Goal: Transaction & Acquisition: Purchase product/service

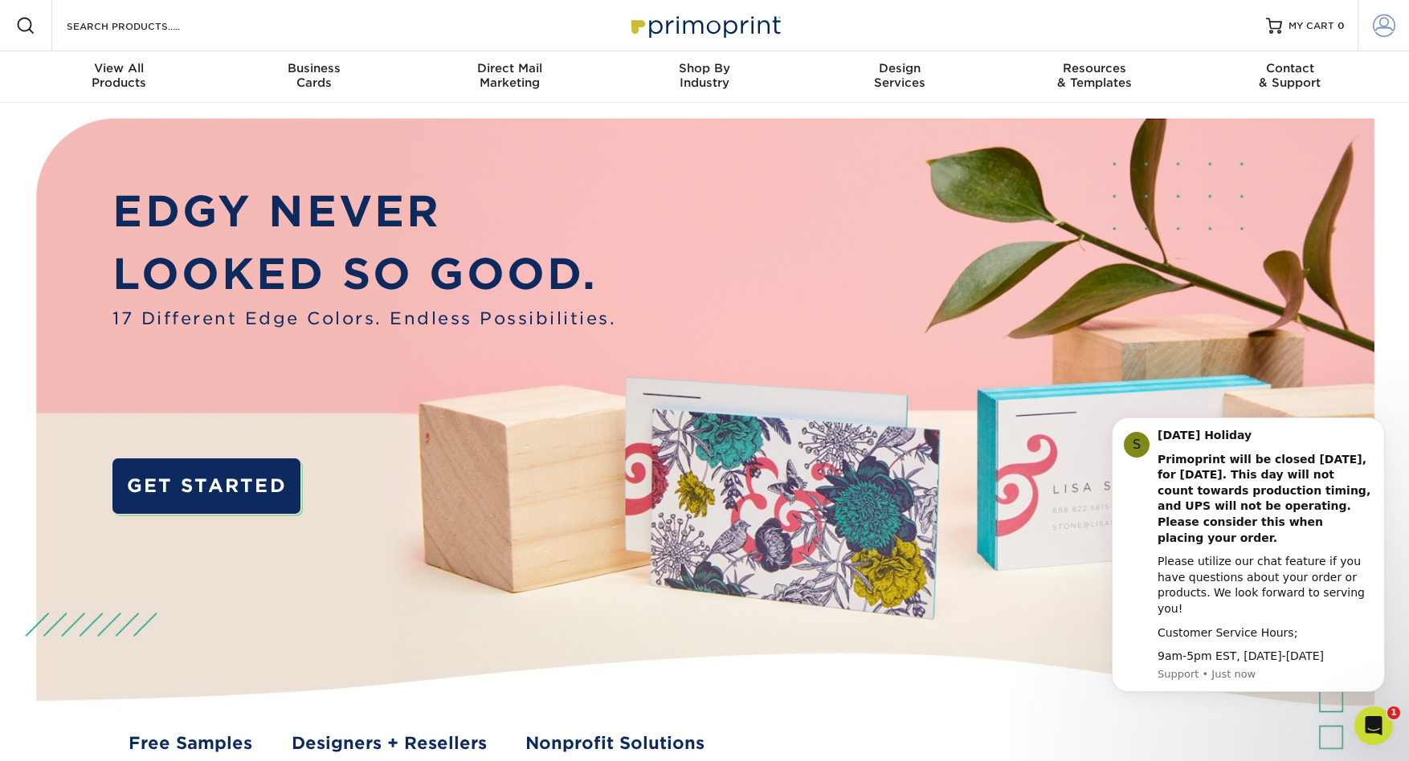
click at [1388, 25] on span at bounding box center [1384, 25] width 22 height 22
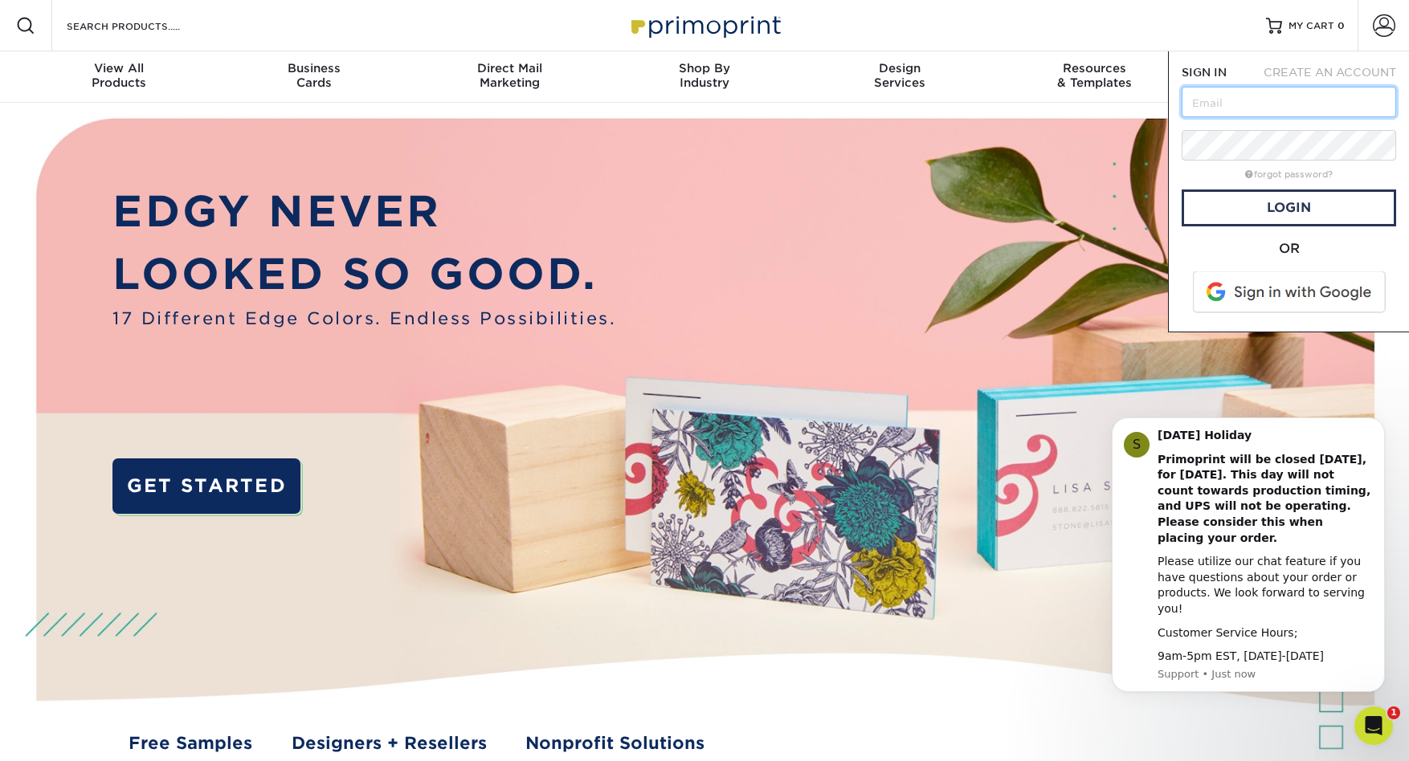
click at [1253, 105] on input "text" at bounding box center [1289, 102] width 214 height 31
type input "iris@irisdezign.com"
click at [1280, 296] on span at bounding box center [1290, 292] width 205 height 42
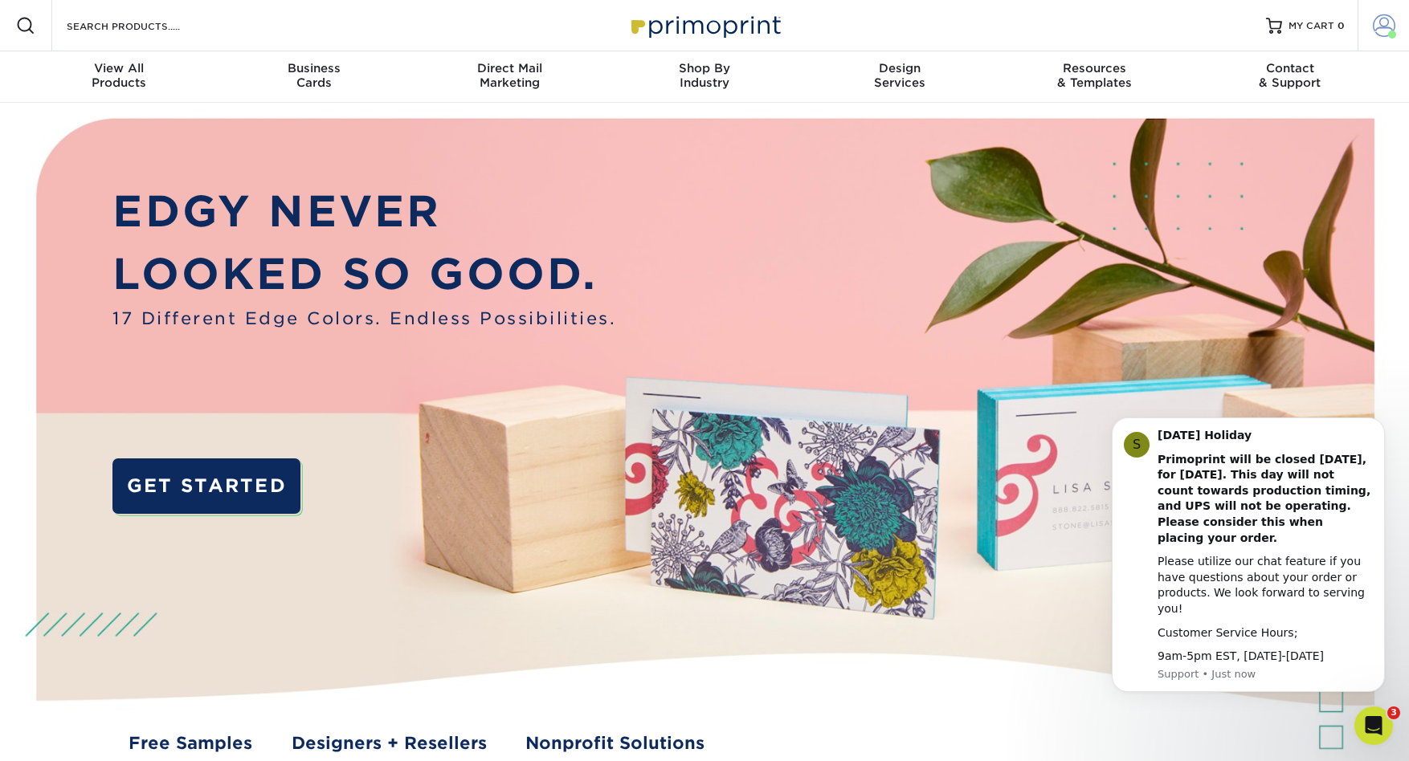
click at [1383, 29] on span at bounding box center [1384, 25] width 22 height 22
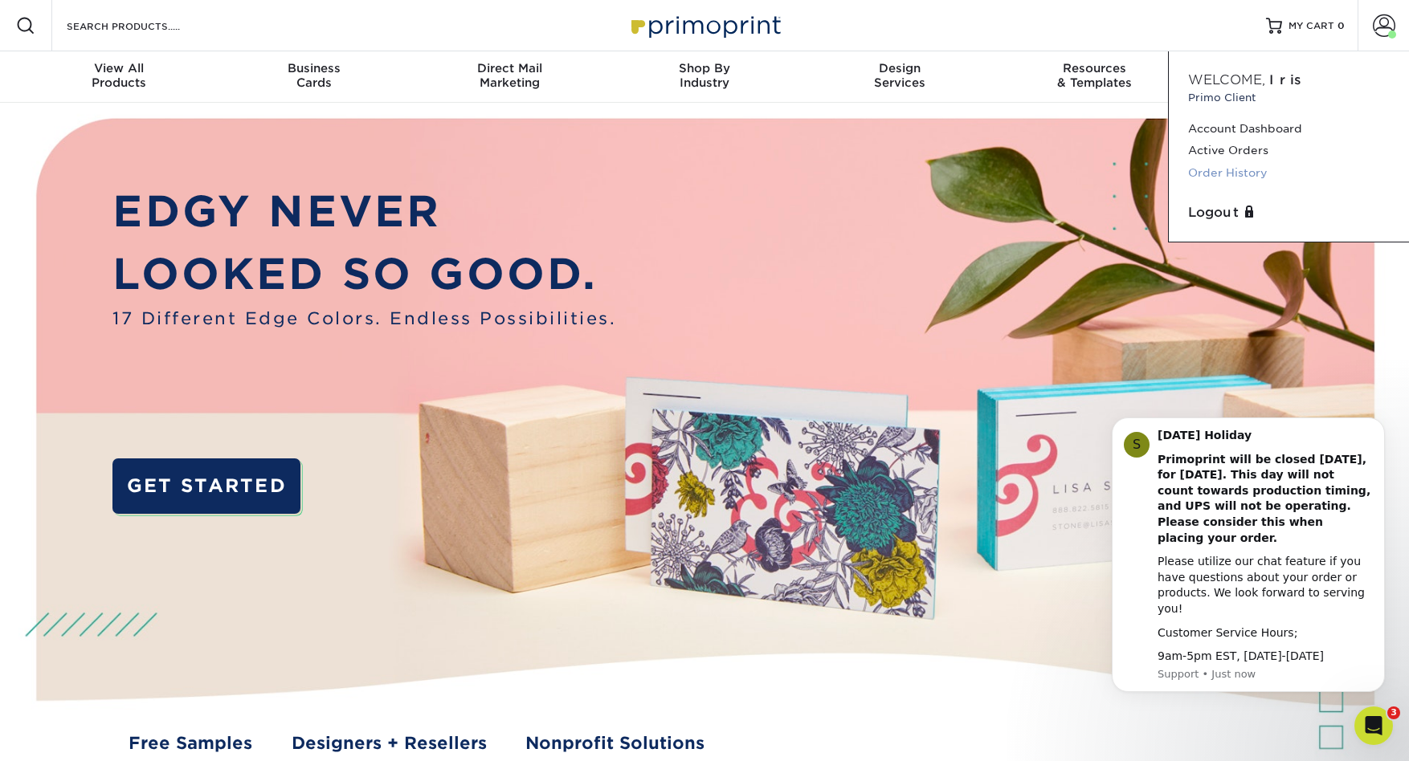
click at [1236, 169] on link "Order History" at bounding box center [1289, 173] width 202 height 22
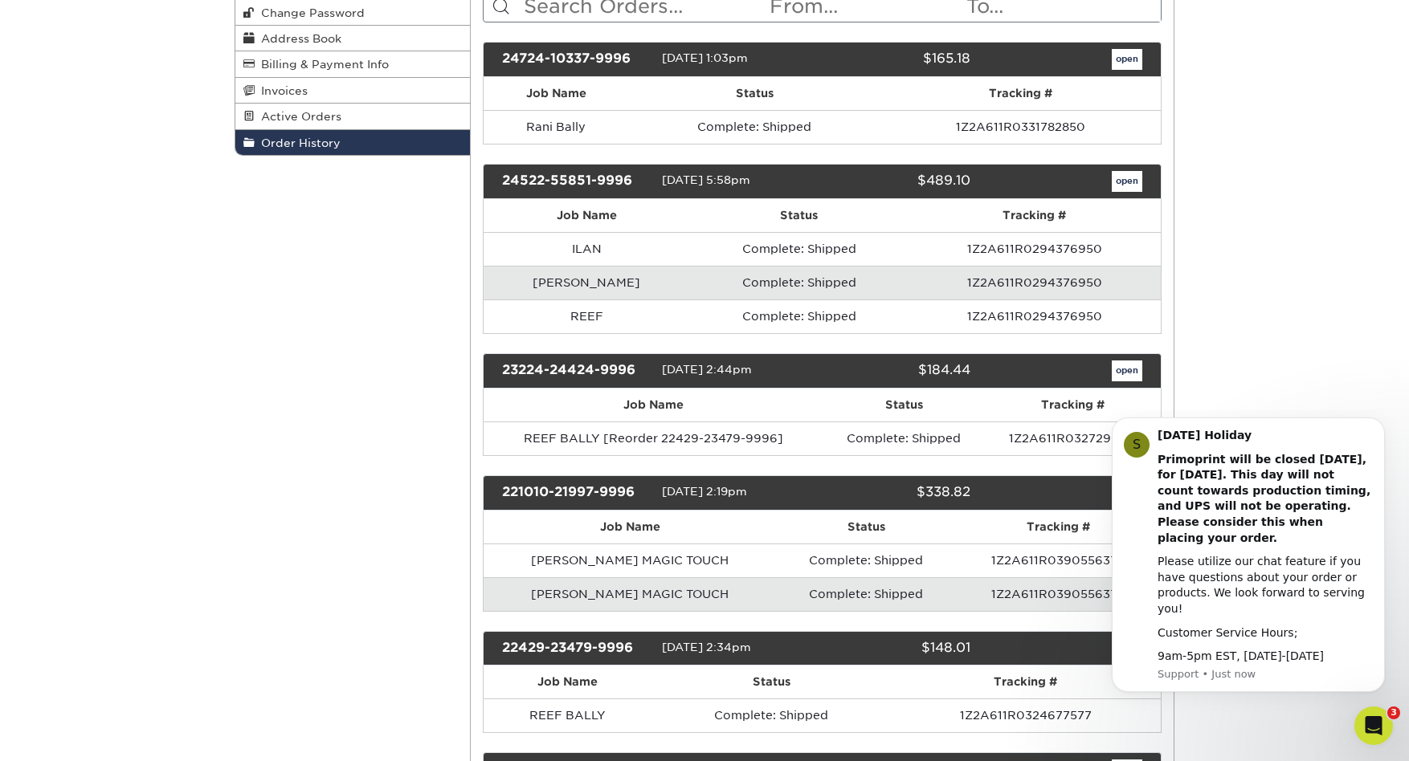
scroll to position [239, 0]
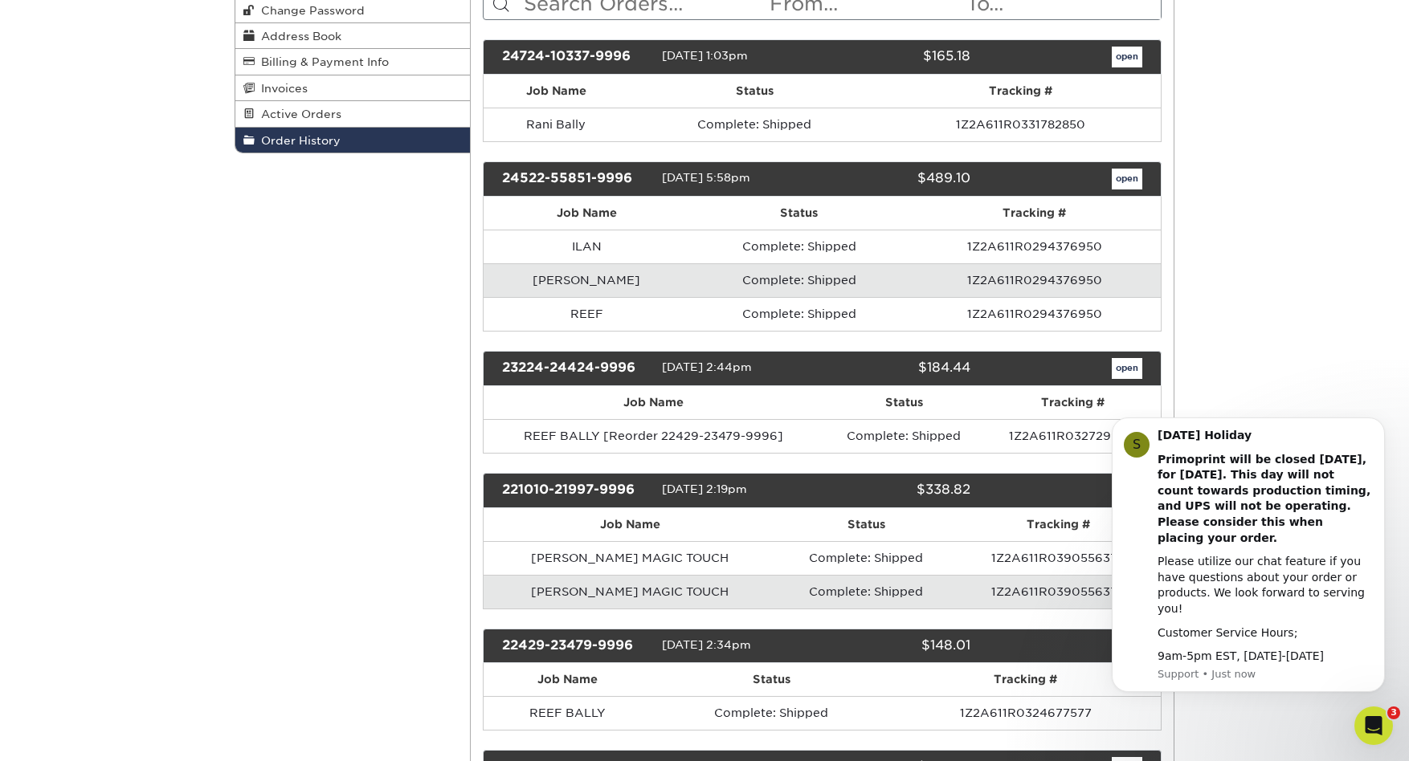
click at [588, 179] on div "24522-55851-9996" at bounding box center [576, 179] width 172 height 21
drag, startPoint x: 1125, startPoint y: 182, endPoint x: 1108, endPoint y: 186, distance: 16.4
click at [1125, 182] on link "open" at bounding box center [1127, 179] width 31 height 21
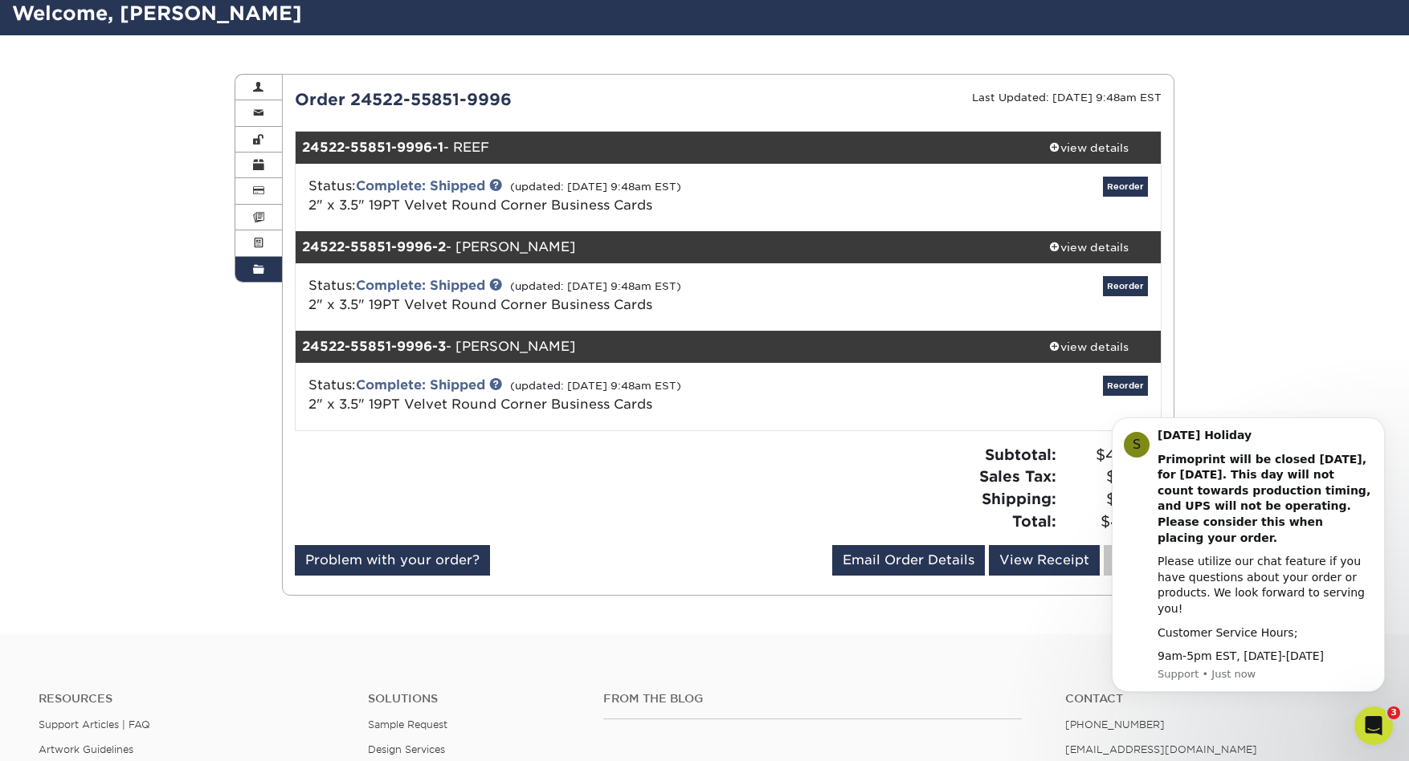
scroll to position [113, 0]
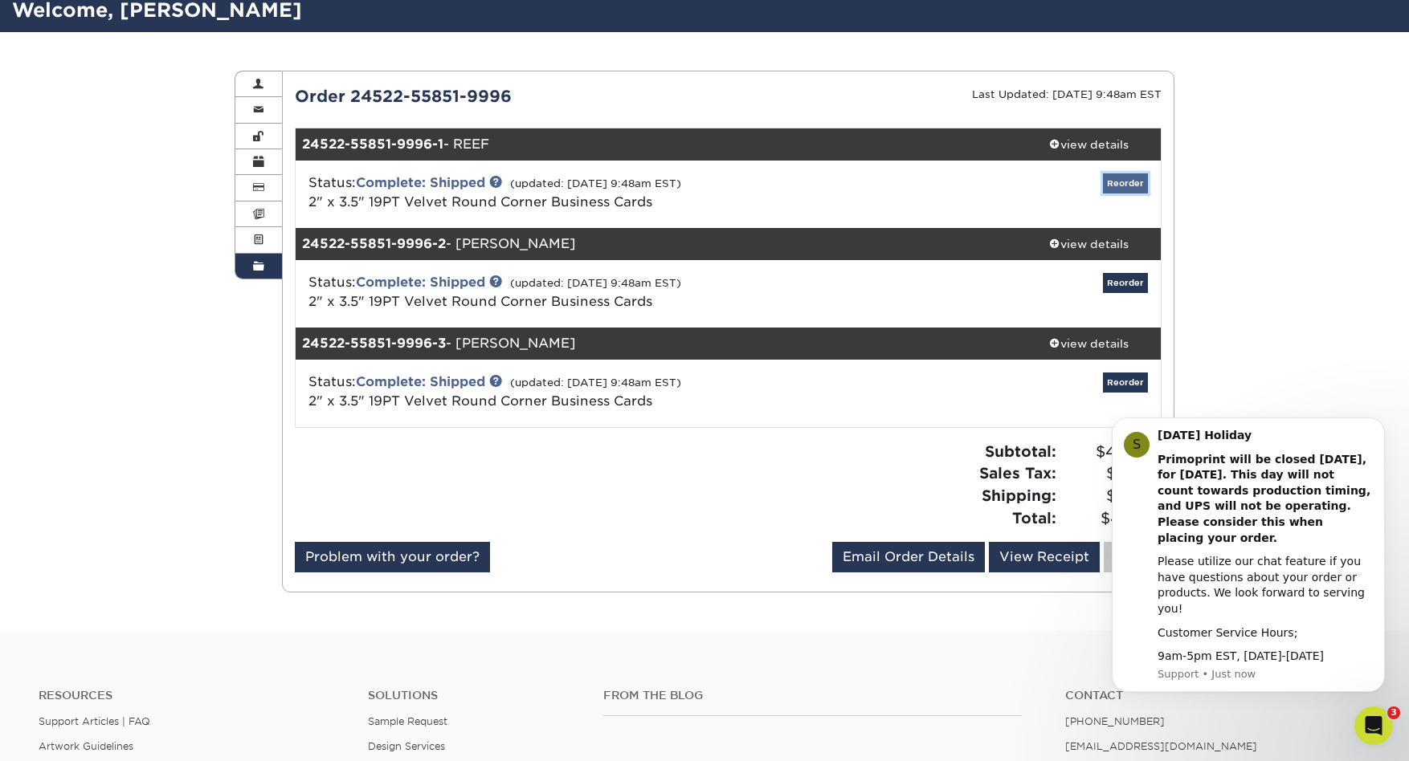
click at [1117, 181] on link "Reorder" at bounding box center [1125, 183] width 45 height 20
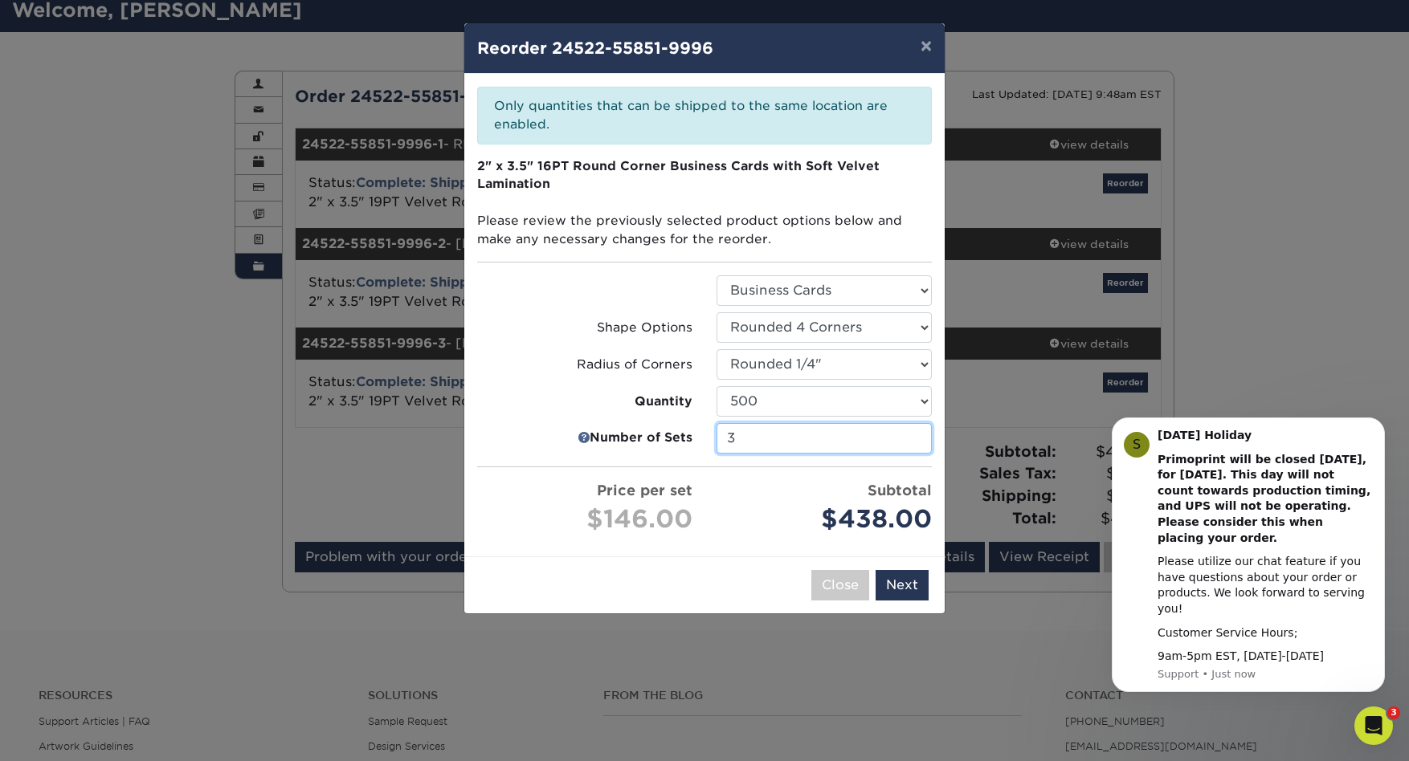
click at [775, 440] on input "3" at bounding box center [823, 438] width 215 height 31
click at [776, 440] on input "3" at bounding box center [823, 438] width 215 height 31
type input "2"
click at [916, 443] on input "2" at bounding box center [823, 438] width 215 height 31
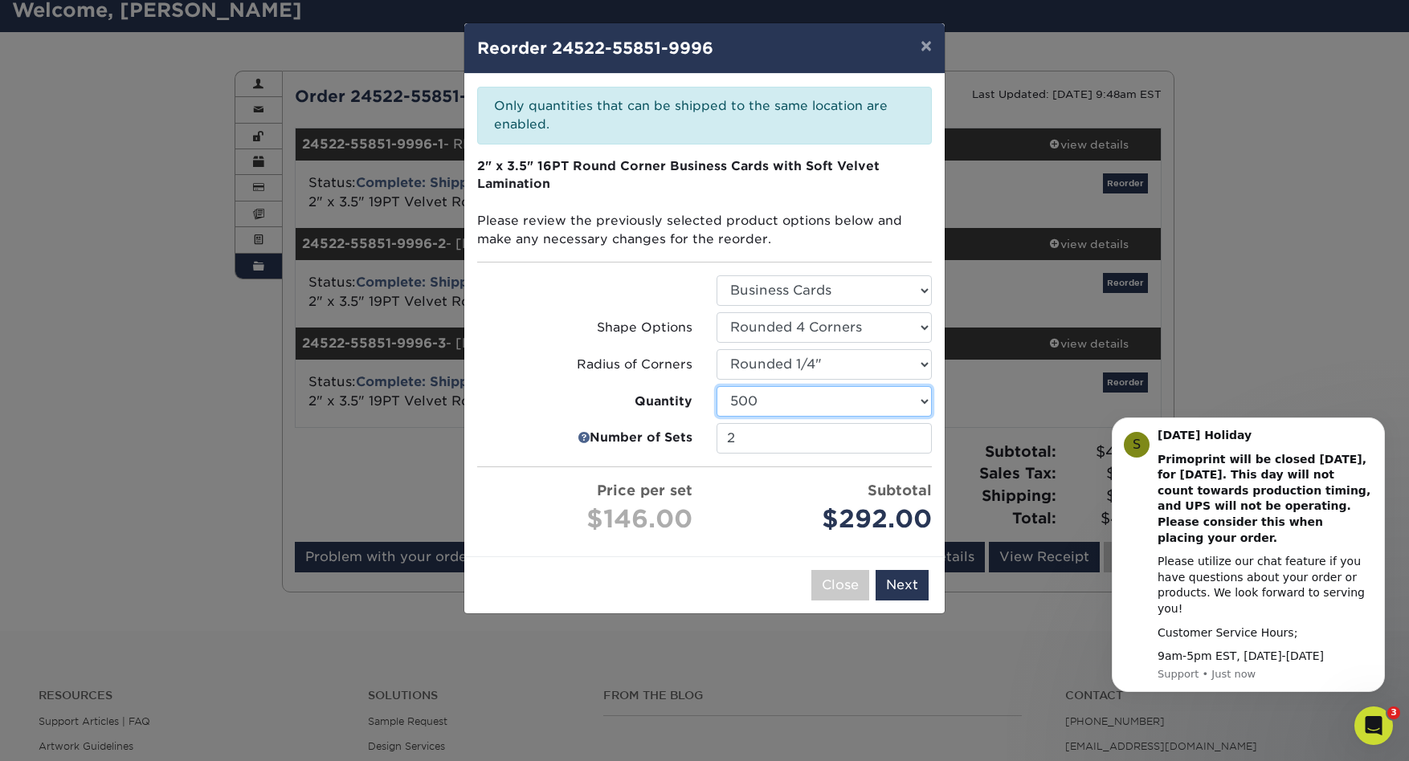
click at [924, 399] on select "100 250 500 1000 2500" at bounding box center [823, 401] width 215 height 31
click at [716, 386] on select "100 250 500 1000 2500" at bounding box center [823, 401] width 215 height 31
click at [999, 396] on div "× Reorder 24522-55851-9996 Please select all options to continue. Only quantiti…" at bounding box center [704, 380] width 1409 height 761
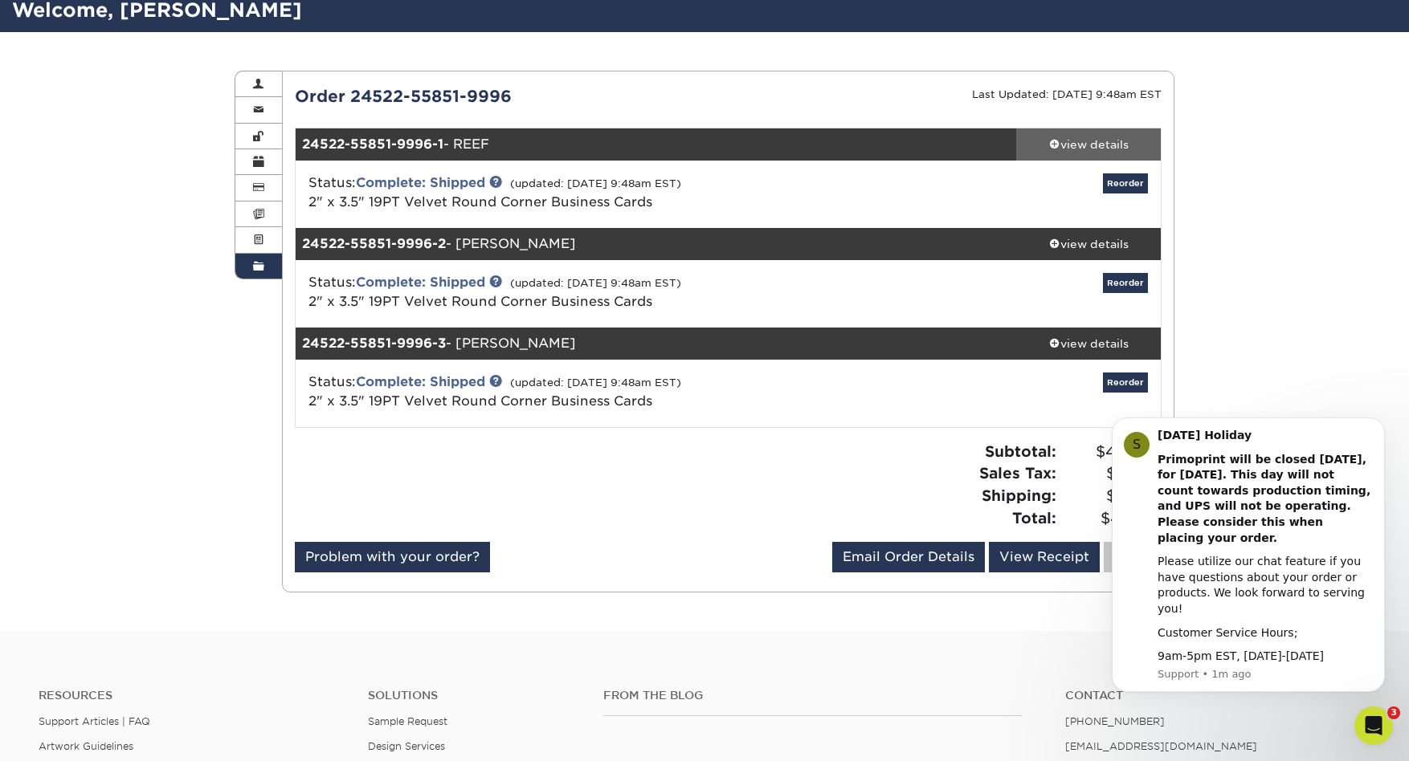
click at [1055, 141] on span at bounding box center [1054, 143] width 11 height 11
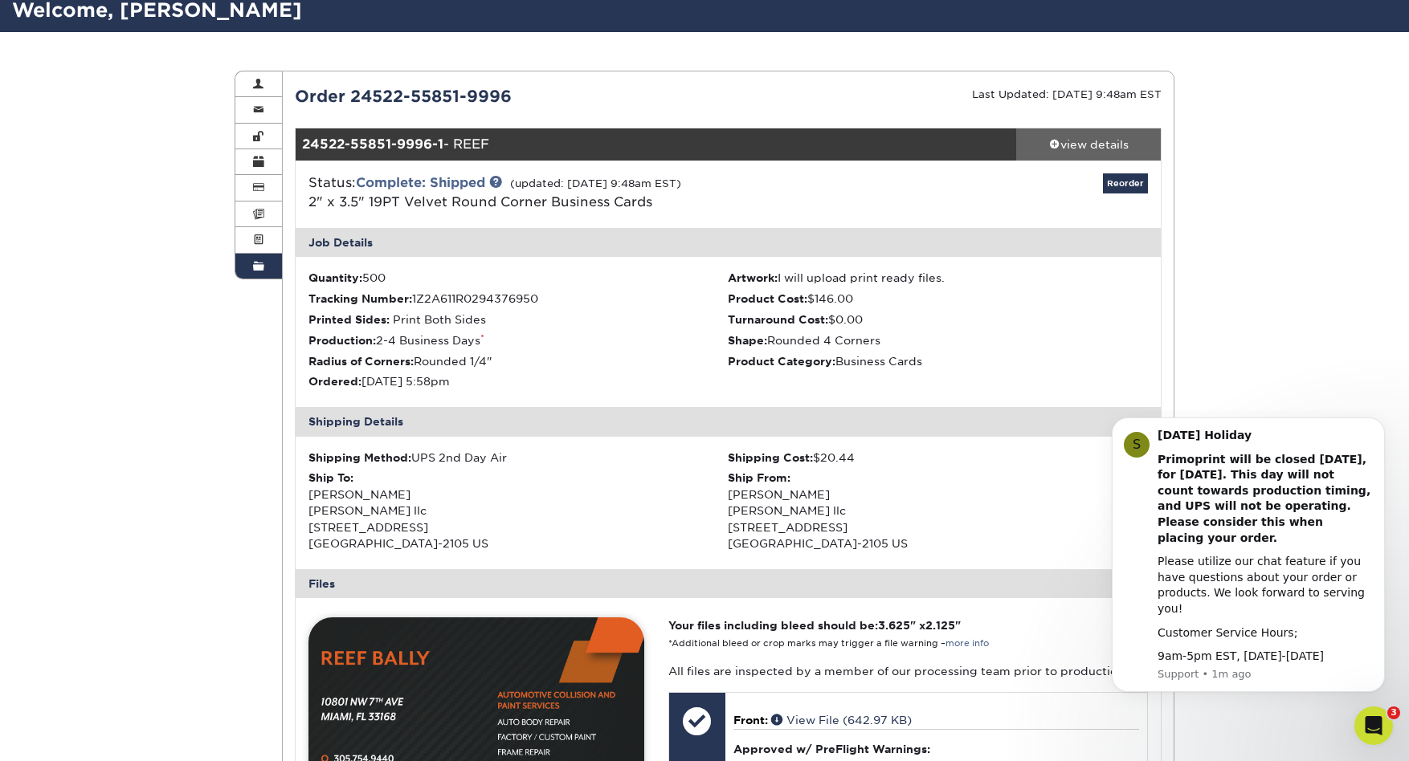
click at [1055, 141] on span at bounding box center [1054, 143] width 11 height 11
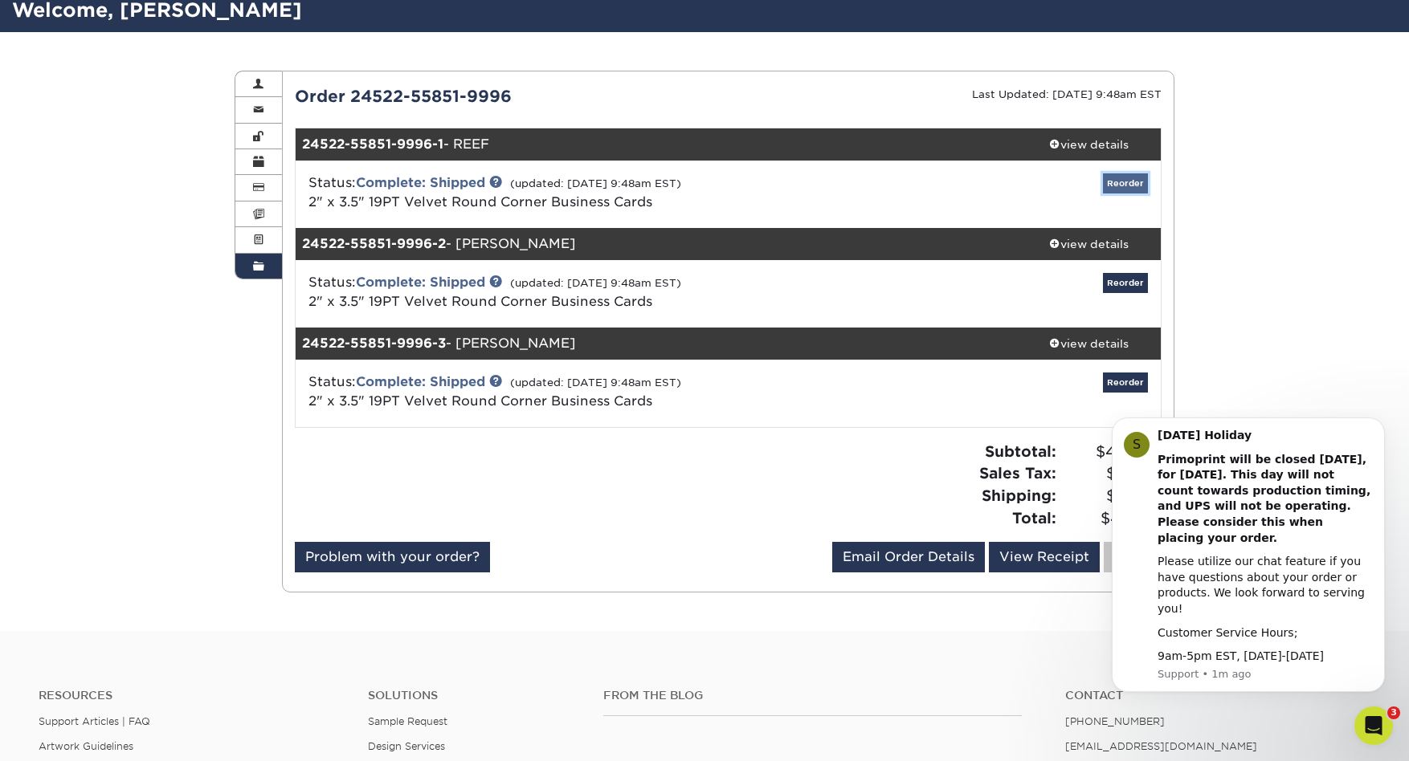
click at [1122, 185] on link "Reorder" at bounding box center [1125, 183] width 45 height 20
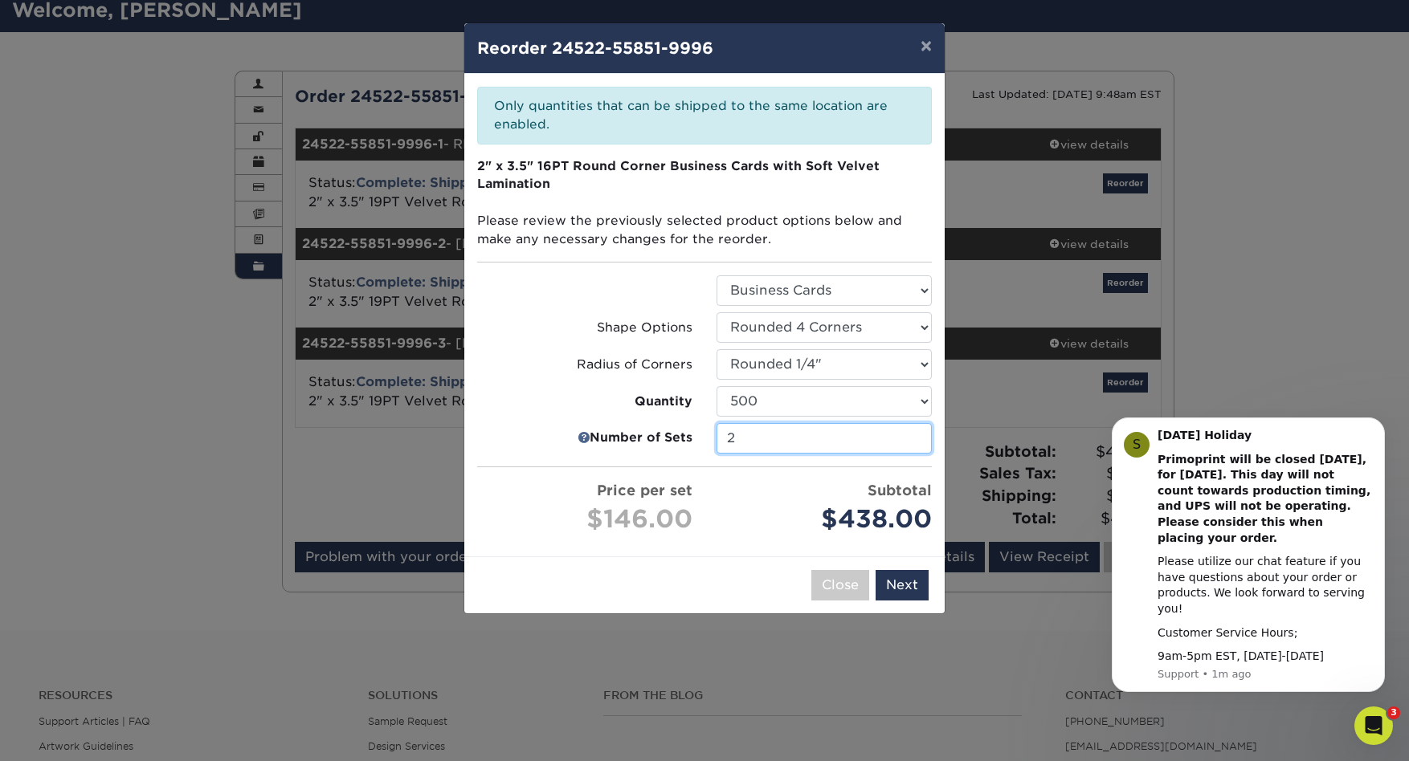
type input "2"
click at [915, 441] on input "2" at bounding box center [823, 438] width 215 height 31
click at [901, 584] on button "Next" at bounding box center [902, 585] width 53 height 31
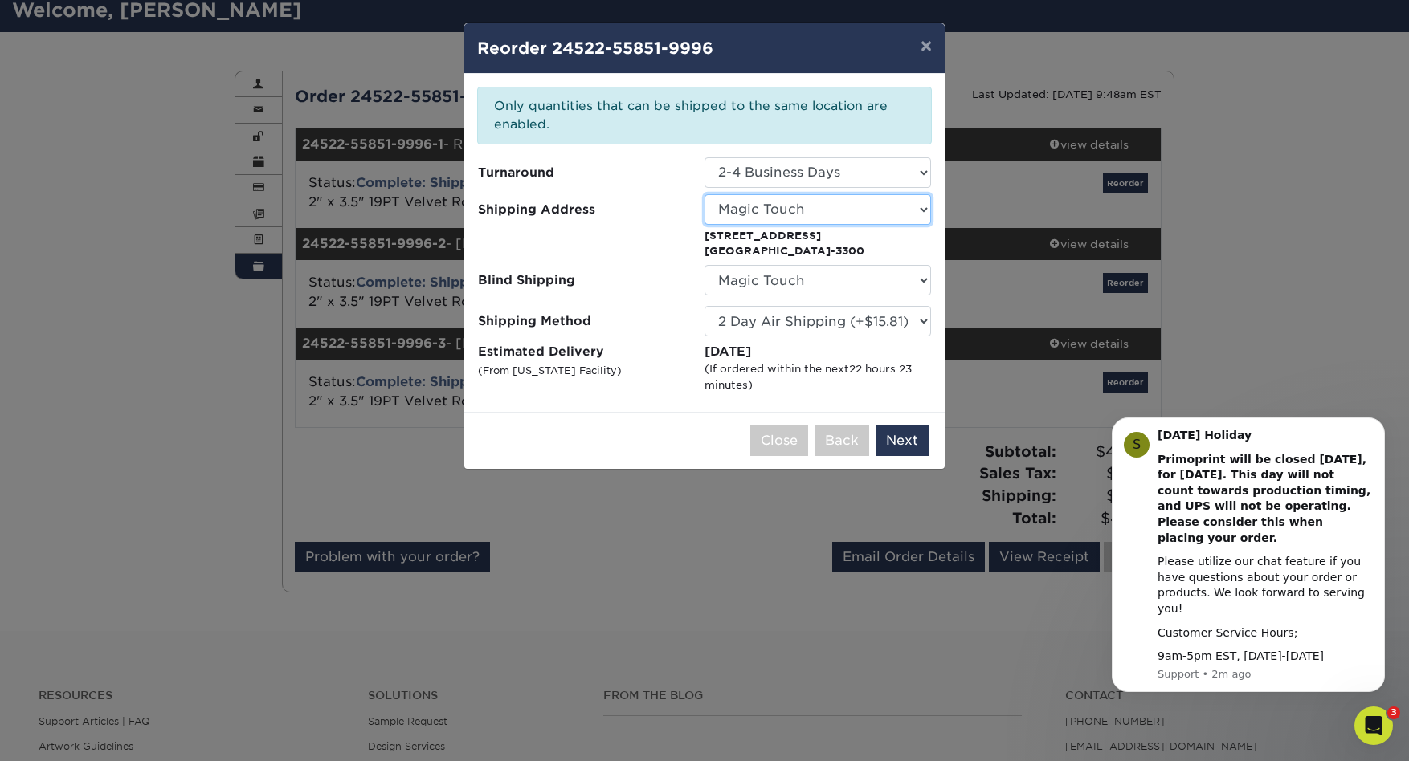
click at [922, 209] on select "Select One AROMA MARKET Ascendo Decorus Realty ESO Equity Group Fusion Capital …" at bounding box center [817, 209] width 227 height 31
click at [704, 194] on select "Select One AROMA MARKET Ascendo Decorus Realty ESO Equity Group Fusion Capital …" at bounding box center [817, 209] width 227 height 31
click at [779, 241] on p "20355 Ne 34th Ct Miami, FL 33180-3300" at bounding box center [817, 243] width 227 height 31
click at [925, 282] on select "No Blind Shipping AROMA MARKET Ascendo Decorus Realty ESO Equity Group Fusion C…" at bounding box center [817, 280] width 227 height 31
select select "-1"
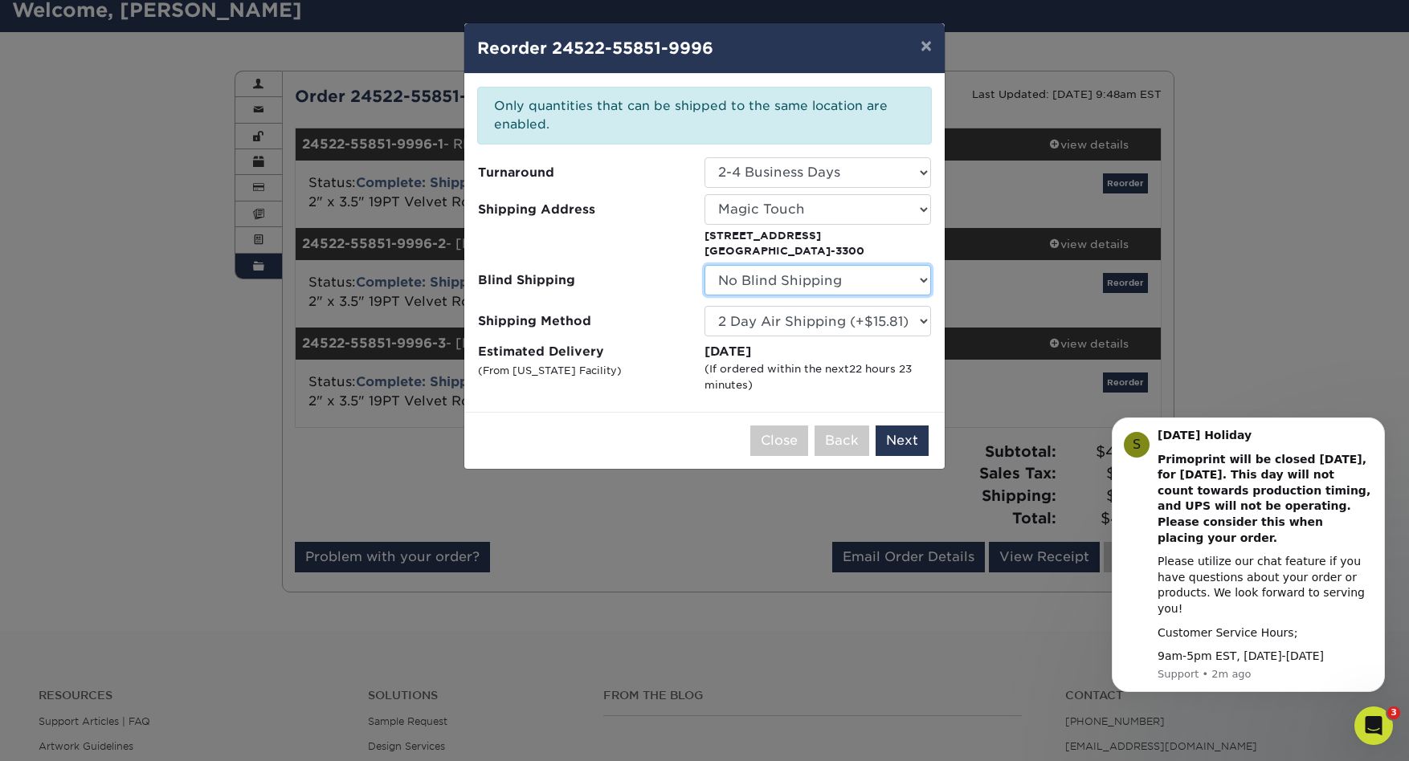
click at [704, 265] on select "No Blind Shipping AROMA MARKET Ascendo Decorus Realty ESO Equity Group Fusion C…" at bounding box center [817, 280] width 227 height 31
click at [835, 439] on button "Back" at bounding box center [841, 441] width 55 height 31
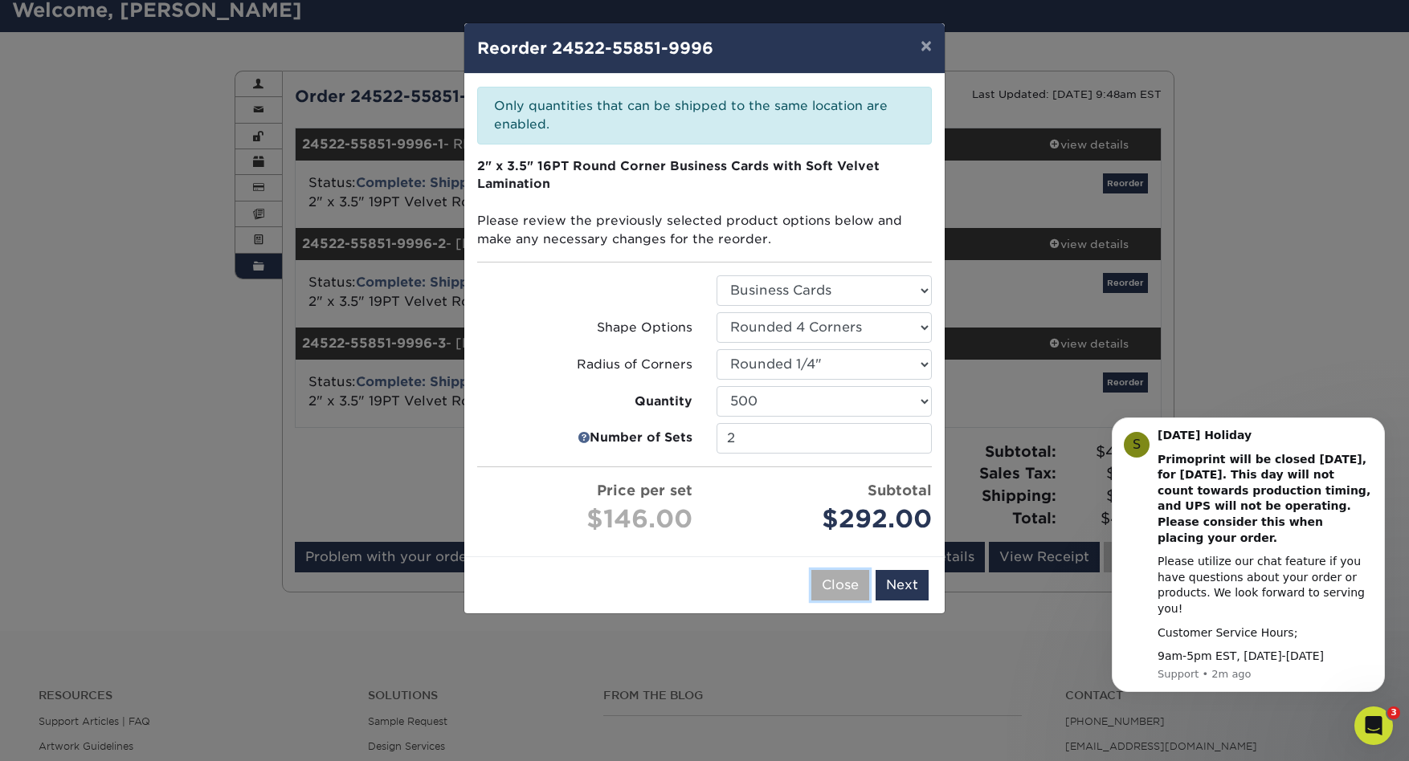
click at [834, 586] on button "Close" at bounding box center [840, 585] width 58 height 31
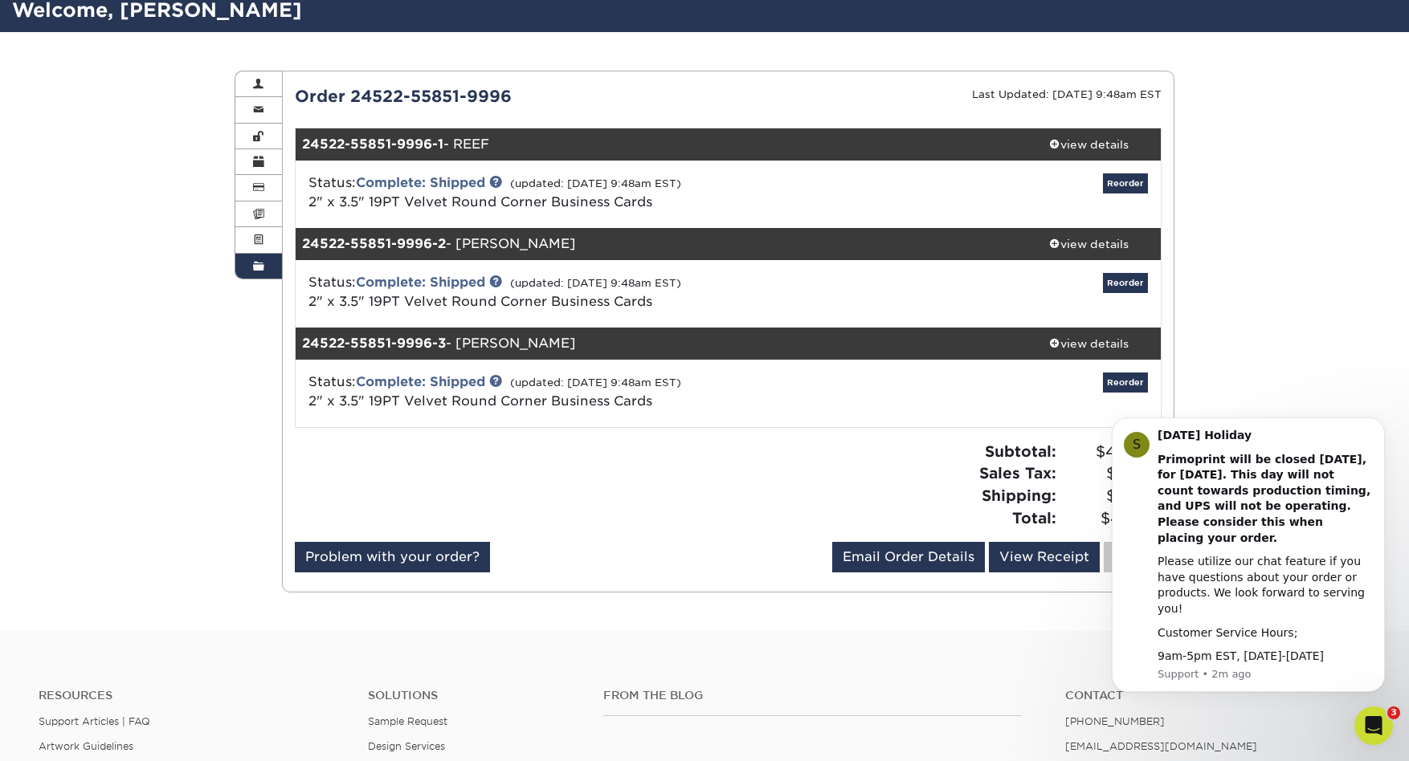
scroll to position [0, 0]
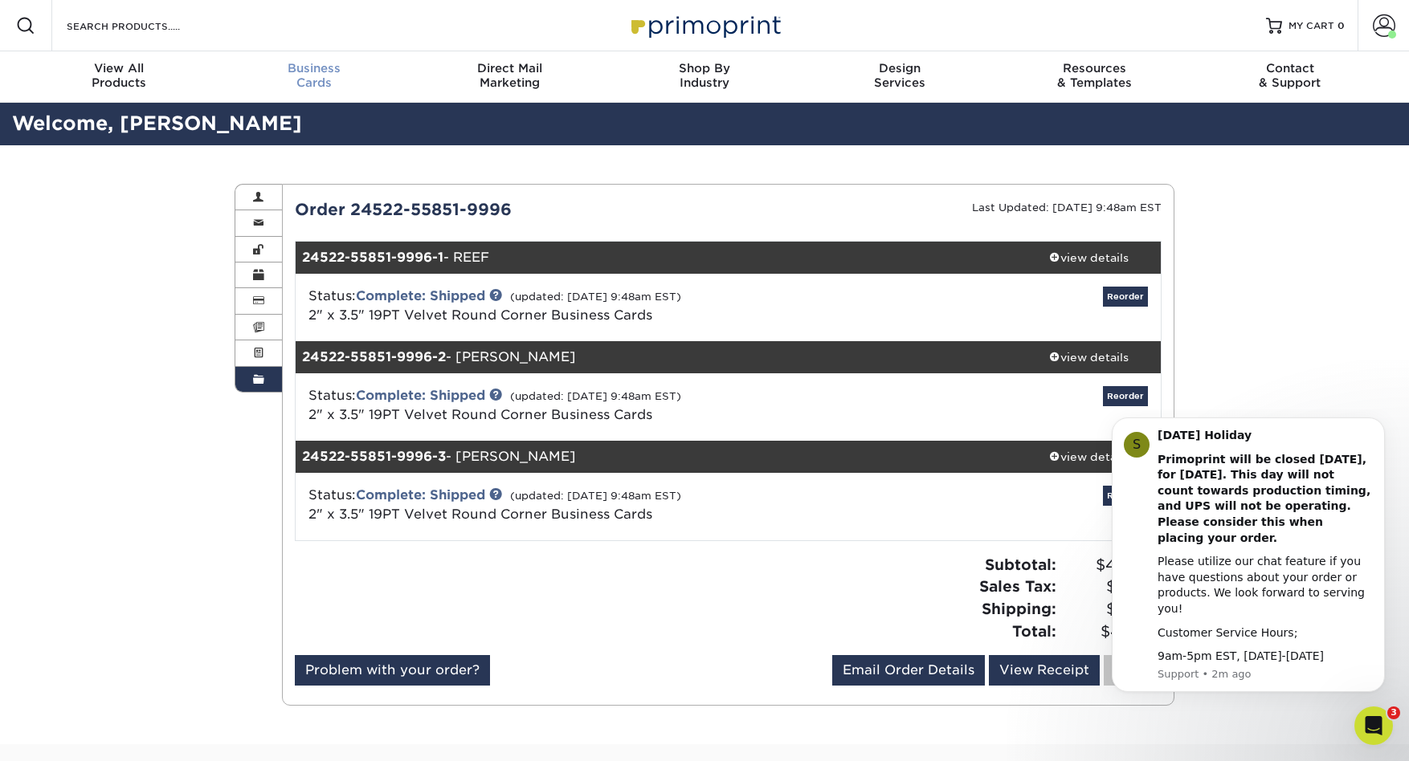
click at [317, 73] on span "Business" at bounding box center [314, 68] width 195 height 14
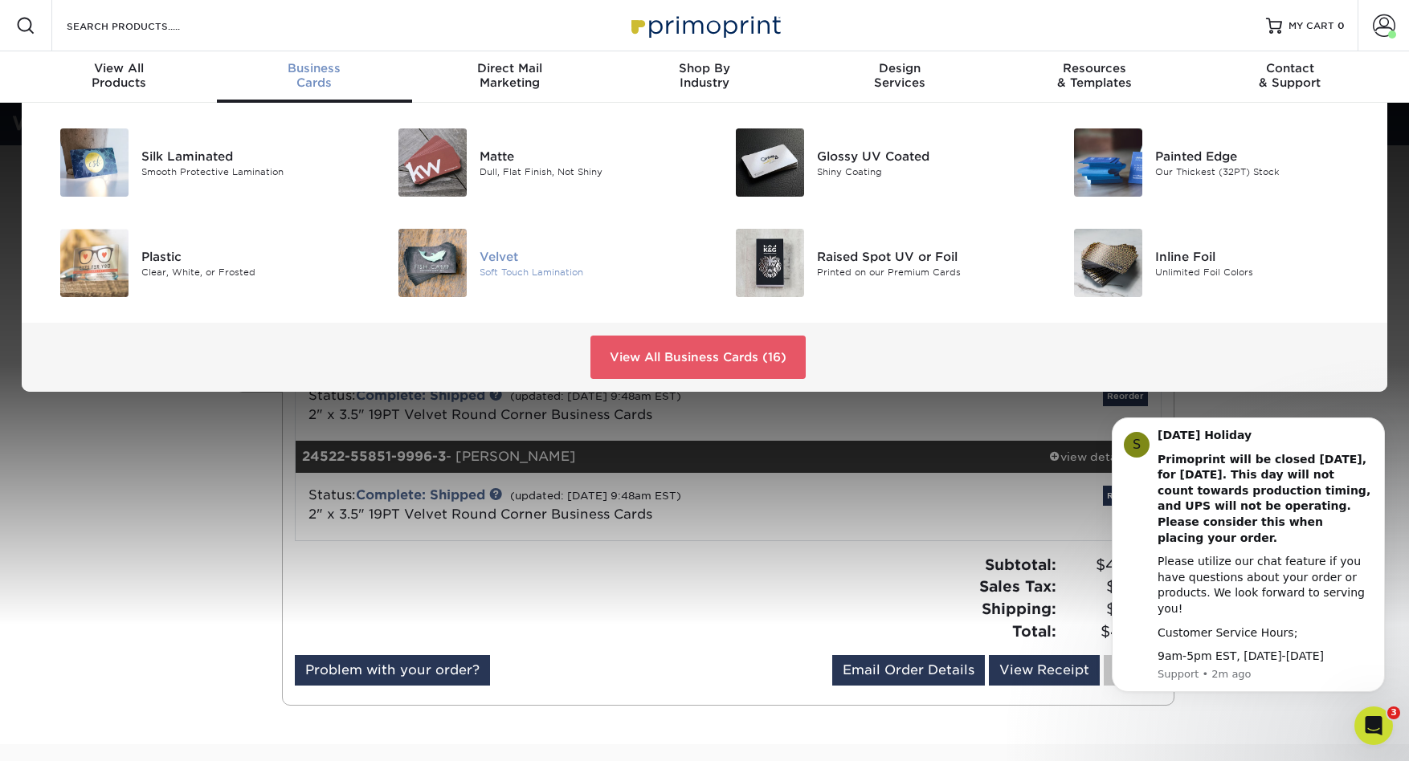
click at [502, 267] on div "Soft Touch Lamination" at bounding box center [586, 272] width 213 height 14
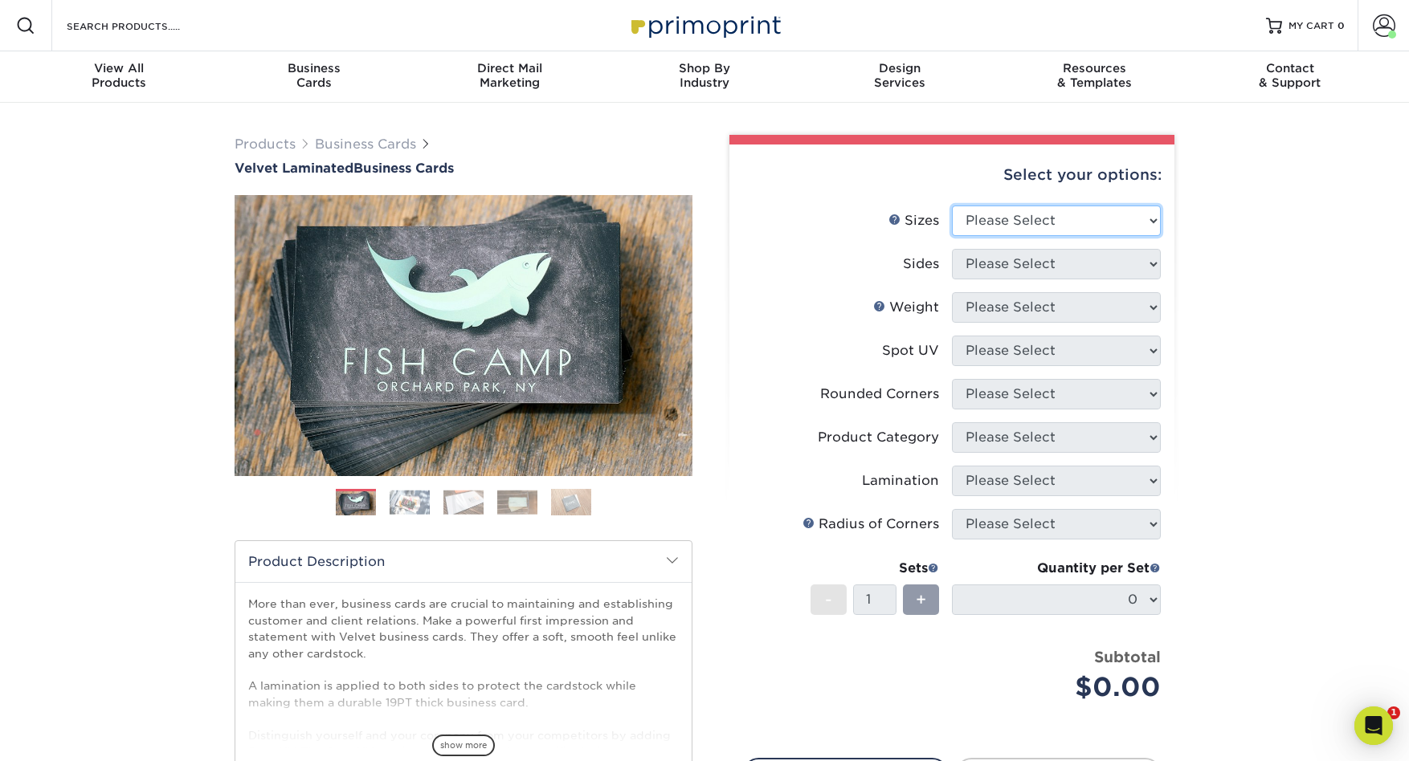
click at [1154, 216] on select "Please Select 1.5" x 3.5" - Mini 1.75" x 3.5" - Mini 2" x 2" - Square 2" x 3" -…" at bounding box center [1056, 221] width 209 height 31
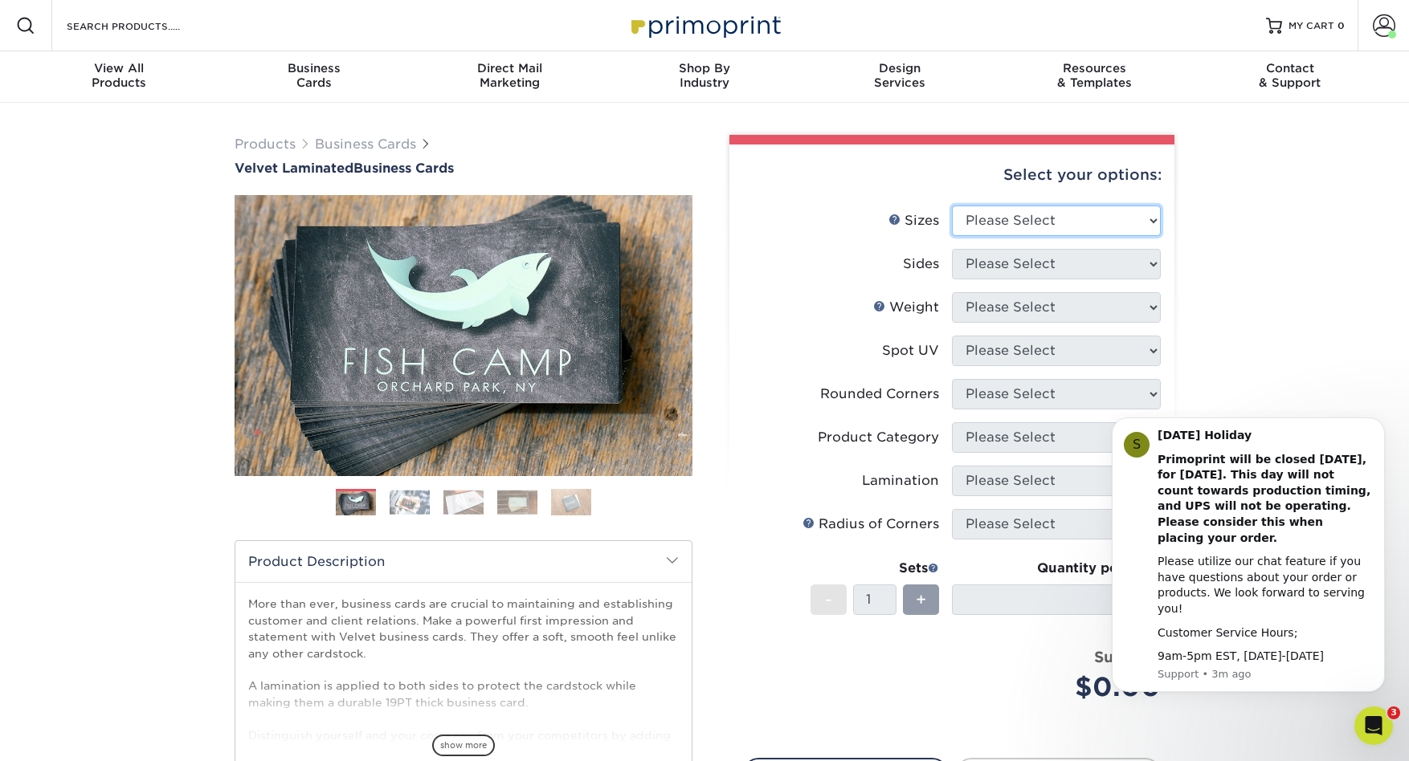
select select "2.00x3.50"
click at [952, 206] on select "Please Select 1.5" x 3.5" - Mini 1.75" x 3.5" - Mini 2" x 2" - Square 2" x 3" -…" at bounding box center [1056, 221] width 209 height 31
click at [1153, 260] on select "Please Select Print Both Sides Print Front Only" at bounding box center [1056, 264] width 209 height 31
select select "13abbda7-1d64-4f25-8bb2-c179b224825d"
click at [952, 249] on select "Please Select Print Both Sides Print Front Only" at bounding box center [1056, 264] width 209 height 31
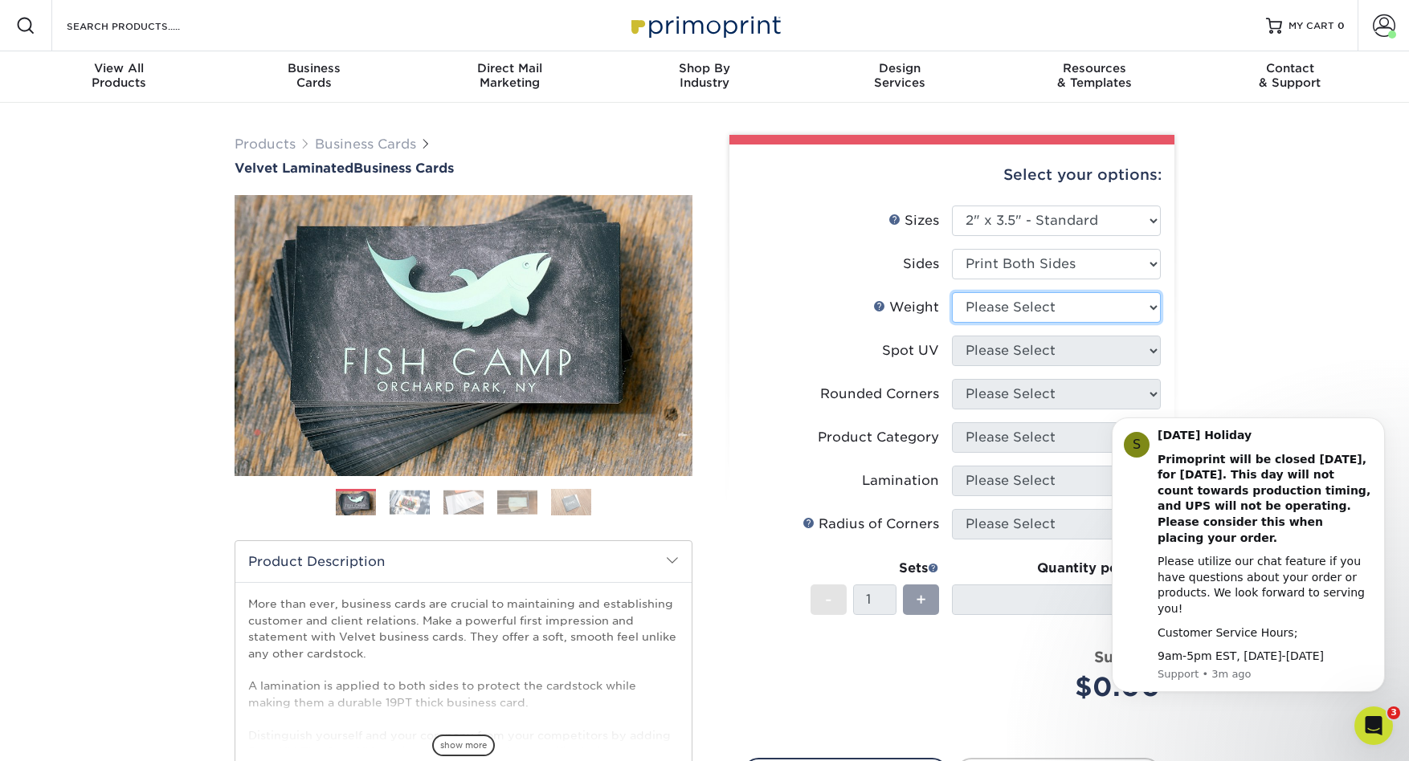
click at [1149, 309] on select "Please Select 16PT" at bounding box center [1056, 307] width 209 height 31
select select "16PT"
click at [952, 292] on select "Please Select 16PT" at bounding box center [1056, 307] width 209 height 31
click at [1152, 349] on select "Please Select No Spot UV Front and Back (Both Sides) Front Only Back Only" at bounding box center [1056, 351] width 209 height 31
select select "3"
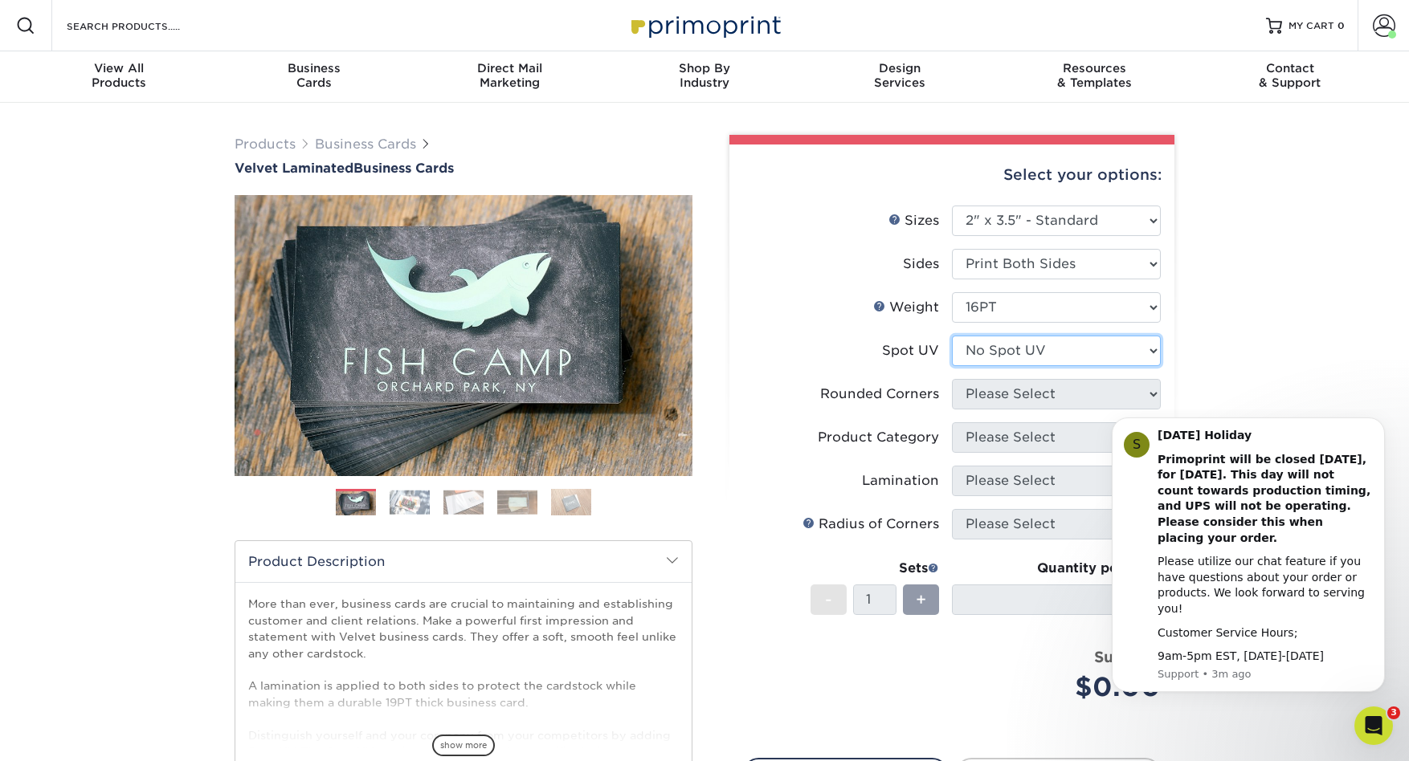
click at [952, 336] on select "Please Select No Spot UV Front and Back (Both Sides) Front Only Back Only" at bounding box center [1056, 351] width 209 height 31
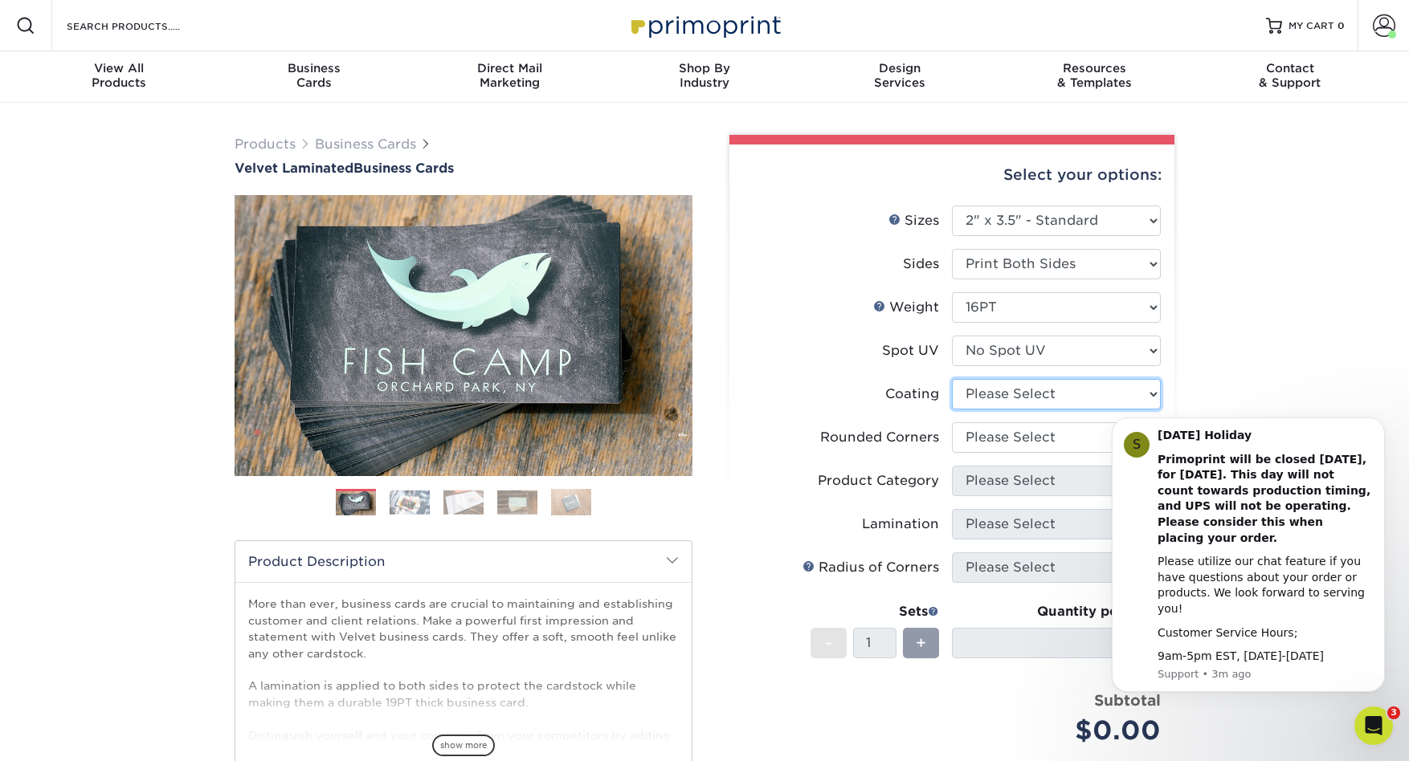
click at [1153, 393] on select at bounding box center [1056, 394] width 209 height 31
select select "3e7618de-abca-4bda-9f97-8b9129e913d8"
click at [952, 379] on select at bounding box center [1056, 394] width 209 height 31
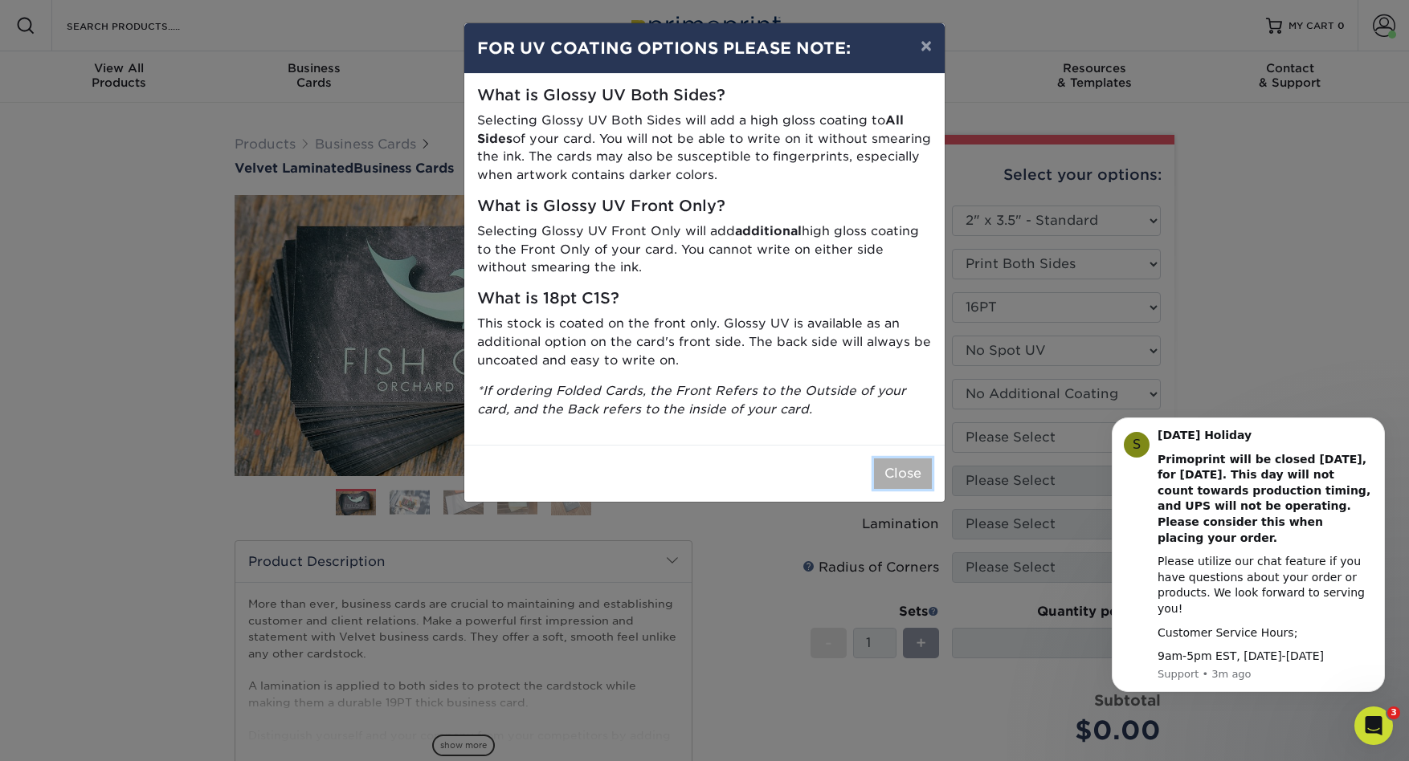
click at [906, 476] on button "Close" at bounding box center [903, 474] width 58 height 31
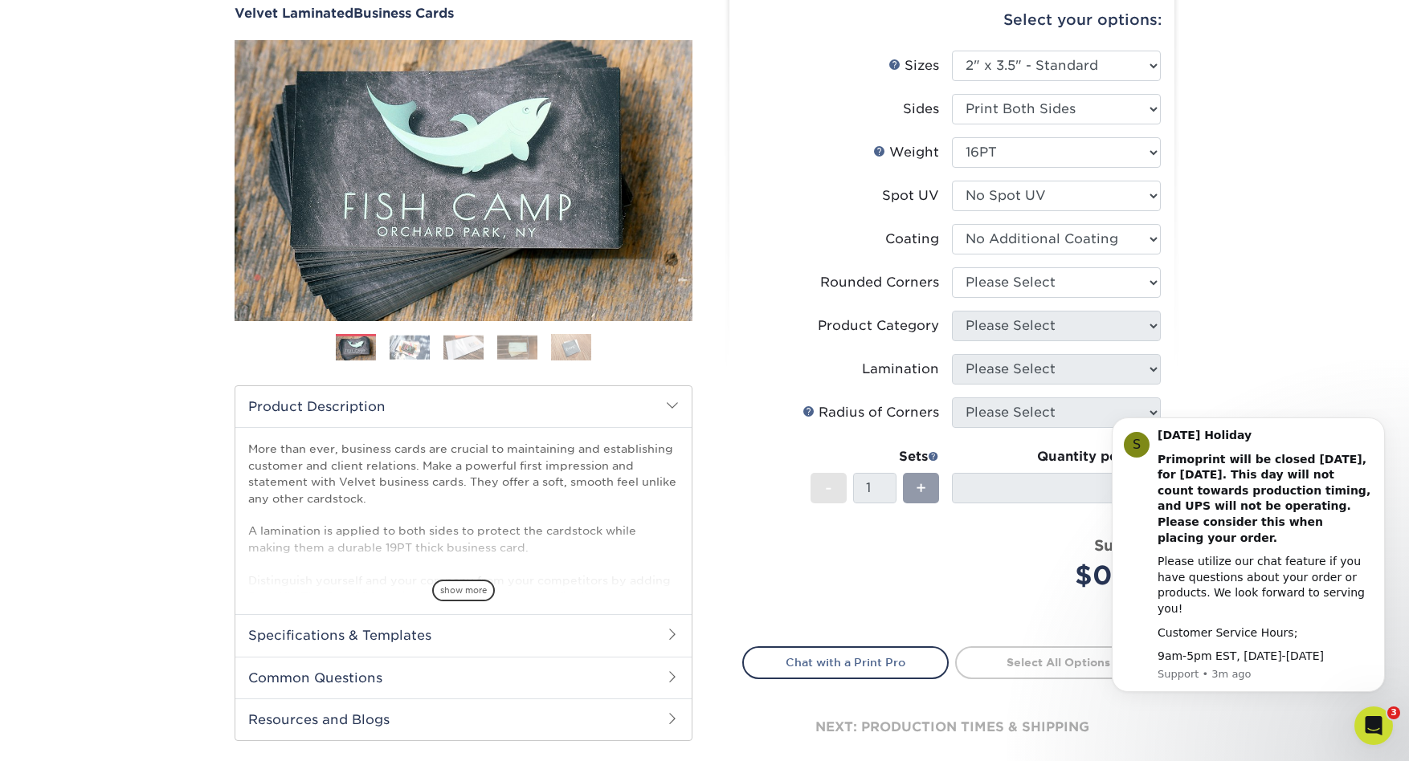
scroll to position [165, 0]
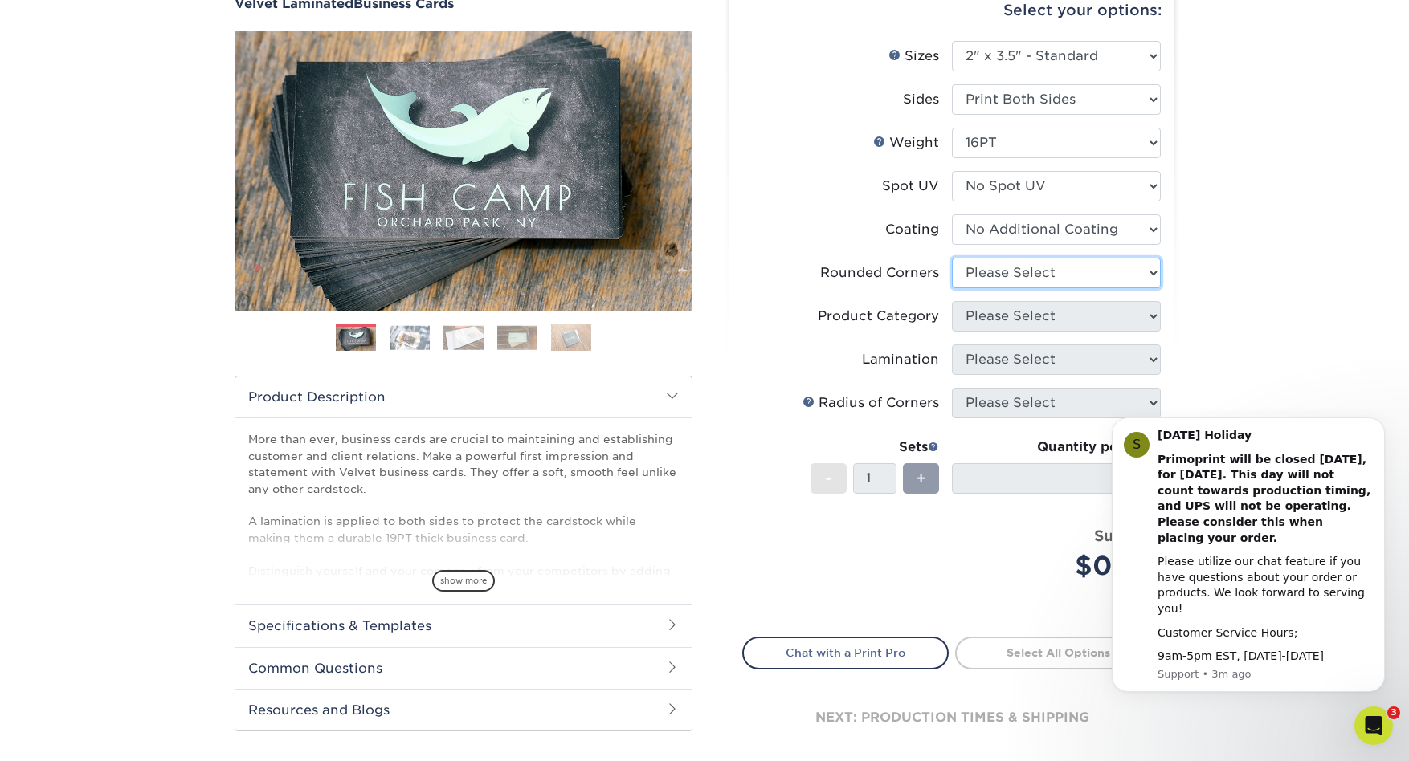
click at [1149, 267] on select "Please Select Yes - Round 2 Corners Yes - Round 4 Corners No" at bounding box center [1056, 273] width 209 height 31
select select "7672df9e-0e0a-464d-8e1f-920c575e4da3"
click at [952, 258] on select "Please Select Yes - Round 2 Corners Yes - Round 4 Corners No" at bounding box center [1056, 273] width 209 height 31
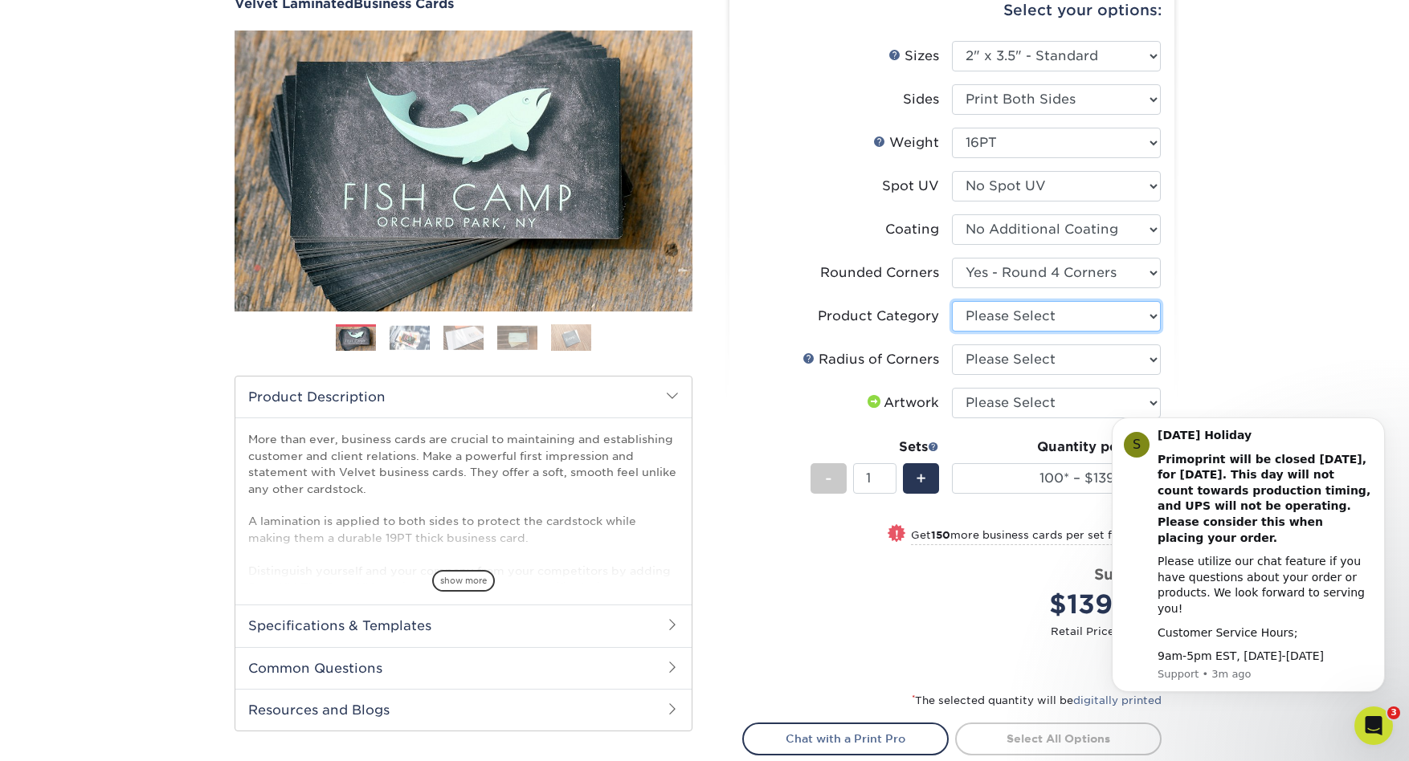
click at [1153, 316] on select "Please Select Business Cards" at bounding box center [1056, 316] width 209 height 31
select select "3b5148f1-0588-4f88-a218-97bcfdce65c1"
click at [952, 301] on select "Please Select Business Cards" at bounding box center [1056, 316] width 209 height 31
click at [1154, 361] on select "Please Select Rounded 1/8" Rounded 1/4"" at bounding box center [1056, 360] width 209 height 31
select select "589680c7-ee9a-431b-9d12-d7aeb1386a97"
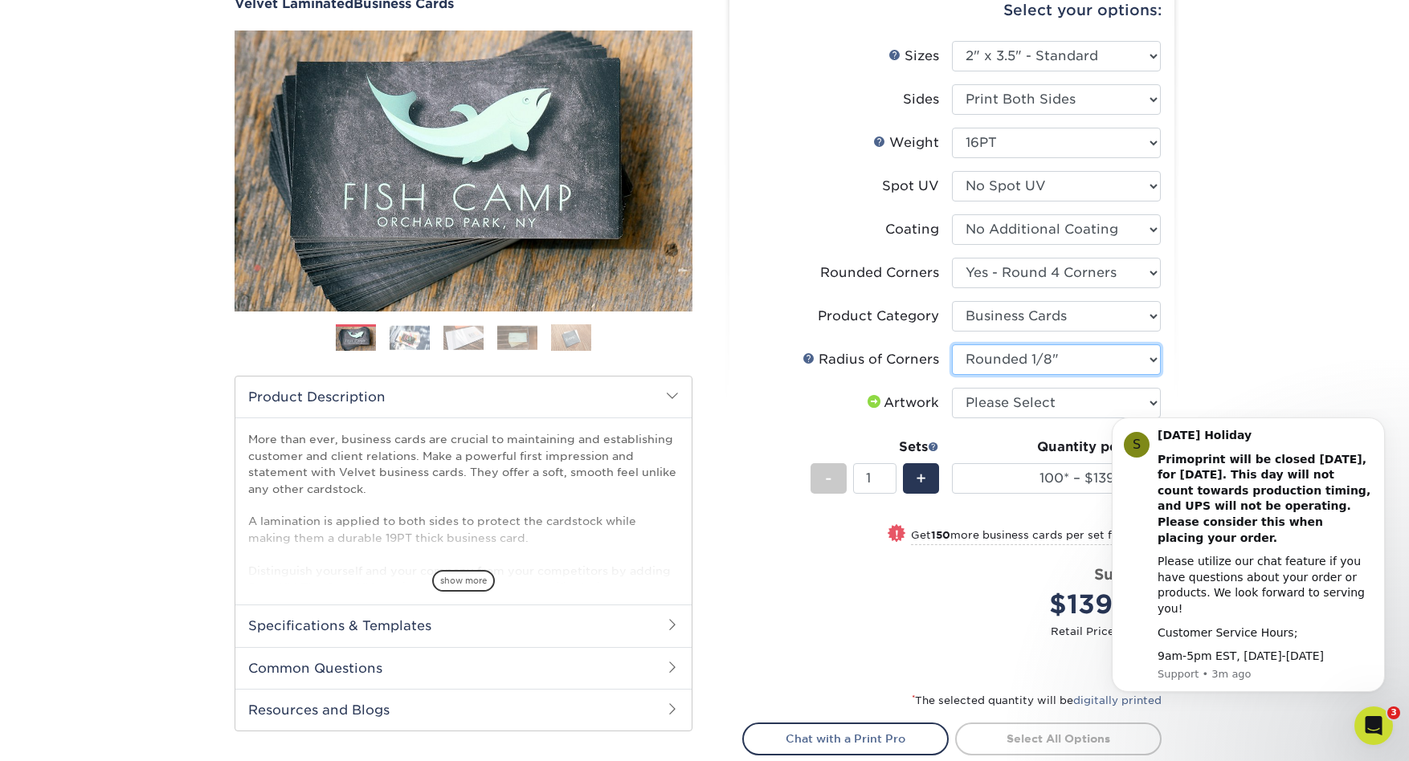
click at [952, 345] on select "Please Select Rounded 1/8" Rounded 1/4"" at bounding box center [1056, 360] width 209 height 31
click at [1151, 404] on select "Please Select I will upload files I need a design - $100" at bounding box center [1056, 403] width 209 height 31
select select "upload"
click at [952, 388] on select "Please Select I will upload files I need a design - $100" at bounding box center [1056, 403] width 209 height 31
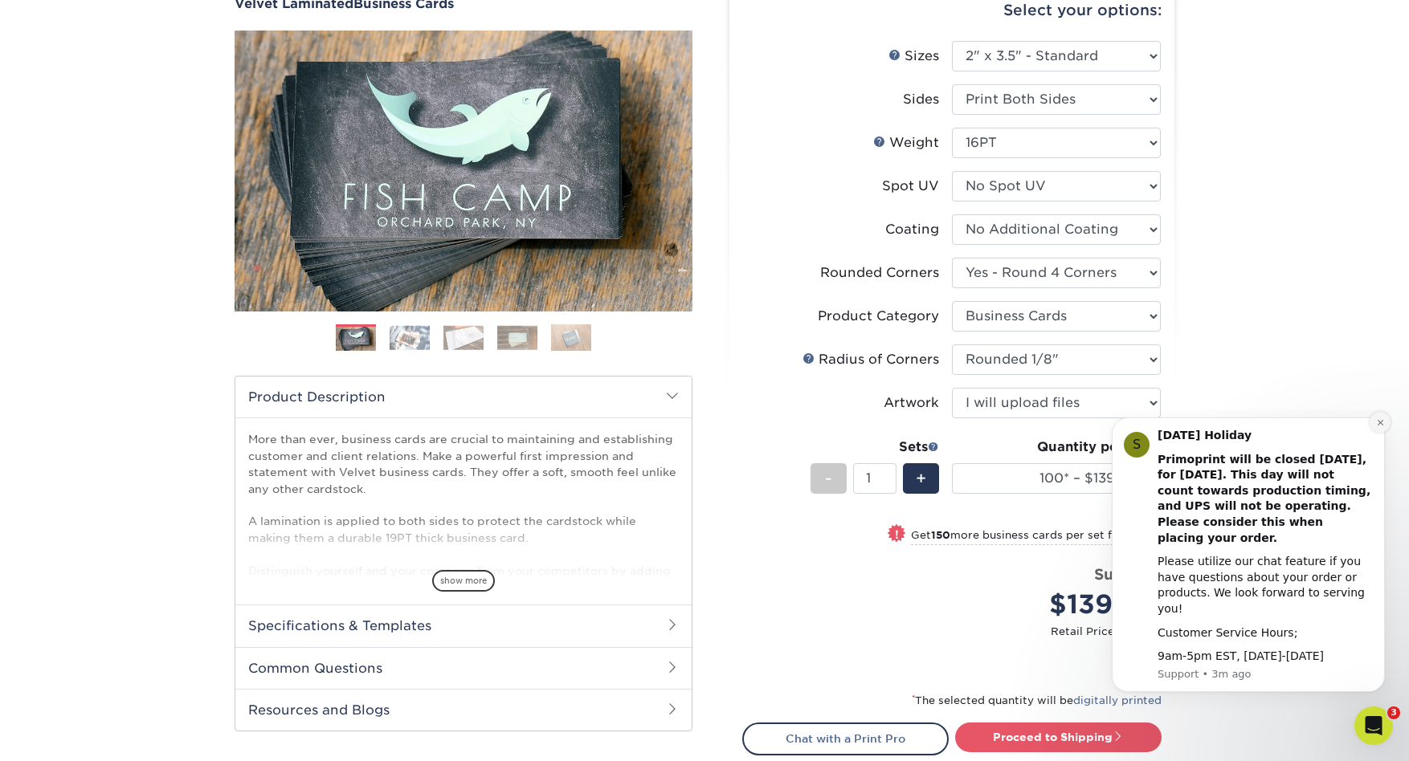
click at [1376, 427] on icon "Dismiss notification" at bounding box center [1380, 422] width 9 height 9
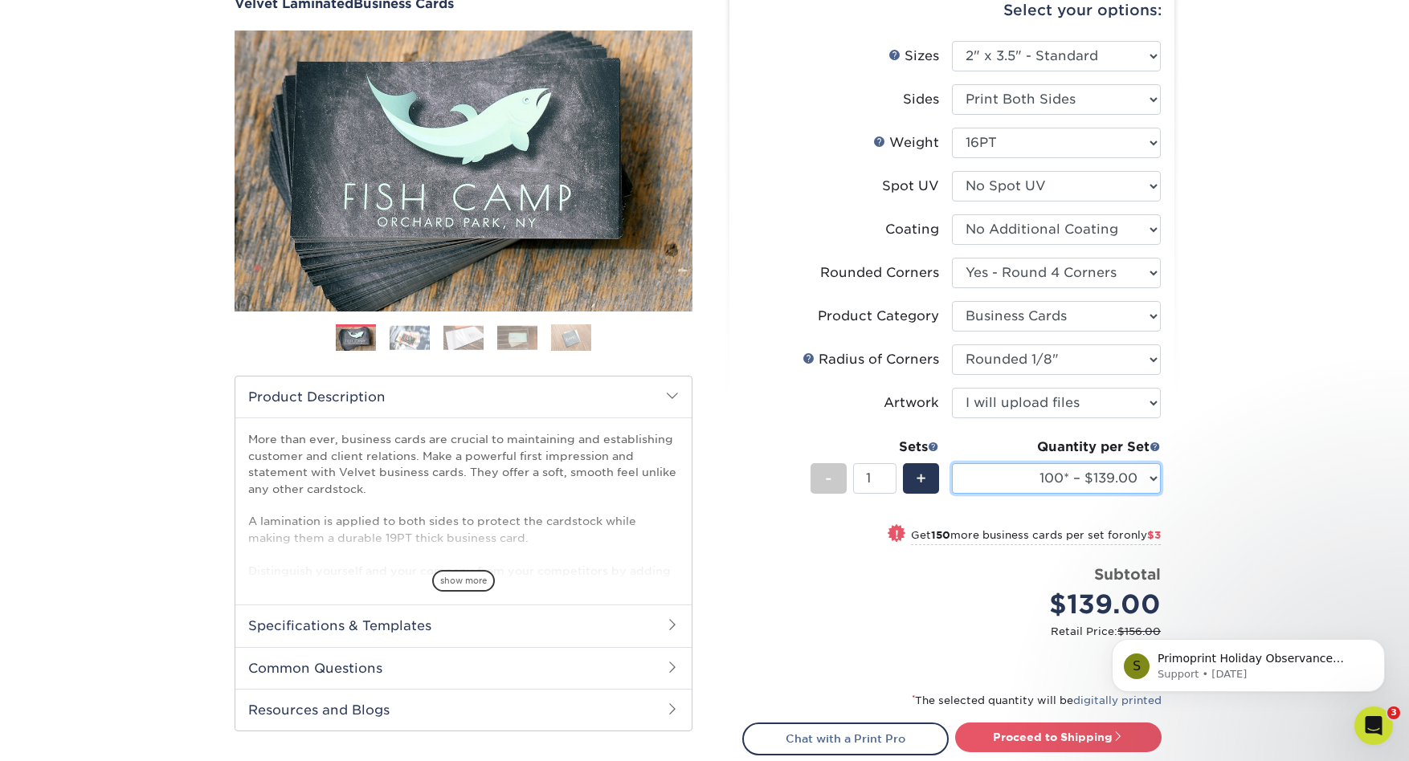
click at [1150, 476] on select "100* – $139.00 250* – $142.00 500 – $146.00 1000 – $163.00 2500 – $387.00 5000 …" at bounding box center [1056, 478] width 209 height 31
select select "500 – $146.00"
click at [952, 463] on select "100* – $139.00 250* – $142.00 500 – $146.00 1000 – $163.00 2500 – $387.00 5000 …" at bounding box center [1056, 478] width 209 height 31
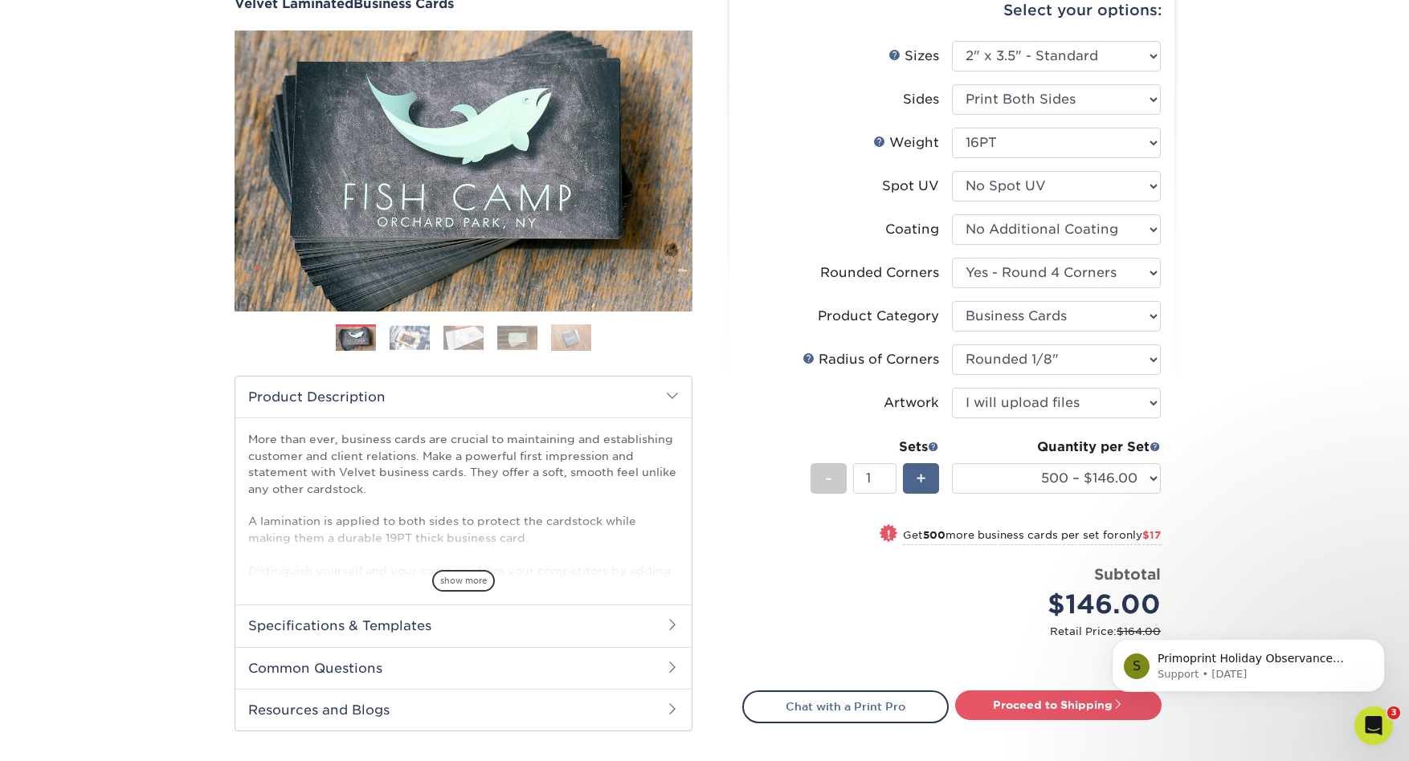
click at [920, 475] on span "+" at bounding box center [921, 479] width 10 height 24
type input "2"
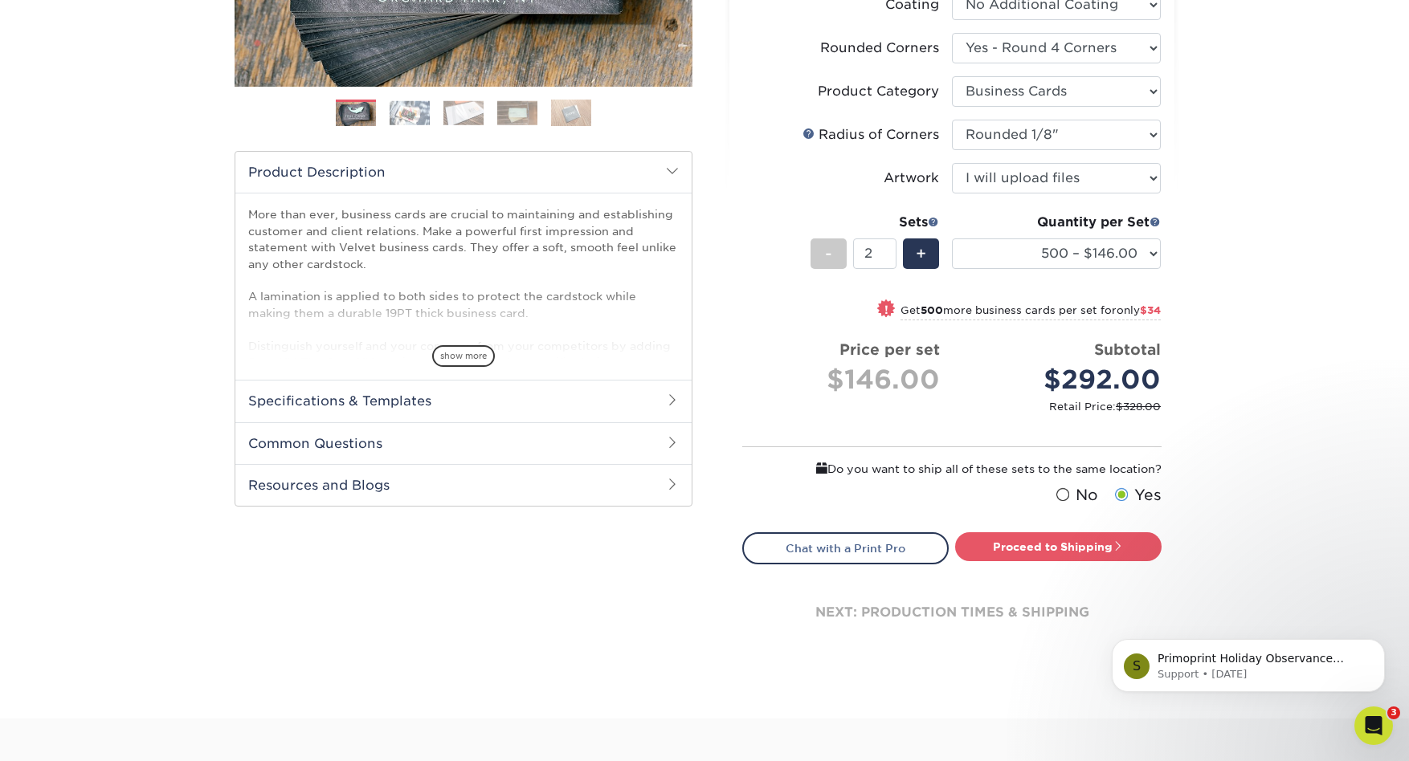
scroll to position [390, 0]
click at [1061, 540] on link "Proceed to Shipping" at bounding box center [1058, 546] width 206 height 29
type input "Set 1"
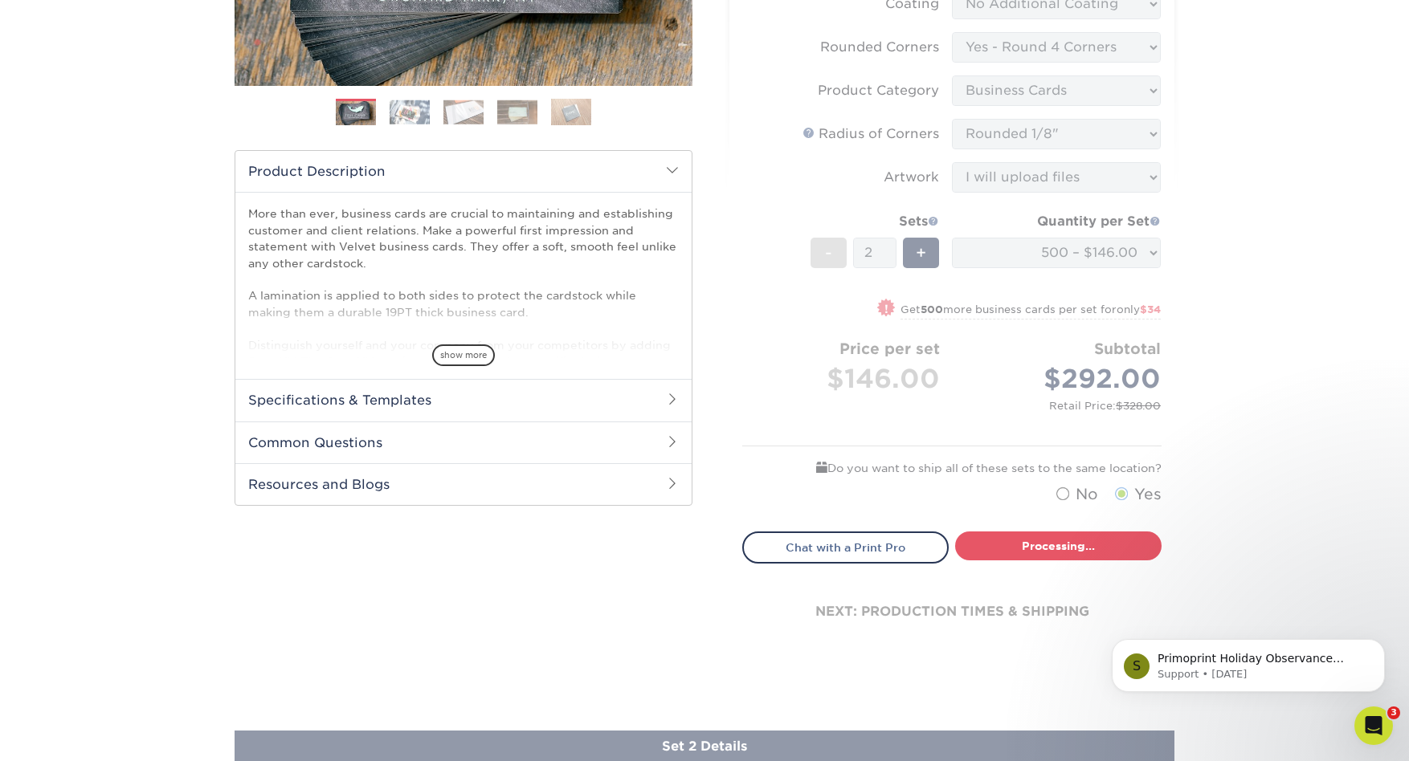
select select "e8c18a69-d6a6-4da7-8aa2-c32e6cda6507"
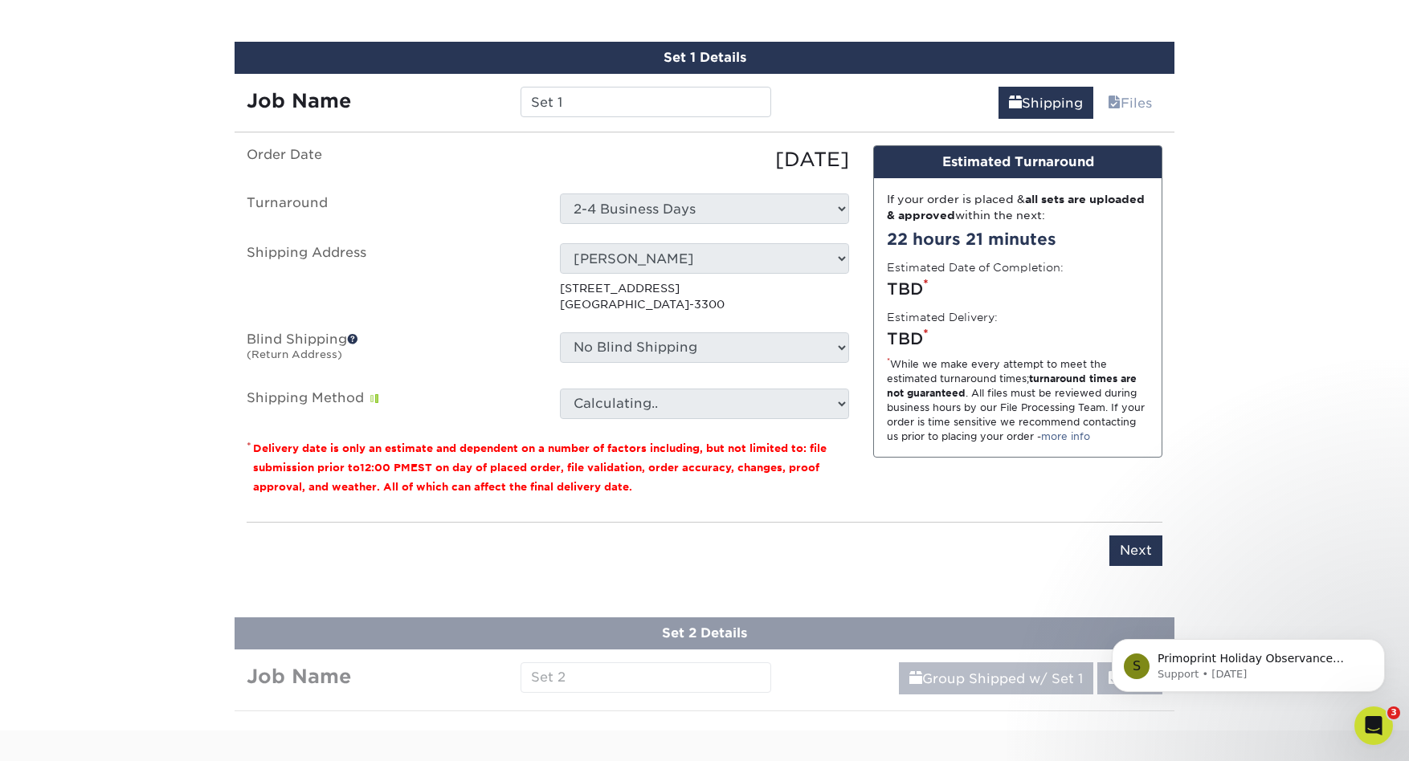
scroll to position [965, 0]
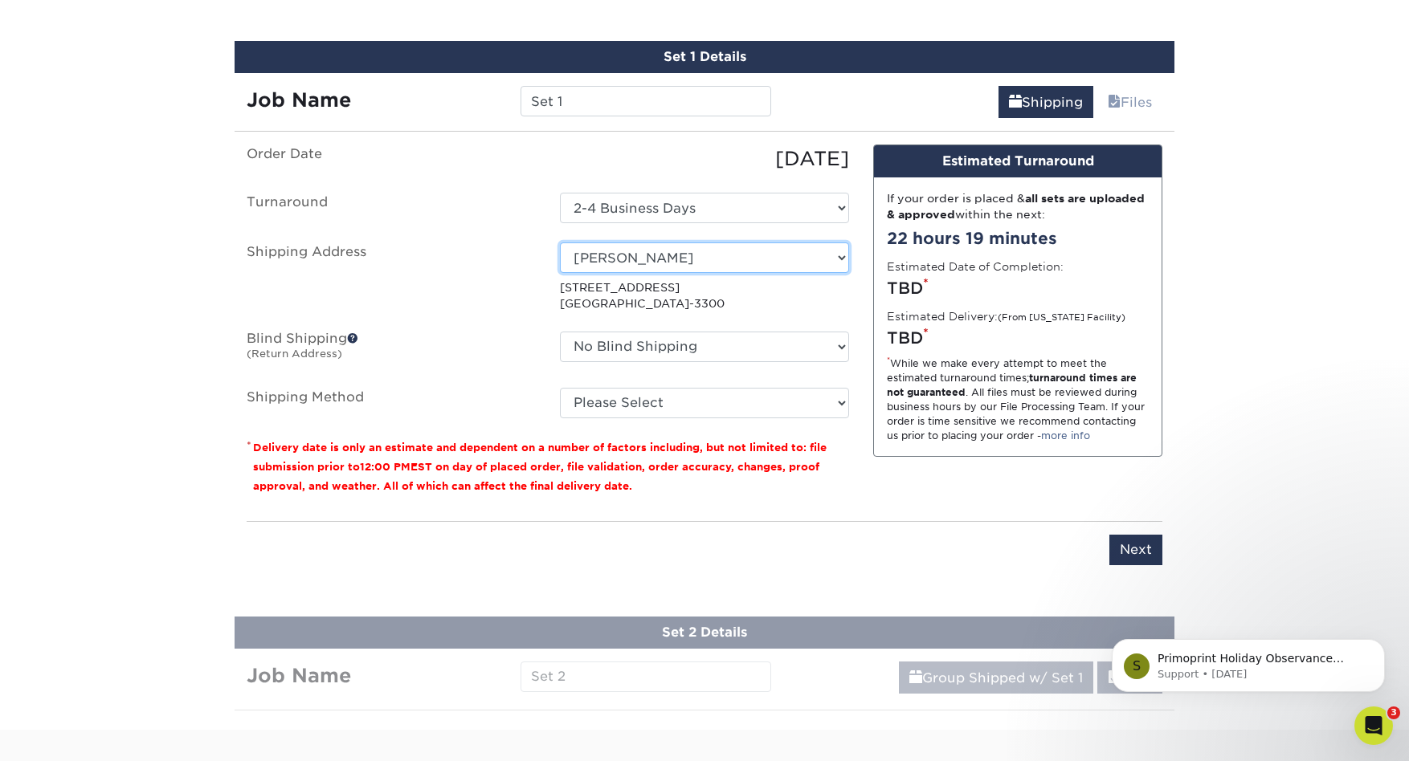
click at [840, 254] on select "Select One AROMA MARKET Ascendo Decorus Realty ESO Equity Group Fusion Capital …" at bounding box center [704, 258] width 289 height 31
select select "131699"
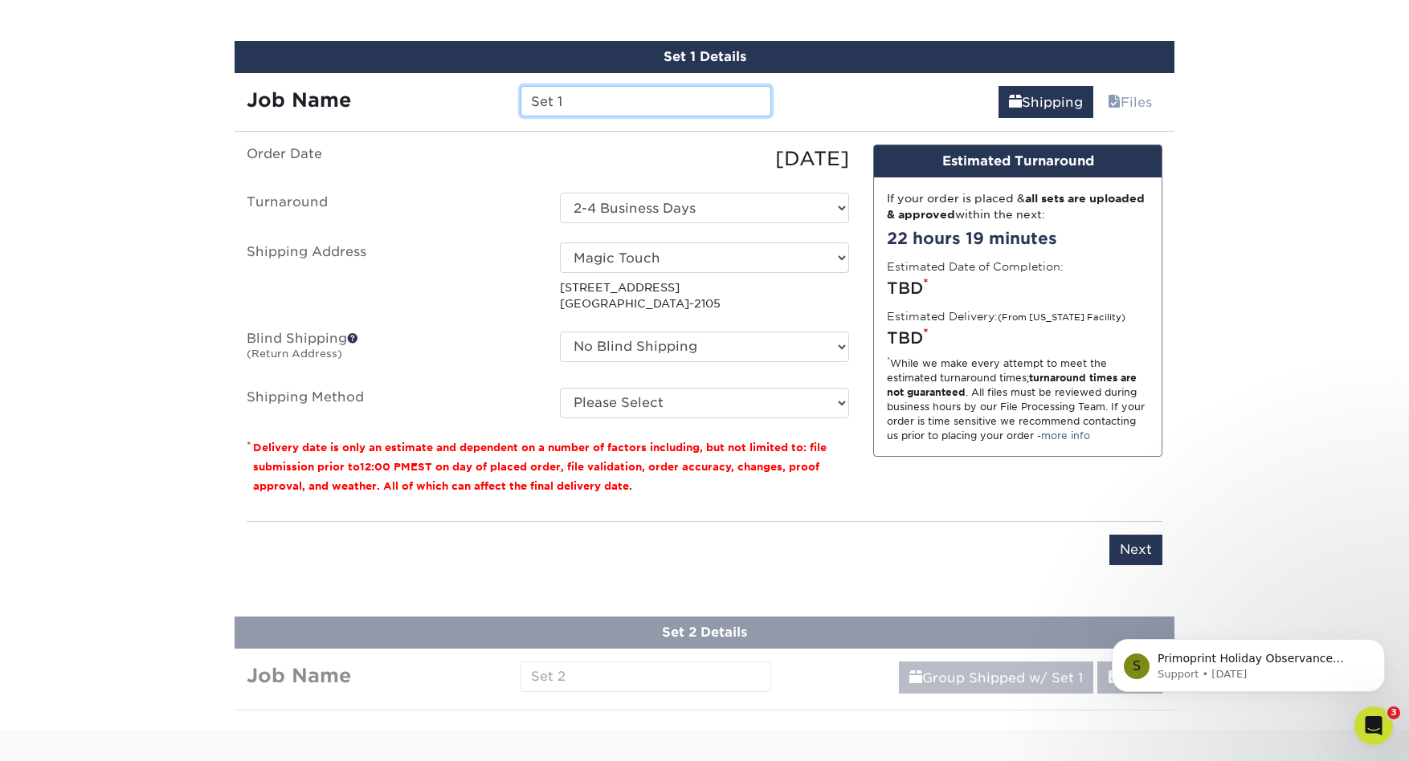
click at [574, 99] on input "Set 1" at bounding box center [645, 101] width 250 height 31
type input "Reef Bally"
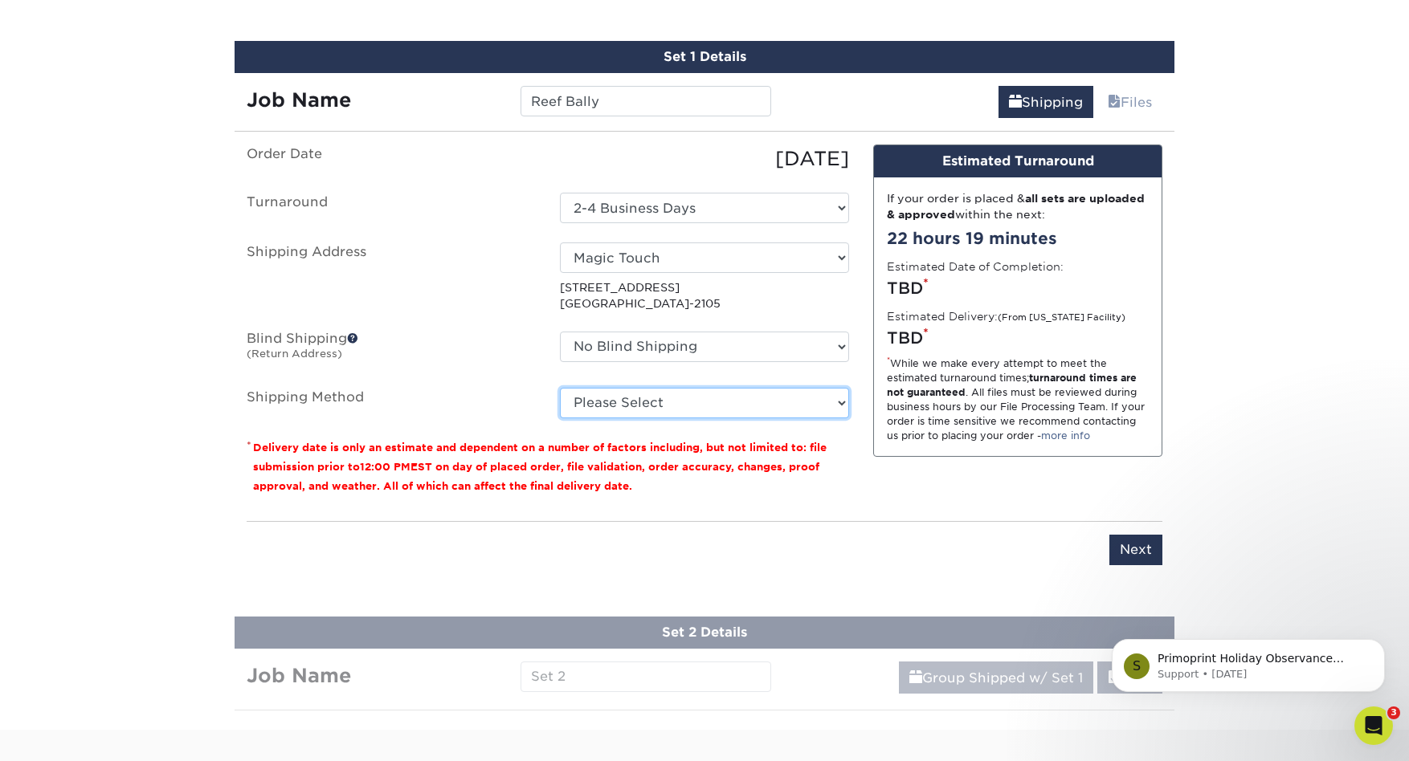
click at [841, 407] on select "Please Select Ground Shipping (+$14.95) 3 Day Shipping Service (+$15.34) 2 Day …" at bounding box center [704, 403] width 289 height 31
select select "02"
click at [560, 388] on select "Please Select Ground Shipping (+$14.95) 3 Day Shipping Service (+$15.34) 2 Day …" at bounding box center [704, 403] width 289 height 31
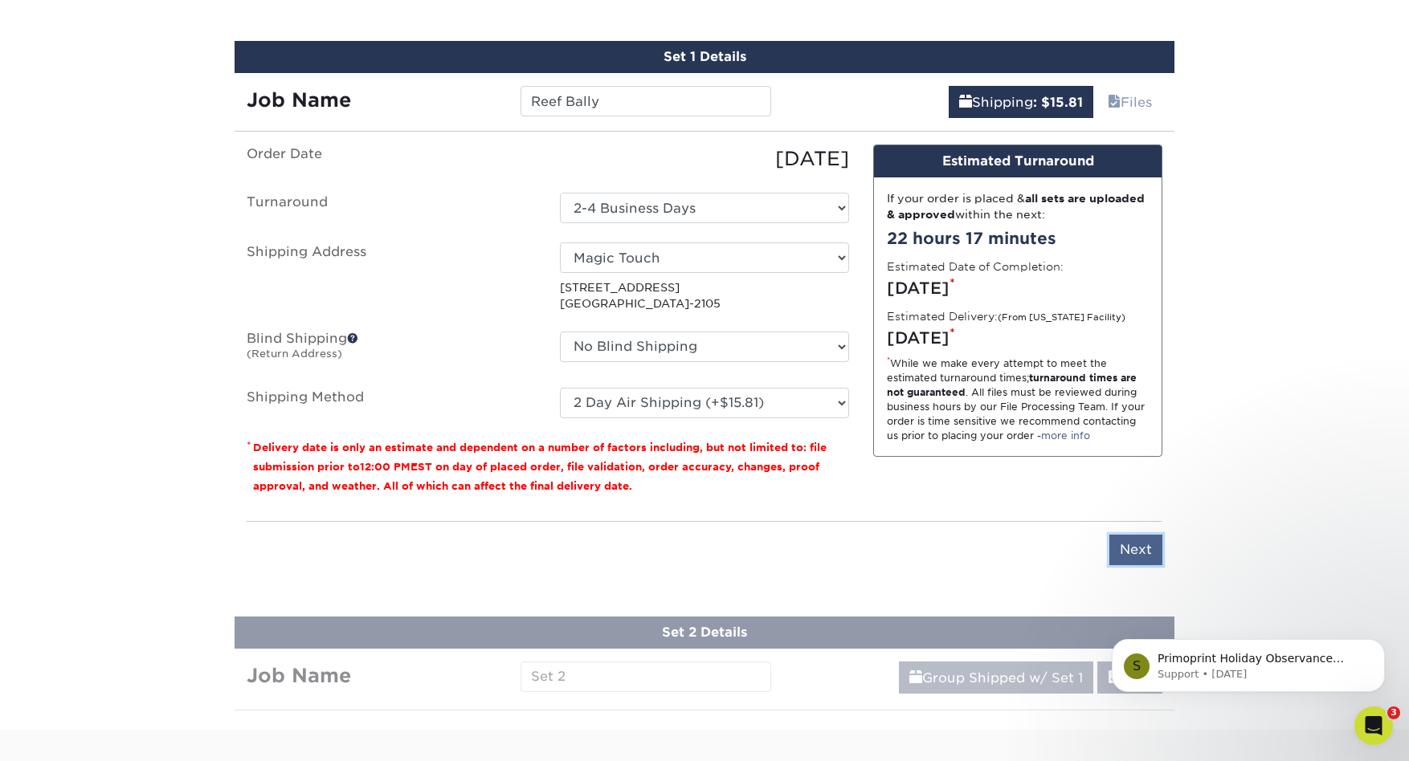
click at [1121, 550] on input "Next" at bounding box center [1135, 550] width 53 height 31
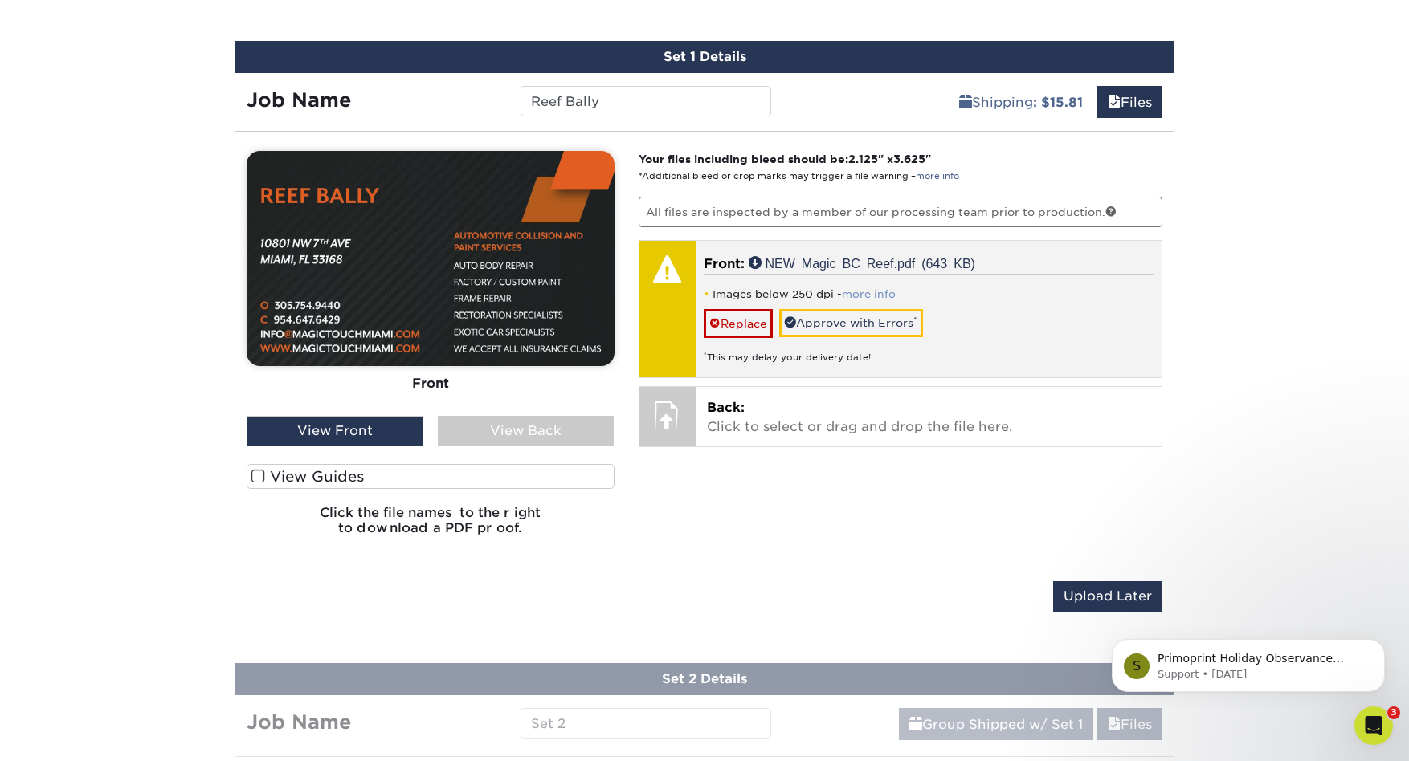
click at [878, 289] on link "more info" at bounding box center [869, 294] width 54 height 12
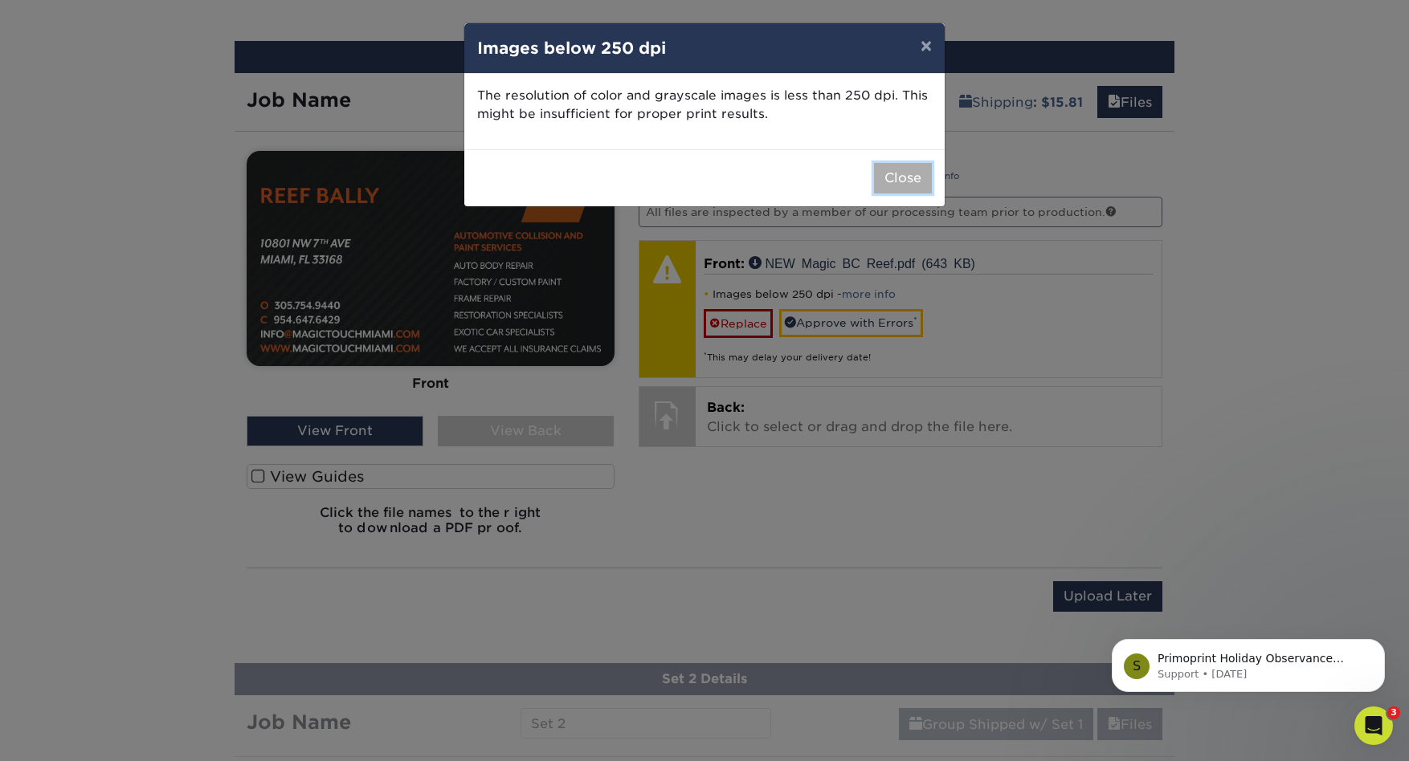
click at [896, 180] on button "Close" at bounding box center [903, 178] width 58 height 31
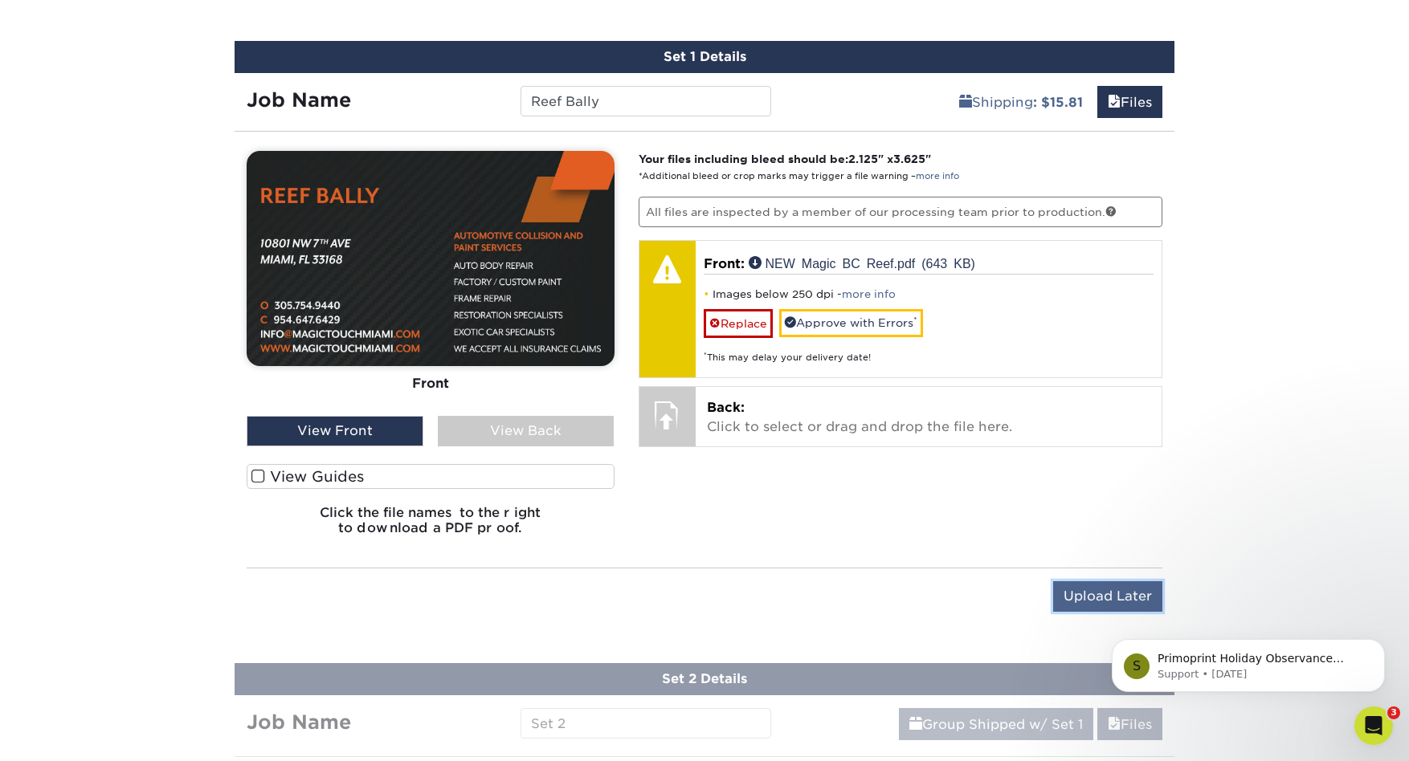
click at [1126, 595] on input "Upload Later" at bounding box center [1107, 597] width 109 height 31
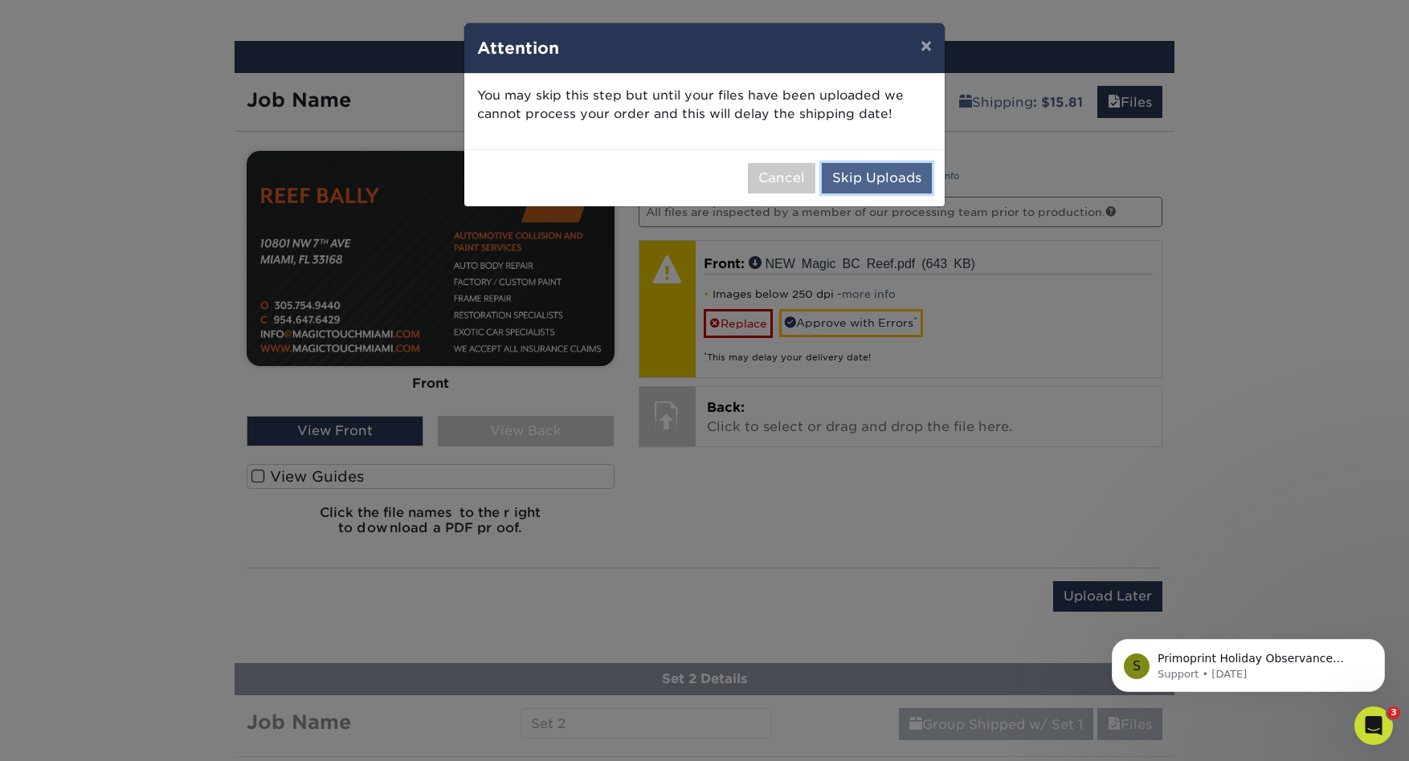
click at [890, 178] on button "Skip Uploads" at bounding box center [877, 178] width 110 height 31
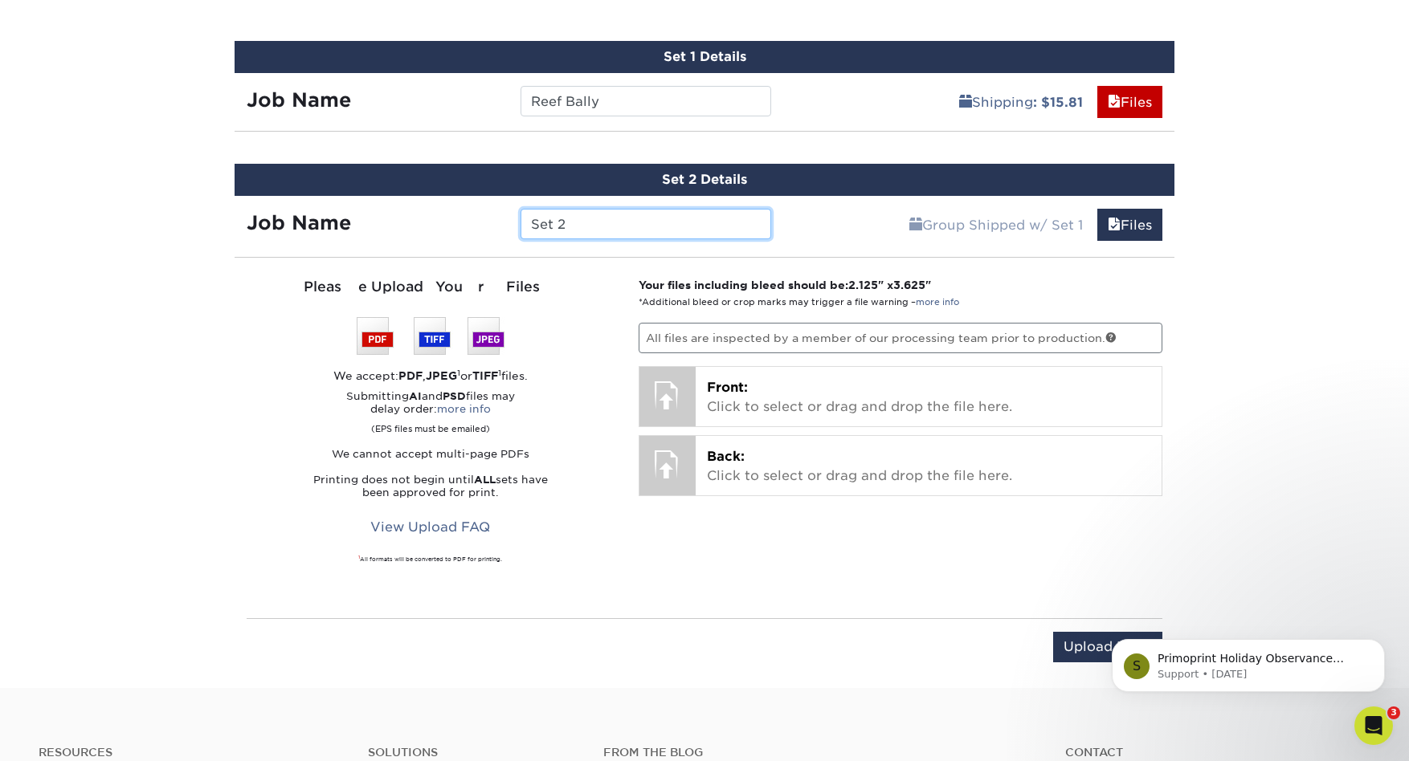
click at [635, 234] on input "Set 2" at bounding box center [645, 224] width 250 height 31
type input "[PERSON_NAME]"
click html "S Primoprint Holiday Observance Please note that our customer service and produ…"
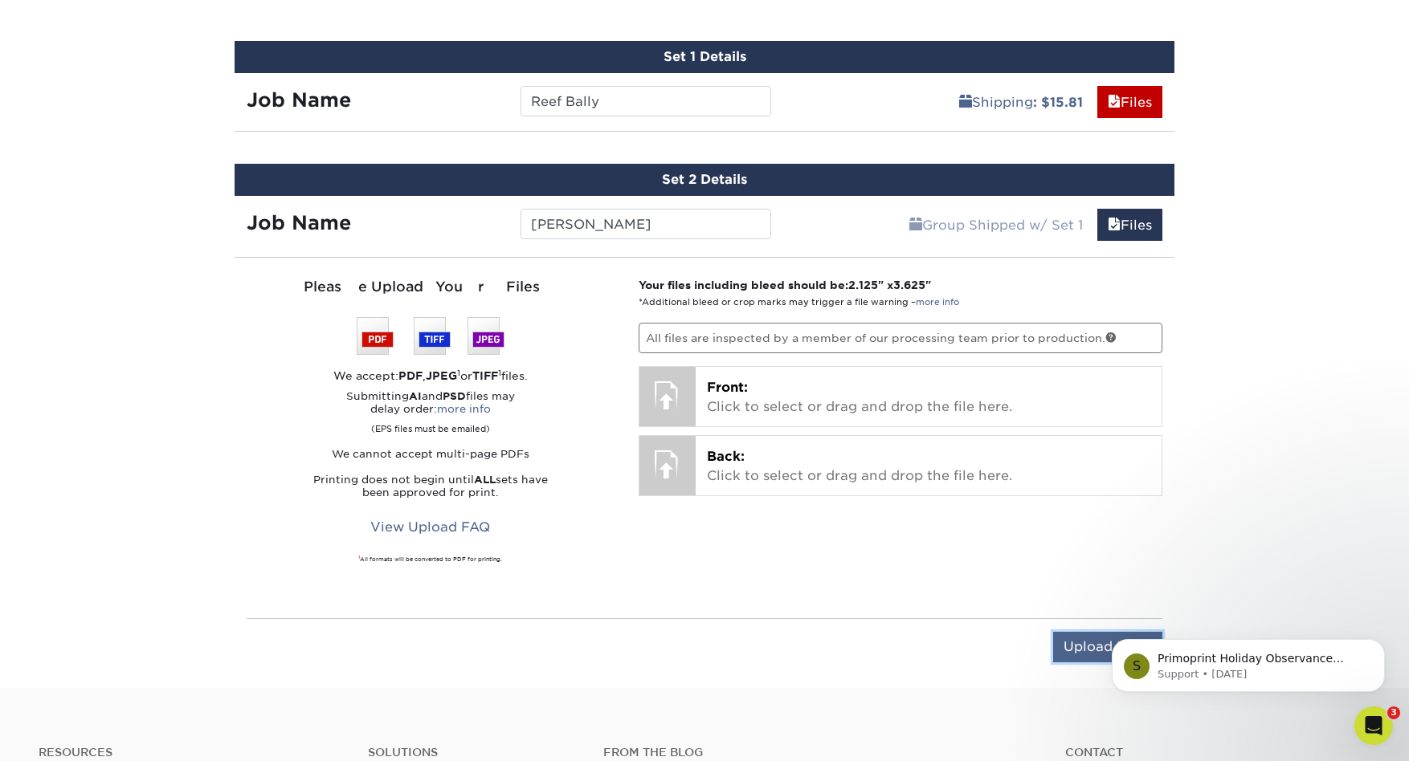
click at [1071, 651] on input "Upload Later" at bounding box center [1107, 647] width 109 height 31
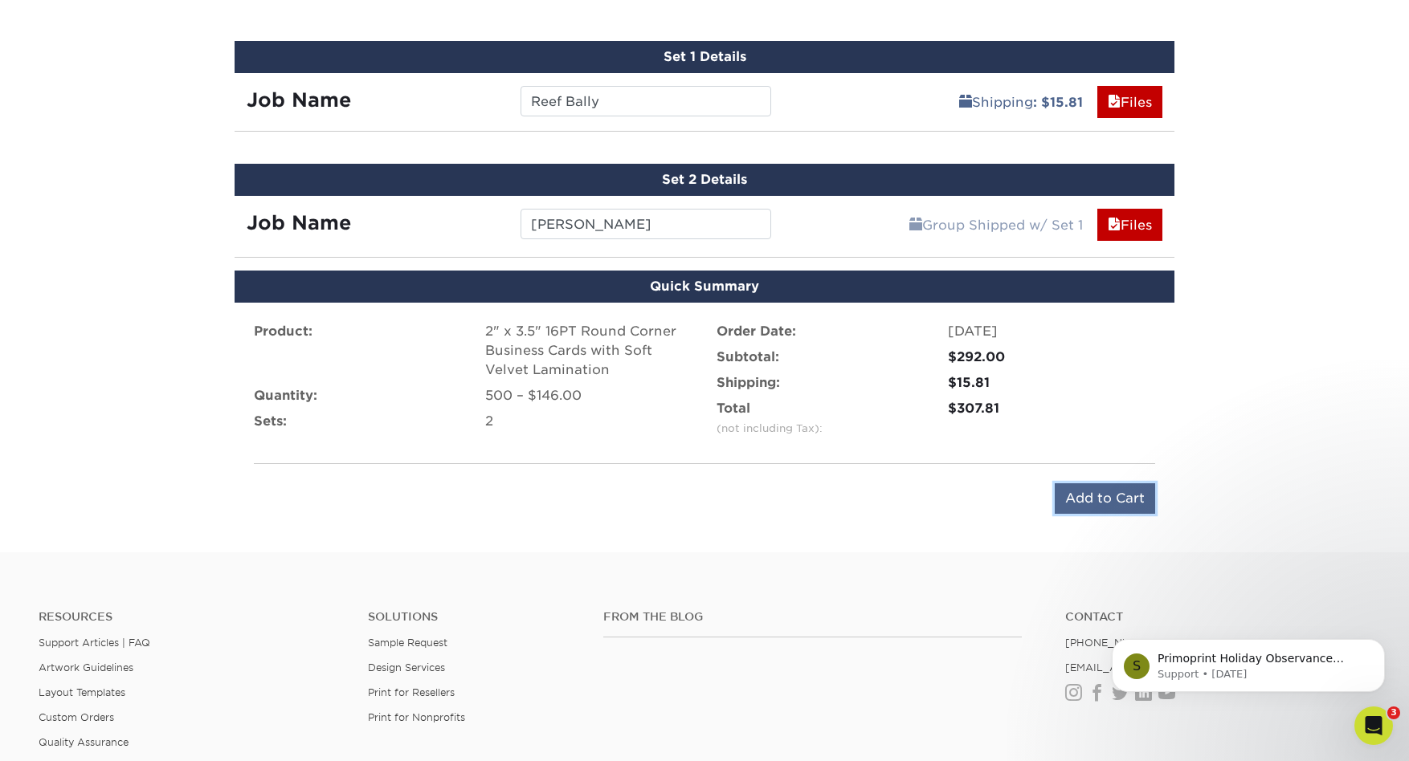
click at [1103, 495] on input "Add to Cart" at bounding box center [1105, 499] width 100 height 31
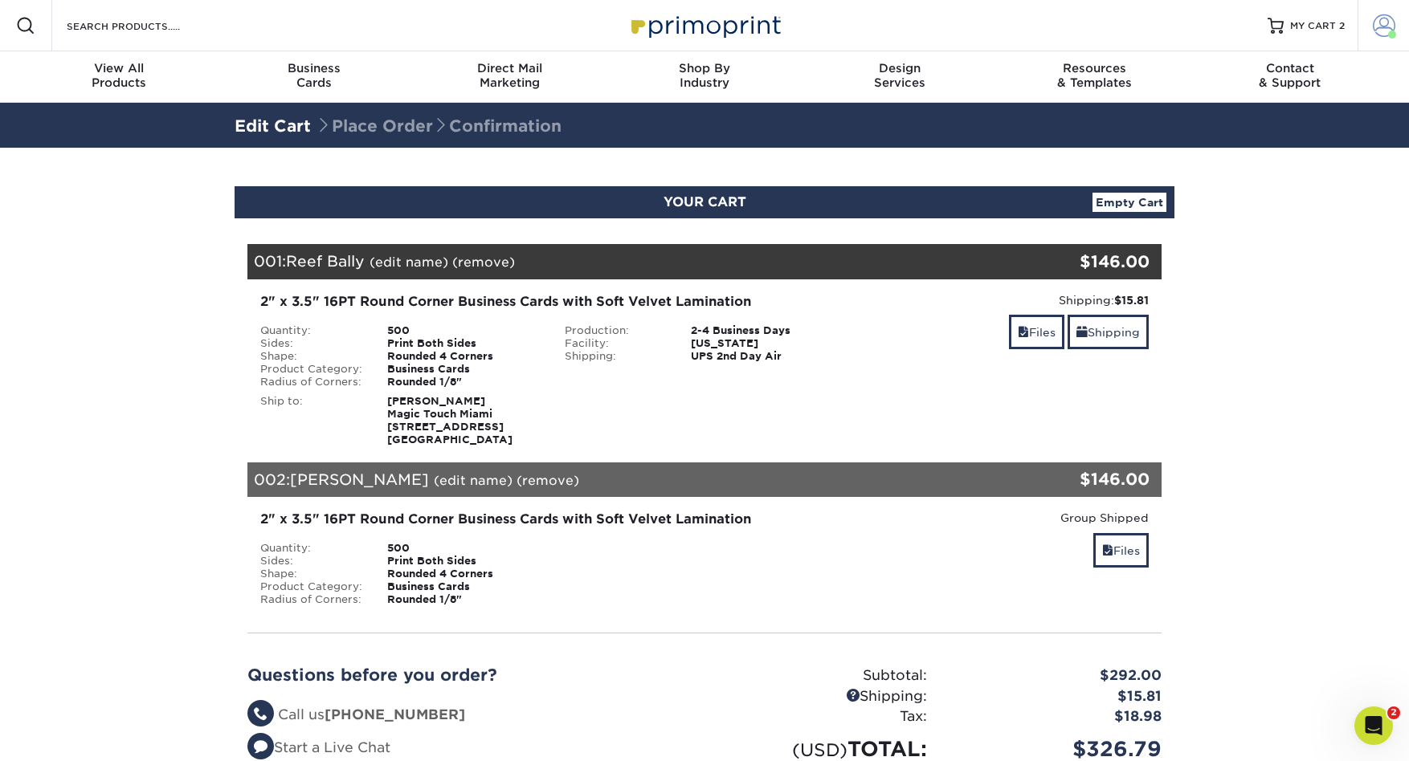
click at [1385, 23] on span at bounding box center [1384, 25] width 22 height 22
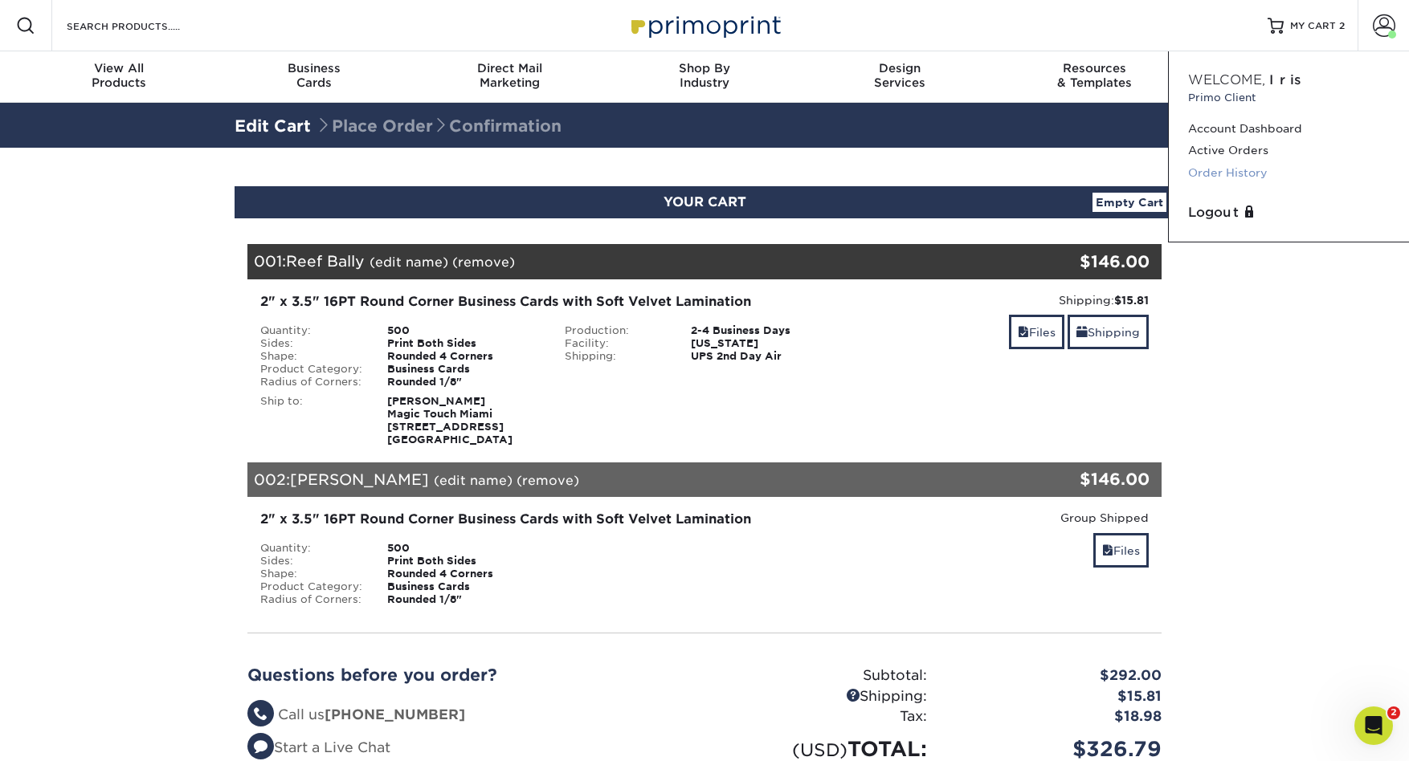
click at [1221, 177] on link "Order History" at bounding box center [1289, 173] width 202 height 22
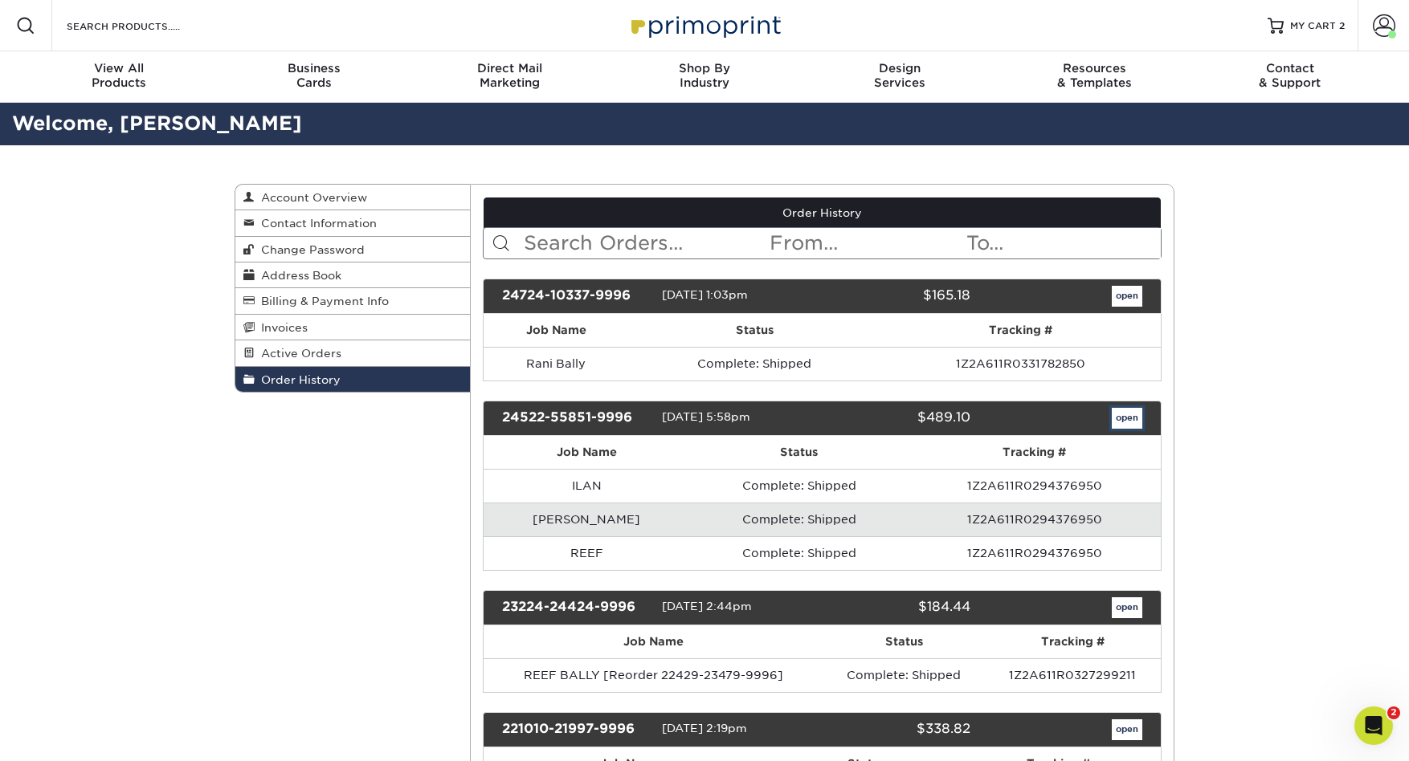
click at [1133, 418] on link "open" at bounding box center [1127, 418] width 31 height 21
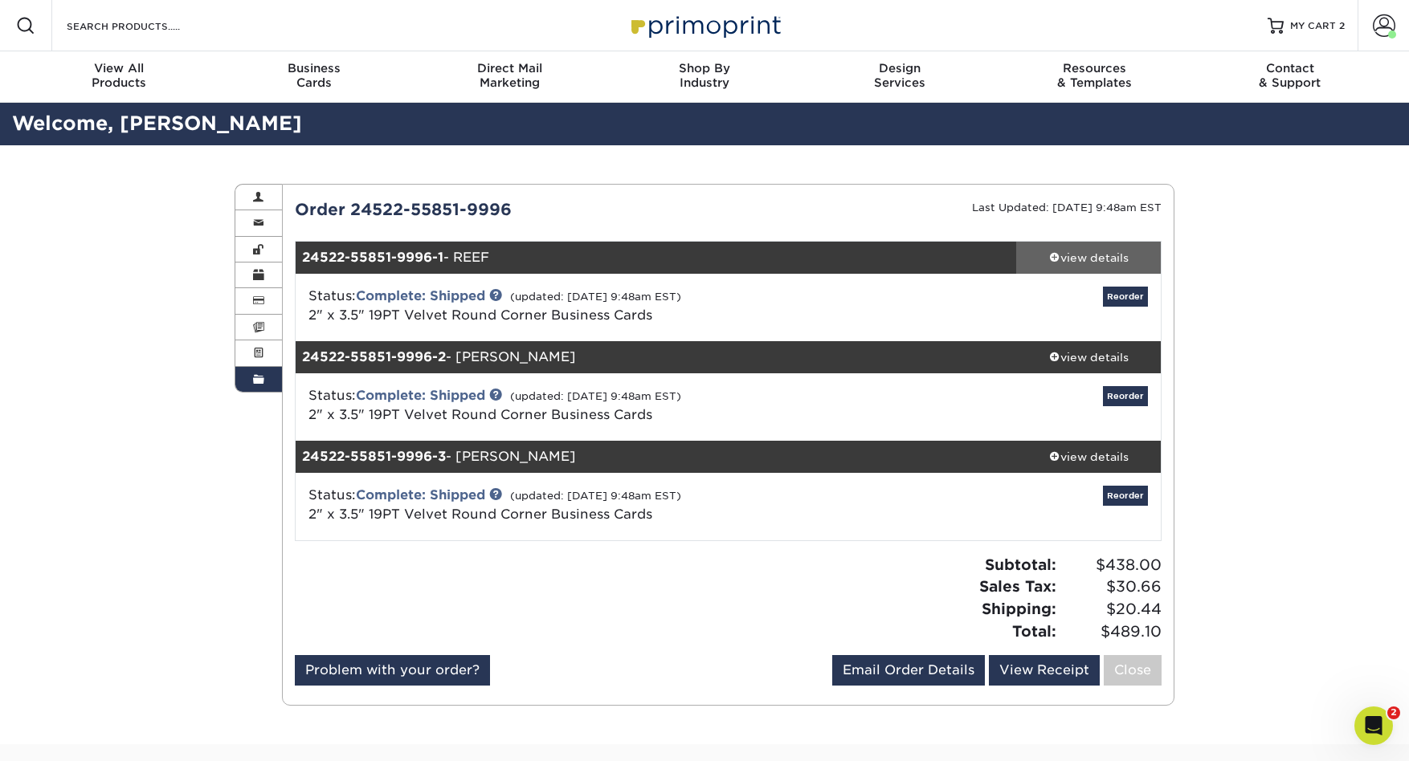
click at [1055, 259] on span at bounding box center [1054, 256] width 11 height 11
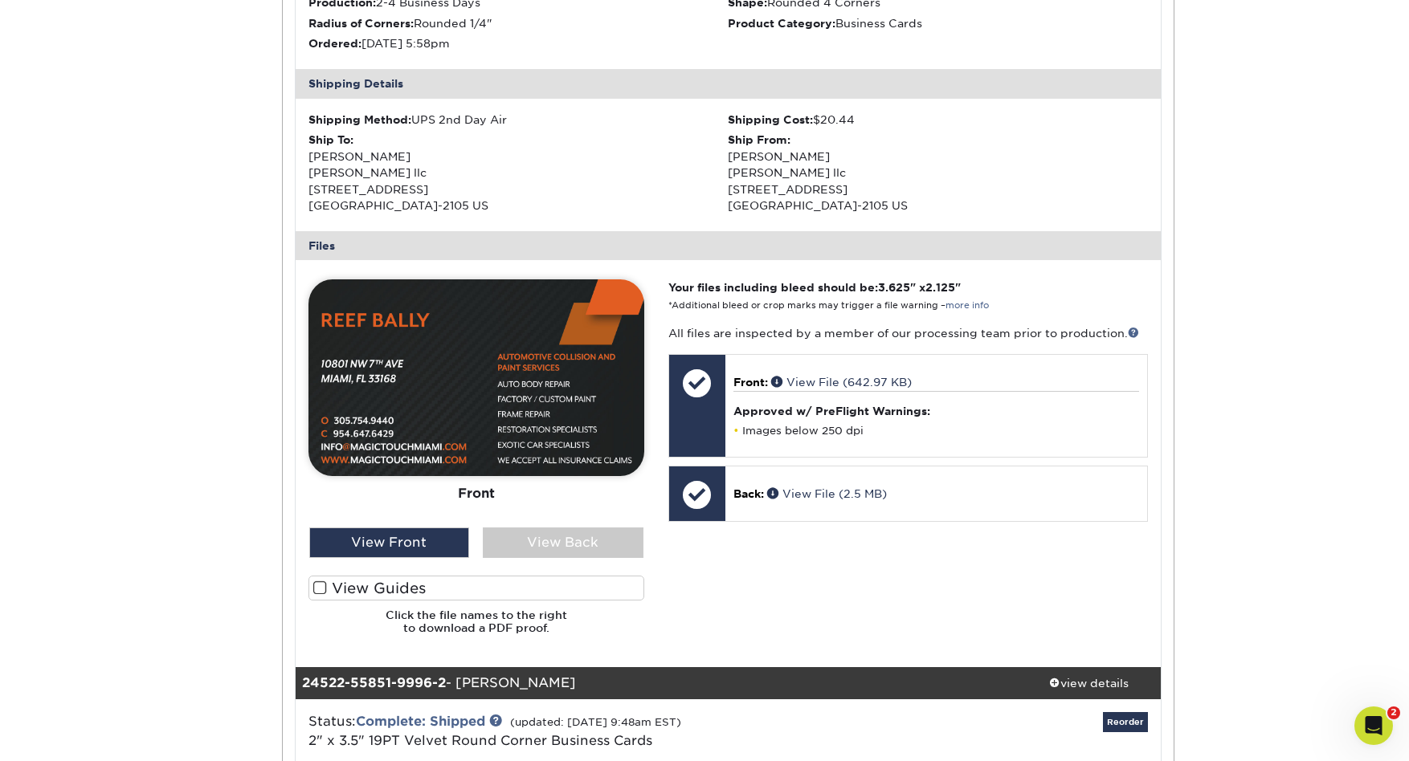
scroll to position [456, 0]
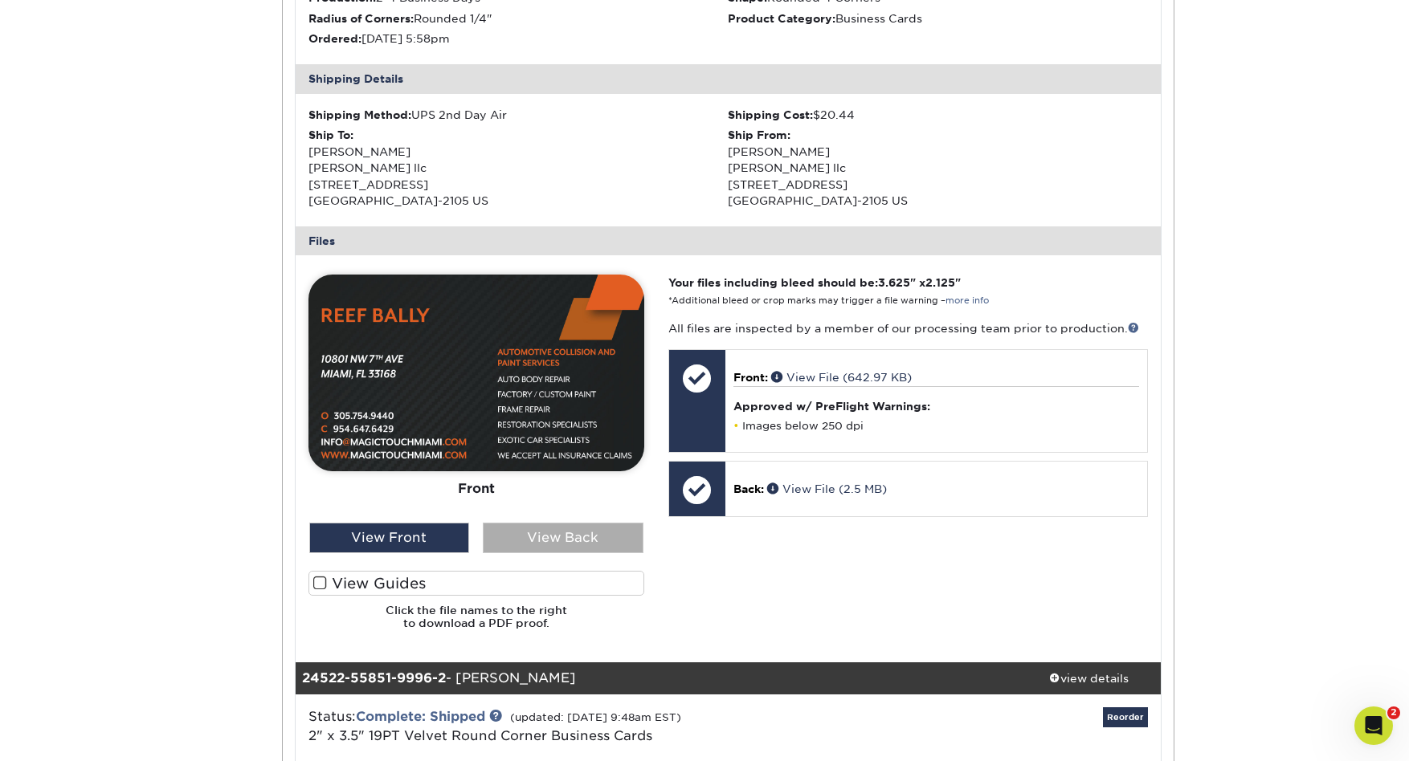
click at [533, 540] on div "View Back" at bounding box center [563, 538] width 161 height 31
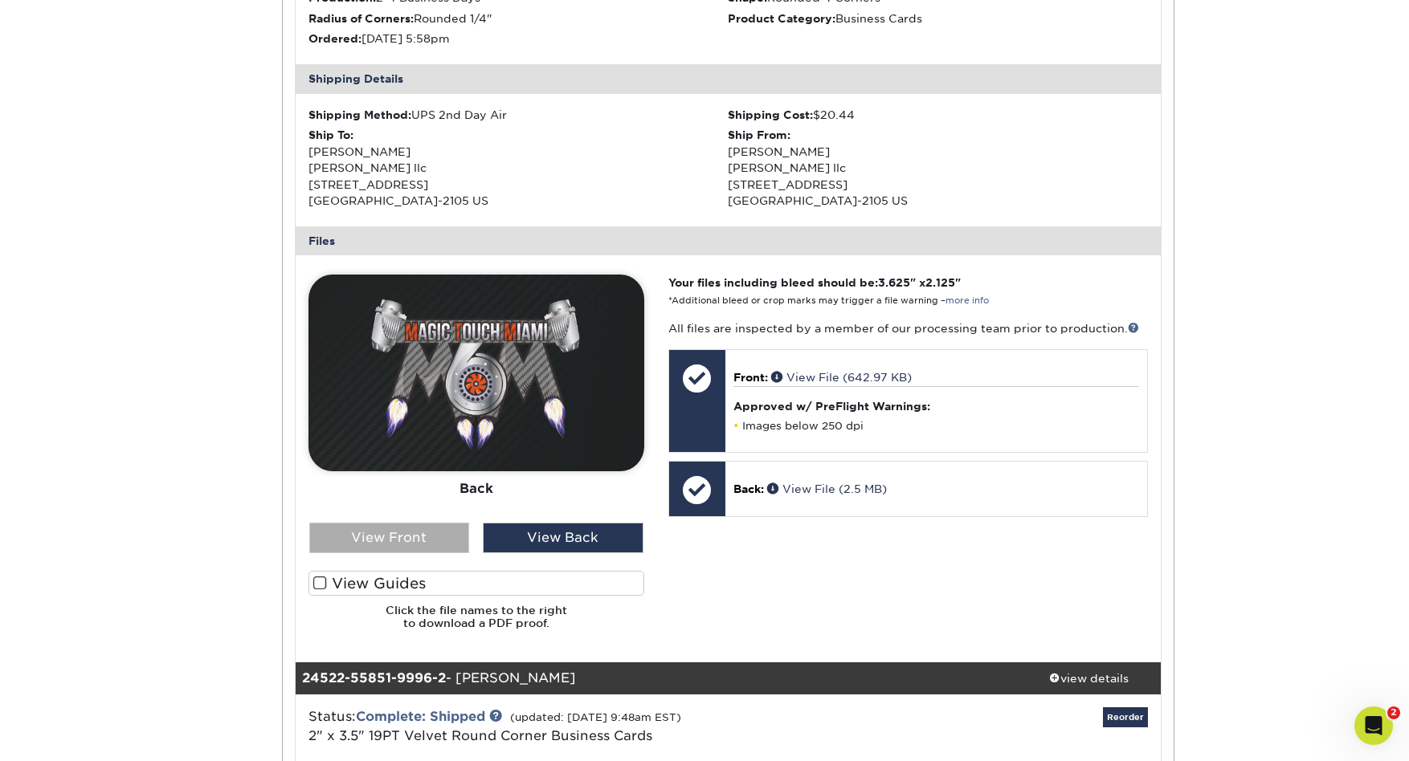
click at [439, 537] on div "View Front" at bounding box center [389, 538] width 161 height 31
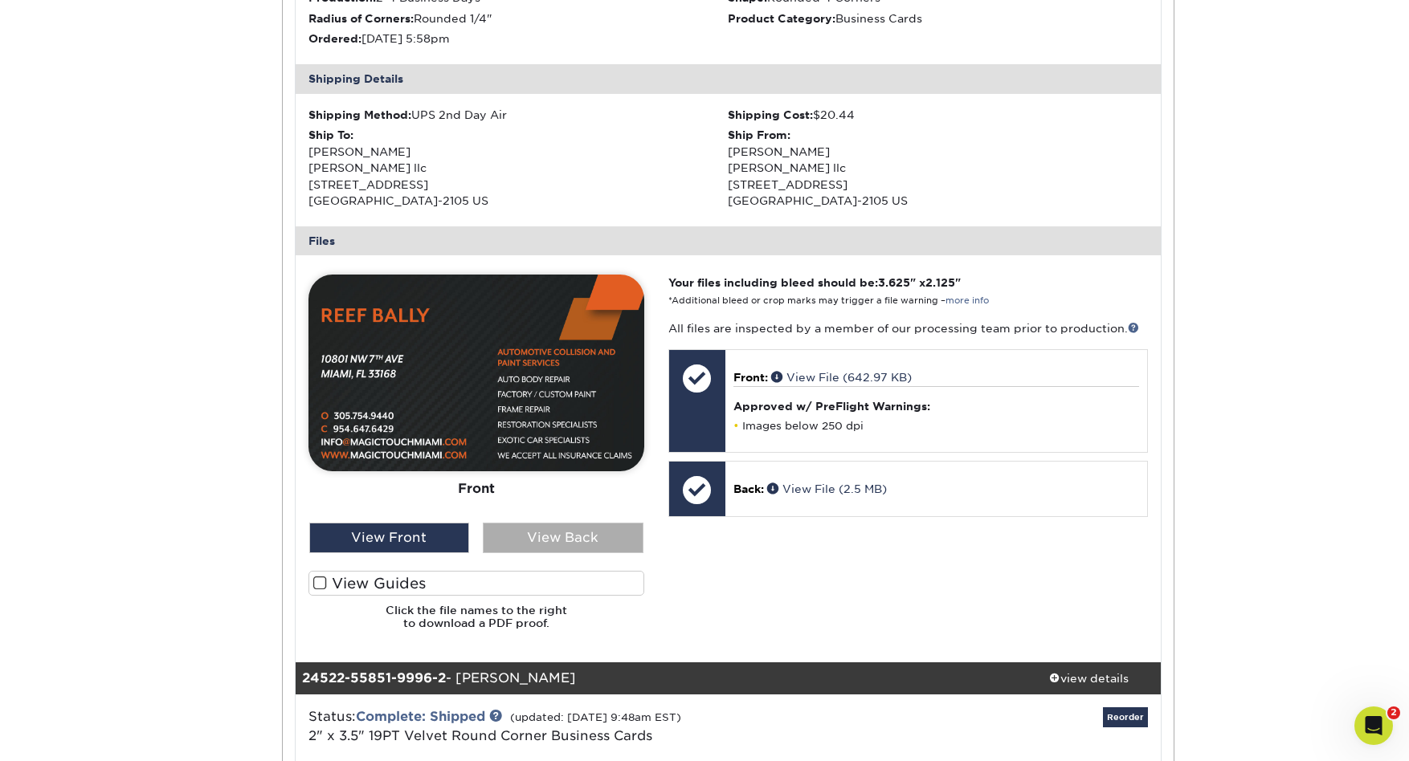
click at [541, 541] on div "View Back" at bounding box center [563, 538] width 161 height 31
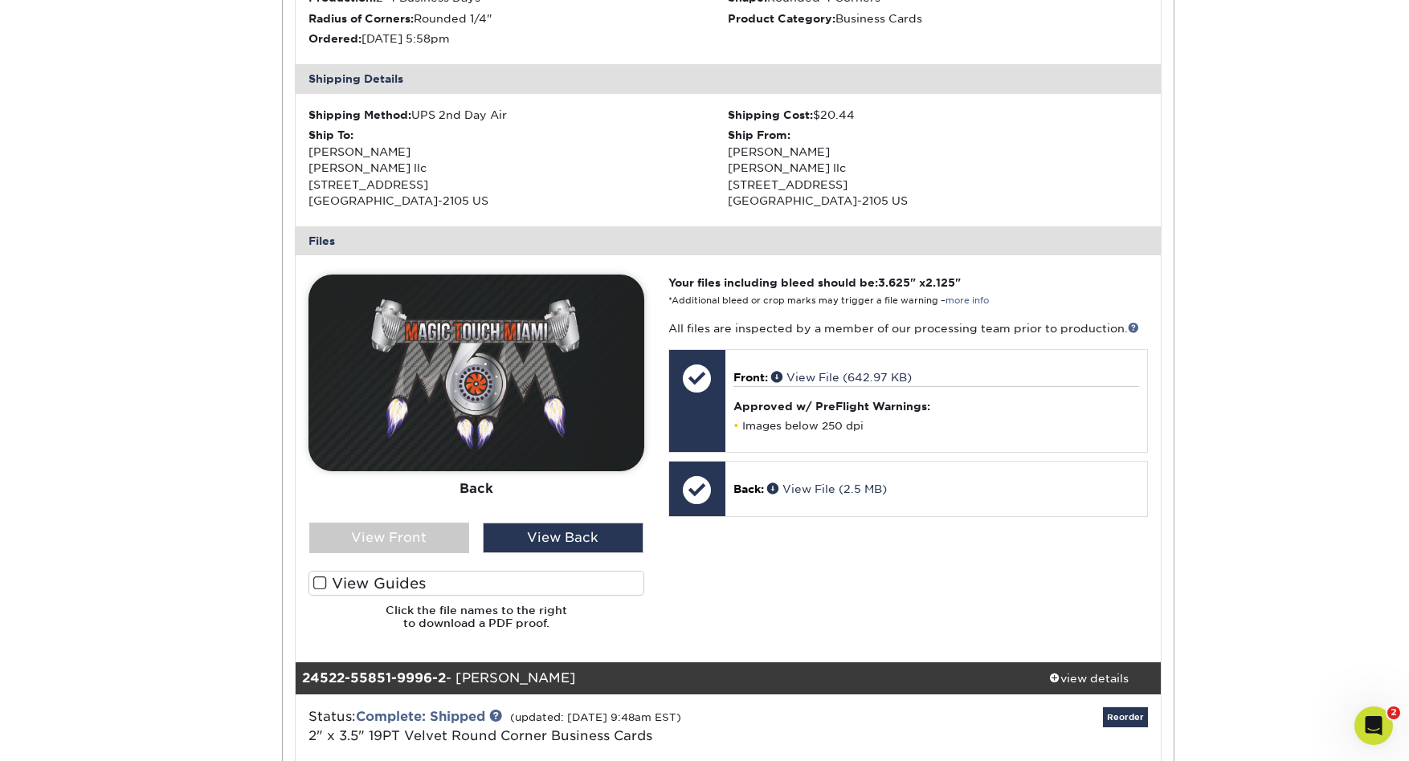
scroll to position [0, 0]
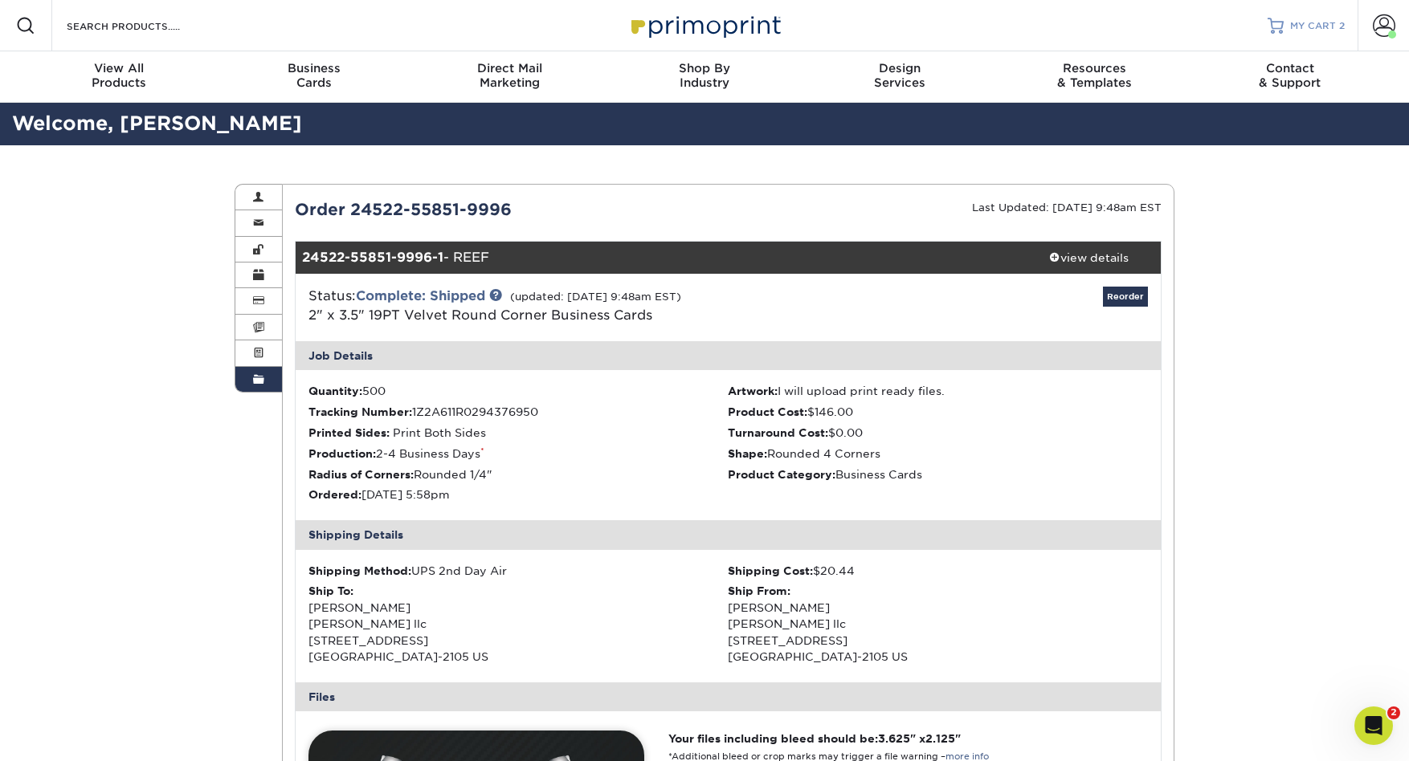
click at [1315, 28] on span "MY CART" at bounding box center [1313, 26] width 46 height 14
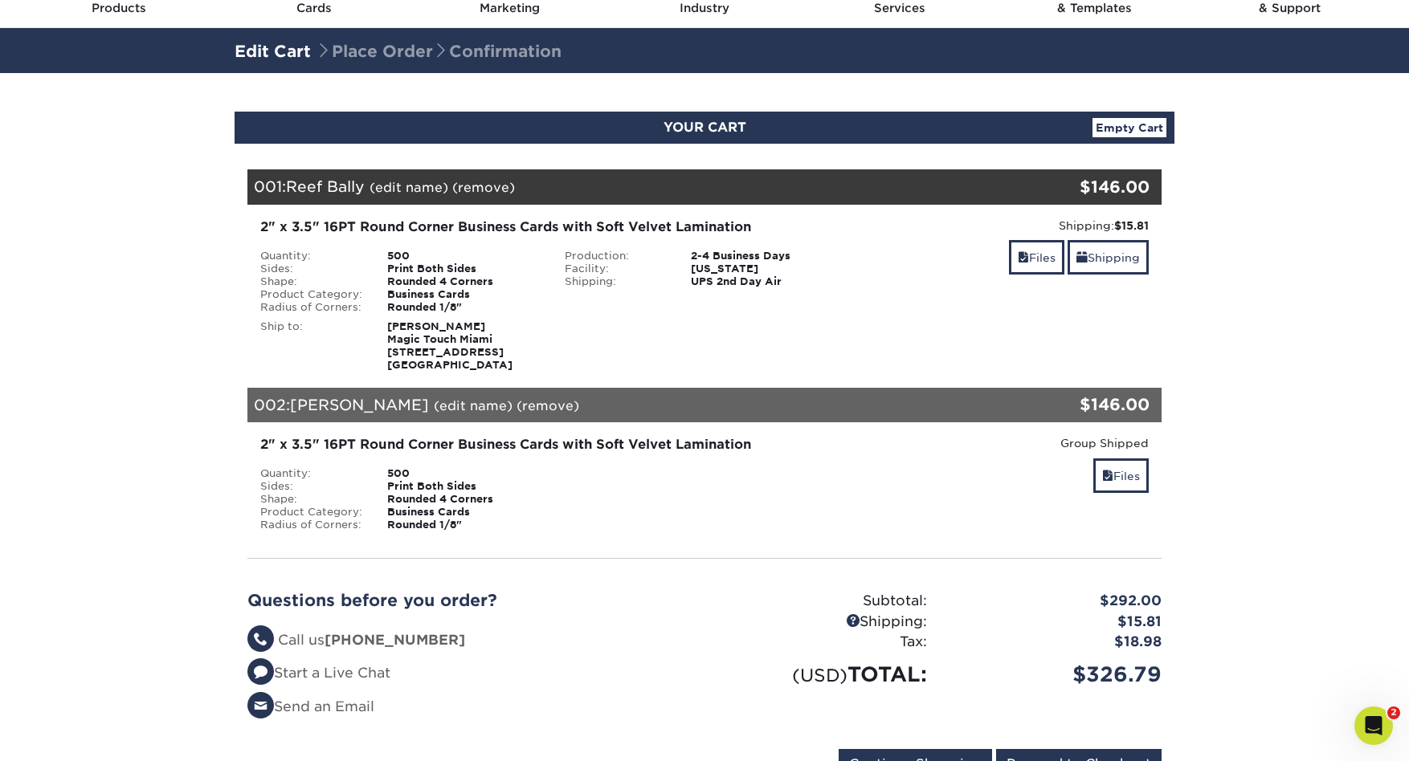
scroll to position [76, 0]
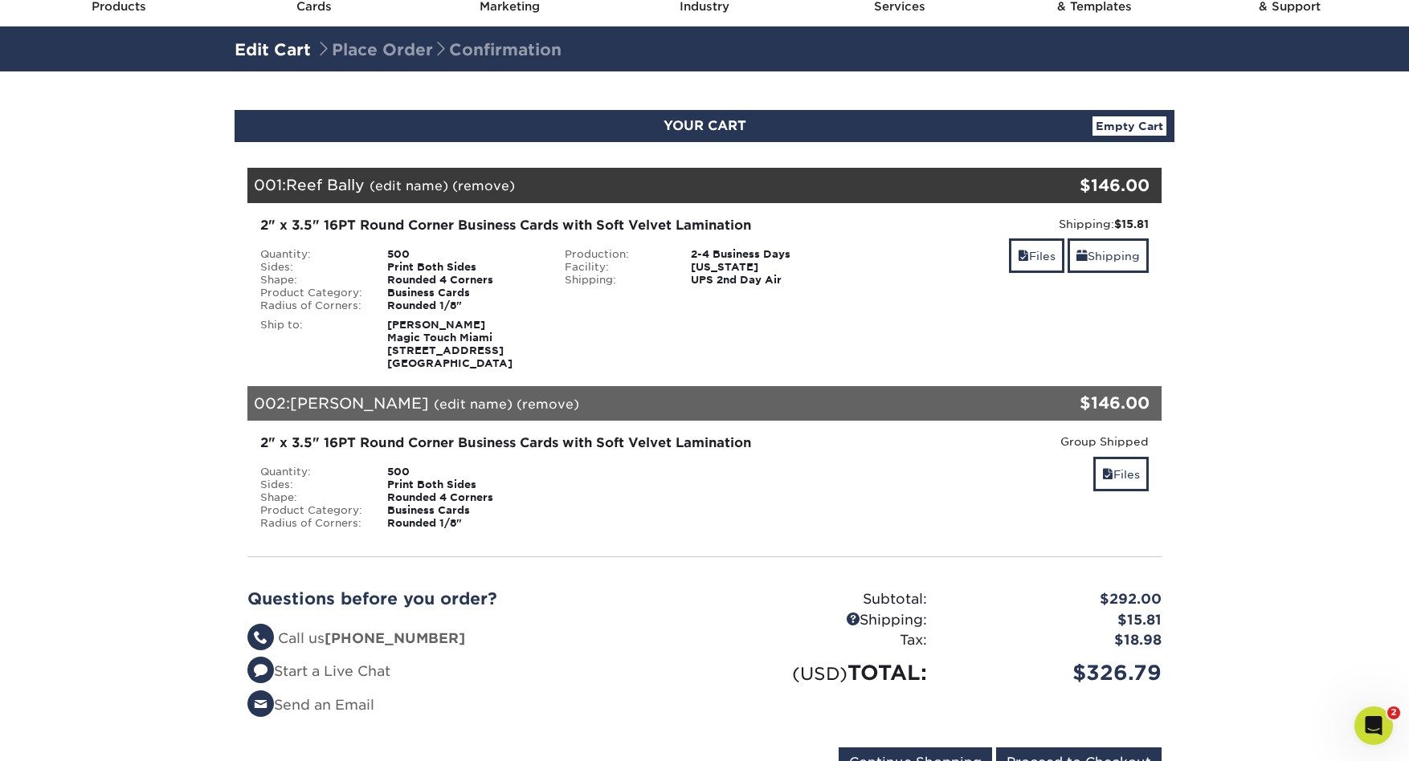
click at [1146, 125] on link "Empty Cart" at bounding box center [1129, 125] width 74 height 19
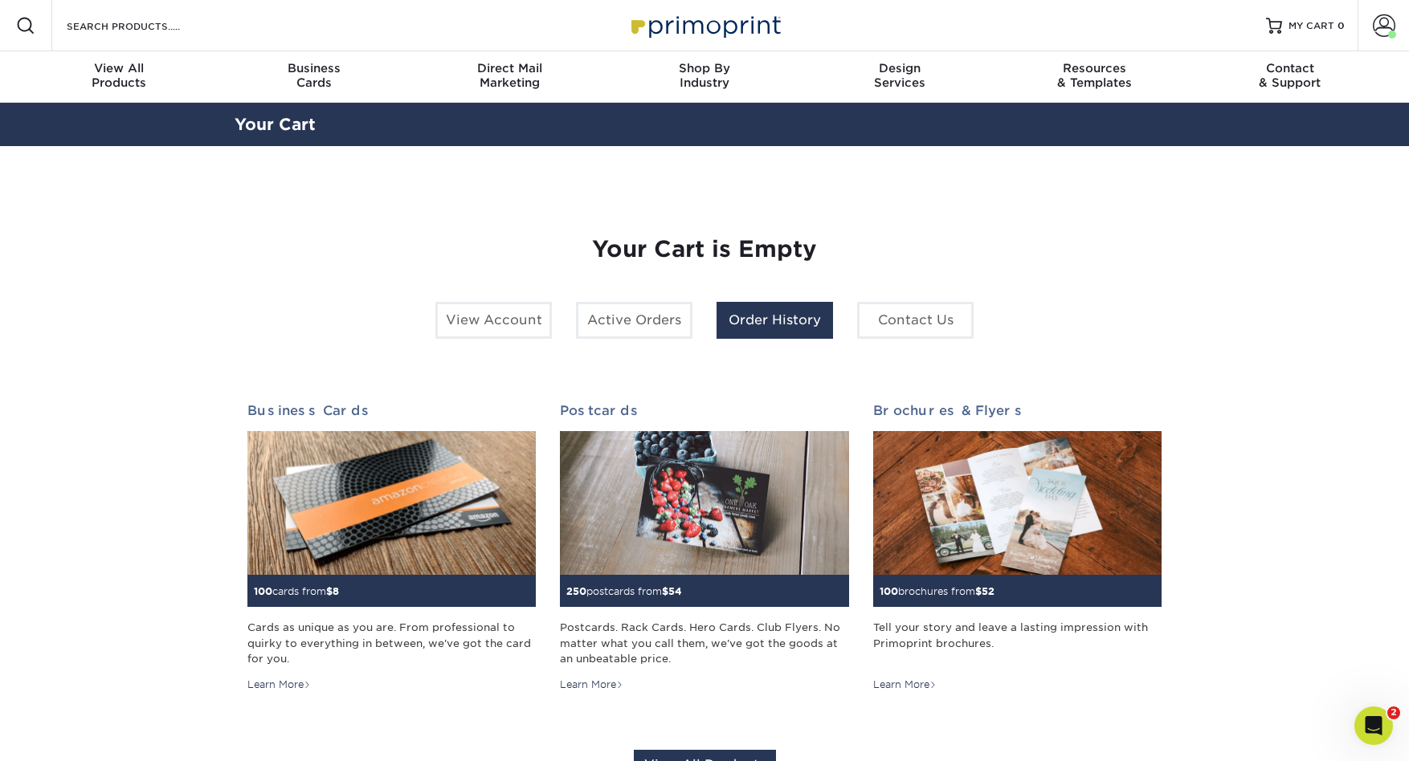
click at [803, 324] on link "Order History" at bounding box center [774, 320] width 116 height 37
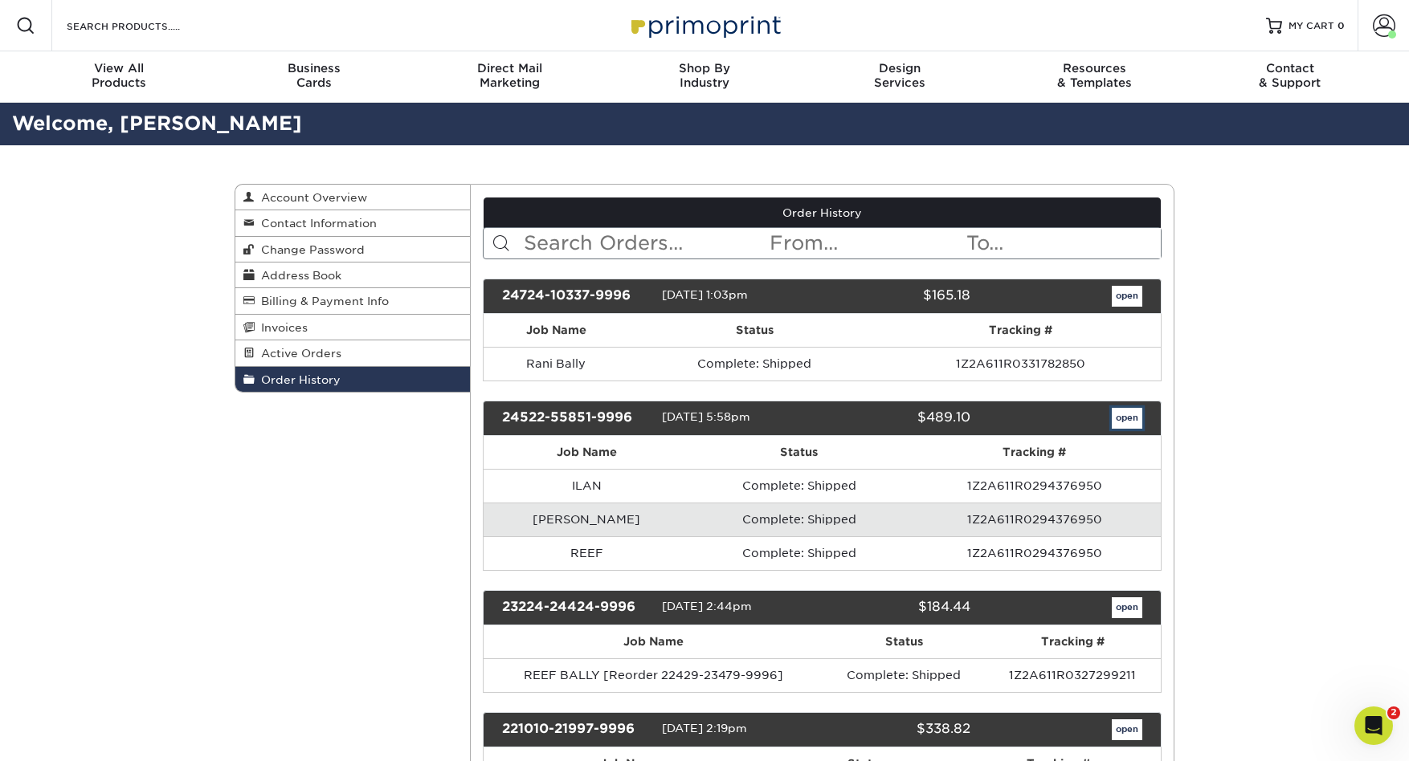
click at [1137, 417] on link "open" at bounding box center [1127, 418] width 31 height 21
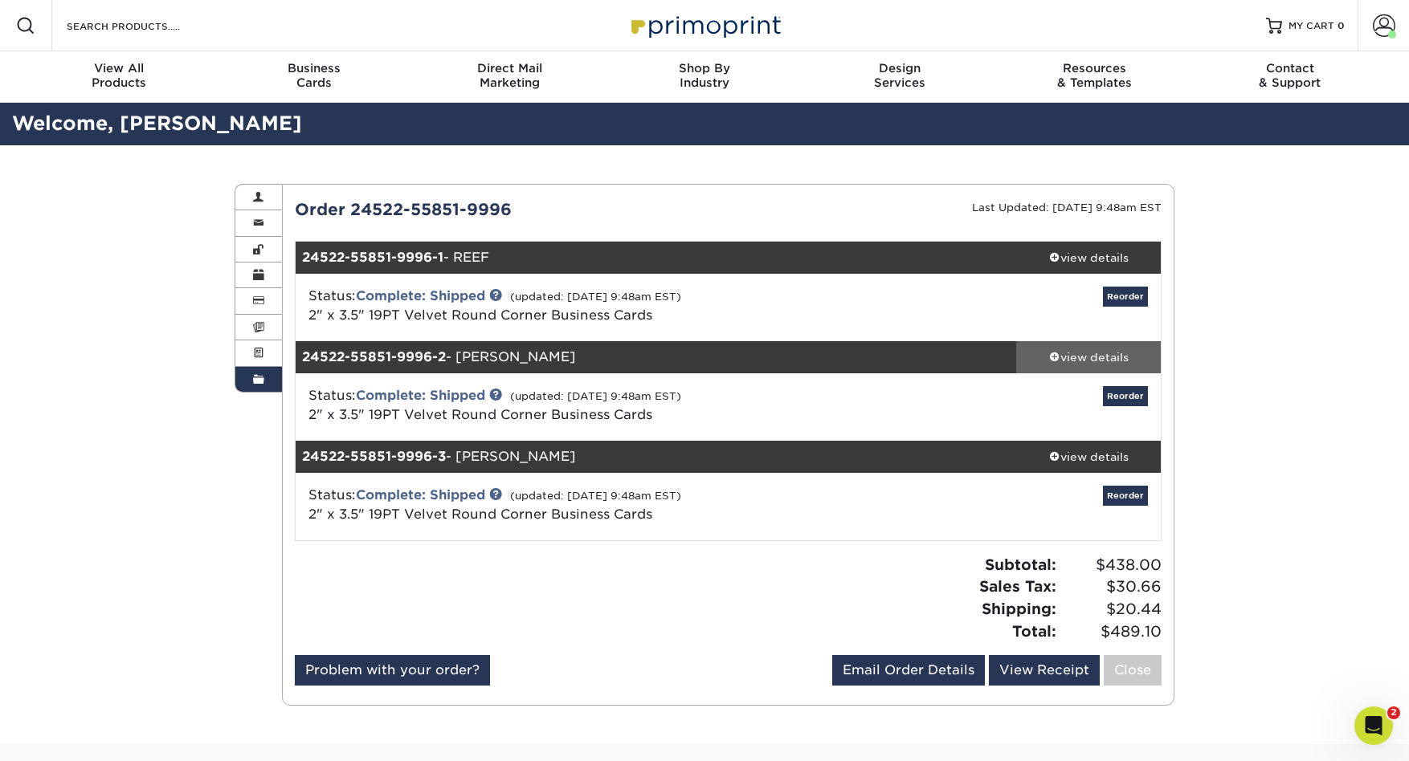
click at [1066, 360] on div "view details" at bounding box center [1088, 357] width 145 height 16
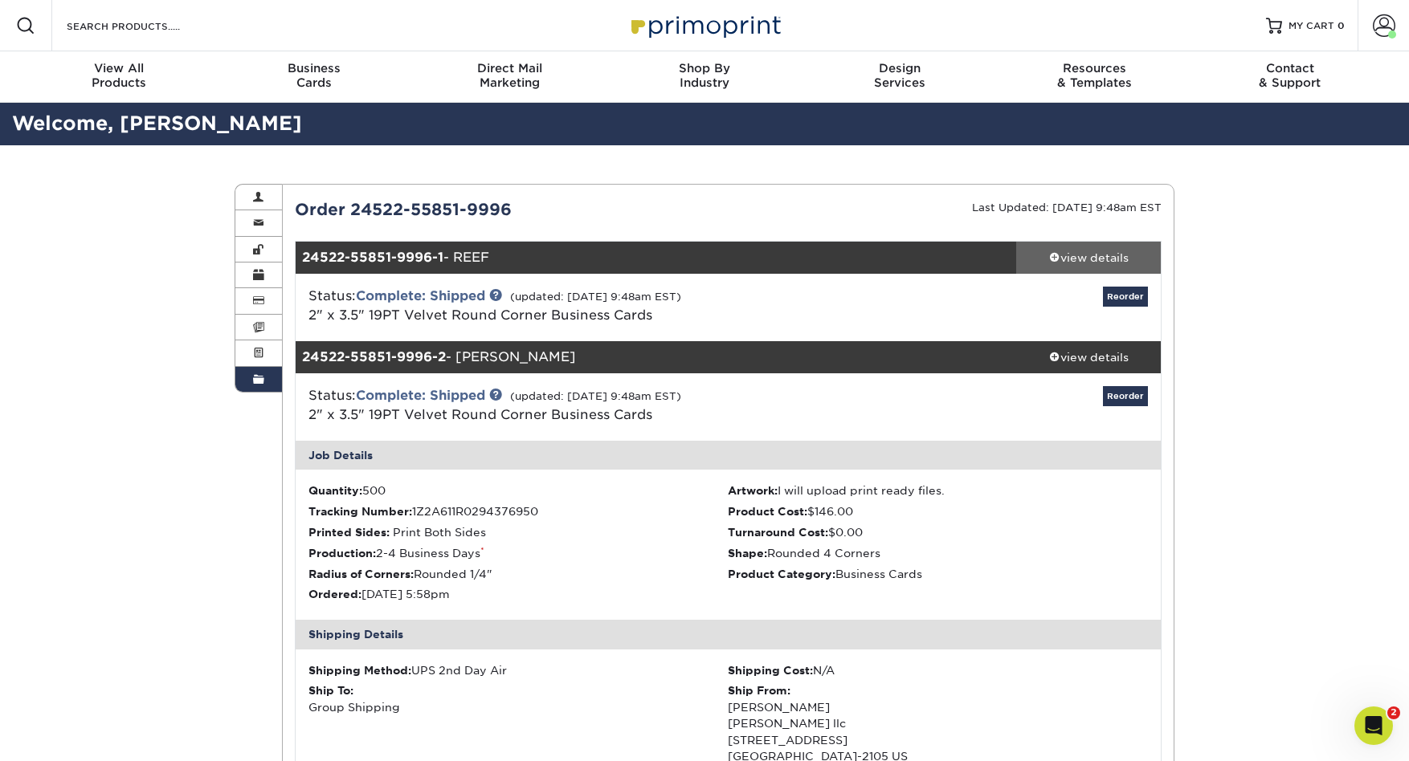
click at [1065, 258] on div "view details" at bounding box center [1088, 258] width 145 height 16
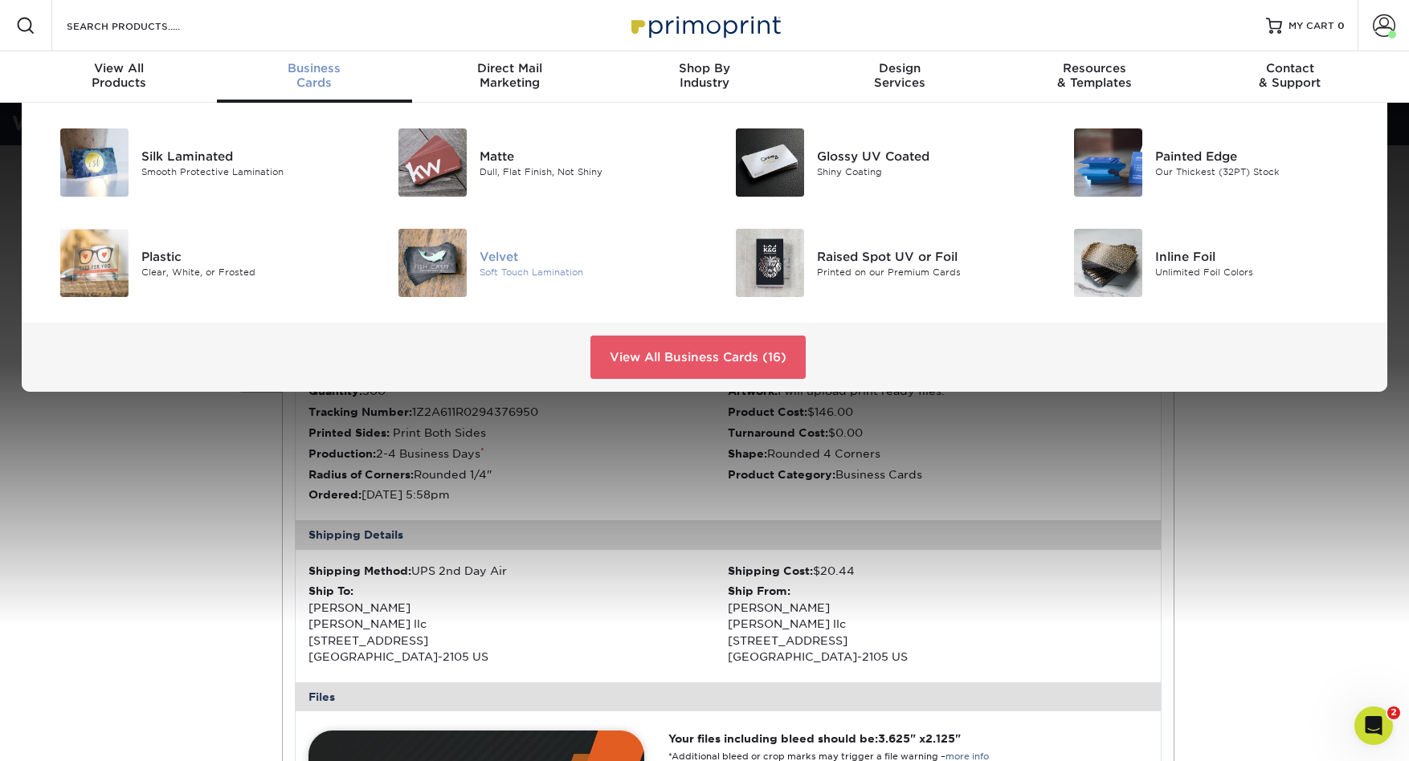
click at [537, 271] on div "Soft Touch Lamination" at bounding box center [586, 272] width 213 height 14
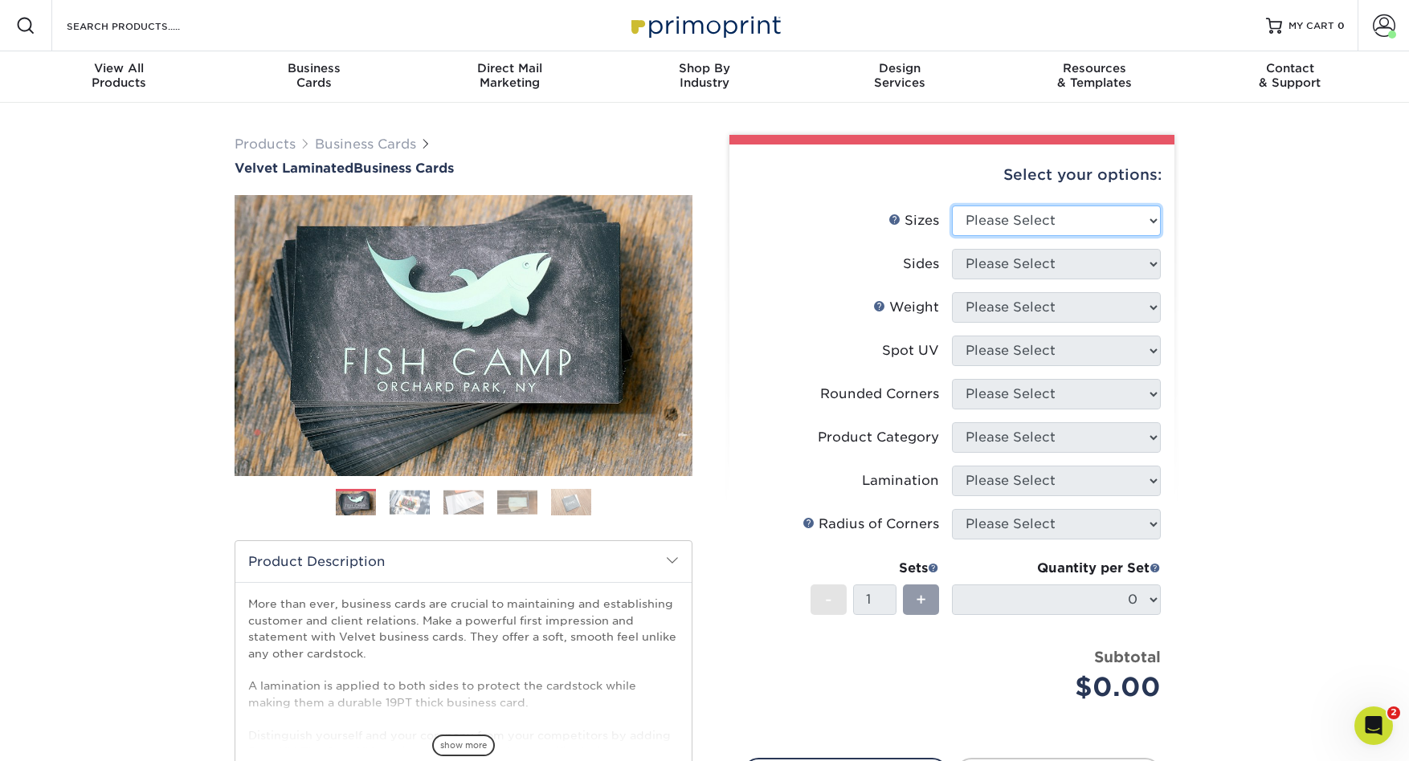
click at [1148, 222] on select "Please Select 1.5" x 3.5" - Mini 1.75" x 3.5" - Mini 2" x 2" - Square 2" x 3" -…" at bounding box center [1056, 221] width 209 height 31
select select "2.00x3.50"
click at [952, 206] on select "Please Select 1.5" x 3.5" - Mini 1.75" x 3.5" - Mini 2" x 2" - Square 2" x 3" -…" at bounding box center [1056, 221] width 209 height 31
click at [1152, 265] on select "Please Select Print Both Sides Print Front Only" at bounding box center [1056, 264] width 209 height 31
select select "13abbda7-1d64-4f25-8bb2-c179b224825d"
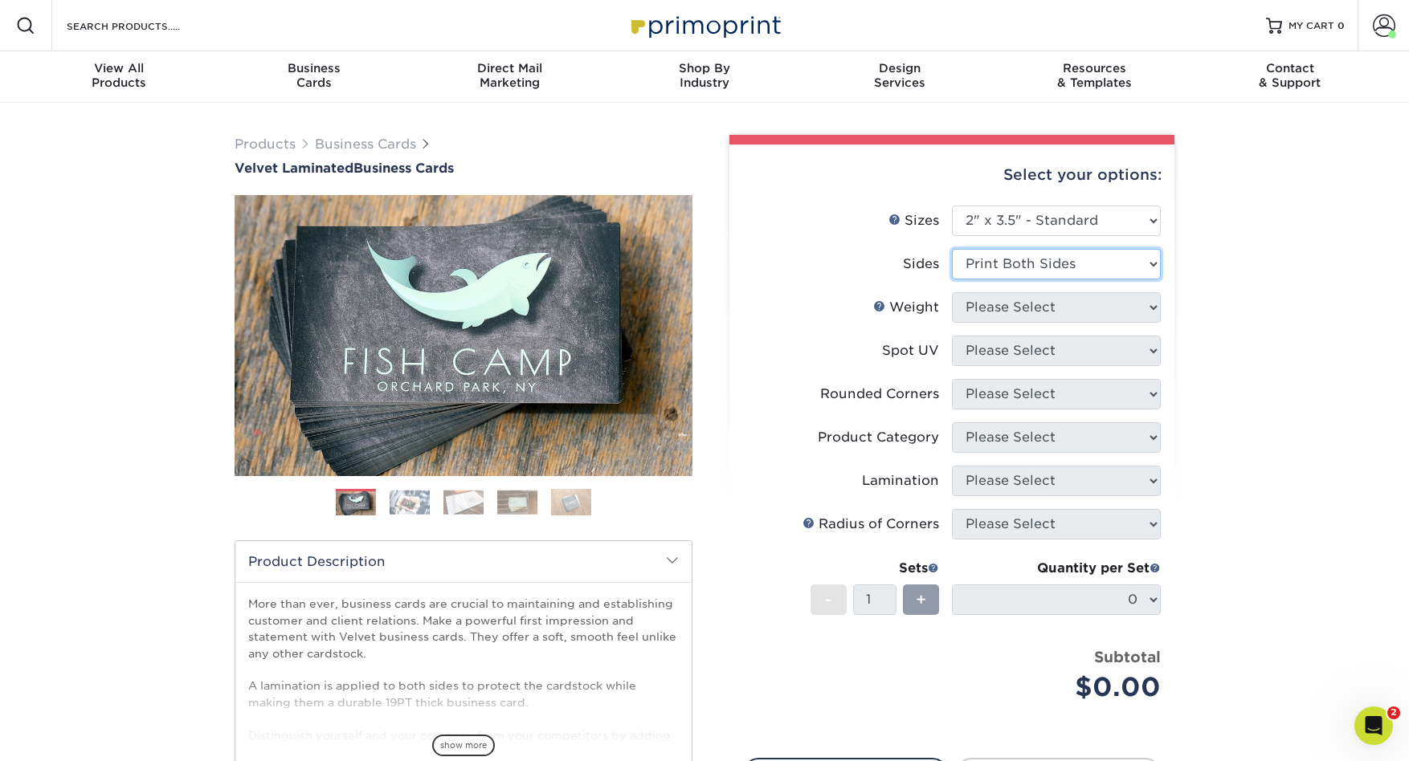
click at [952, 249] on select "Please Select Print Both Sides Print Front Only" at bounding box center [1056, 264] width 209 height 31
click at [1151, 308] on select "Please Select 16PT" at bounding box center [1056, 307] width 209 height 31
select select "16PT"
click at [952, 292] on select "Please Select 16PT" at bounding box center [1056, 307] width 209 height 31
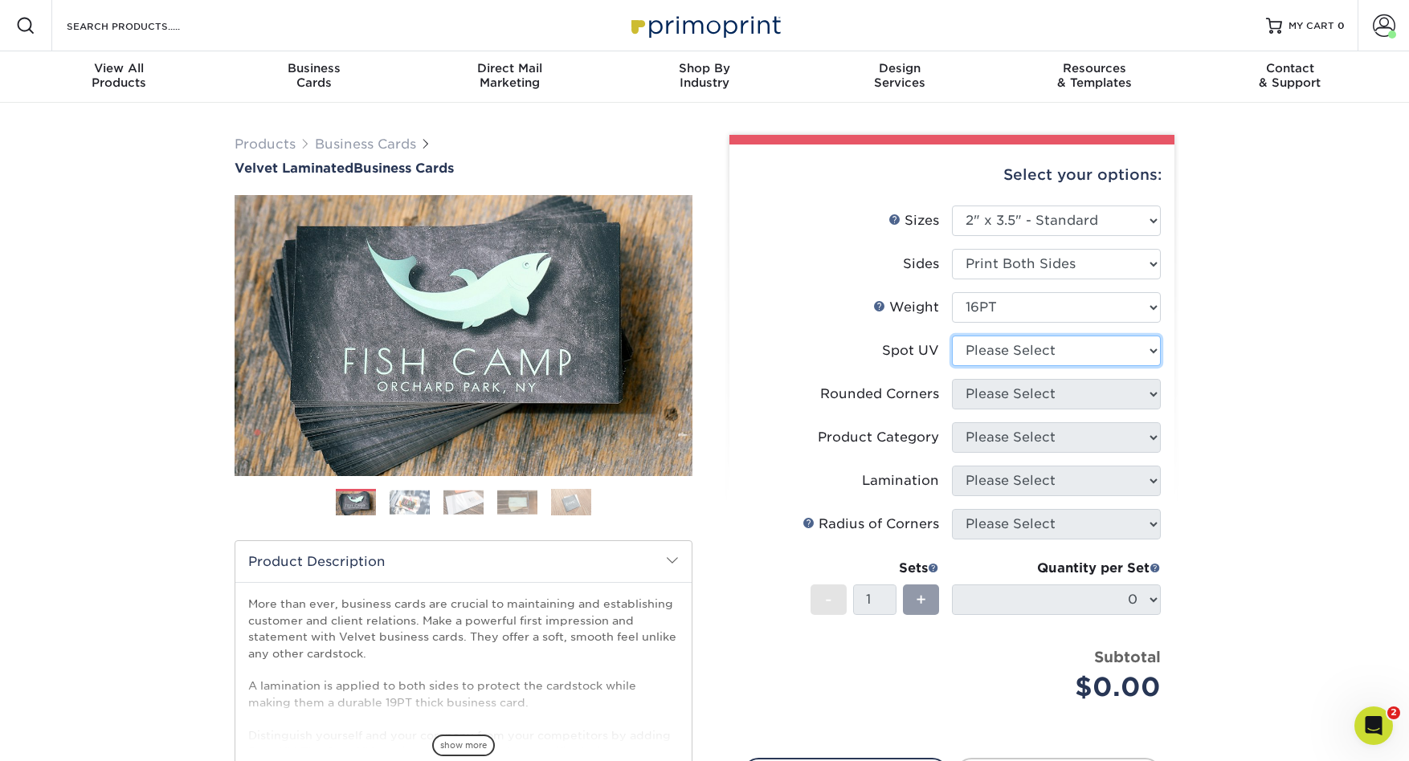
click at [1149, 347] on select "Please Select No Spot UV Front and Back (Both Sides) Front Only Back Only" at bounding box center [1056, 351] width 209 height 31
select select "3"
click at [952, 336] on select "Please Select No Spot UV Front and Back (Both Sides) Front Only Back Only" at bounding box center [1056, 351] width 209 height 31
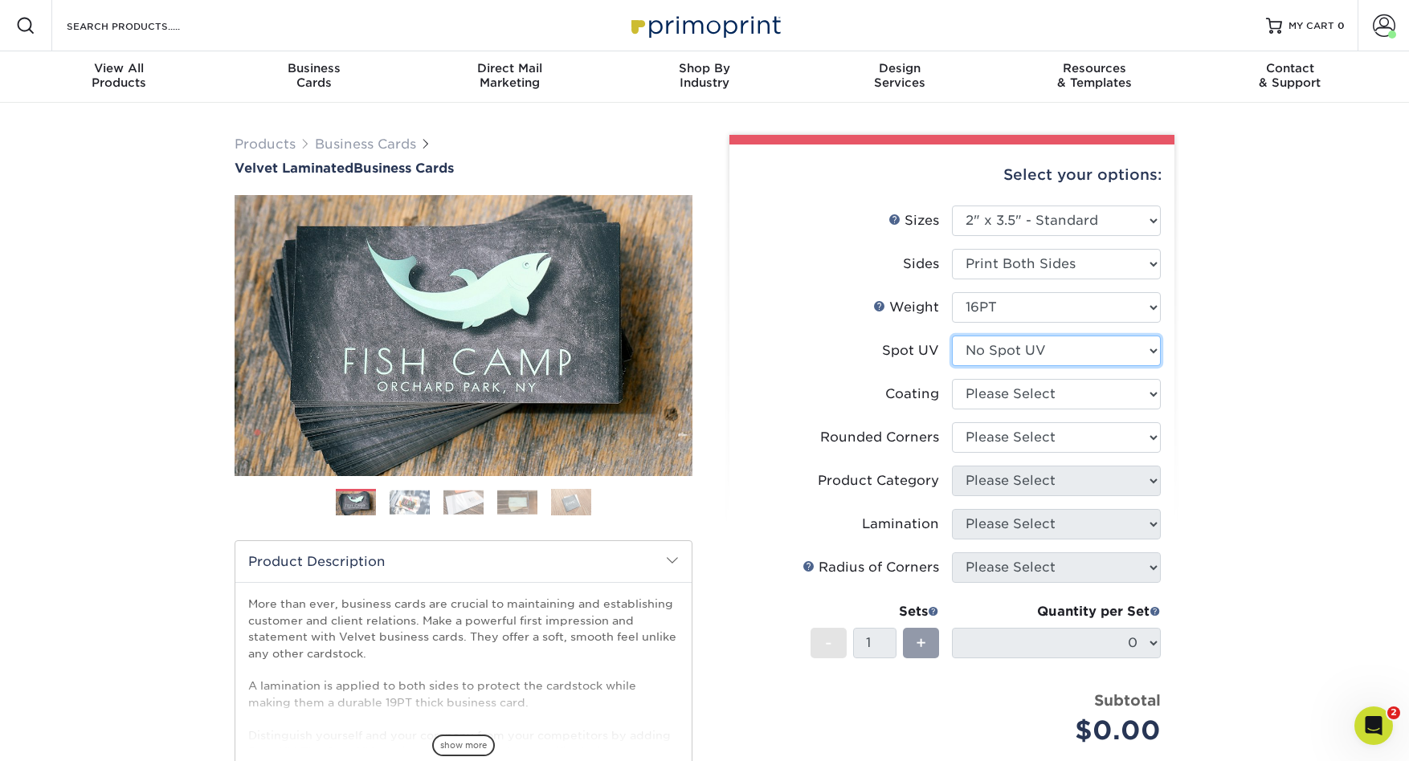
scroll to position [2, 0]
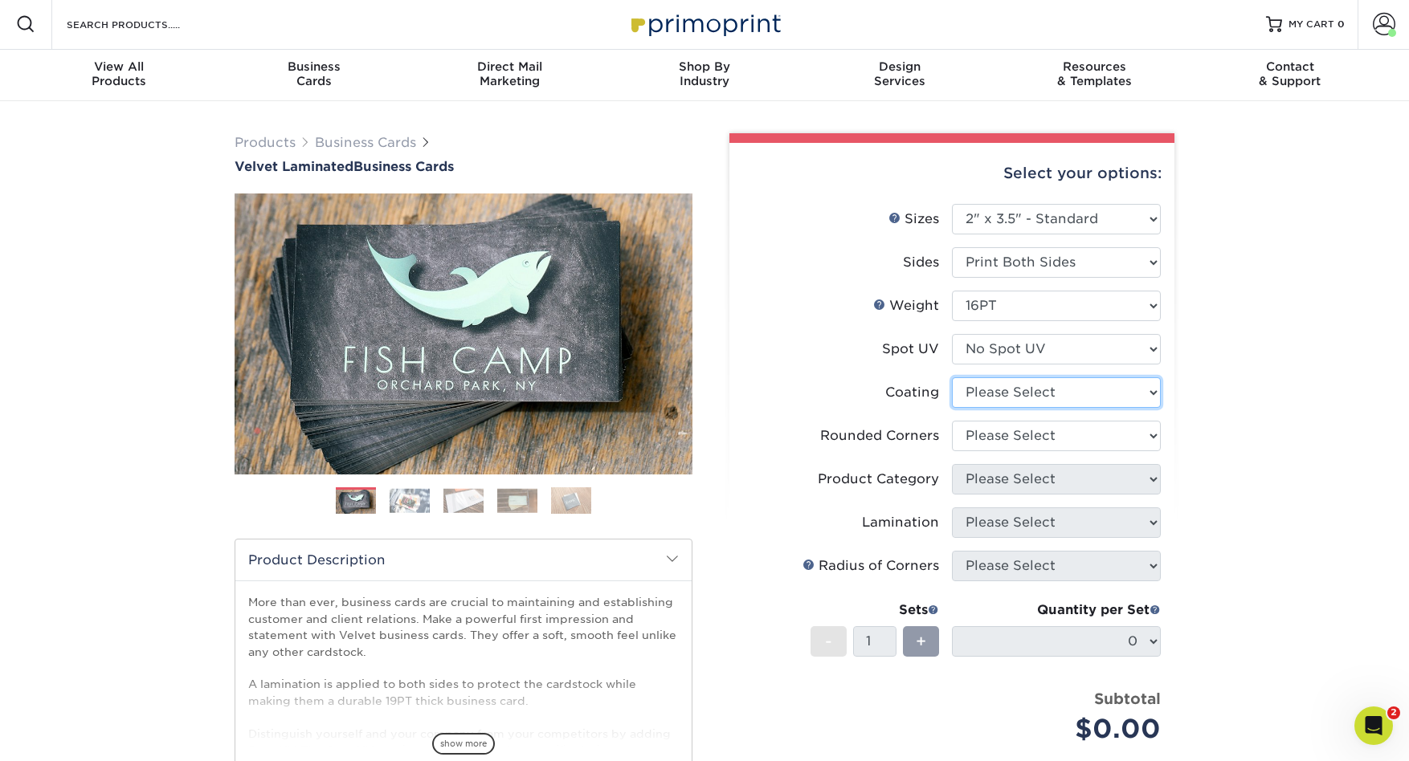
click at [1149, 390] on select at bounding box center [1056, 393] width 209 height 31
select select "3e7618de-abca-4bda-9f97-8b9129e913d8"
click at [952, 378] on select at bounding box center [1056, 393] width 209 height 31
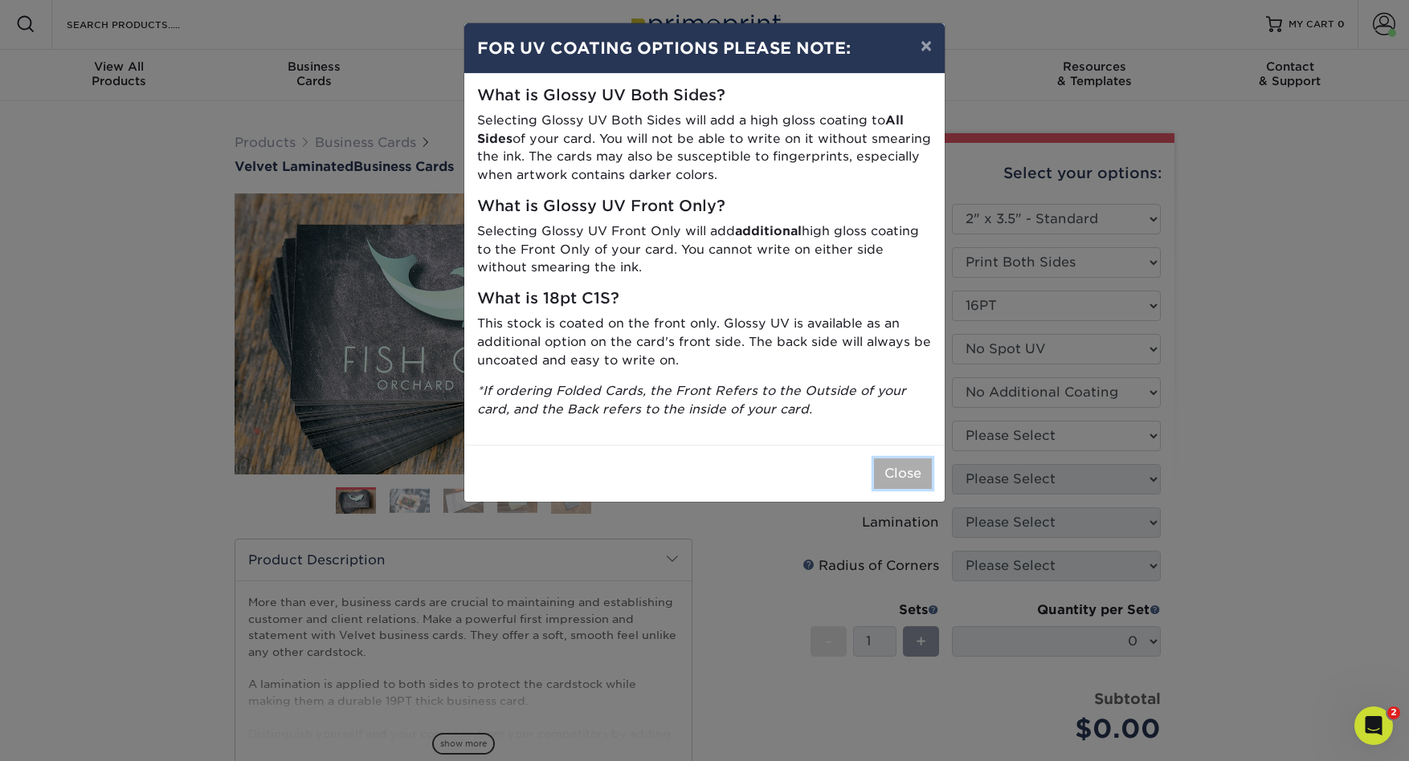
click at [904, 474] on button "Close" at bounding box center [903, 474] width 58 height 31
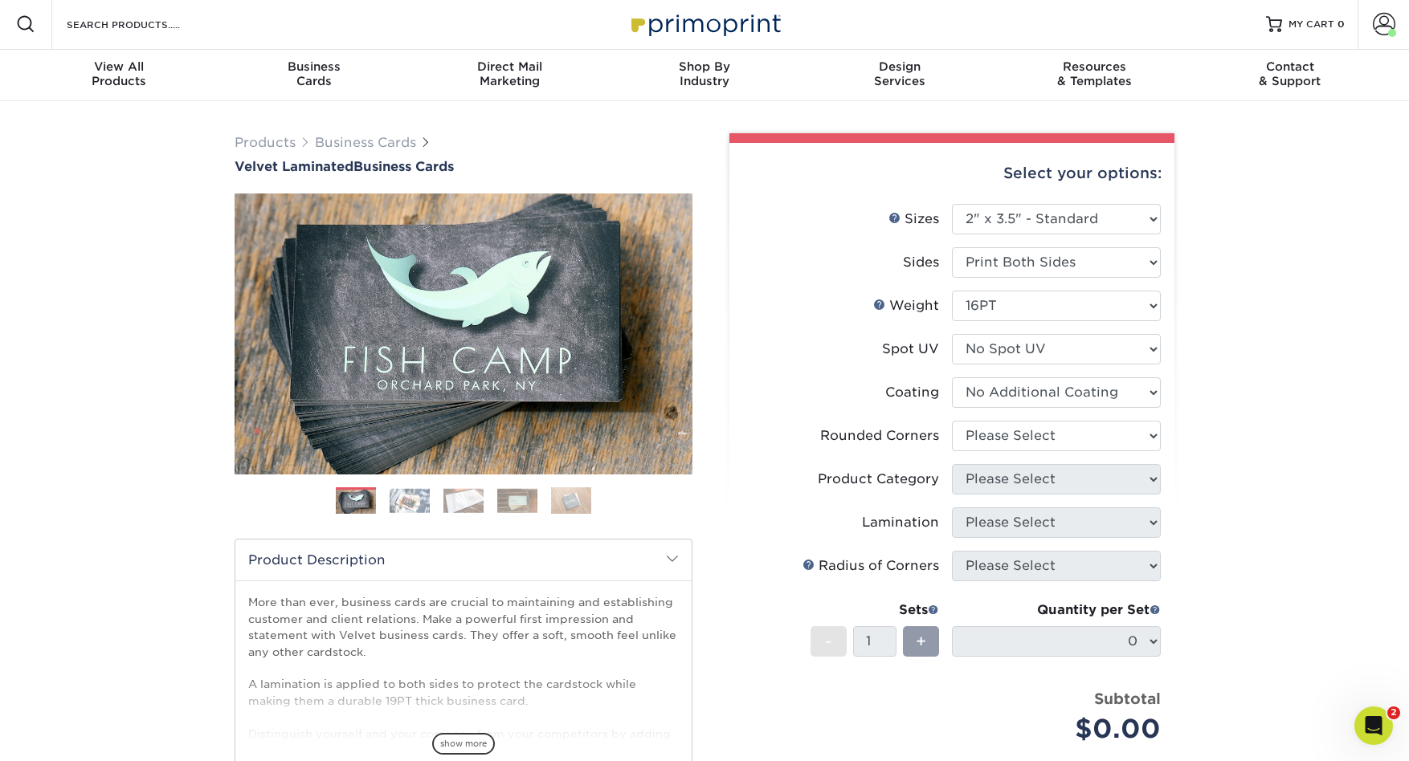
scroll to position [0, 0]
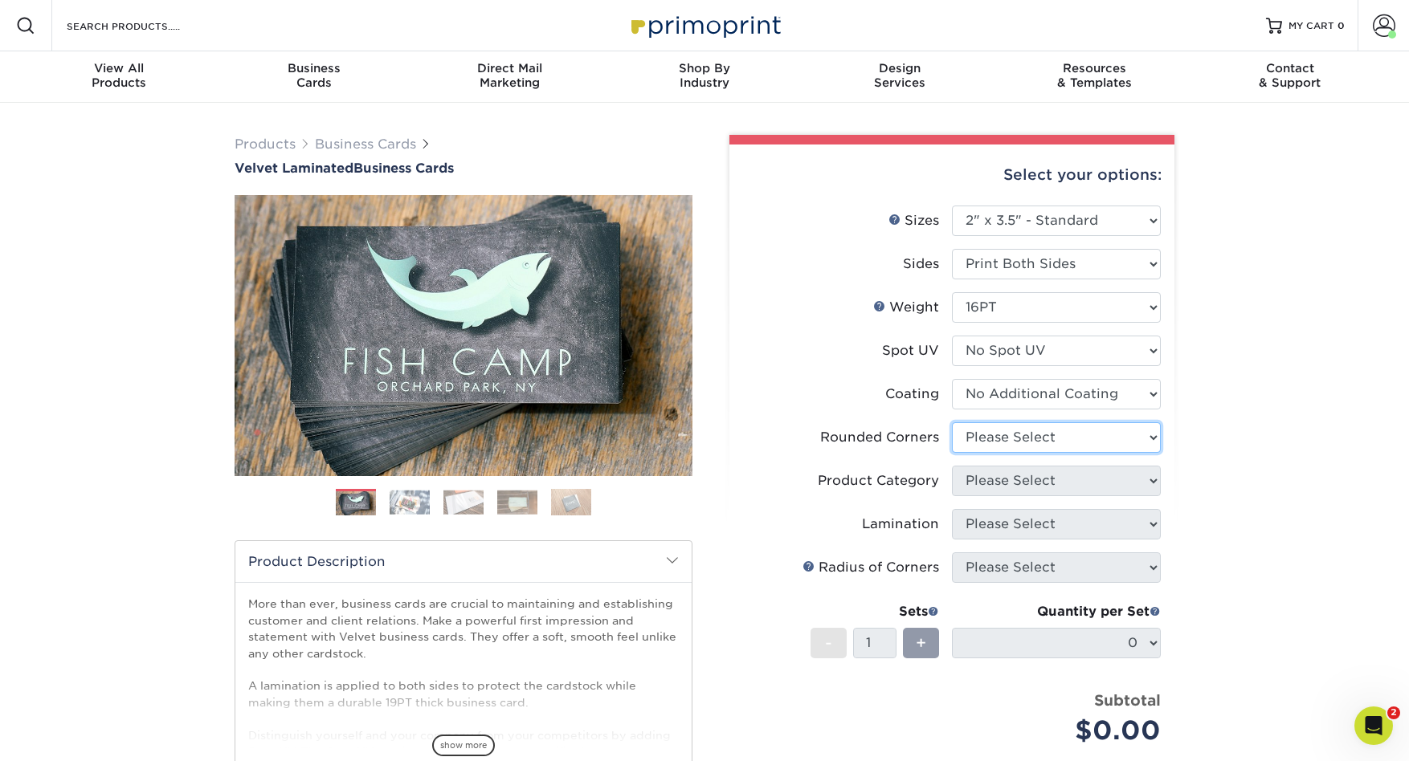
click at [1154, 436] on select "Please Select Yes - Round 2 Corners Yes - Round 4 Corners No" at bounding box center [1056, 438] width 209 height 31
select select "7672df9e-0e0a-464d-8e1f-920c575e4da3"
click at [952, 423] on select "Please Select Yes - Round 2 Corners Yes - Round 4 Corners No" at bounding box center [1056, 438] width 209 height 31
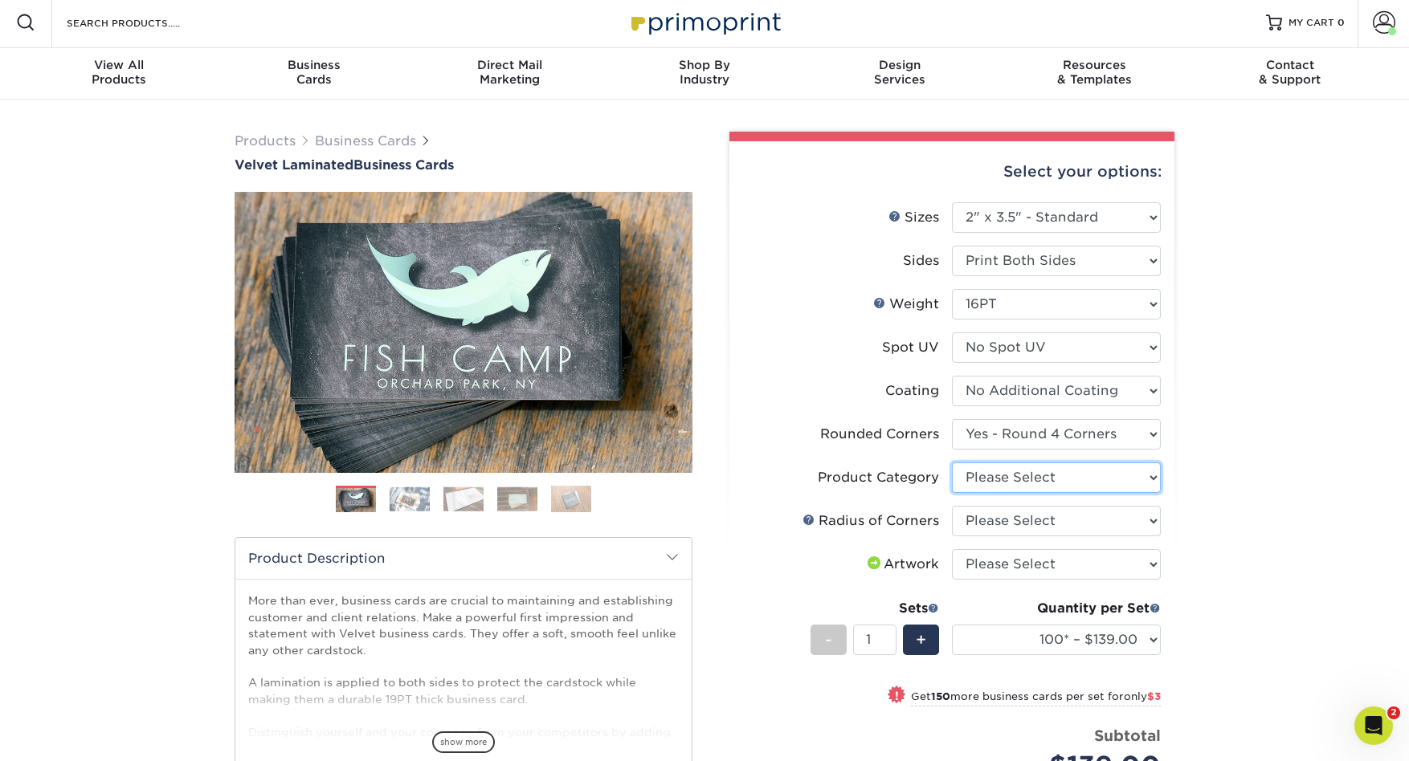
click at [1152, 479] on select "Please Select Business Cards" at bounding box center [1056, 478] width 209 height 31
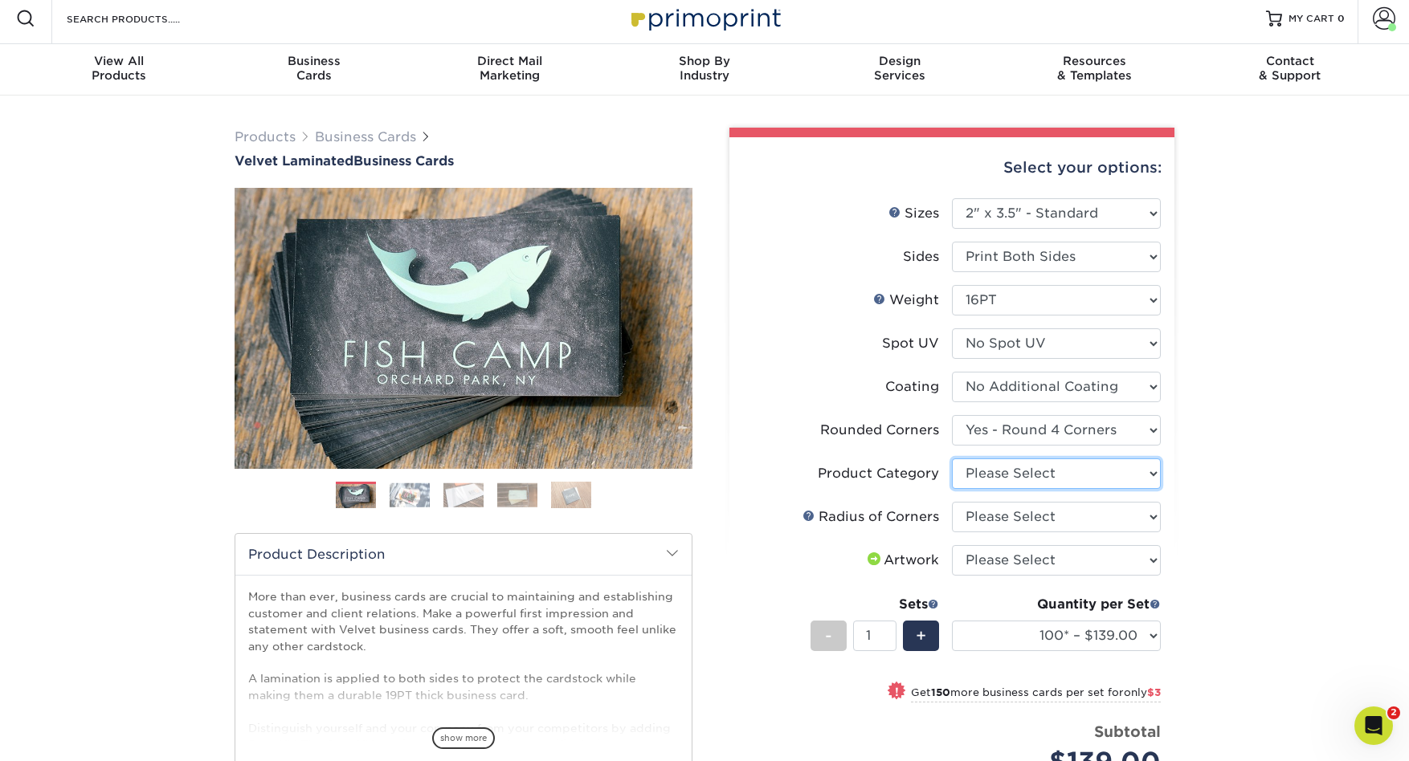
scroll to position [9, 0]
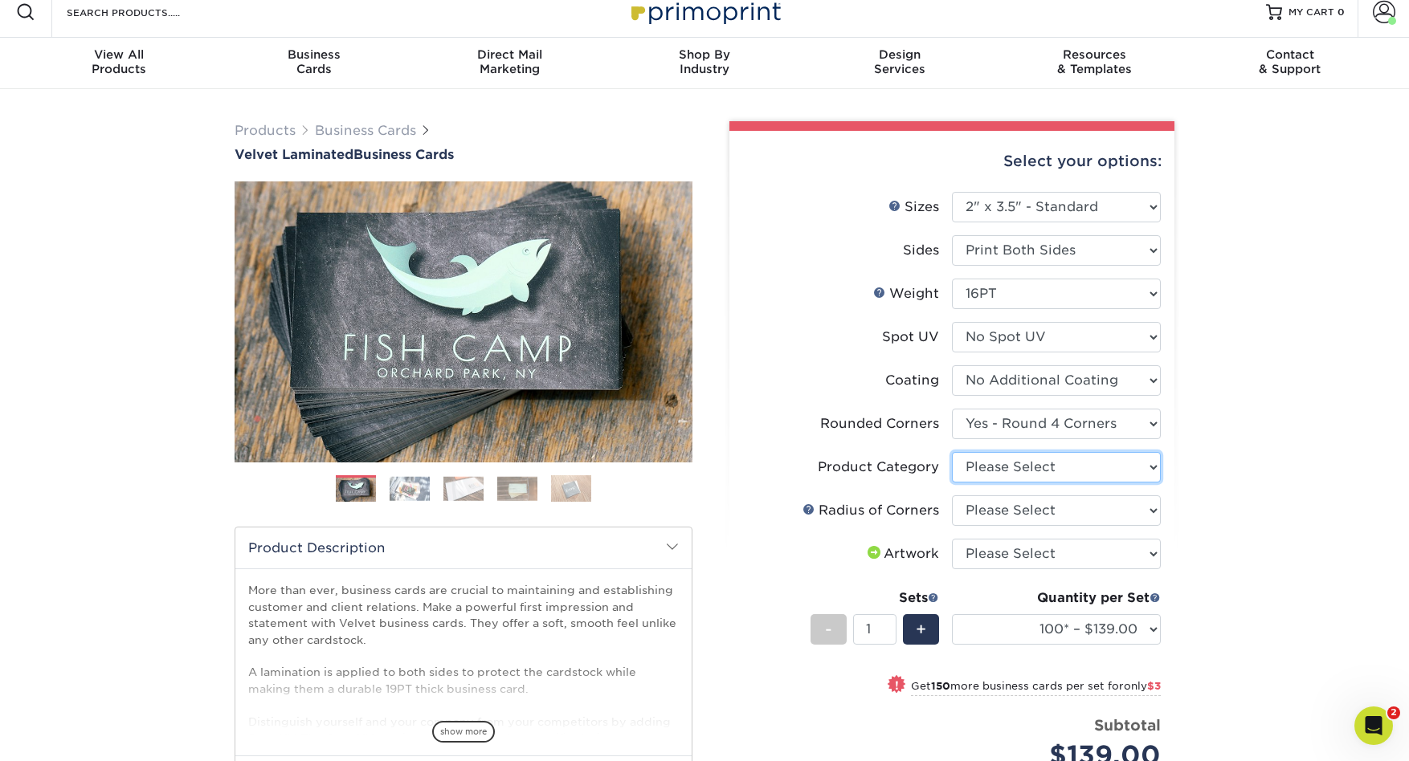
select select "3b5148f1-0588-4f88-a218-97bcfdce65c1"
click at [952, 452] on select "Please Select Business Cards" at bounding box center [1056, 467] width 209 height 31
click at [1152, 512] on select "Please Select Rounded 1/8" Rounded 1/4"" at bounding box center [1056, 510] width 209 height 31
select select "479fbfe7-6a0c-4895-8c9a-81739b7486c9"
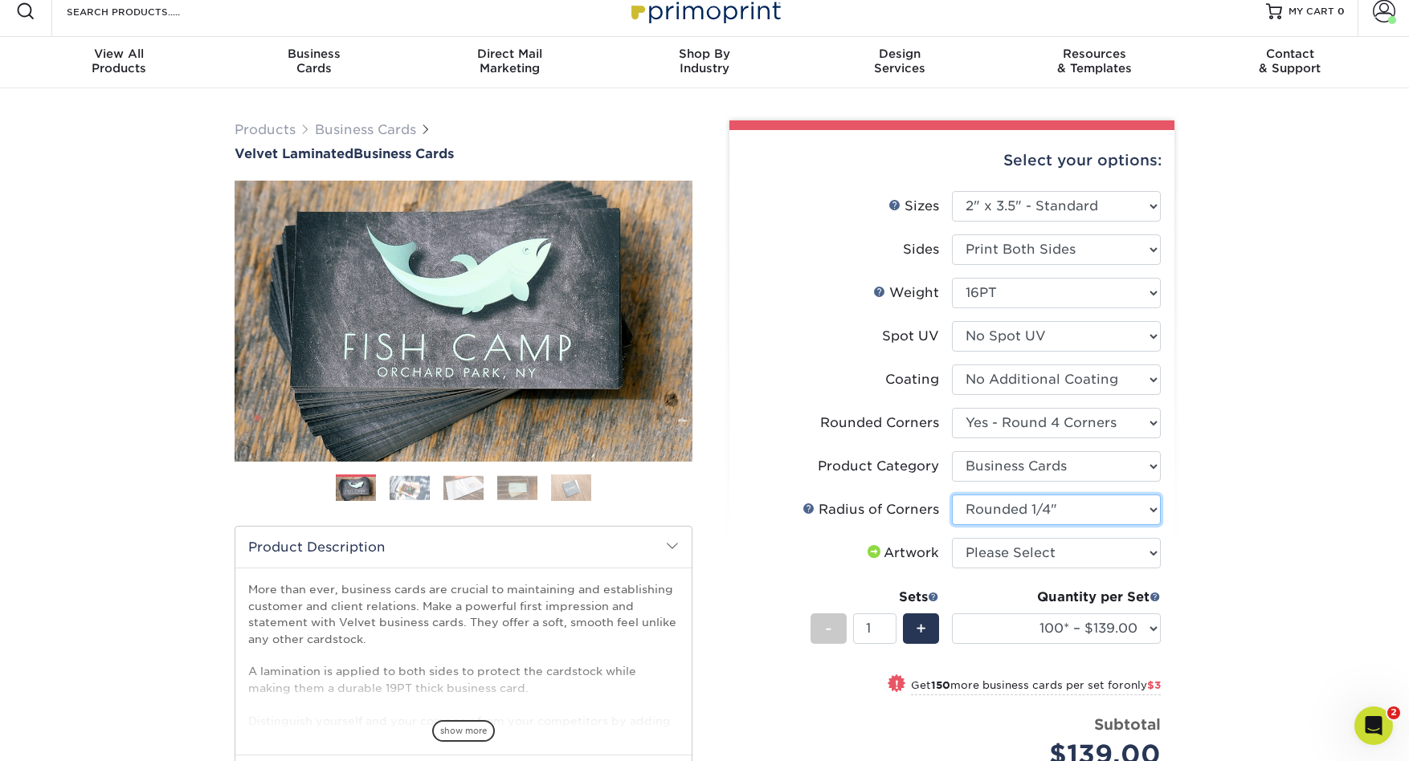
click at [952, 495] on select "Please Select Rounded 1/8" Rounded 1/4"" at bounding box center [1056, 510] width 209 height 31
click at [1153, 553] on select "Please Select I will upload files I need a design - $100" at bounding box center [1056, 553] width 209 height 31
select select "upload"
click at [952, 538] on select "Please Select I will upload files I need a design - $100" at bounding box center [1056, 553] width 209 height 31
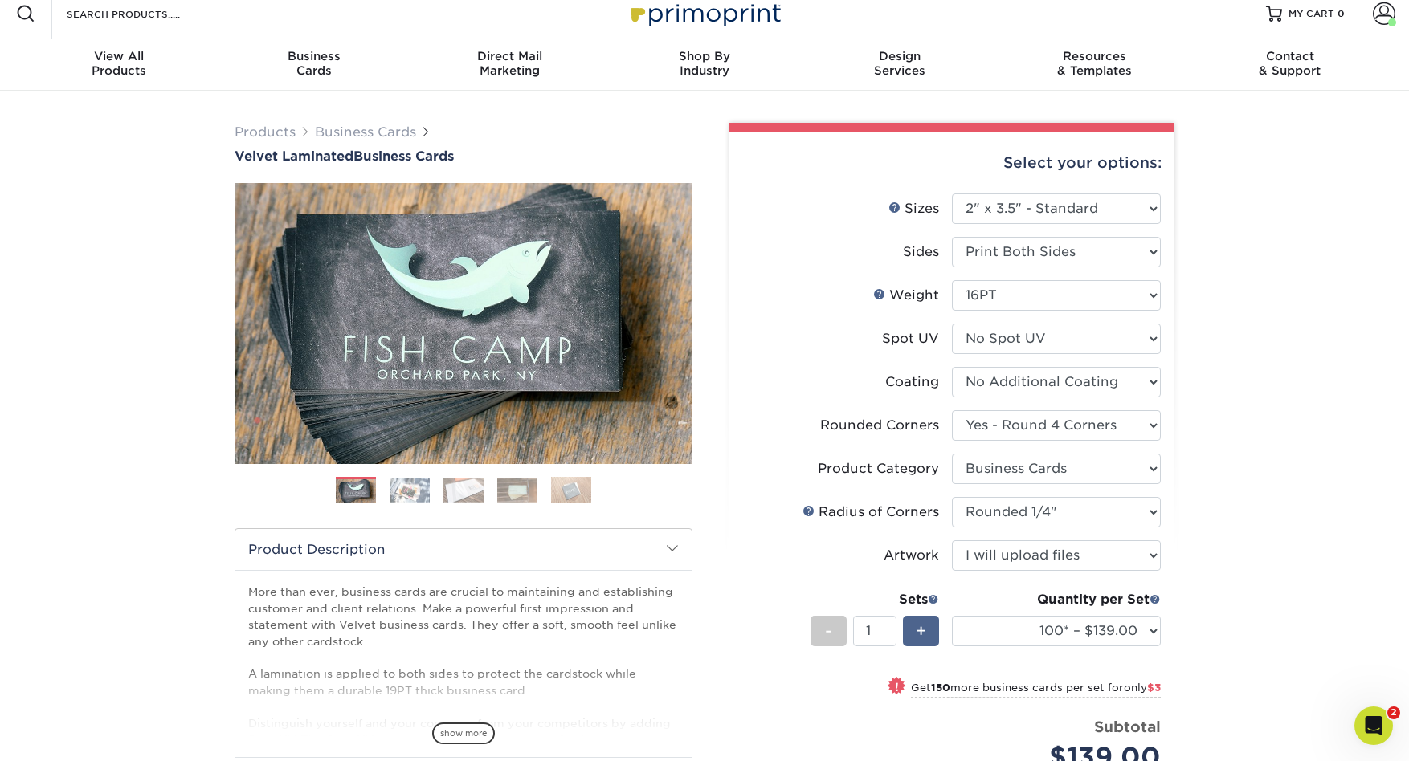
click at [925, 633] on span "+" at bounding box center [921, 631] width 10 height 24
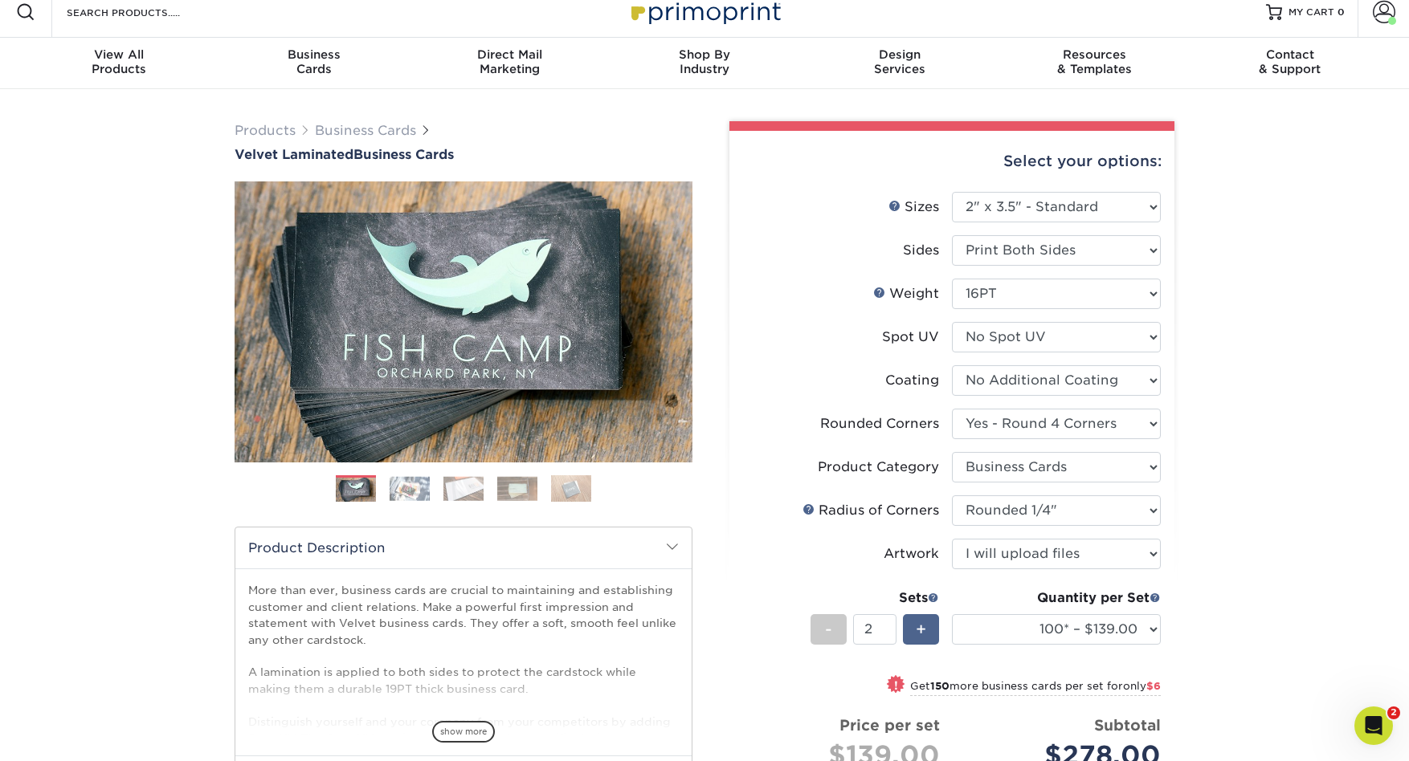
click at [925, 633] on span "+" at bounding box center [921, 630] width 10 height 24
type input "3"
click at [1149, 625] on select "100* – $139.00 250* – $142.00 500 – $146.00 1000 – $163.00 2500 – $387.00 5000 …" at bounding box center [1056, 629] width 209 height 31
select select "500 – $146.00"
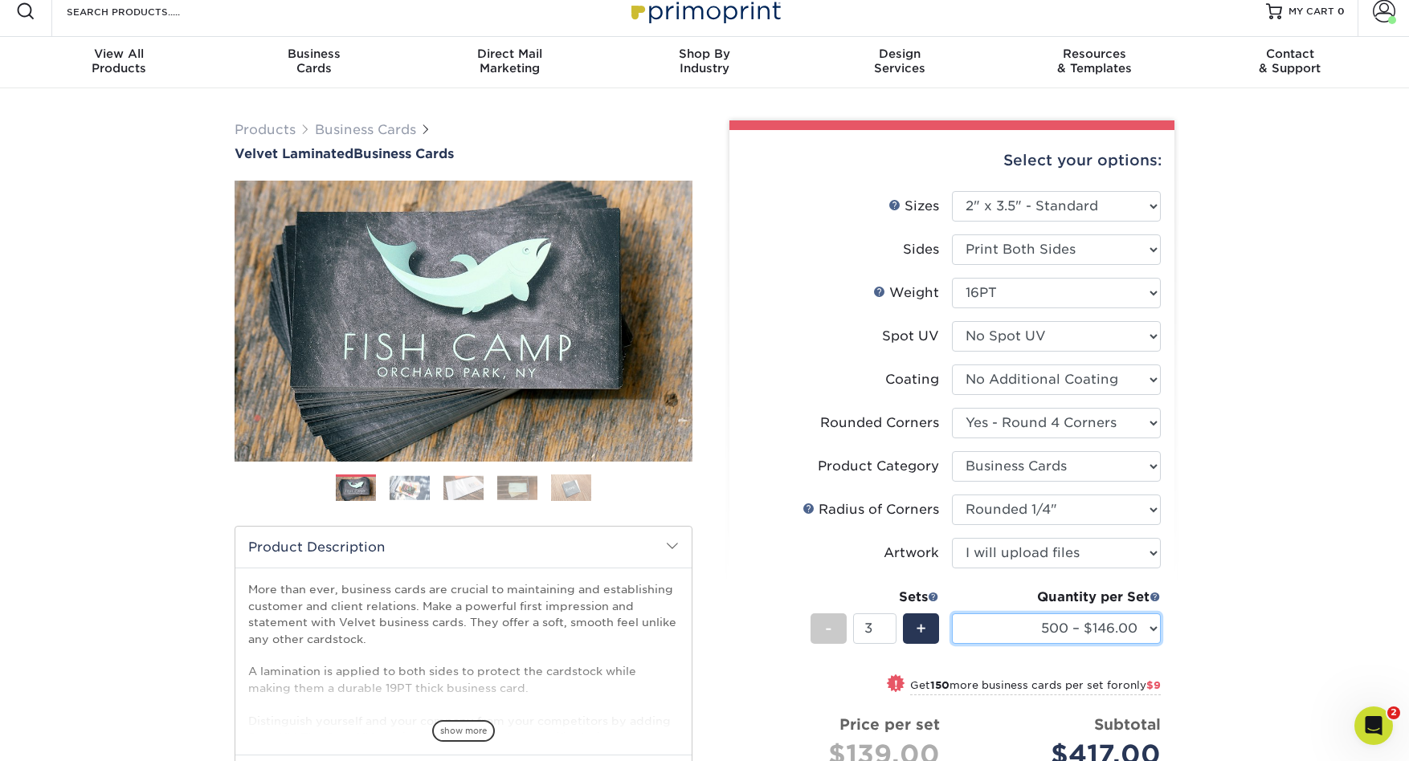
click at [952, 614] on select "100* – $139.00 250* – $142.00 500 – $146.00 1000 – $163.00 2500 – $387.00 5000 …" at bounding box center [1056, 629] width 209 height 31
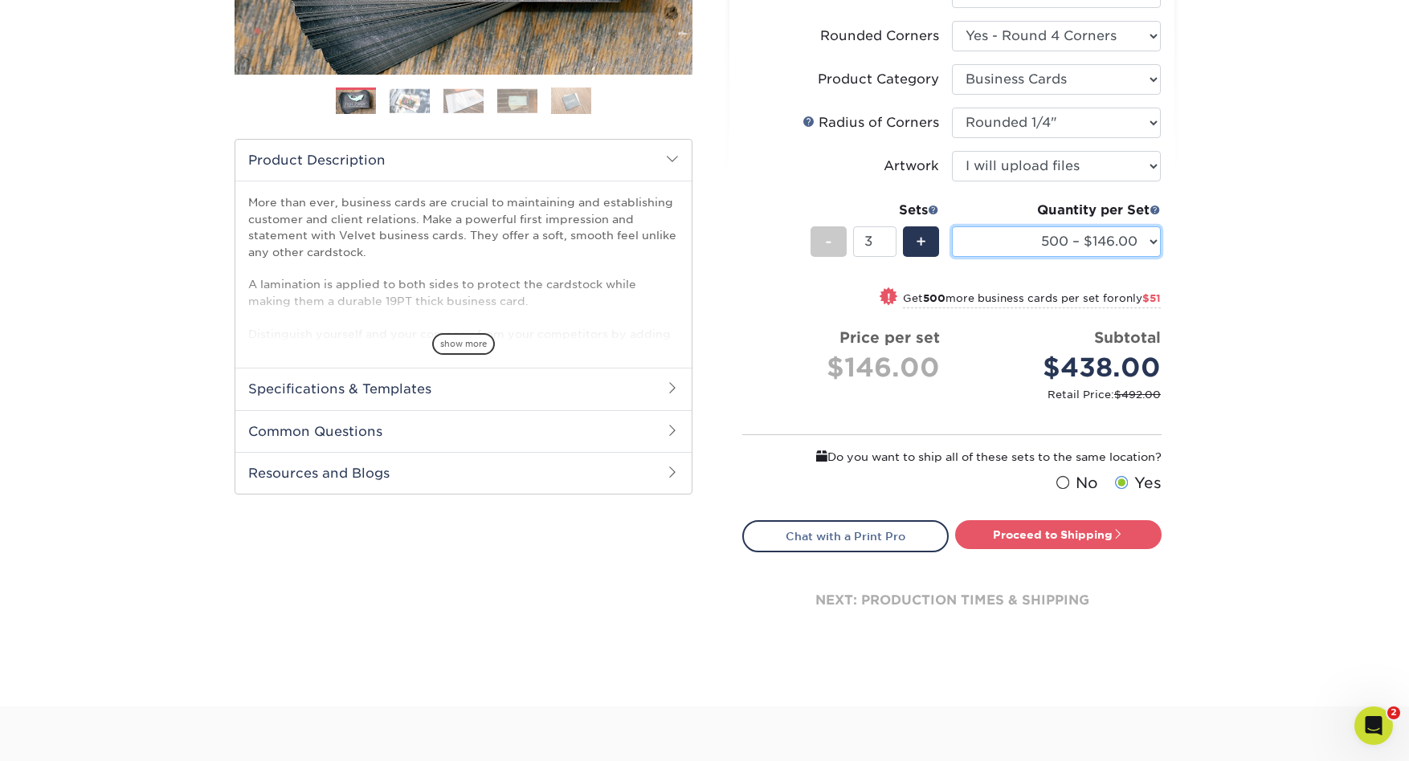
scroll to position [410, 0]
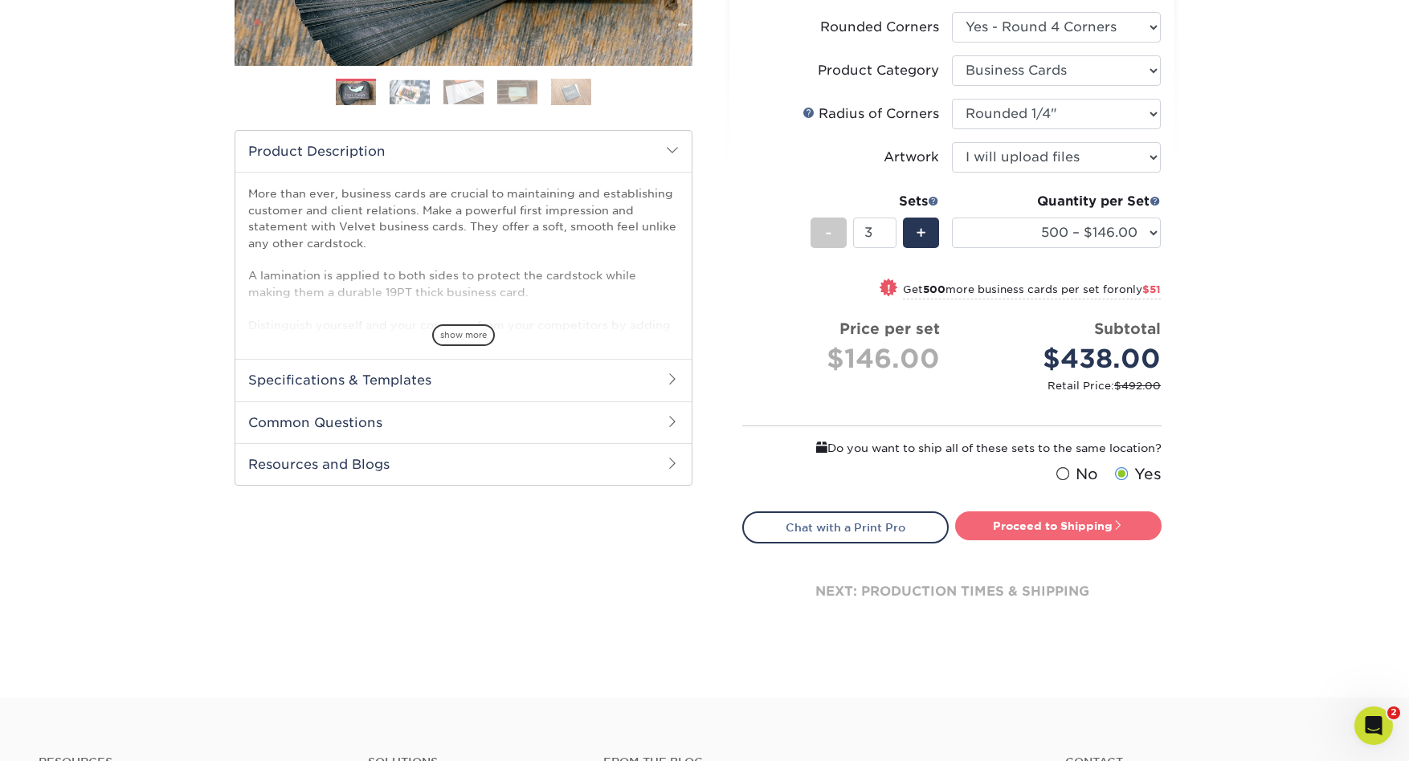
click at [1080, 527] on link "Proceed to Shipping" at bounding box center [1058, 526] width 206 height 29
type input "Set 1"
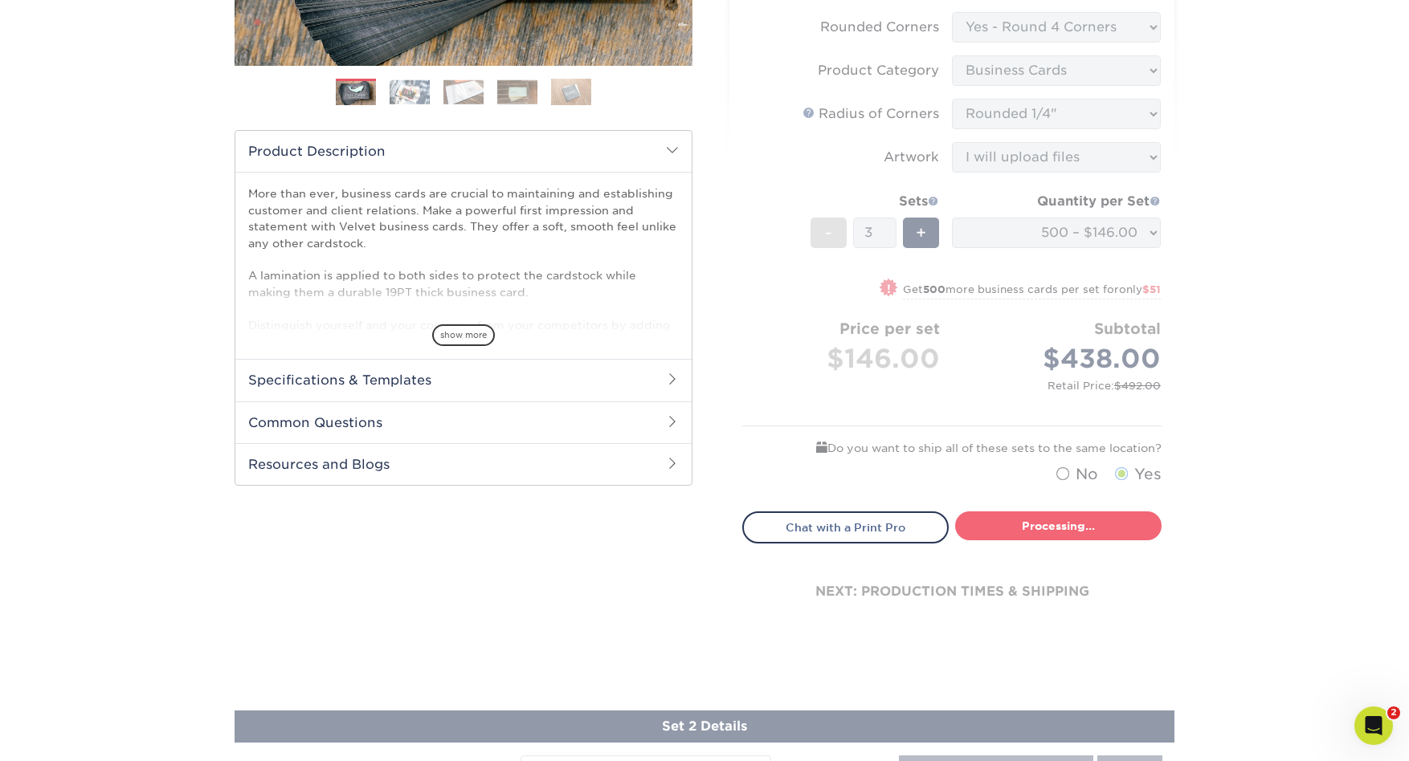
select select "e8c18a69-d6a6-4da7-8aa2-c32e6cda6507"
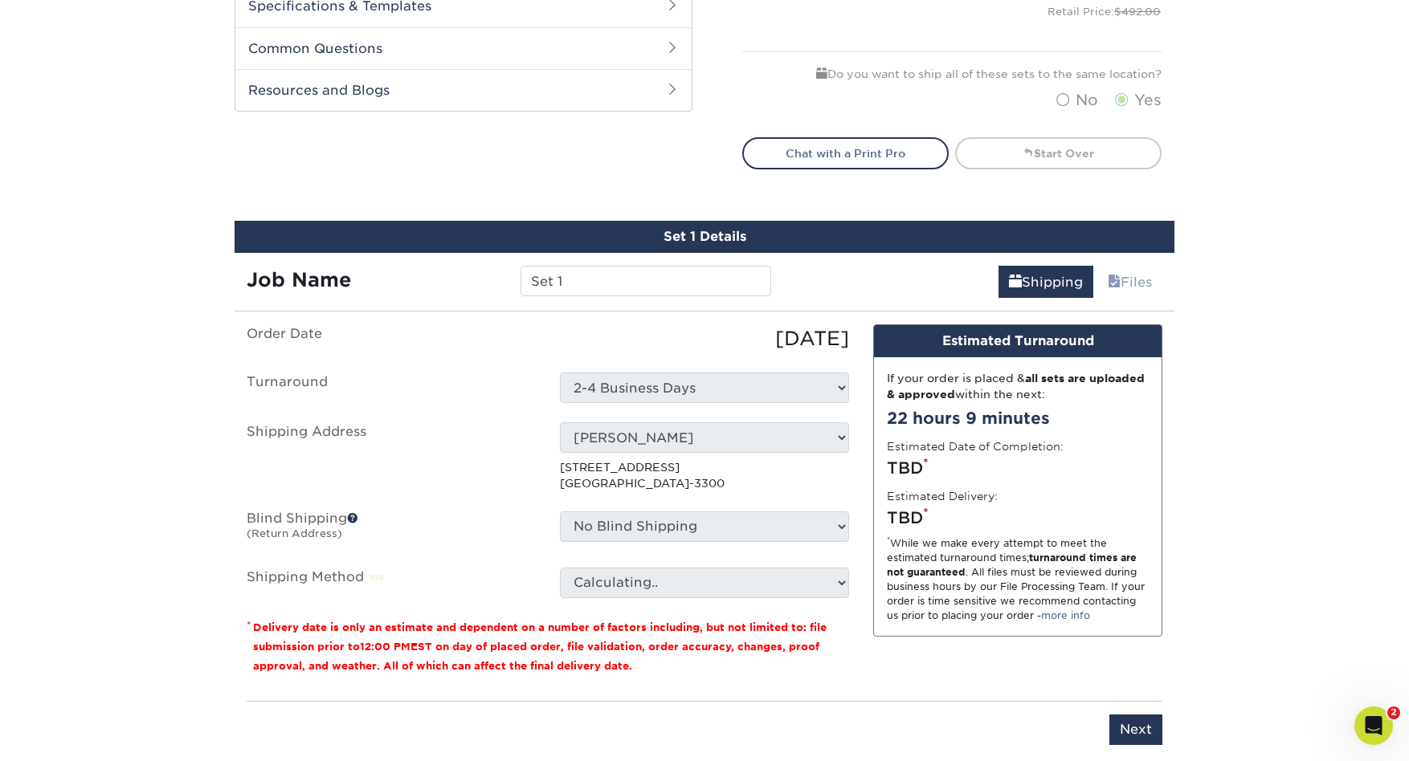
scroll to position [965, 0]
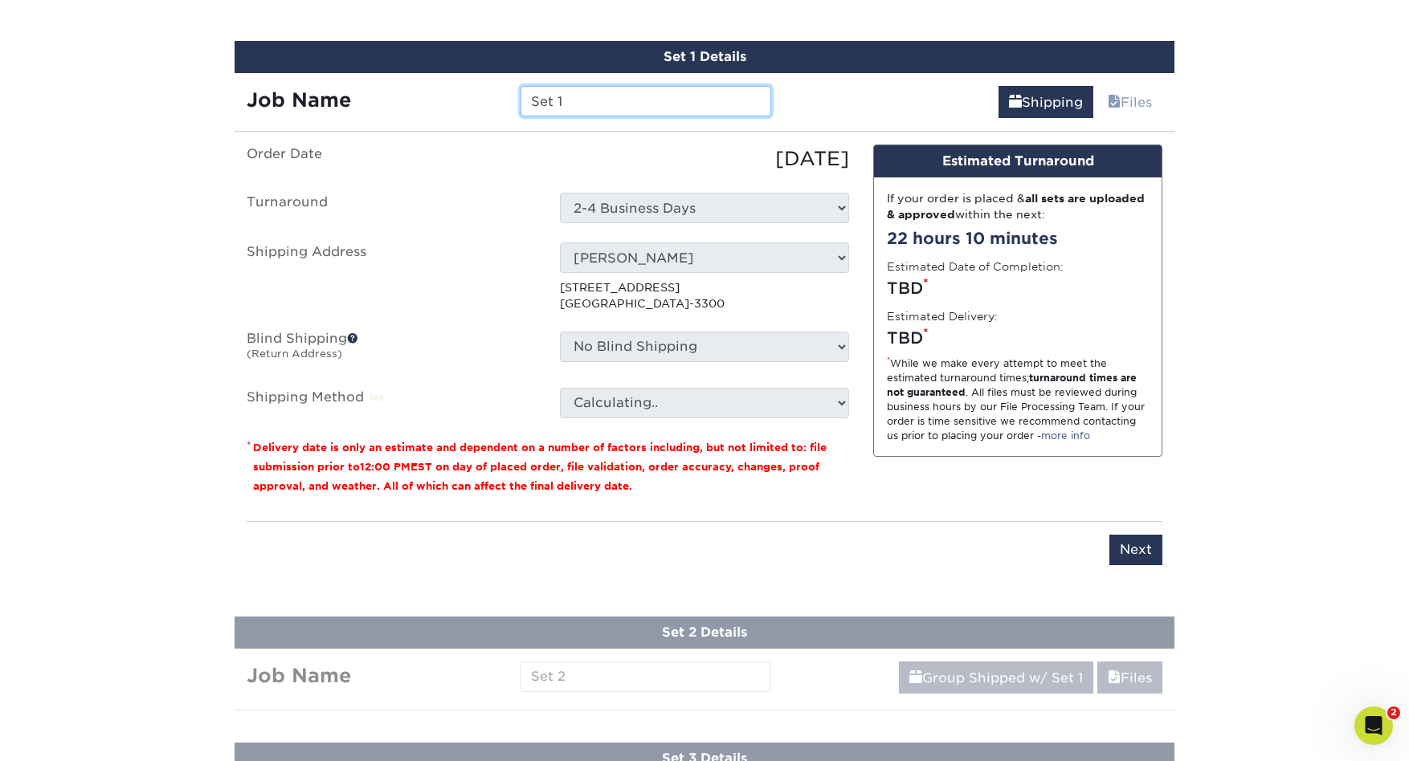
click at [581, 104] on input "Set 1" at bounding box center [645, 101] width 250 height 31
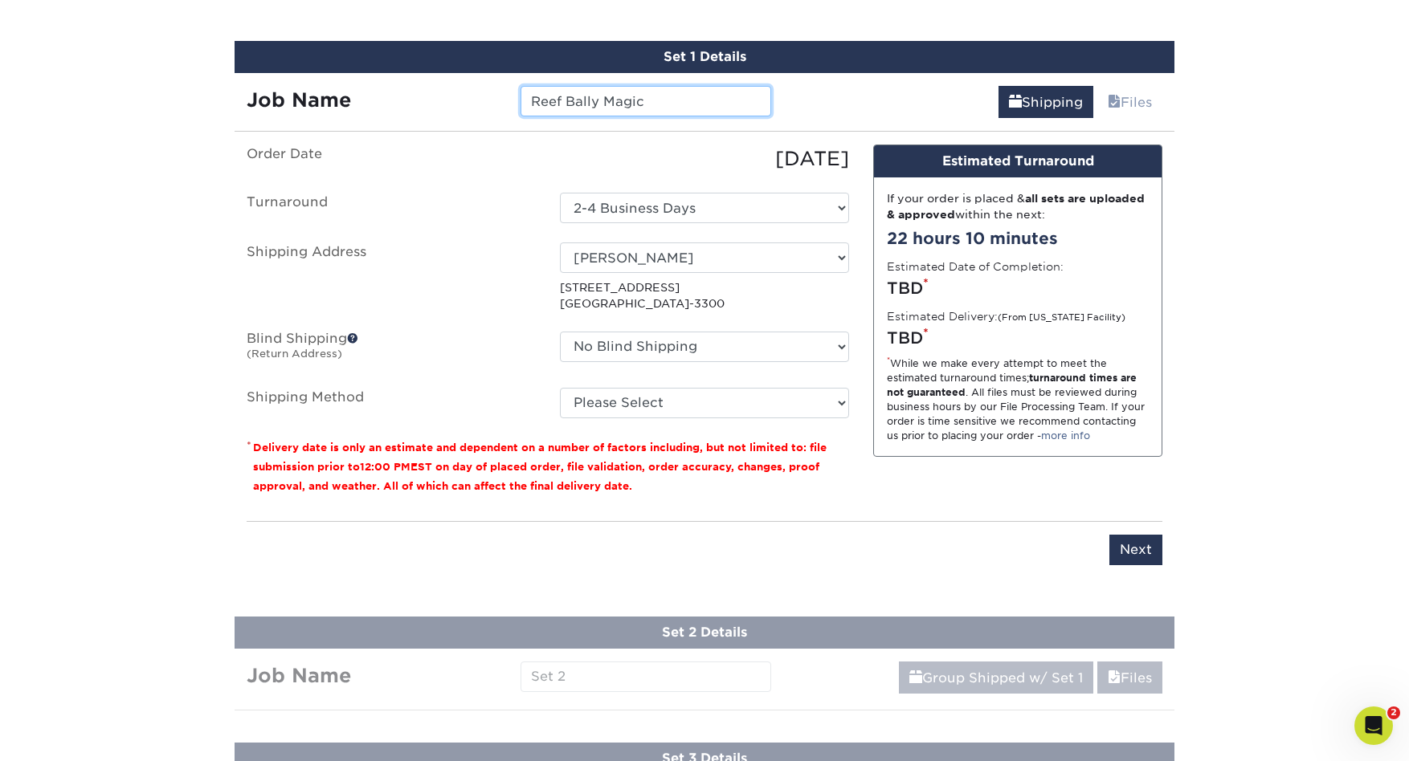
type input "Reef Bally Magic"
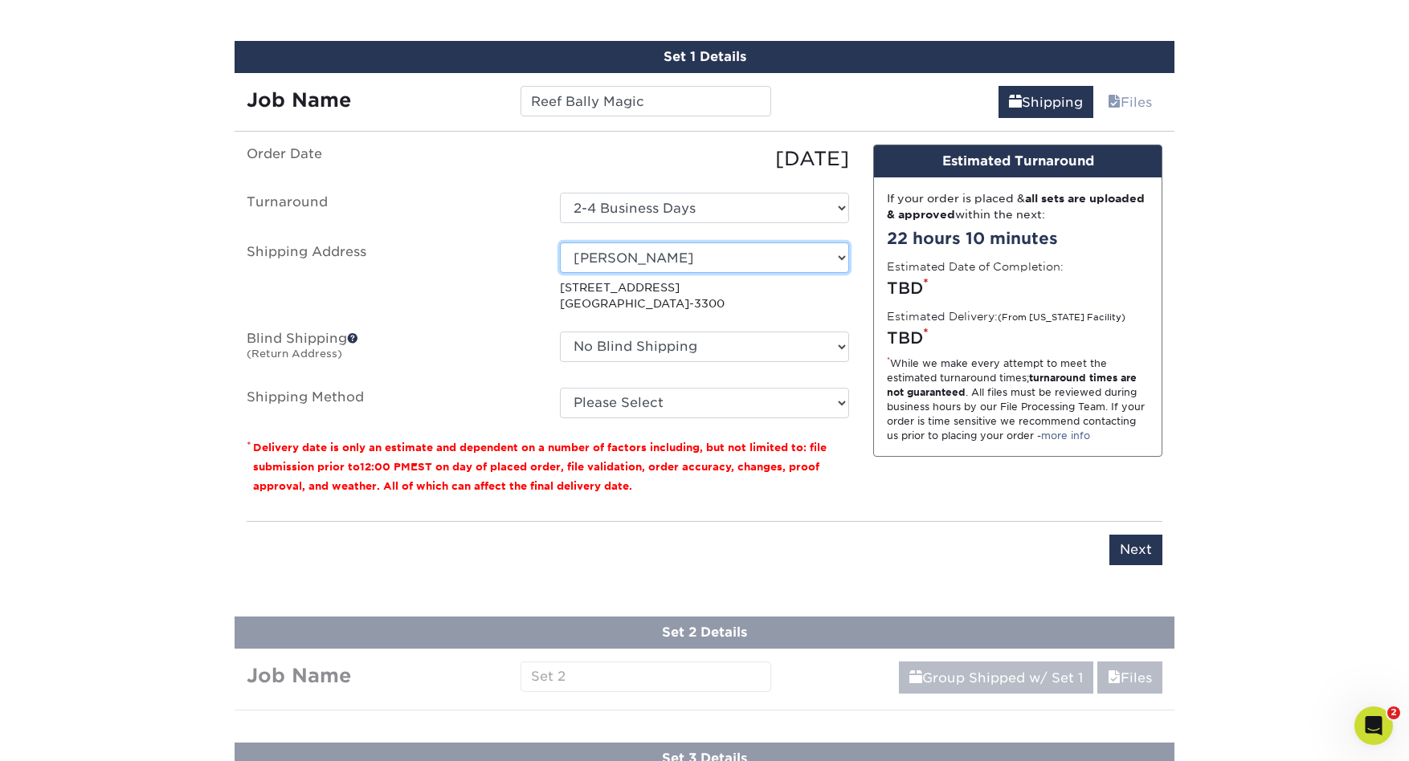
click at [827, 255] on select "Select One AROMA MARKET Ascendo Decorus Realty ESO Equity Group Fusion Capital …" at bounding box center [704, 258] width 289 height 31
select select "131699"
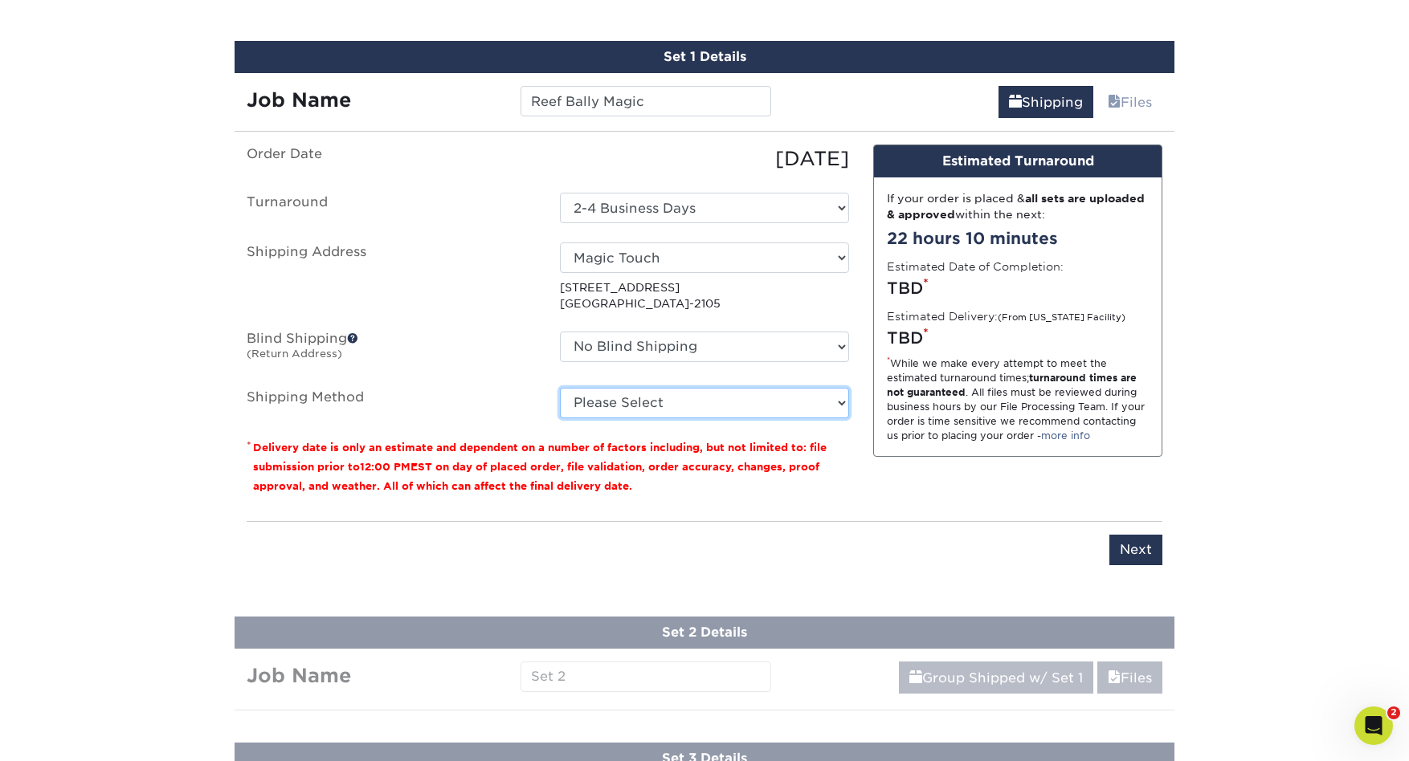
click at [839, 405] on select "Please Select Ground Shipping (+$14.96) 3 Day Shipping Service (+$15.33) 2 Day …" at bounding box center [704, 403] width 289 height 31
select select "02"
click at [560, 388] on select "Please Select Ground Shipping (+$14.96) 3 Day Shipping Service (+$15.33) 2 Day …" at bounding box center [704, 403] width 289 height 31
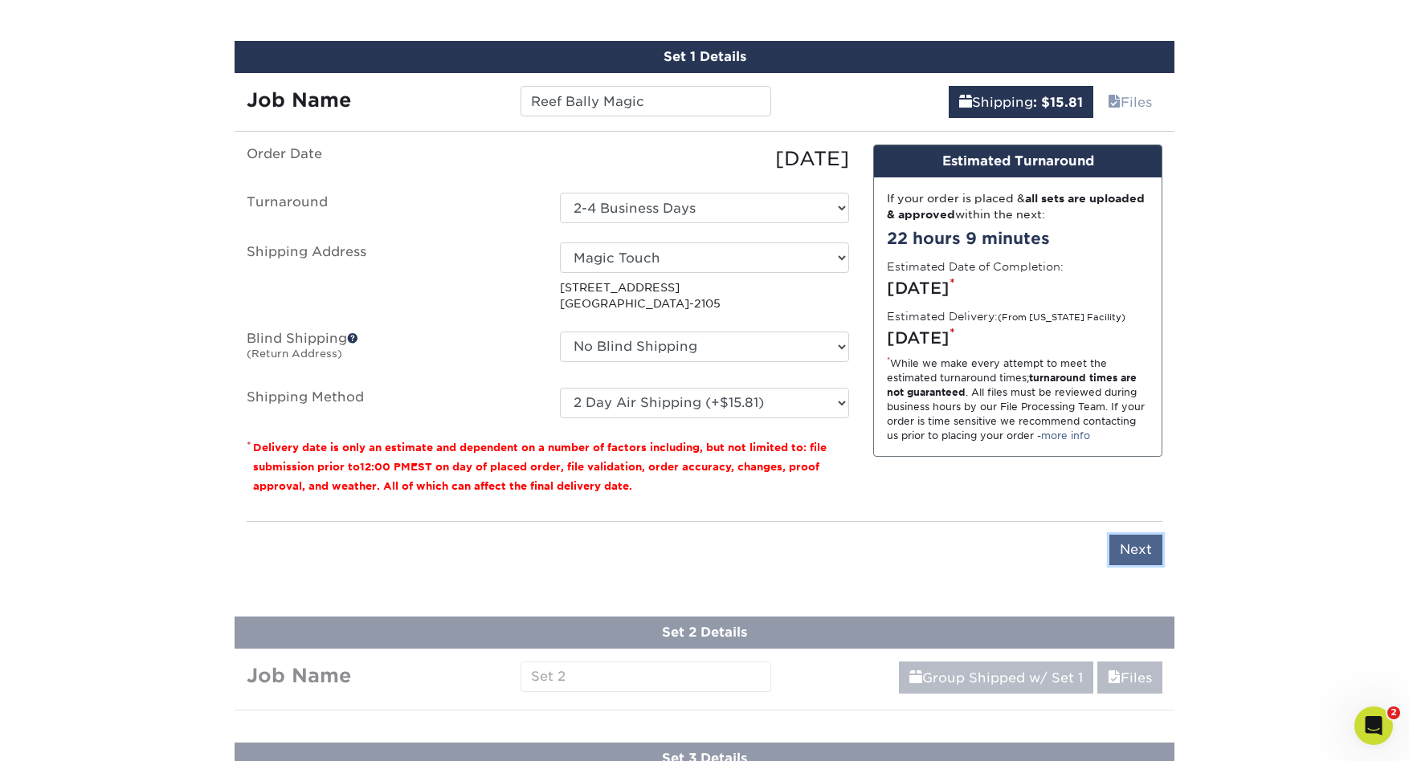
click at [1130, 541] on input "Next" at bounding box center [1135, 550] width 53 height 31
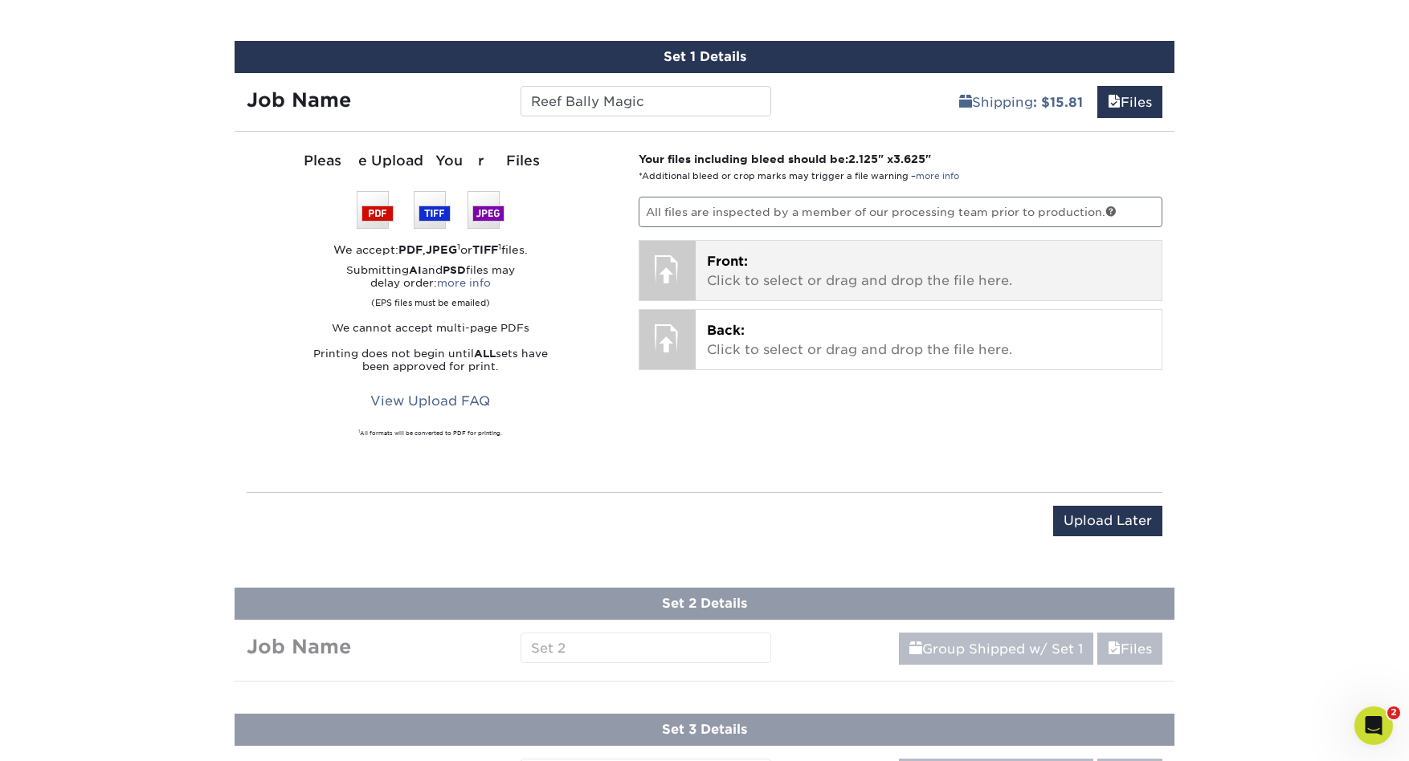
click at [672, 269] on div at bounding box center [667, 269] width 56 height 56
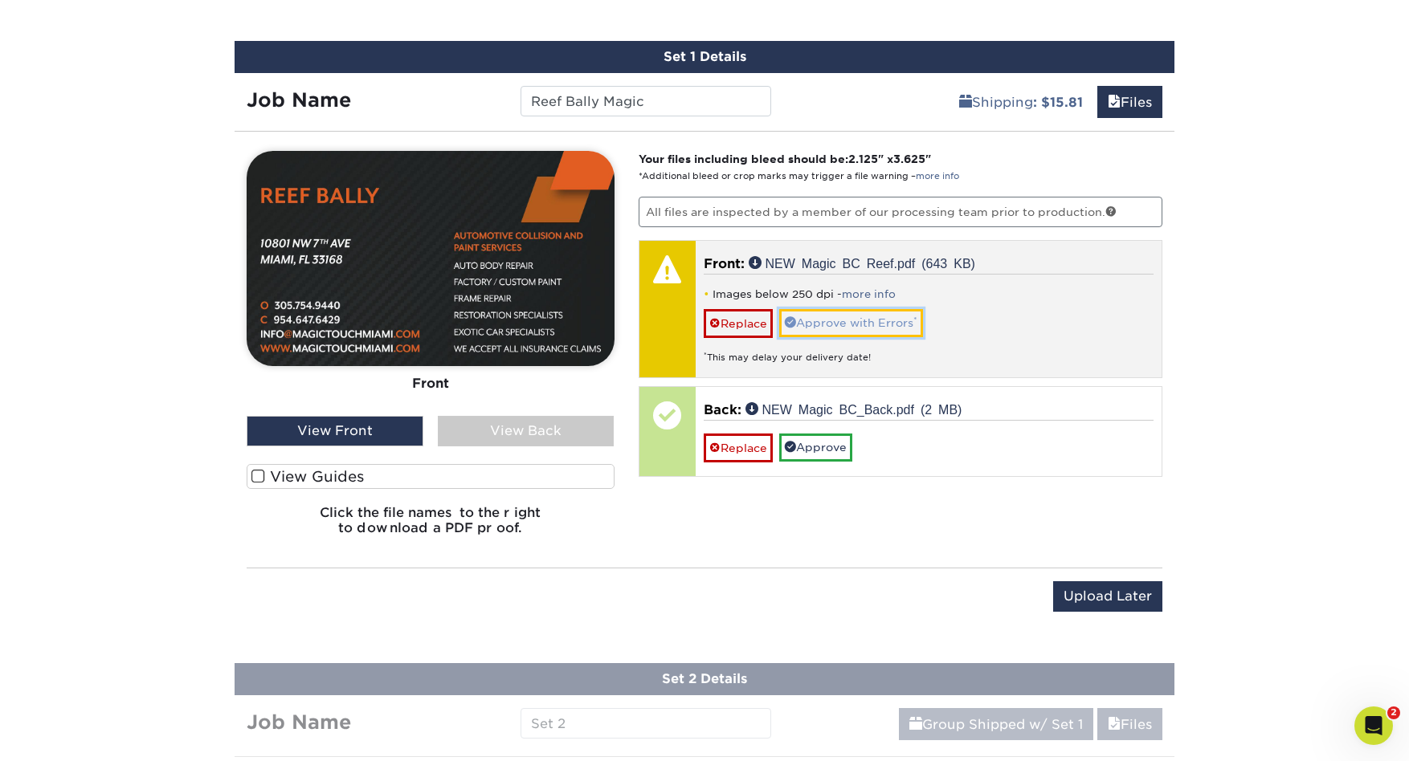
click at [862, 327] on link "Approve with Errors *" at bounding box center [851, 322] width 144 height 27
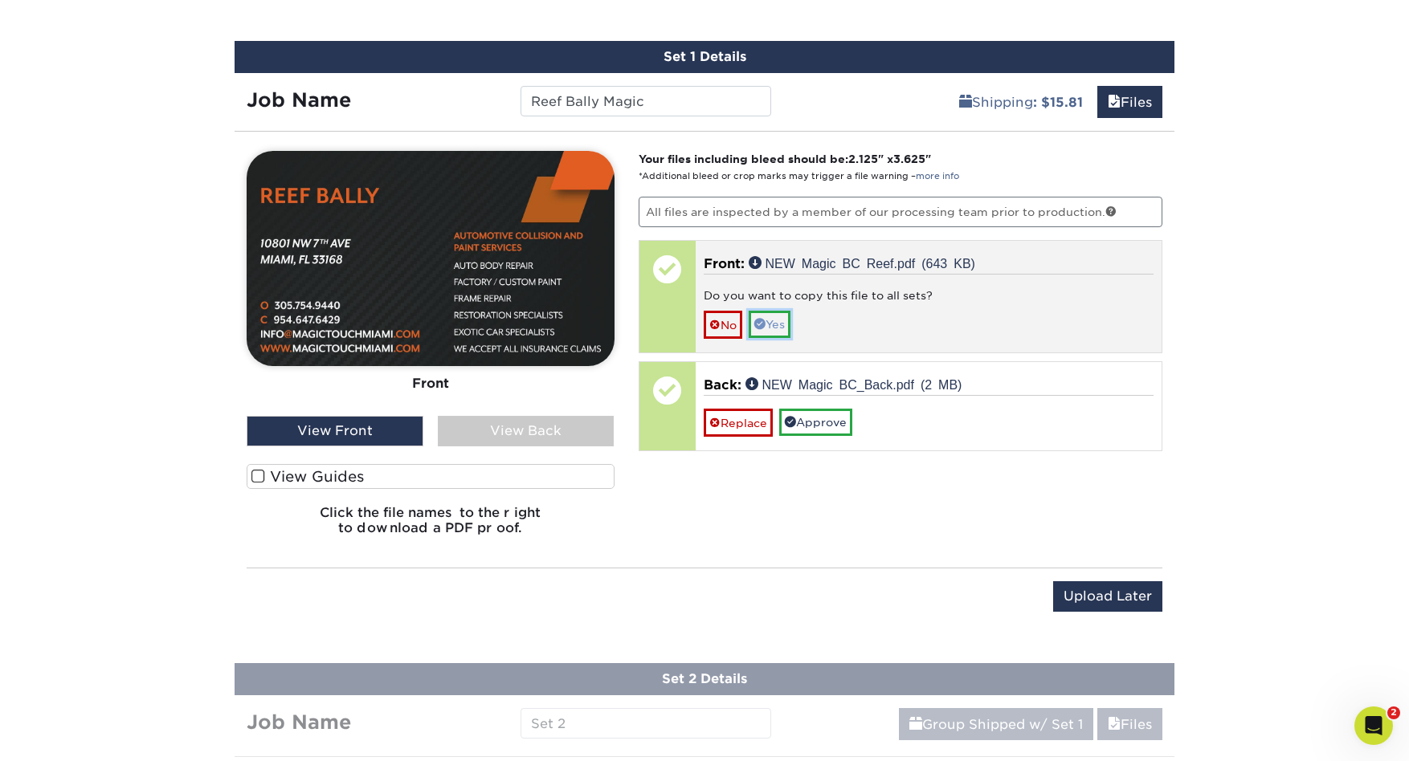
click at [776, 326] on link "Yes" at bounding box center [770, 324] width 42 height 27
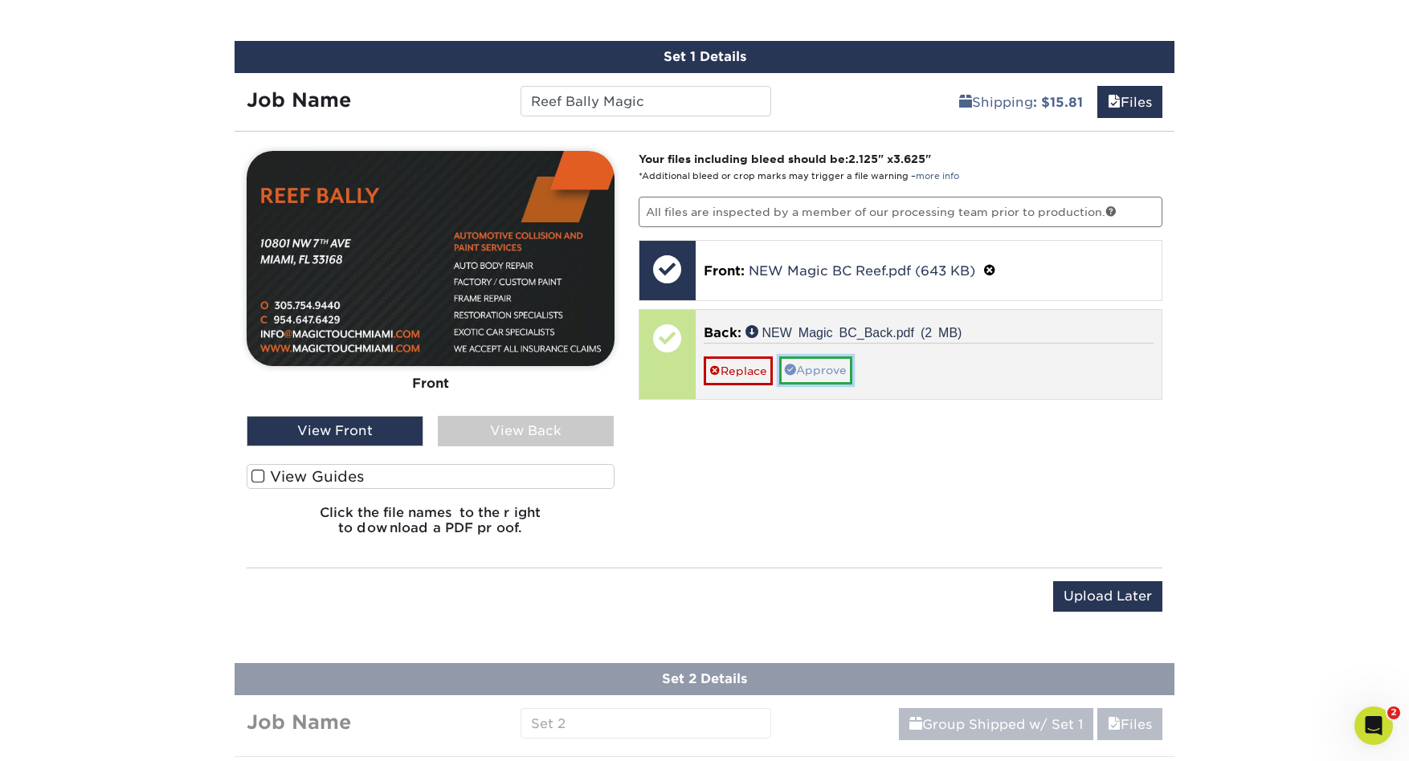
click at [818, 377] on link "Approve" at bounding box center [815, 370] width 73 height 27
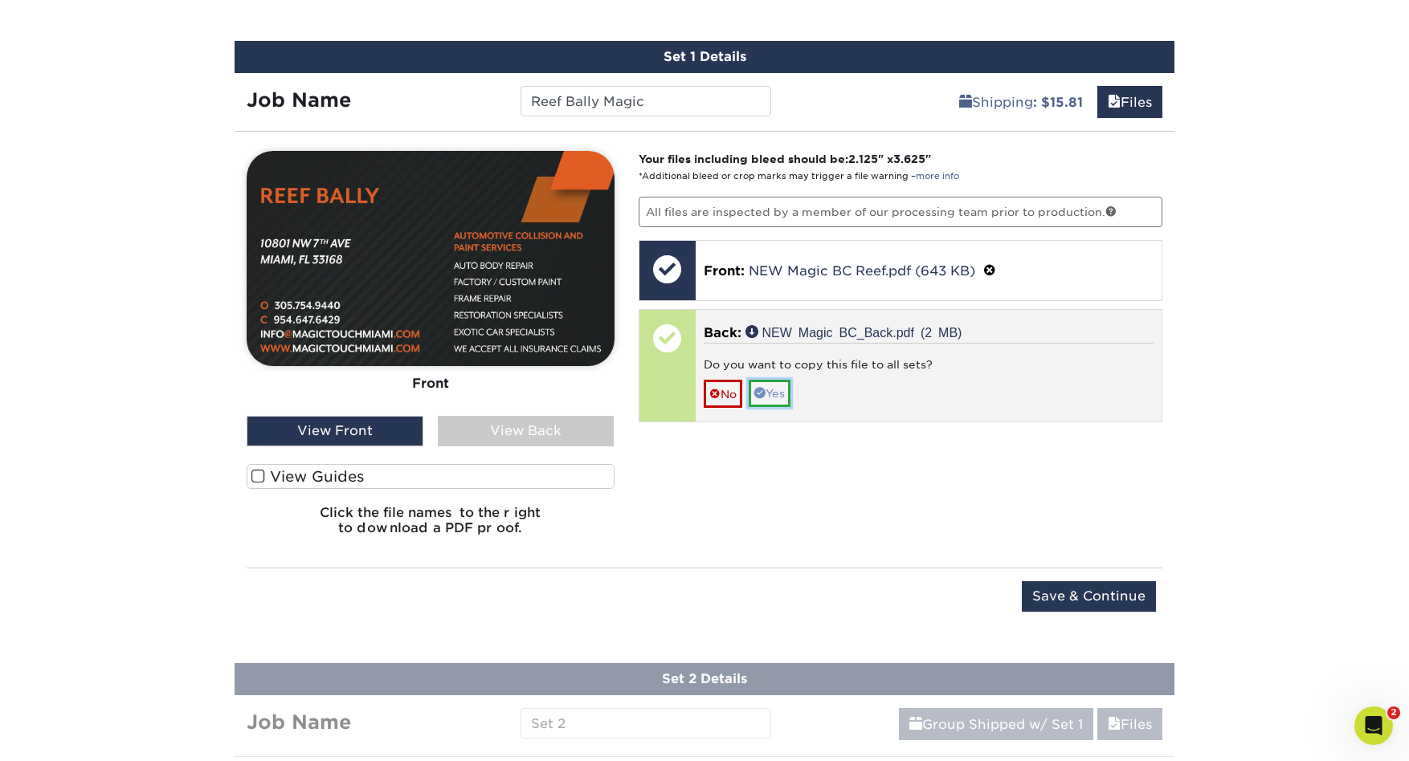
click at [778, 397] on link "Yes" at bounding box center [770, 393] width 42 height 27
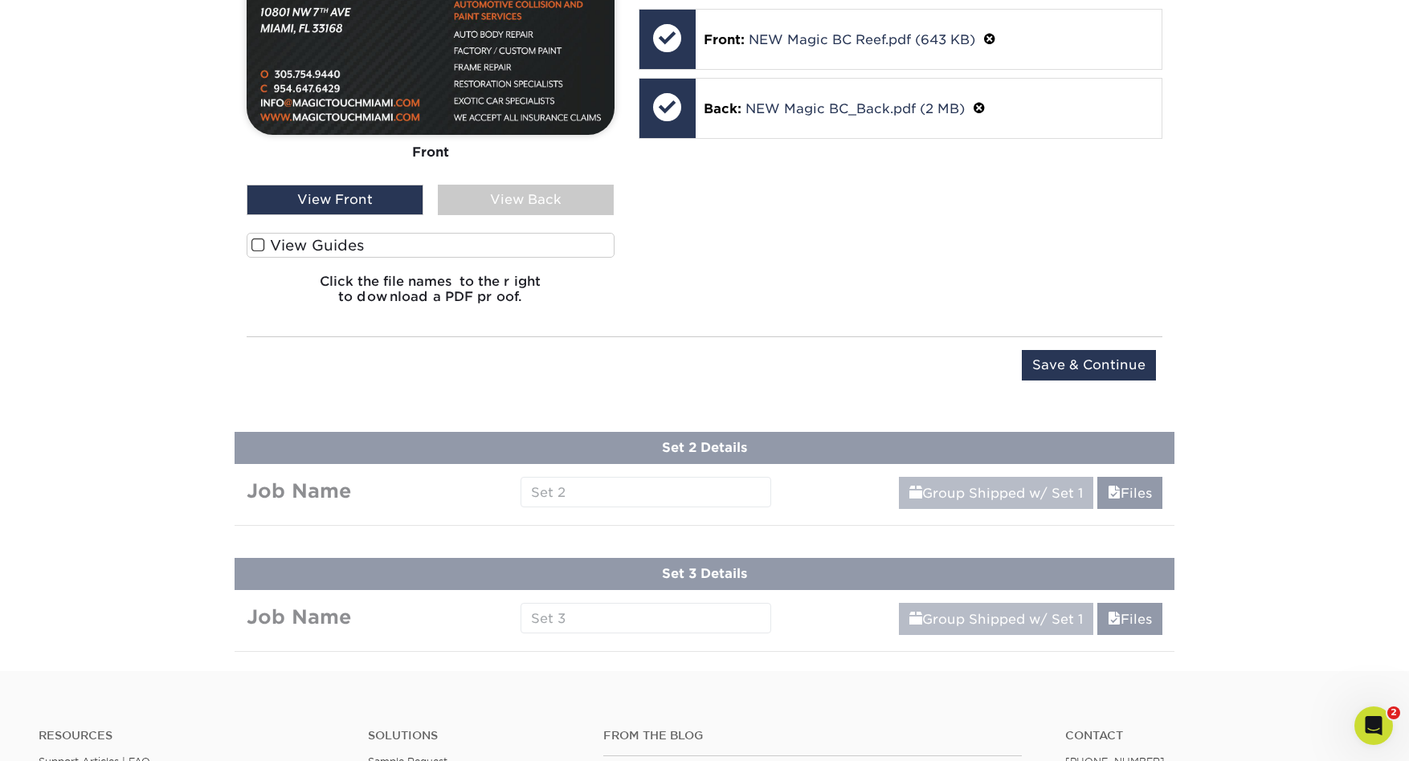
scroll to position [1199, 0]
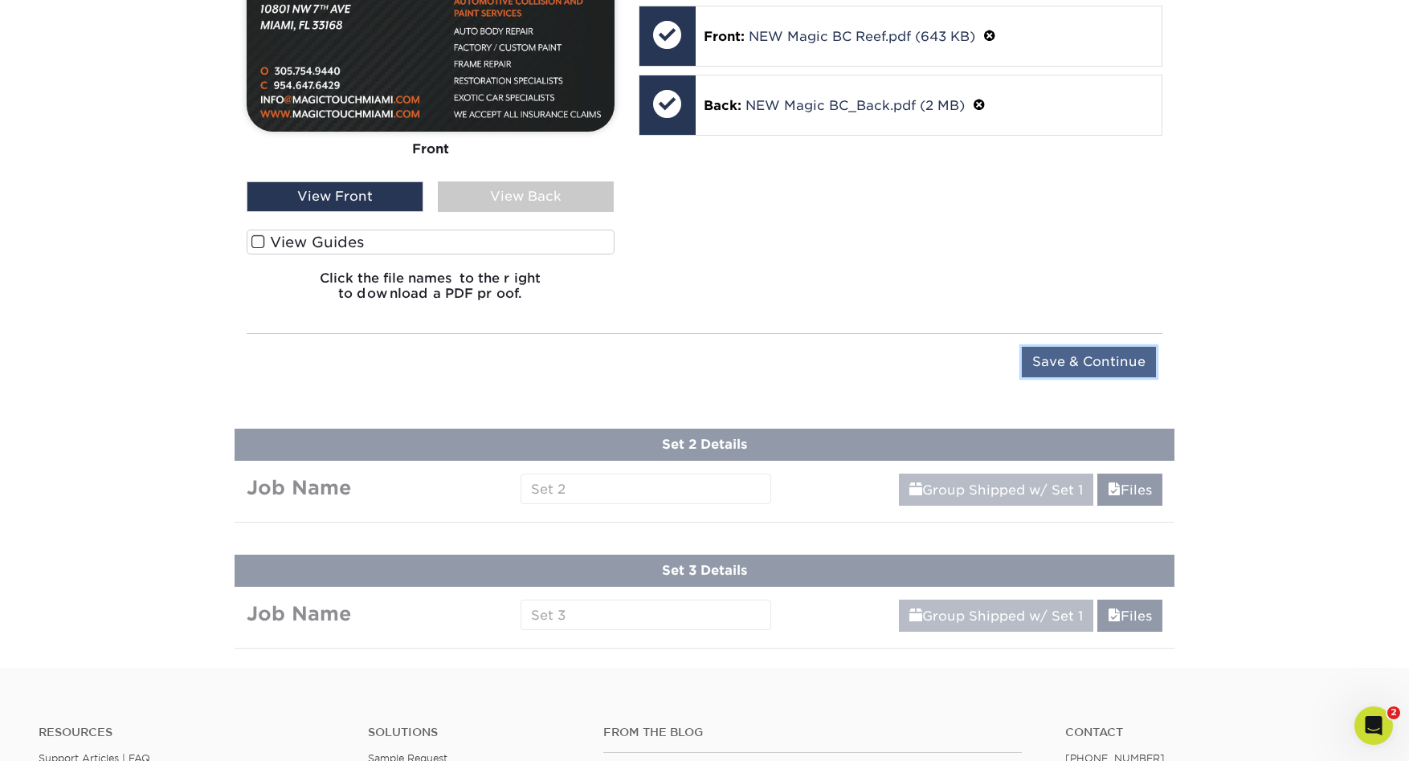
click at [1084, 366] on input "Save & Continue" at bounding box center [1089, 362] width 134 height 31
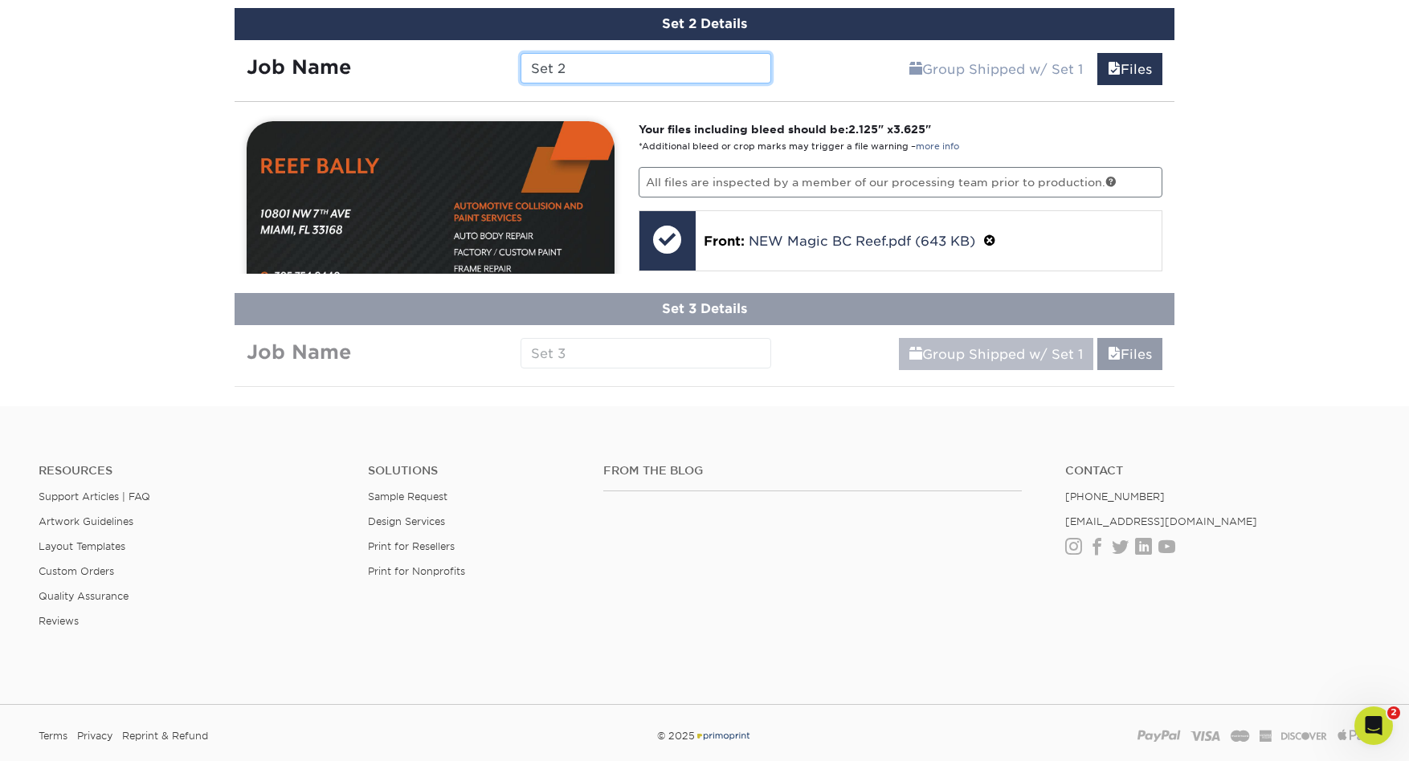
scroll to position [1173, 0]
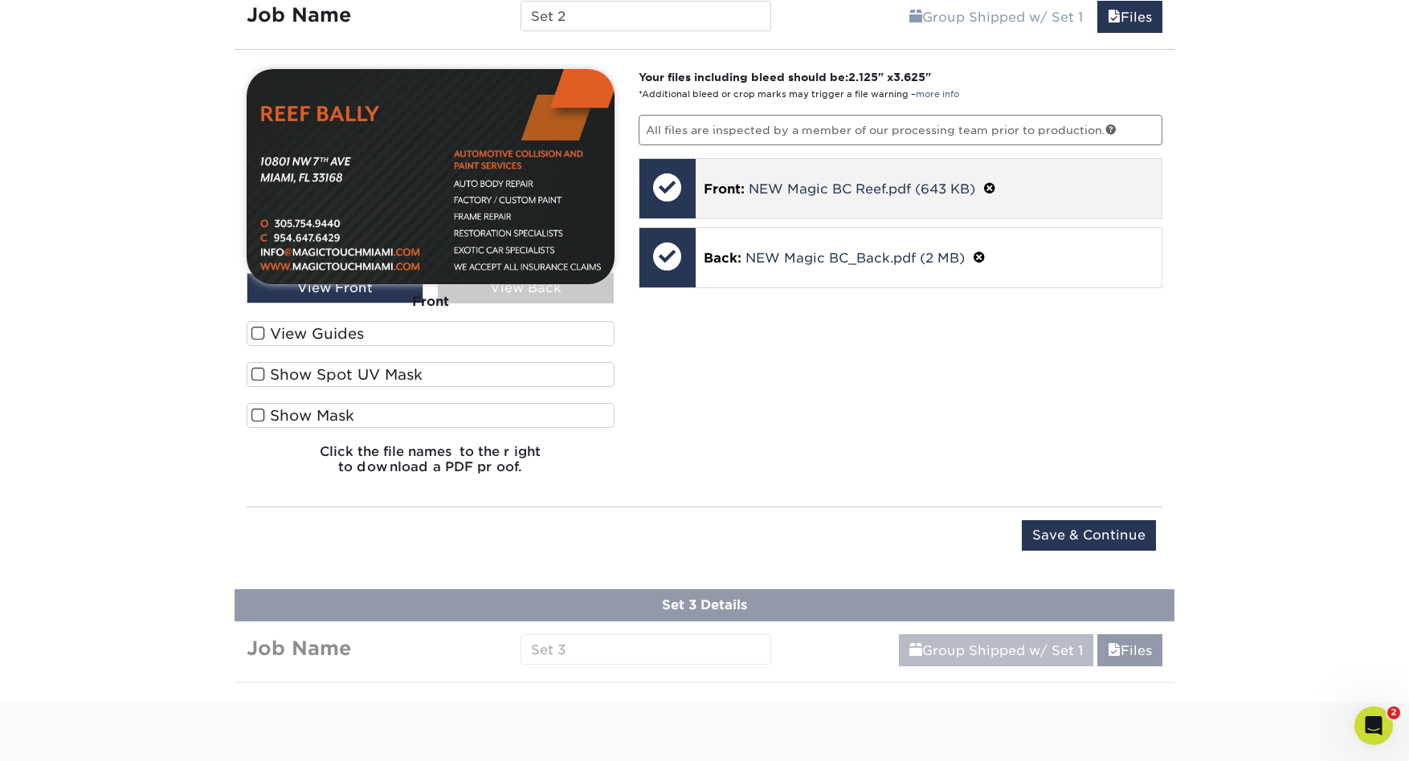
click at [990, 188] on span at bounding box center [989, 189] width 13 height 15
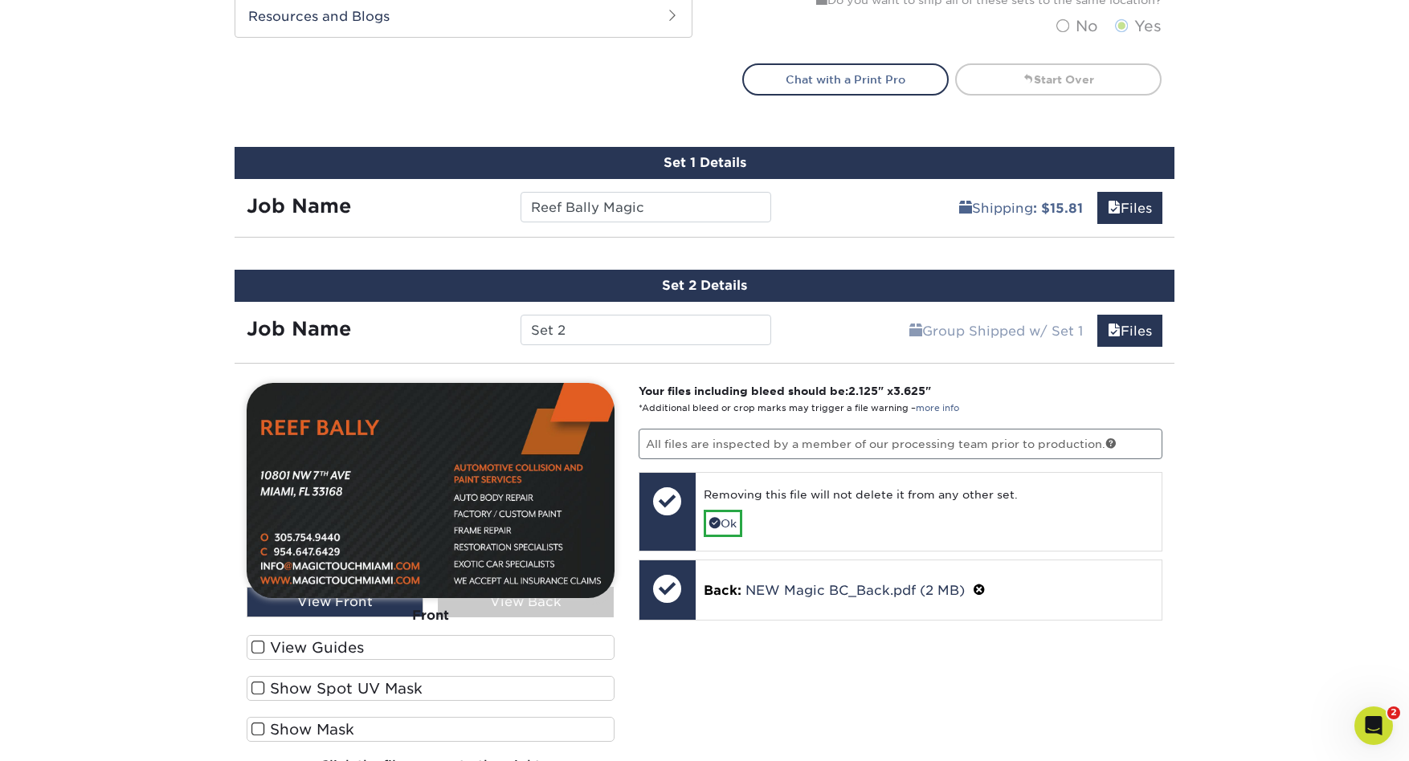
scroll to position [876, 0]
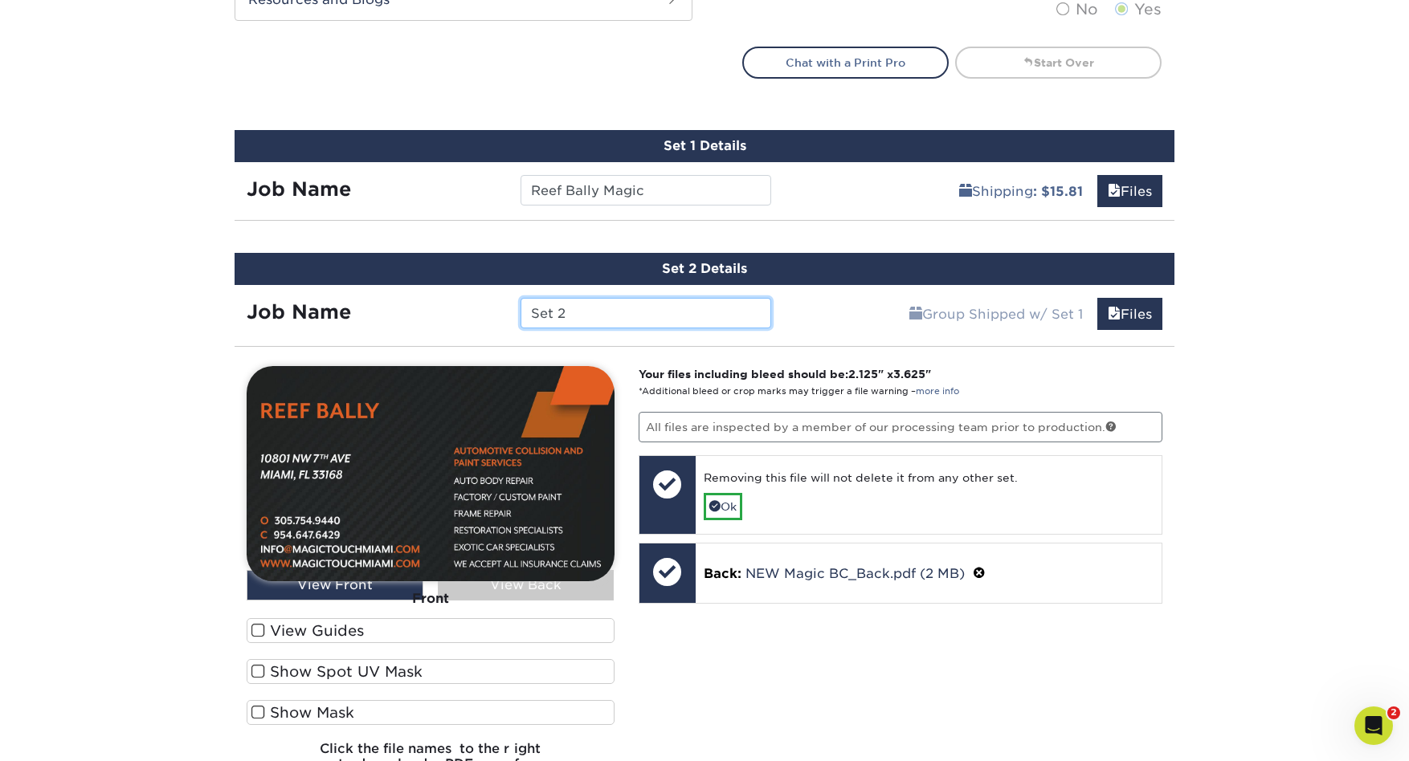
click at [559, 318] on input "Set 2" at bounding box center [645, 313] width 250 height 31
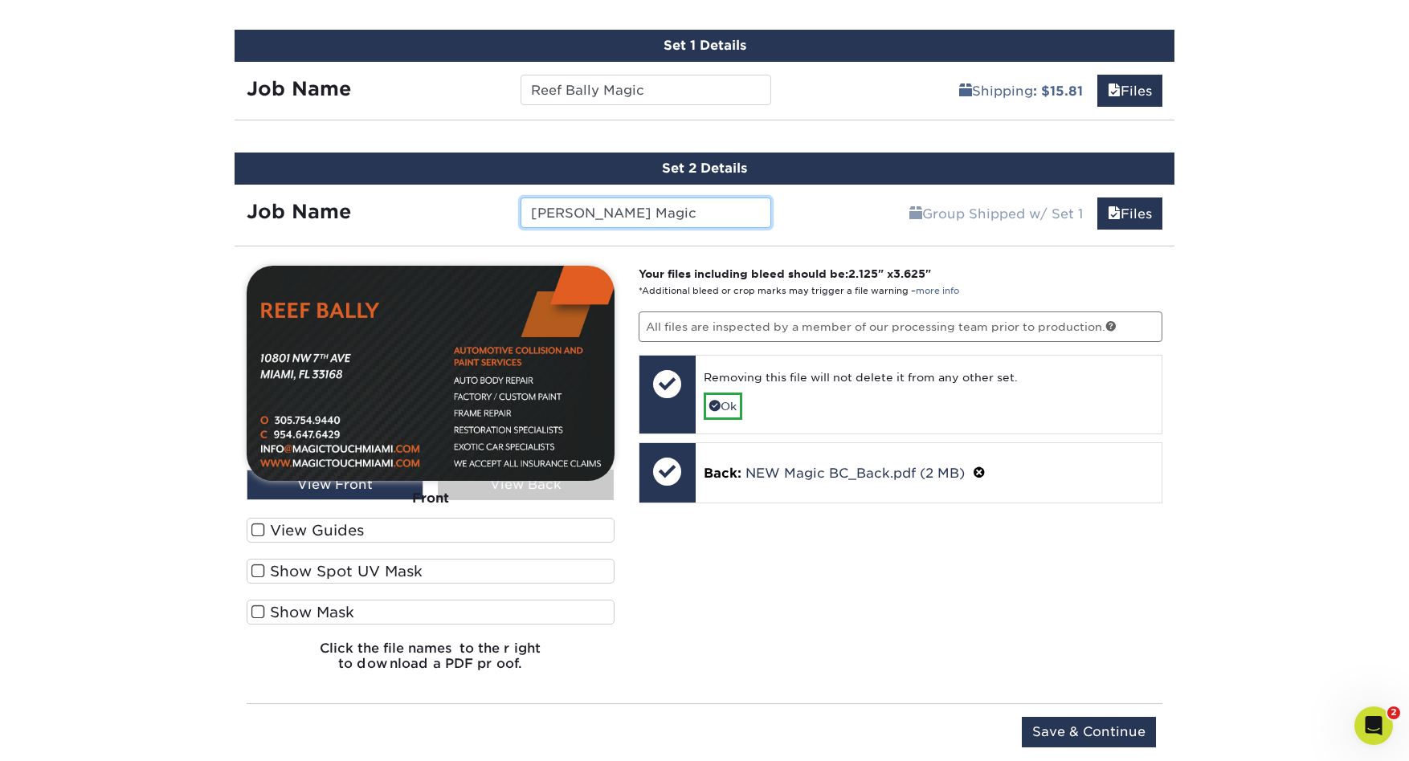
scroll to position [1001, 0]
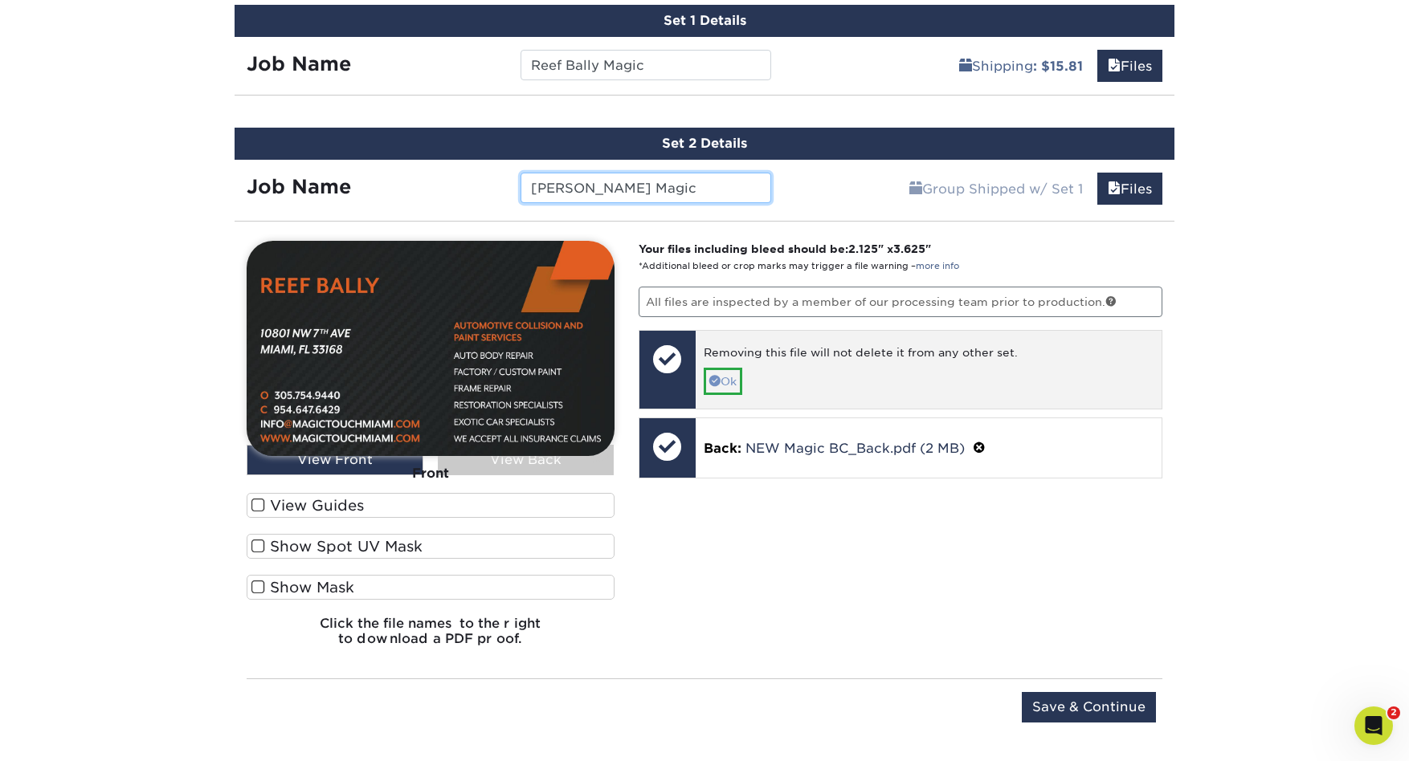
type input "Manuel Magic"
click at [723, 381] on link "Ok" at bounding box center [723, 381] width 39 height 27
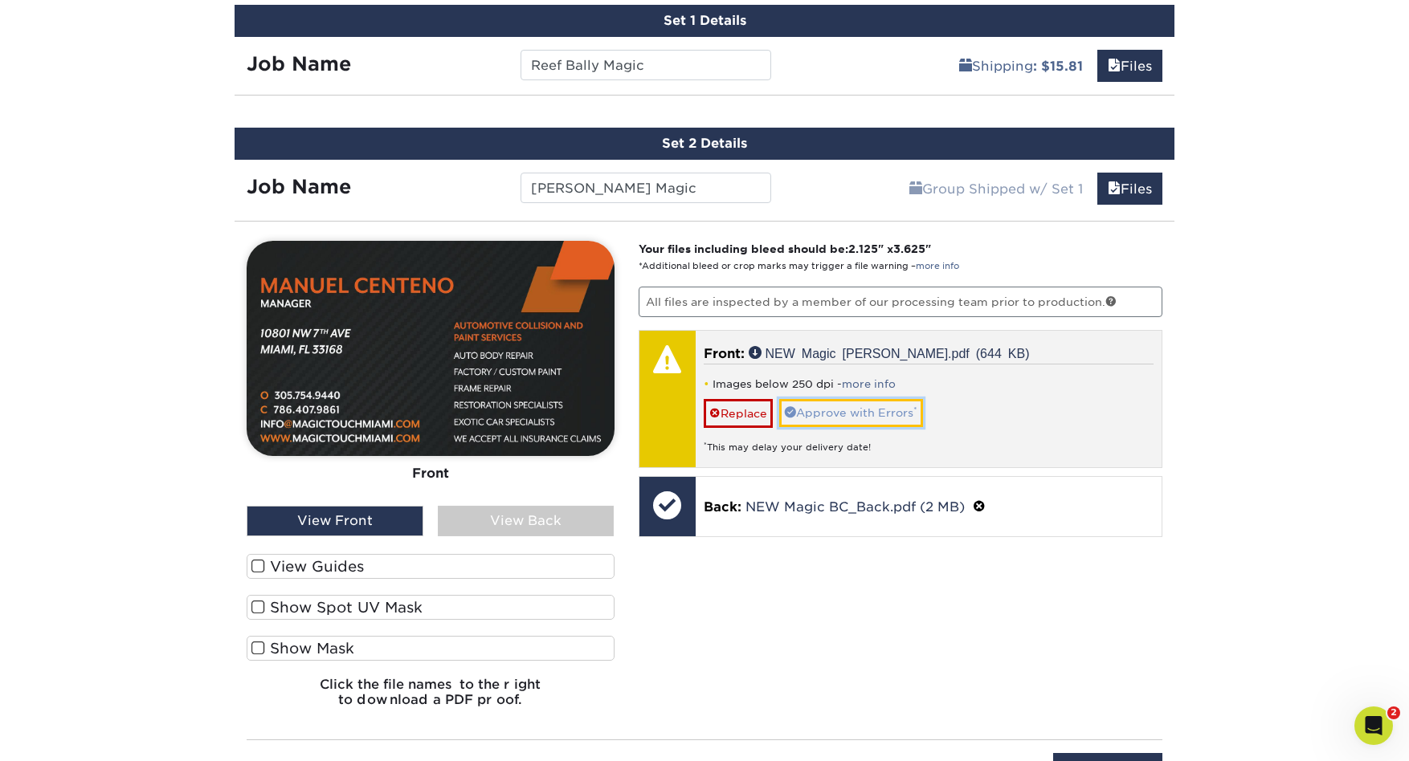
click at [851, 417] on link "Approve with Errors *" at bounding box center [851, 412] width 144 height 27
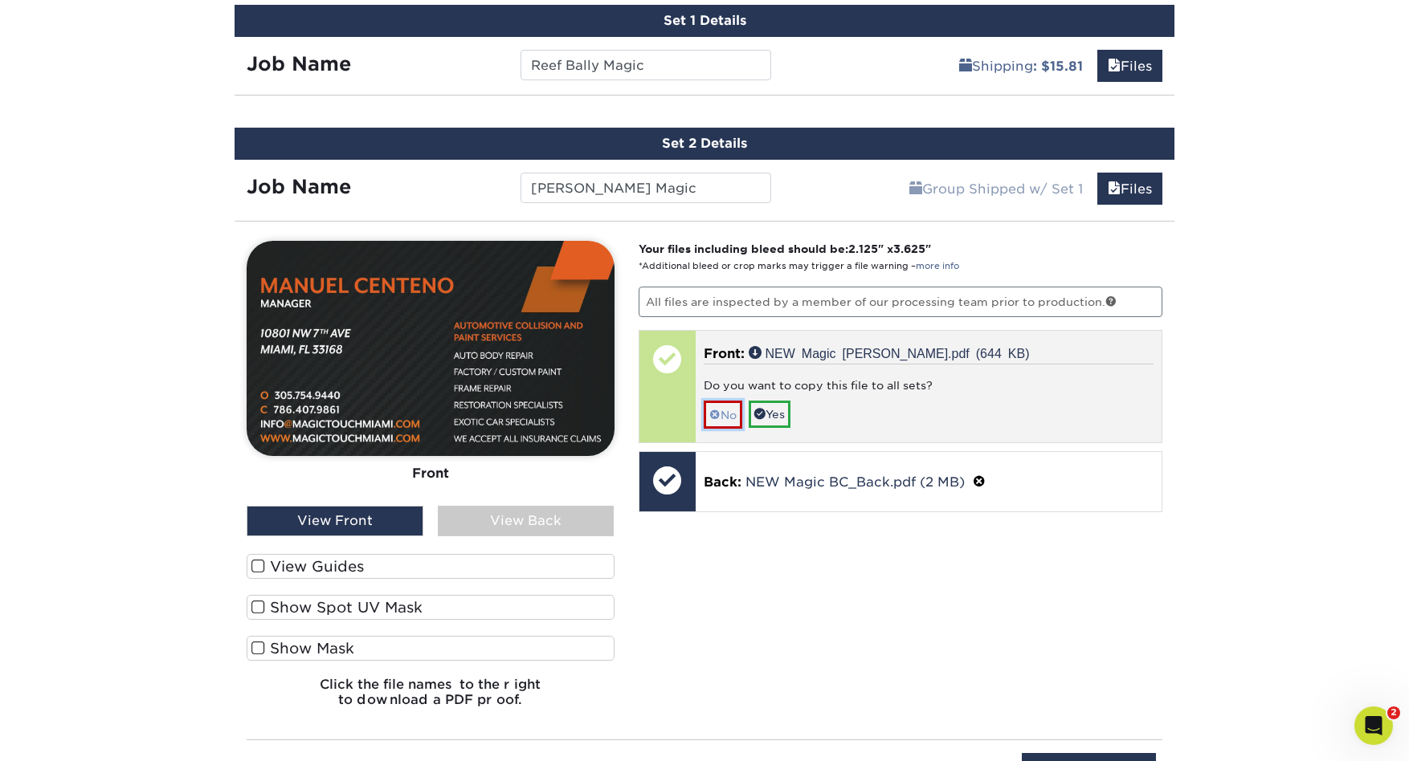
click at [739, 418] on link "No" at bounding box center [723, 415] width 39 height 28
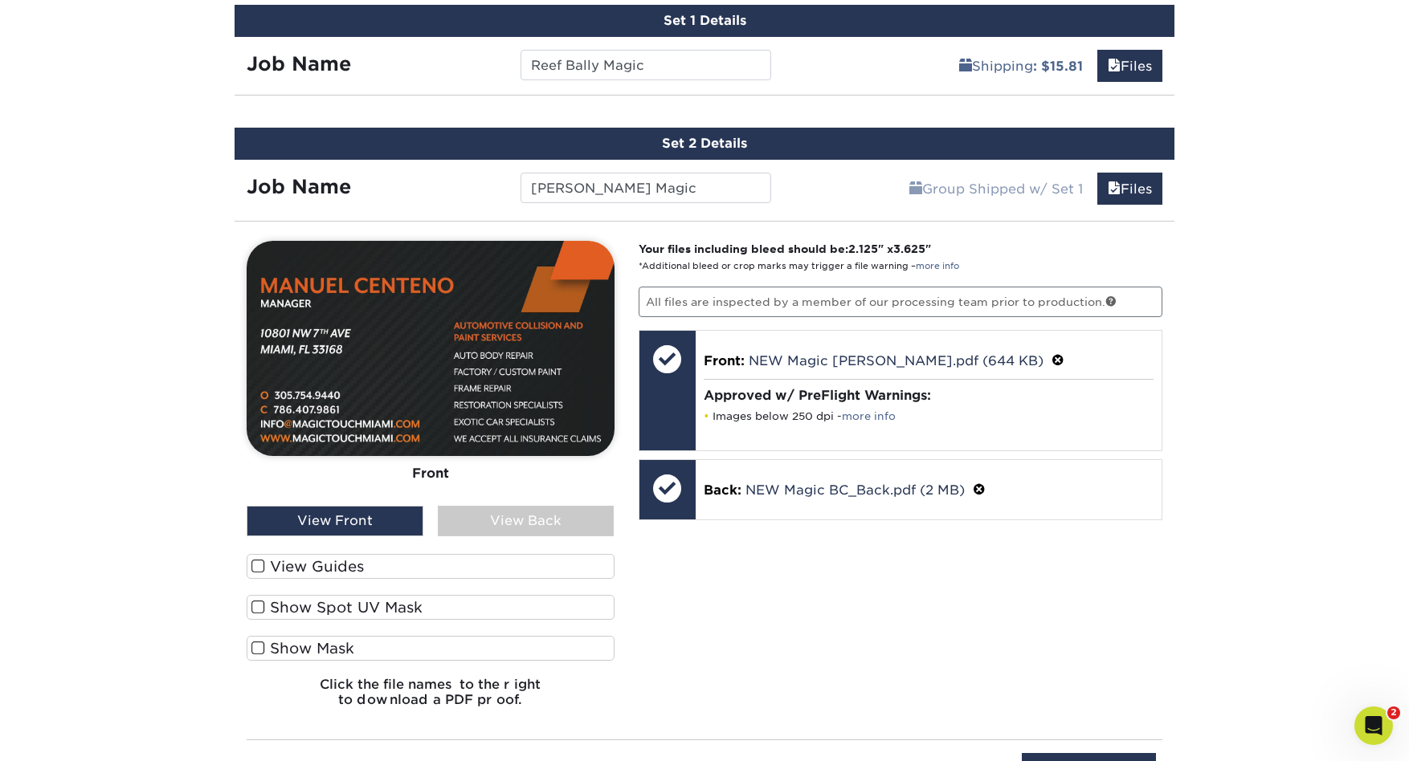
click at [533, 522] on div "View Back" at bounding box center [526, 521] width 177 height 31
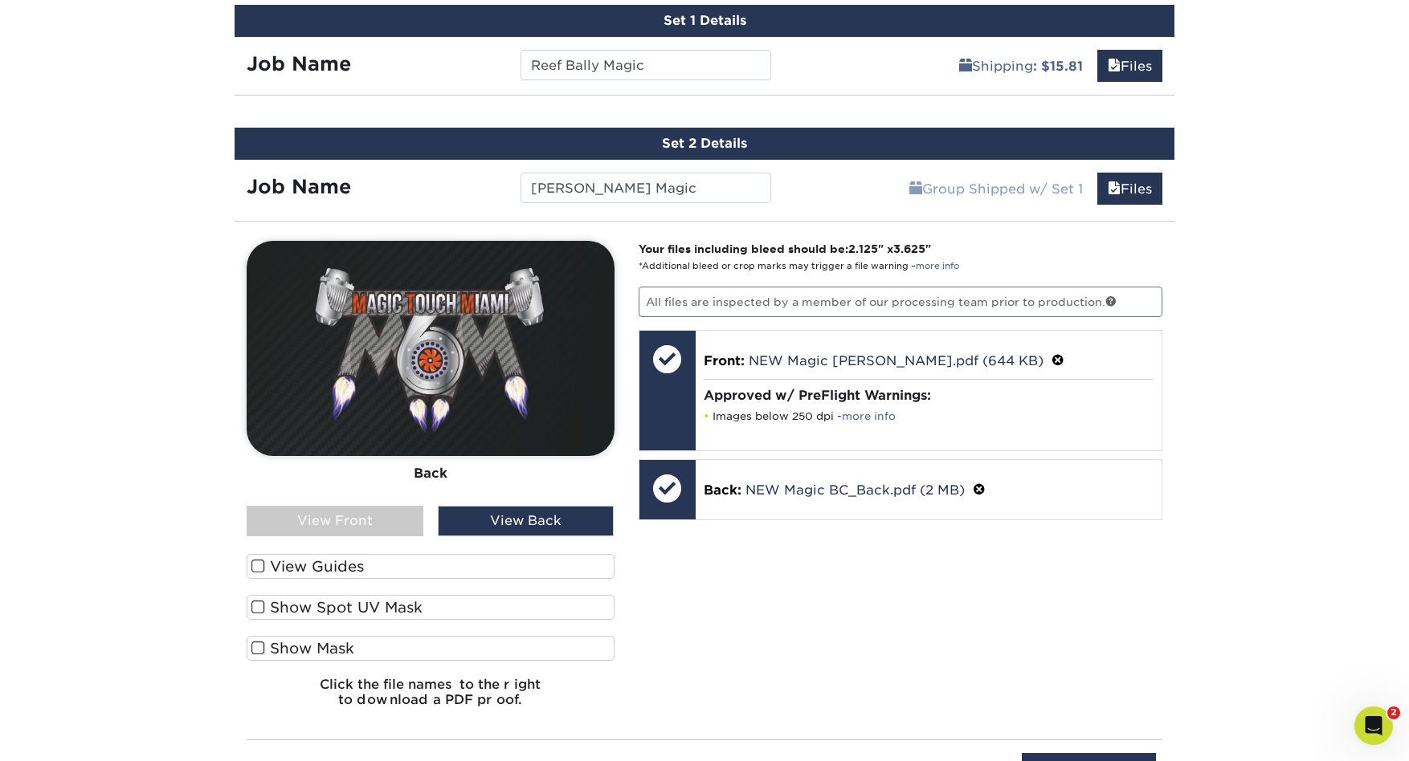
click at [356, 523] on div "View Front" at bounding box center [335, 521] width 177 height 31
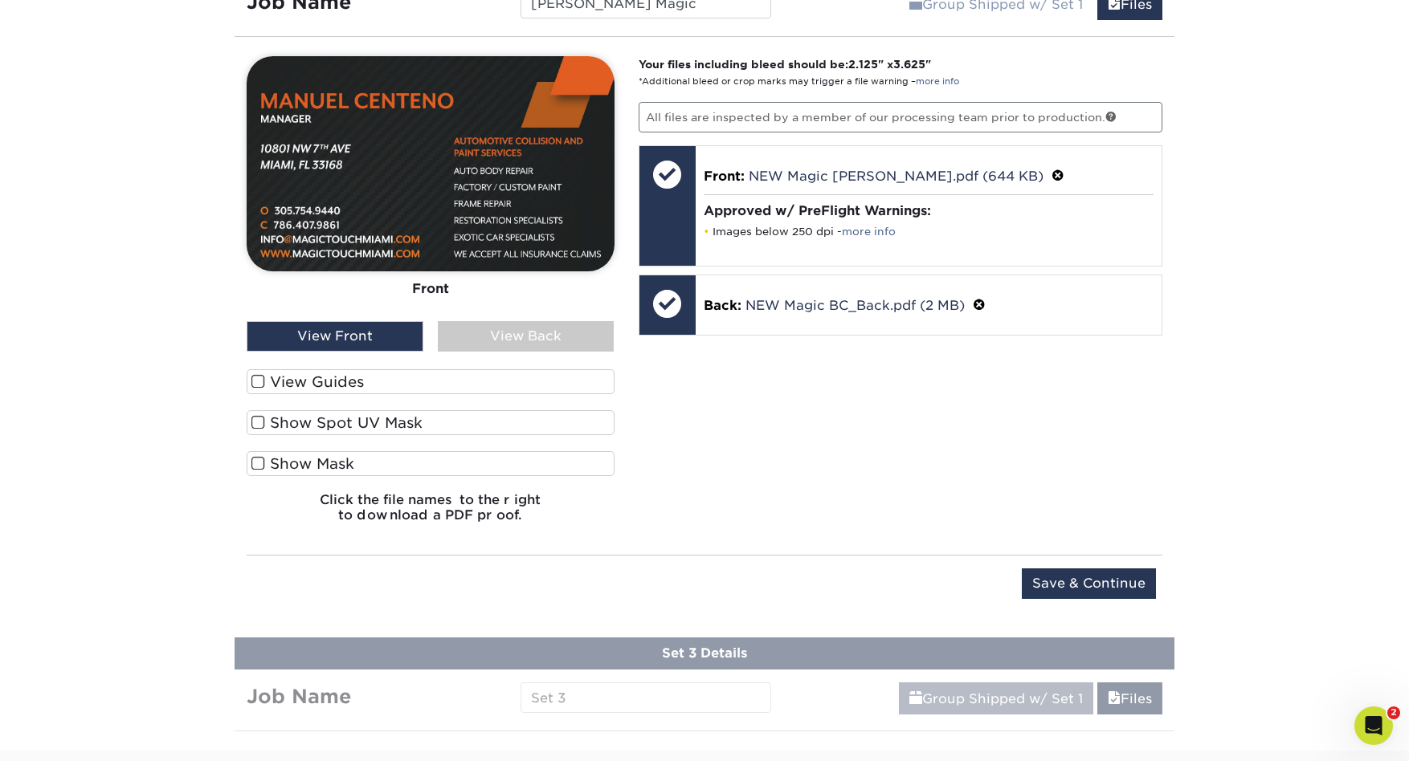
scroll to position [1188, 0]
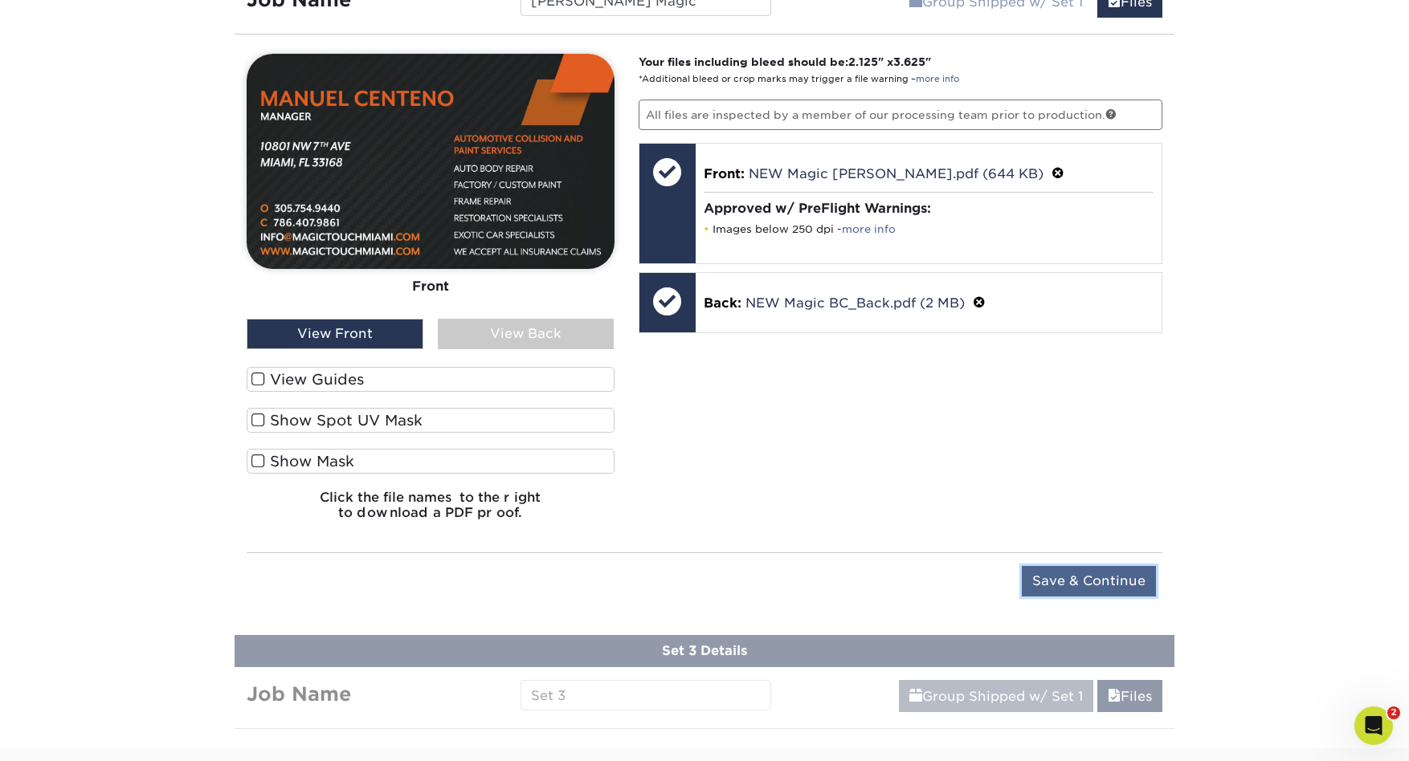
click at [1116, 582] on input "Save & Continue" at bounding box center [1089, 581] width 134 height 31
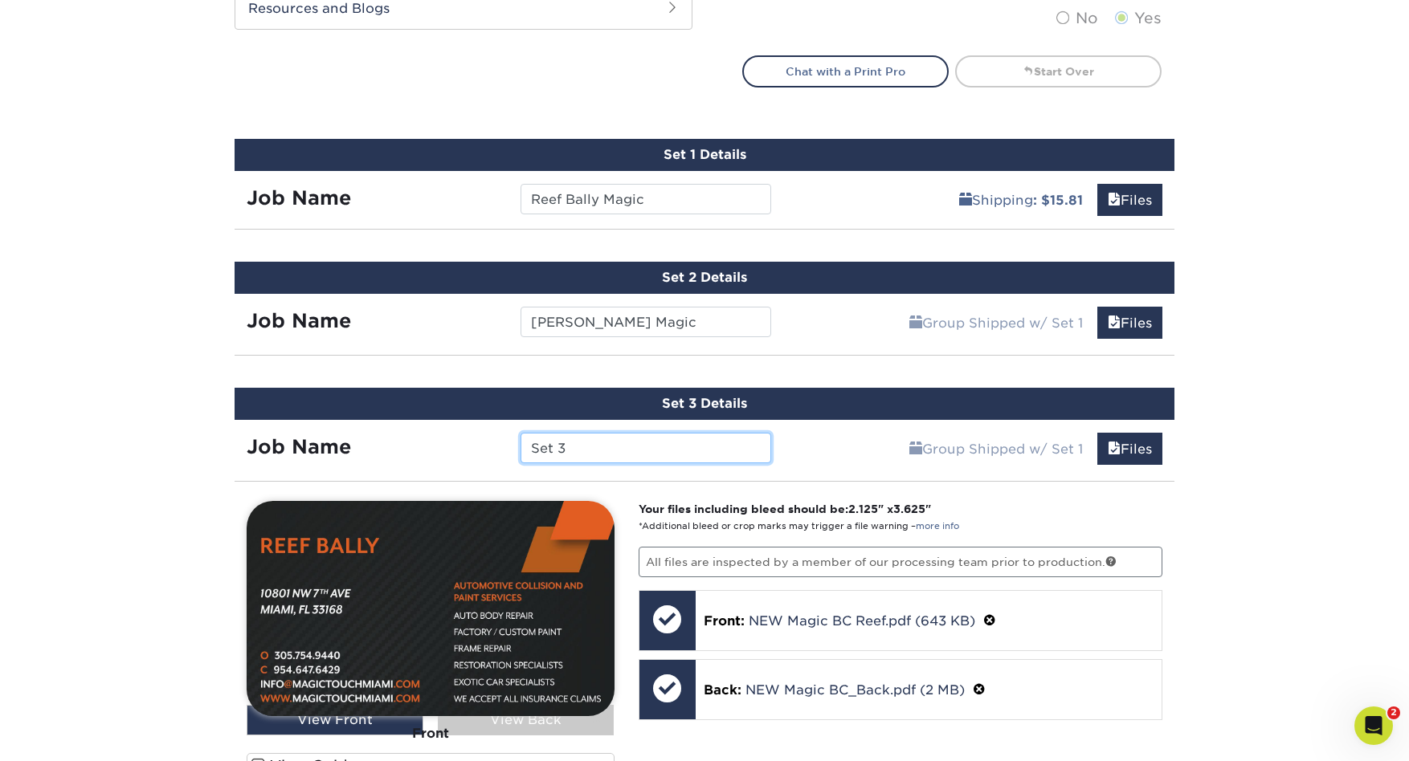
scroll to position [927, 0]
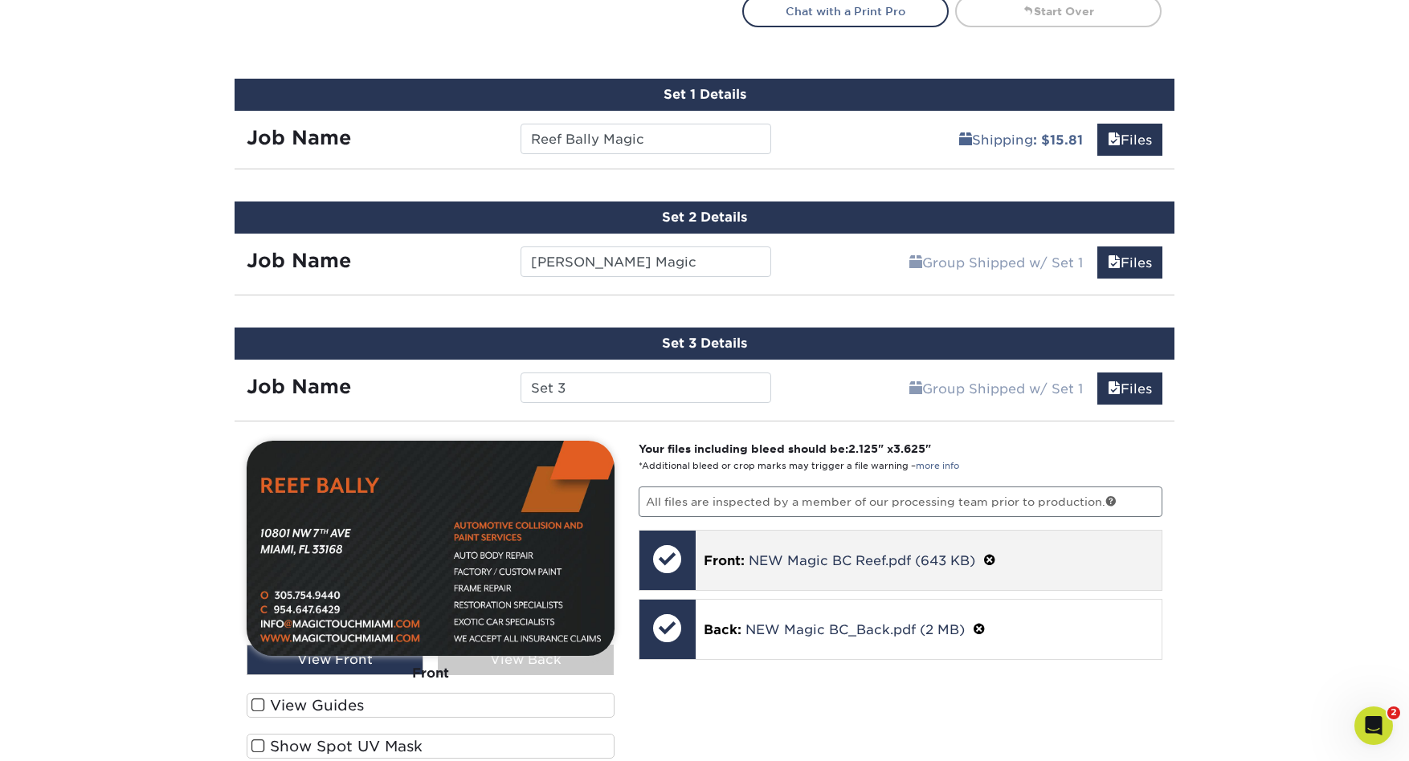
click at [994, 558] on span at bounding box center [989, 560] width 13 height 15
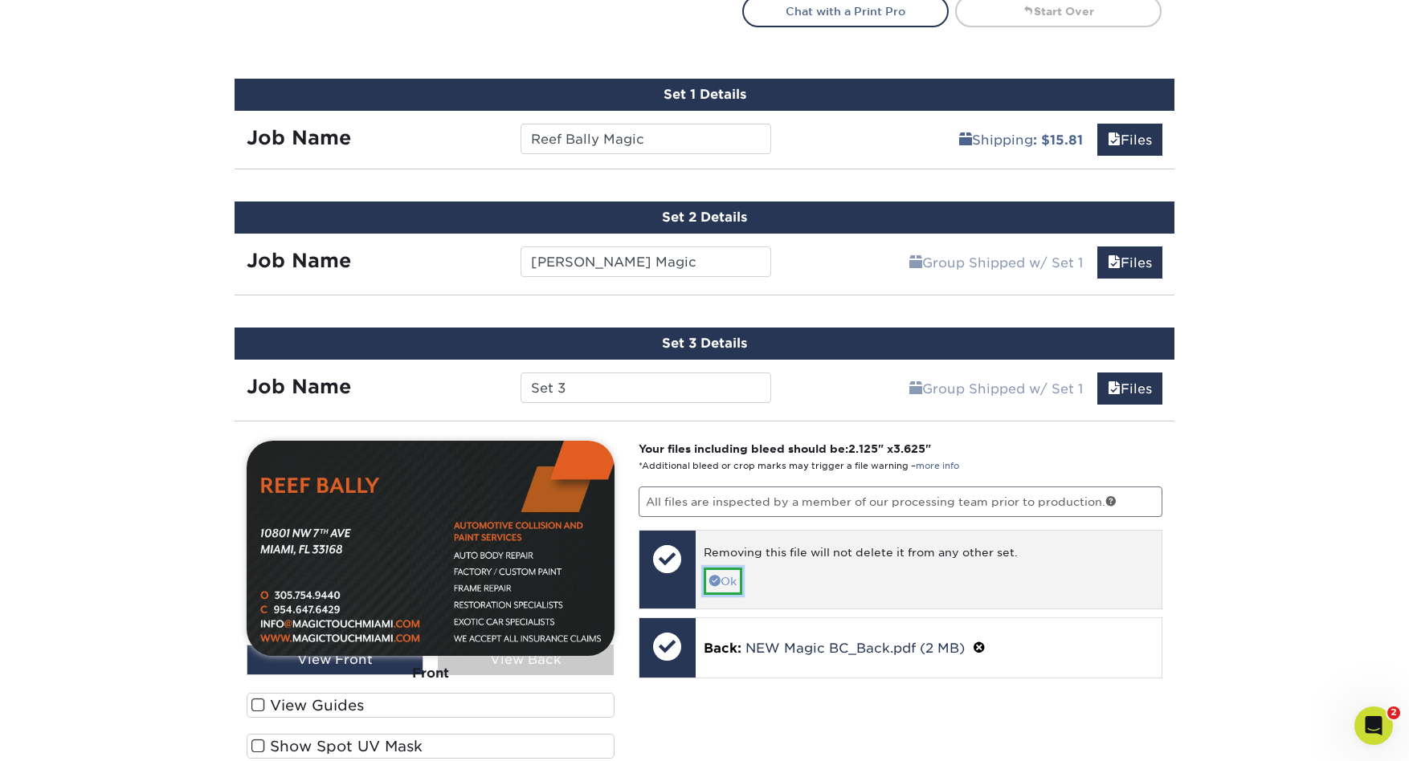
click at [725, 579] on link "Ok" at bounding box center [723, 581] width 39 height 27
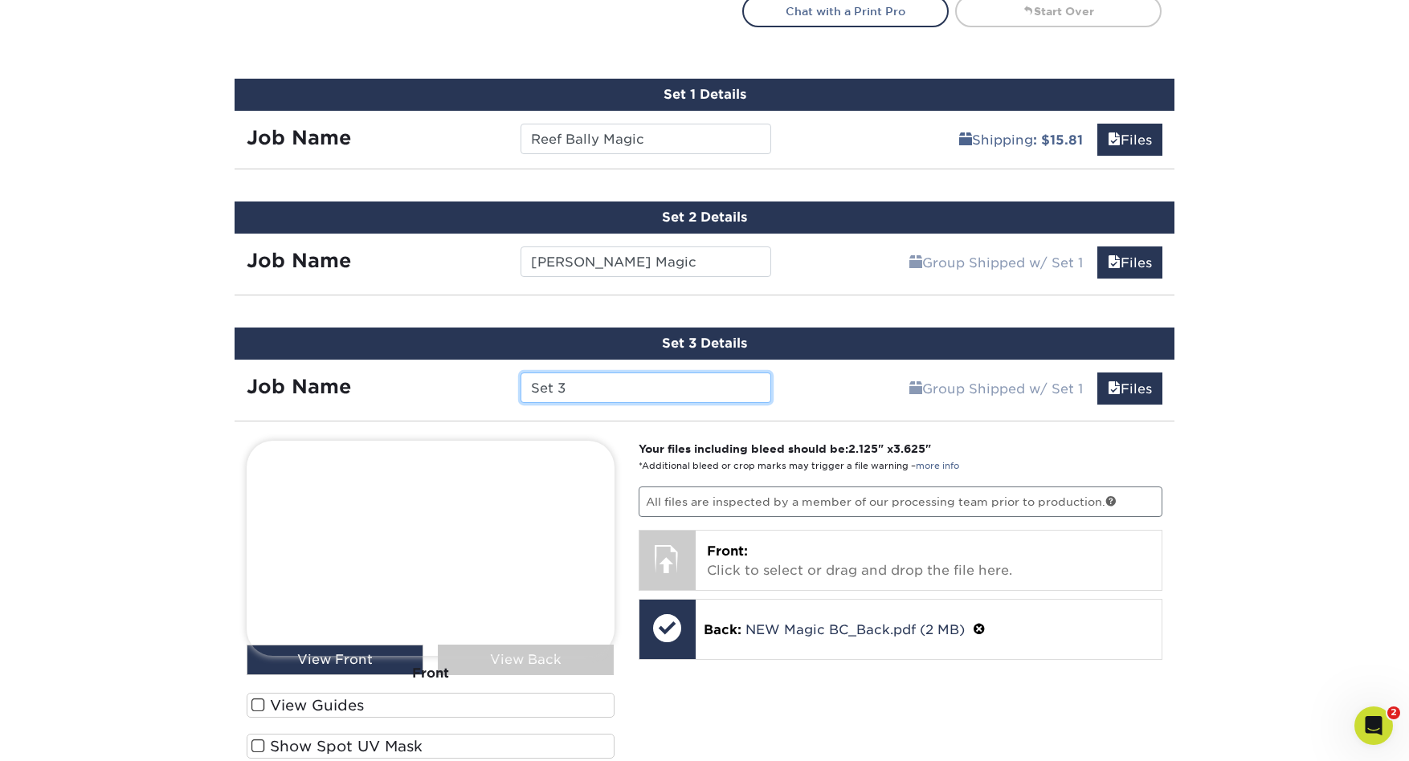
click at [603, 390] on input "Set 3" at bounding box center [645, 388] width 250 height 31
type input "L"
click at [559, 388] on input "Alex Bally" at bounding box center [645, 388] width 250 height 31
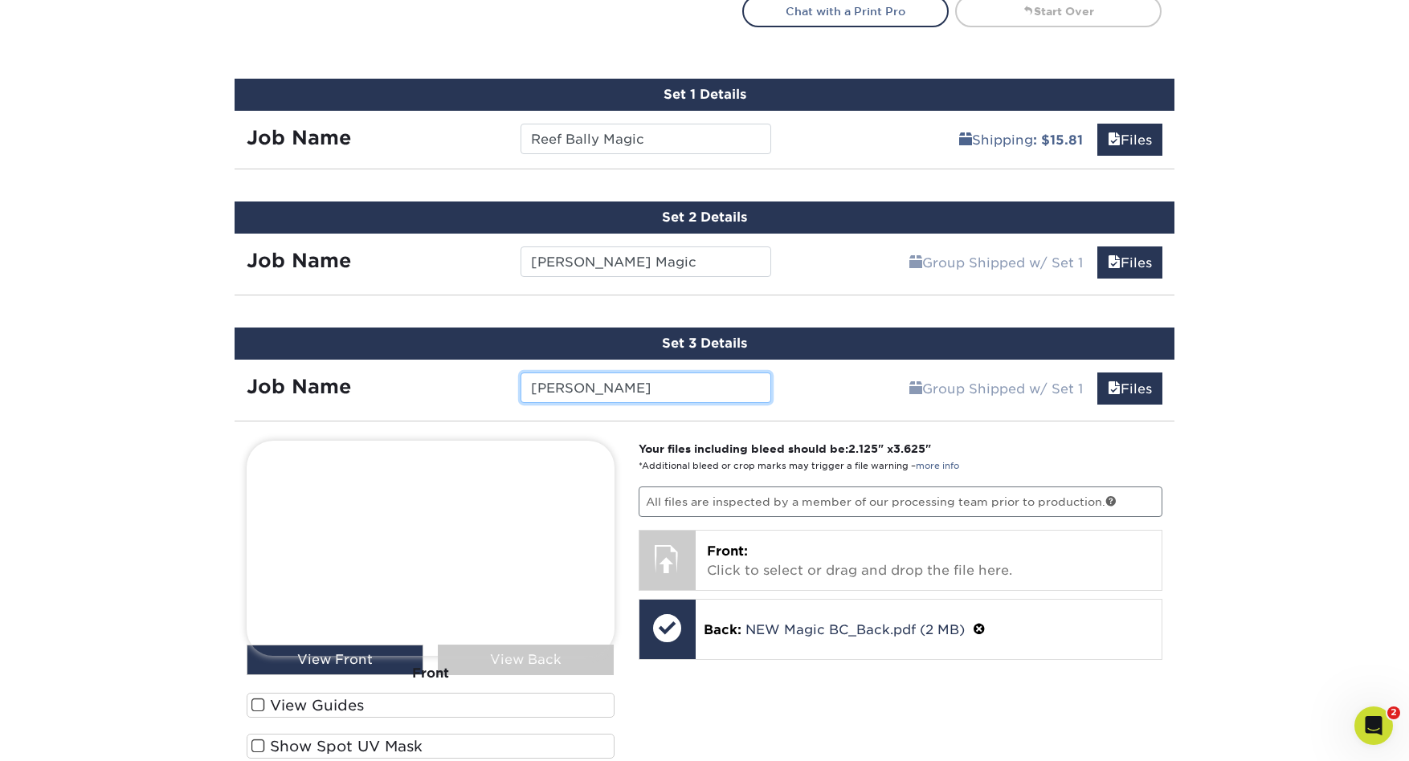
click at [620, 387] on input "Alex H Bally" at bounding box center [645, 388] width 250 height 31
type input "Alex H Bally Rent"
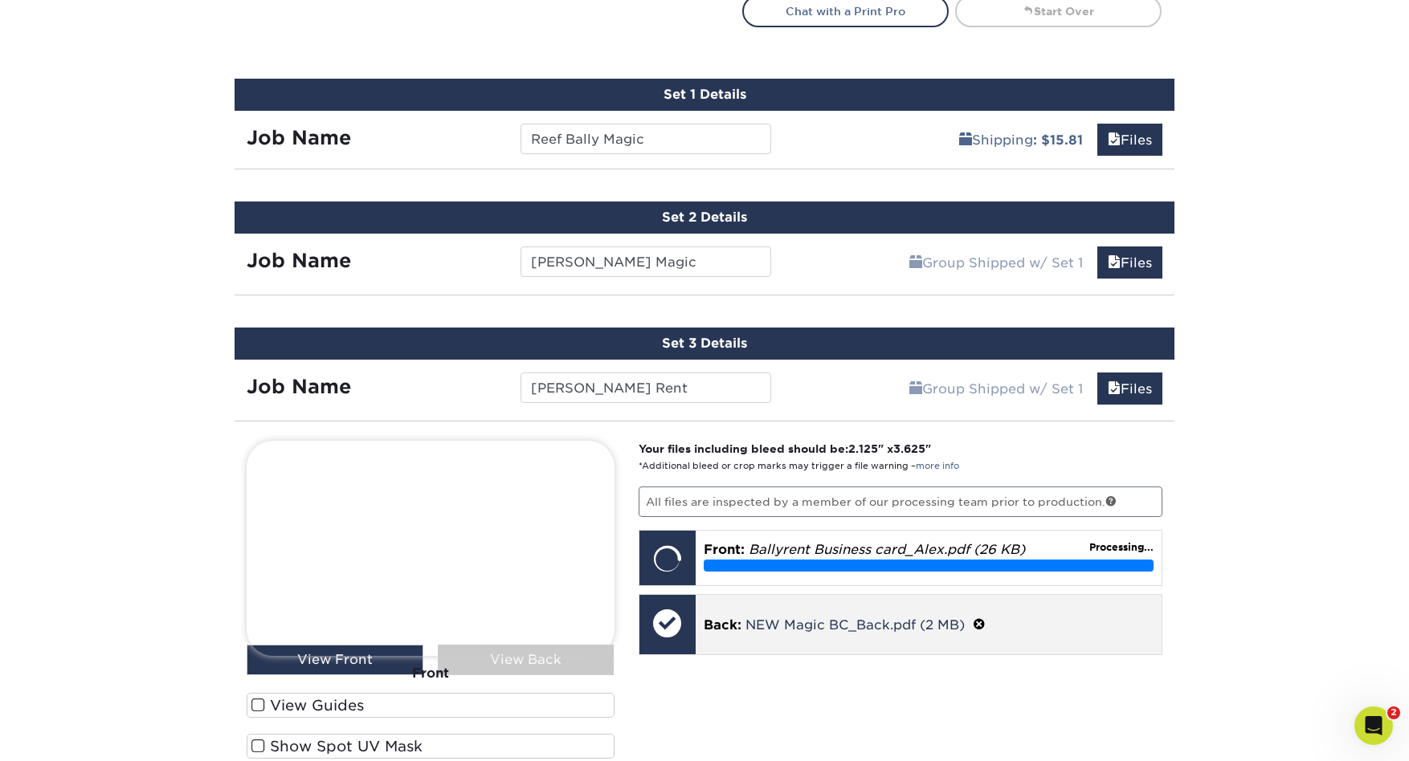
click at [977, 623] on span at bounding box center [979, 625] width 13 height 15
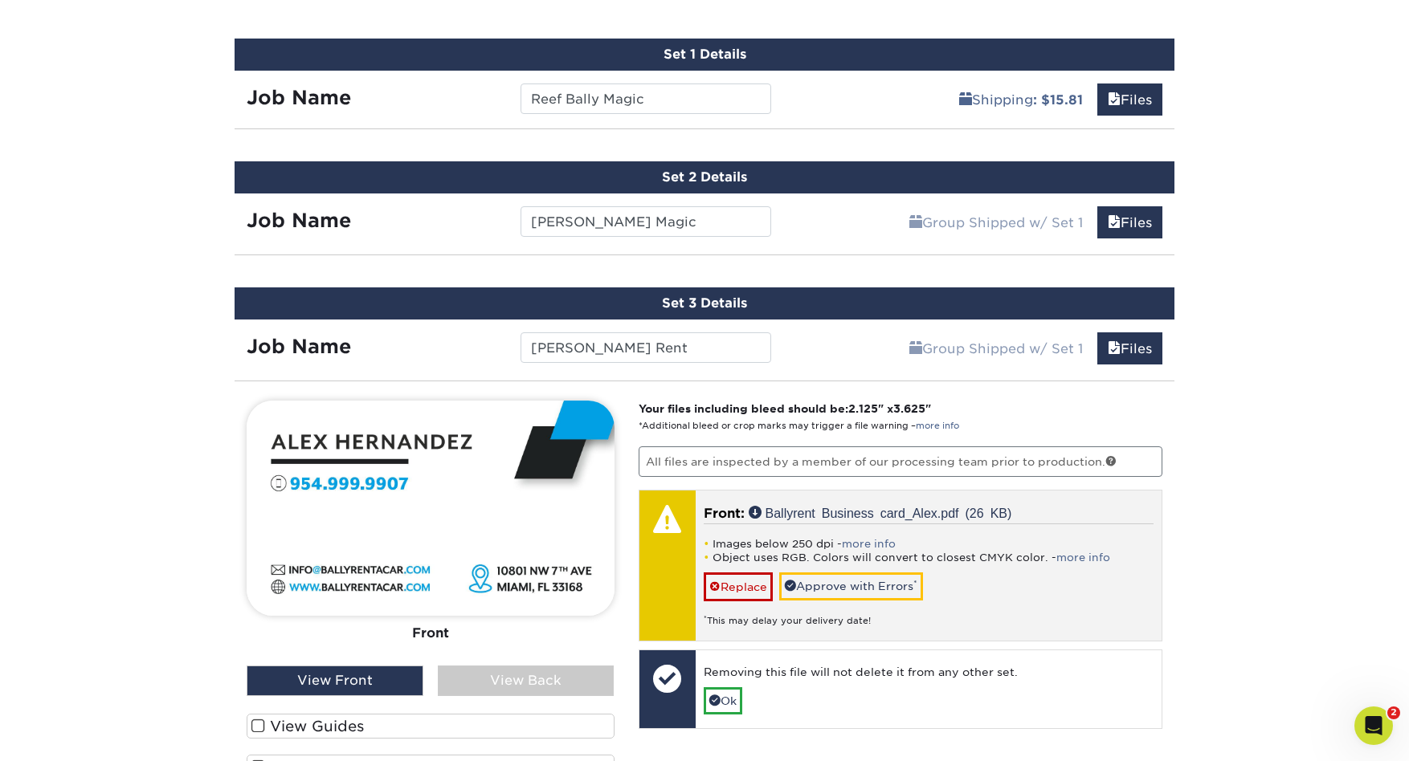
scroll to position [969, 0]
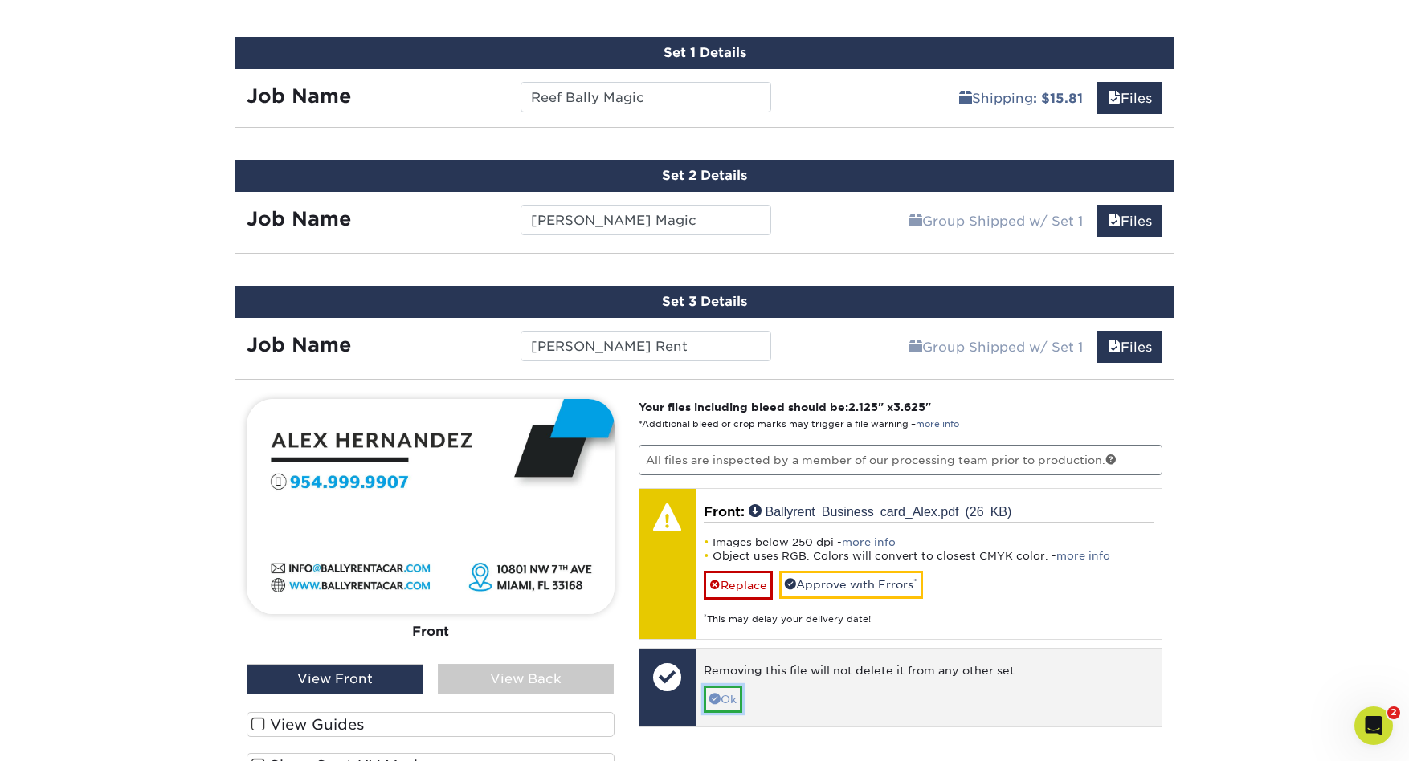
click at [730, 701] on link "Ok" at bounding box center [723, 699] width 39 height 27
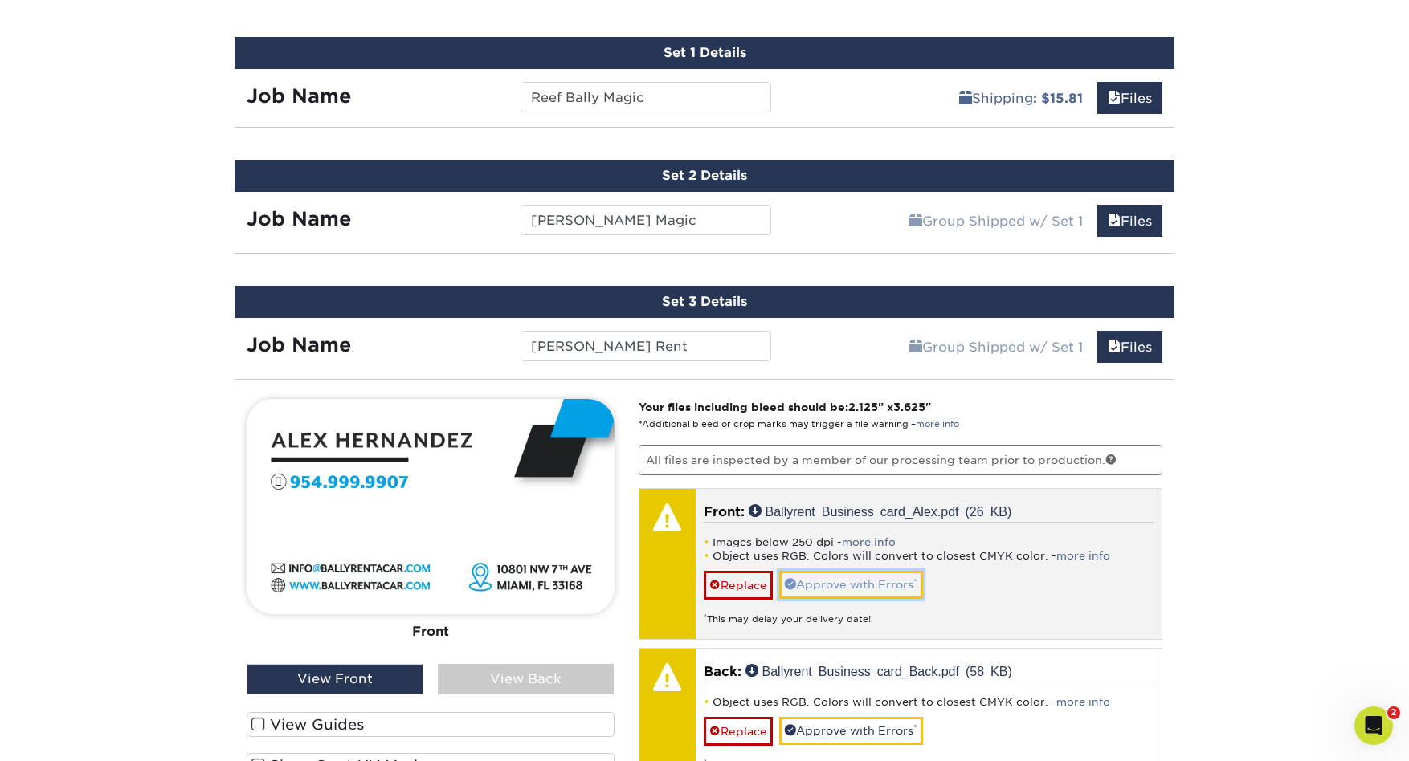
click at [905, 589] on link "Approve with Errors *" at bounding box center [851, 584] width 144 height 27
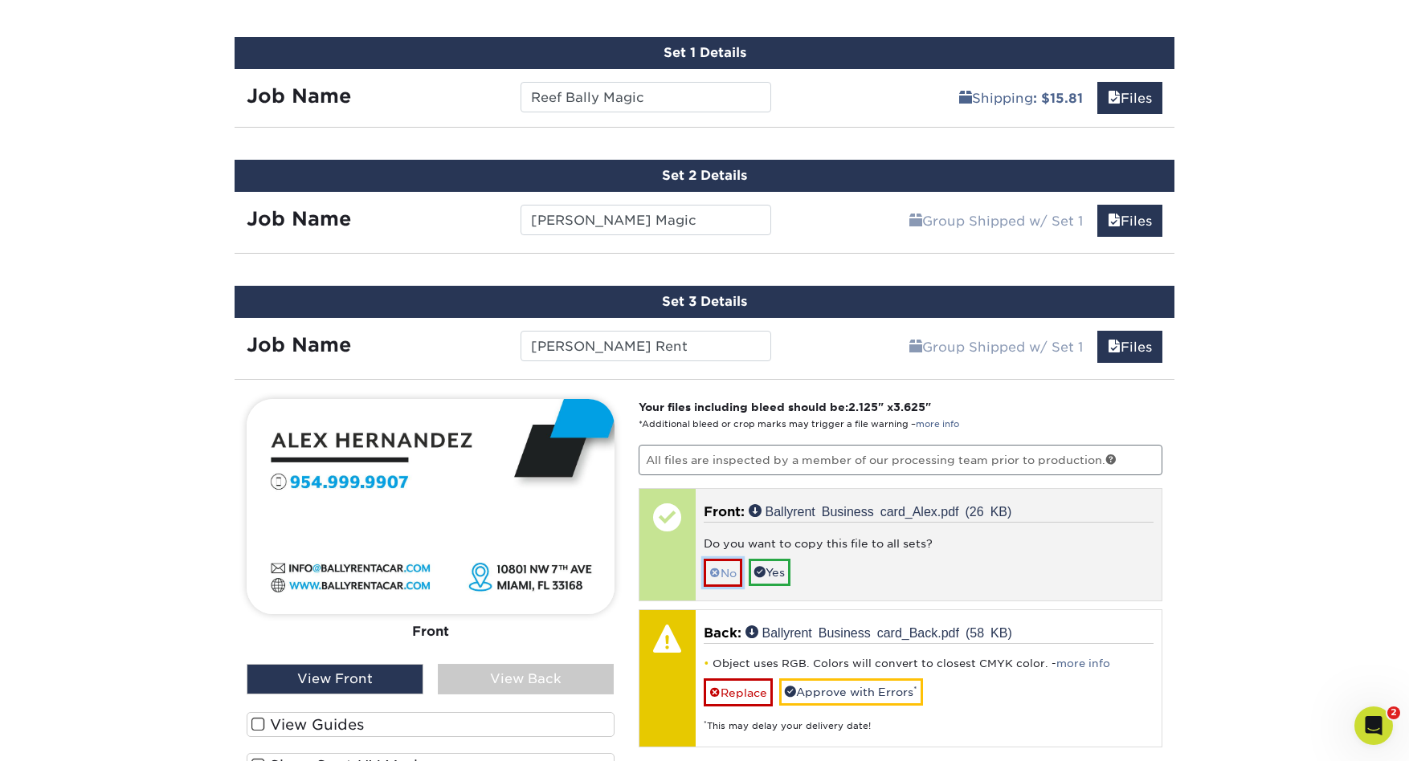
click at [721, 574] on link "No" at bounding box center [723, 573] width 39 height 28
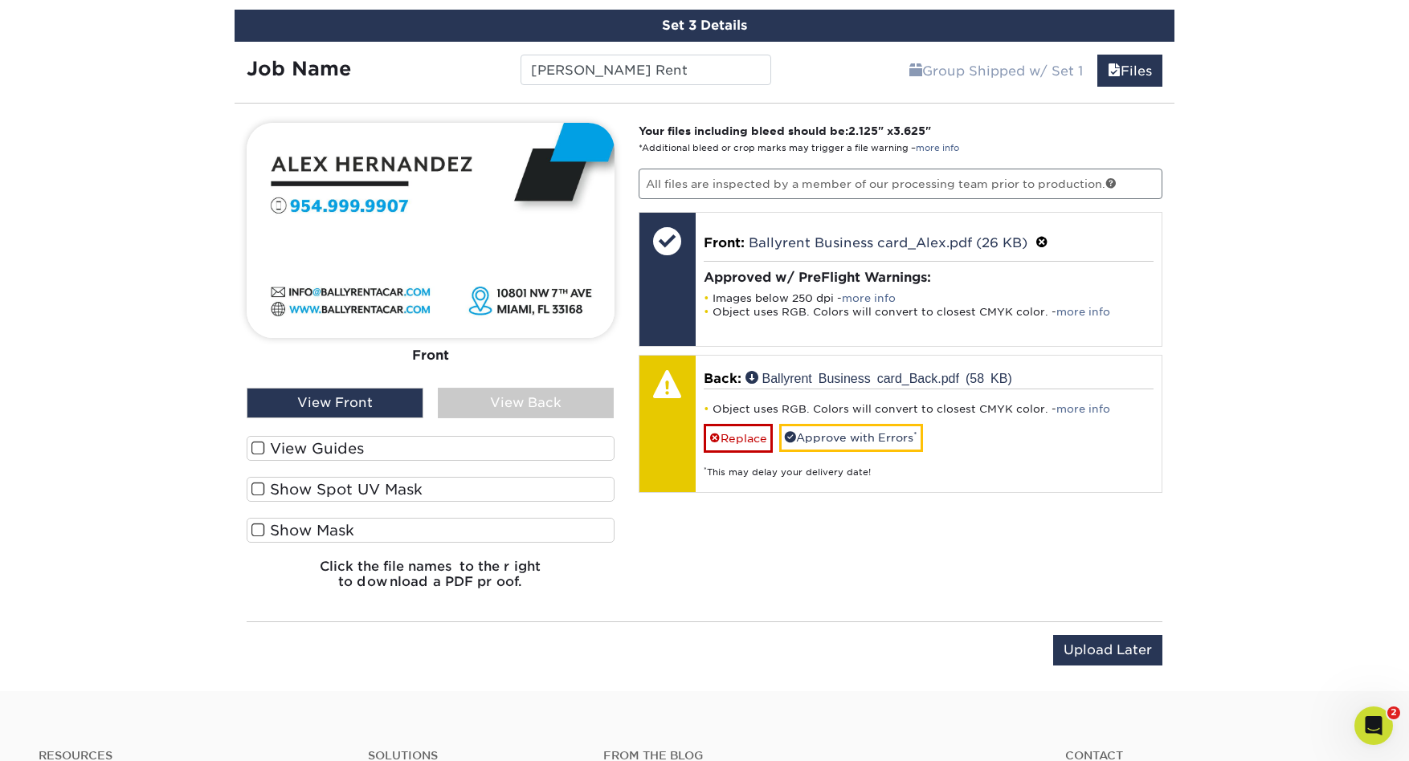
scroll to position [1274, 0]
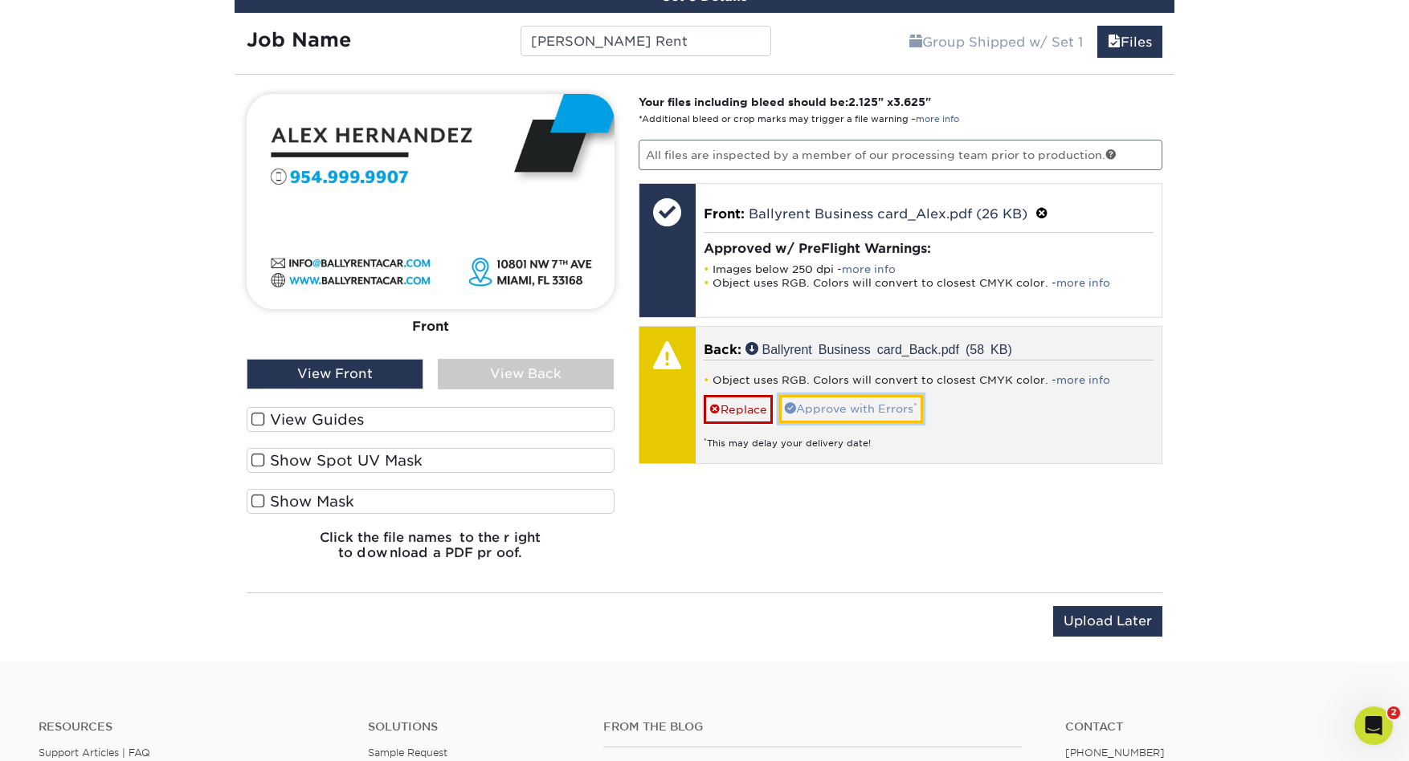
click at [846, 407] on link "Approve with Errors *" at bounding box center [851, 408] width 144 height 27
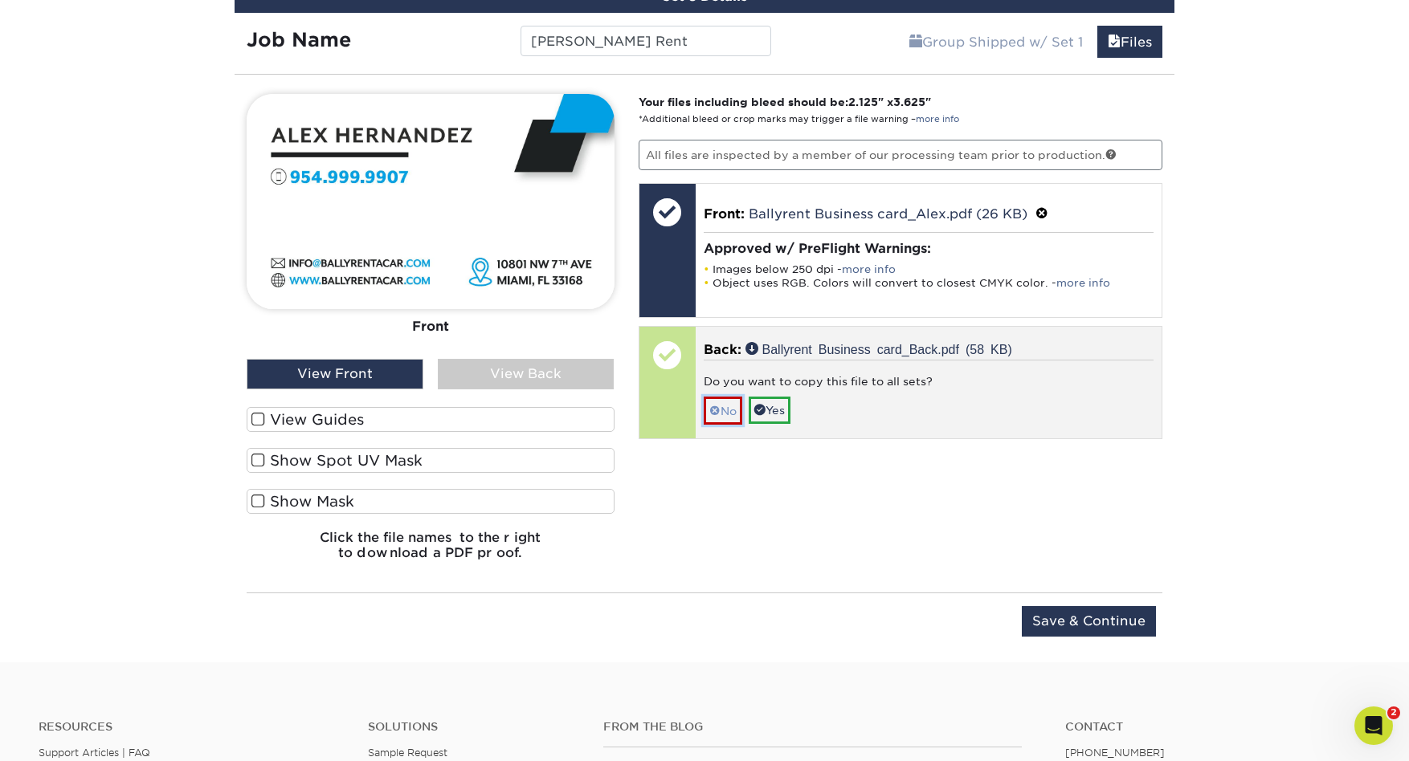
click at [719, 415] on link "No" at bounding box center [723, 411] width 39 height 28
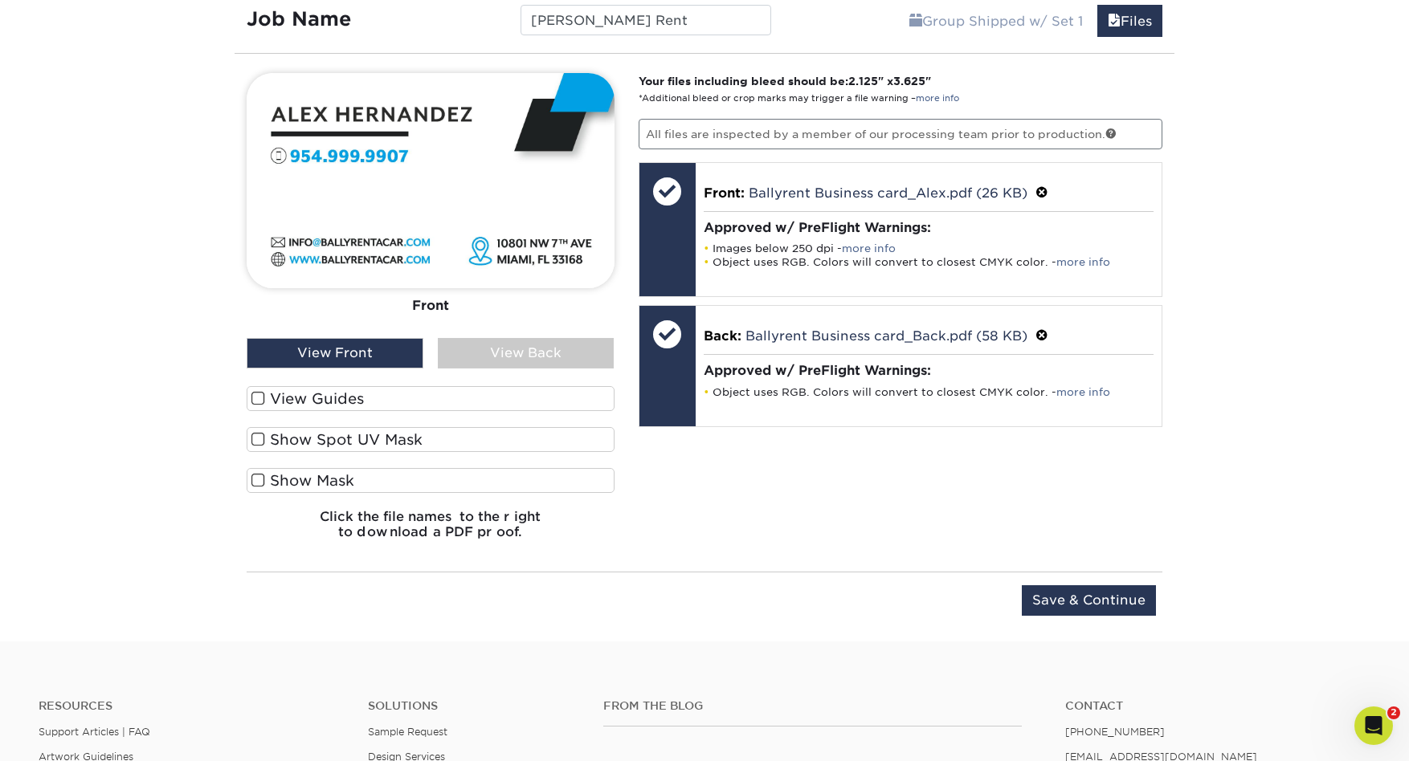
scroll to position [1296, 0]
click at [503, 359] on div "View Back" at bounding box center [526, 352] width 177 height 31
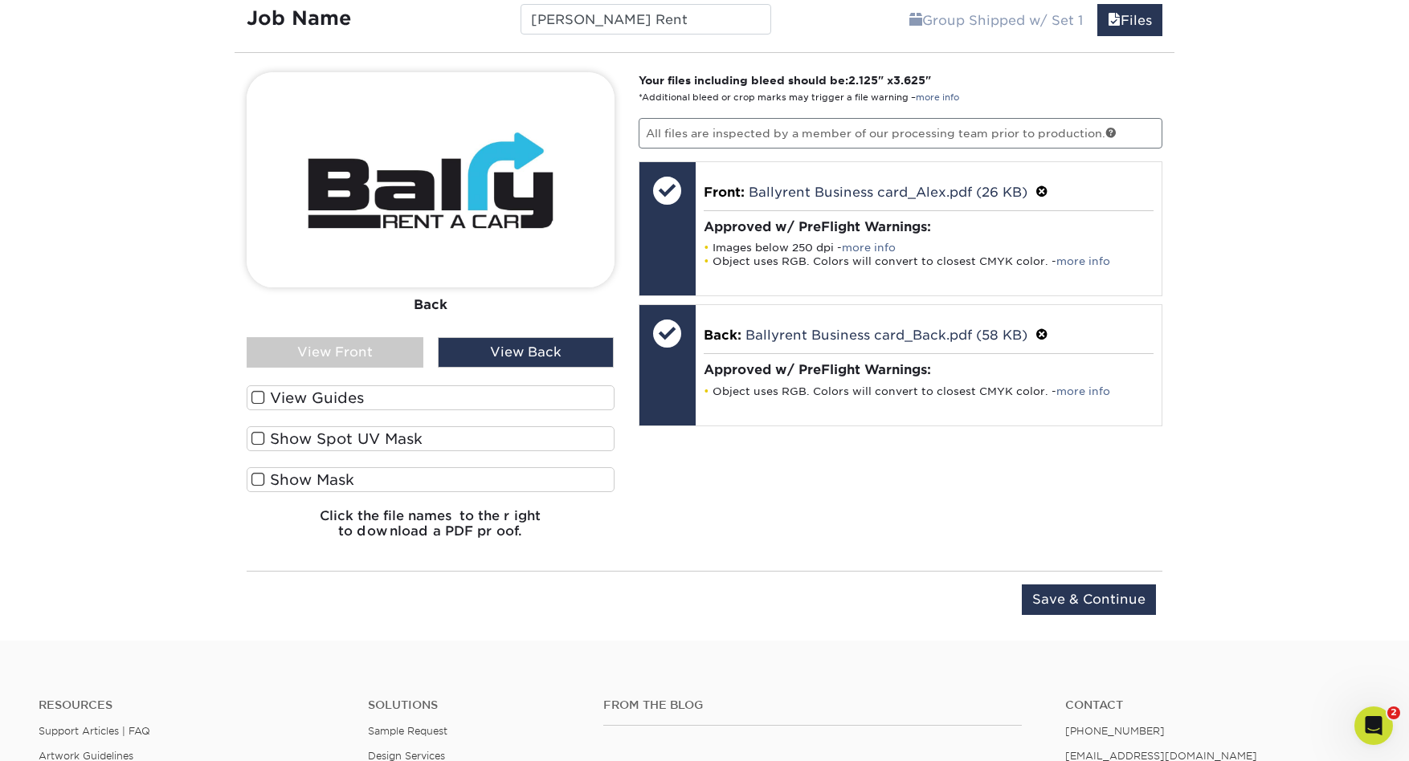
click at [370, 360] on div "View Front" at bounding box center [335, 352] width 177 height 31
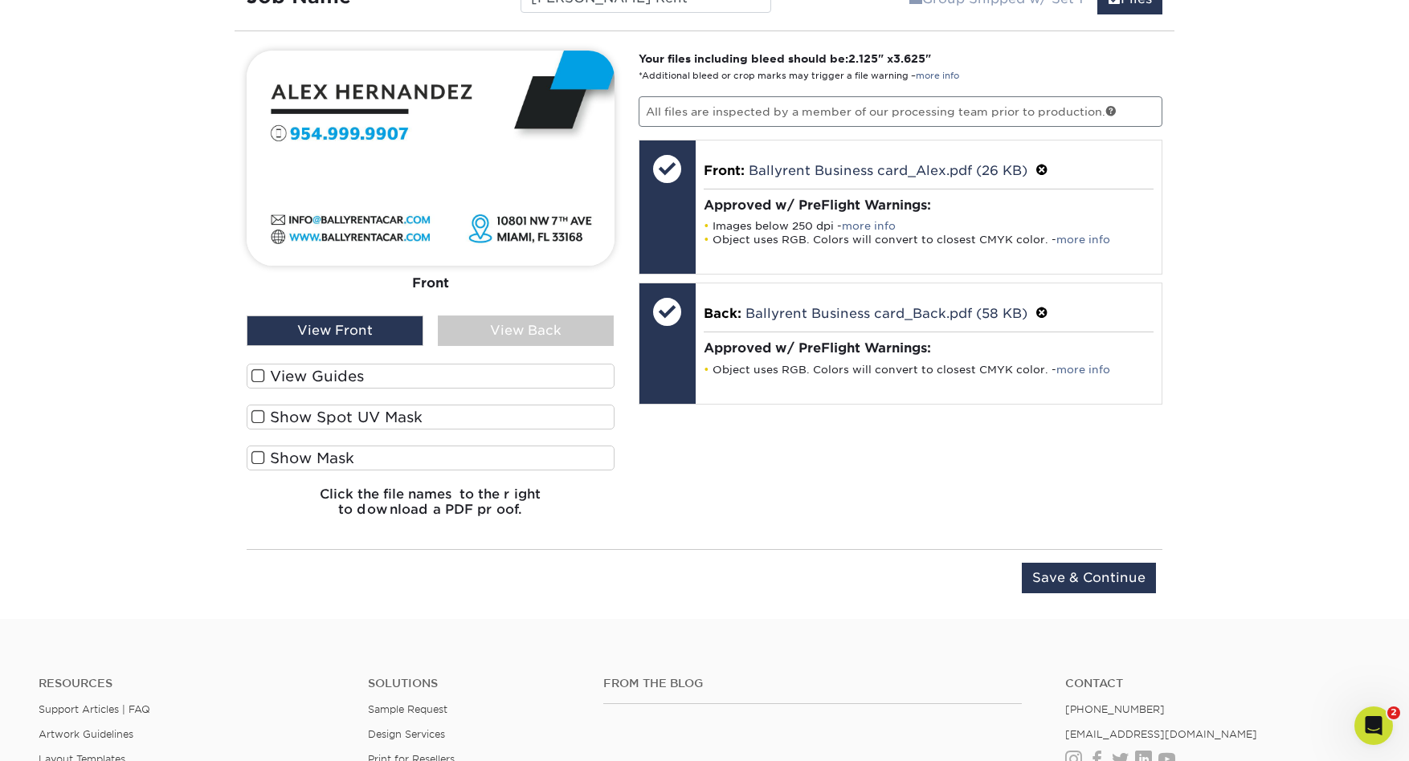
scroll to position [1318, 0]
click at [1106, 576] on input "Save & Continue" at bounding box center [1089, 577] width 134 height 31
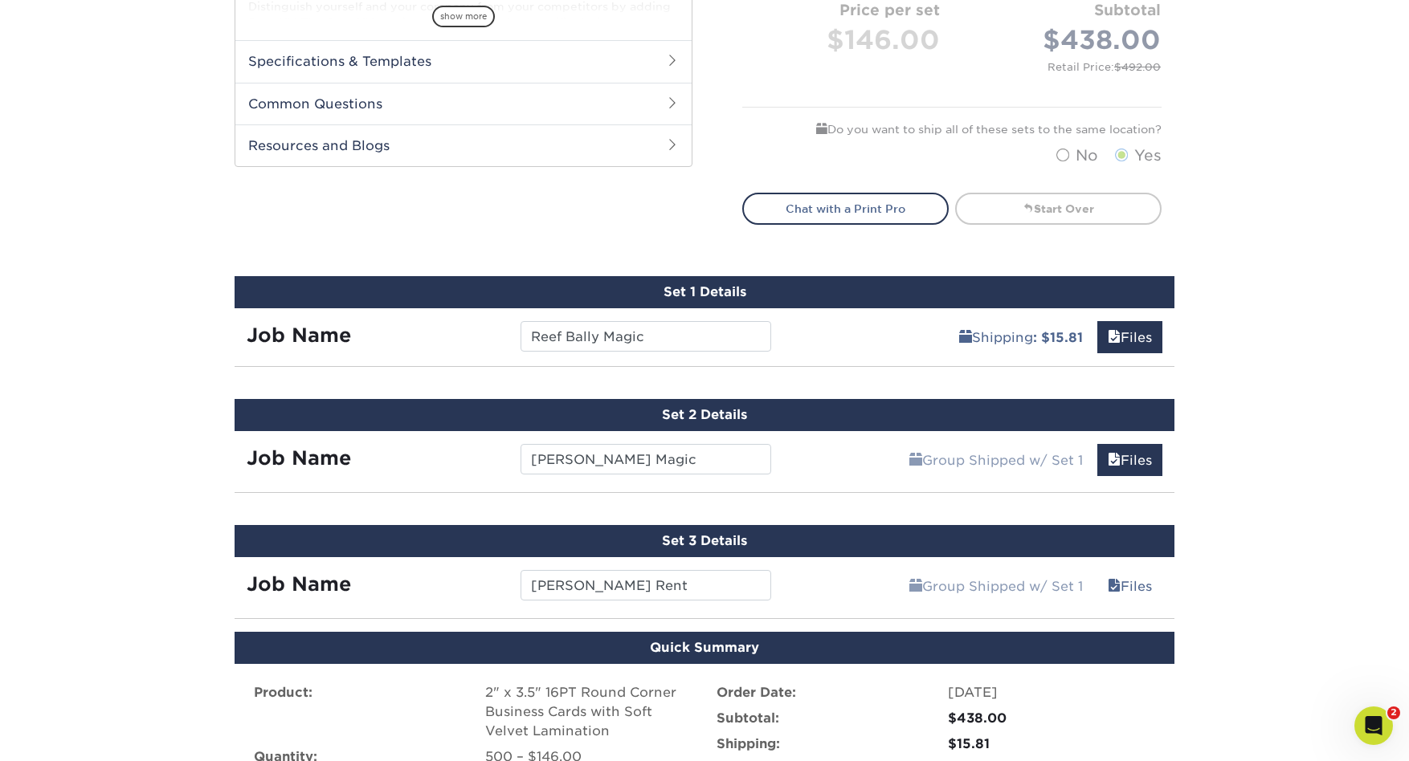
scroll to position [745, 0]
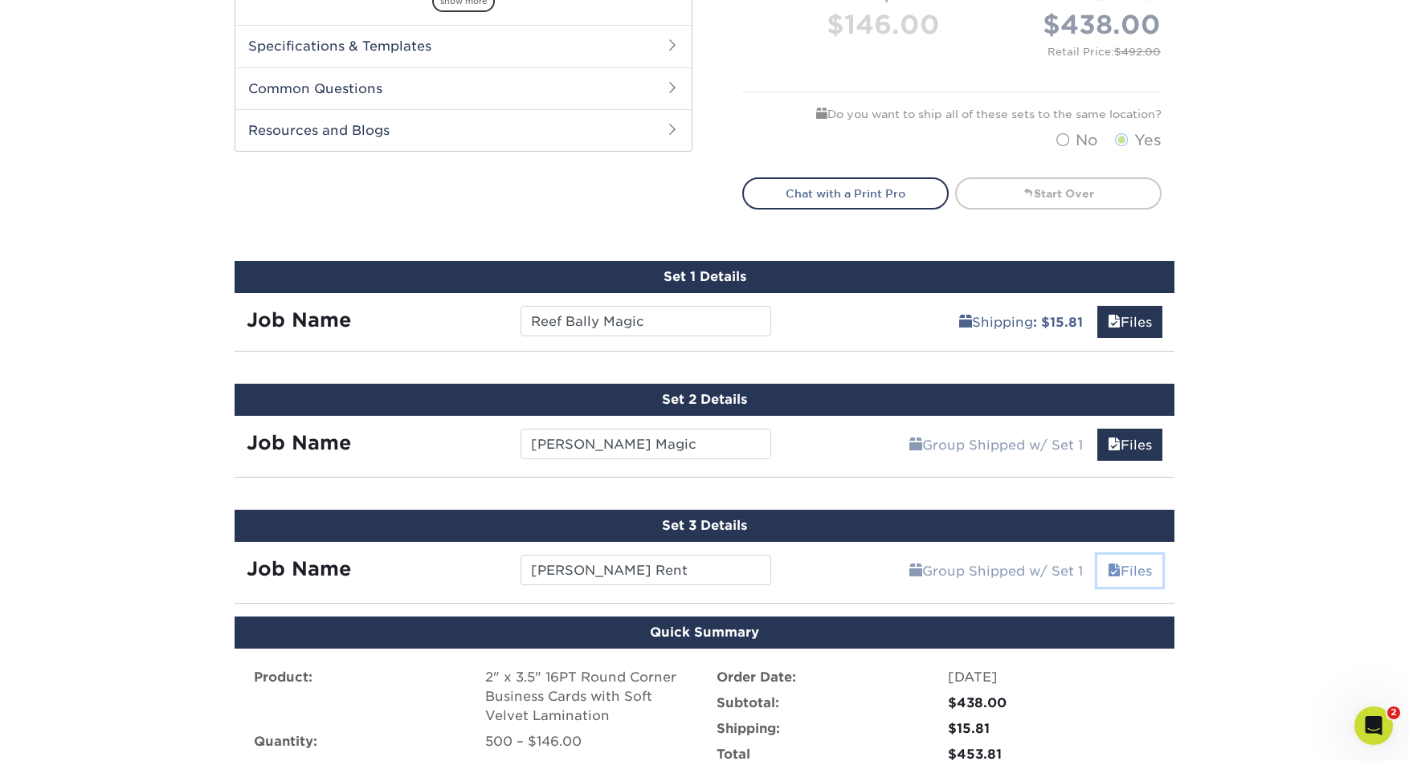
click at [1140, 574] on link "Files" at bounding box center [1129, 571] width 65 height 32
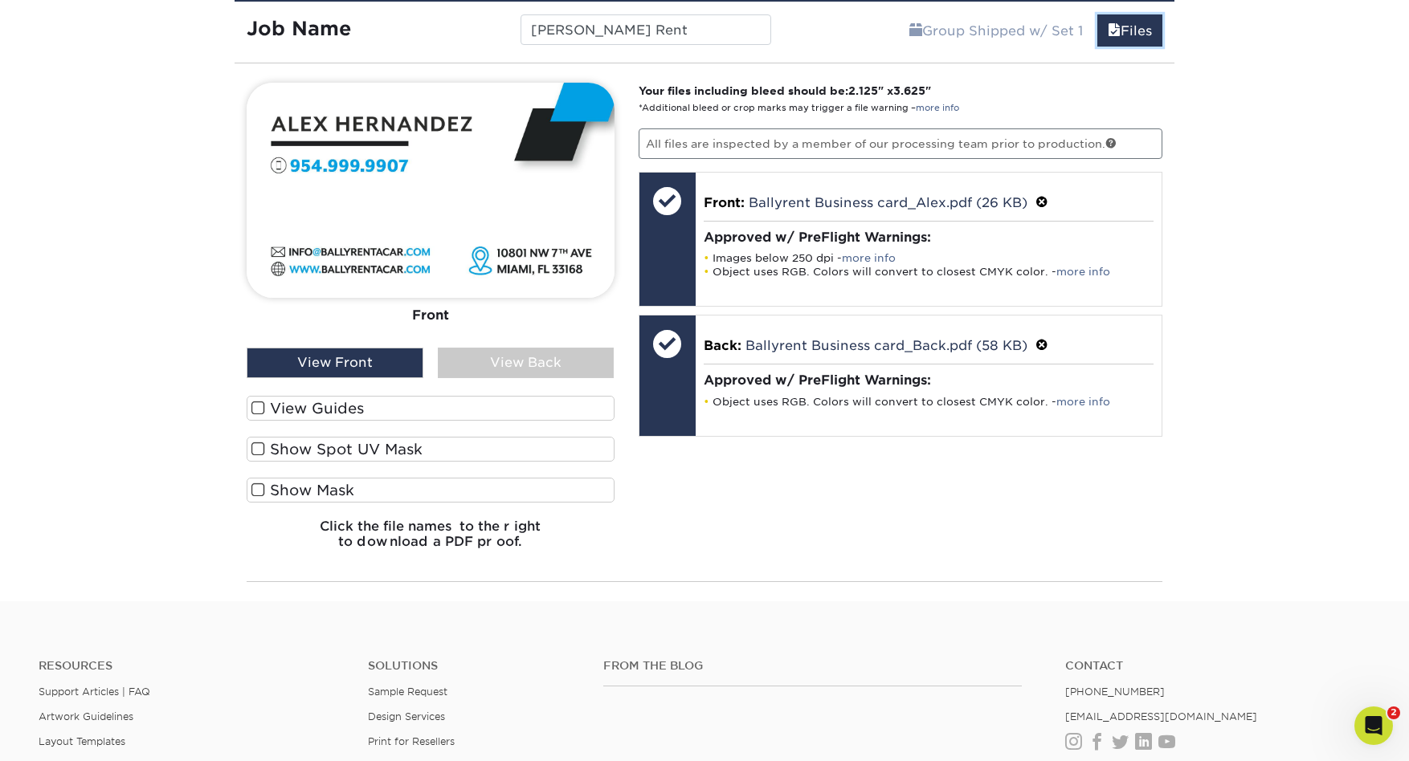
scroll to position [1297, 0]
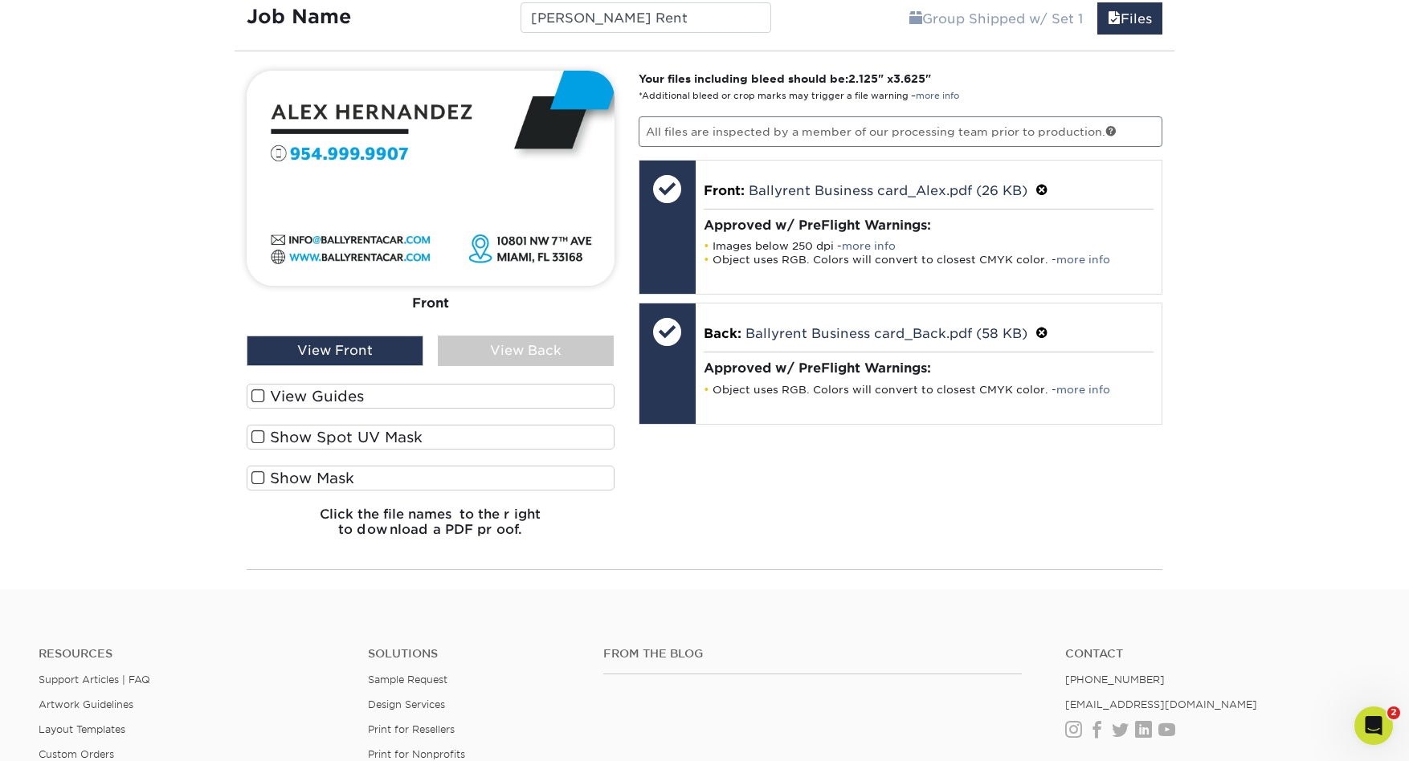
click at [548, 354] on div "View Back" at bounding box center [526, 351] width 177 height 31
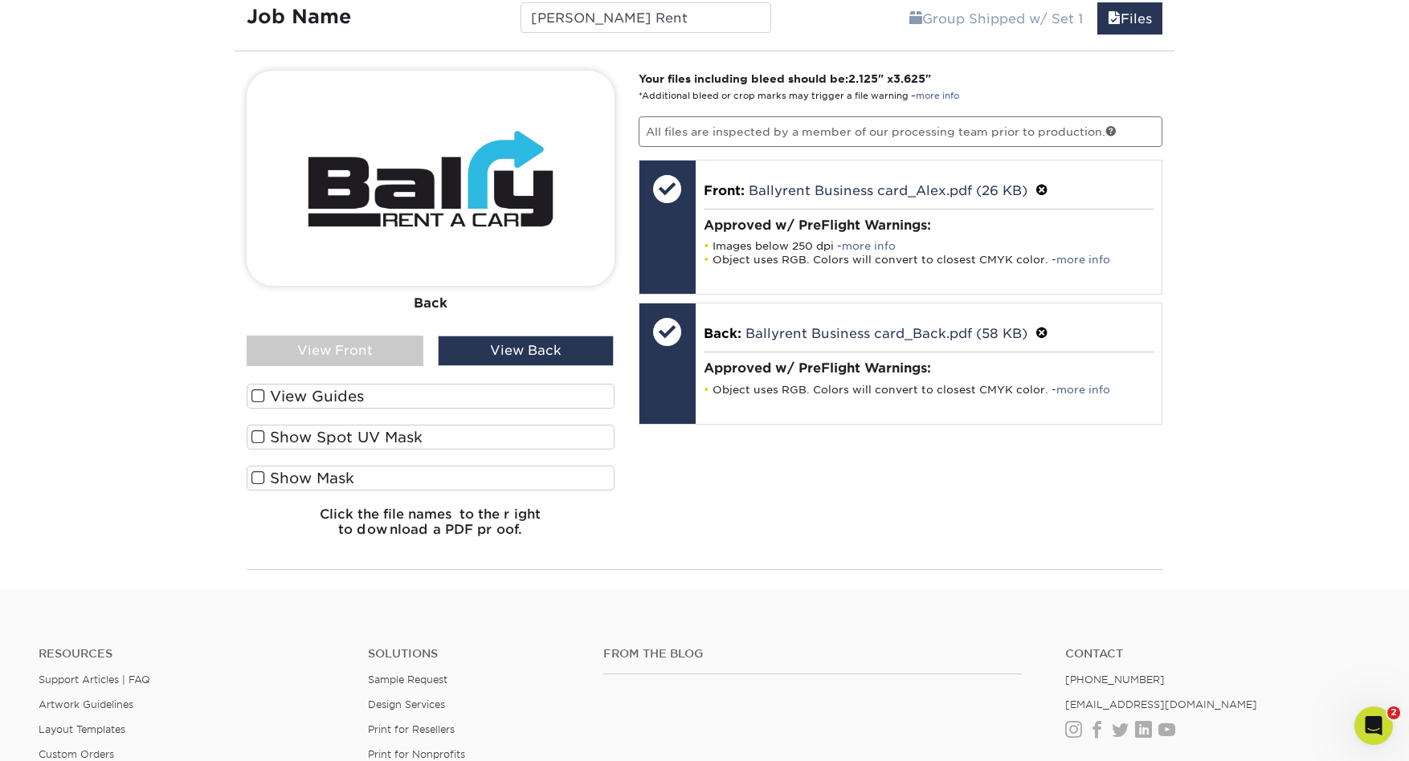
scroll to position [1296, 0]
click at [341, 357] on div "View Front" at bounding box center [335, 352] width 177 height 31
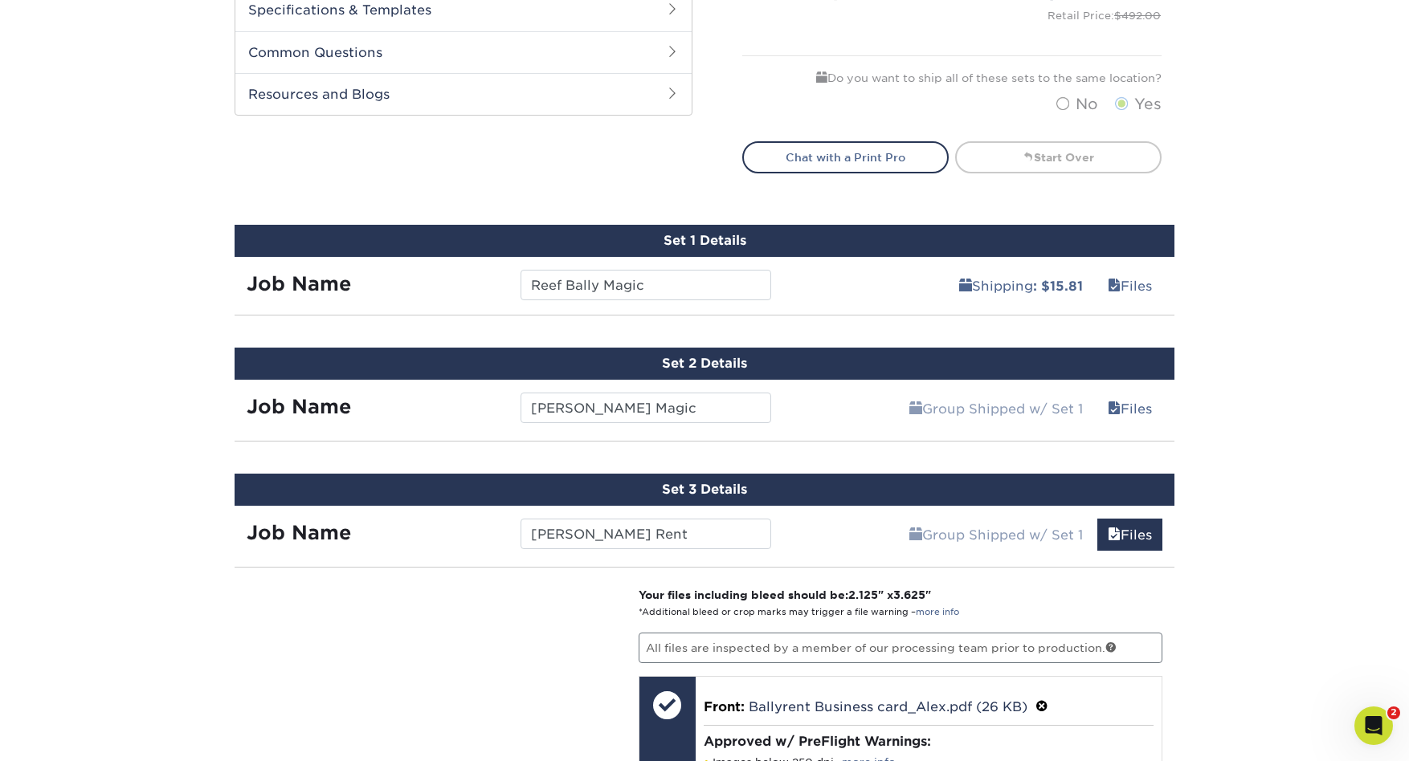
scroll to position [777, 0]
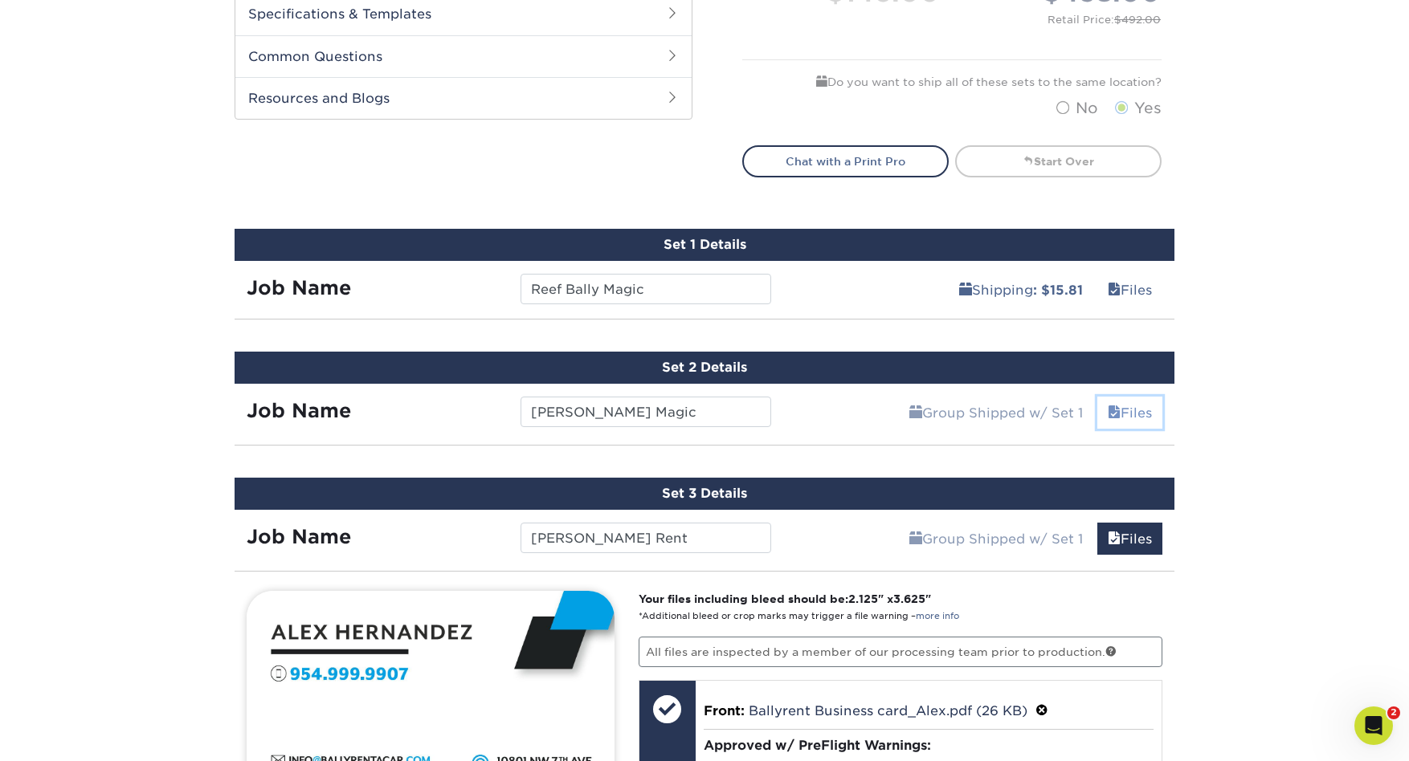
click at [1128, 414] on link "Files" at bounding box center [1129, 413] width 65 height 32
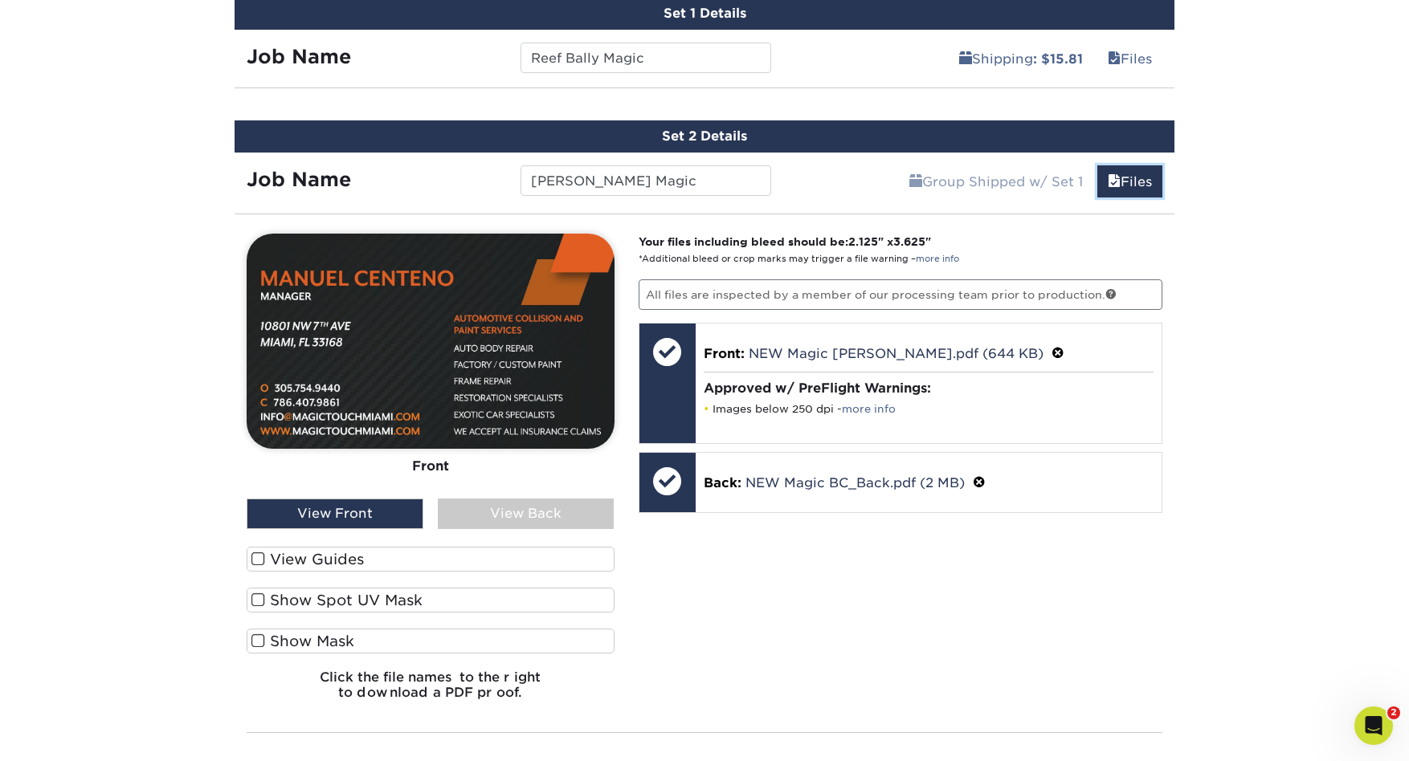
scroll to position [1010, 0]
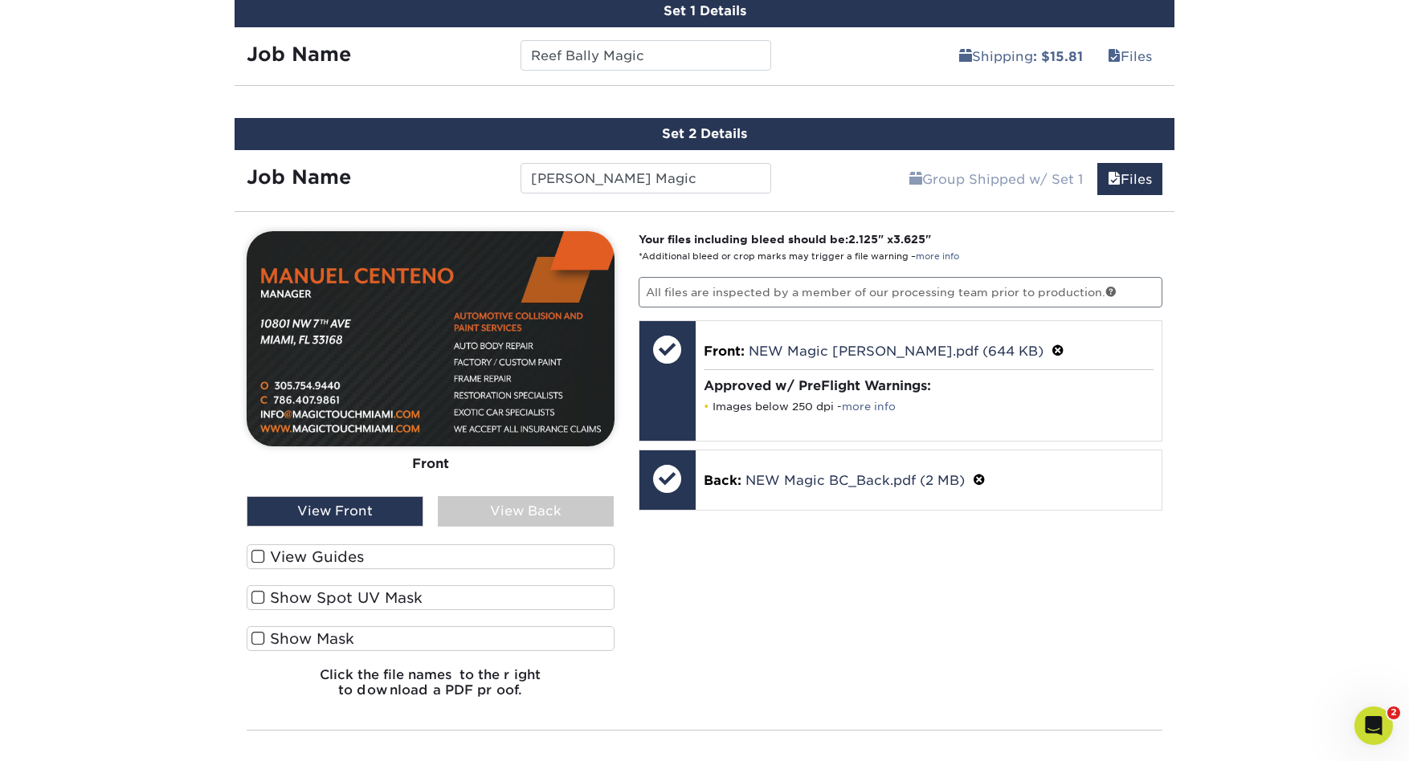
click at [568, 510] on div "View Back" at bounding box center [526, 511] width 177 height 31
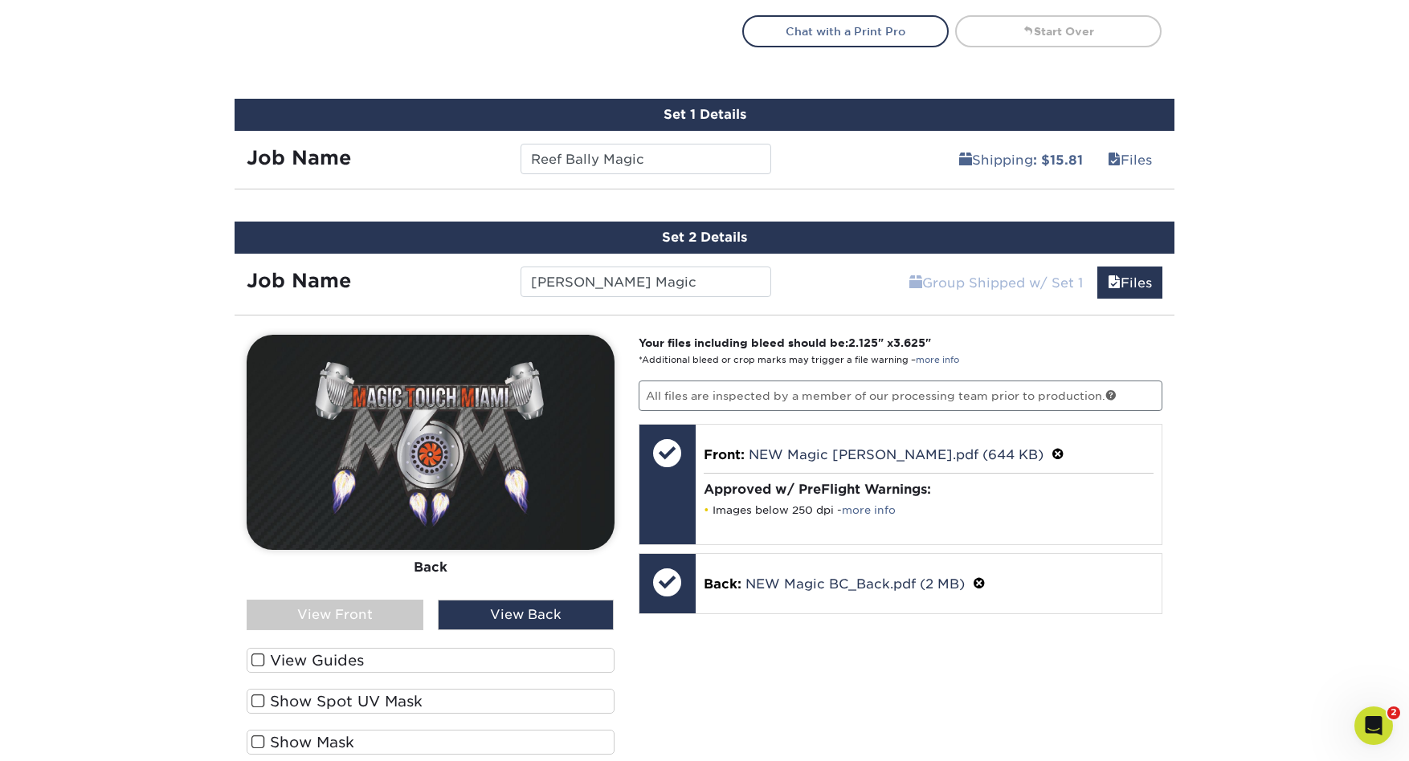
scroll to position [900, 0]
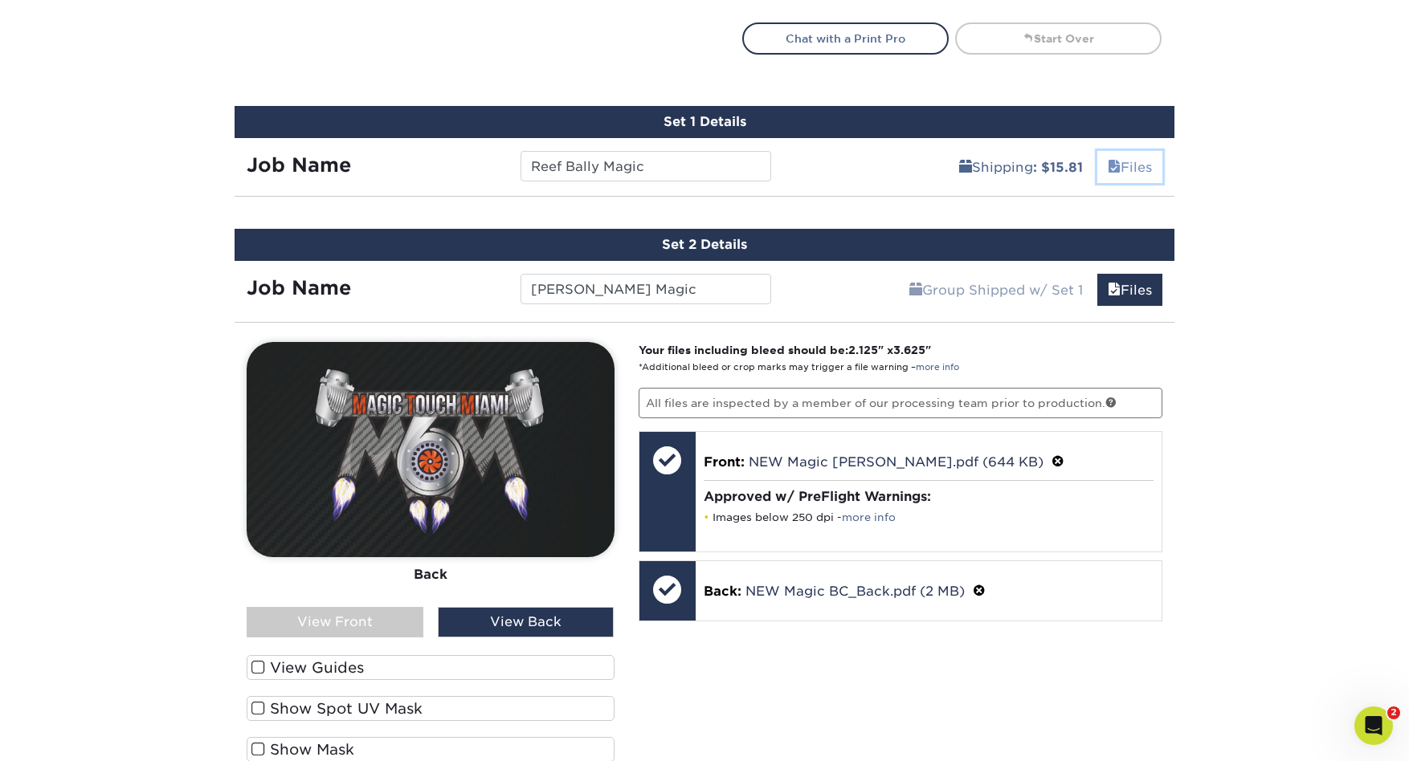
click at [1142, 163] on link "Files" at bounding box center [1129, 167] width 65 height 32
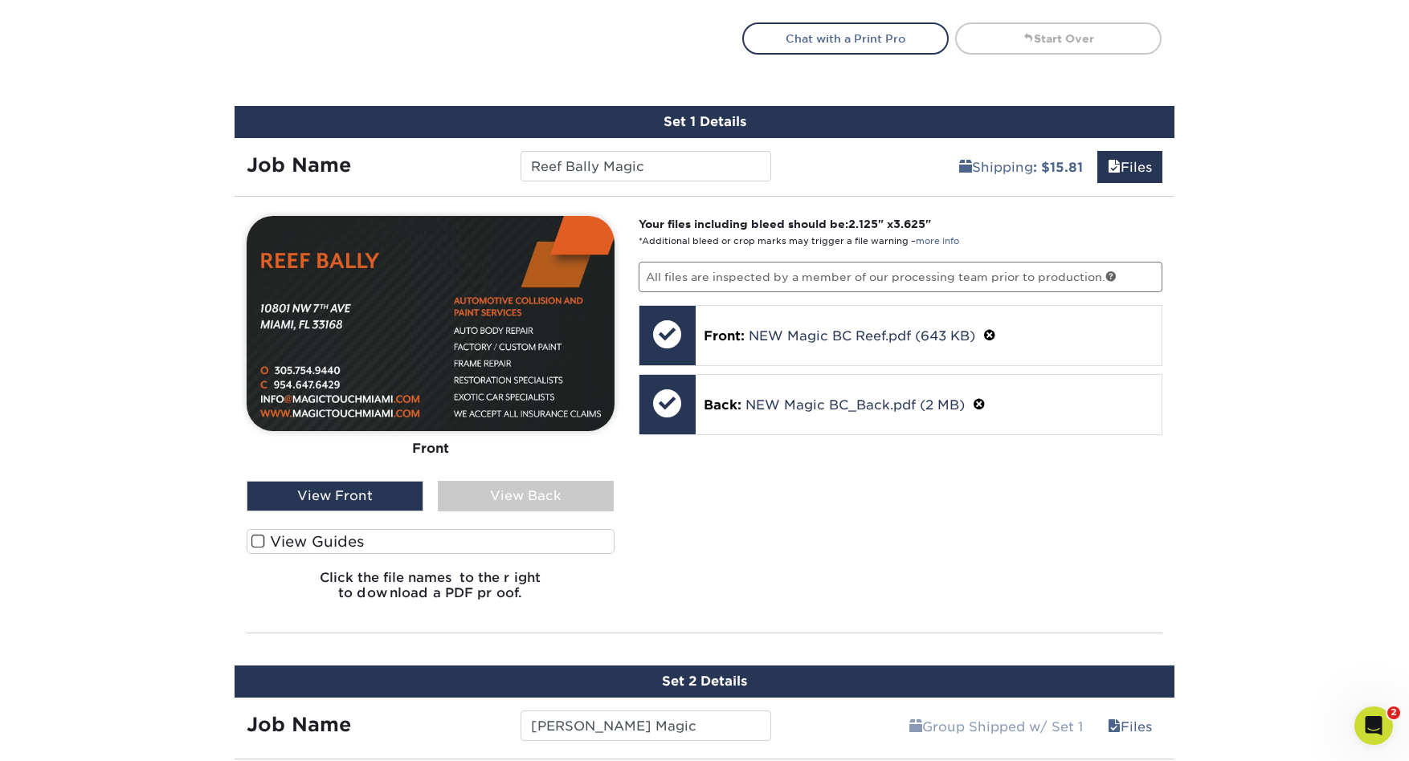
click at [553, 503] on div "View Back" at bounding box center [526, 496] width 177 height 31
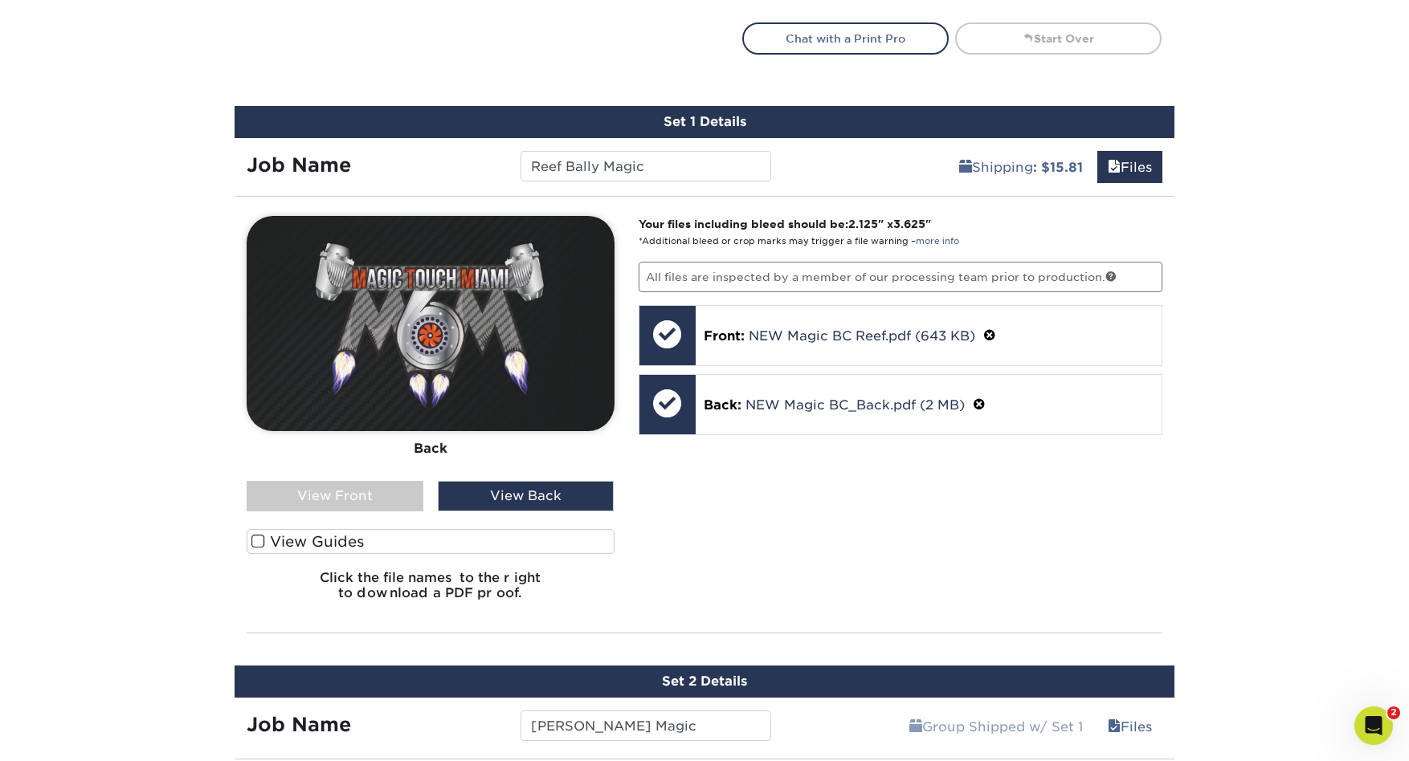
click at [369, 499] on div "View Front" at bounding box center [335, 496] width 177 height 31
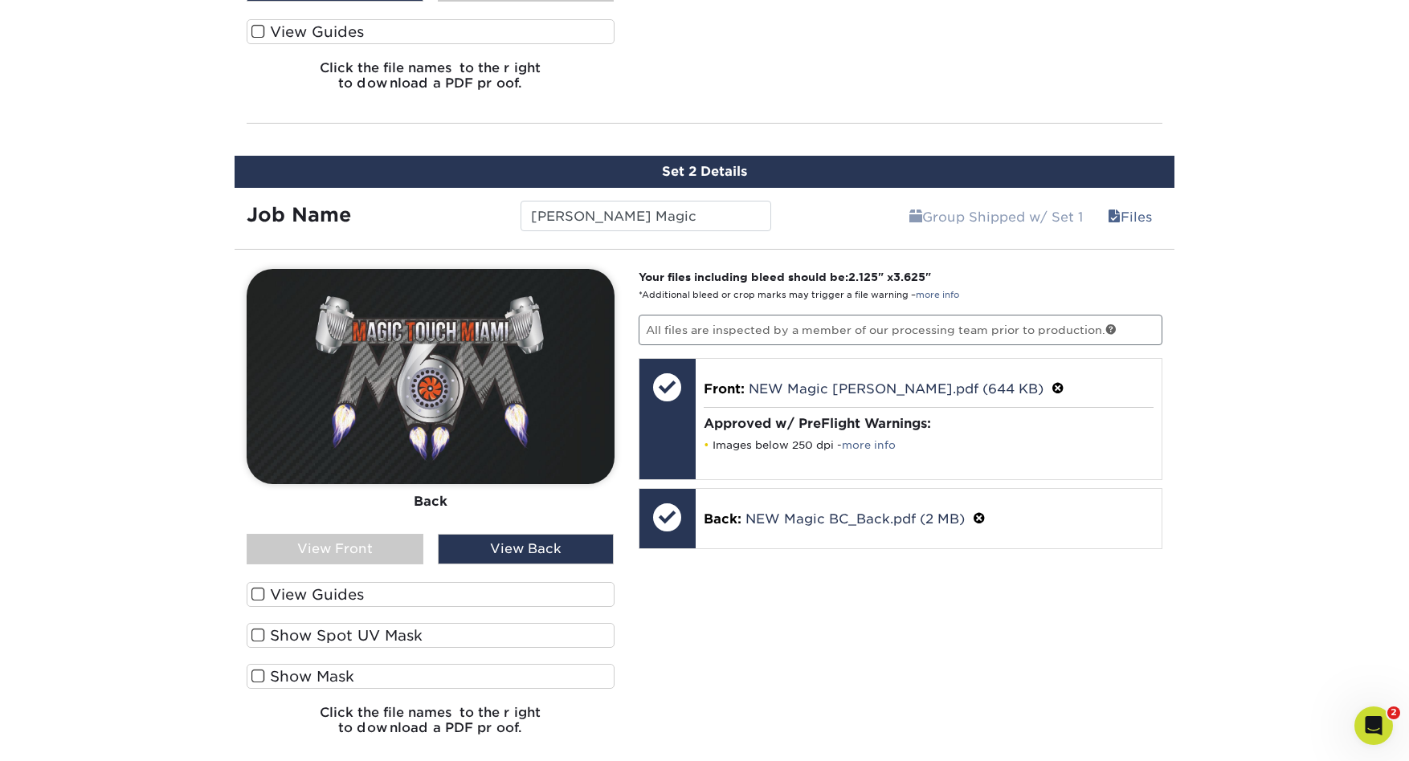
scroll to position [1413, 0]
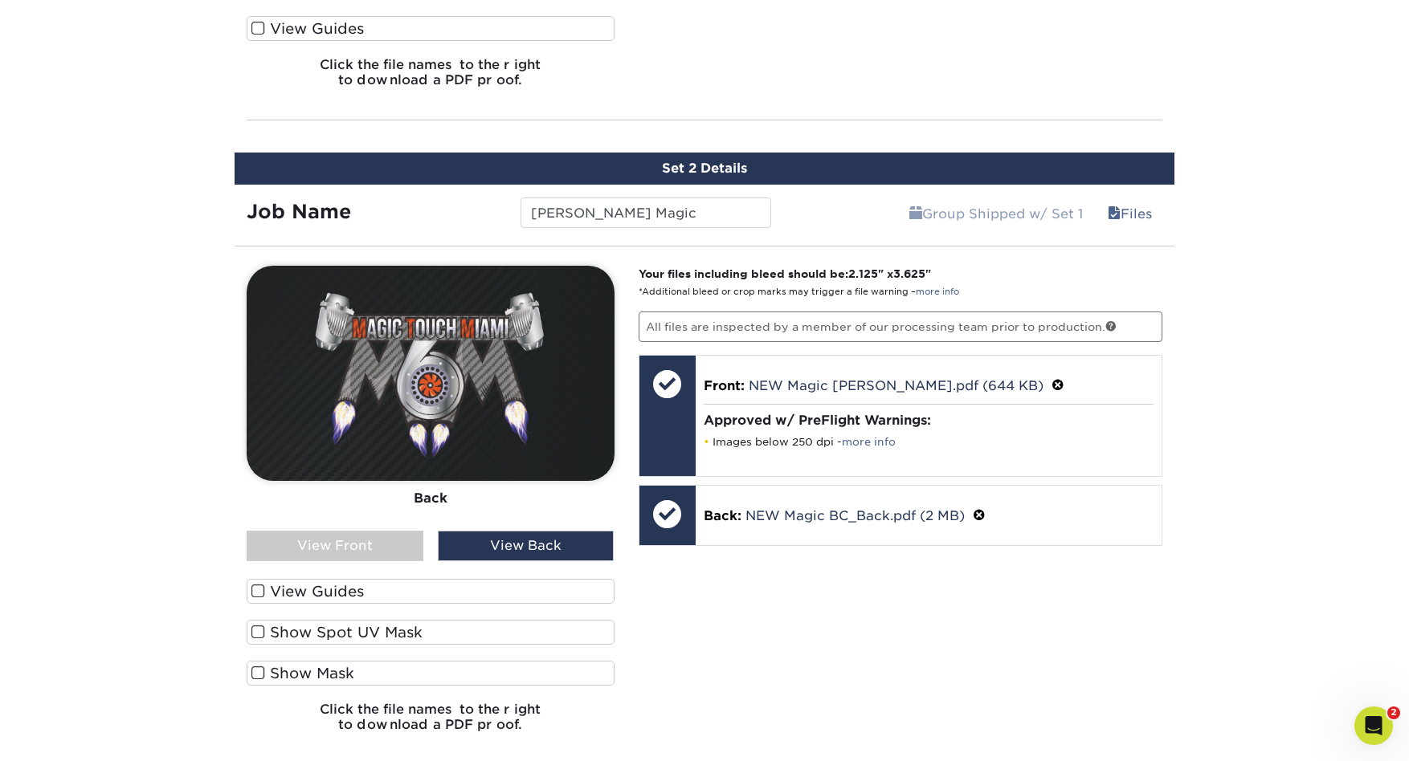
click at [333, 546] on div "View Front" at bounding box center [335, 546] width 177 height 31
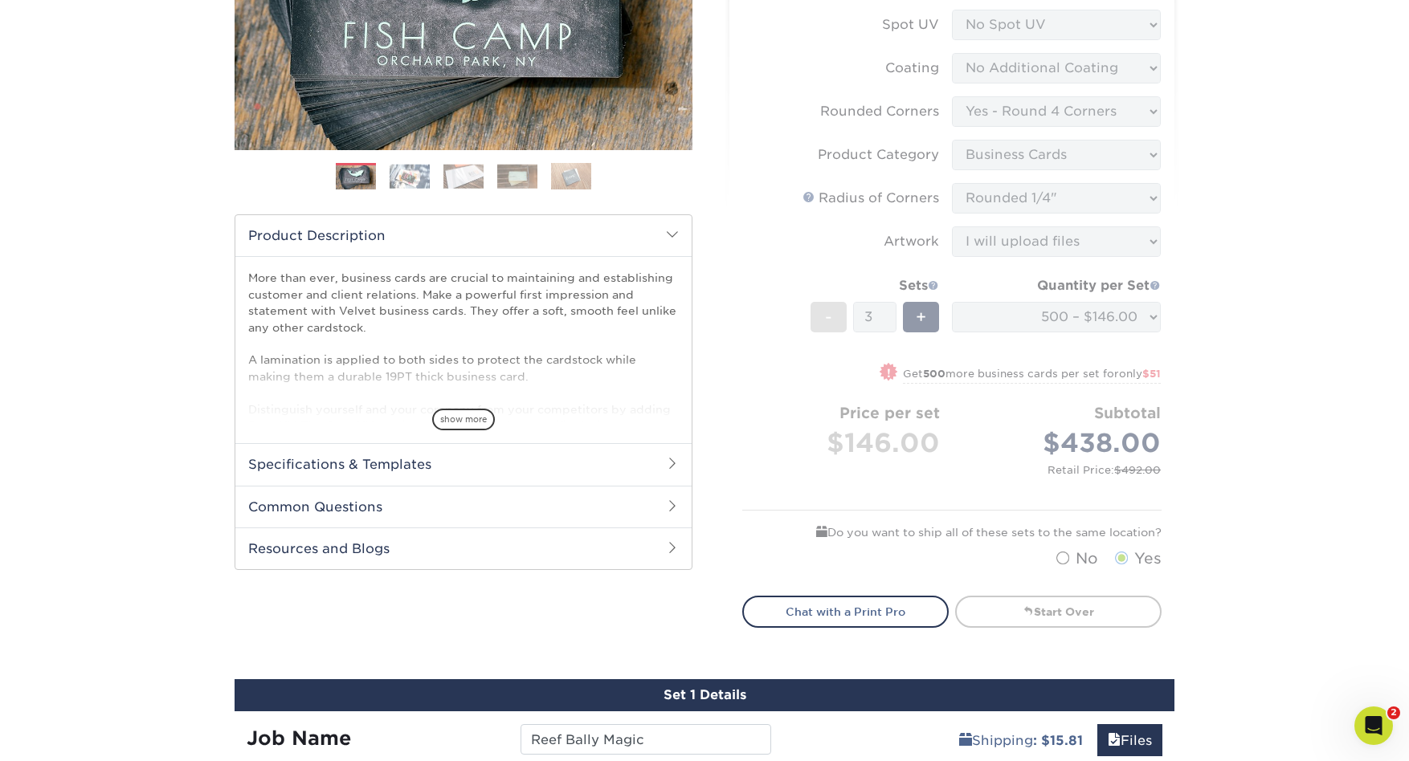
scroll to position [0, 0]
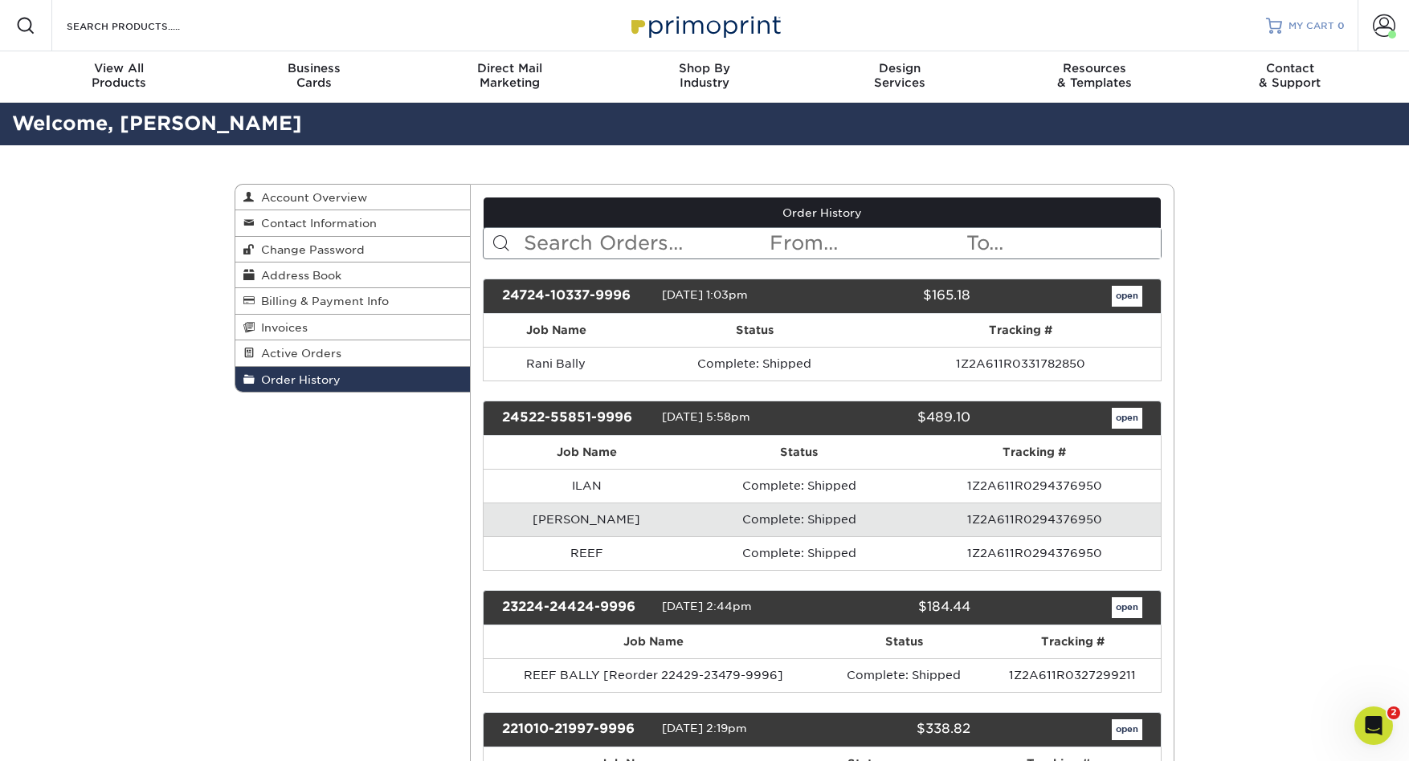
click at [1329, 24] on span "MY CART" at bounding box center [1311, 26] width 46 height 14
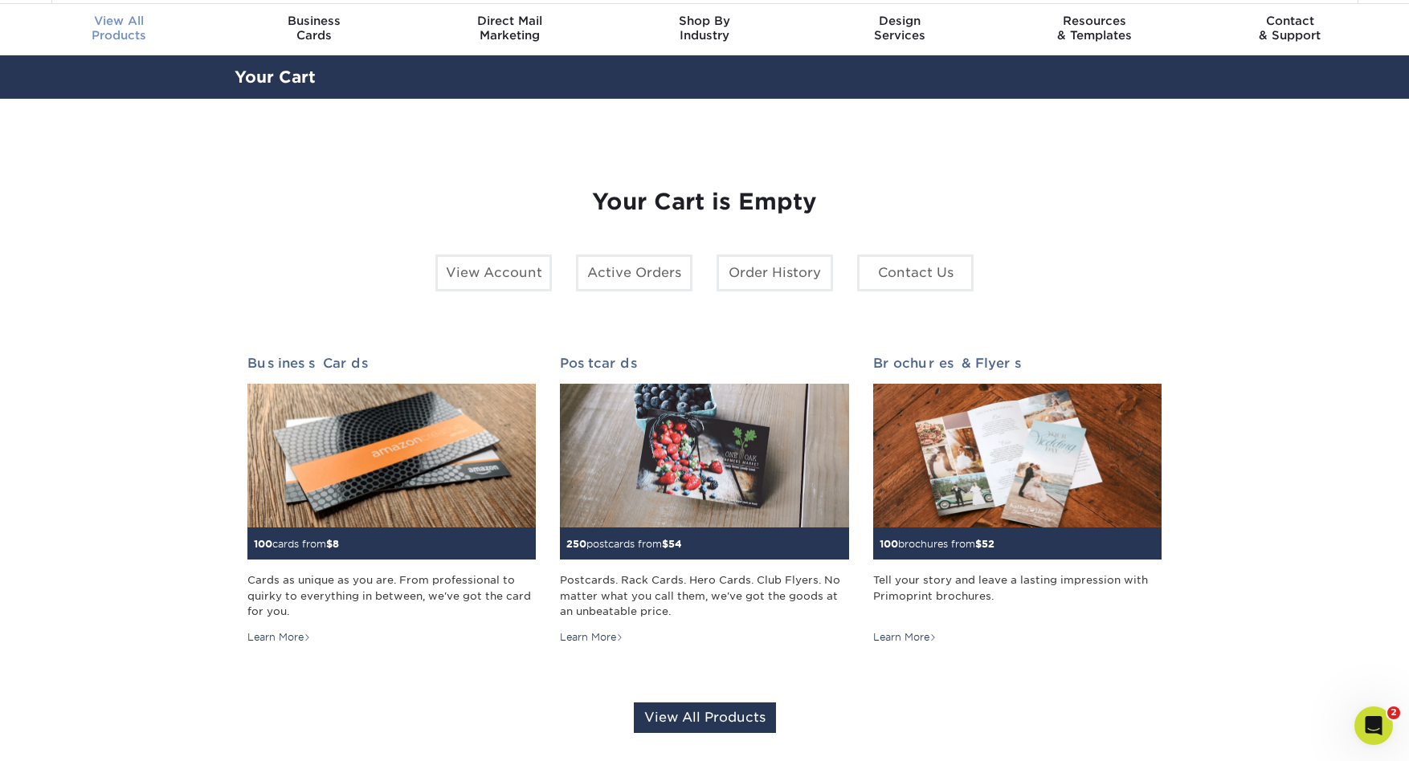
scroll to position [47, 0]
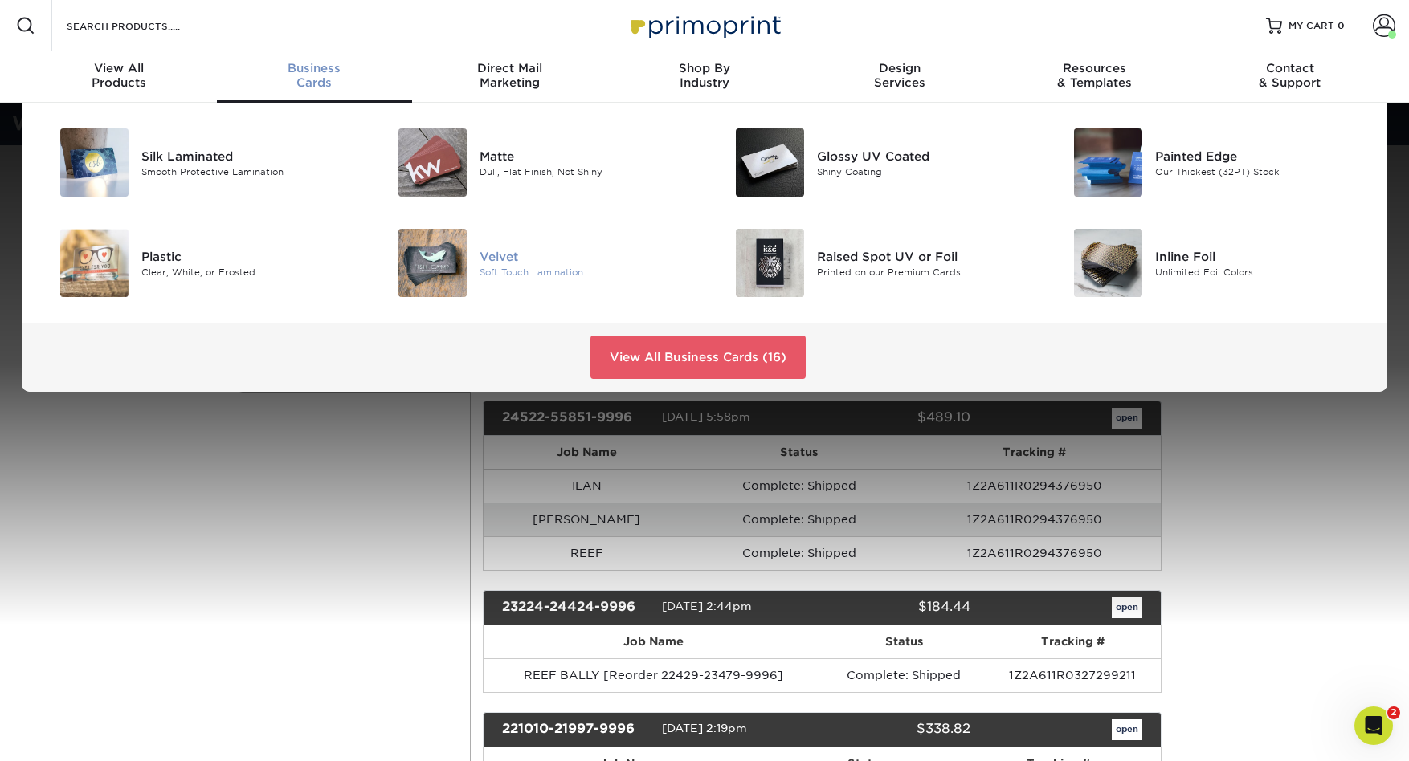
click at [503, 272] on div "Soft Touch Lamination" at bounding box center [586, 272] width 213 height 14
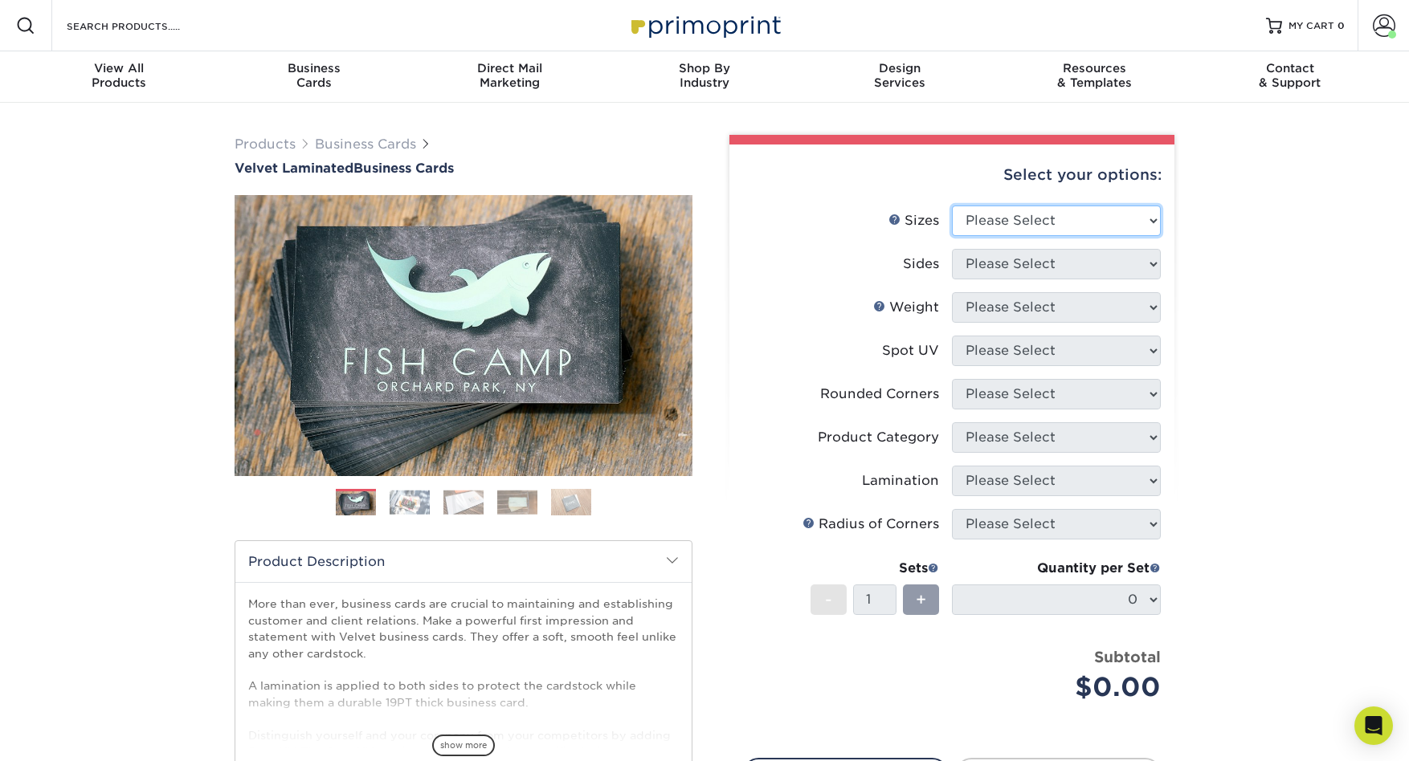
click at [1151, 217] on select "Please Select 1.5" x 3.5" - Mini 1.75" x 3.5" - Mini 2" x 2" - Square 2" x 3" -…" at bounding box center [1056, 221] width 209 height 31
select select "2.00x3.50"
click at [952, 206] on select "Please Select 1.5" x 3.5" - Mini 1.75" x 3.5" - Mini 2" x 2" - Square 2" x 3" -…" at bounding box center [1056, 221] width 209 height 31
click at [1147, 264] on select "Please Select Print Both Sides Print Front Only" at bounding box center [1056, 264] width 209 height 31
select select "13abbda7-1d64-4f25-8bb2-c179b224825d"
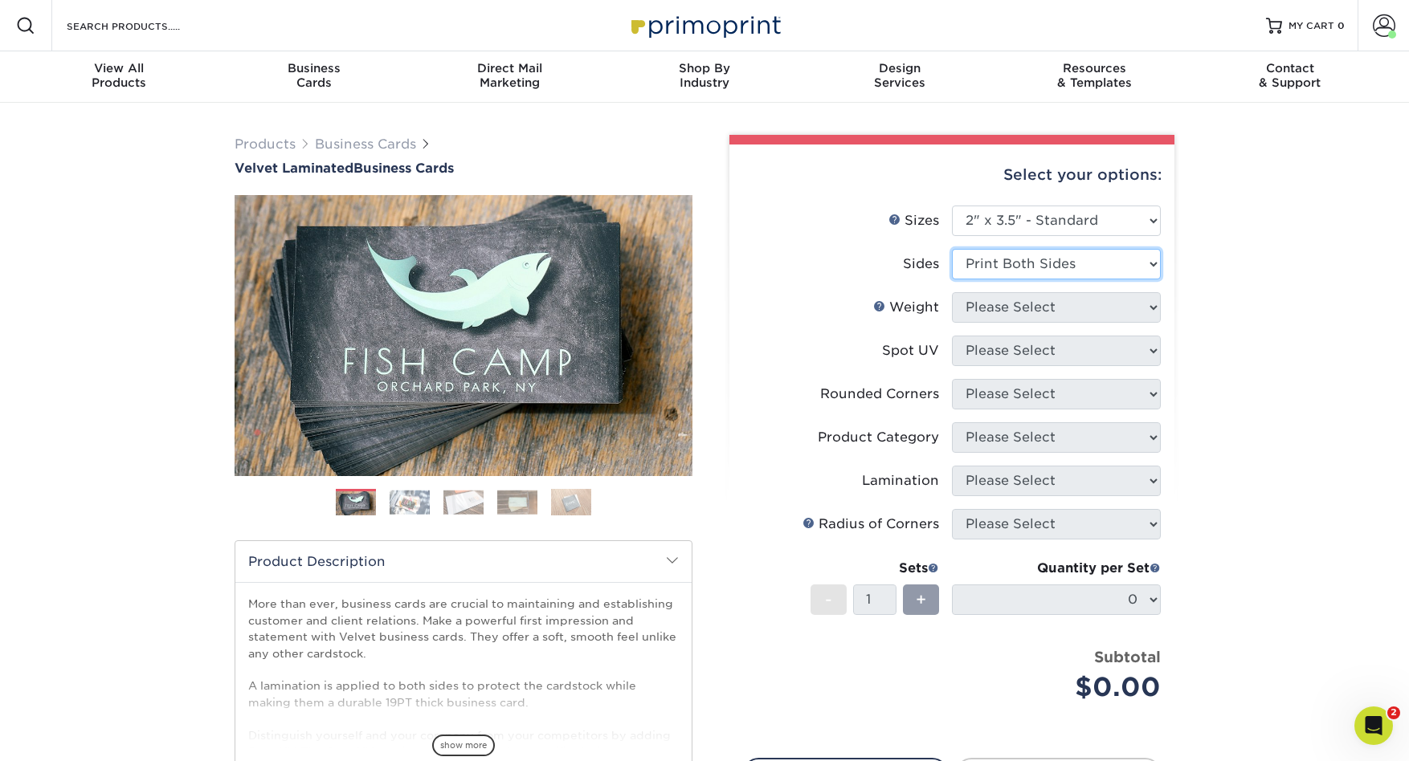
click at [952, 249] on select "Please Select Print Both Sides Print Front Only" at bounding box center [1056, 264] width 209 height 31
click at [1150, 306] on select "Please Select 16PT" at bounding box center [1056, 307] width 209 height 31
select select "16PT"
click at [952, 292] on select "Please Select 16PT" at bounding box center [1056, 307] width 209 height 31
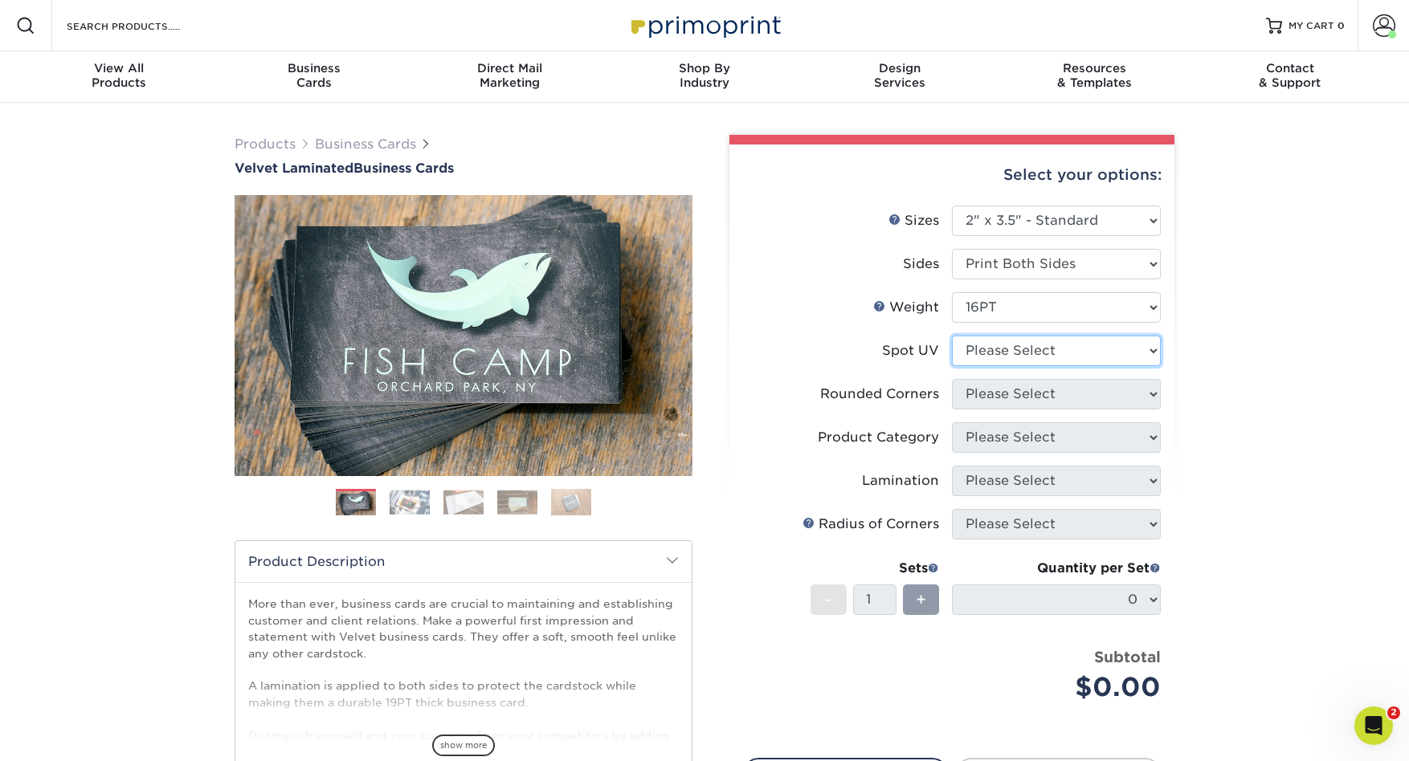
click at [1147, 351] on select "Please Select No Spot UV Front and Back (Both Sides) Front Only Back Only" at bounding box center [1056, 351] width 209 height 31
select select "3"
click at [952, 336] on select "Please Select No Spot UV Front and Back (Both Sides) Front Only Back Only" at bounding box center [1056, 351] width 209 height 31
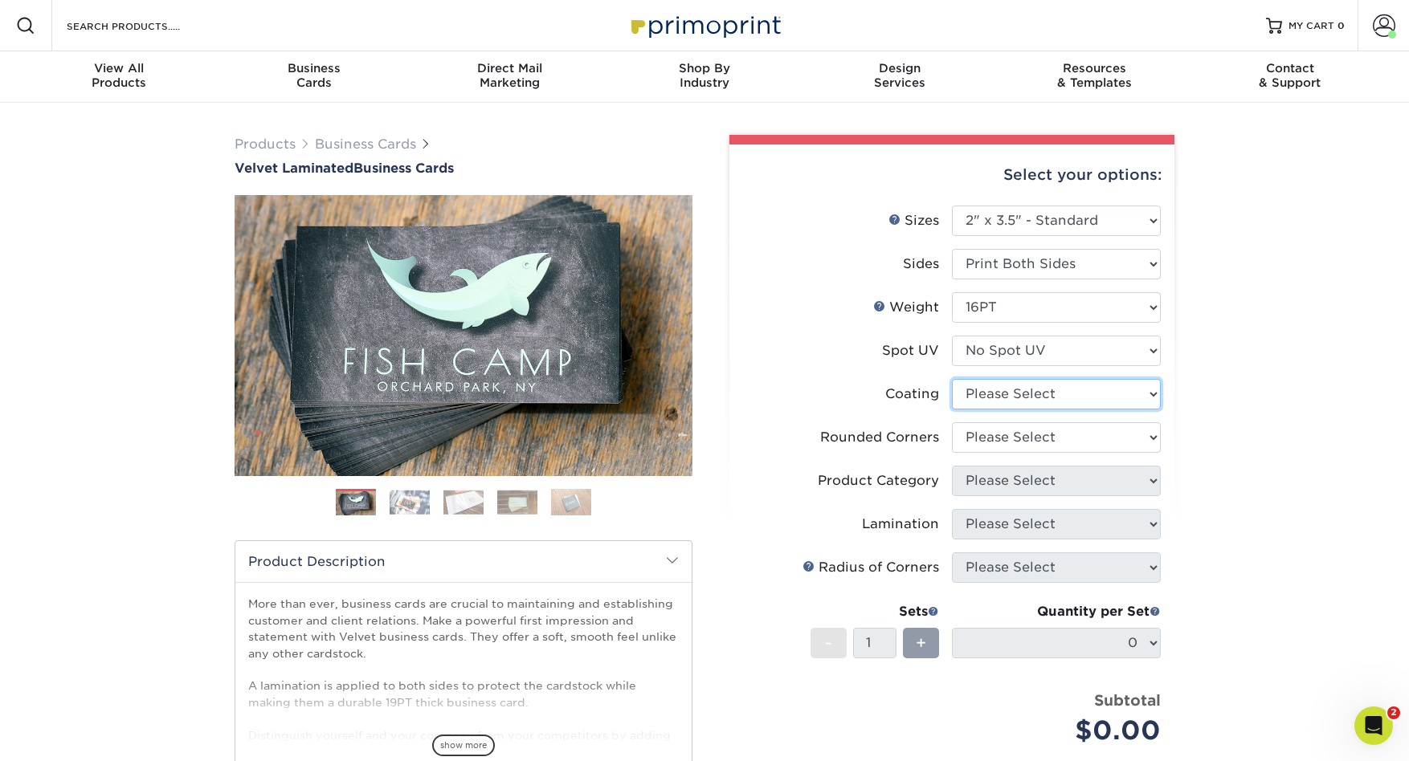
click at [1152, 393] on select at bounding box center [1056, 394] width 209 height 31
select select "3e7618de-abca-4bda-9f97-8b9129e913d8"
click at [952, 379] on select at bounding box center [1056, 394] width 209 height 31
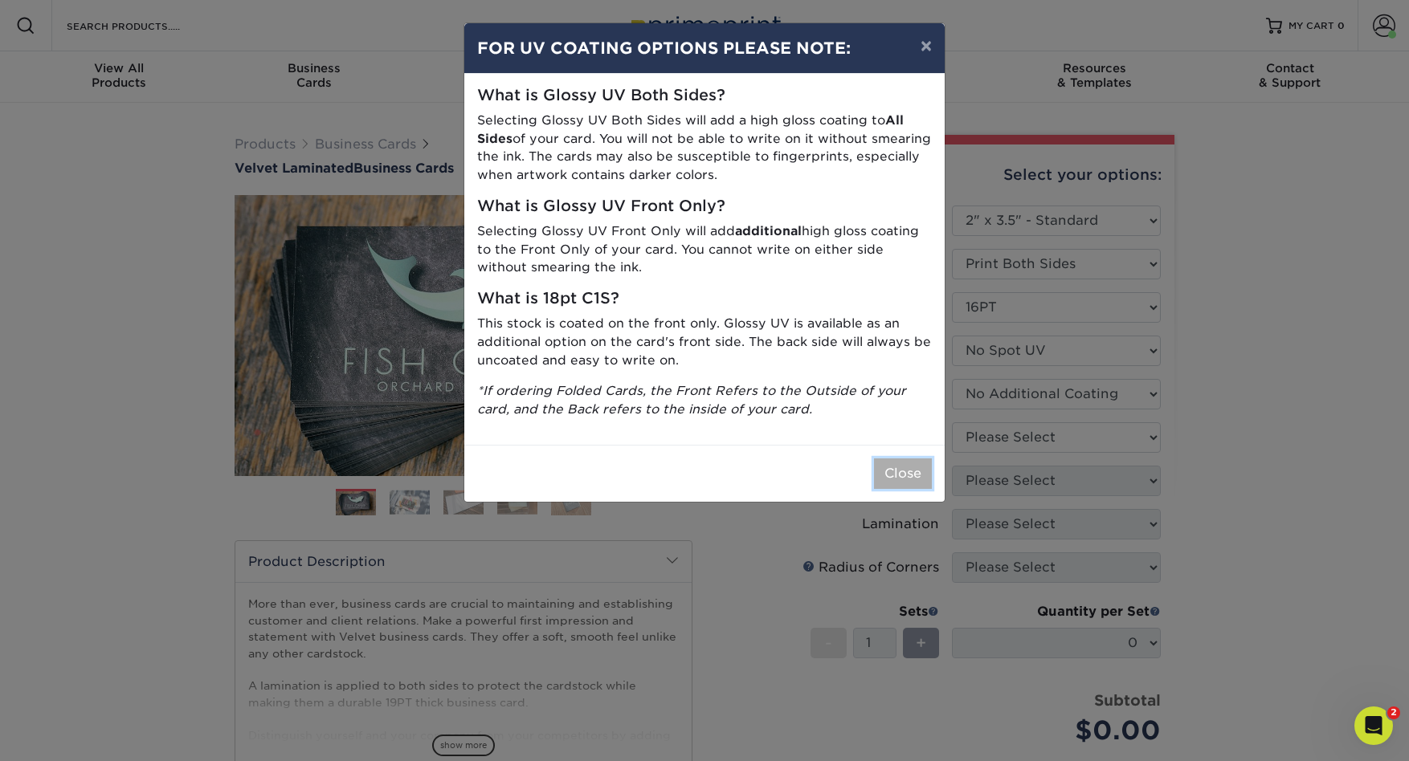
click at [892, 484] on button "Close" at bounding box center [903, 474] width 58 height 31
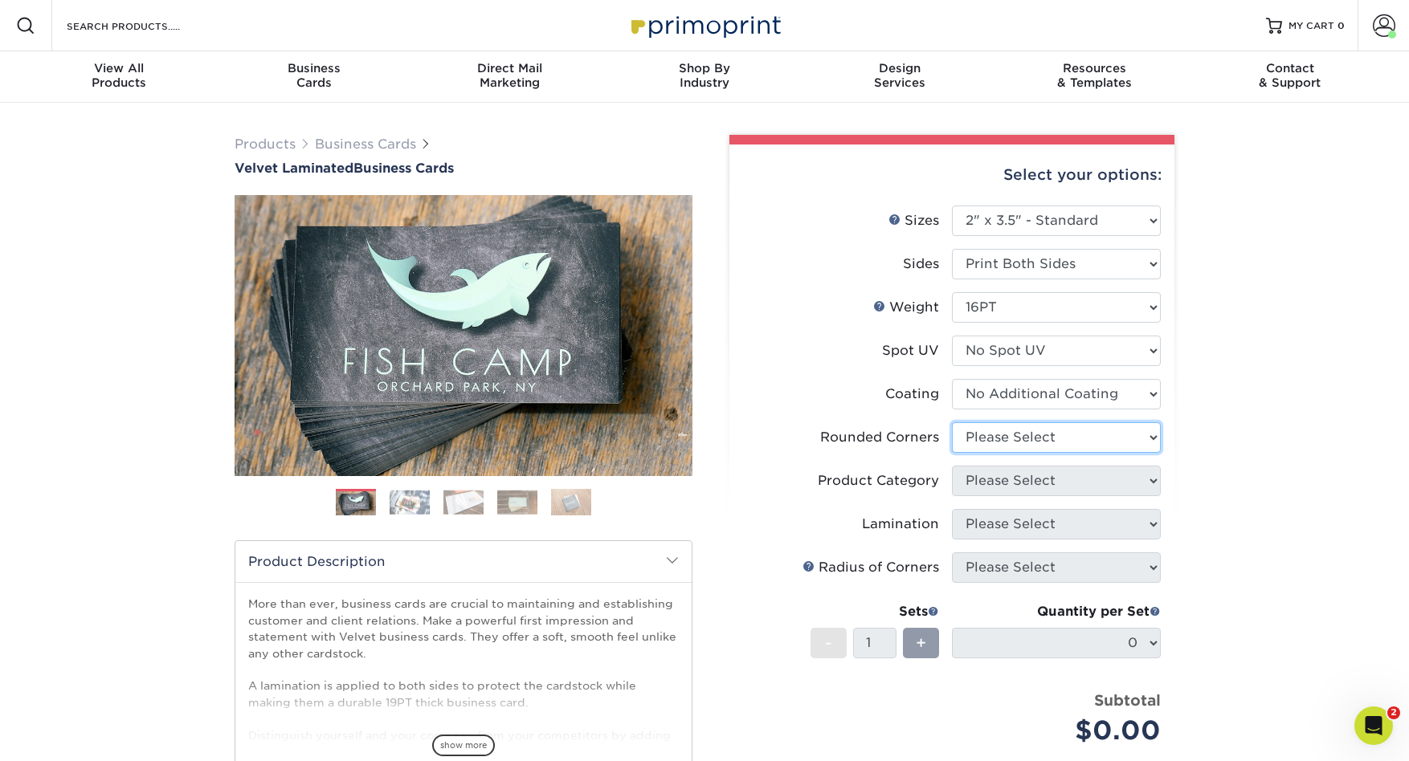
click at [1151, 437] on select "Please Select Yes - Round 2 Corners Yes - Round 4 Corners No" at bounding box center [1056, 438] width 209 height 31
select select "7672df9e-0e0a-464d-8e1f-920c575e4da3"
click at [952, 423] on select "Please Select Yes - Round 2 Corners Yes - Round 4 Corners No" at bounding box center [1056, 438] width 209 height 31
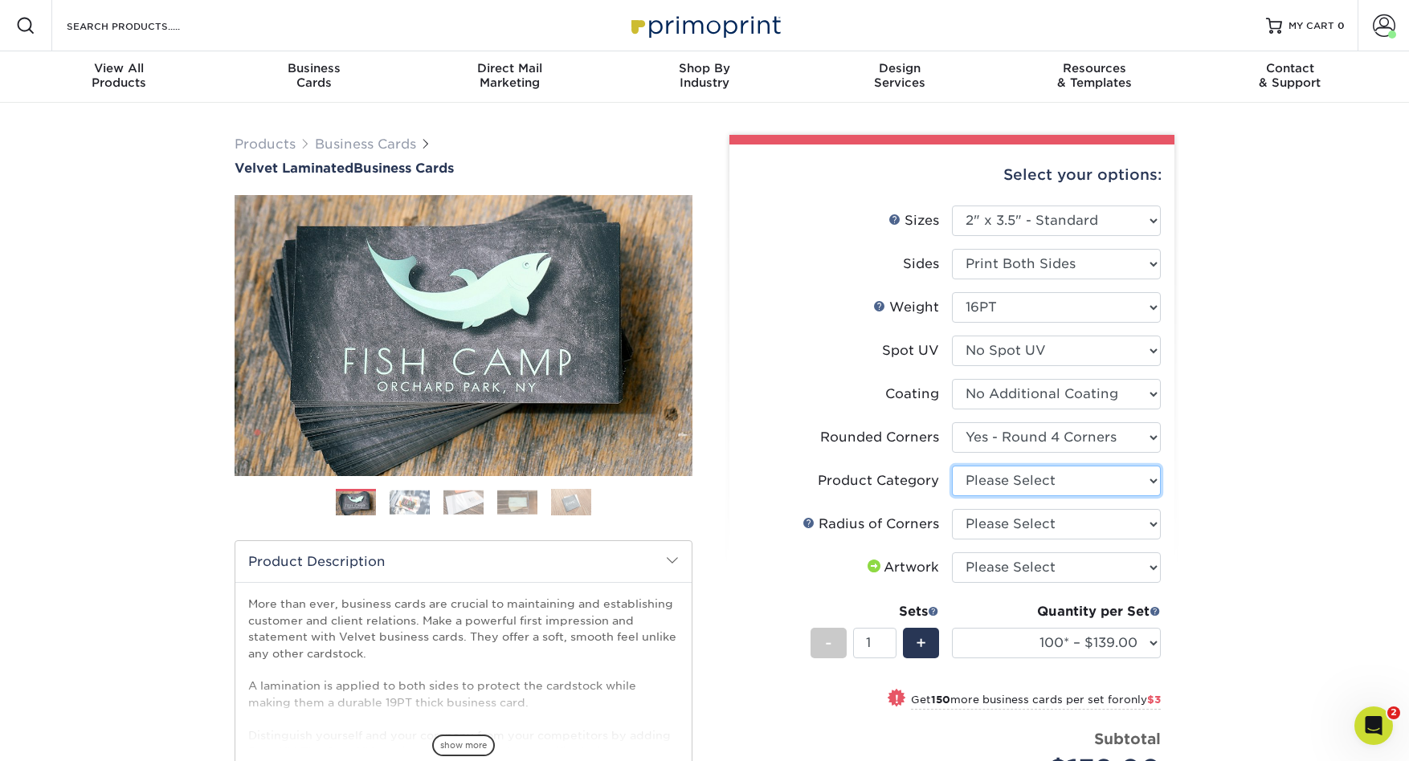
click at [1153, 480] on select "Please Select Business Cards" at bounding box center [1056, 481] width 209 height 31
select select "3b5148f1-0588-4f88-a218-97bcfdce65c1"
click at [952, 466] on select "Please Select Business Cards" at bounding box center [1056, 481] width 209 height 31
click at [1153, 527] on select "Please Select Rounded 1/8" Rounded 1/4"" at bounding box center [1056, 524] width 209 height 31
select select "479fbfe7-6a0c-4895-8c9a-81739b7486c9"
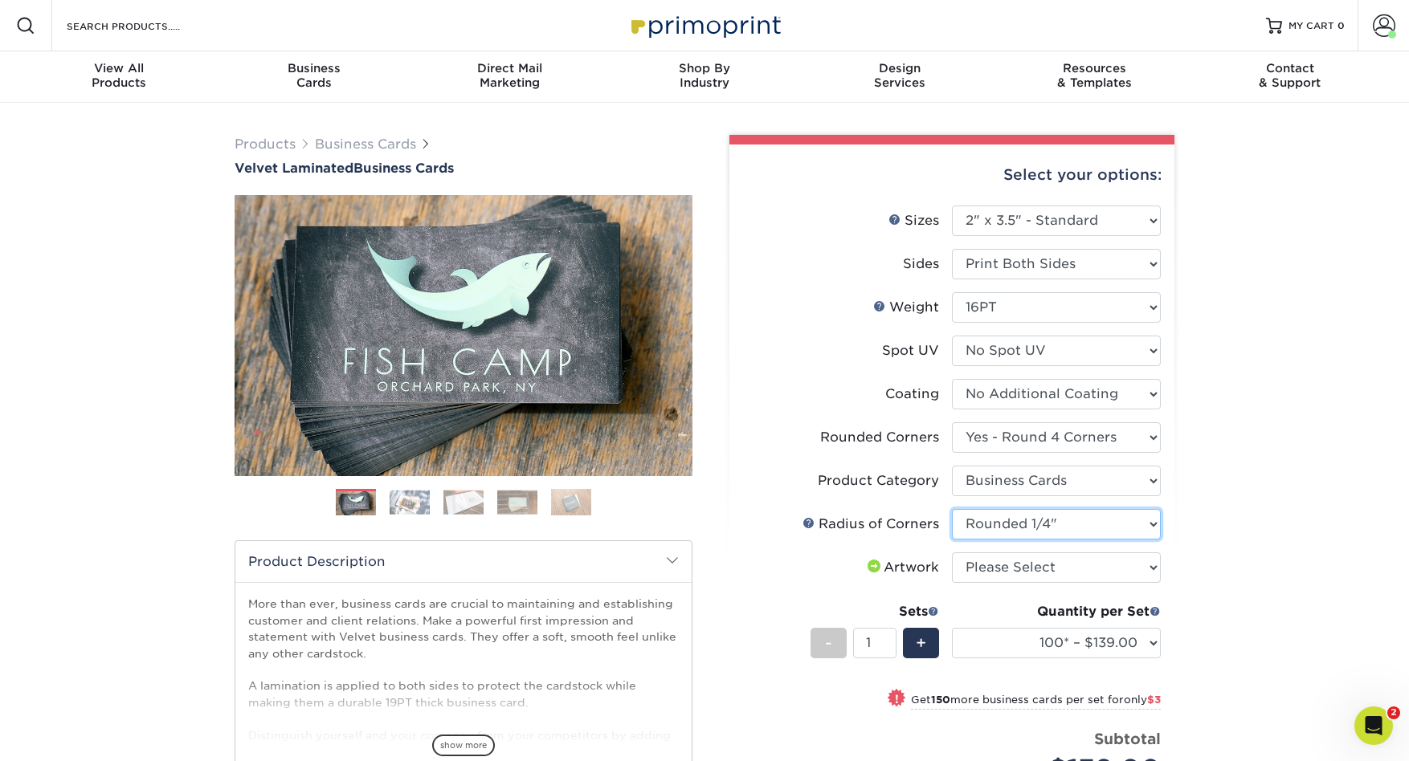
click at [952, 509] on select "Please Select Rounded 1/8" Rounded 1/4"" at bounding box center [1056, 524] width 209 height 31
click at [1149, 565] on select "Please Select I will upload files I need a design - $100" at bounding box center [1056, 568] width 209 height 31
click at [1149, 528] on select "Please Select Rounded 1/8" Rounded 1/4"" at bounding box center [1056, 524] width 209 height 31
click at [952, 509] on select "Please Select Rounded 1/8" Rounded 1/4"" at bounding box center [1056, 524] width 209 height 31
click at [1149, 569] on select "Please Select I will upload files I need a design - $100" at bounding box center [1056, 568] width 209 height 31
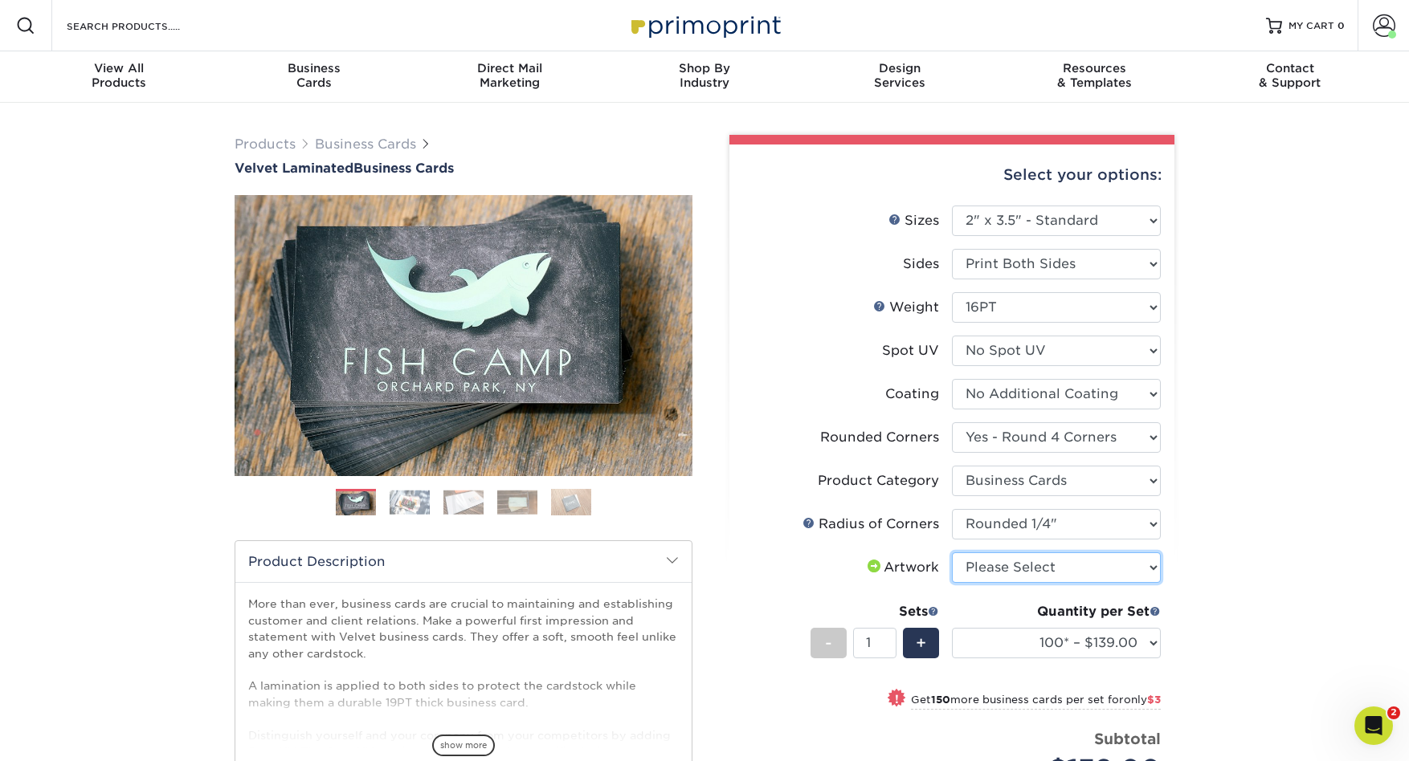
select select "upload"
click at [952, 553] on select "Please Select I will upload files I need a design - $100" at bounding box center [1056, 568] width 209 height 31
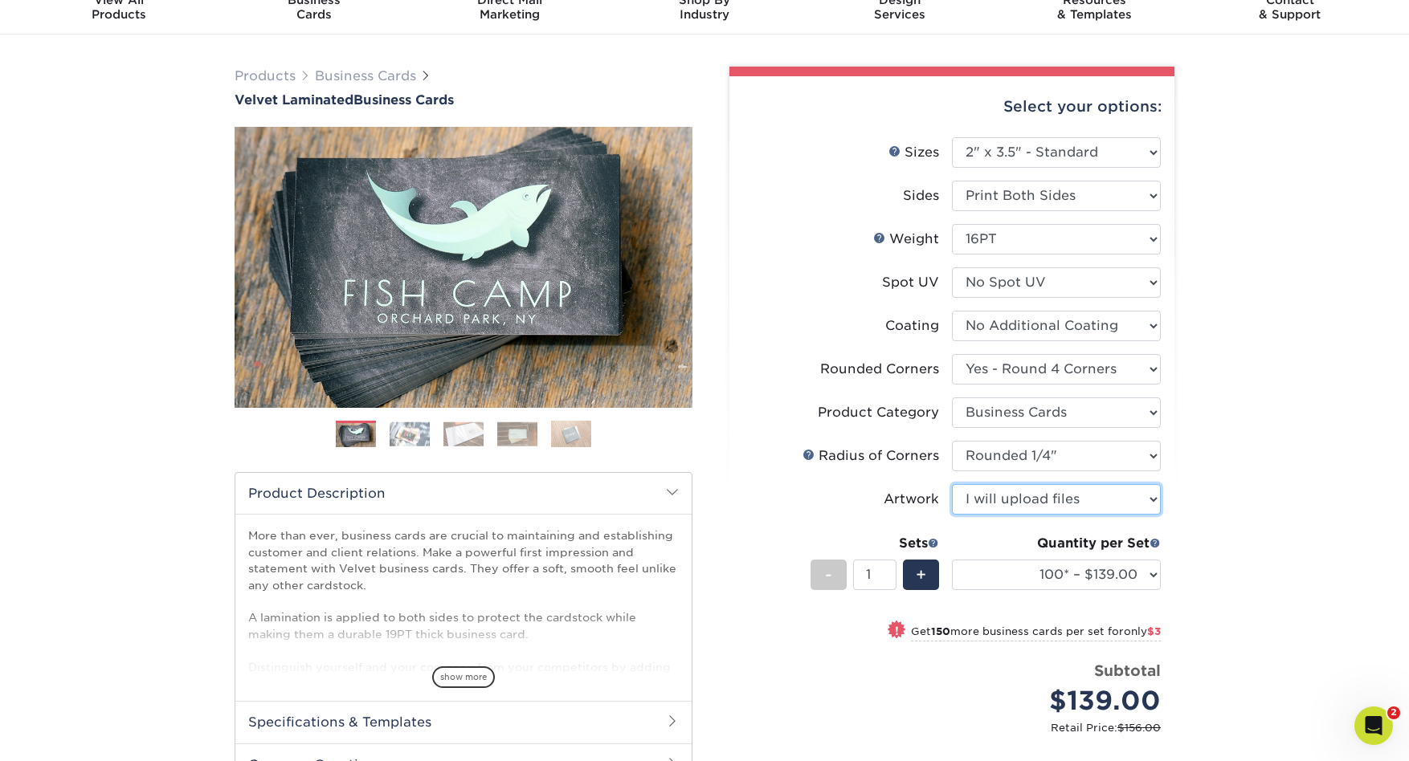
scroll to position [96, 0]
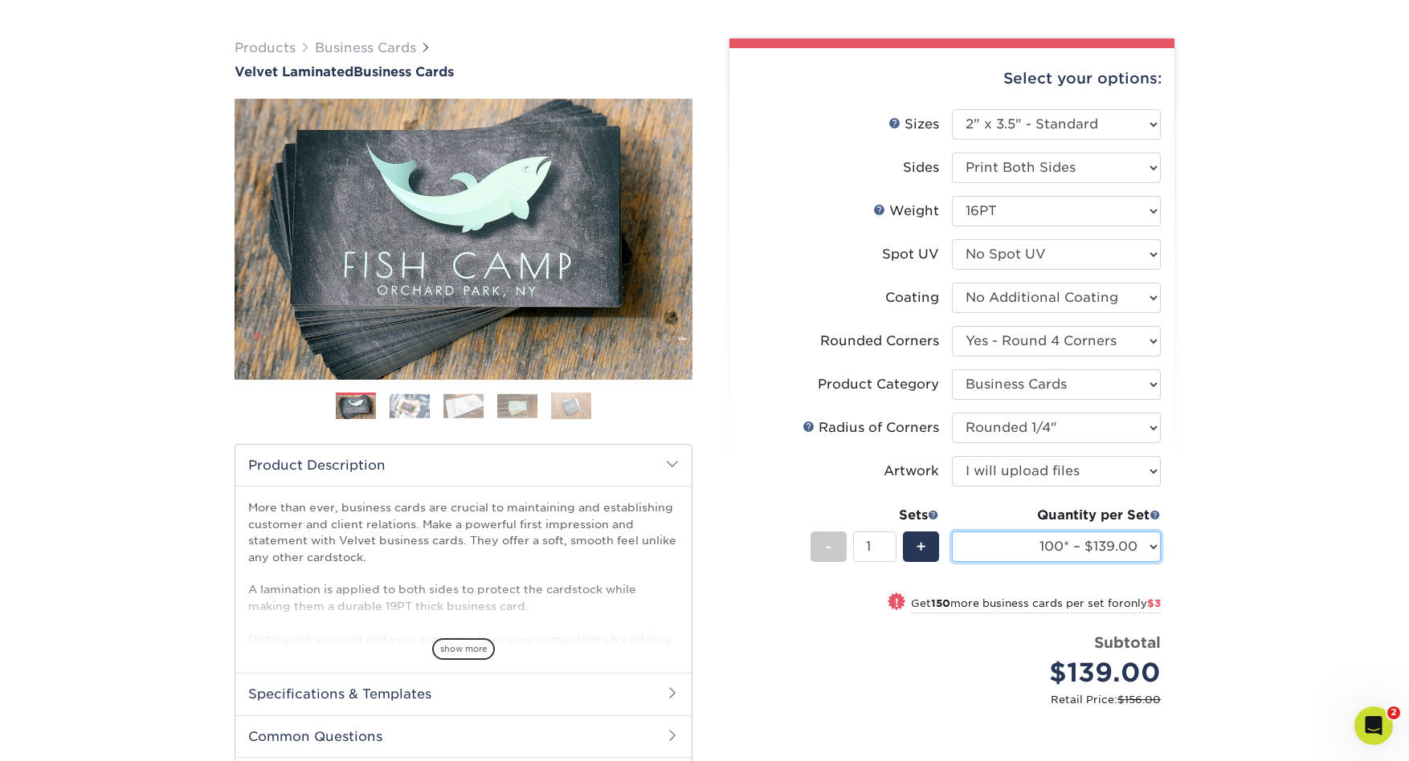
click at [1150, 545] on select "100* – $139.00 250* – $142.00 500 – $146.00 1000 – $163.00 2500 – $387.00 5000 …" at bounding box center [1056, 547] width 209 height 31
select select "500 – $146.00"
click at [952, 532] on select "100* – $139.00 250* – $142.00 500 – $146.00 1000 – $163.00 2500 – $387.00 5000 …" at bounding box center [1056, 547] width 209 height 31
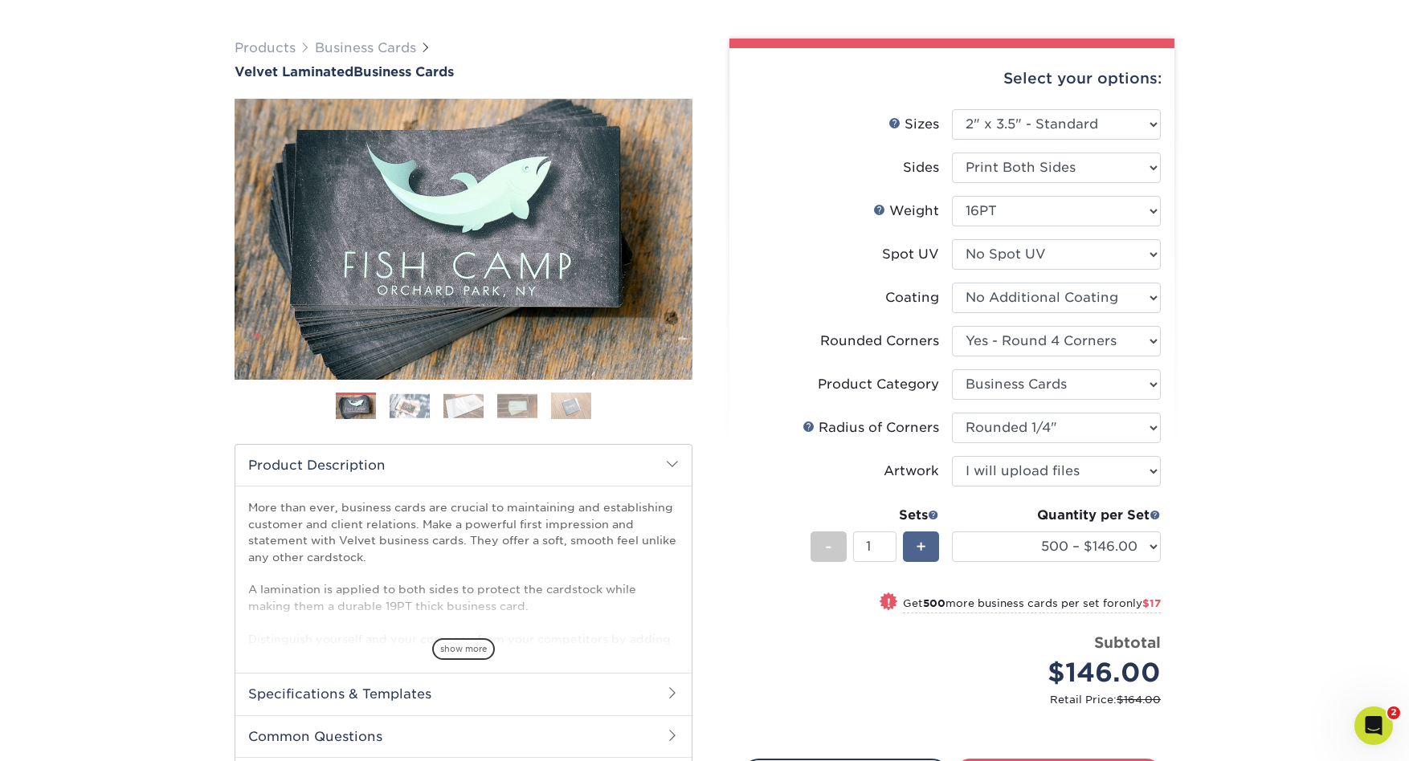
click at [924, 545] on span "+" at bounding box center [921, 547] width 10 height 24
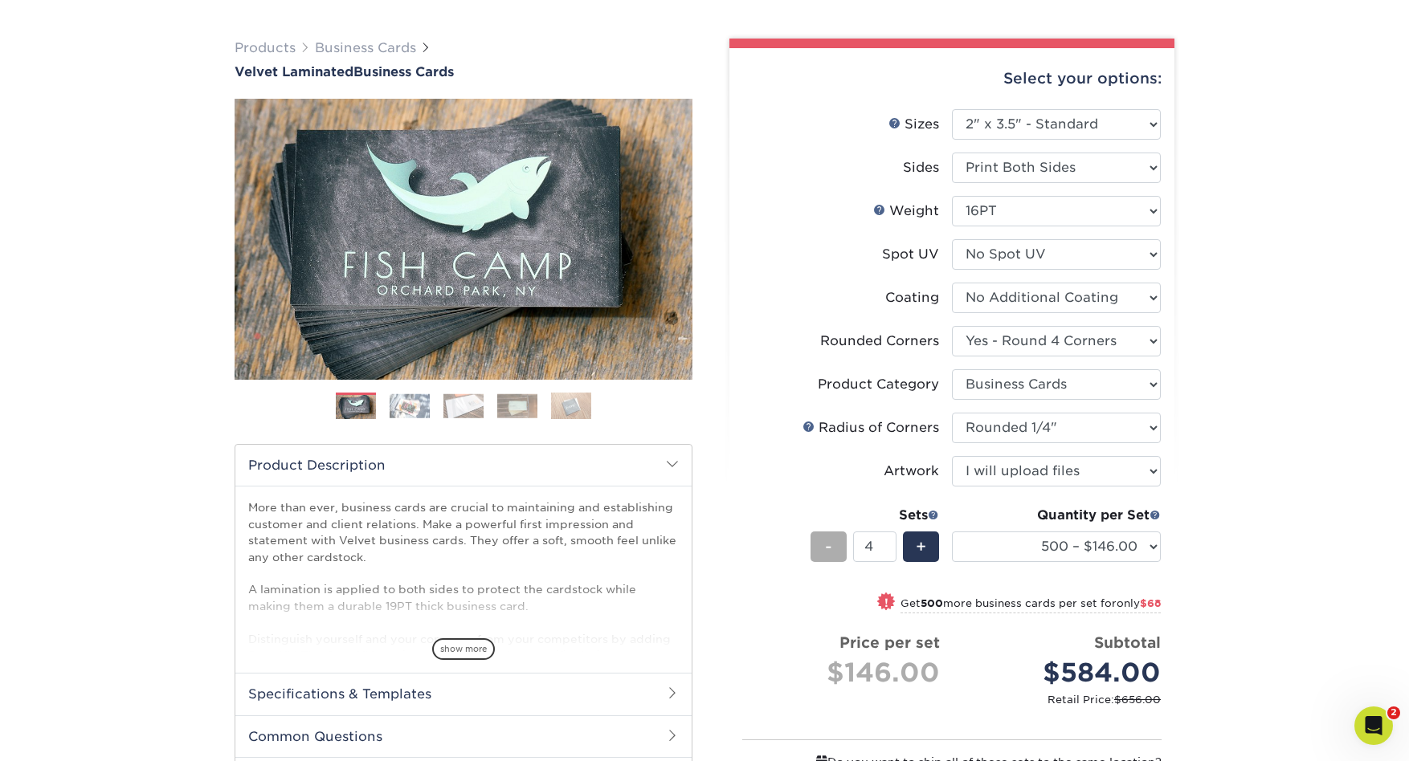
click at [832, 550] on div "-" at bounding box center [828, 547] width 36 height 31
type input "3"
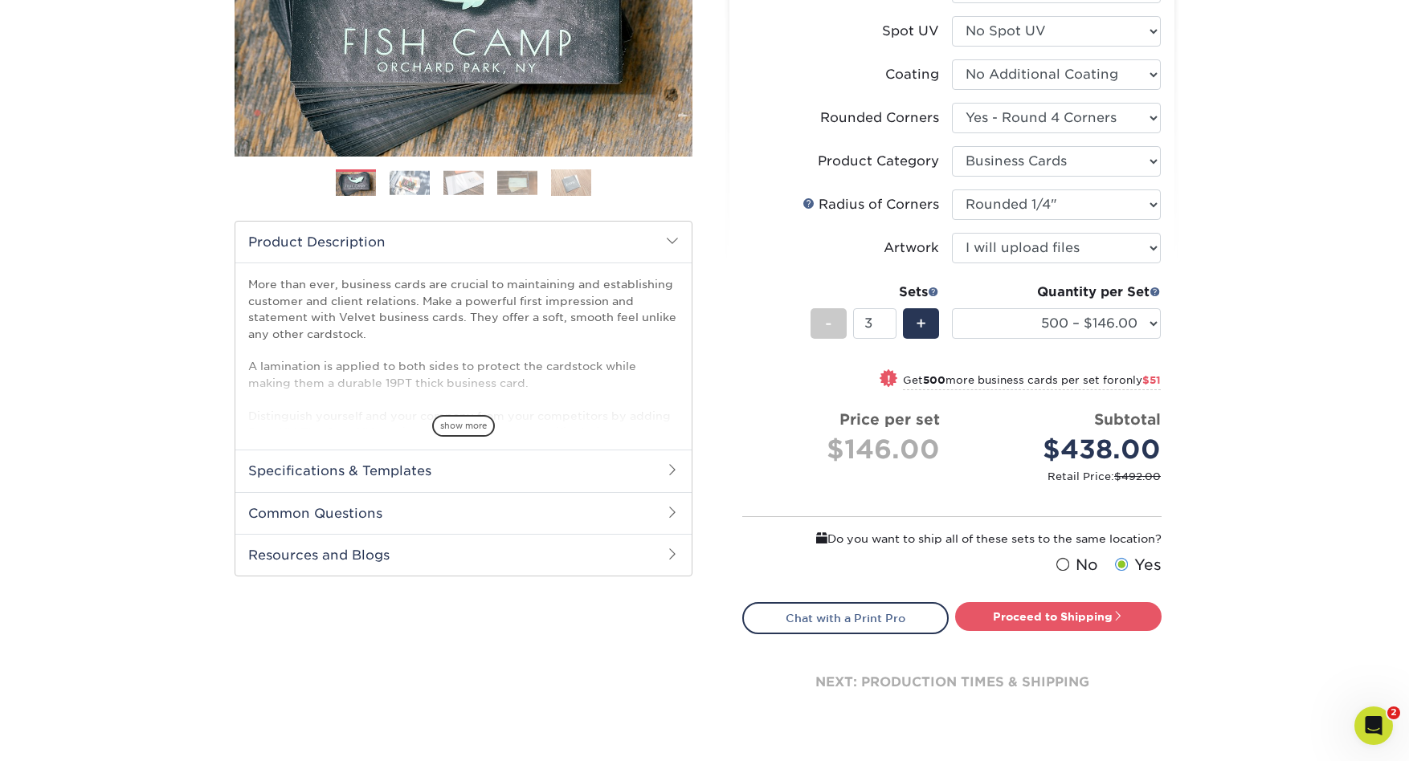
scroll to position [323, 0]
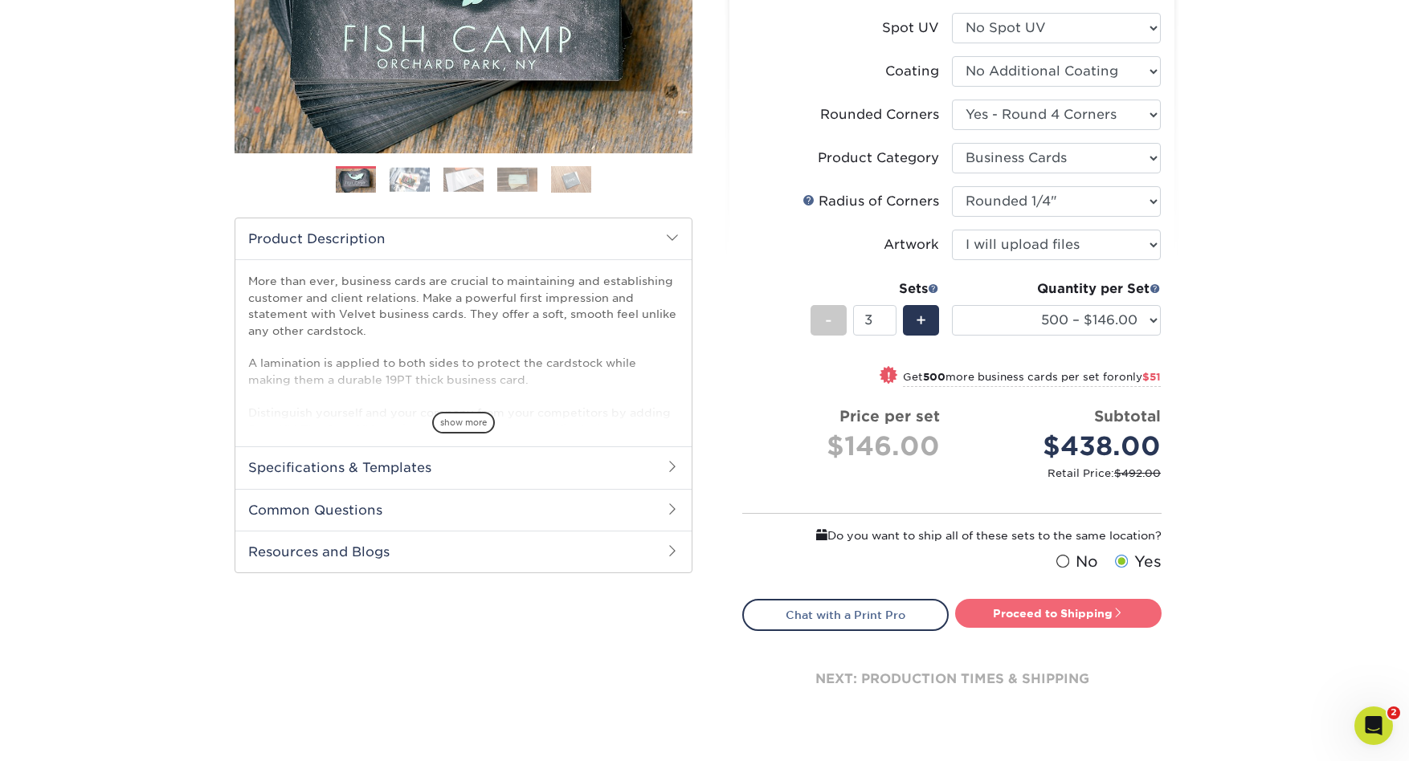
click at [1094, 621] on link "Proceed to Shipping" at bounding box center [1058, 613] width 206 height 29
type input "Set 1"
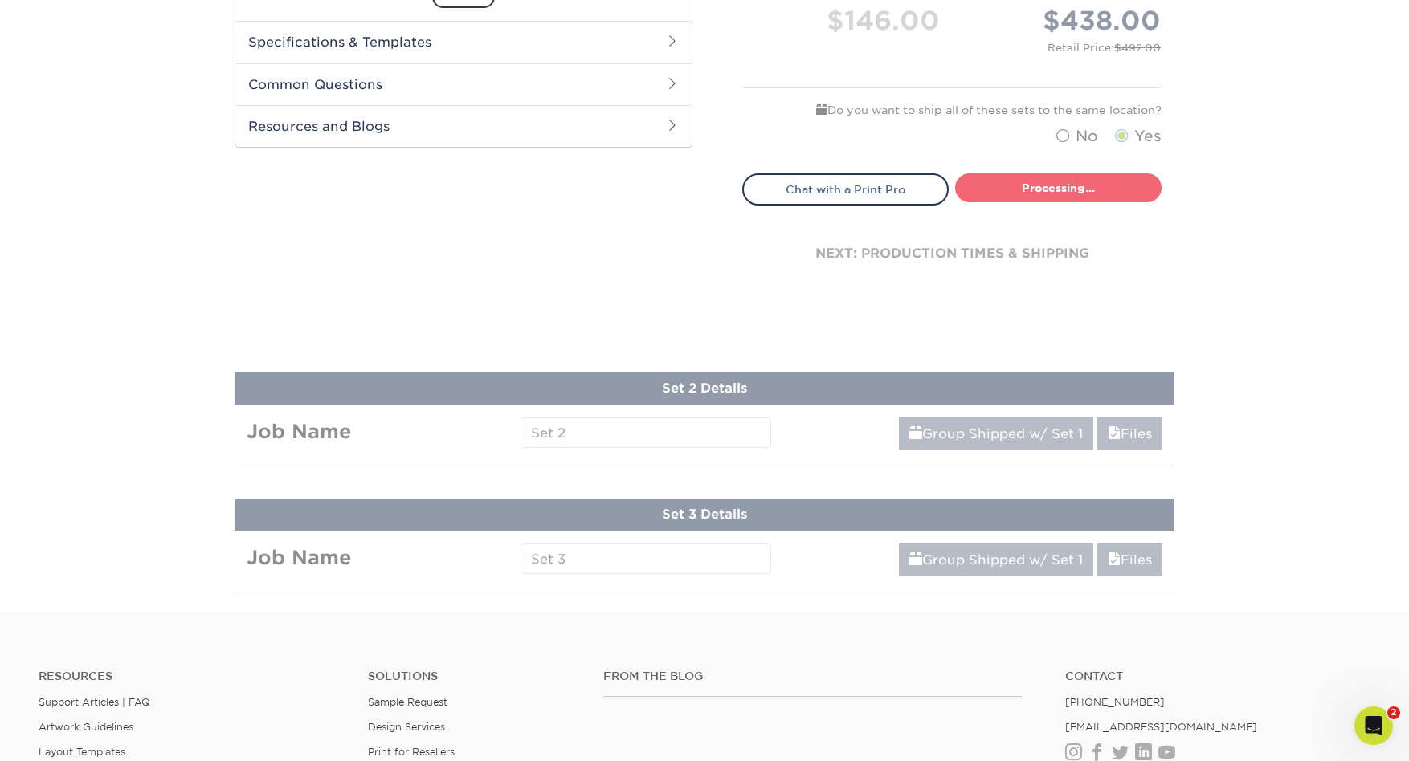
select select "e8c18a69-d6a6-4da7-8aa2-c32e6cda6507"
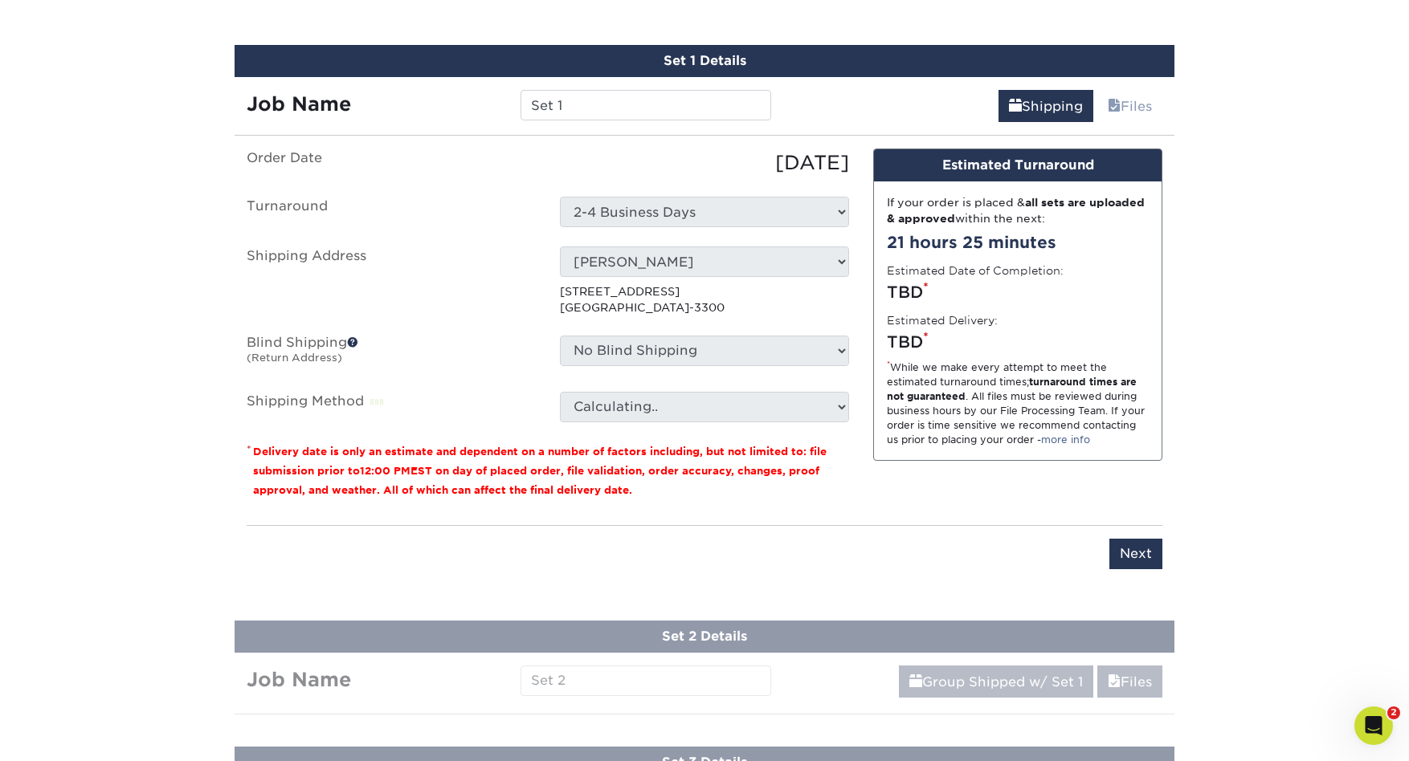
scroll to position [965, 0]
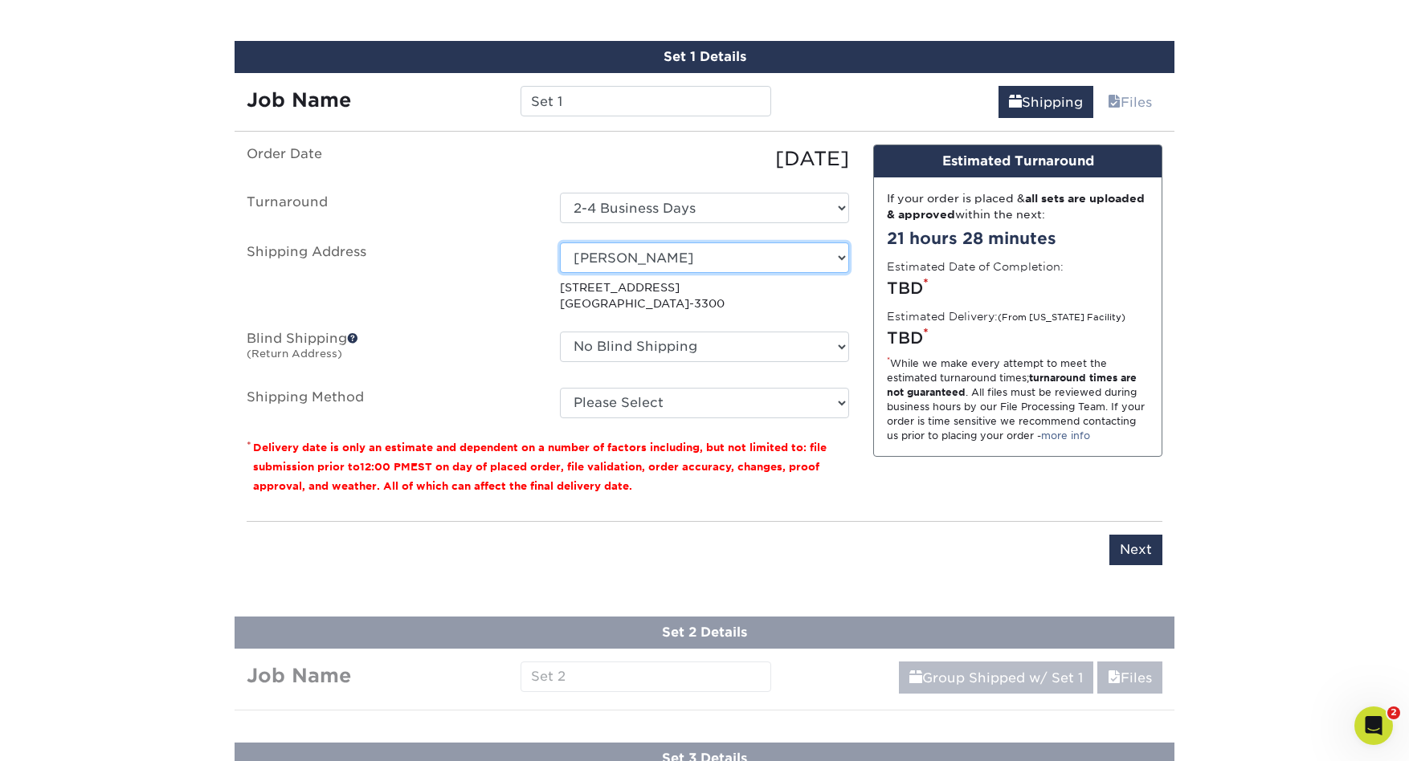
click at [843, 256] on select "Select One AROMA MARKET Ascendo Decorus Realty ESO Equity Group Fusion Capital …" at bounding box center [704, 258] width 289 height 31
select select "131699"
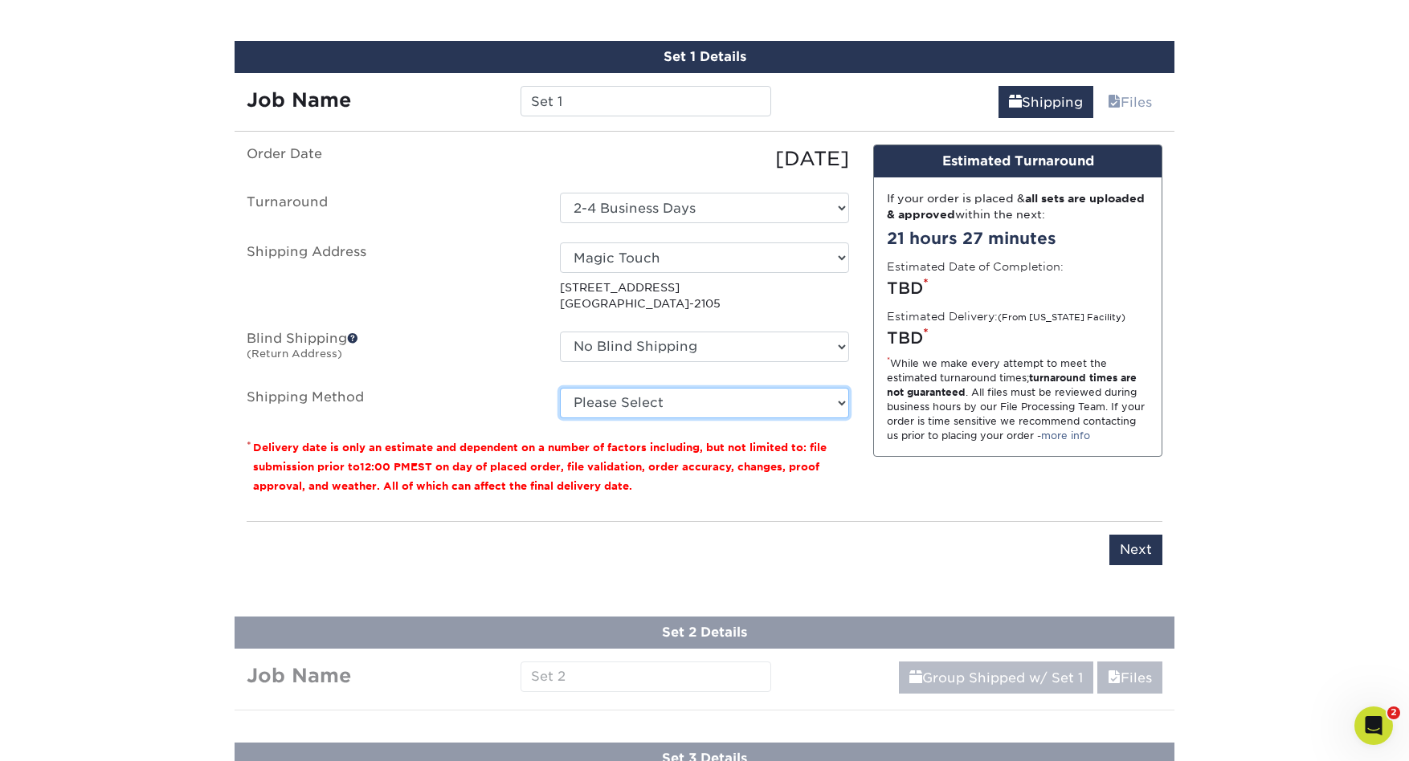
click at [838, 404] on select "Please Select Ground Shipping (+$14.96) 3 Day Shipping Service (+$15.33) 2 Day …" at bounding box center [704, 403] width 289 height 31
select select "02"
click at [560, 388] on select "Please Select Ground Shipping (+$14.96) 3 Day Shipping Service (+$15.33) 2 Day …" at bounding box center [704, 403] width 289 height 31
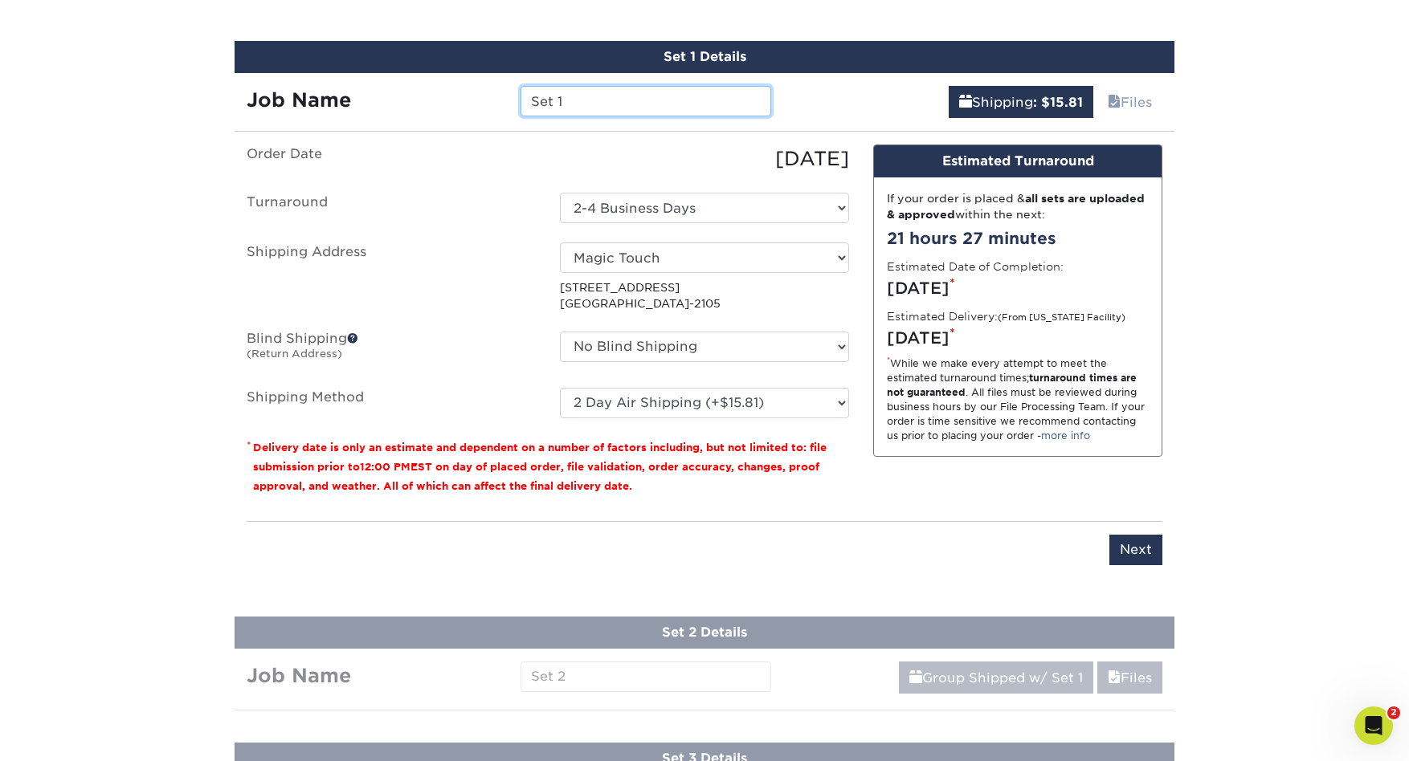
click at [597, 106] on input "Set 1" at bounding box center [645, 101] width 250 height 31
click at [1136, 541] on input "Next" at bounding box center [1135, 550] width 53 height 31
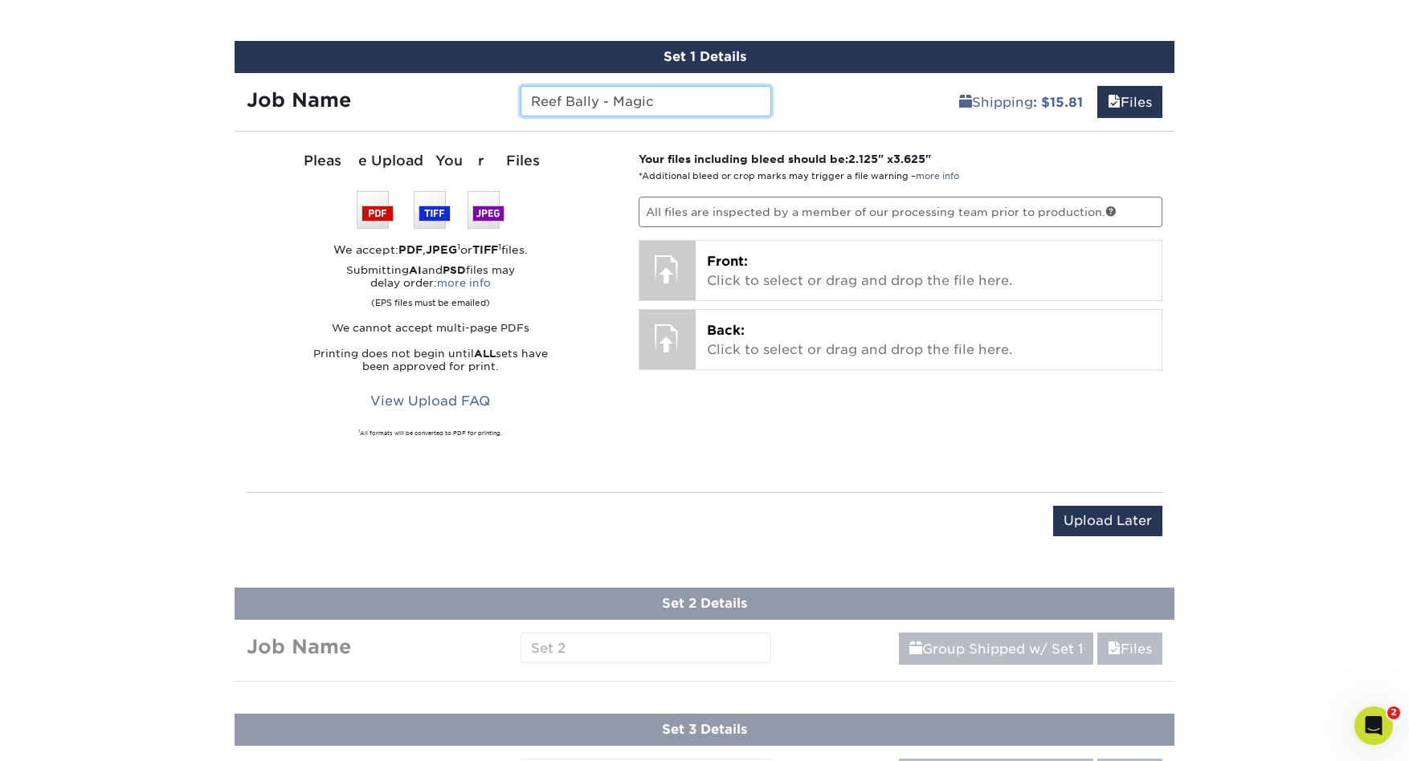
click at [672, 103] on input "Reef Bally - Magic" at bounding box center [645, 101] width 250 height 31
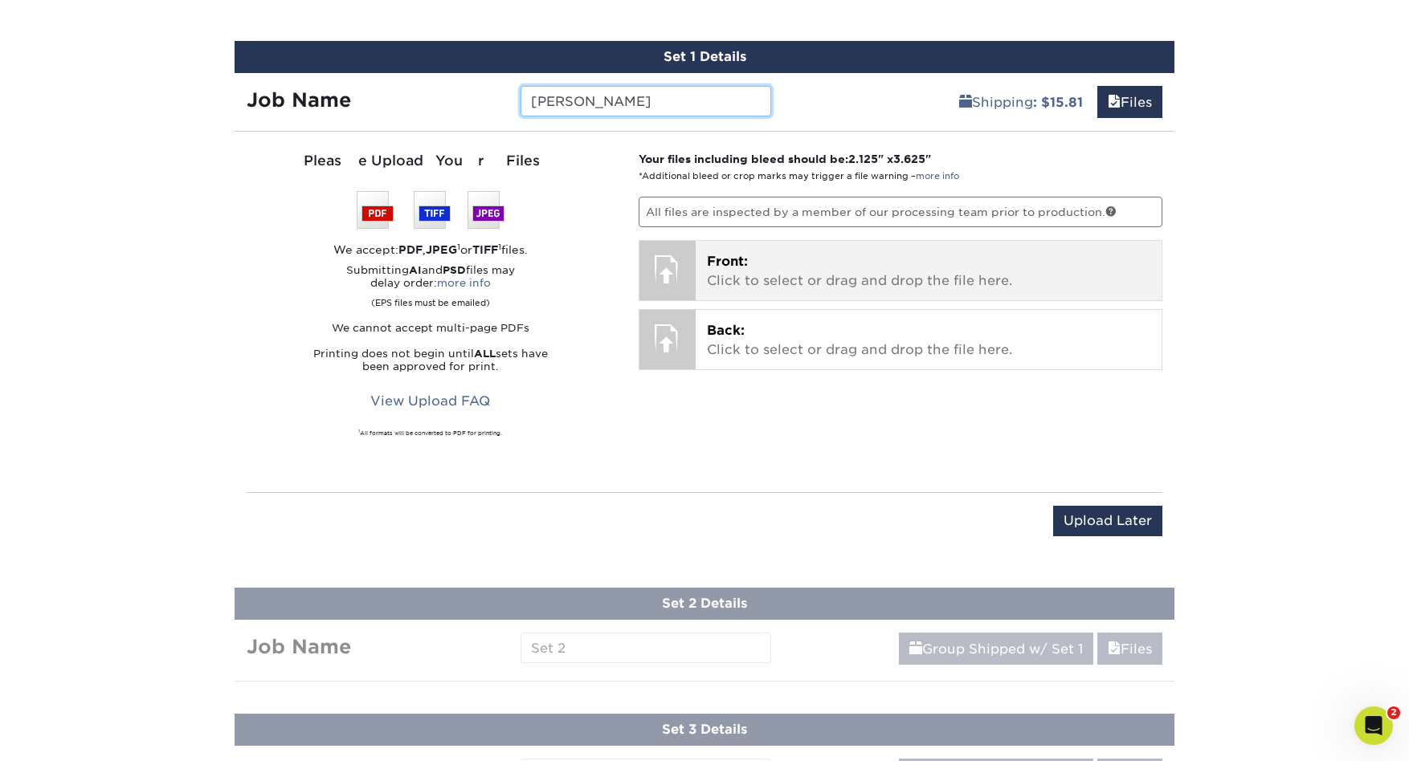
type input "[PERSON_NAME]"
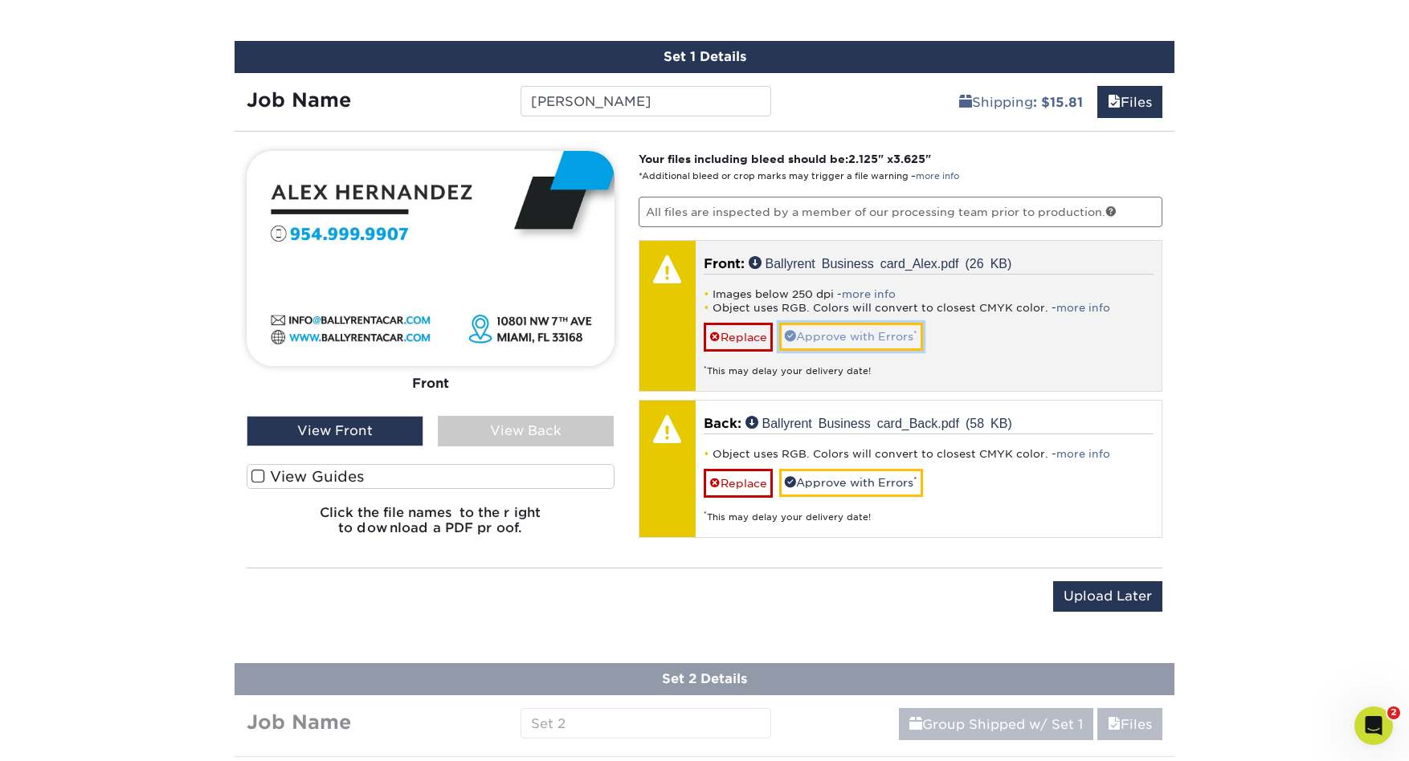
click at [856, 337] on link "Approve with Errors *" at bounding box center [851, 336] width 144 height 27
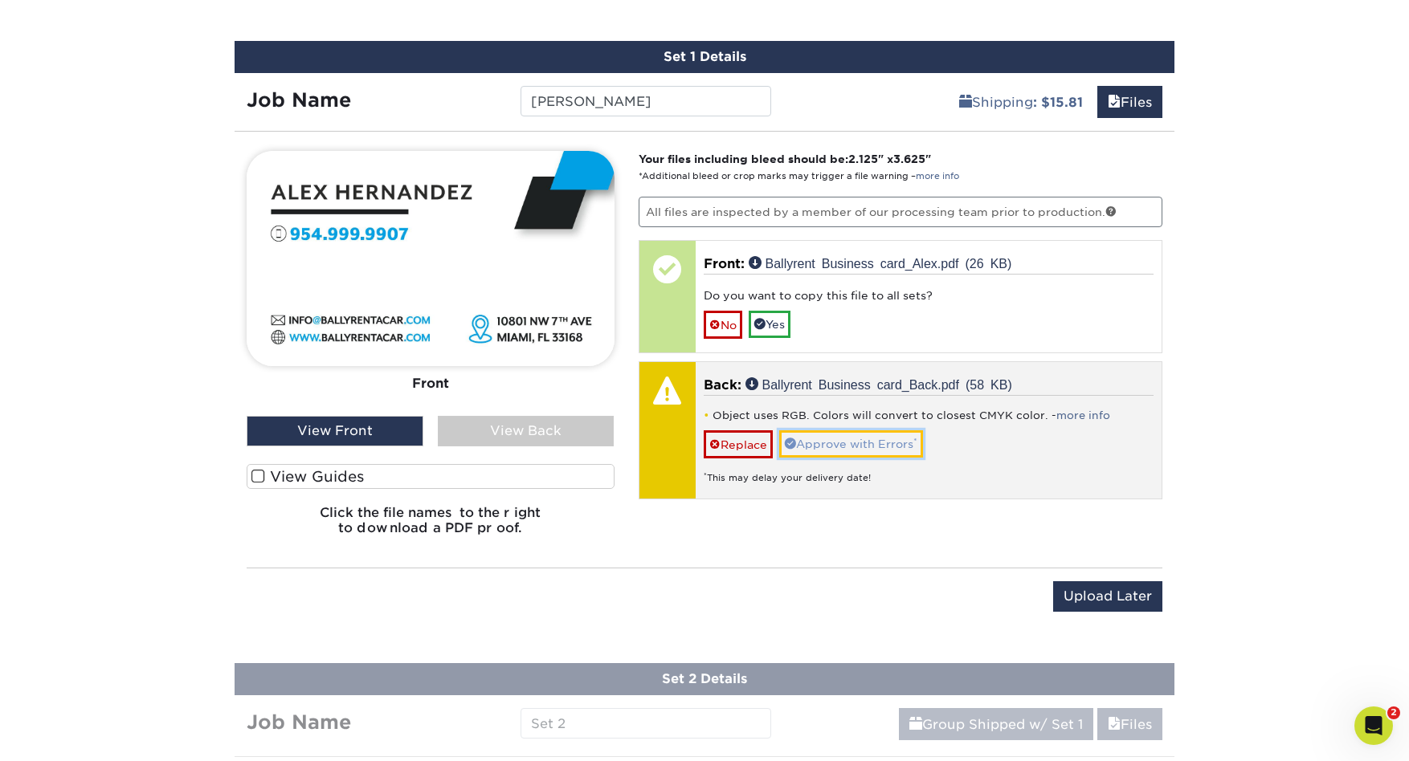
click at [850, 439] on link "Approve with Errors *" at bounding box center [851, 444] width 144 height 27
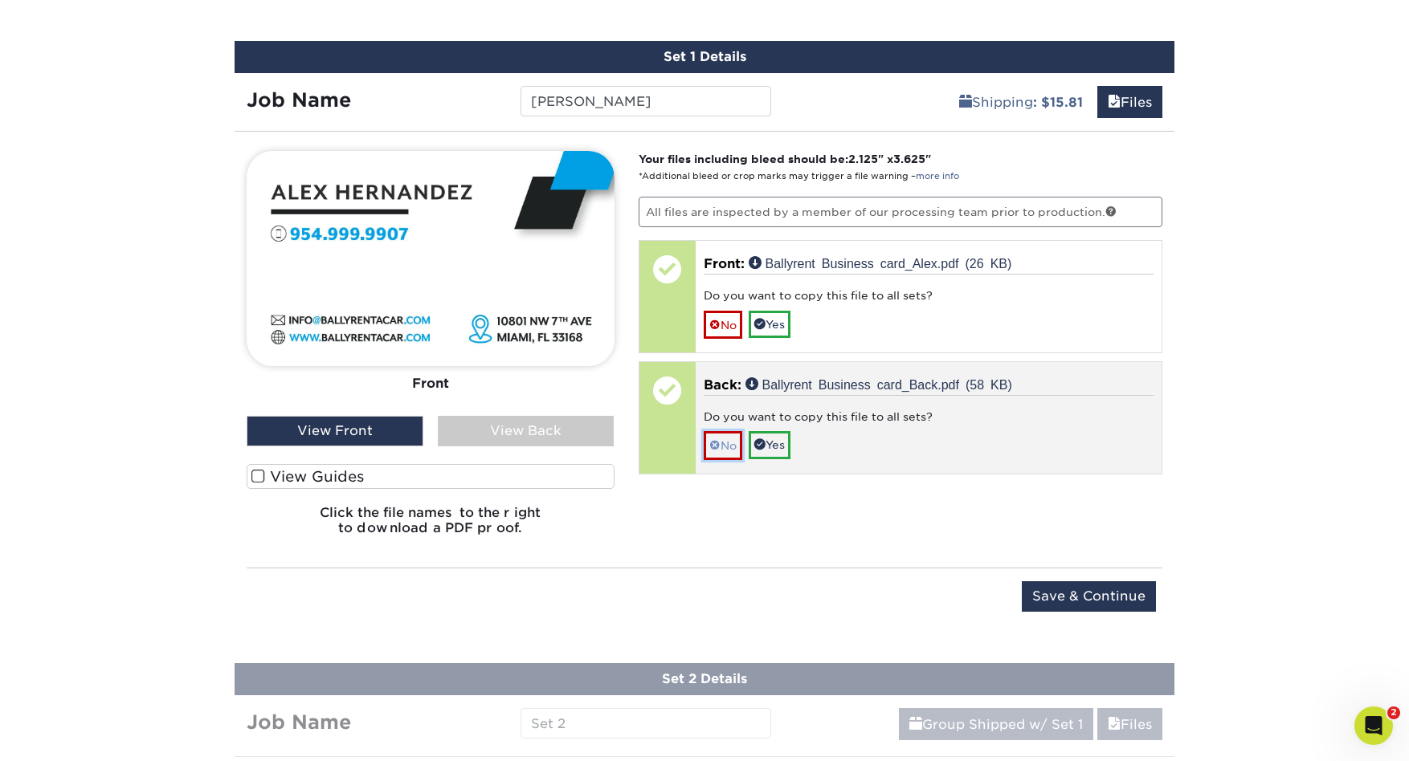
click at [725, 445] on link "No" at bounding box center [723, 445] width 39 height 28
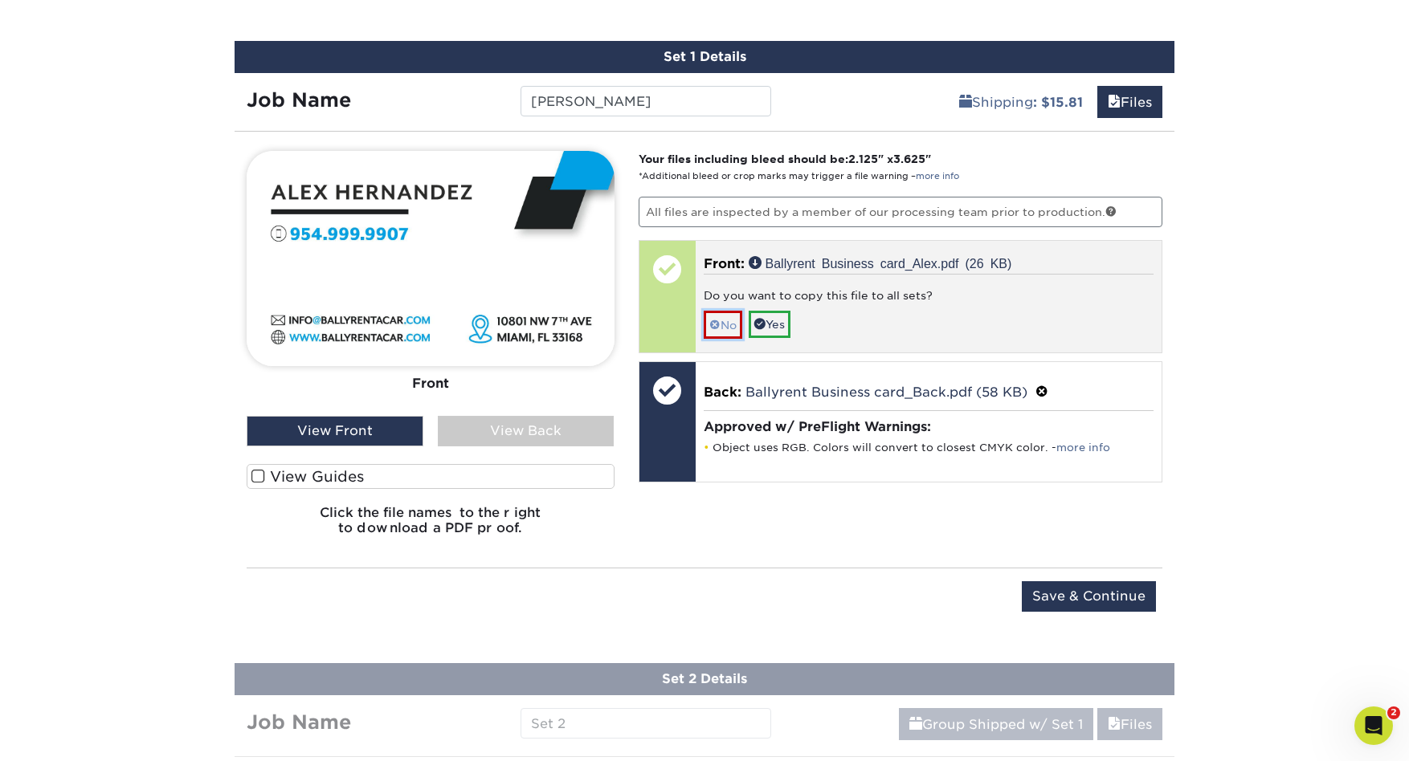
click at [716, 325] on span at bounding box center [714, 325] width 11 height 13
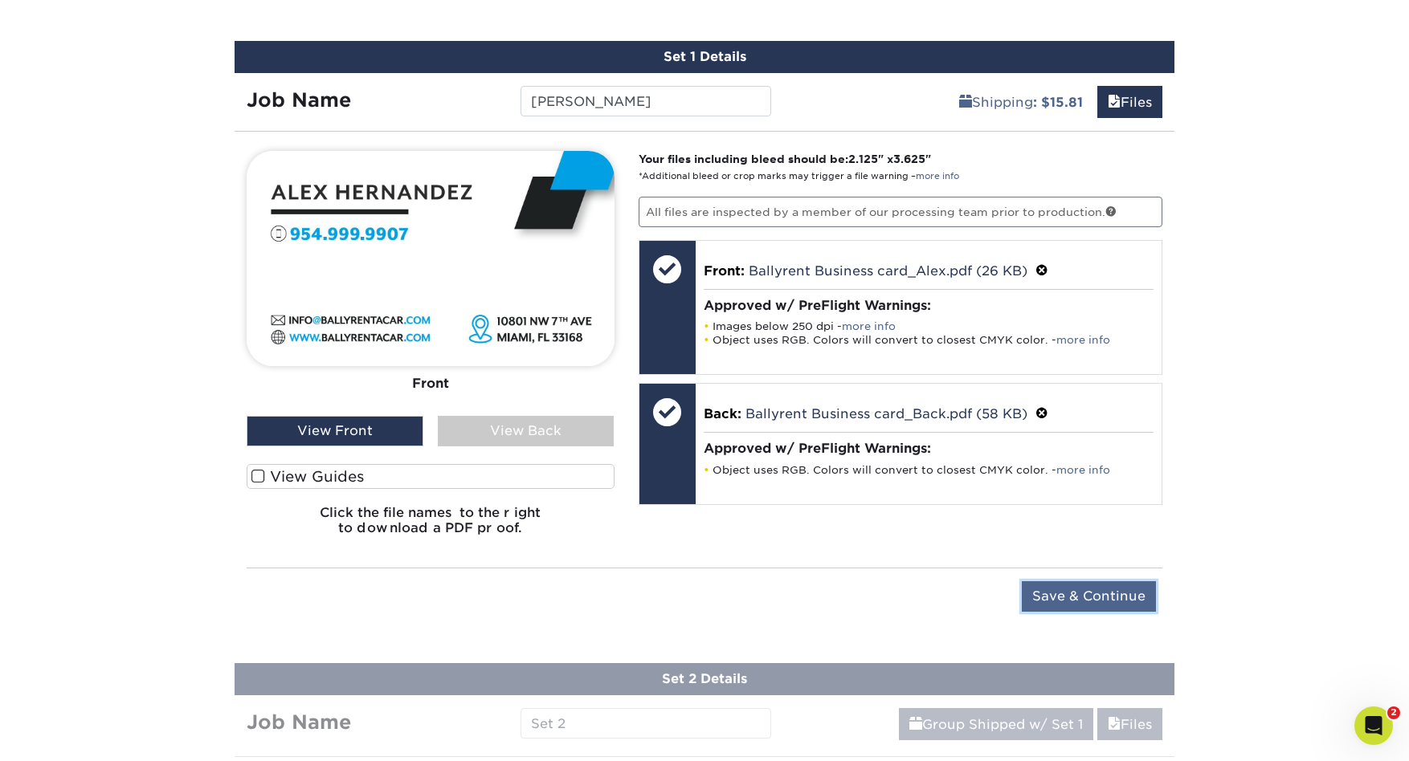
click at [1113, 591] on input "Save & Continue" at bounding box center [1089, 597] width 134 height 31
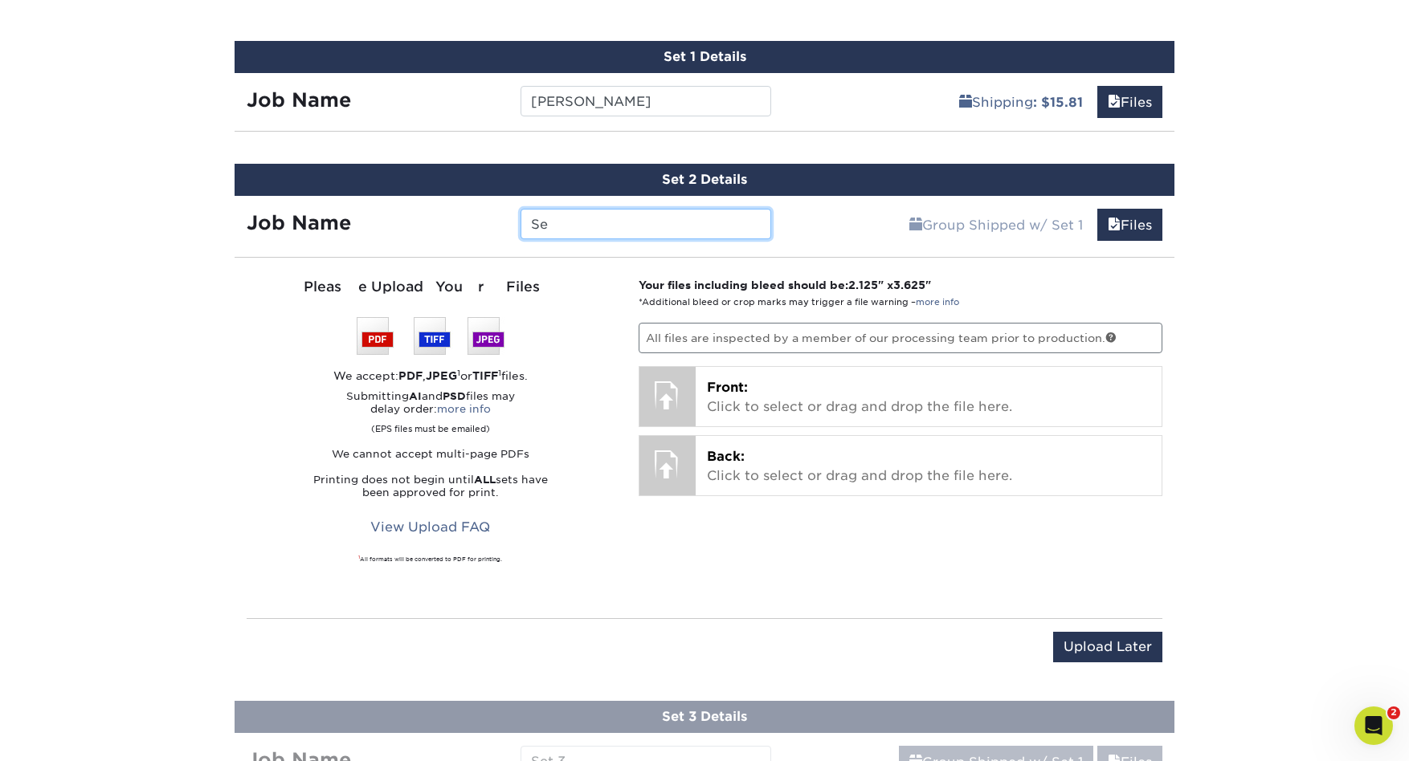
type input "S"
type input "Reef Bally - Magic"
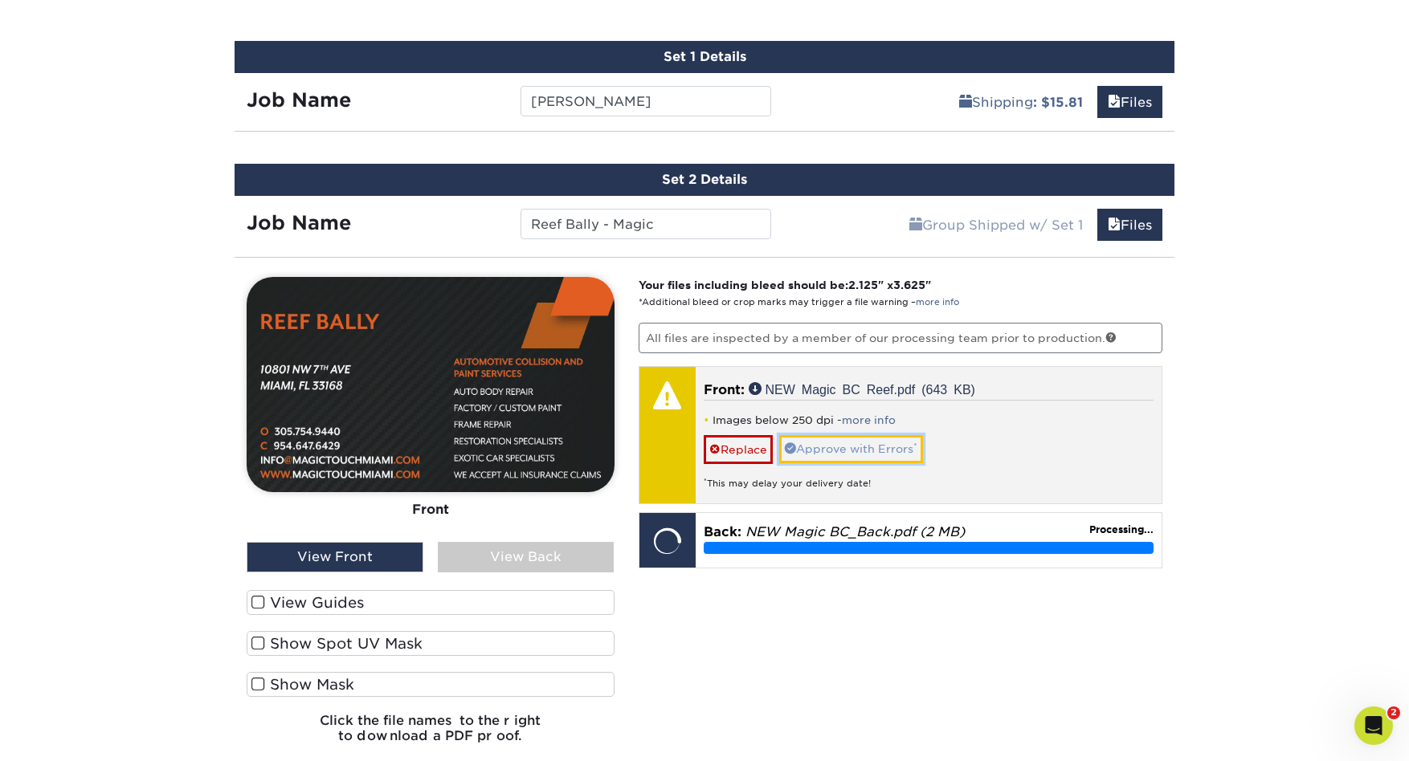
click at [834, 447] on link "Approve with Errors *" at bounding box center [851, 448] width 144 height 27
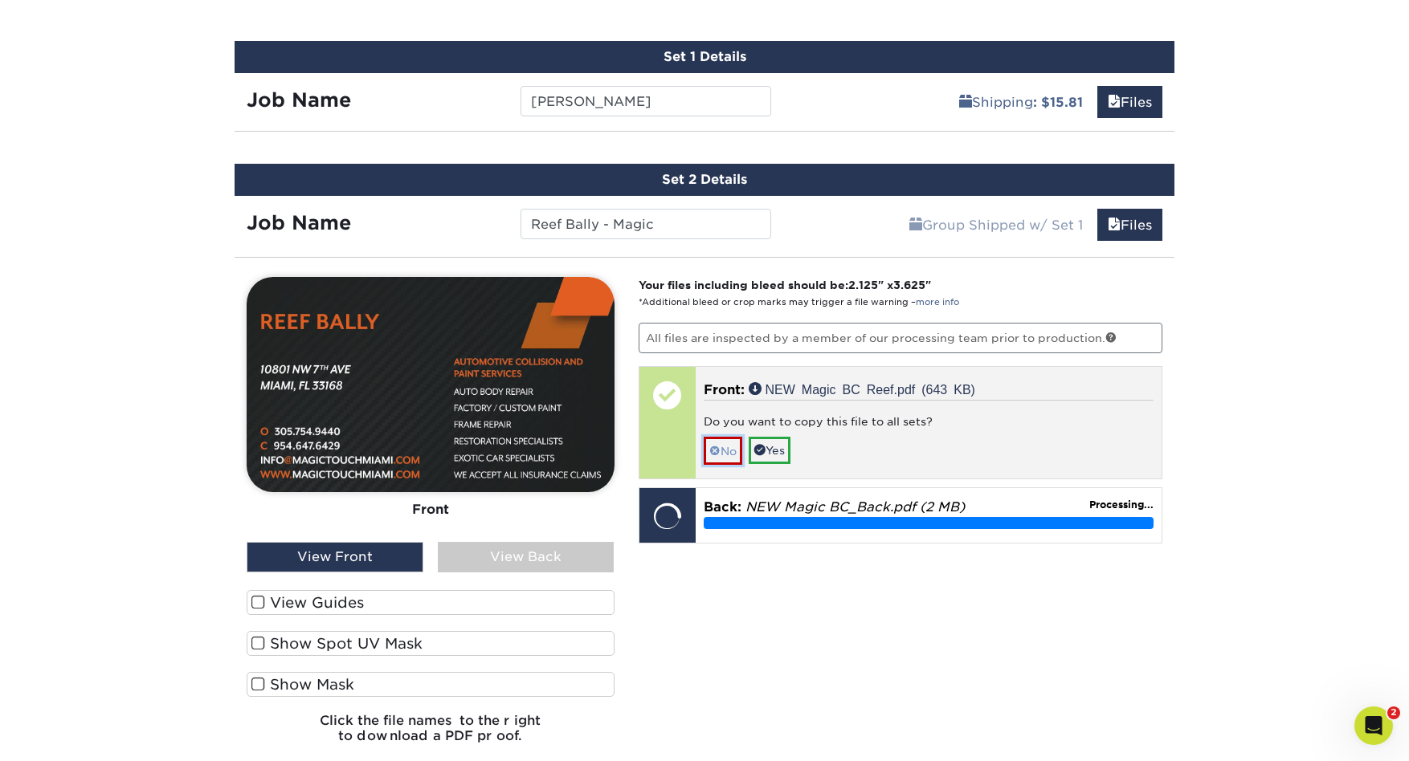
click at [716, 449] on span at bounding box center [714, 451] width 11 height 13
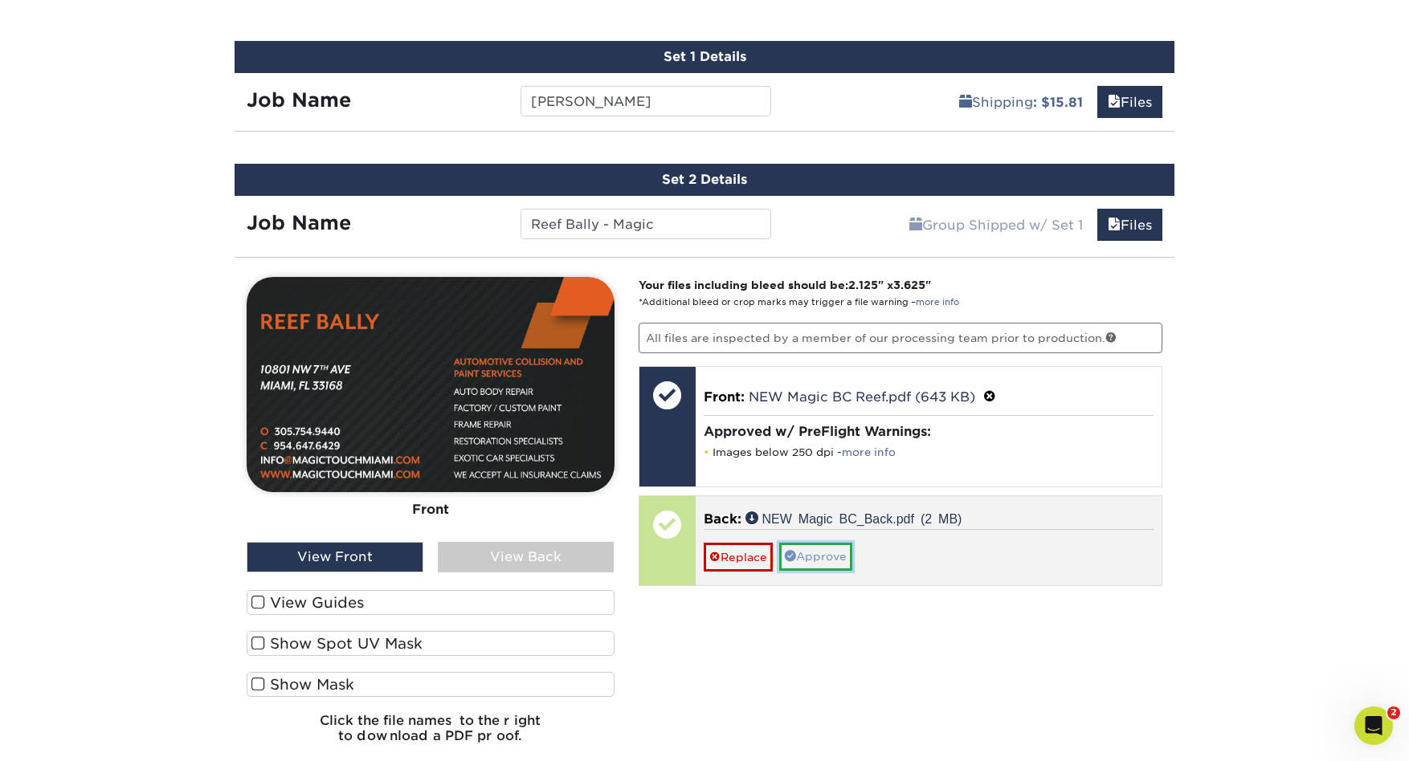
click at [810, 561] on link "Approve" at bounding box center [815, 556] width 73 height 27
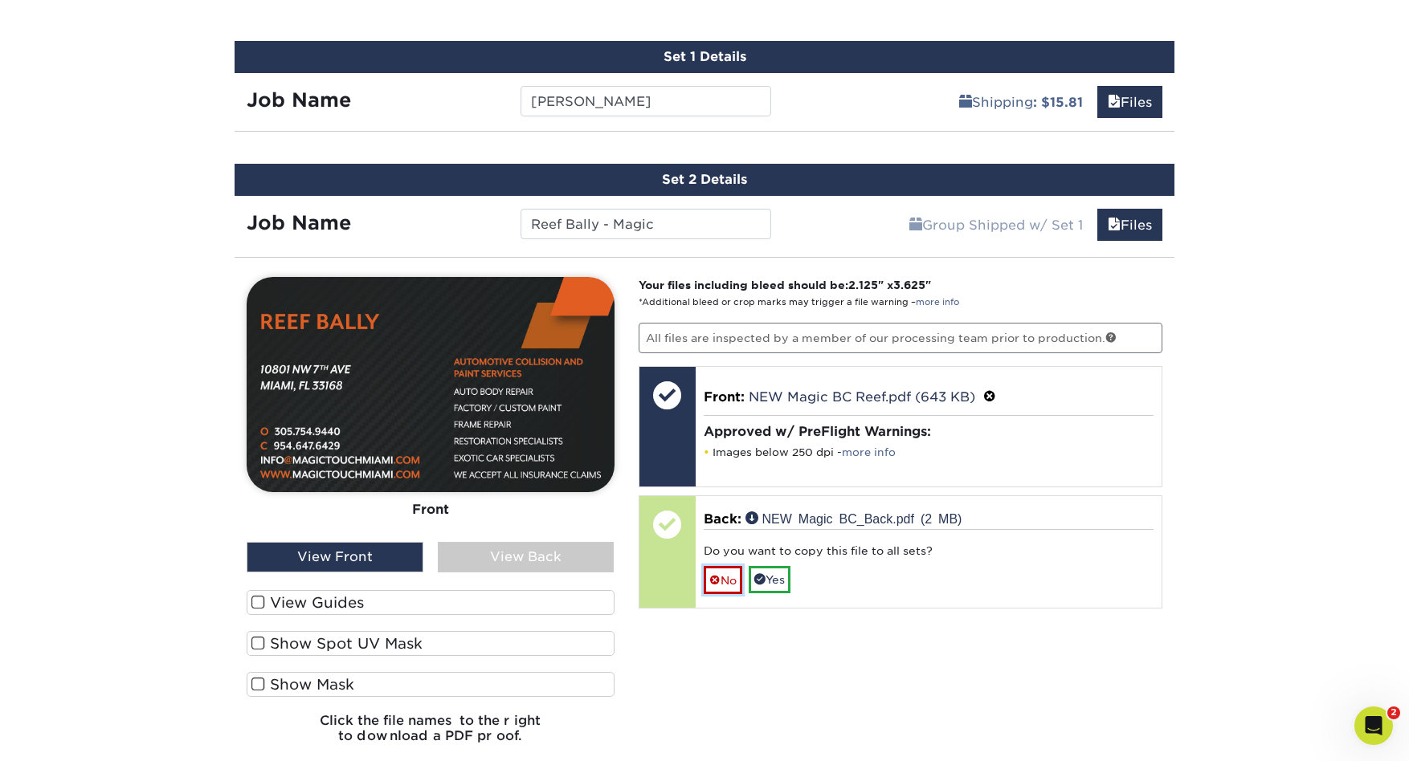
click at [723, 576] on link "No" at bounding box center [723, 580] width 39 height 28
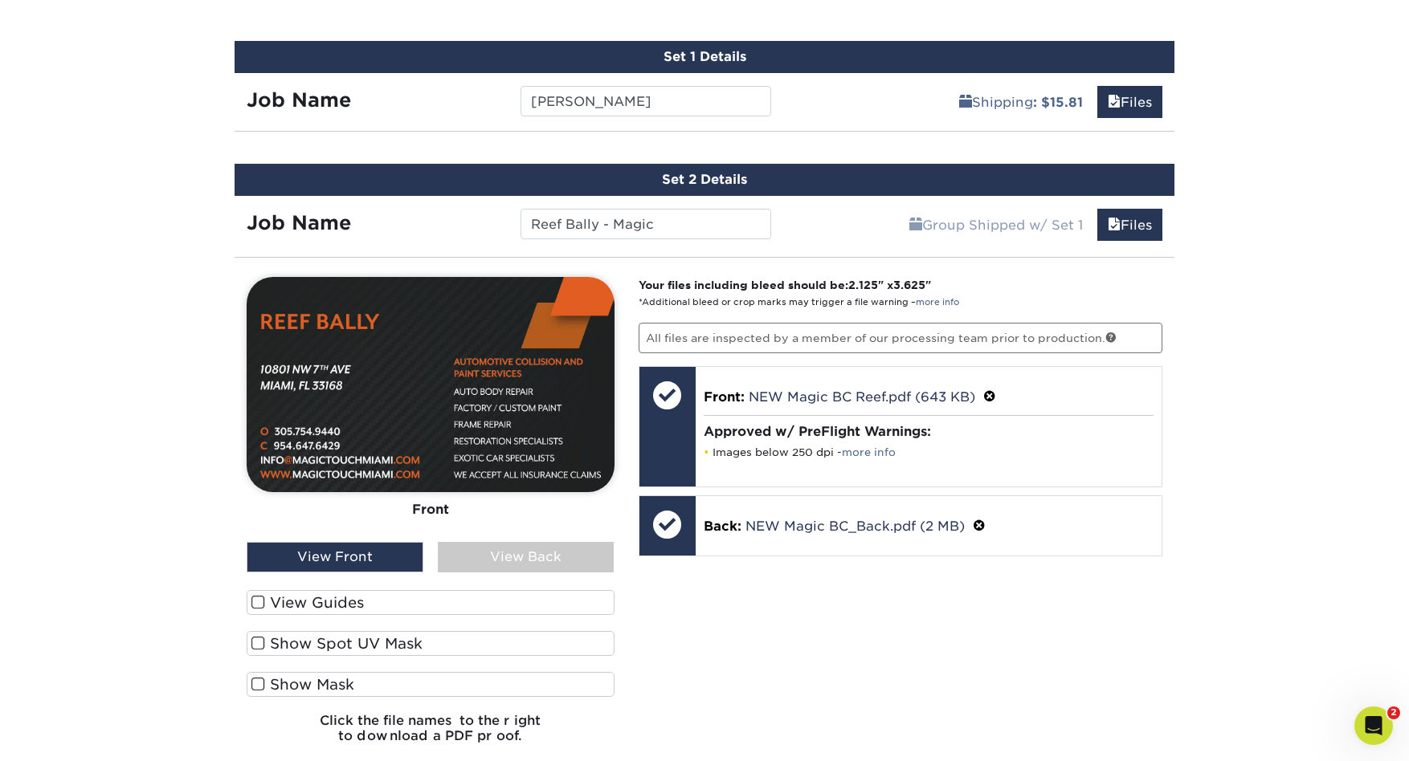
click at [563, 560] on div "View Back" at bounding box center [526, 557] width 177 height 31
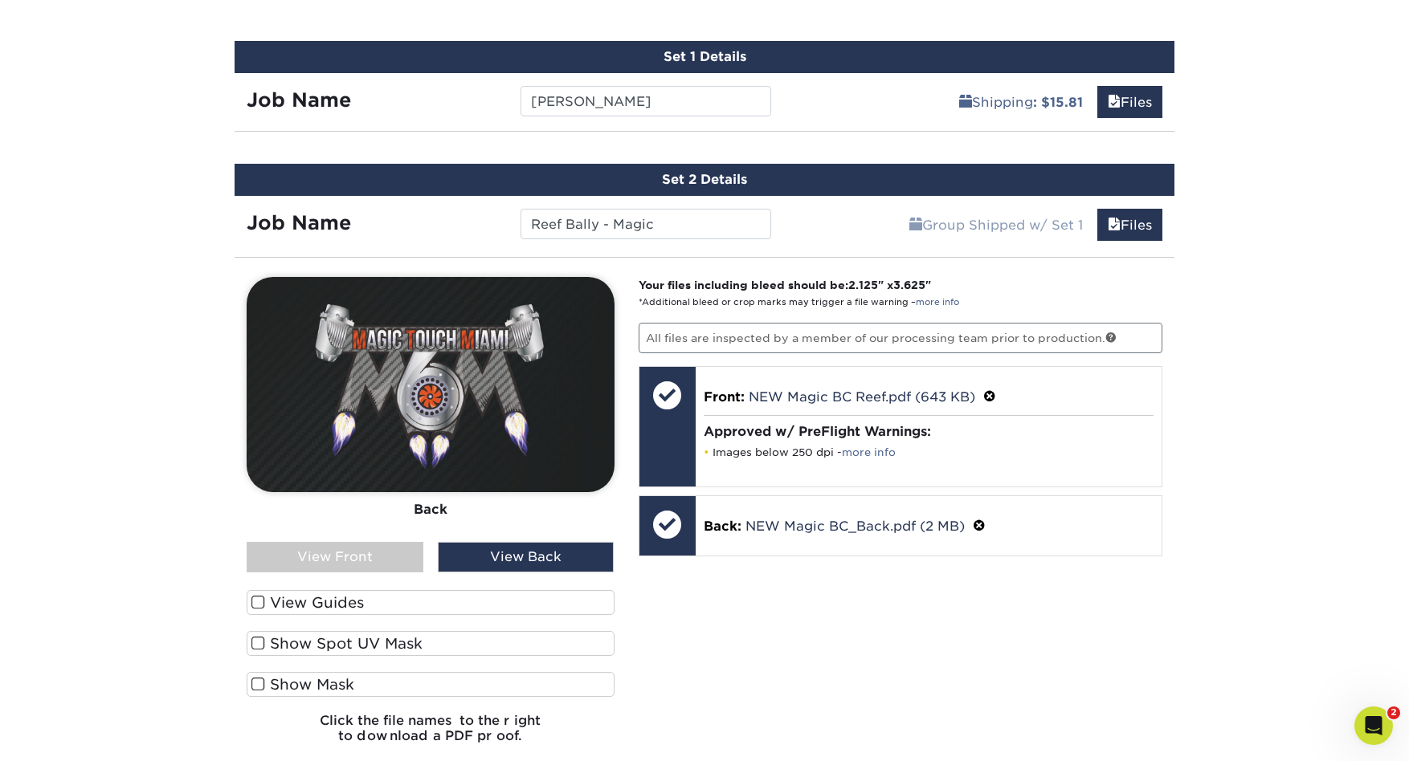
click at [394, 559] on div "View Front" at bounding box center [335, 557] width 177 height 31
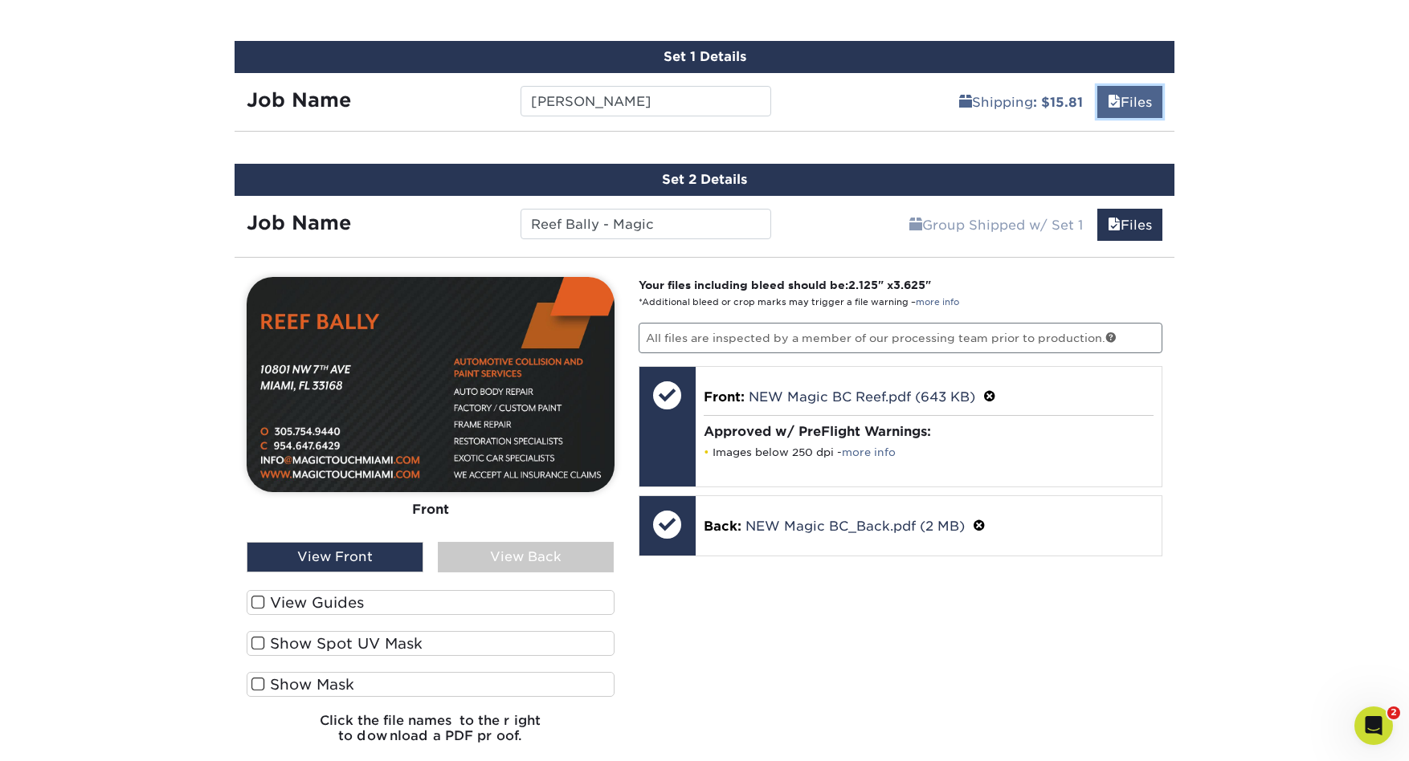
click at [1128, 103] on link "Files" at bounding box center [1129, 102] width 65 height 32
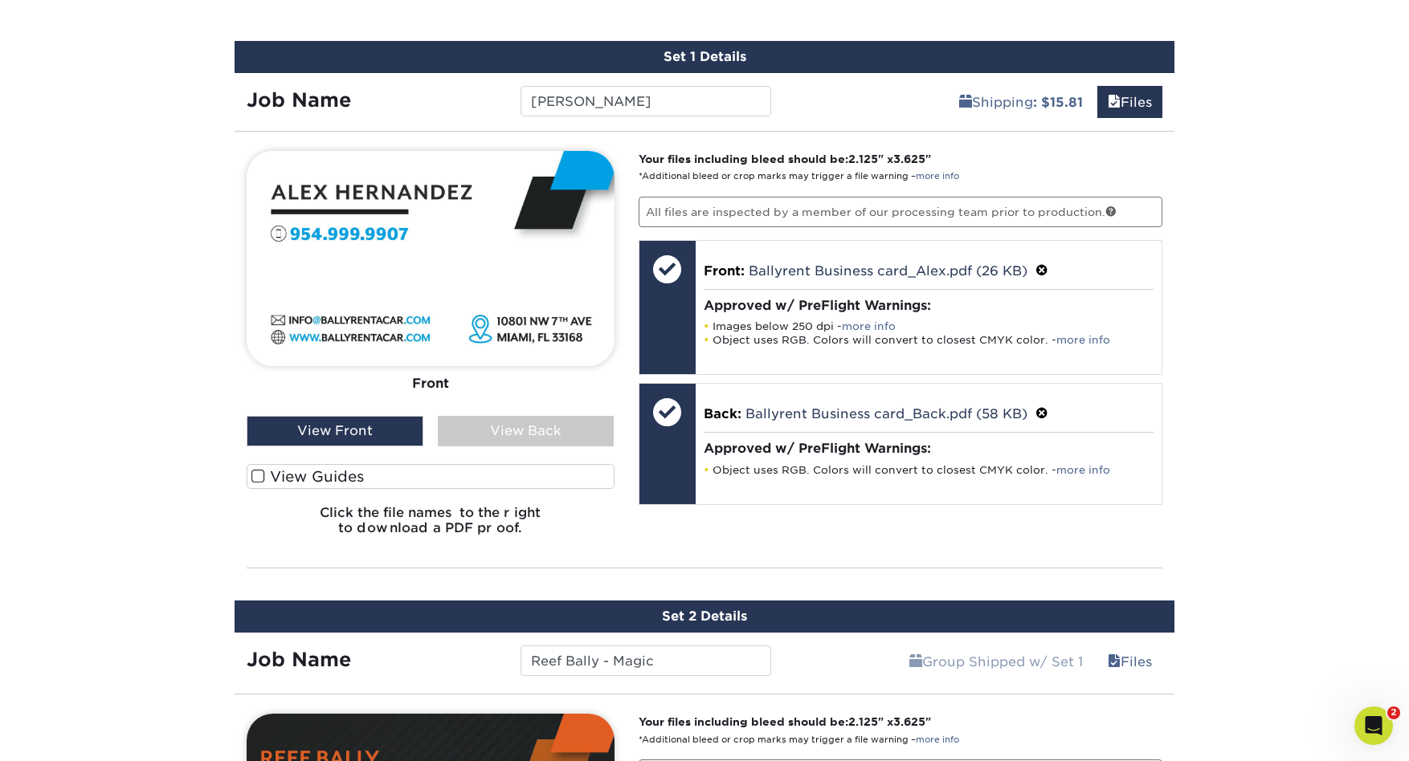
click at [502, 436] on div "View Back" at bounding box center [526, 431] width 177 height 31
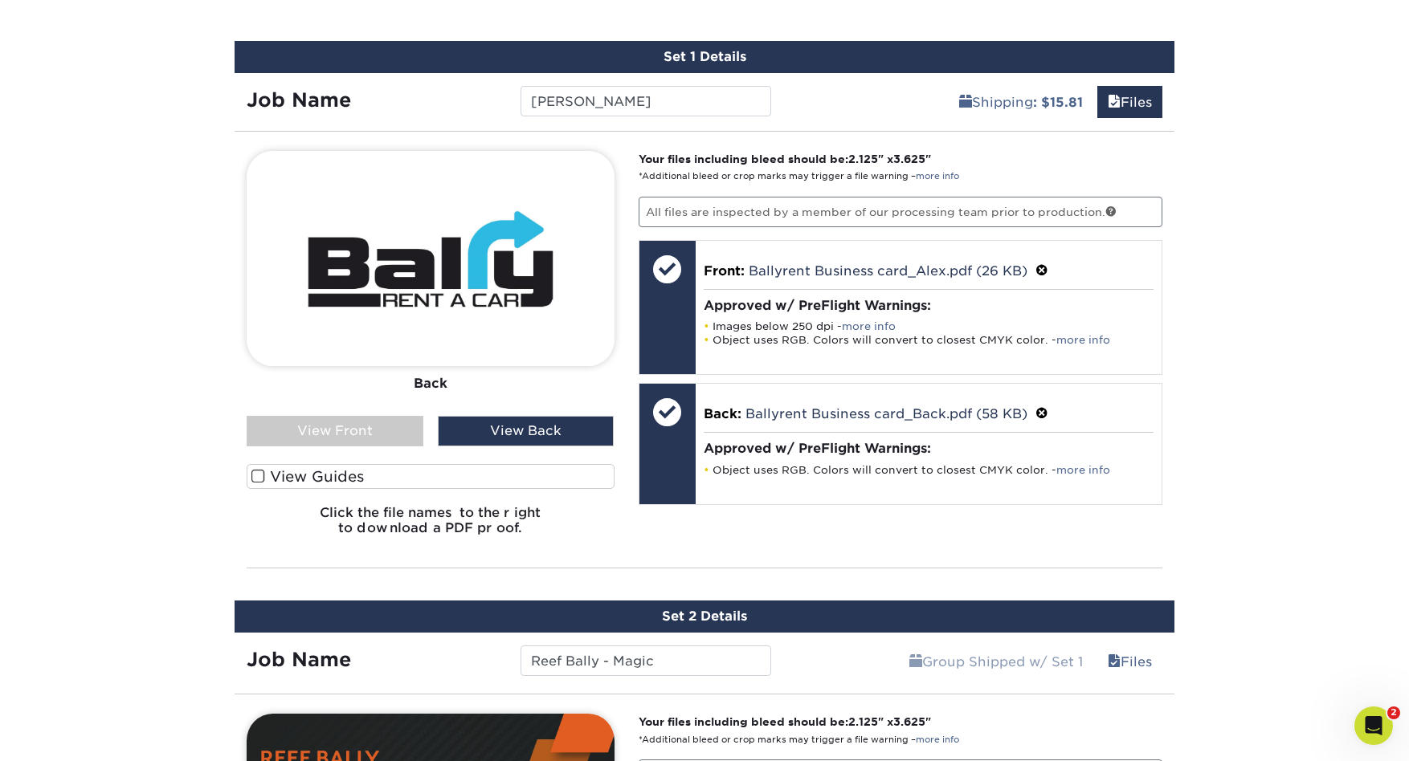
click at [357, 435] on div "View Front" at bounding box center [335, 431] width 177 height 31
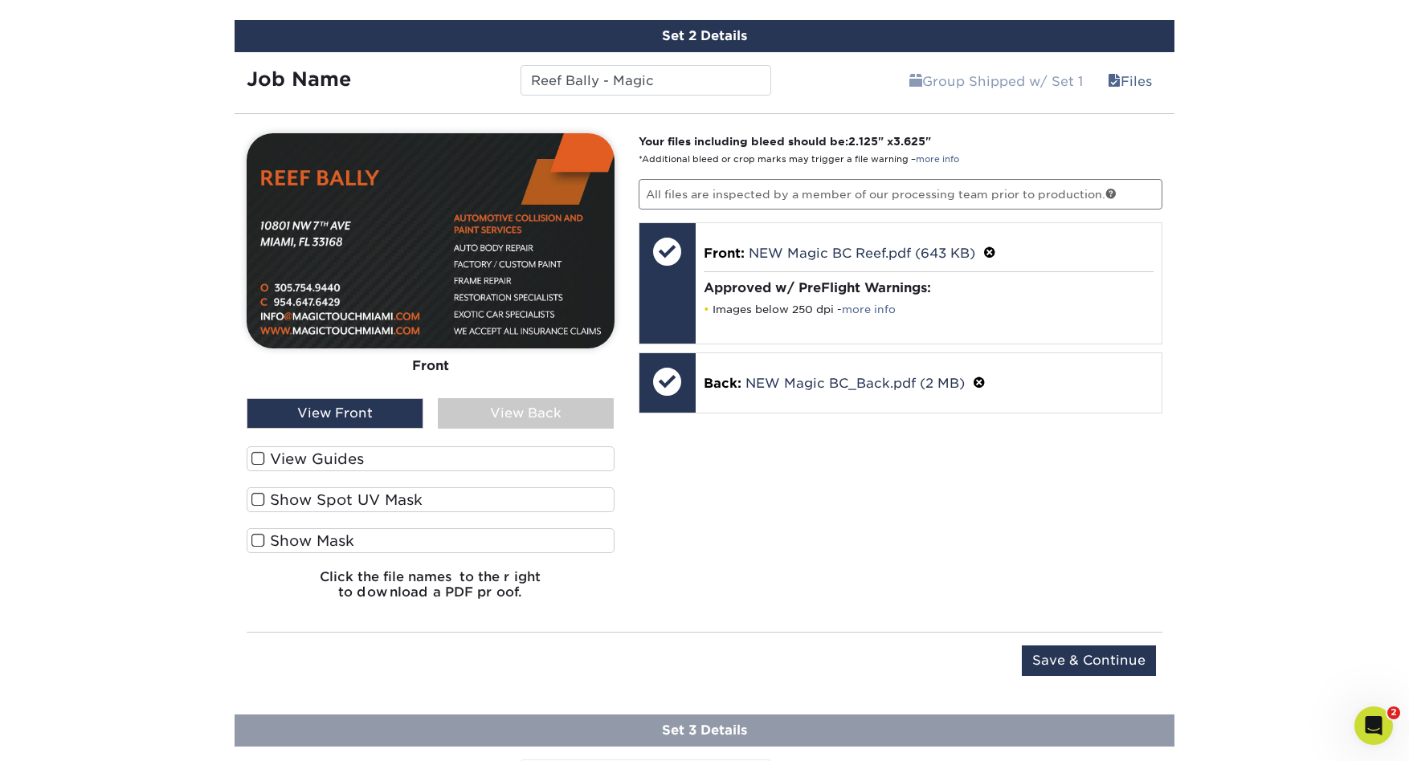
scroll to position [1548, 0]
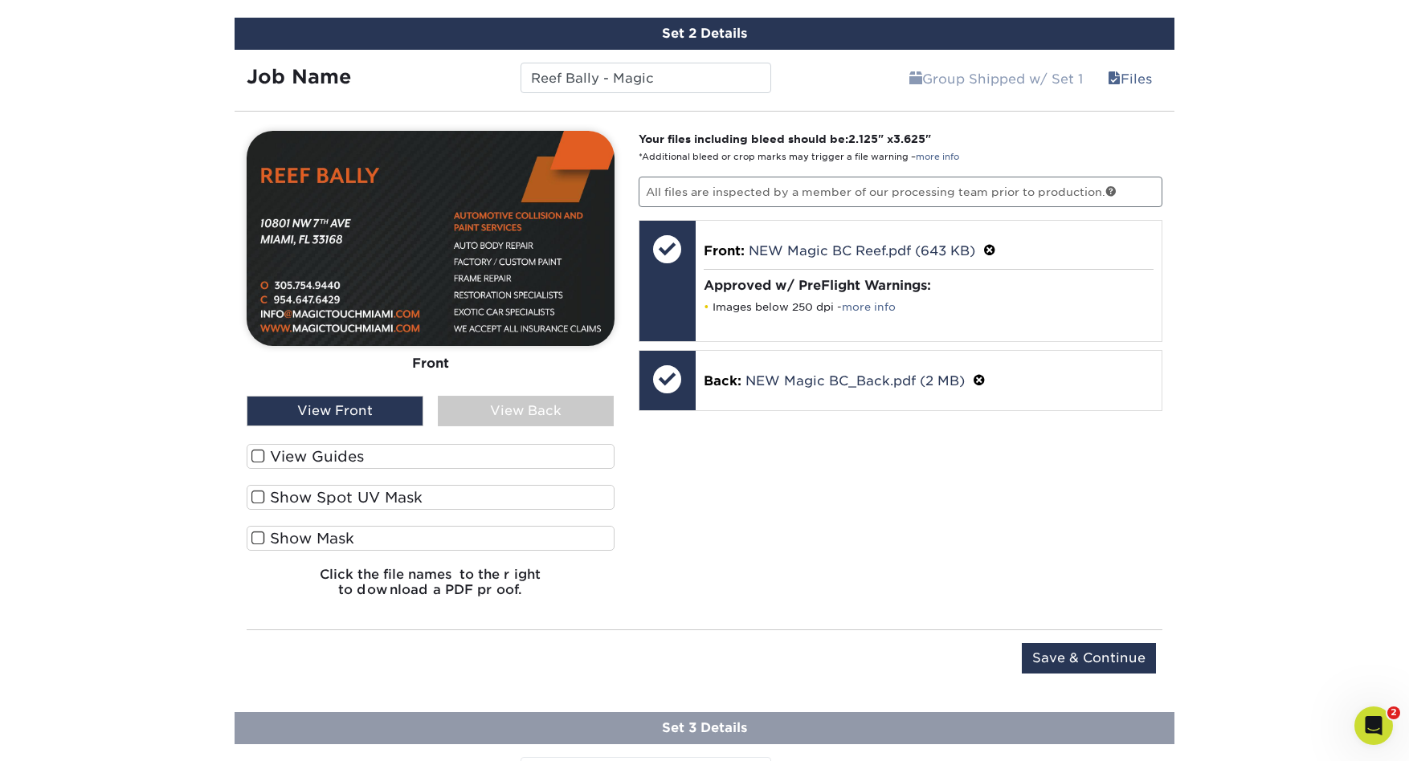
click at [488, 418] on div "View Back" at bounding box center [526, 411] width 177 height 31
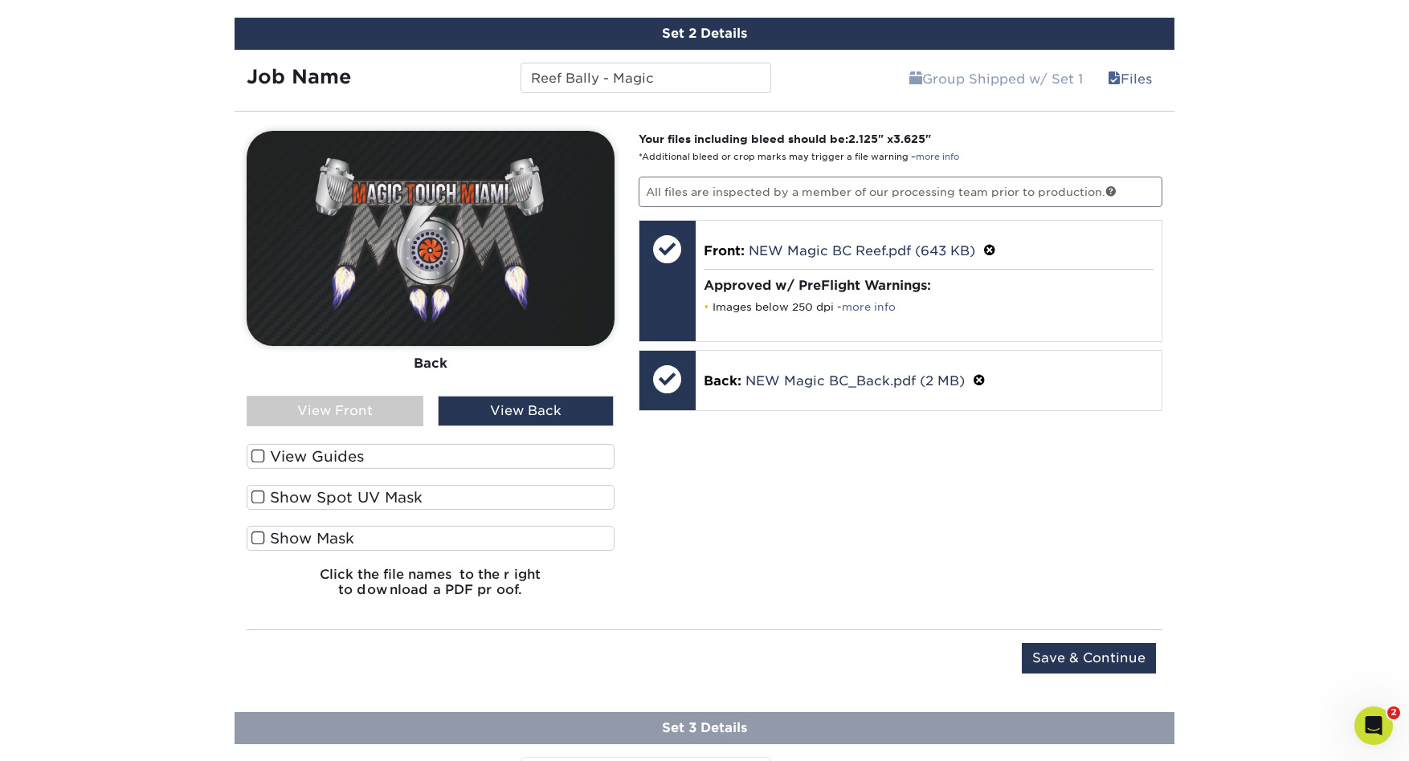
click at [363, 418] on div "View Front" at bounding box center [335, 411] width 177 height 31
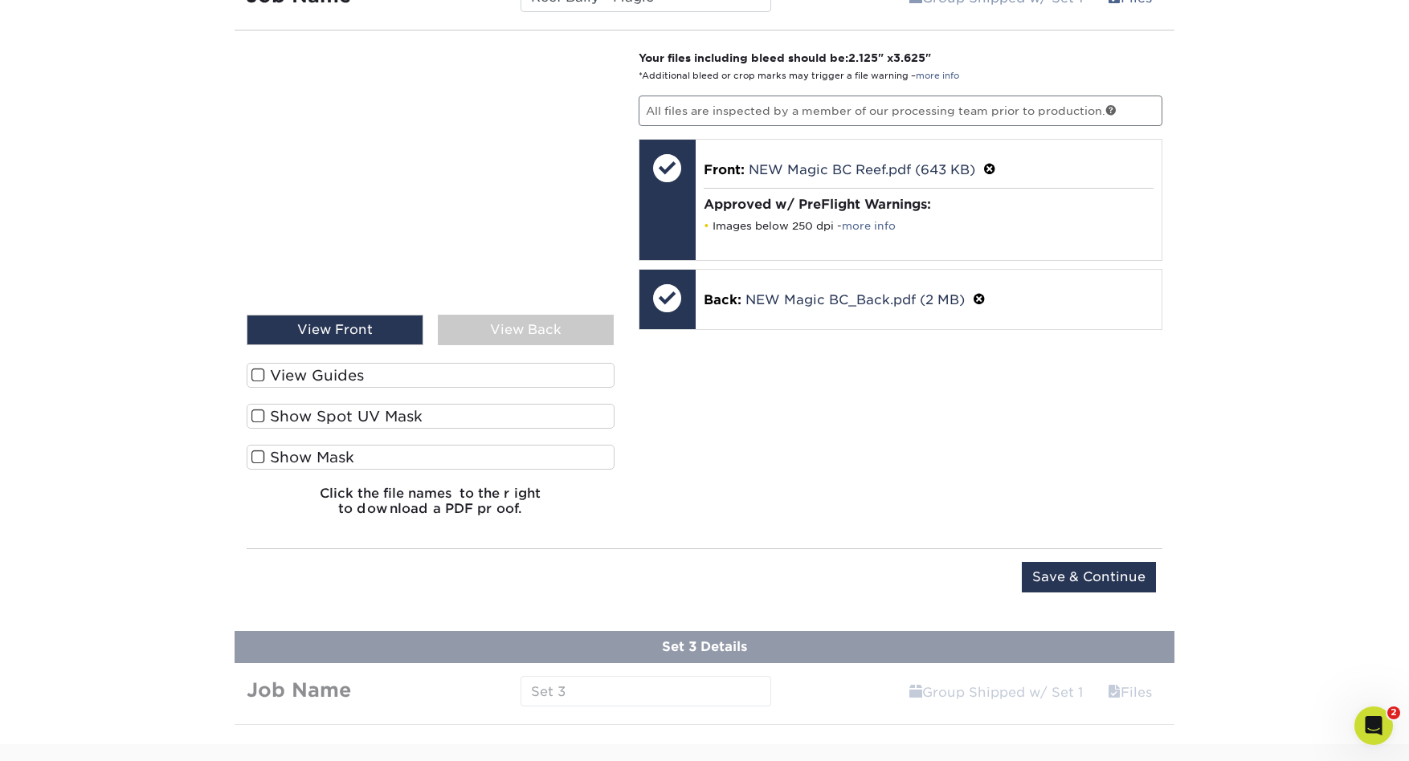
scroll to position [1624, 0]
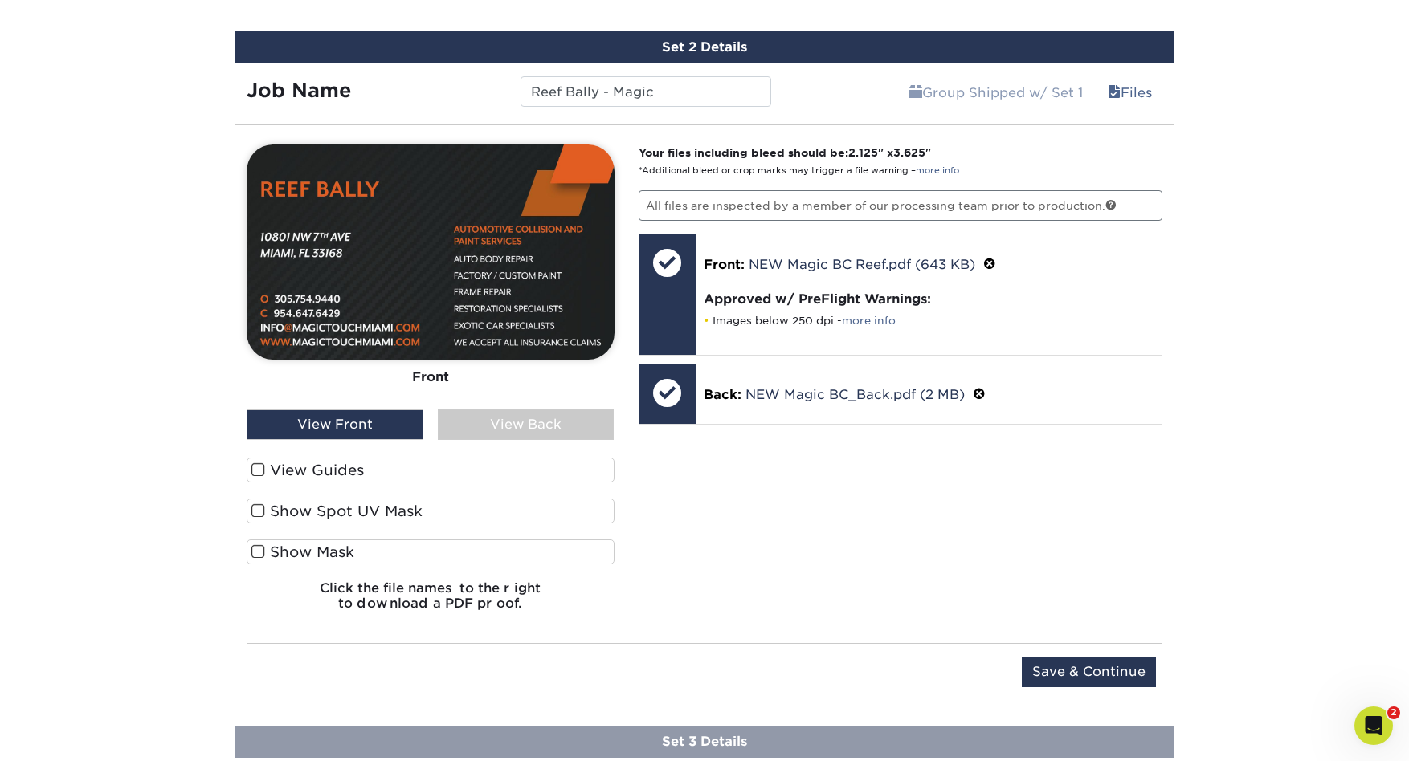
scroll to position [1553, 0]
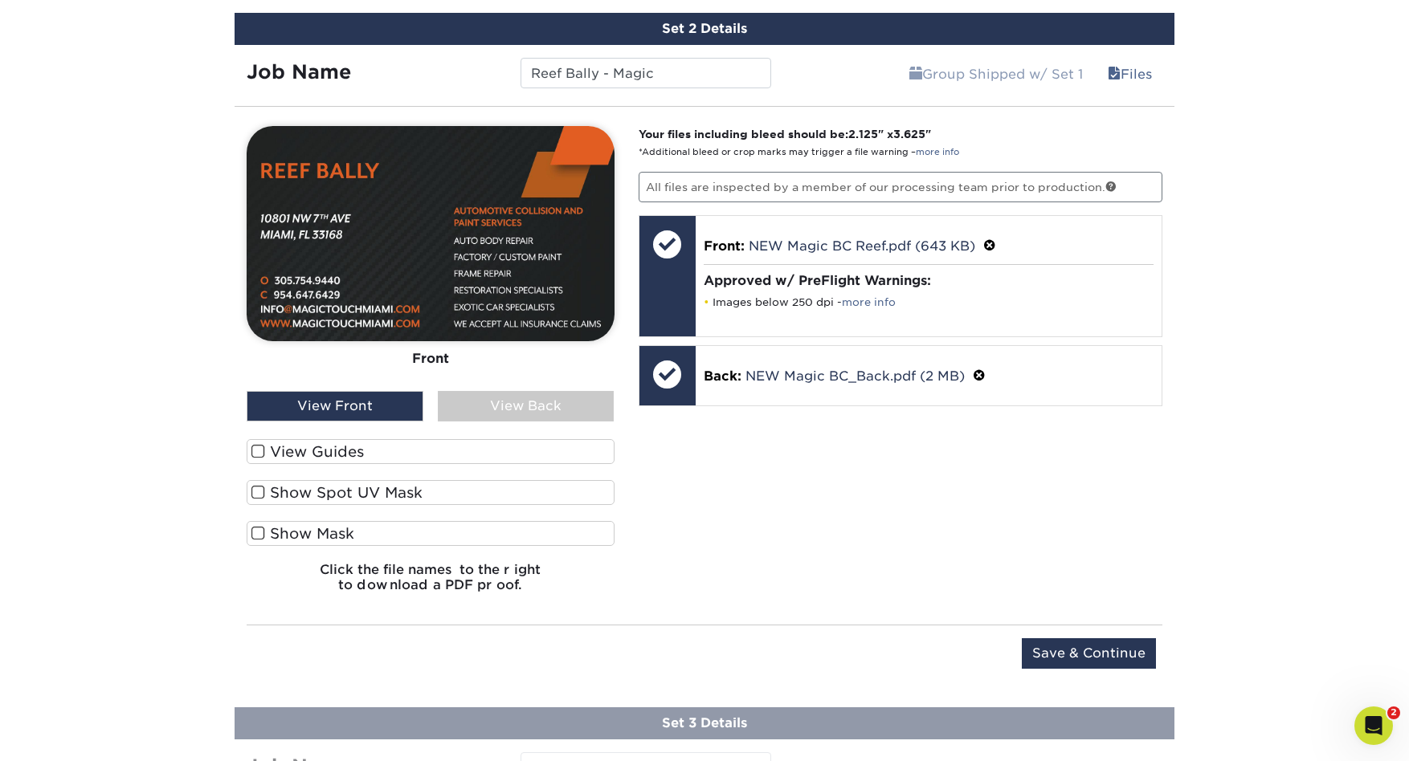
click at [562, 400] on div "View Back" at bounding box center [526, 406] width 177 height 31
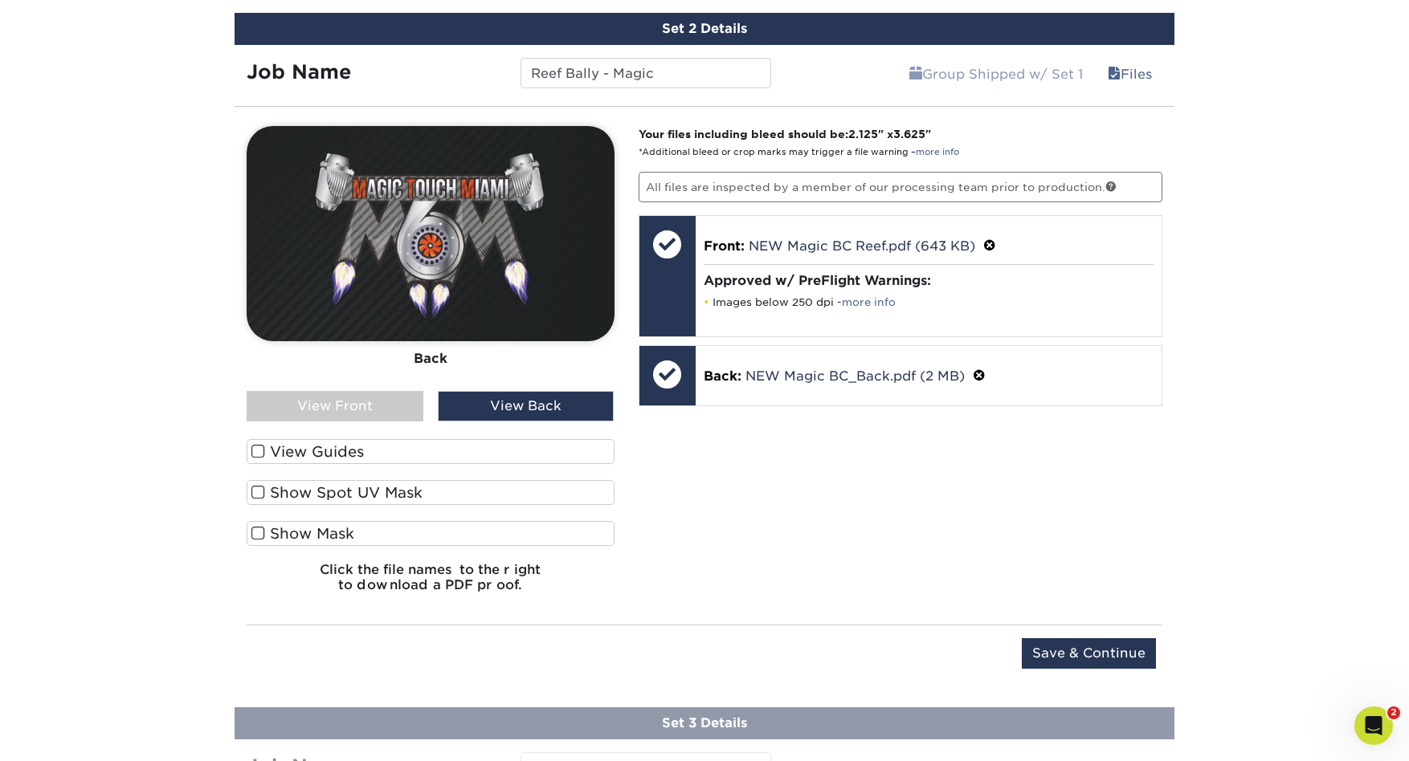
click at [341, 410] on div "View Front" at bounding box center [335, 406] width 177 height 31
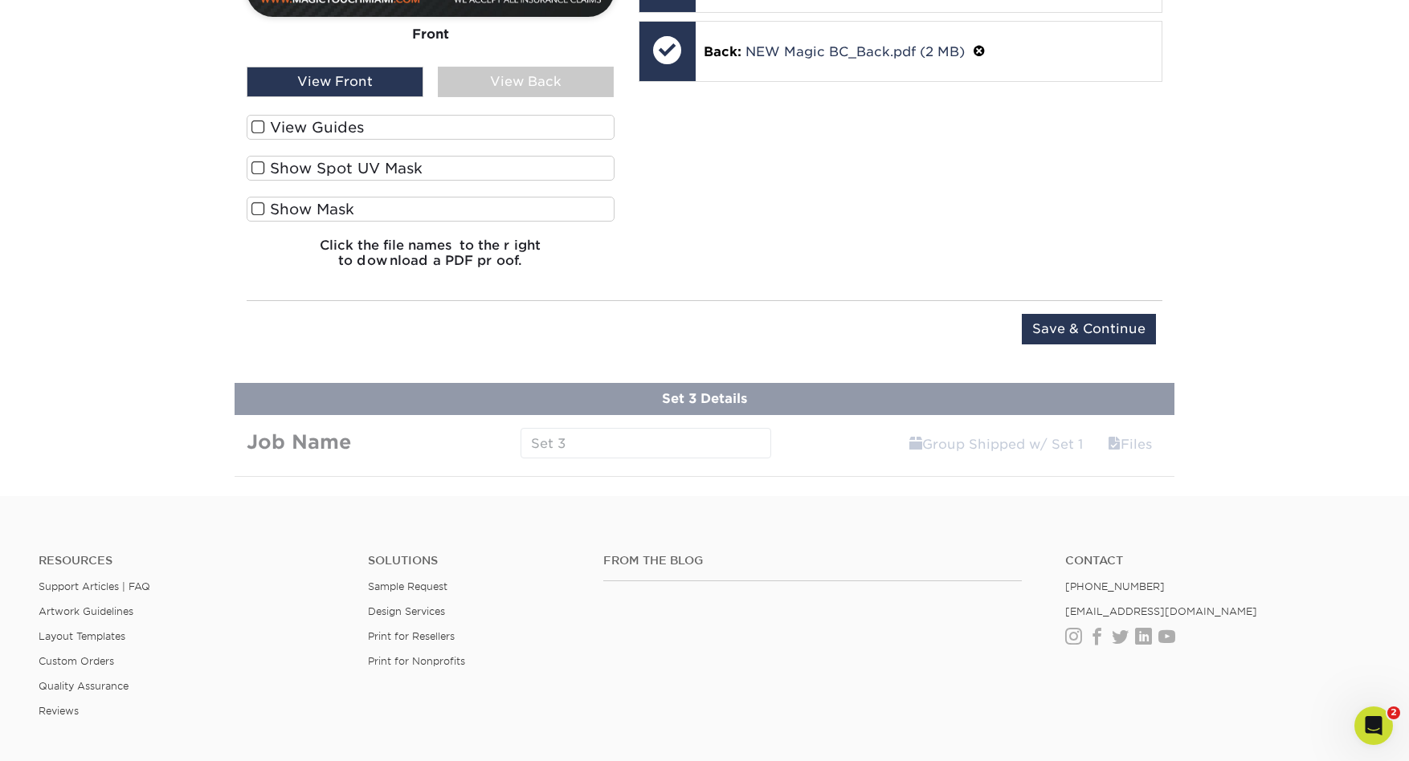
scroll to position [1881, 0]
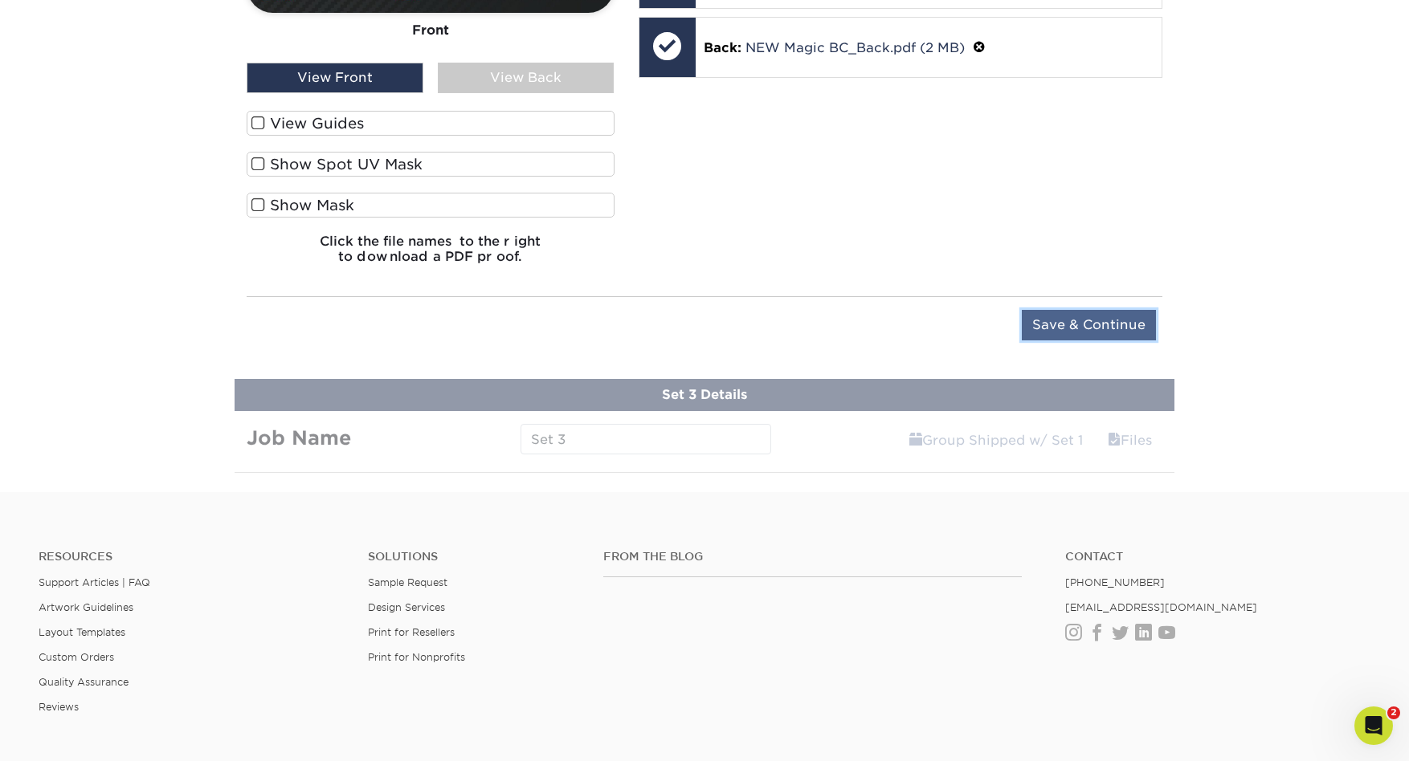
click at [1095, 322] on input "Save & Continue" at bounding box center [1089, 325] width 134 height 31
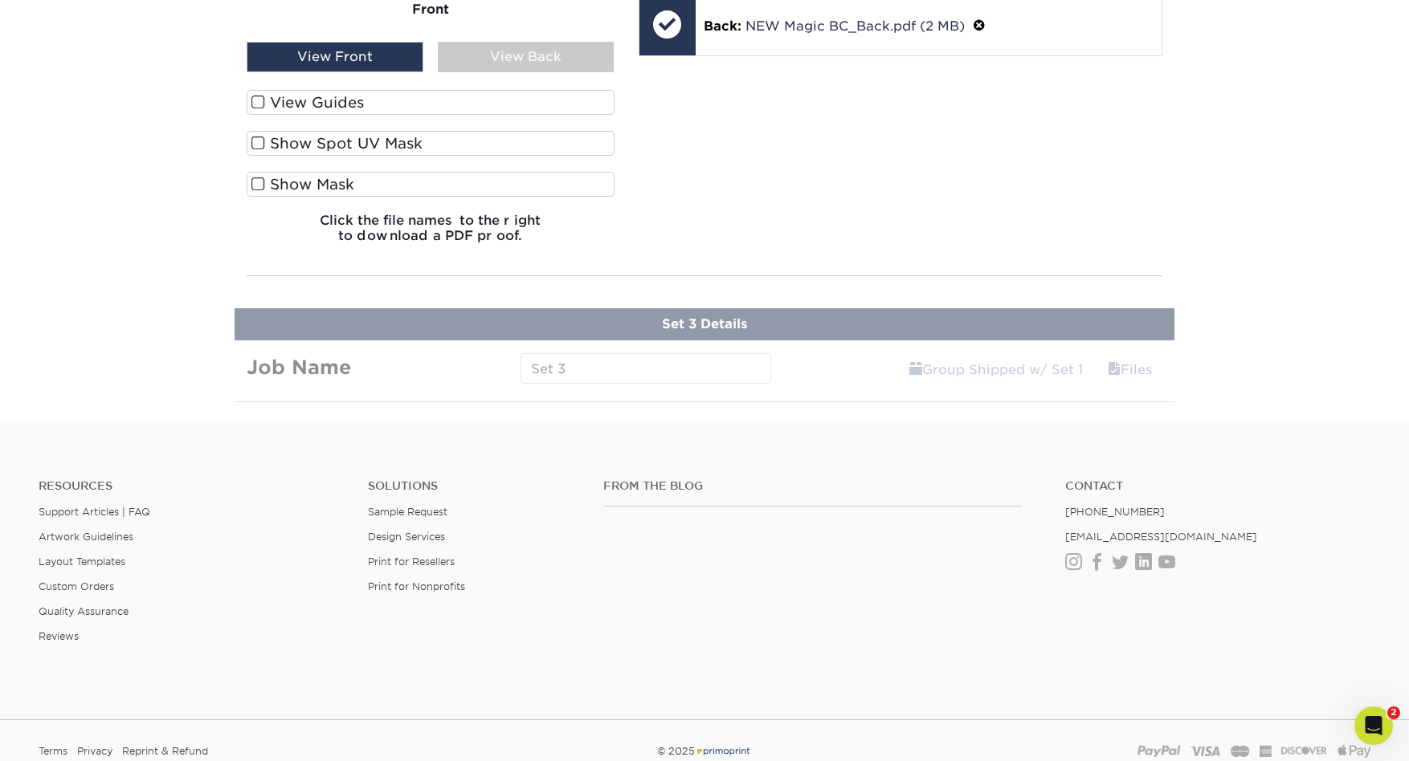
scroll to position [1466, 0]
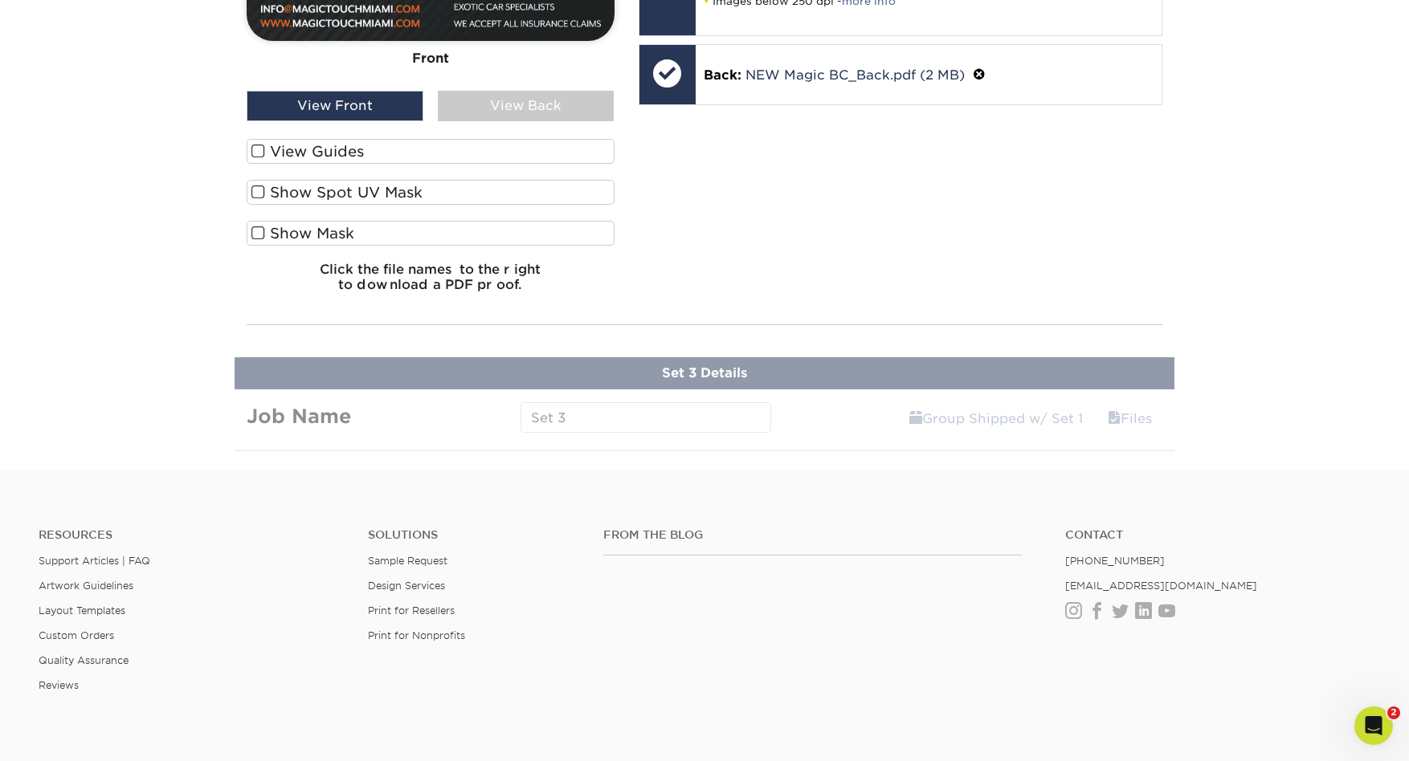
scroll to position [1428, 0]
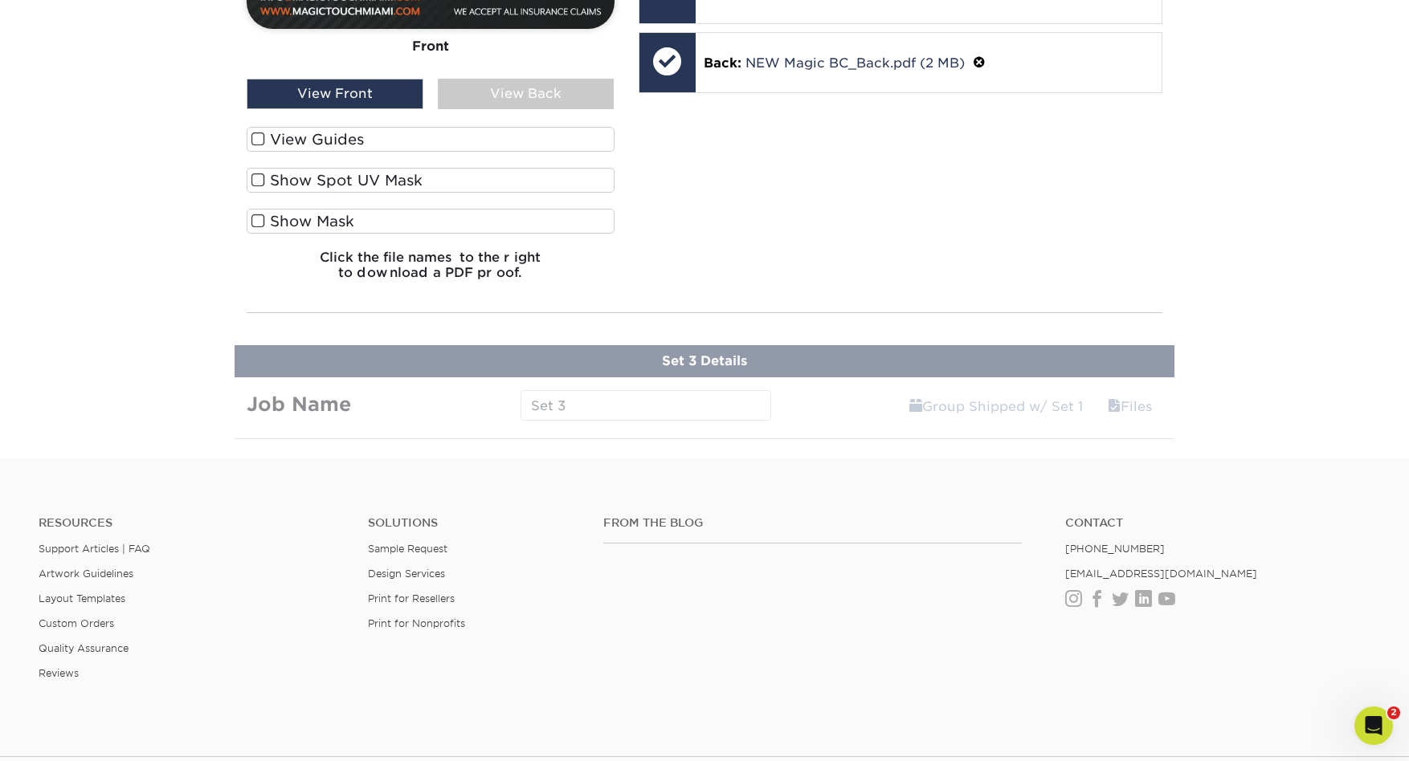
drag, startPoint x: 483, startPoint y: 292, endPoint x: 544, endPoint y: 291, distance: 61.1
click at [483, 292] on h6 "Click the file names to the right to download a PDF proof." at bounding box center [431, 271] width 368 height 43
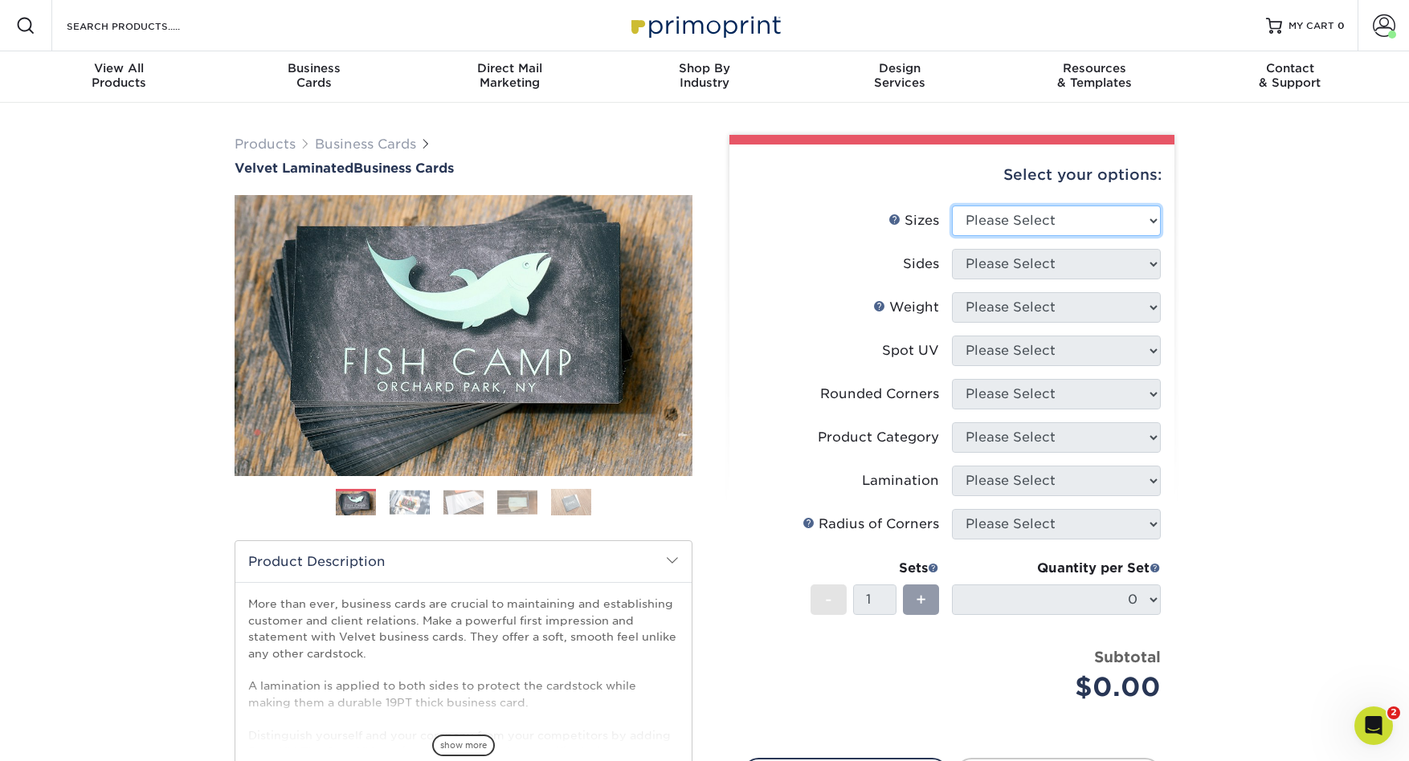
click at [1153, 221] on select "Please Select 1.5" x 3.5" - Mini 1.75" x 3.5" - Mini 2" x 2" - Square 2" x 3" -…" at bounding box center [1056, 221] width 209 height 31
select select "2.00x3.50"
click at [952, 206] on select "Please Select 1.5" x 3.5" - Mini 1.75" x 3.5" - Mini 2" x 2" - Square 2" x 3" -…" at bounding box center [1056, 221] width 209 height 31
click at [1154, 259] on select "Please Select Print Both Sides Print Front Only" at bounding box center [1056, 264] width 209 height 31
select select "13abbda7-1d64-4f25-8bb2-c179b224825d"
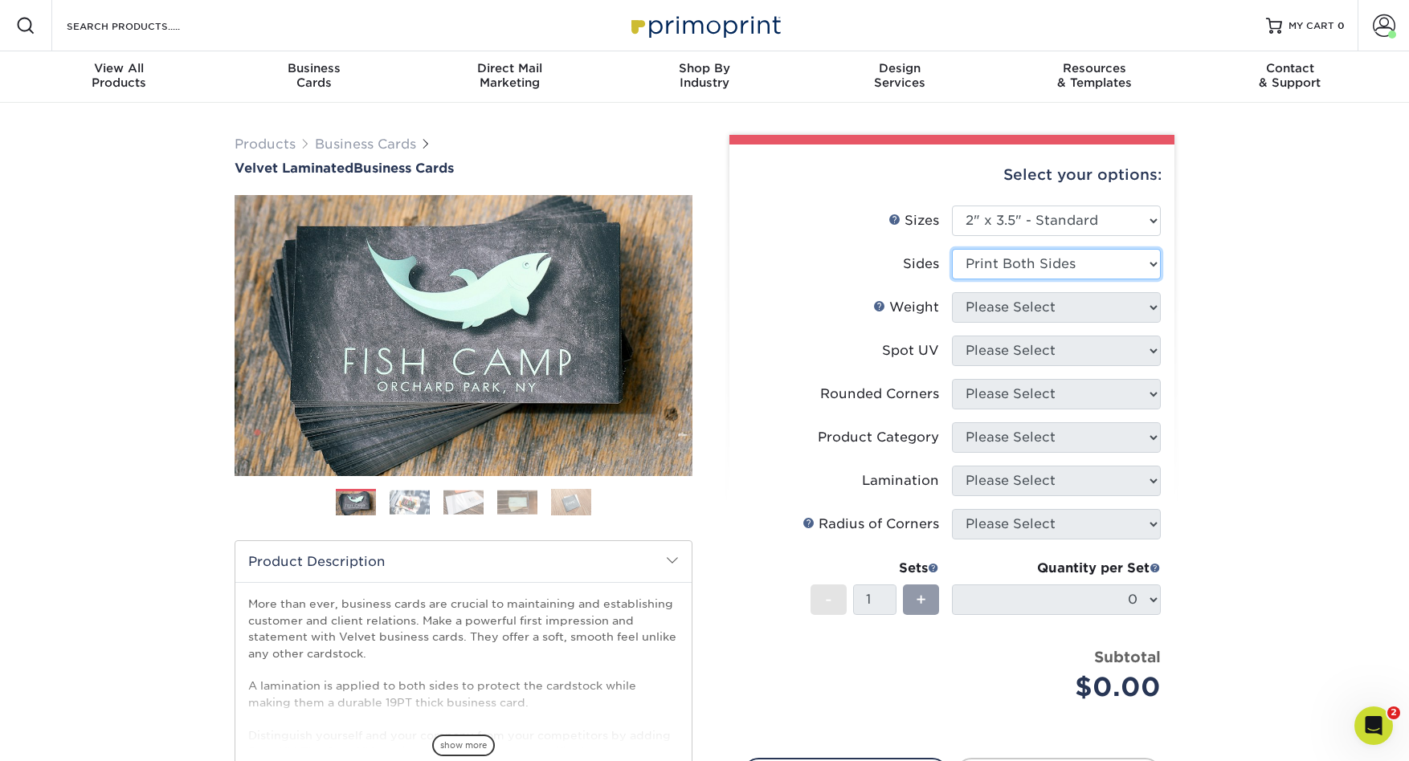
click at [952, 249] on select "Please Select Print Both Sides Print Front Only" at bounding box center [1056, 264] width 209 height 31
click at [1146, 309] on select "Please Select 16PT" at bounding box center [1056, 307] width 209 height 31
select select "16PT"
click at [952, 292] on select "Please Select 16PT" at bounding box center [1056, 307] width 209 height 31
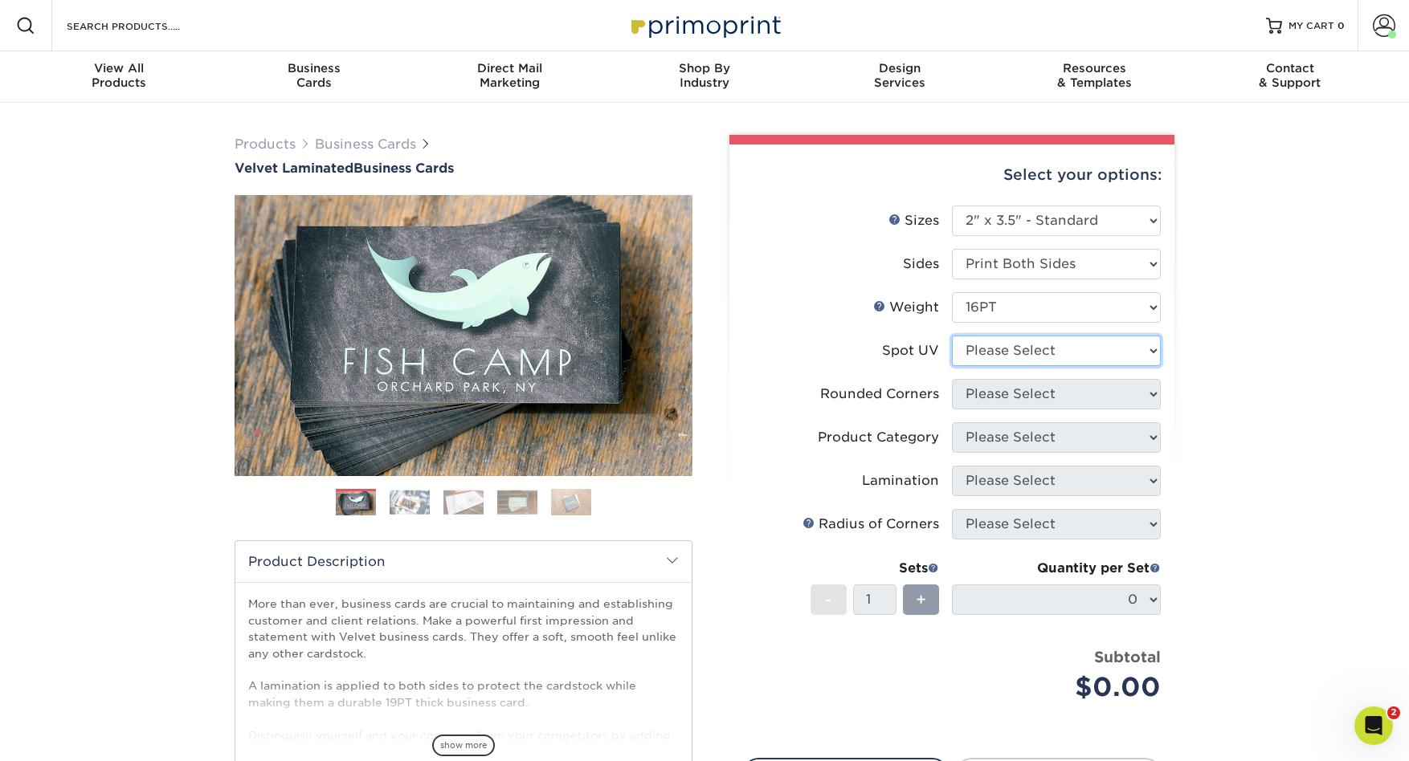
click at [1149, 357] on select "Please Select No Spot UV Front and Back (Both Sides) Front Only Back Only" at bounding box center [1056, 351] width 209 height 31
select select "3"
click at [952, 336] on select "Please Select No Spot UV Front and Back (Both Sides) Front Only Back Only" at bounding box center [1056, 351] width 209 height 31
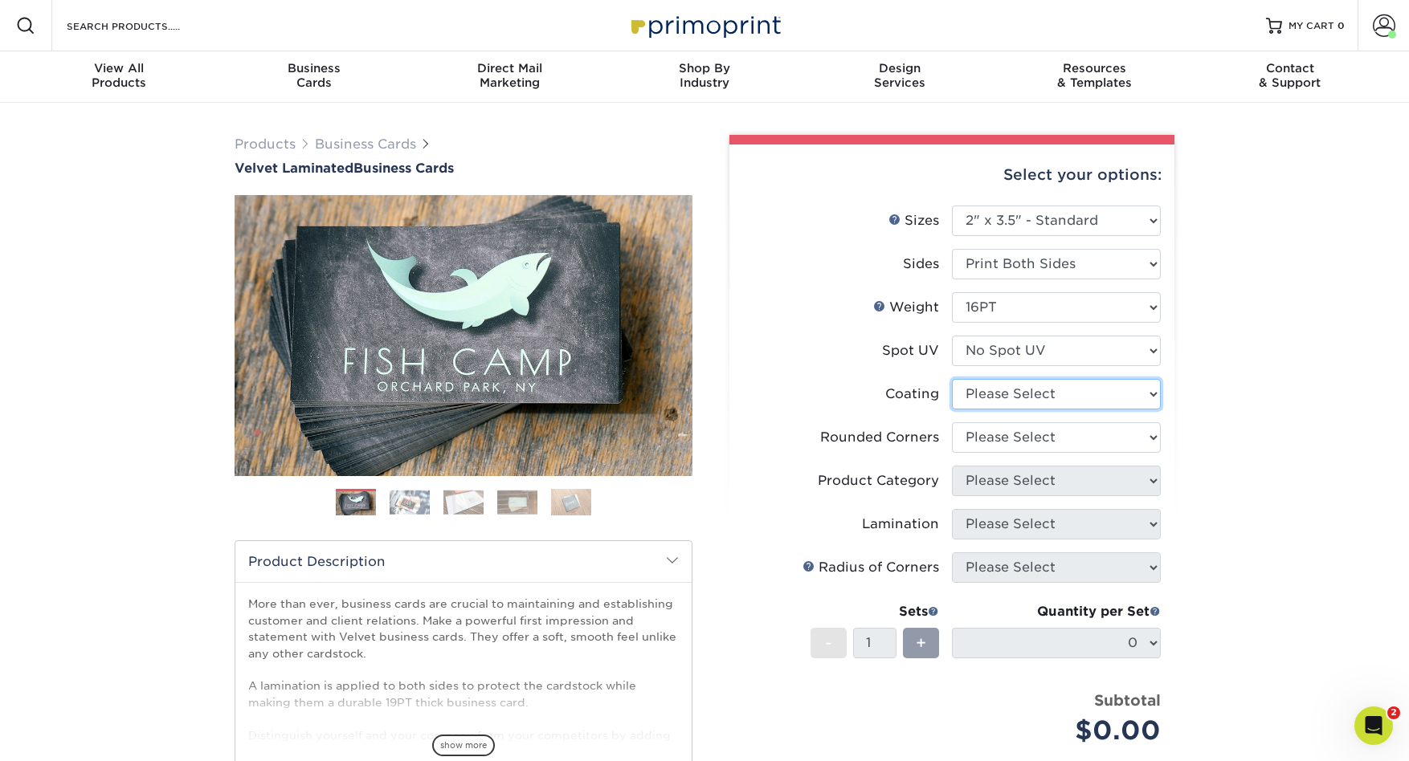
click at [1155, 392] on select at bounding box center [1056, 394] width 209 height 31
select select "3e7618de-abca-4bda-9f97-8b9129e913d8"
click at [952, 379] on select at bounding box center [1056, 394] width 209 height 31
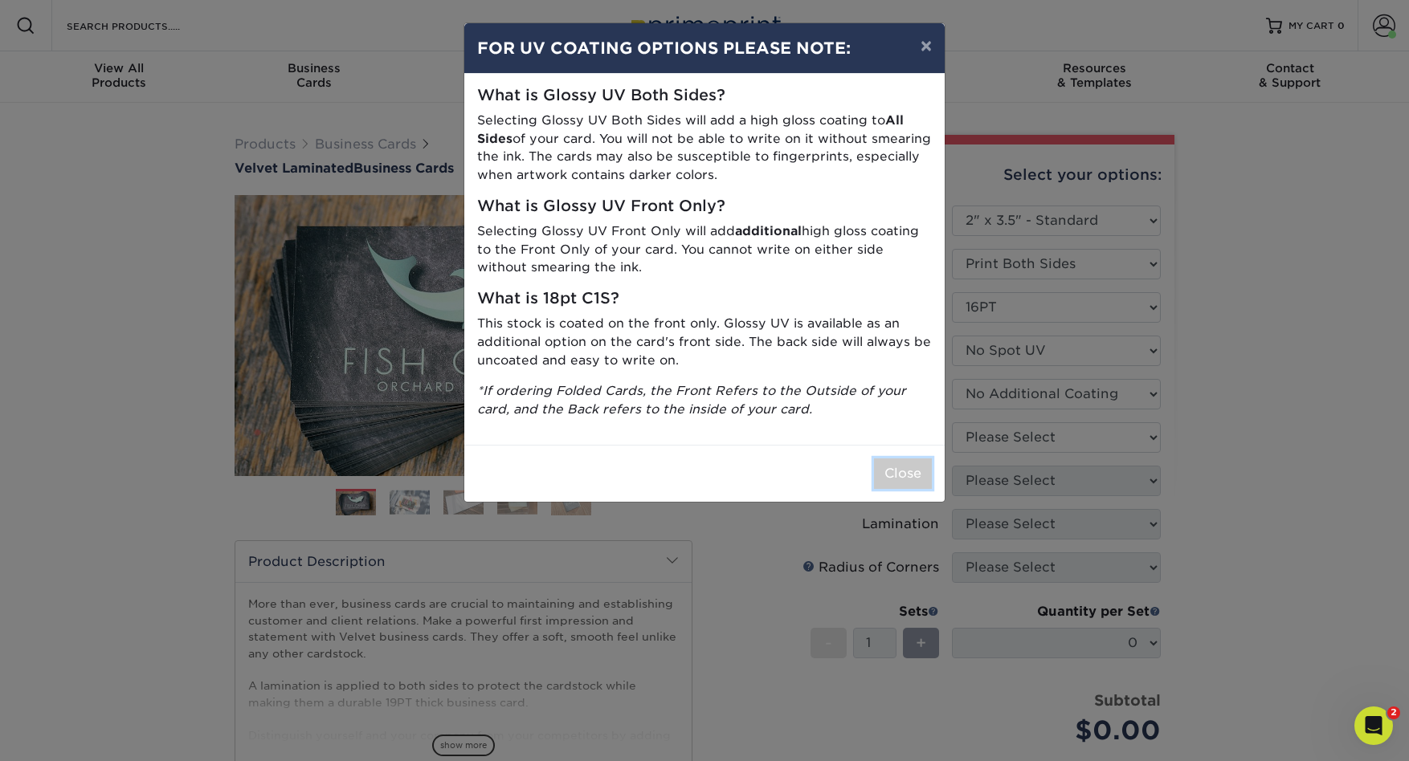
drag, startPoint x: 902, startPoint y: 477, endPoint x: 1042, endPoint y: 472, distance: 139.8
click at [904, 477] on button "Close" at bounding box center [903, 474] width 58 height 31
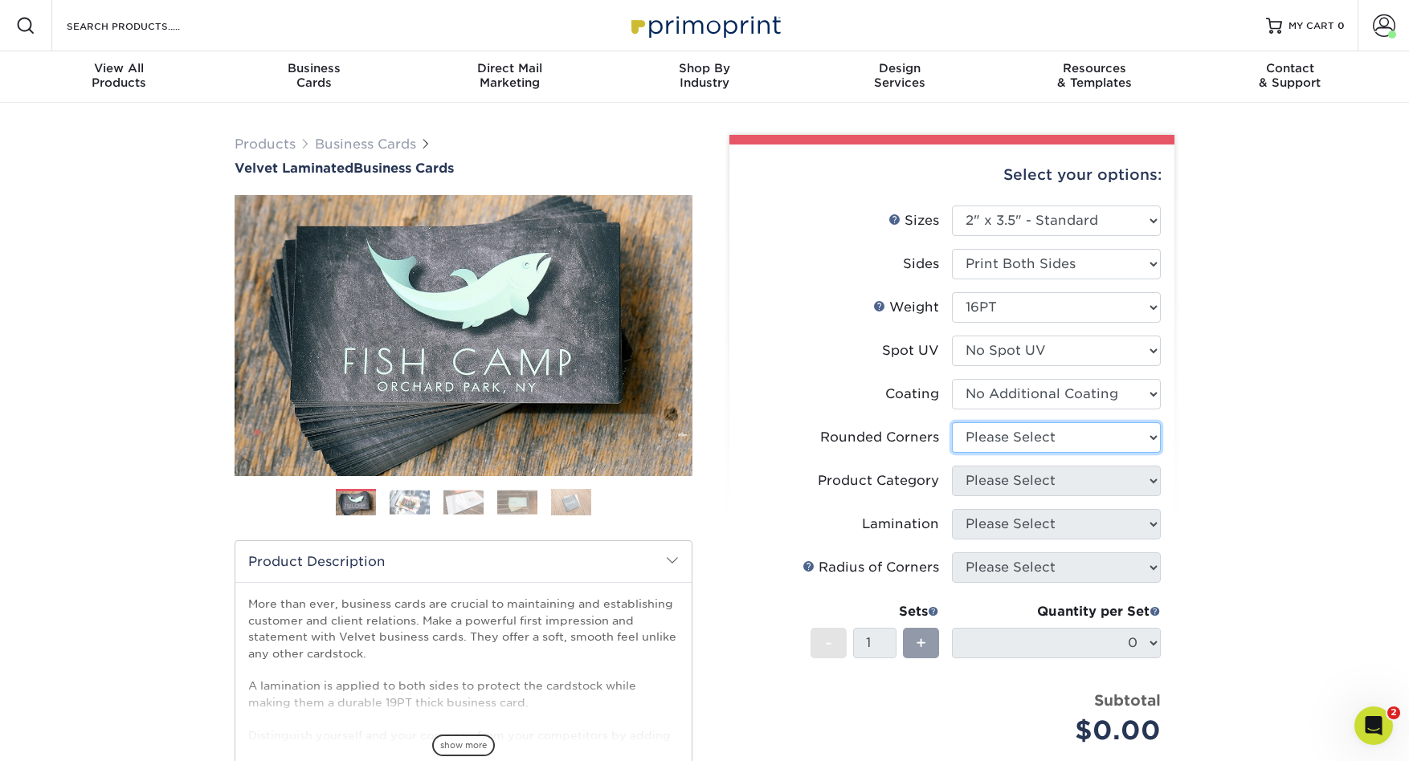
click at [1152, 438] on select "Please Select Yes - Round 2 Corners Yes - Round 4 Corners No" at bounding box center [1056, 438] width 209 height 31
select select "7672df9e-0e0a-464d-8e1f-920c575e4da3"
click at [952, 423] on select "Please Select Yes - Round 2 Corners Yes - Round 4 Corners No" at bounding box center [1056, 438] width 209 height 31
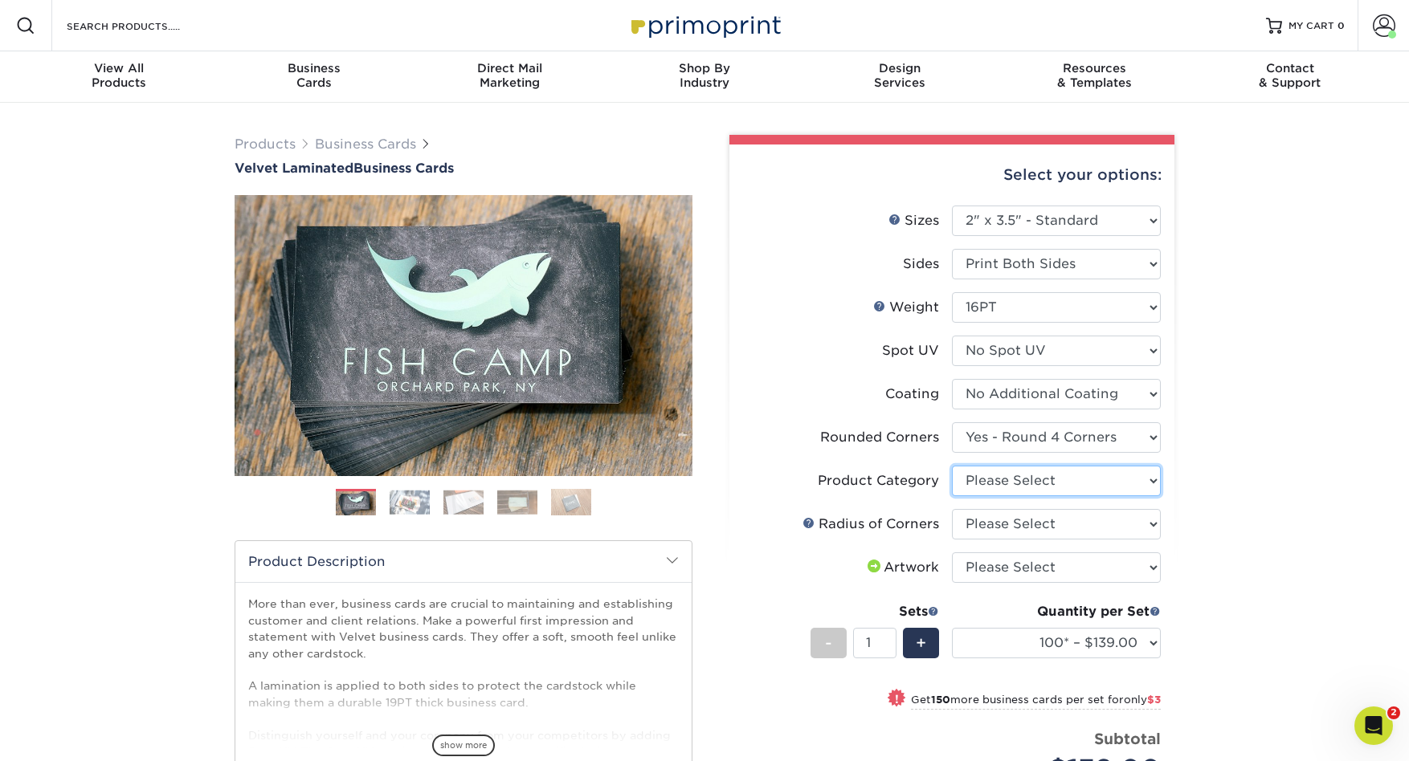
click at [1153, 479] on select "Please Select Business Cards" at bounding box center [1056, 481] width 209 height 31
select select "3b5148f1-0588-4f88-a218-97bcfdce65c1"
click at [952, 466] on select "Please Select Business Cards" at bounding box center [1056, 481] width 209 height 31
click at [1153, 525] on select "Please Select Rounded 1/8" Rounded 1/4"" at bounding box center [1056, 524] width 209 height 31
select select "479fbfe7-6a0c-4895-8c9a-81739b7486c9"
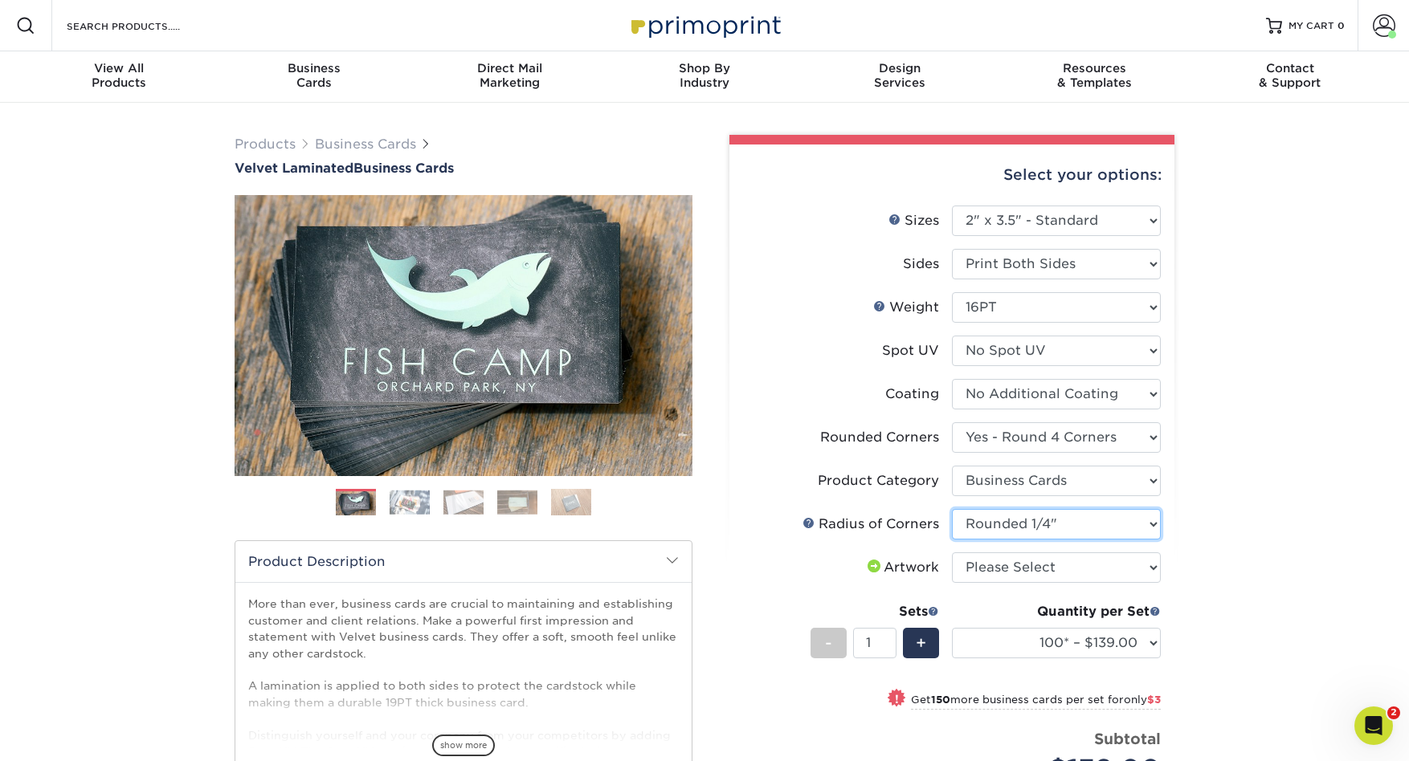
click at [952, 509] on select "Please Select Rounded 1/8" Rounded 1/4"" at bounding box center [1056, 524] width 209 height 31
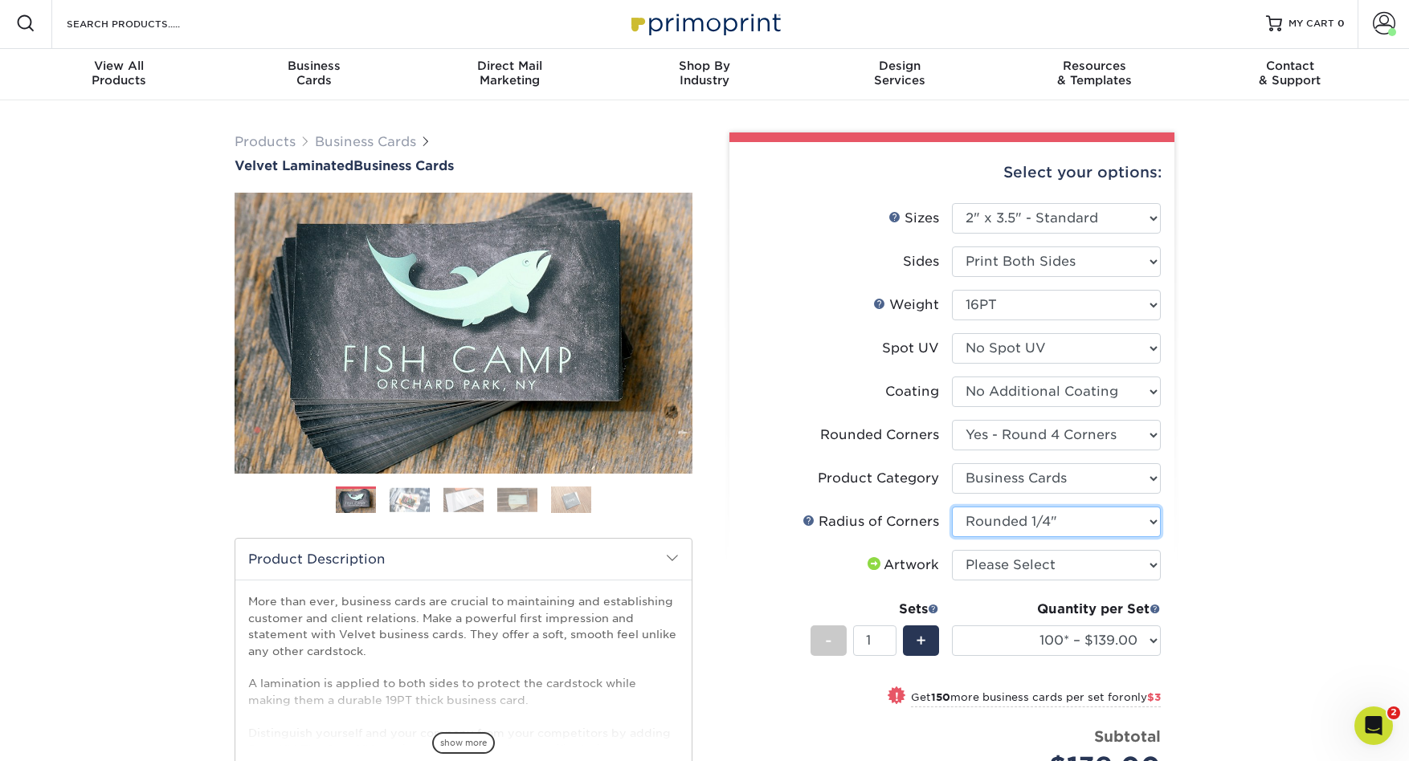
scroll to position [3, 0]
click at [1154, 568] on select "Please Select I will upload files I need a design - $100" at bounding box center [1056, 564] width 209 height 31
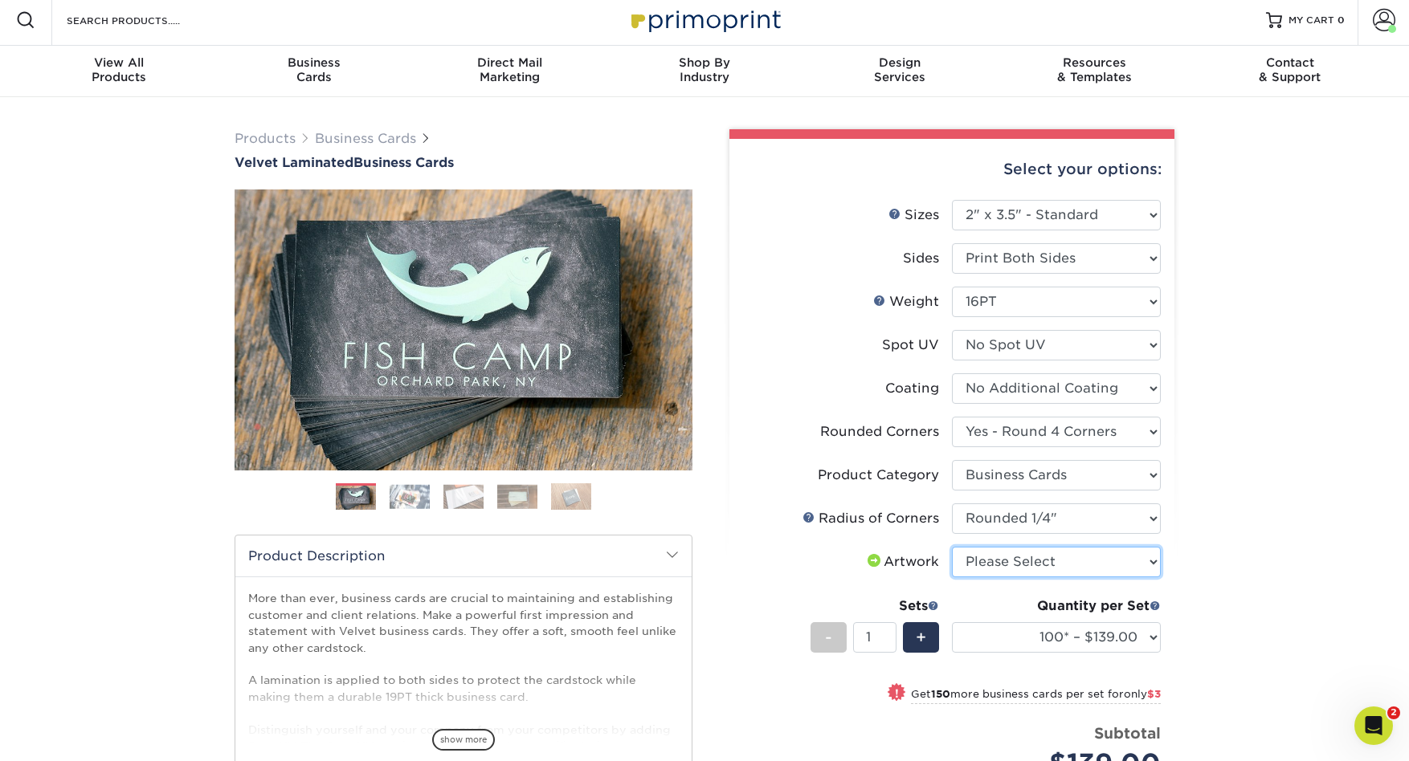
scroll to position [2, 0]
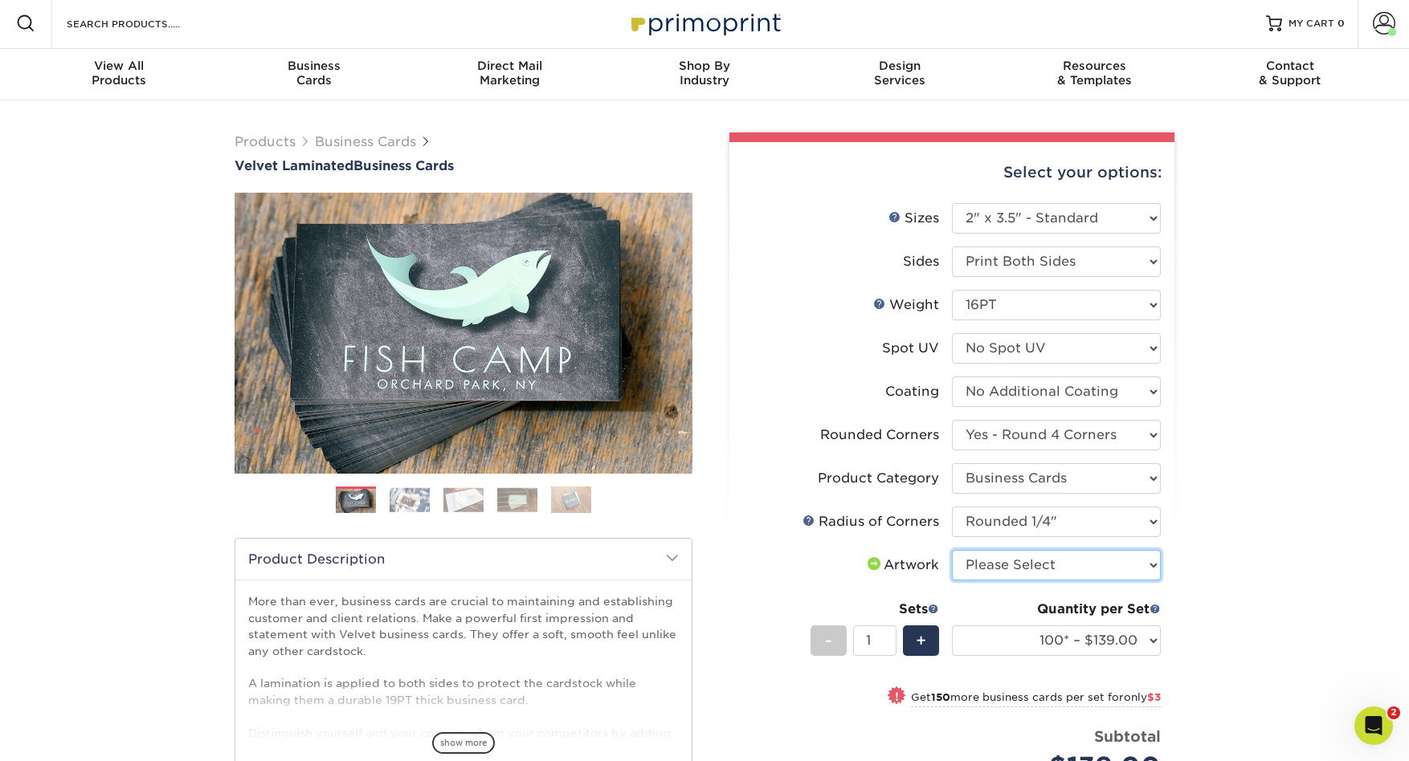
select select "upload"
click at [952, 550] on select "Please Select I will upload files I need a design - $100" at bounding box center [1056, 565] width 209 height 31
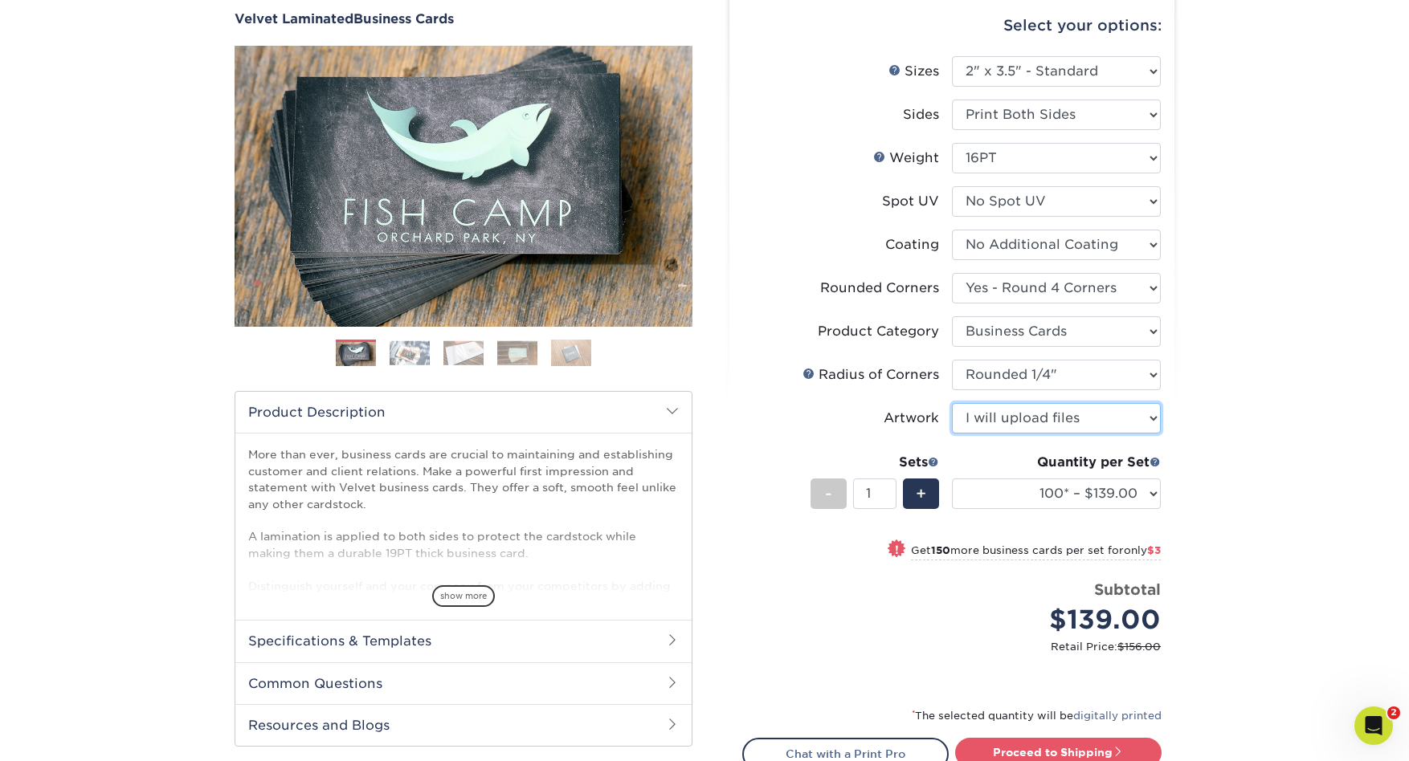
scroll to position [160, 0]
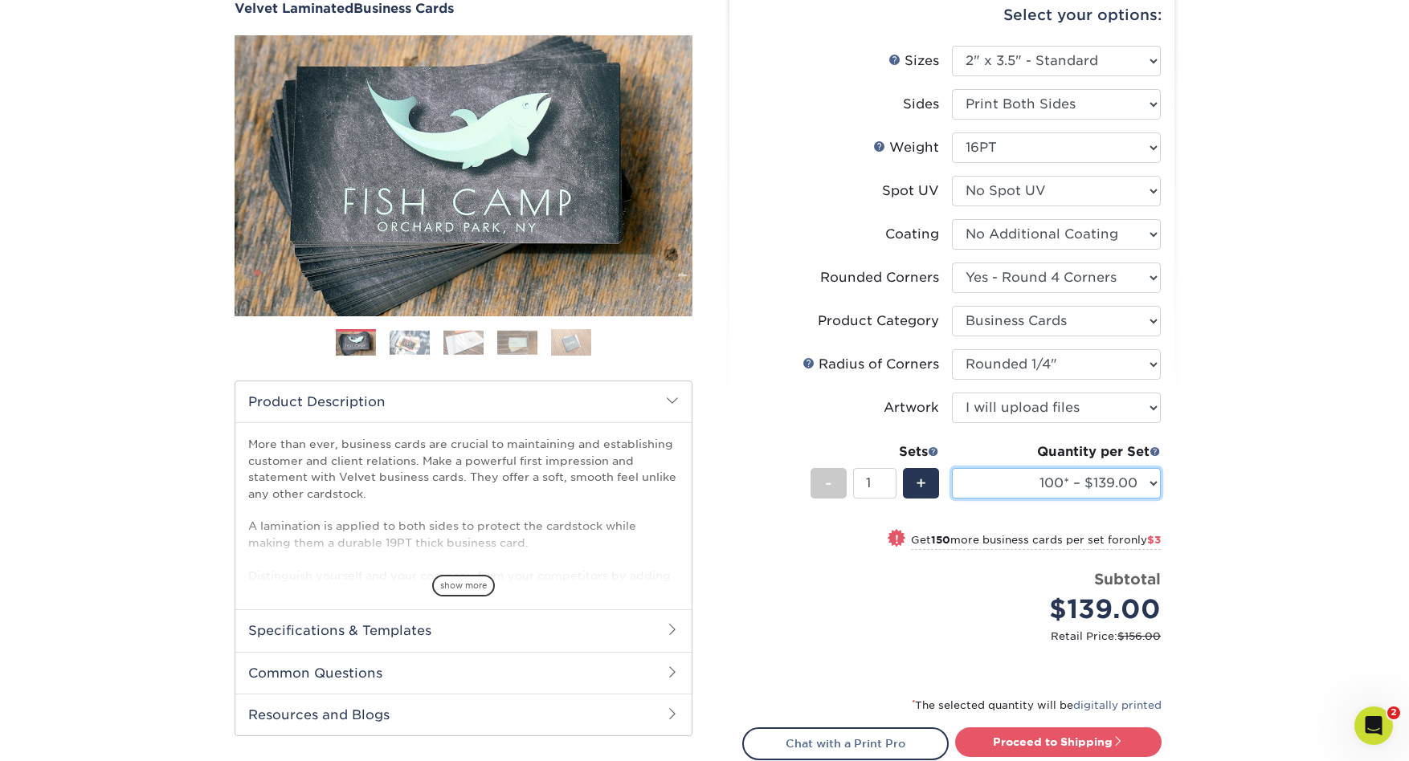
click at [1153, 486] on select "100* – $139.00 250* – $142.00 500 – $146.00 1000 – $163.00 2500 – $387.00 5000 …" at bounding box center [1056, 483] width 209 height 31
select select "500 – $146.00"
click at [952, 468] on select "100* – $139.00 250* – $142.00 500 – $146.00 1000 – $163.00 2500 – $387.00 5000 …" at bounding box center [1056, 483] width 209 height 31
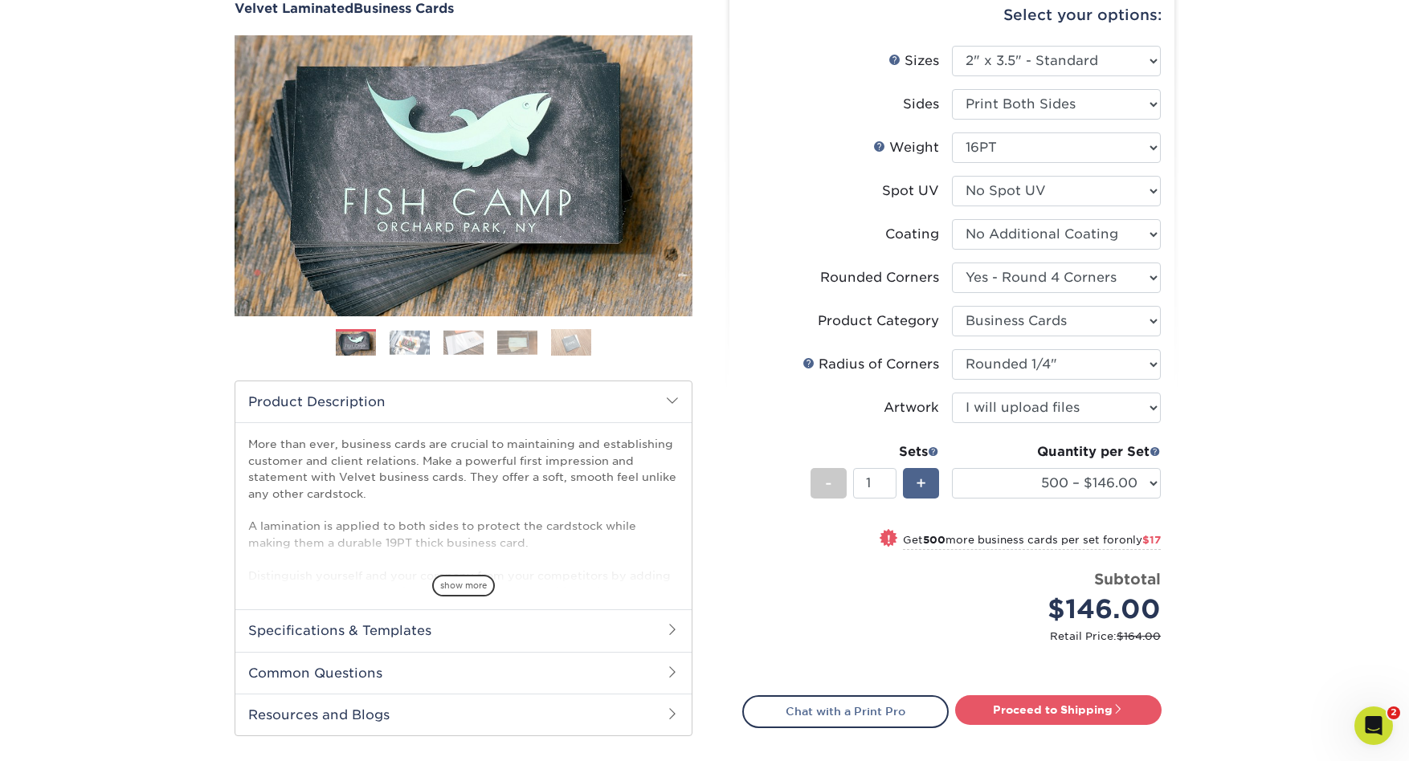
click at [912, 483] on div "+" at bounding box center [921, 483] width 36 height 31
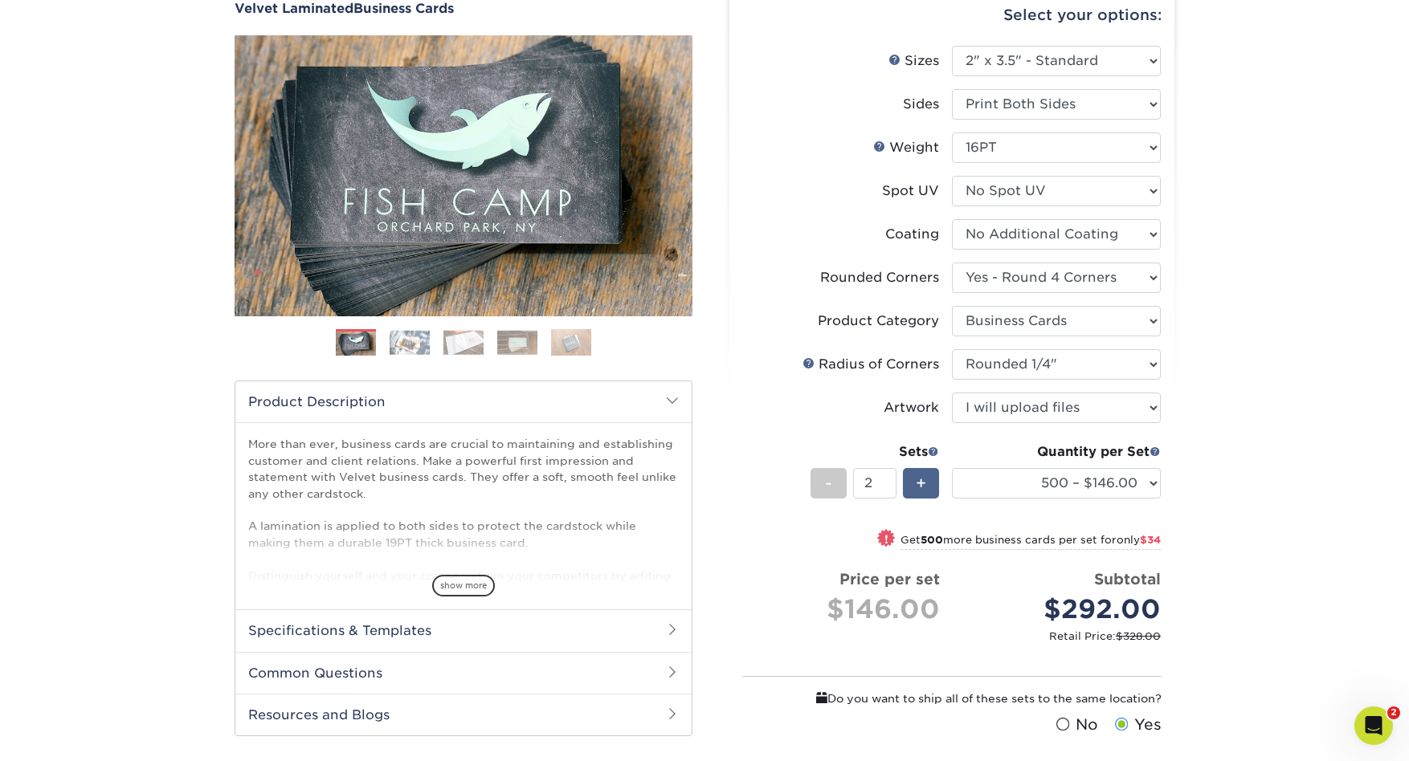
click at [912, 483] on div "+" at bounding box center [921, 483] width 36 height 31
type input "3"
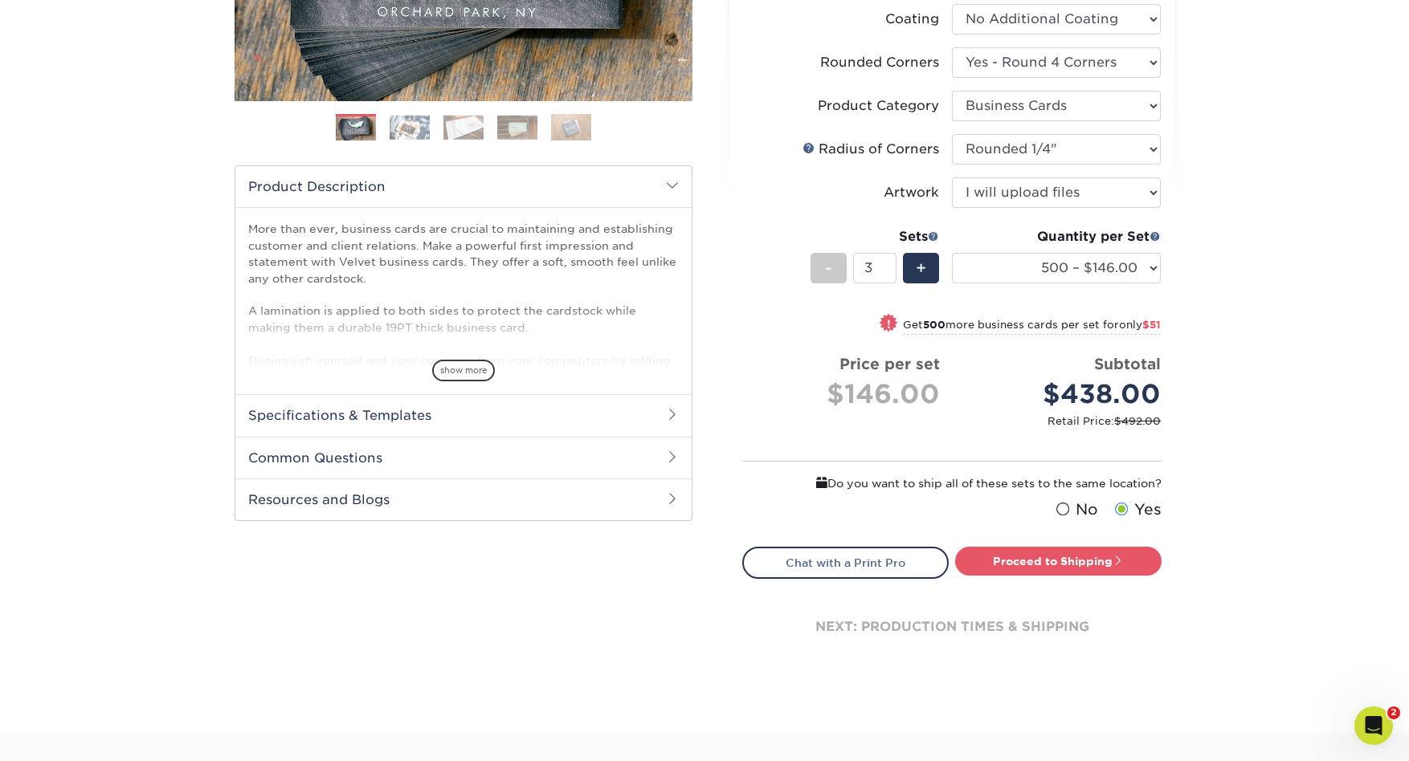
scroll to position [376, 0]
click at [1047, 556] on link "Proceed to Shipping" at bounding box center [1058, 560] width 206 height 29
type input "Set 1"
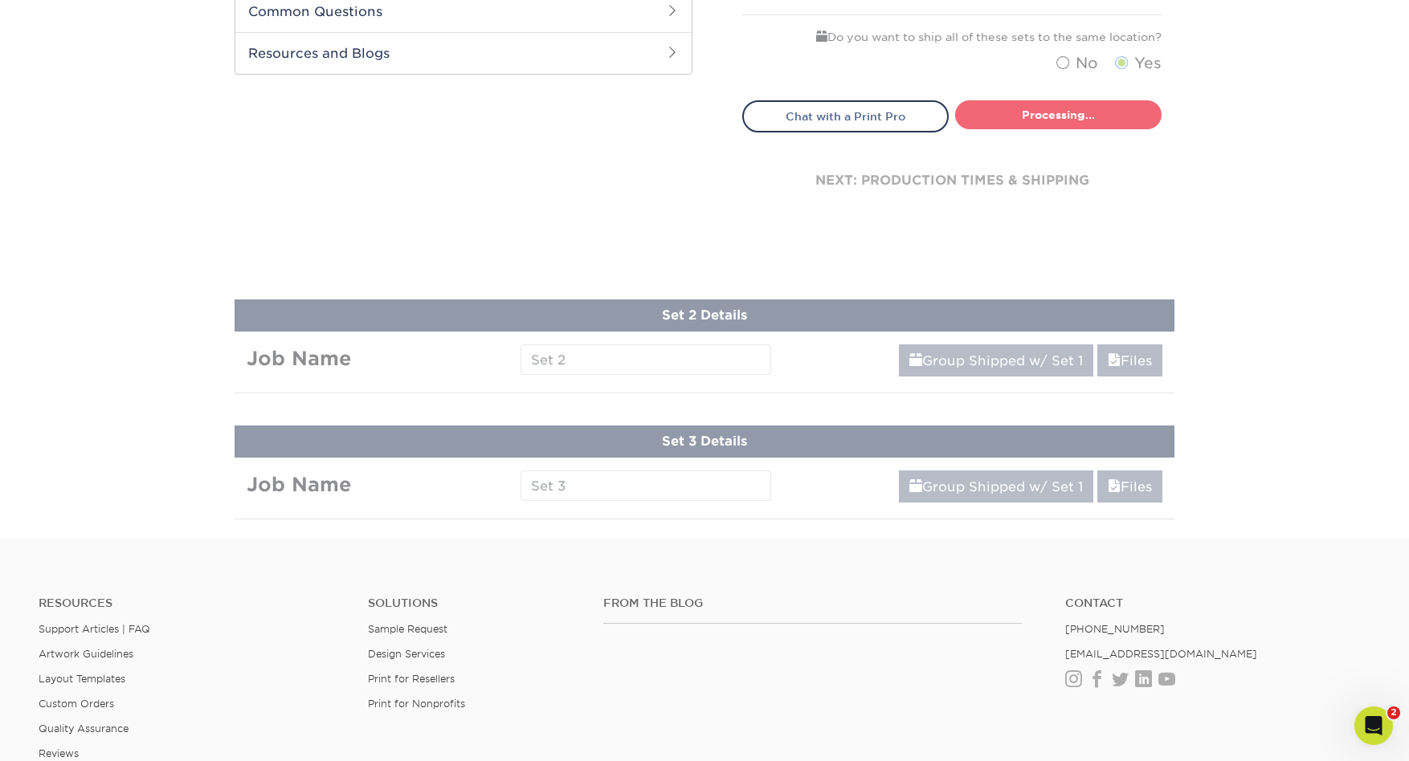
select select "e8c18a69-d6a6-4da7-8aa2-c32e6cda6507"
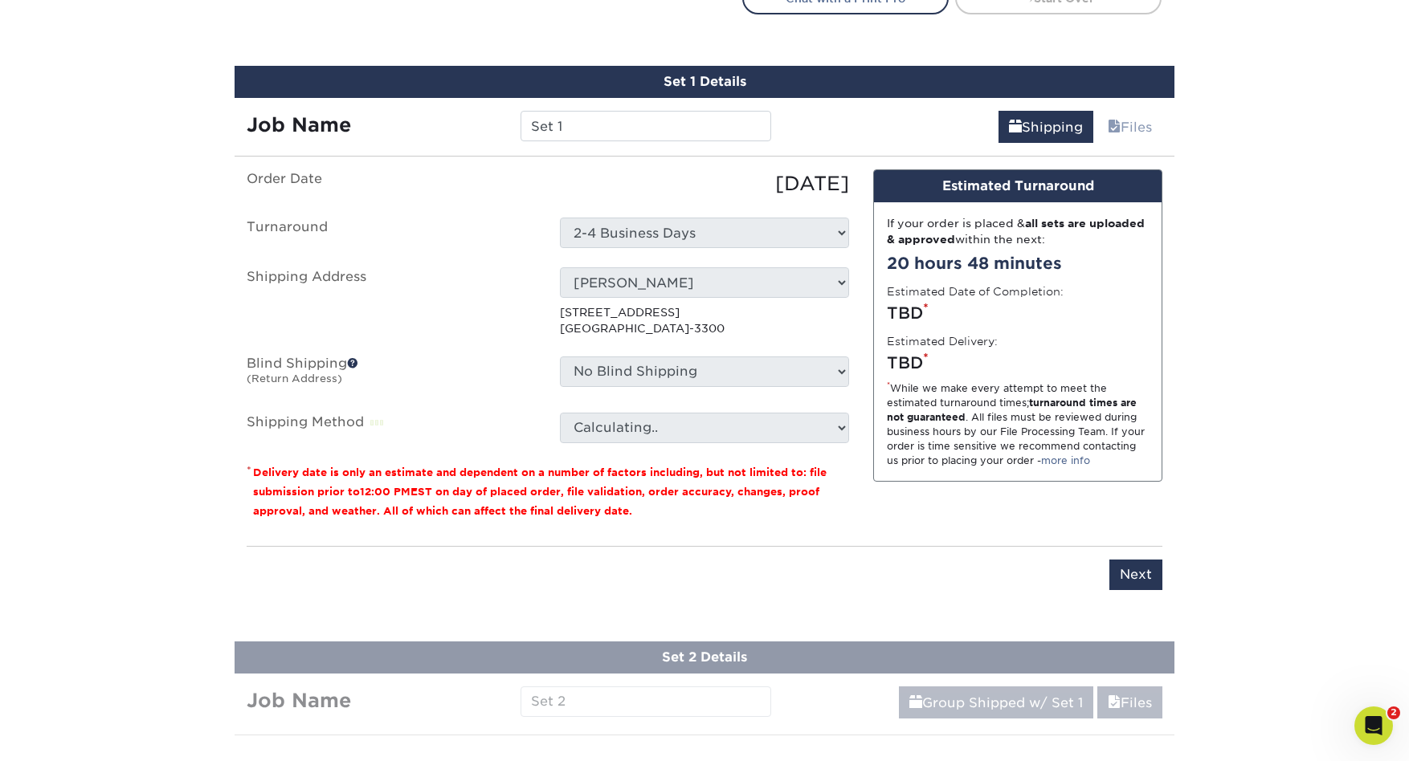
scroll to position [965, 0]
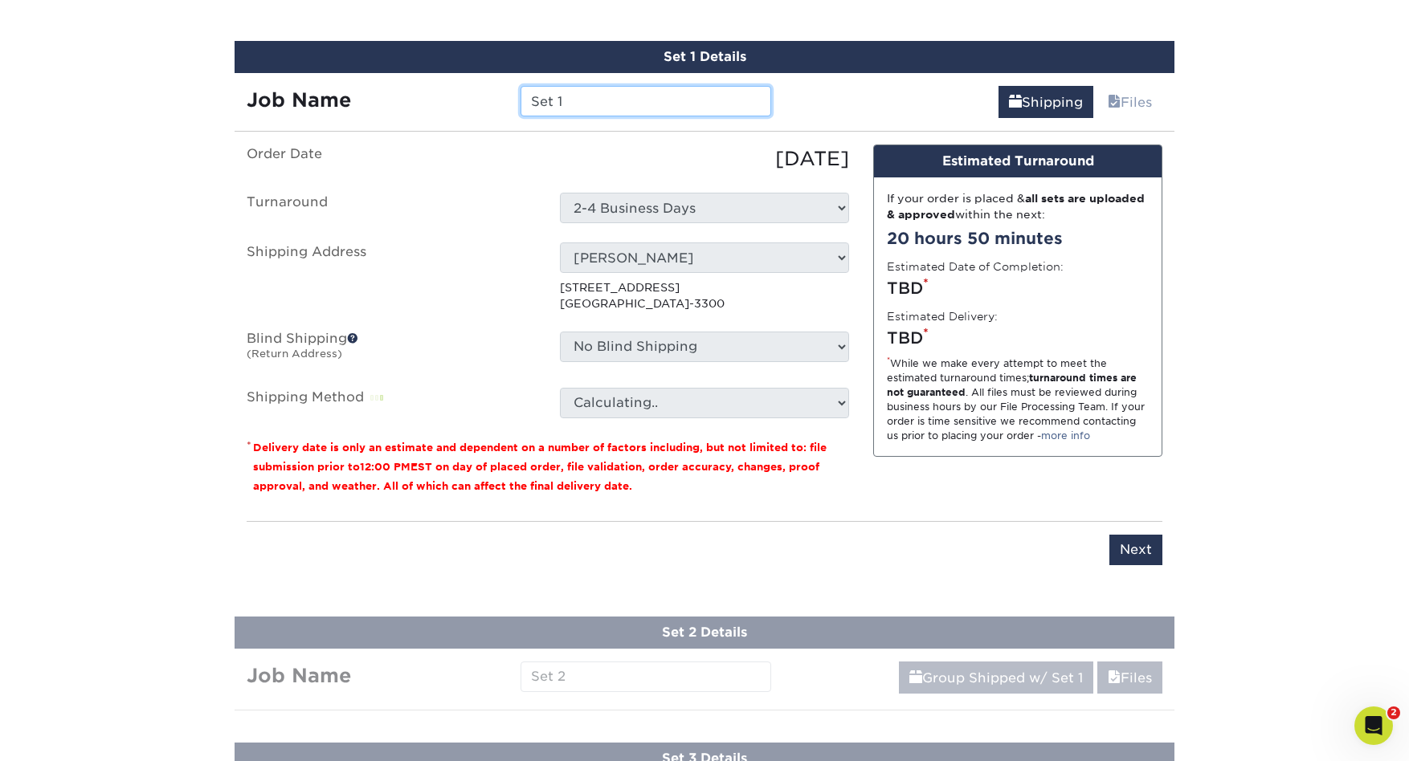
click at [560, 100] on input "Set 1" at bounding box center [645, 101] width 250 height 31
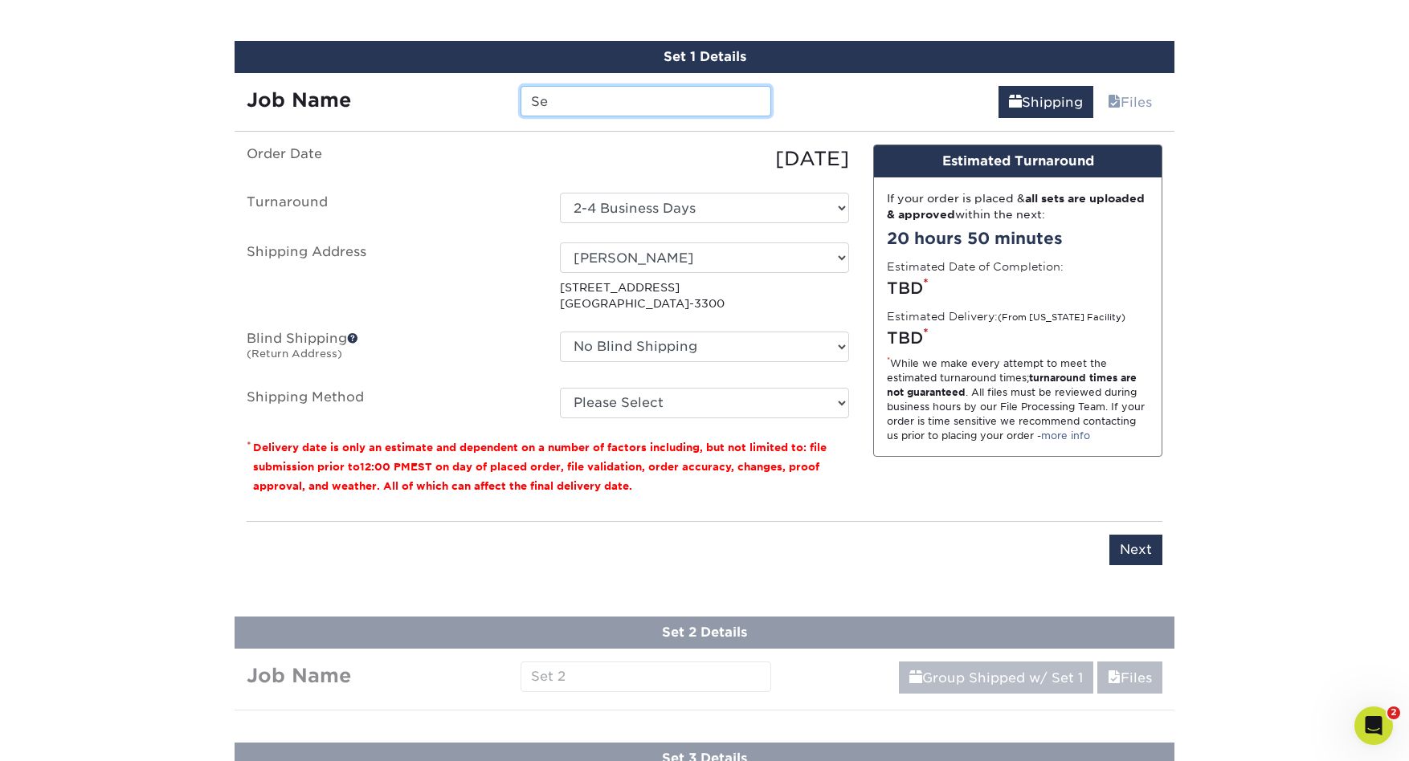
type input "S"
type input "F"
type input "R"
type input "Reef Bally - Magic"
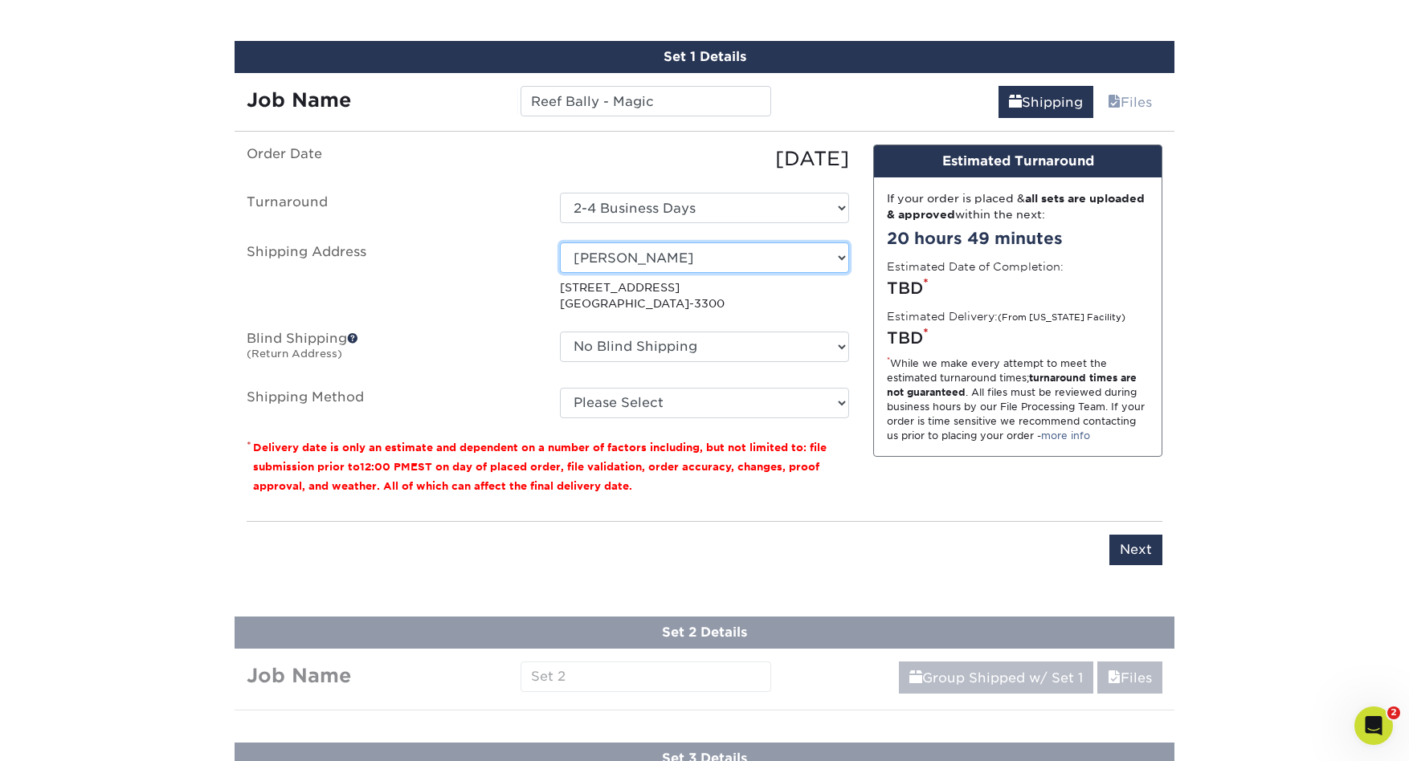
click at [830, 256] on select "Select One AROMA MARKET Ascendo Decorus Realty ESO Equity Group Fusion Capital …" at bounding box center [704, 258] width 289 height 31
select select "131699"
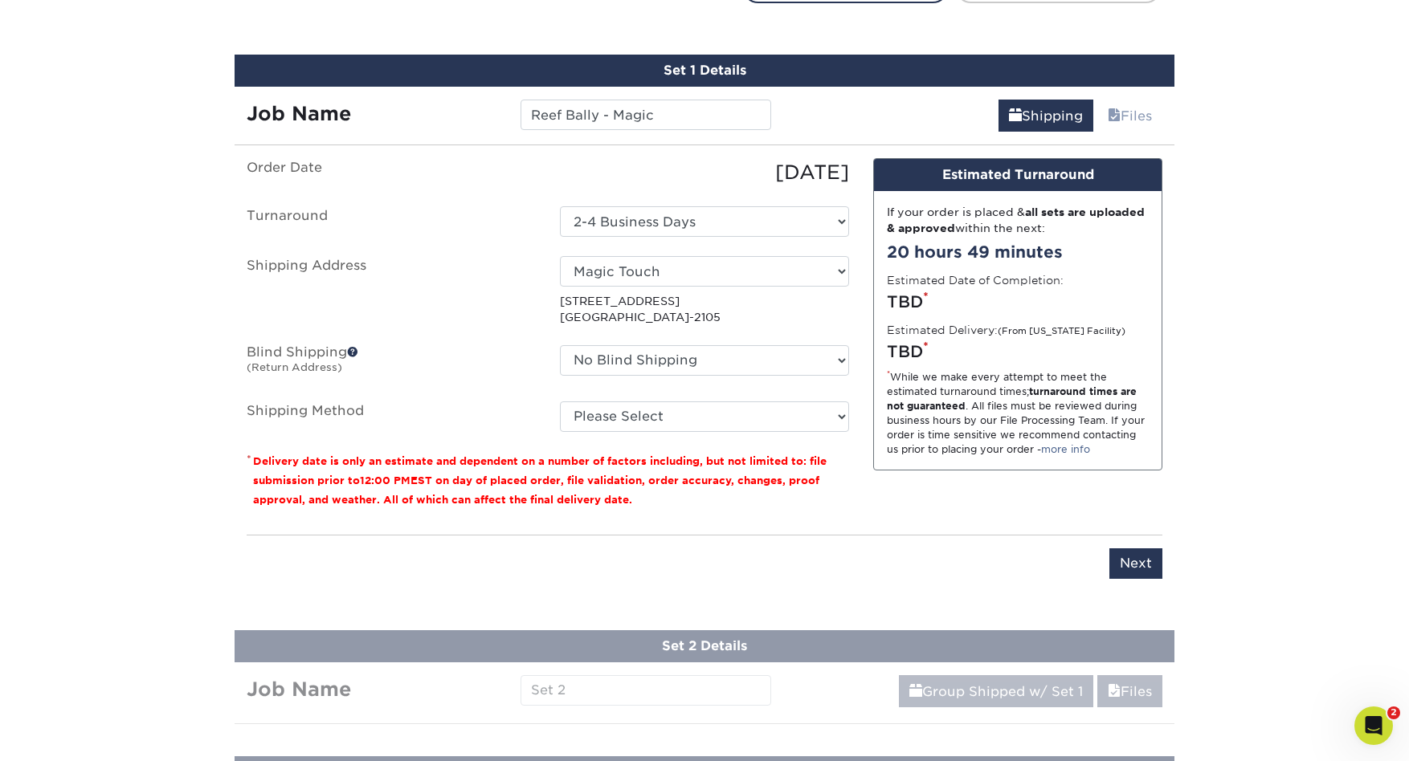
scroll to position [953, 0]
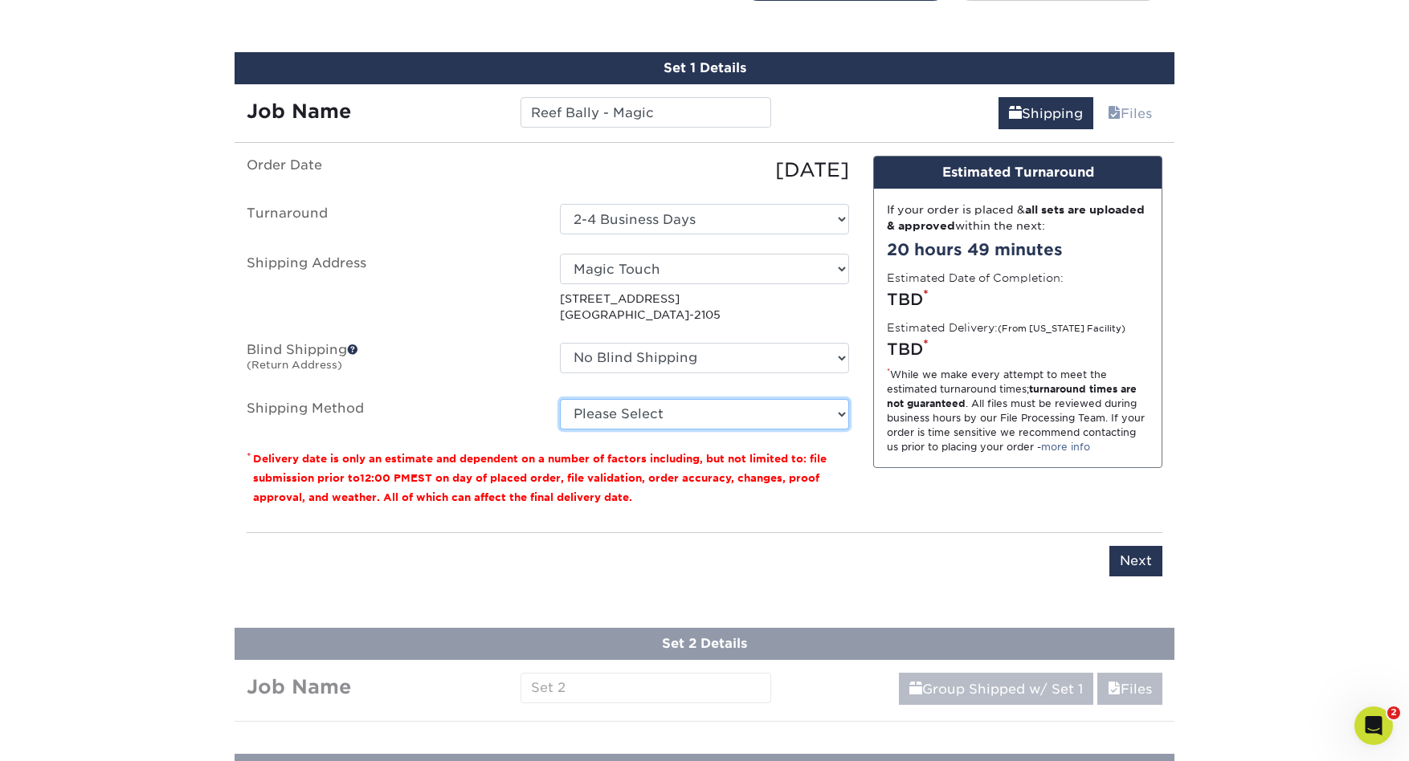
click at [841, 421] on select "Please Select Ground Shipping (+$14.96) 3 Day Shipping Service (+$15.33) 2 Day …" at bounding box center [704, 414] width 289 height 31
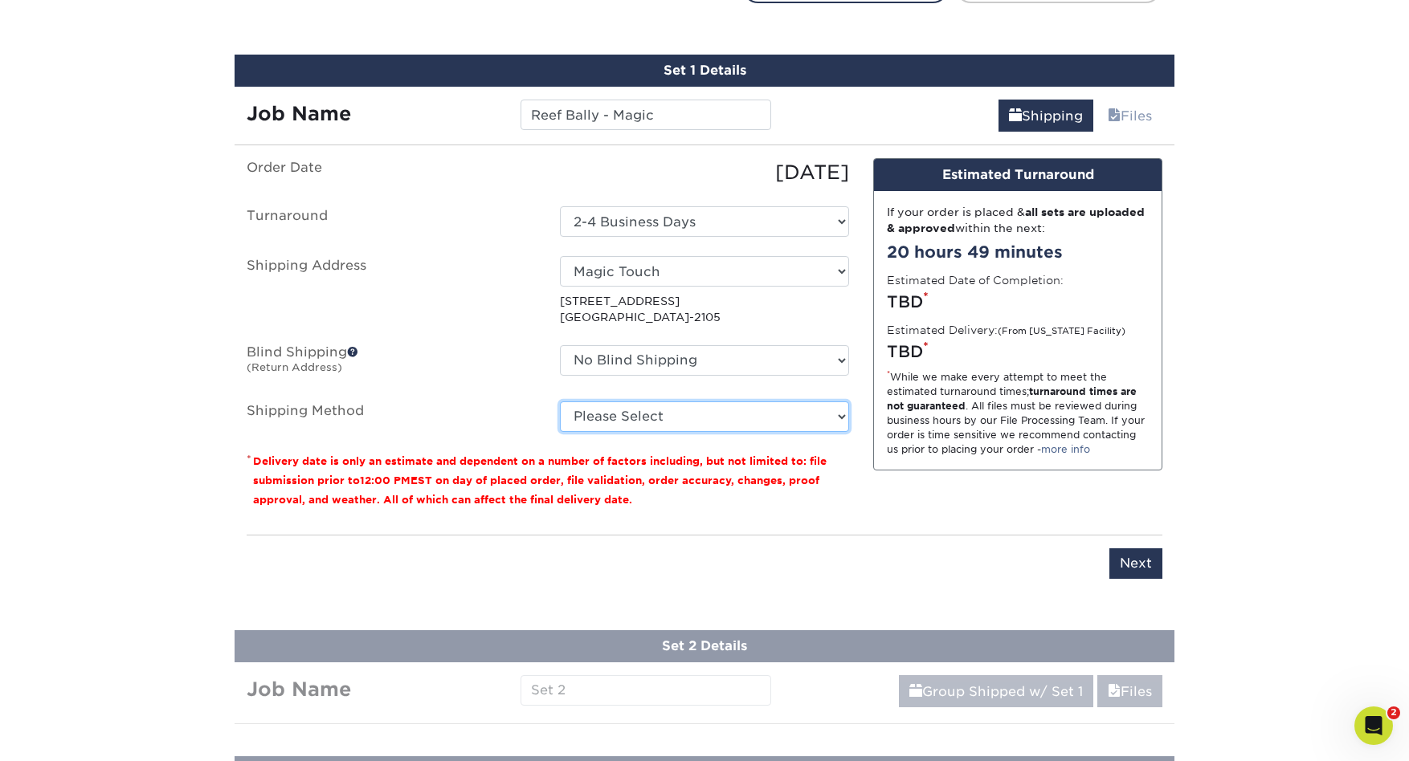
select select "02"
click at [560, 402] on select "Please Select Ground Shipping (+$14.96) 3 Day Shipping Service (+$15.33) 2 Day …" at bounding box center [704, 417] width 289 height 31
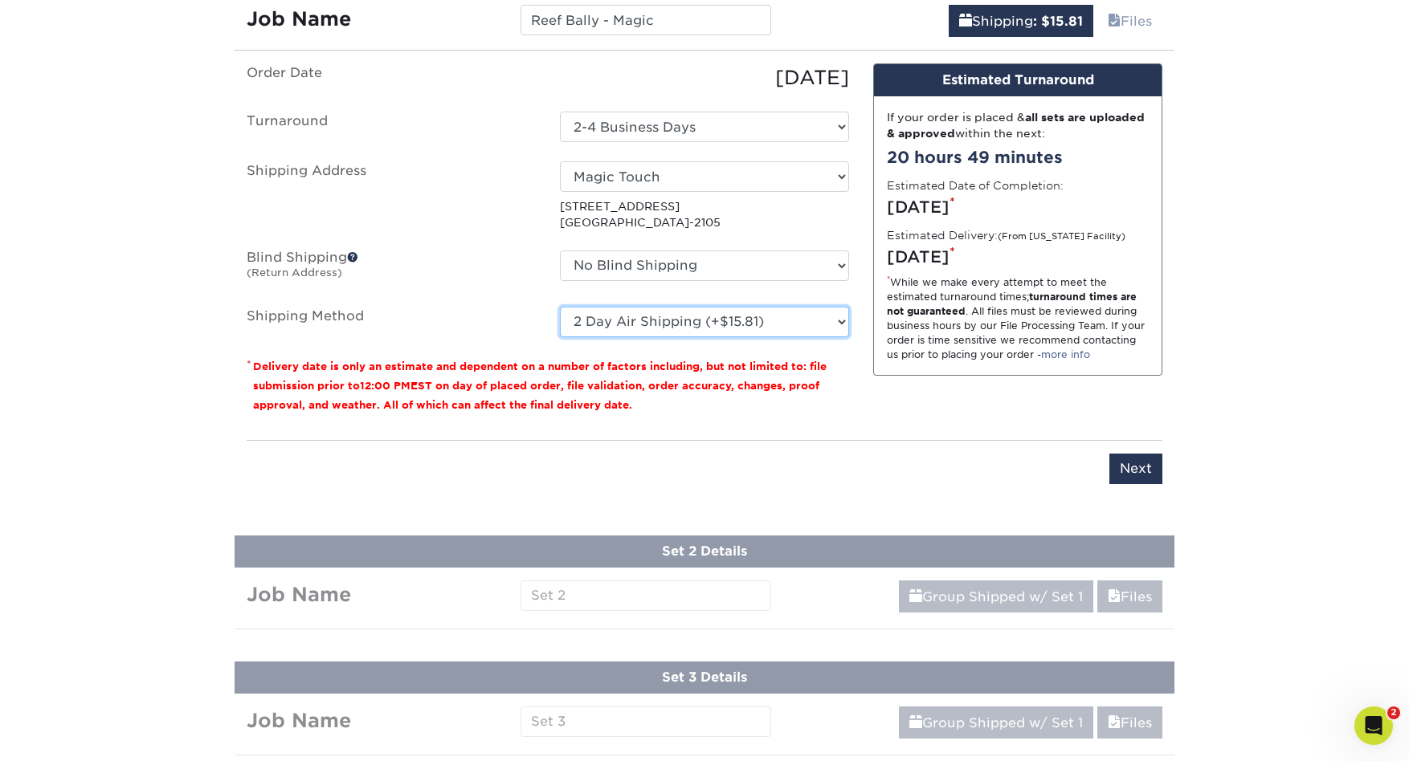
scroll to position [1019, 0]
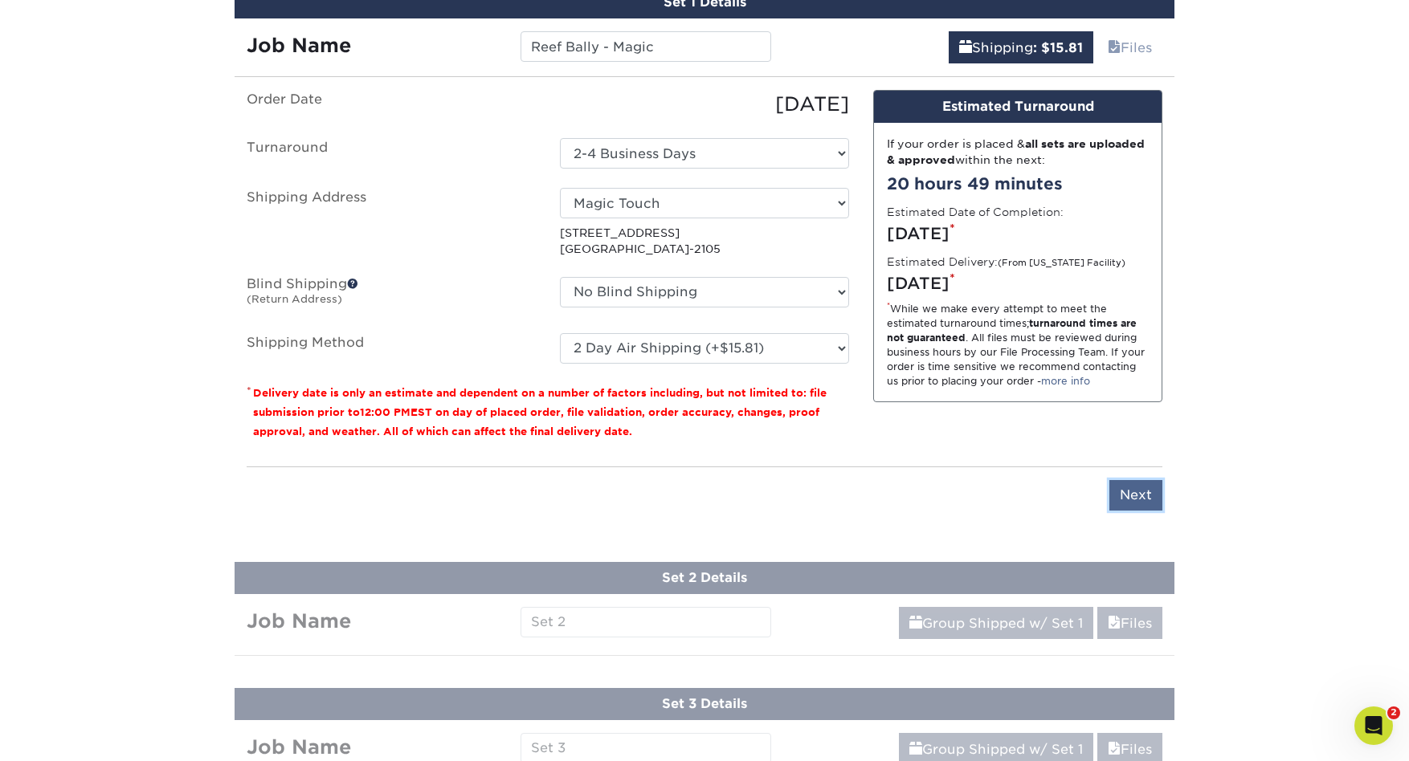
click at [1133, 496] on input "Next" at bounding box center [1135, 495] width 53 height 31
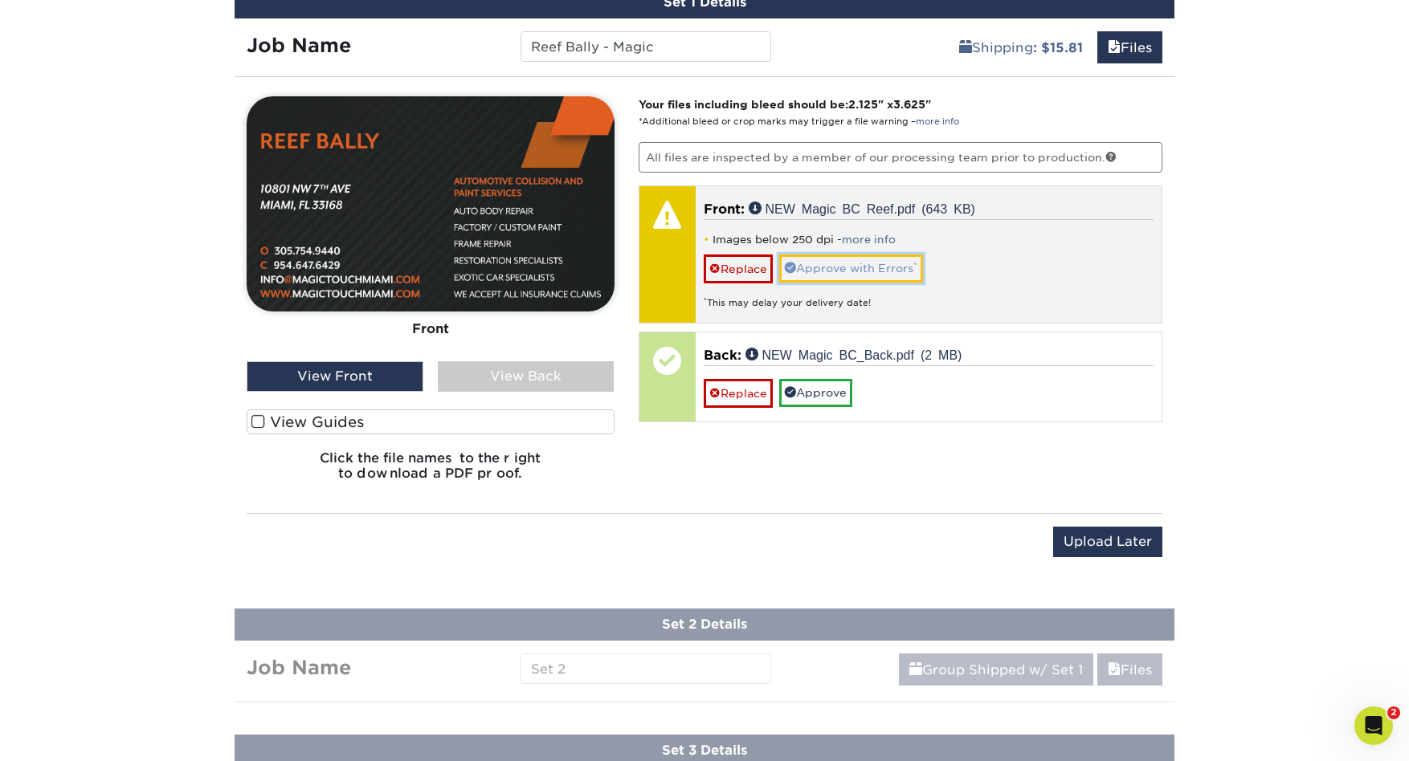
click at [853, 275] on link "Approve with Errors *" at bounding box center [851, 268] width 144 height 27
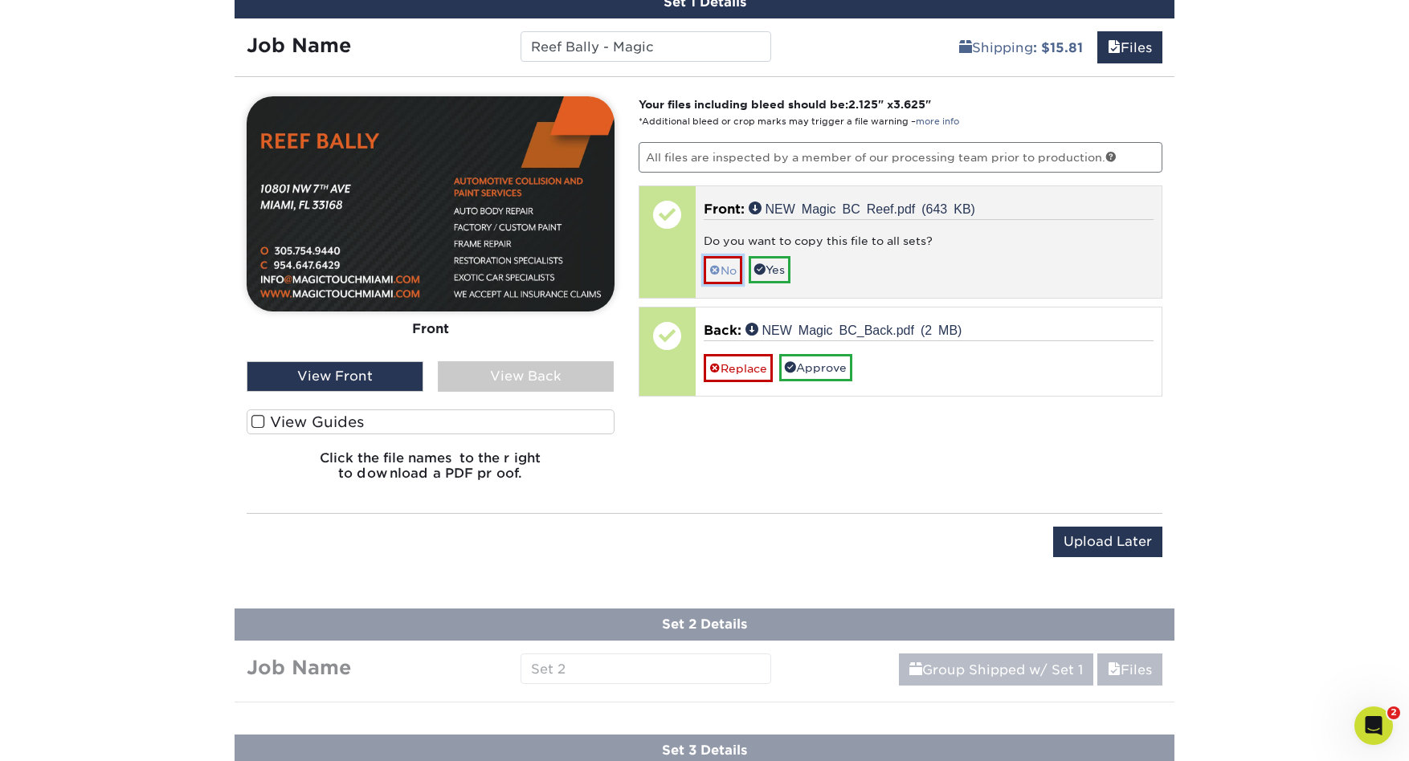
click at [730, 271] on link "No" at bounding box center [723, 270] width 39 height 28
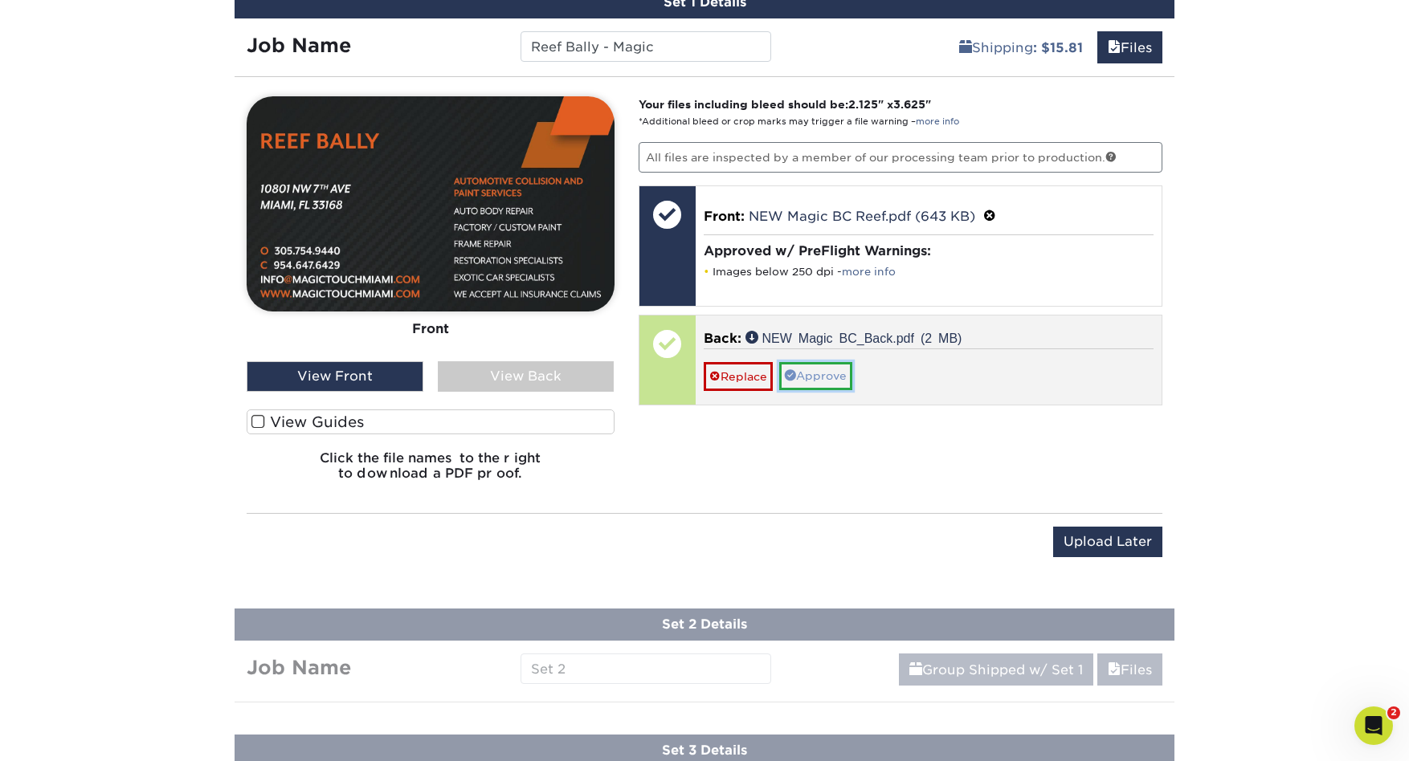
click at [821, 381] on link "Approve" at bounding box center [815, 375] width 73 height 27
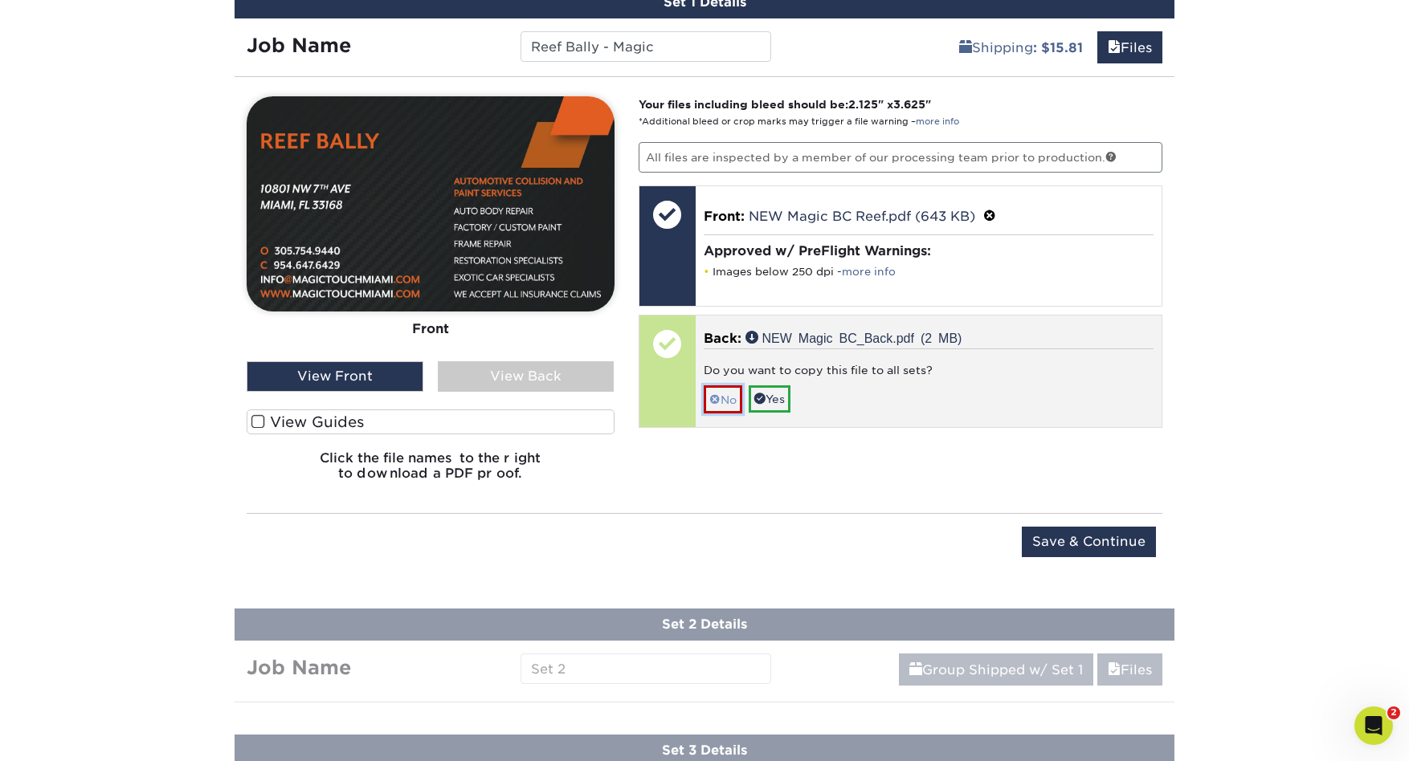
click at [729, 401] on link "No" at bounding box center [723, 400] width 39 height 28
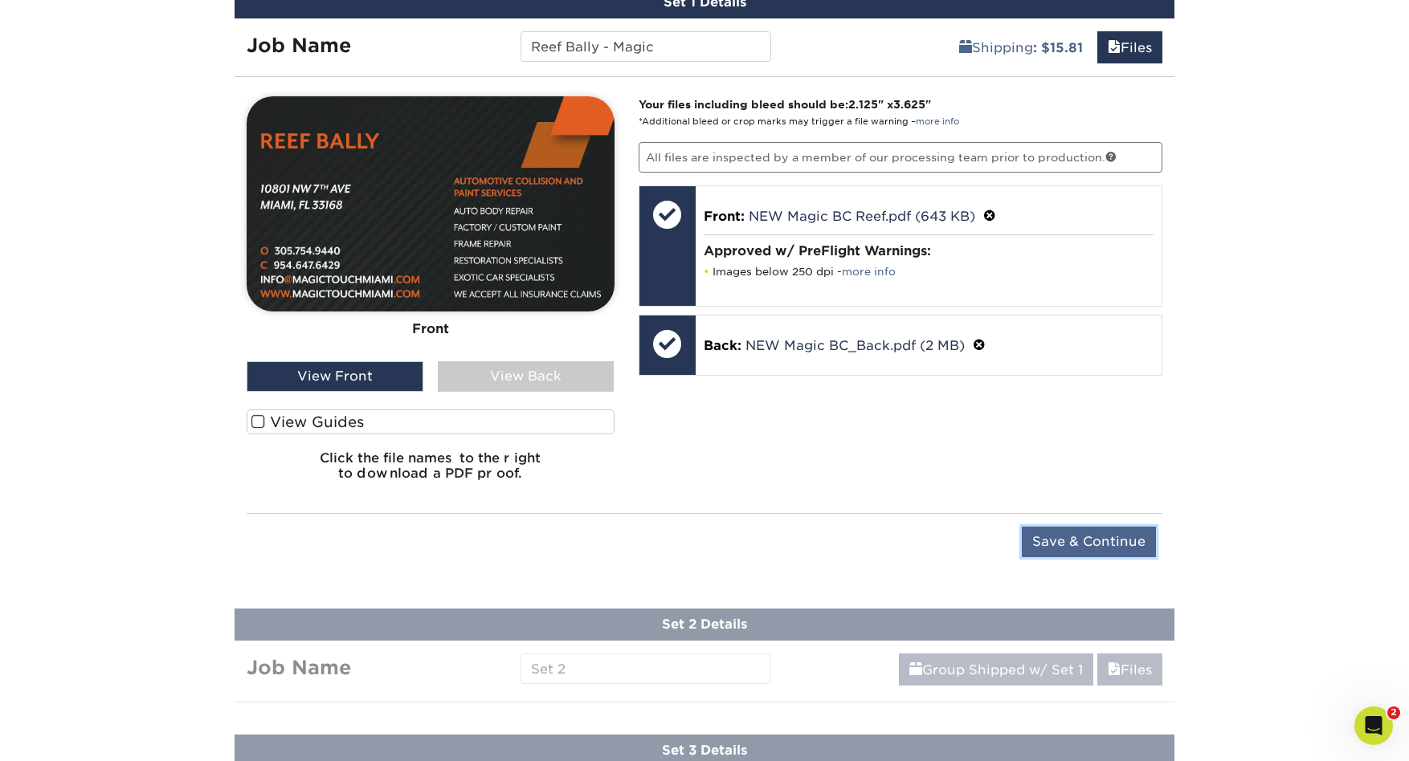
click at [1067, 542] on input "Save & Continue" at bounding box center [1089, 542] width 134 height 31
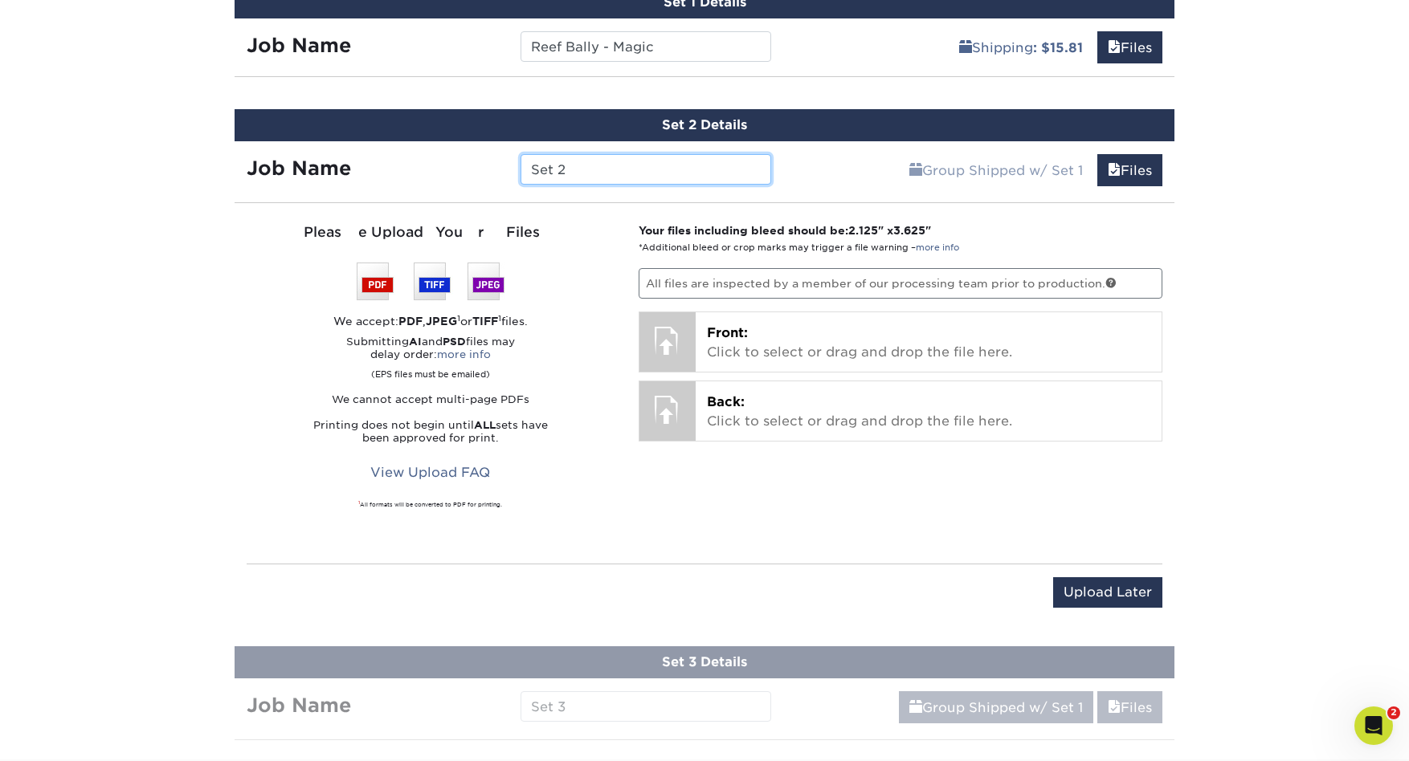
click at [577, 173] on input "Set 2" at bounding box center [645, 169] width 250 height 31
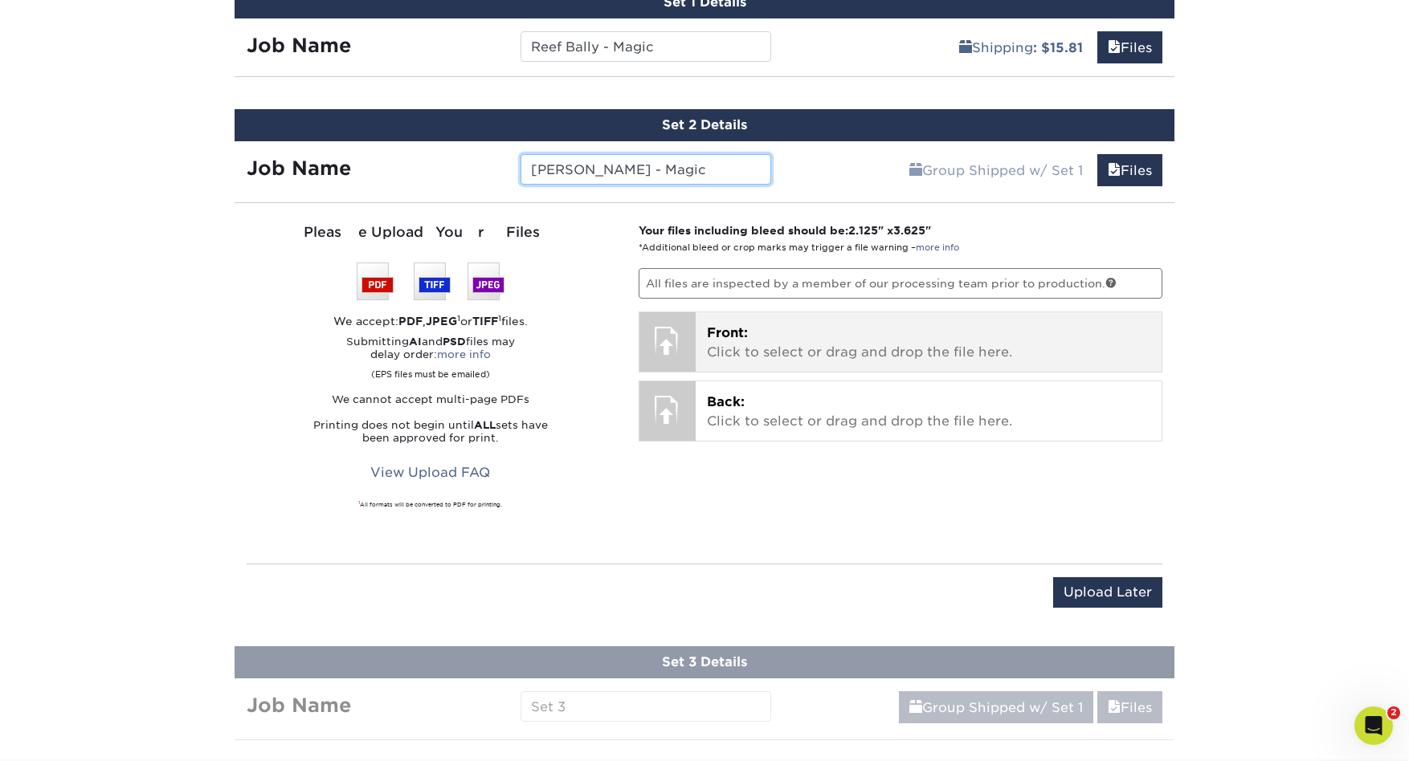
type input "[PERSON_NAME] - Magic"
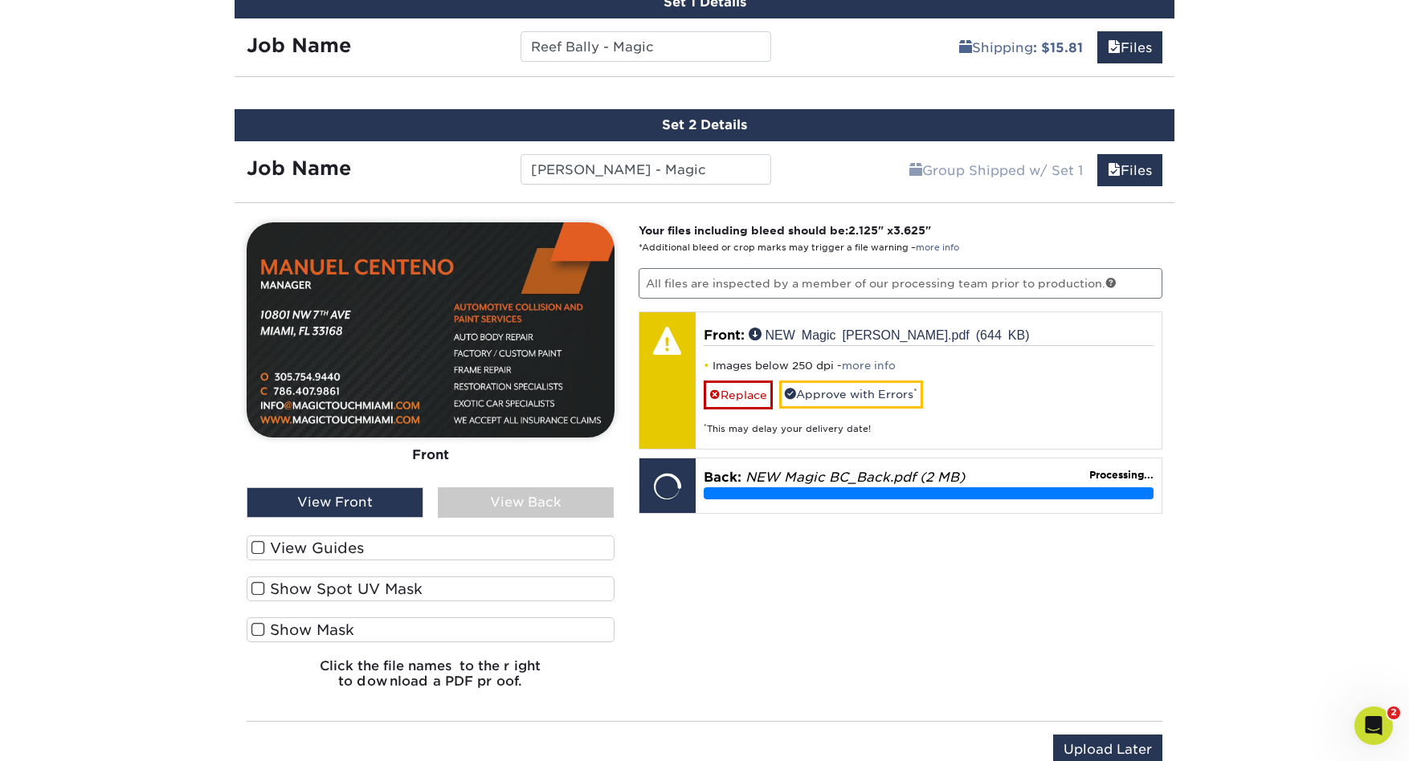
click at [501, 503] on div "View Back" at bounding box center [526, 503] width 177 height 31
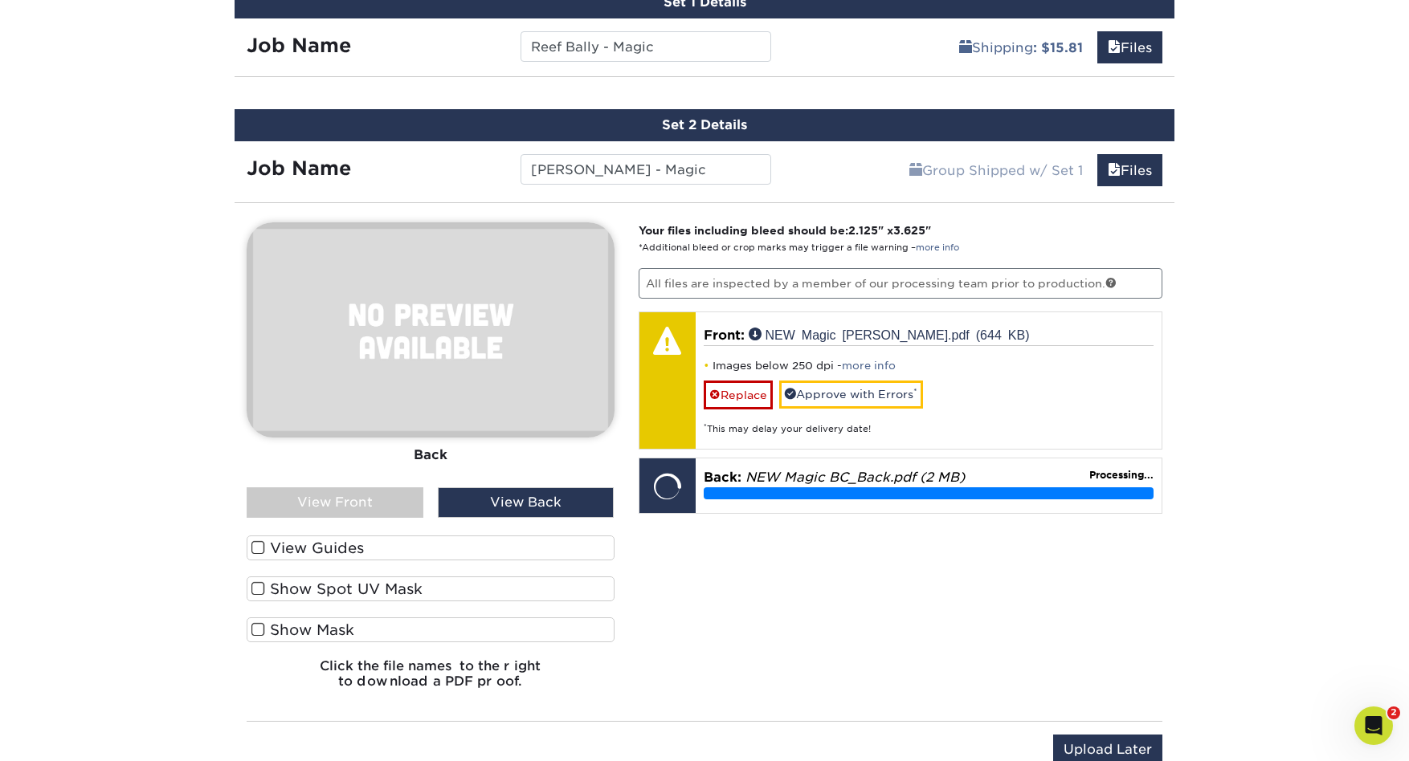
click at [338, 494] on div "View Front" at bounding box center [335, 503] width 177 height 31
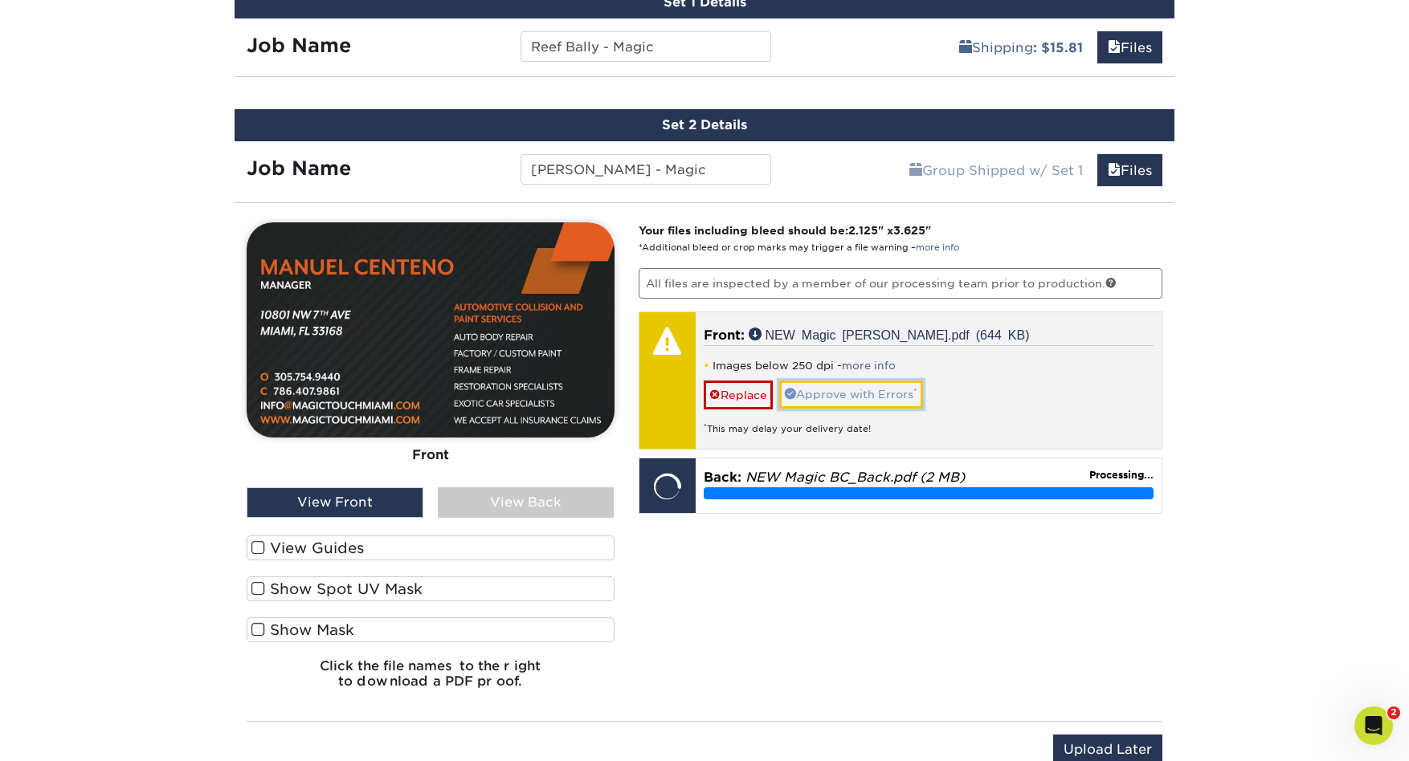
click at [880, 398] on link "Approve with Errors *" at bounding box center [851, 394] width 144 height 27
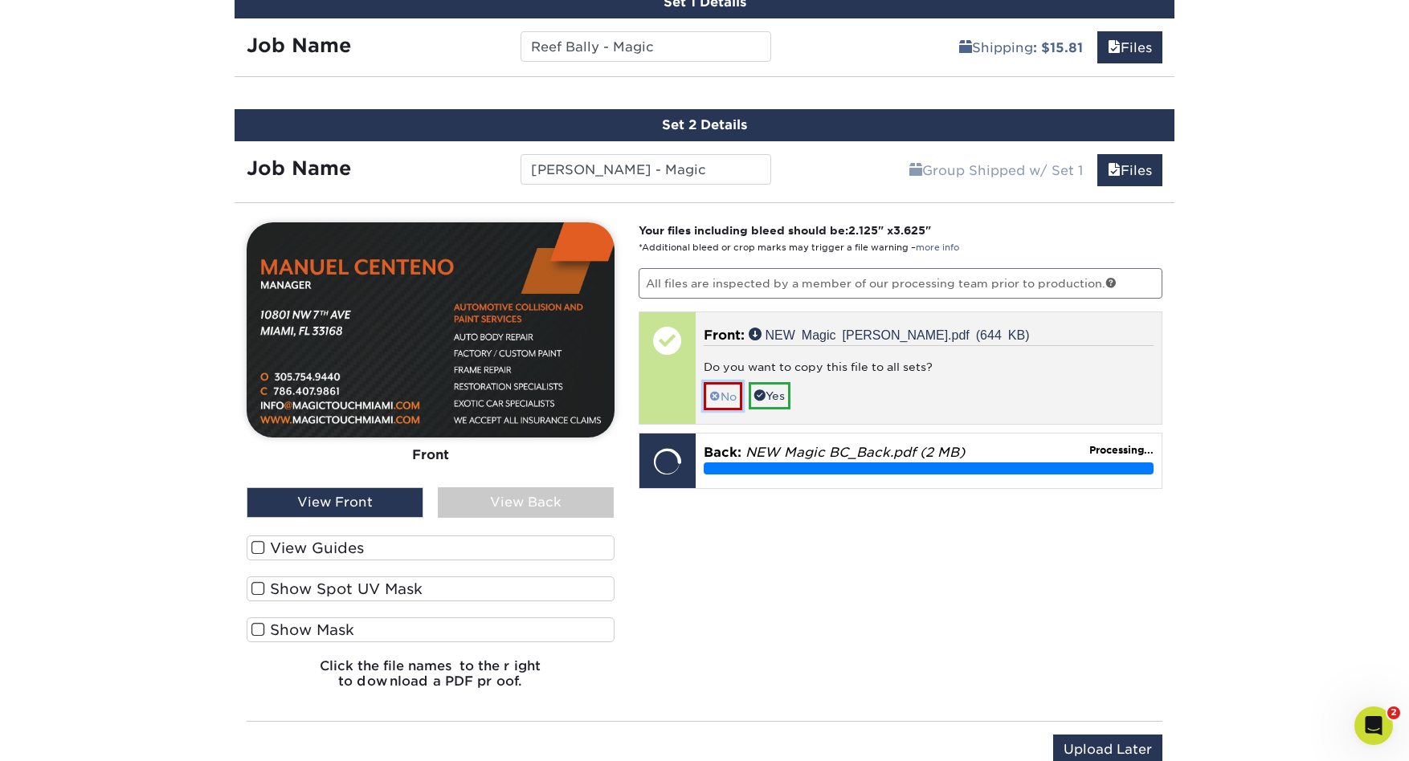
click at [724, 394] on link "No" at bounding box center [723, 396] width 39 height 28
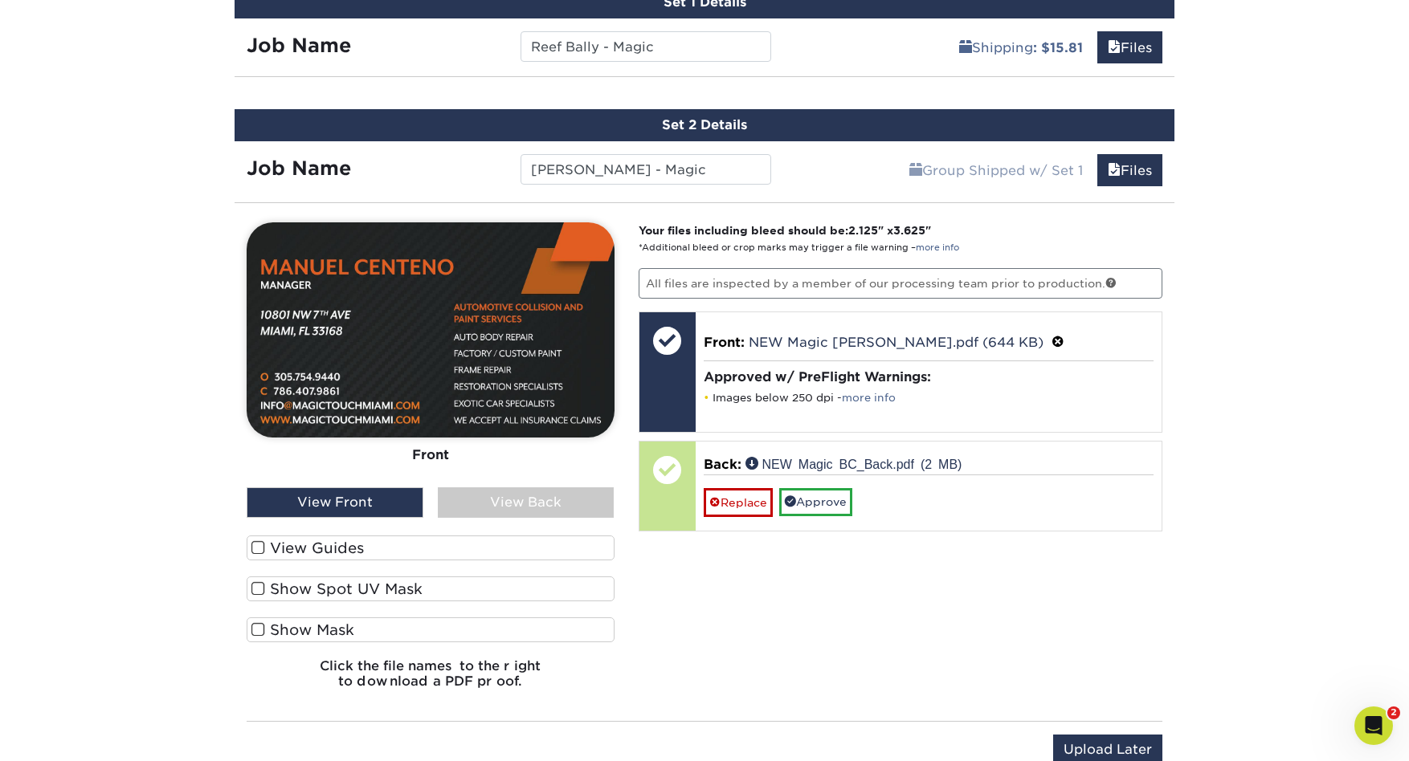
click at [545, 492] on div "View Back" at bounding box center [526, 503] width 177 height 31
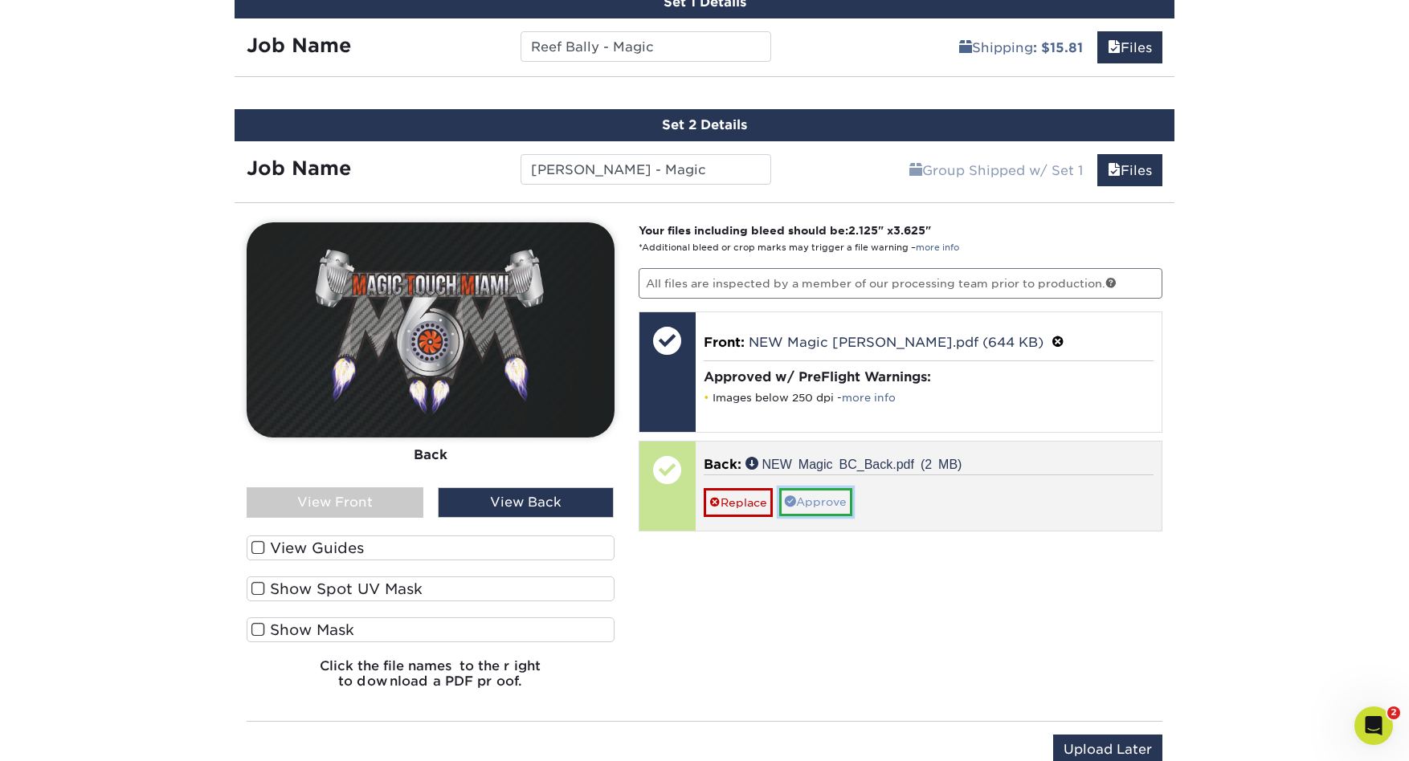
click at [831, 507] on link "Approve" at bounding box center [815, 501] width 73 height 27
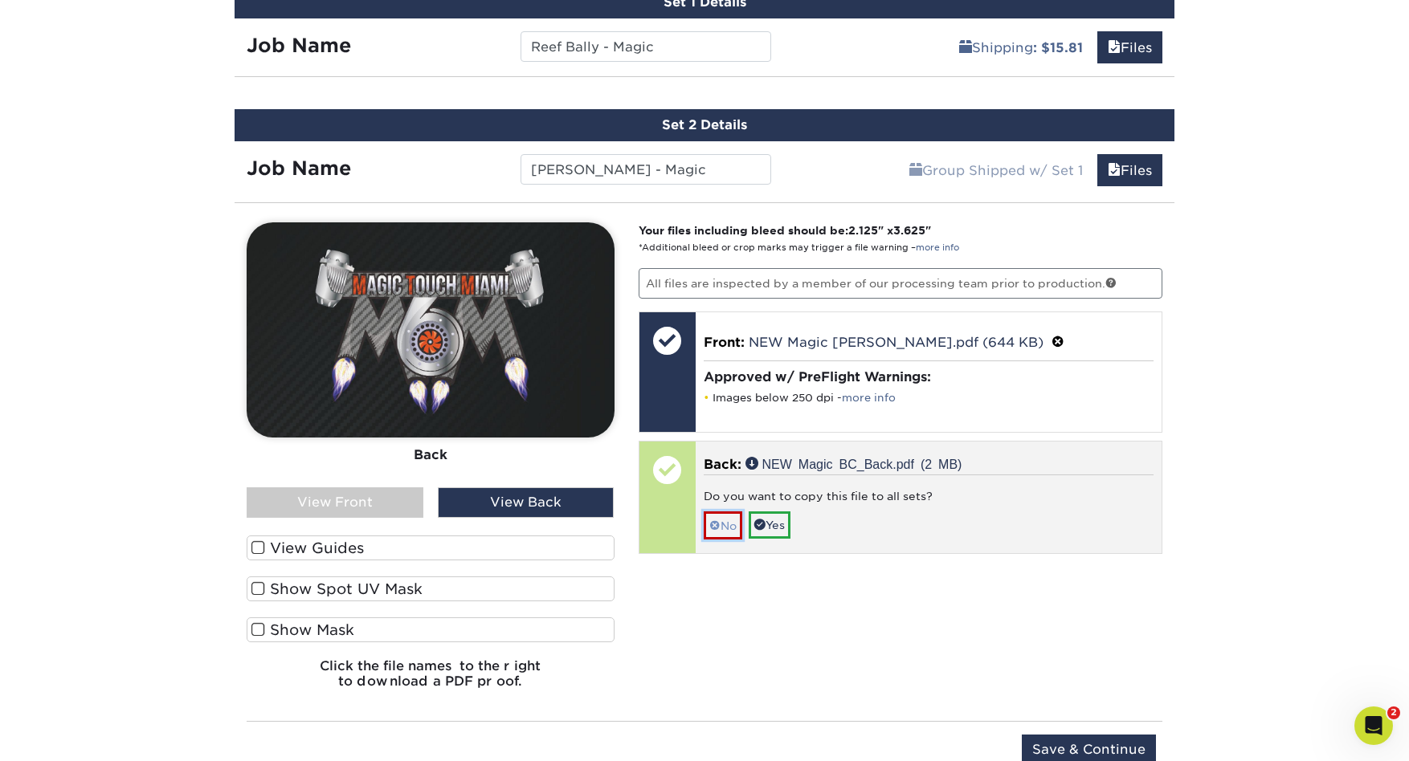
click at [710, 521] on span at bounding box center [714, 526] width 11 height 13
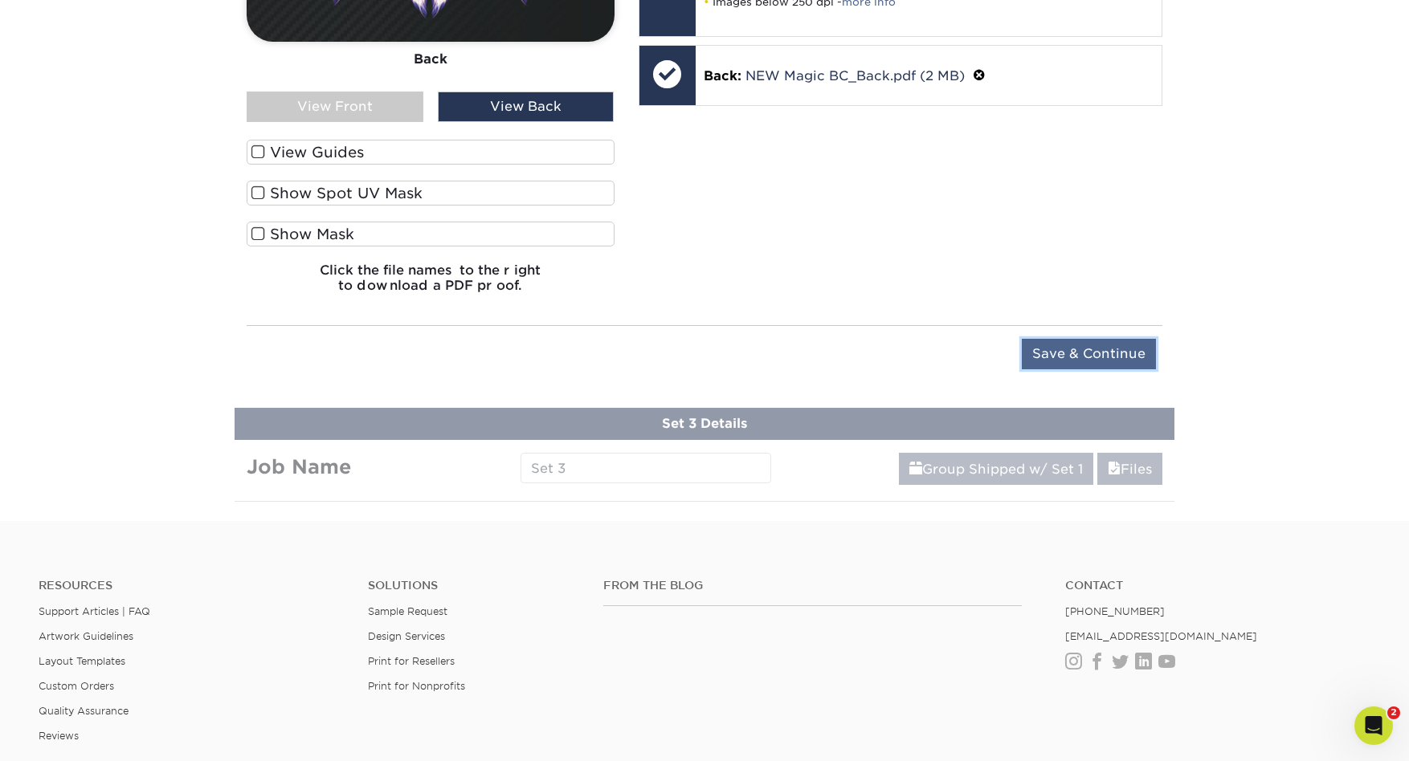
click at [1093, 364] on input "Save & Continue" at bounding box center [1089, 354] width 134 height 31
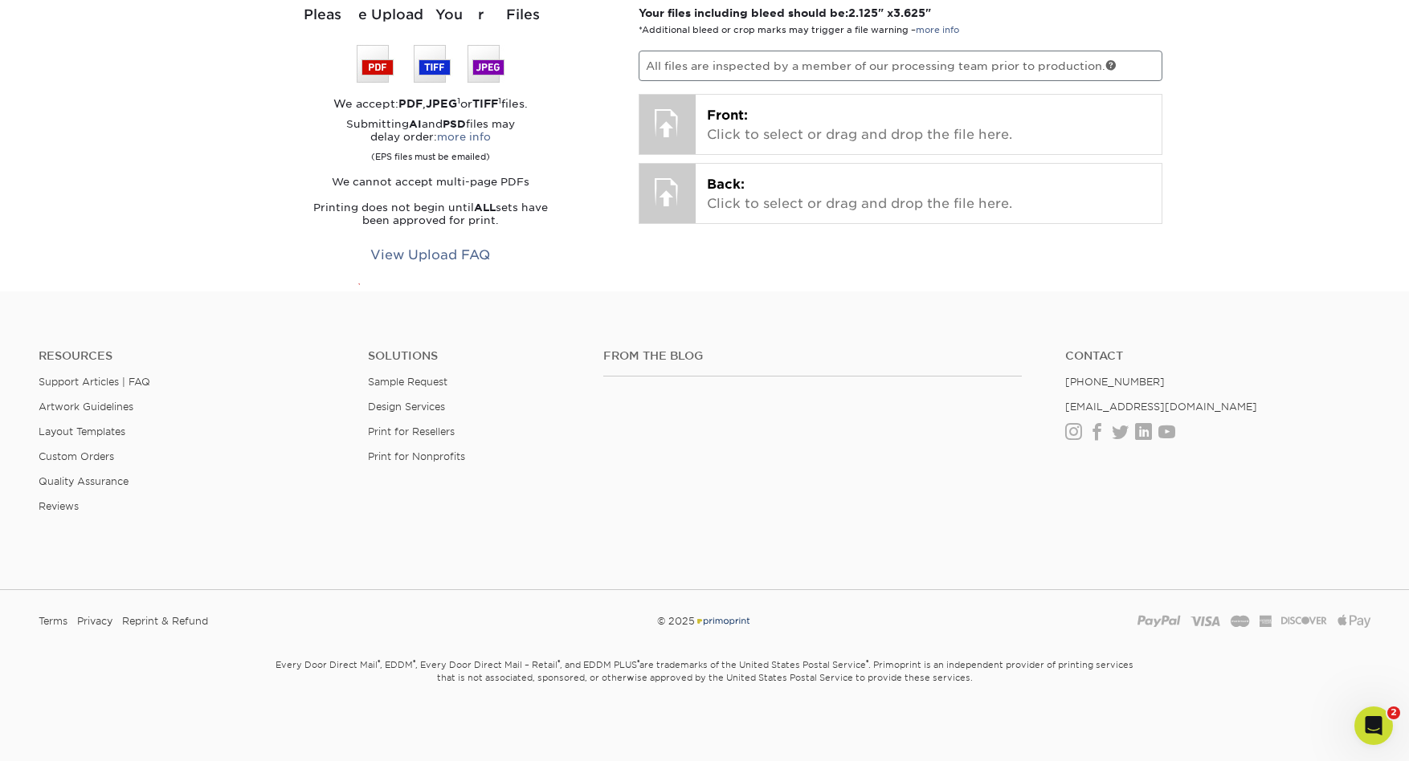
scroll to position [933, 0]
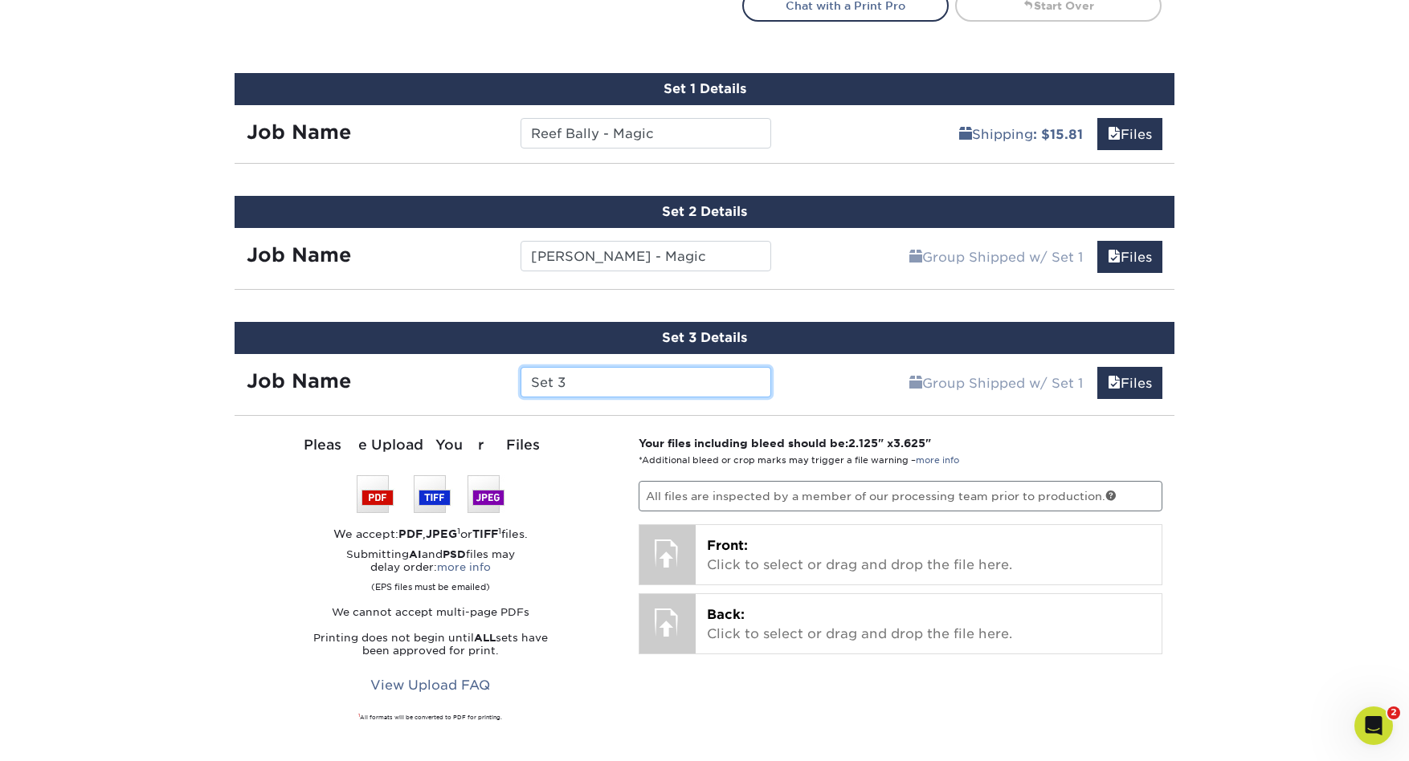
click at [606, 388] on input "Set 3" at bounding box center [645, 382] width 250 height 31
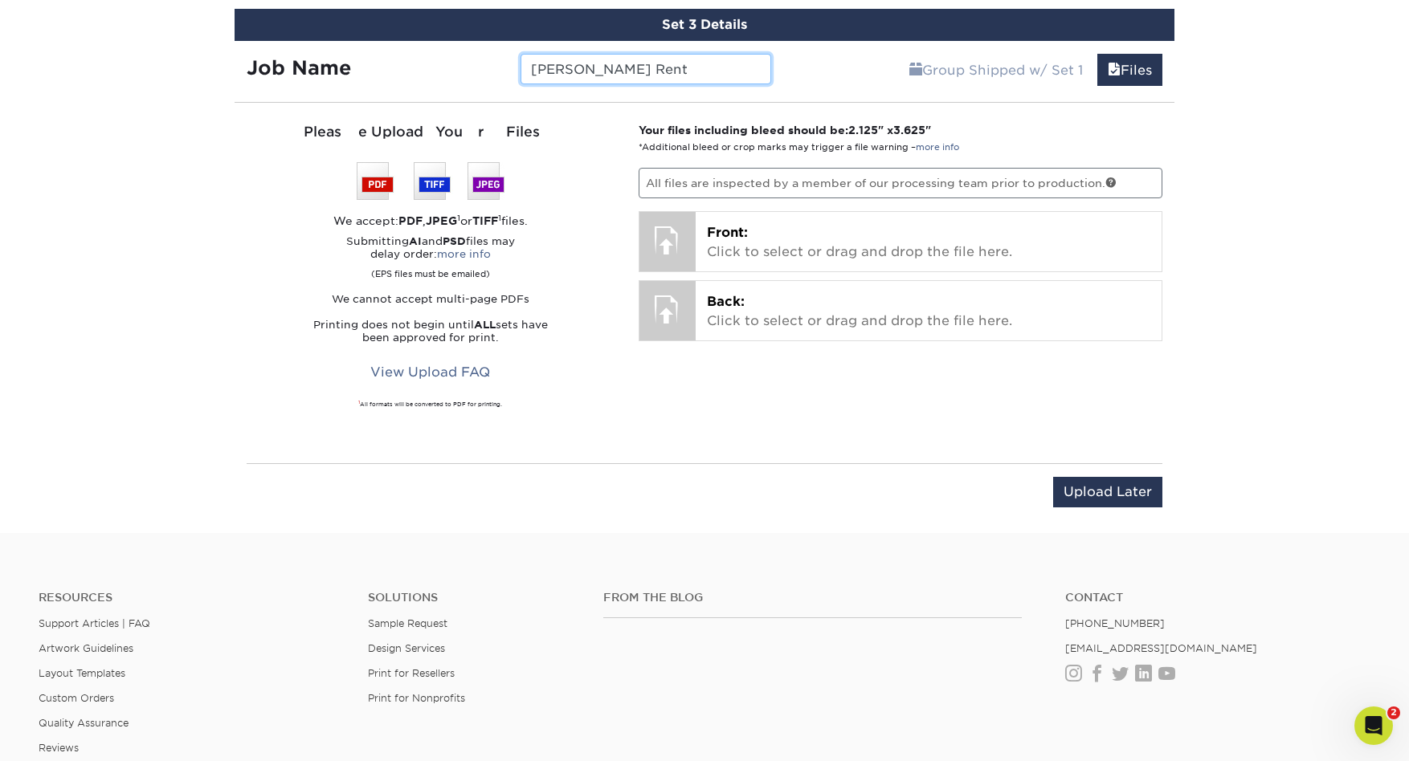
type input "[PERSON_NAME] Rent"
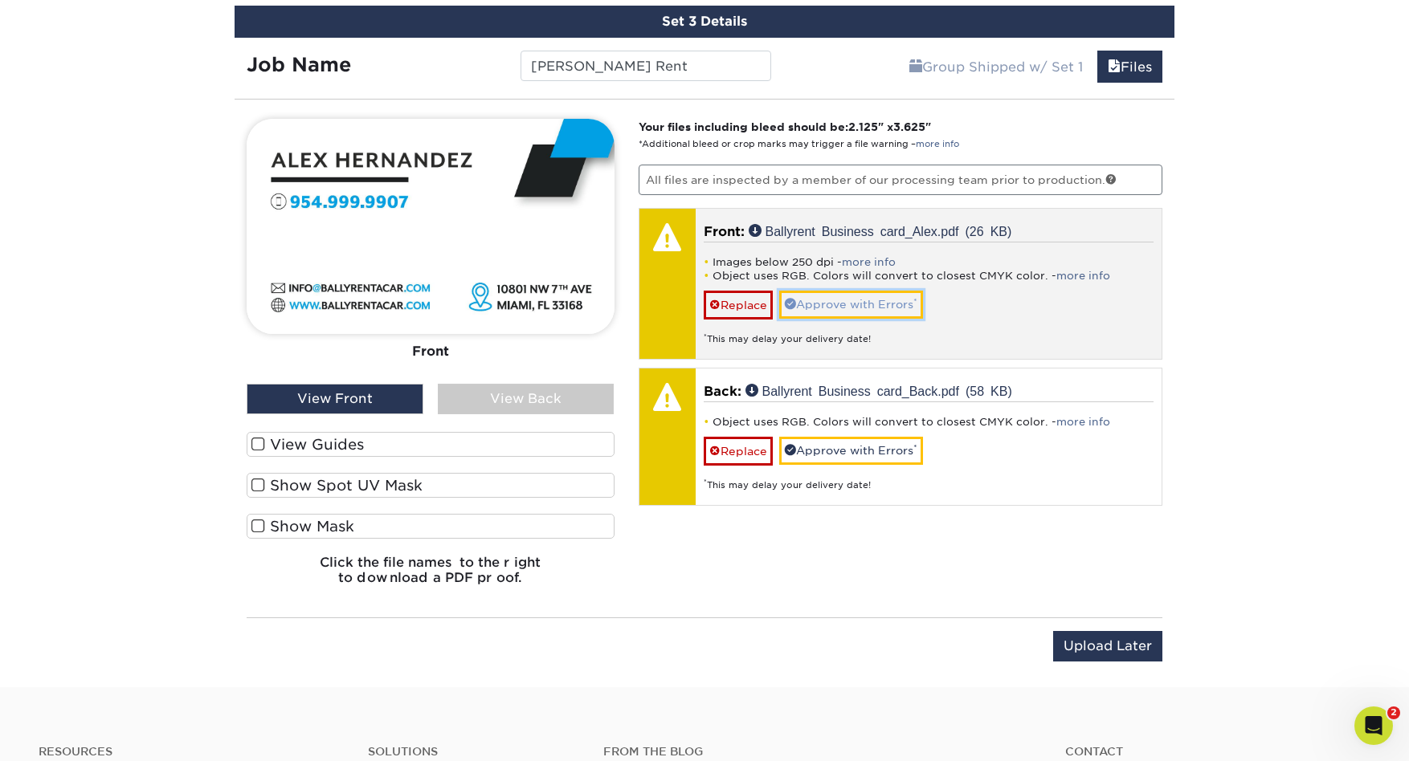
click at [869, 307] on link "Approve with Errors *" at bounding box center [851, 304] width 144 height 27
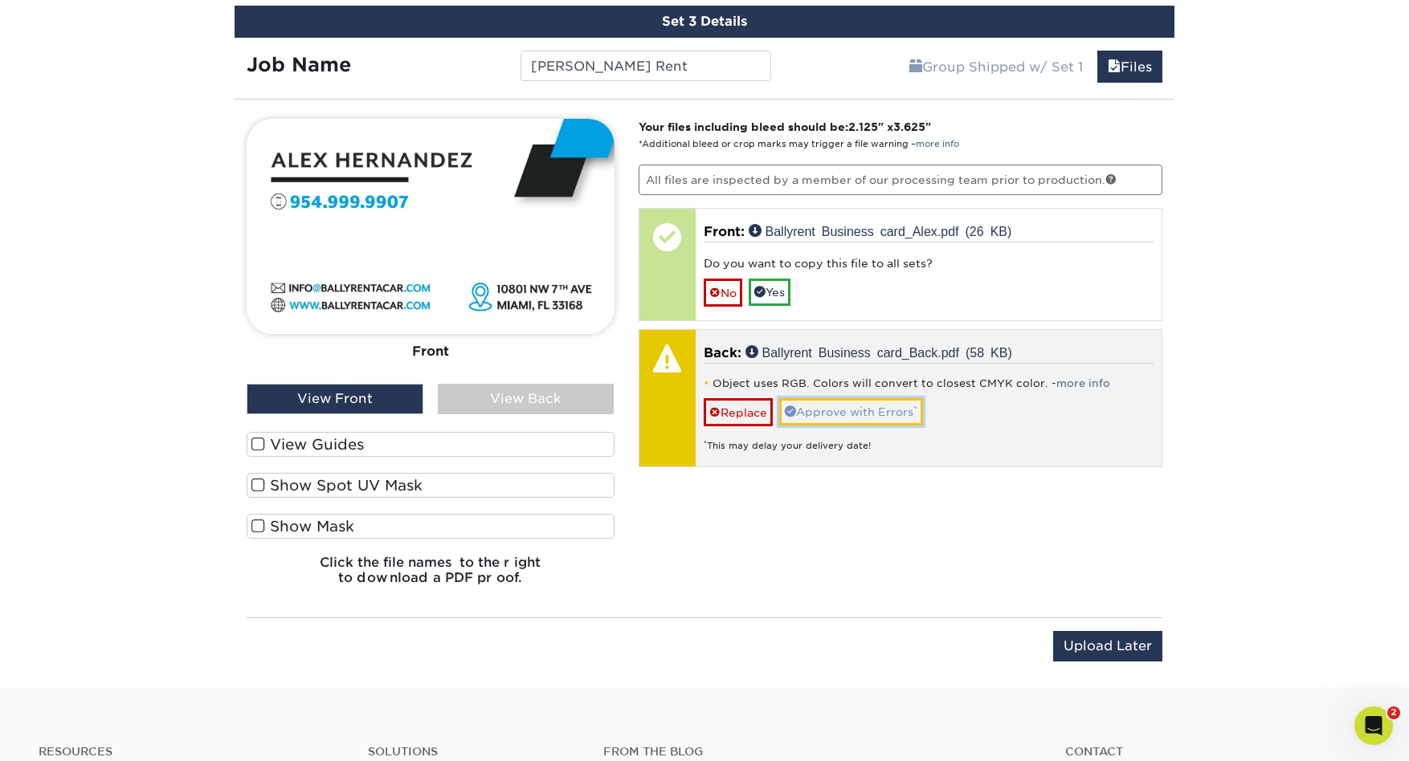
click at [859, 414] on link "Approve with Errors *" at bounding box center [851, 411] width 144 height 27
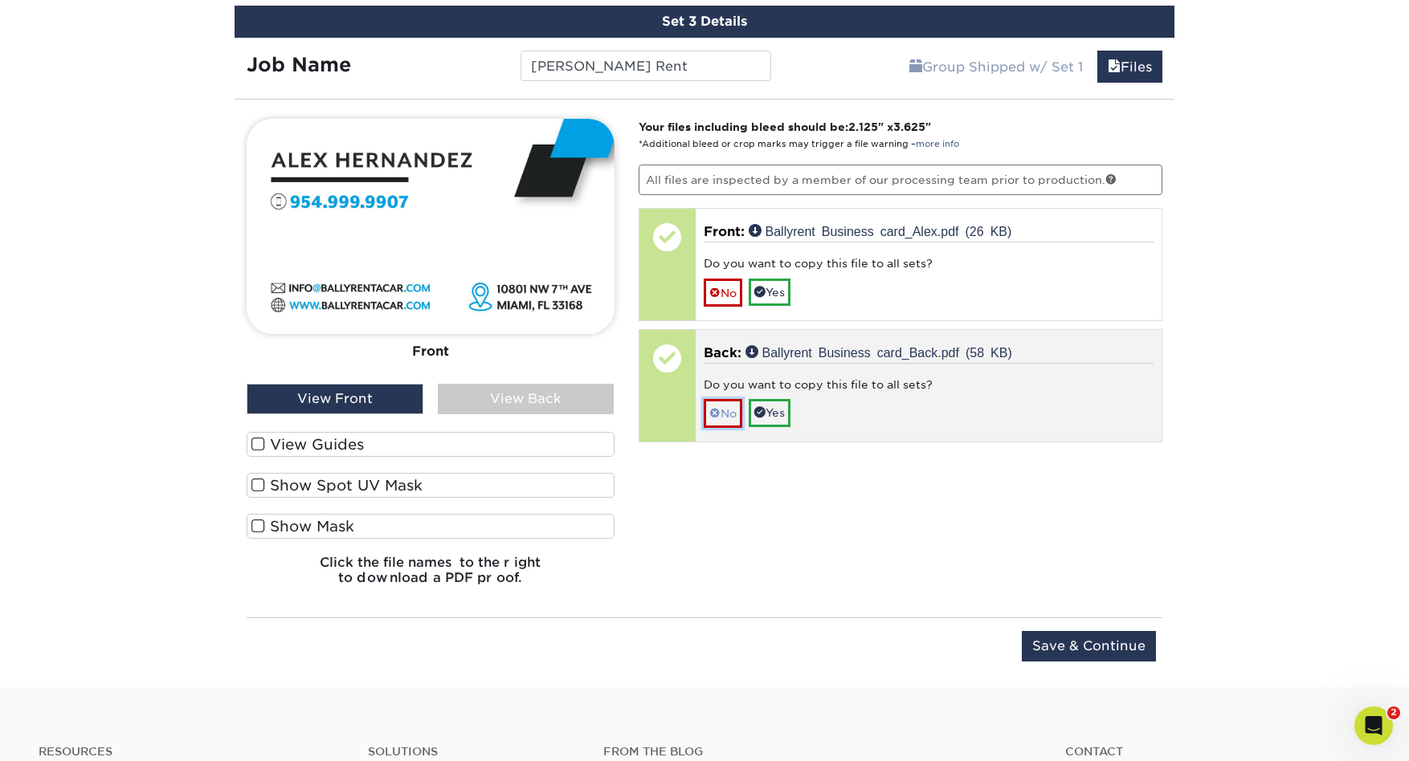
click at [710, 413] on span at bounding box center [714, 413] width 11 height 13
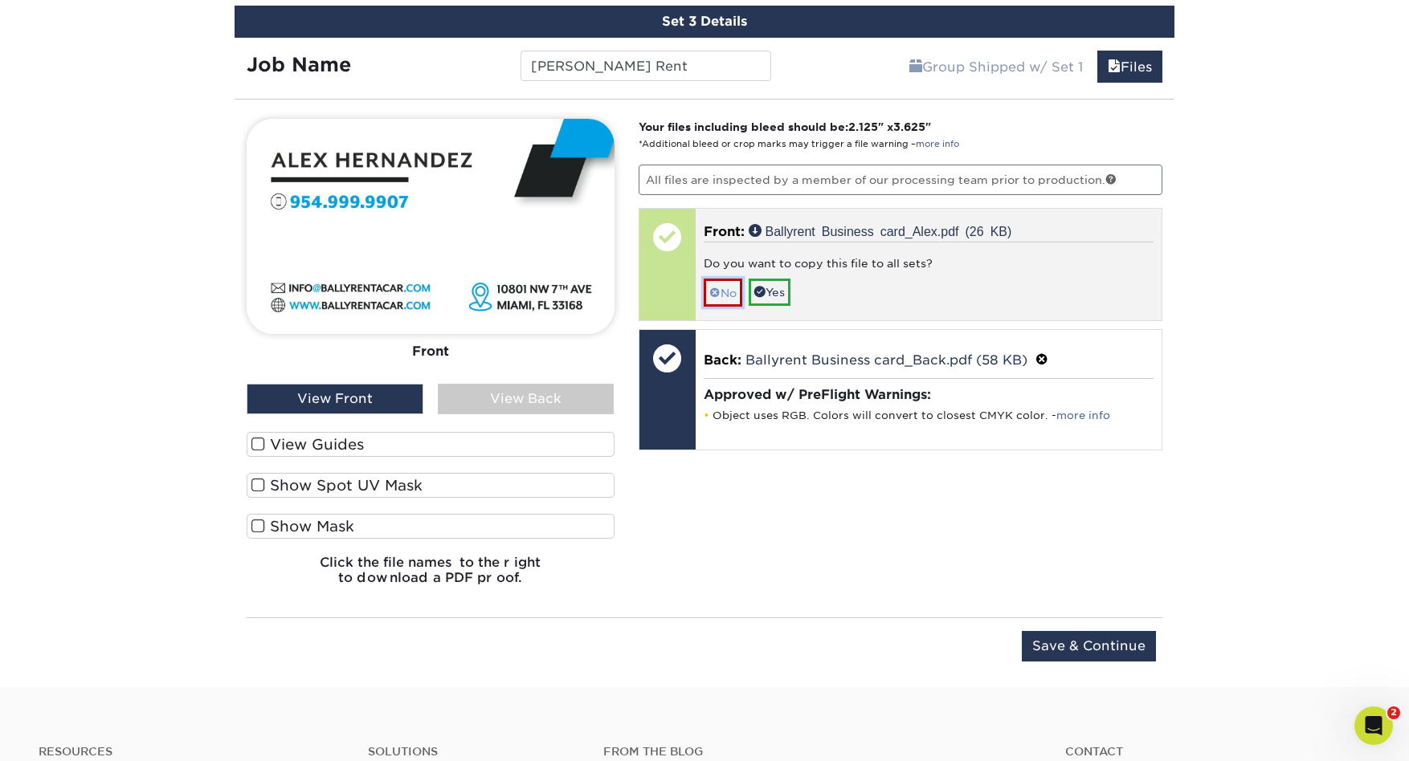
click at [725, 290] on link "No" at bounding box center [723, 293] width 39 height 28
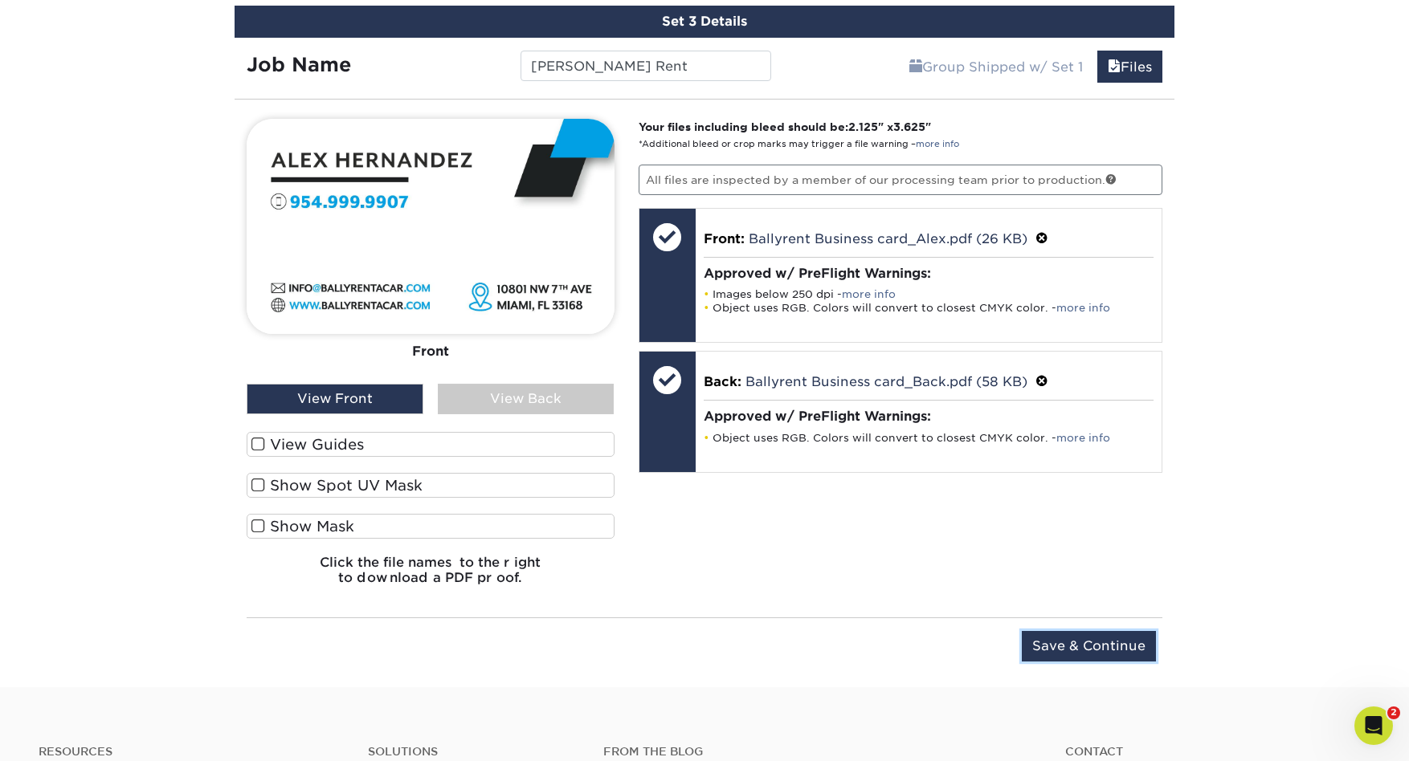
drag, startPoint x: 1077, startPoint y: 645, endPoint x: 1064, endPoint y: 643, distance: 13.1
click at [1077, 644] on input "Save & Continue" at bounding box center [1089, 646] width 134 height 31
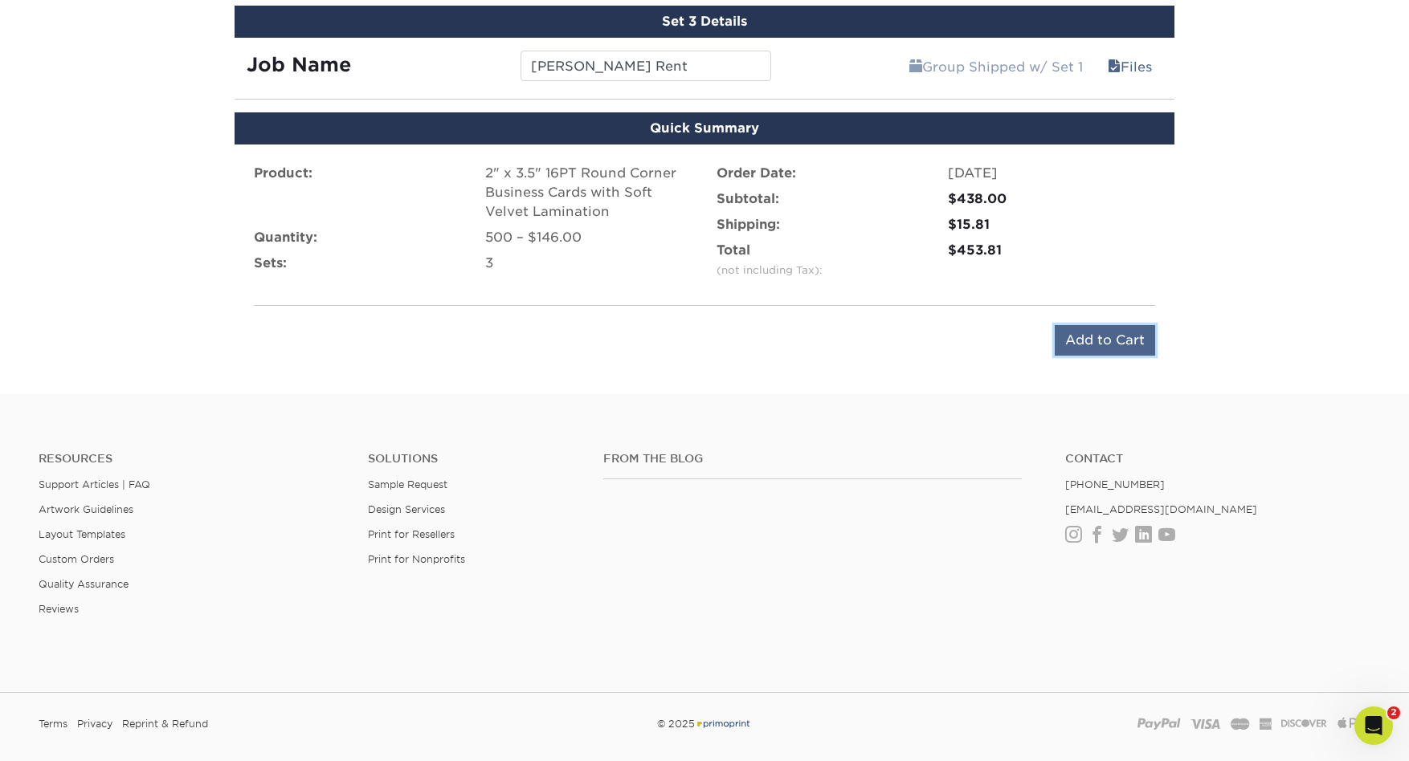
click at [1124, 340] on input "Add to Cart" at bounding box center [1105, 340] width 100 height 31
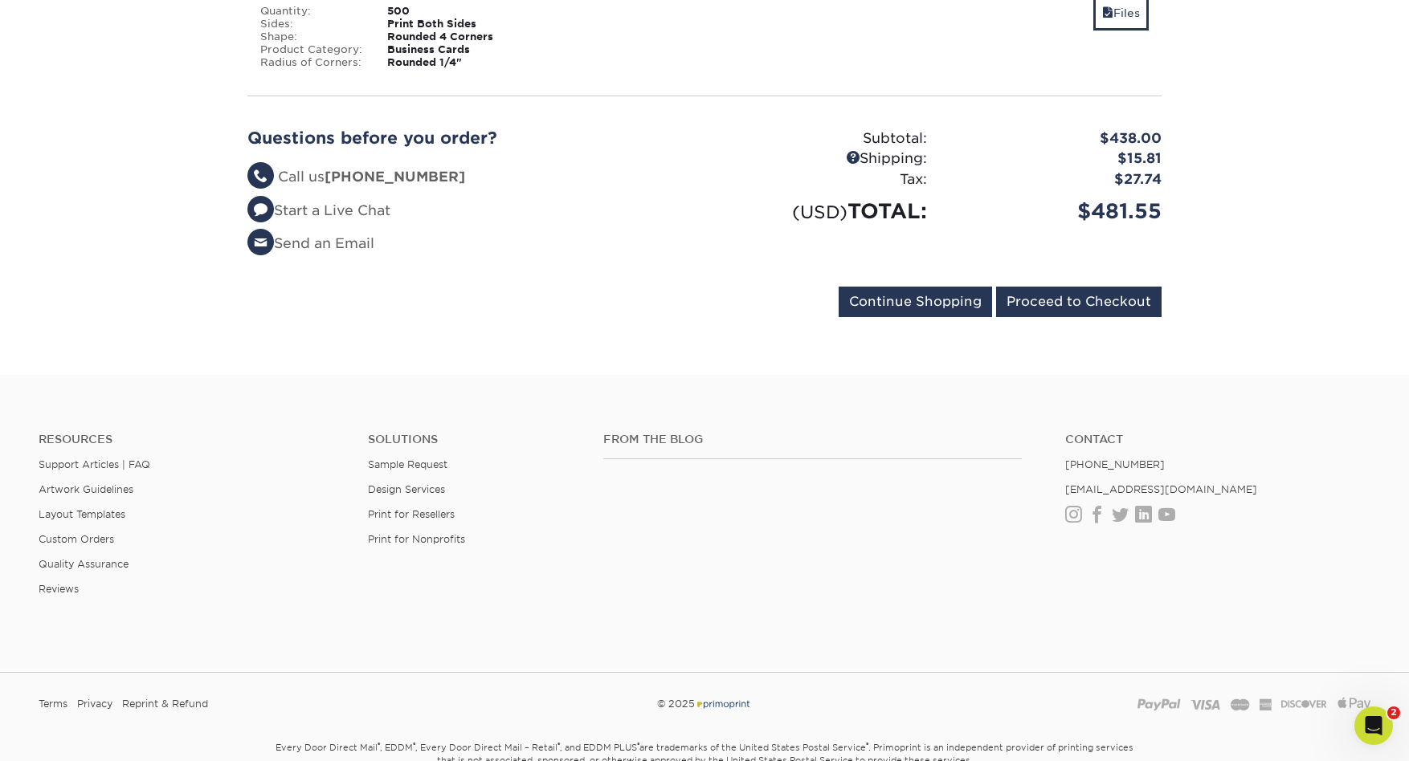
scroll to position [700, 0]
click at [1083, 308] on input "Proceed to Checkout" at bounding box center [1078, 300] width 165 height 31
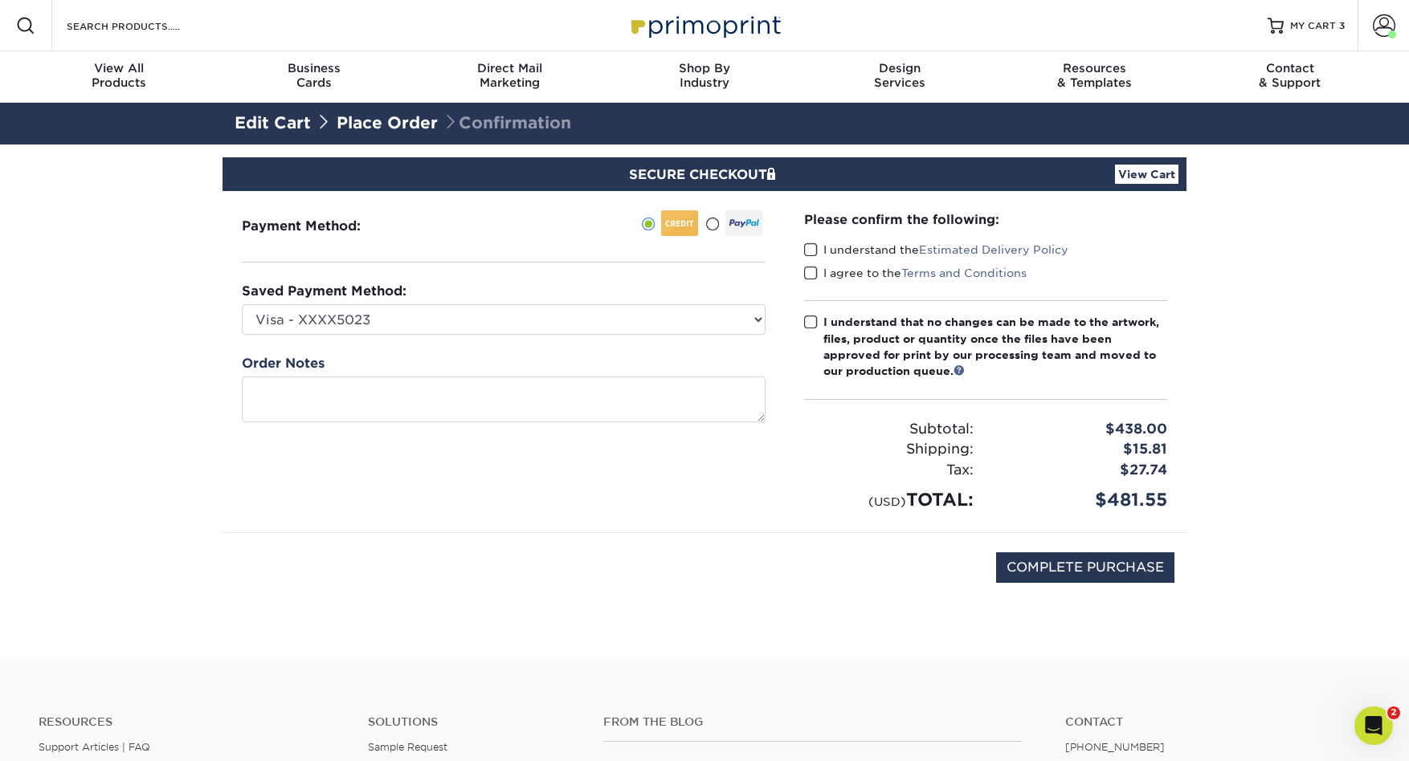
click at [814, 250] on span at bounding box center [811, 250] width 14 height 15
click at [0, 0] on input "I understand the Estimated Delivery Policy" at bounding box center [0, 0] width 0 height 0
click at [812, 273] on span at bounding box center [811, 273] width 14 height 15
click at [0, 0] on input "I agree to the Terms and Conditions" at bounding box center [0, 0] width 0 height 0
click at [812, 323] on span at bounding box center [811, 322] width 14 height 15
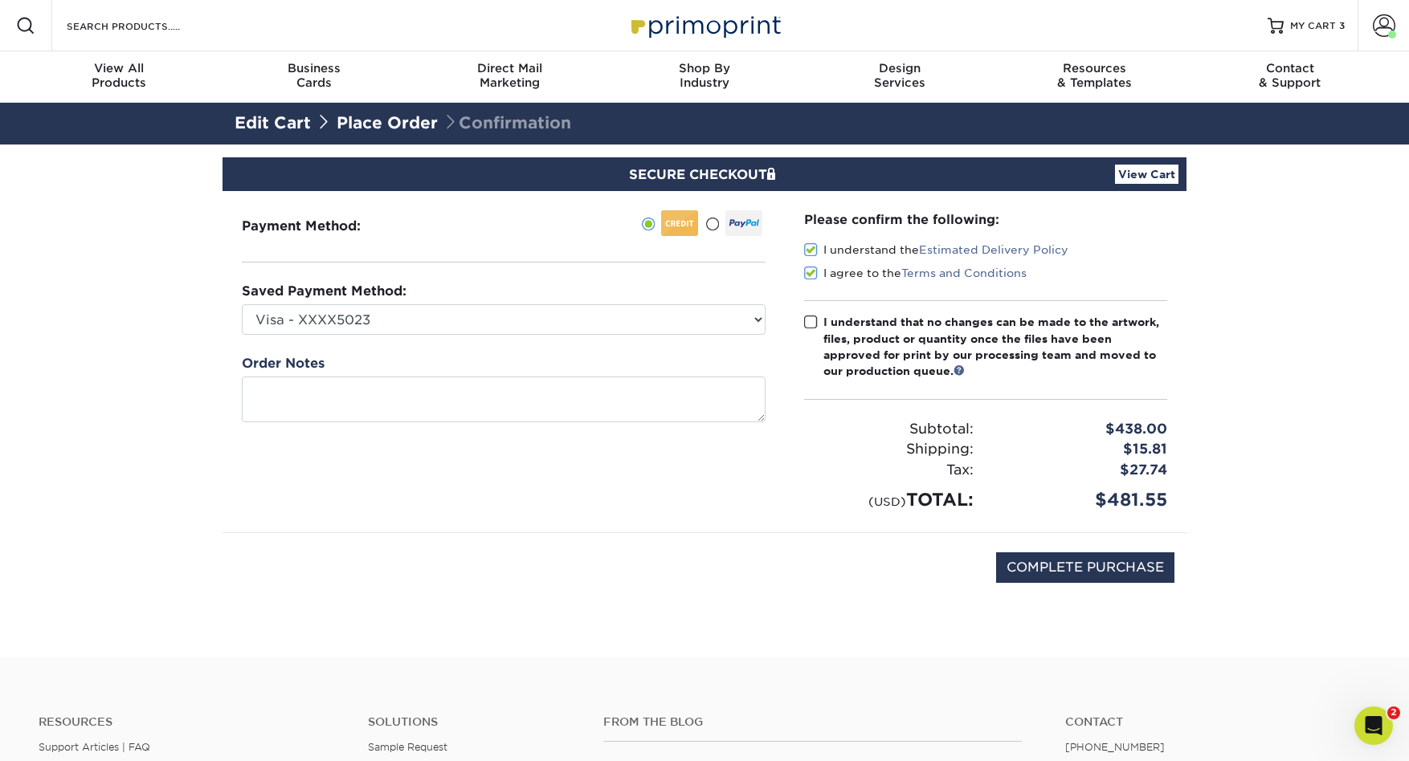
click at [0, 0] on input "I understand that no changes can be made to the artwork, files, product or quan…" at bounding box center [0, 0] width 0 height 0
click at [754, 314] on select "Visa - XXXX5023 Visa - XXXX9413 Visa - XXXX2942 New Credit Card" at bounding box center [504, 319] width 524 height 31
select select "69591"
click at [242, 304] on select "Visa - XXXX5023 Visa - XXXX9413 Visa - XXXX2942 New Credit Card" at bounding box center [504, 319] width 524 height 31
click at [1118, 565] on input "COMPLETE PURCHASE" at bounding box center [1085, 568] width 178 height 31
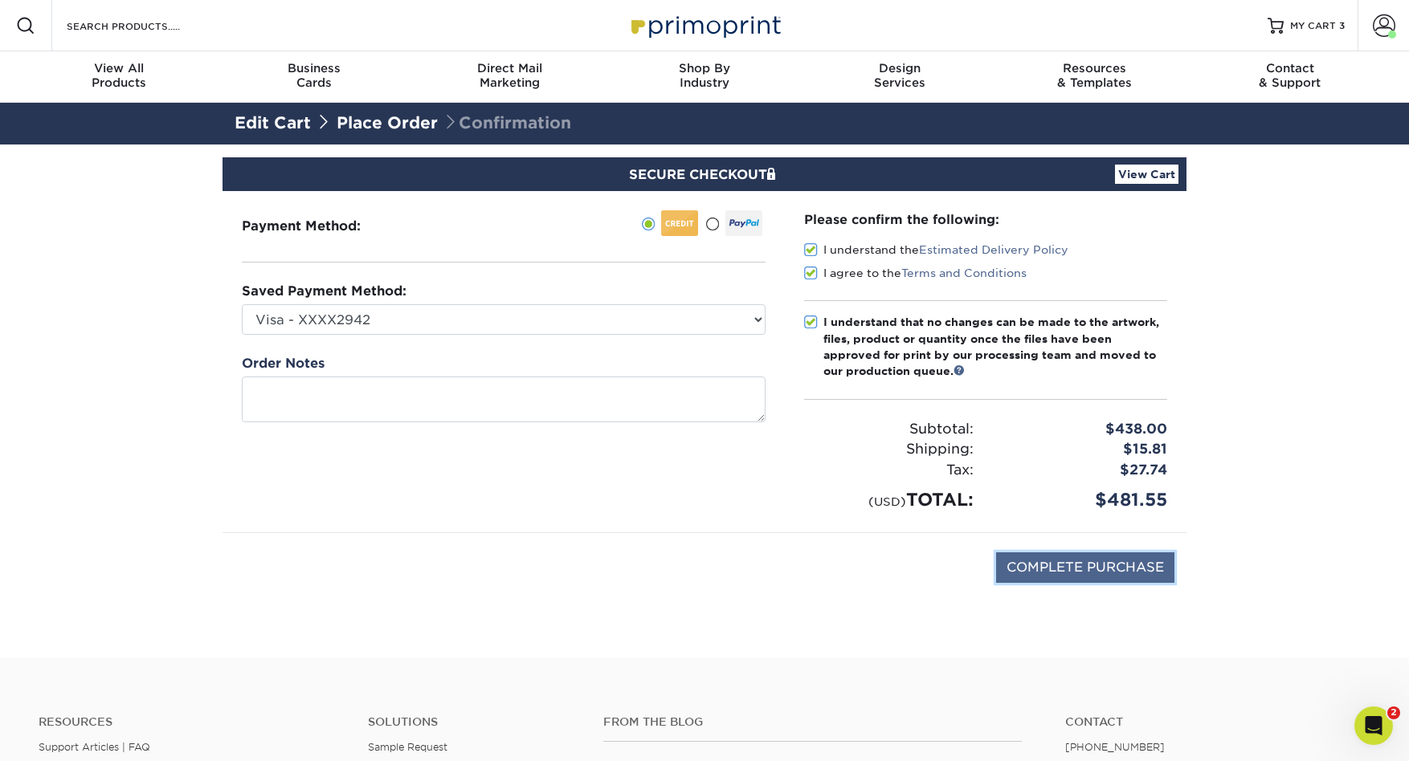
type input "PROCESSING, PLEASE WAIT..."
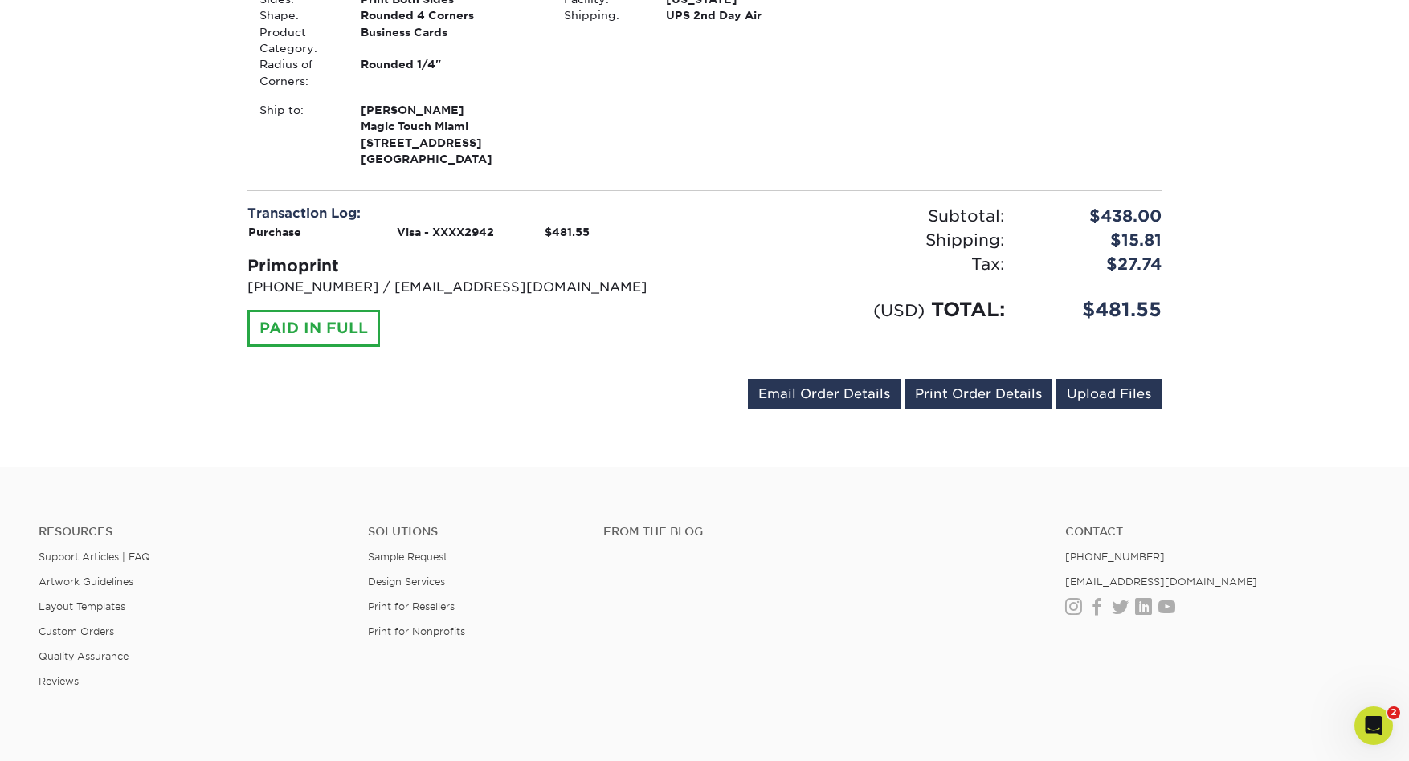
scroll to position [1127, 0]
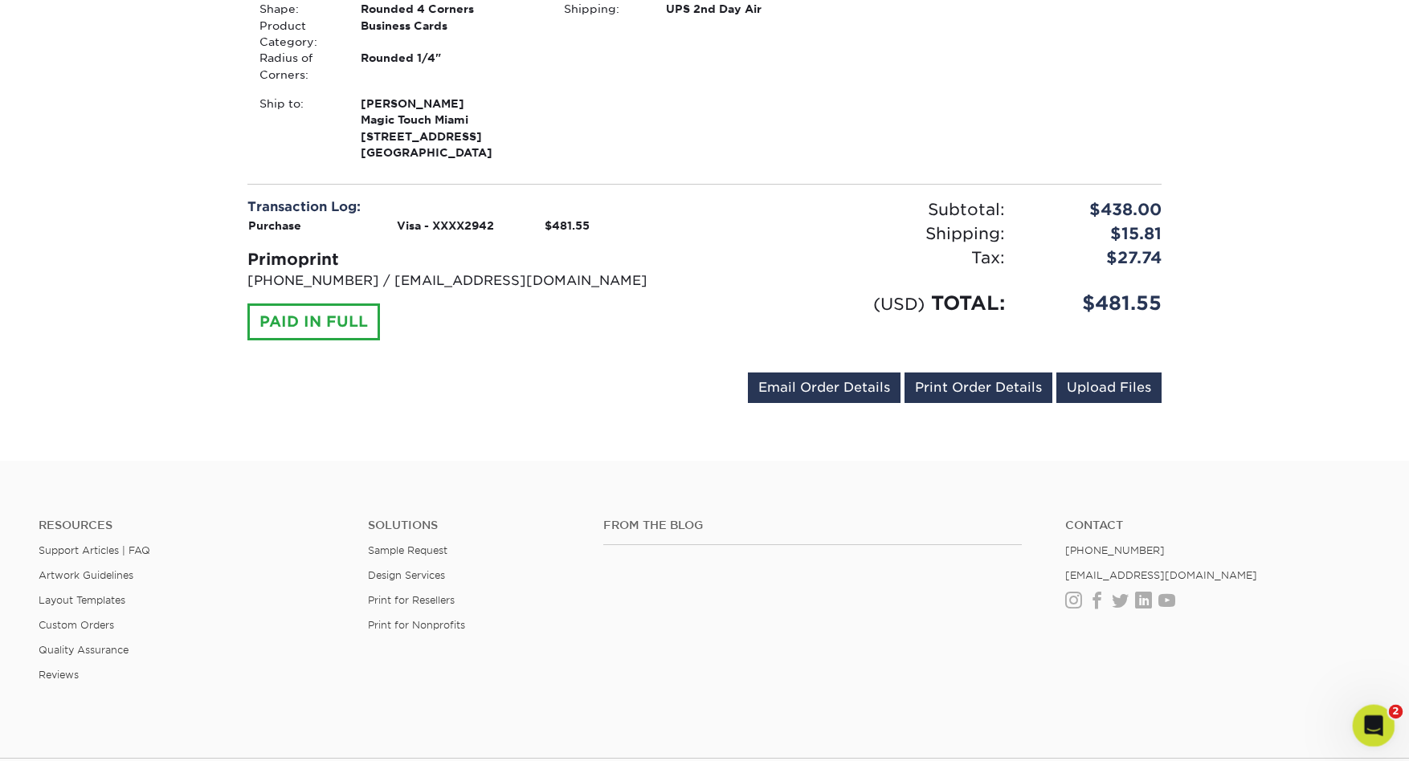
click at [1368, 721] on icon "Open Intercom Messenger" at bounding box center [1371, 724] width 27 height 27
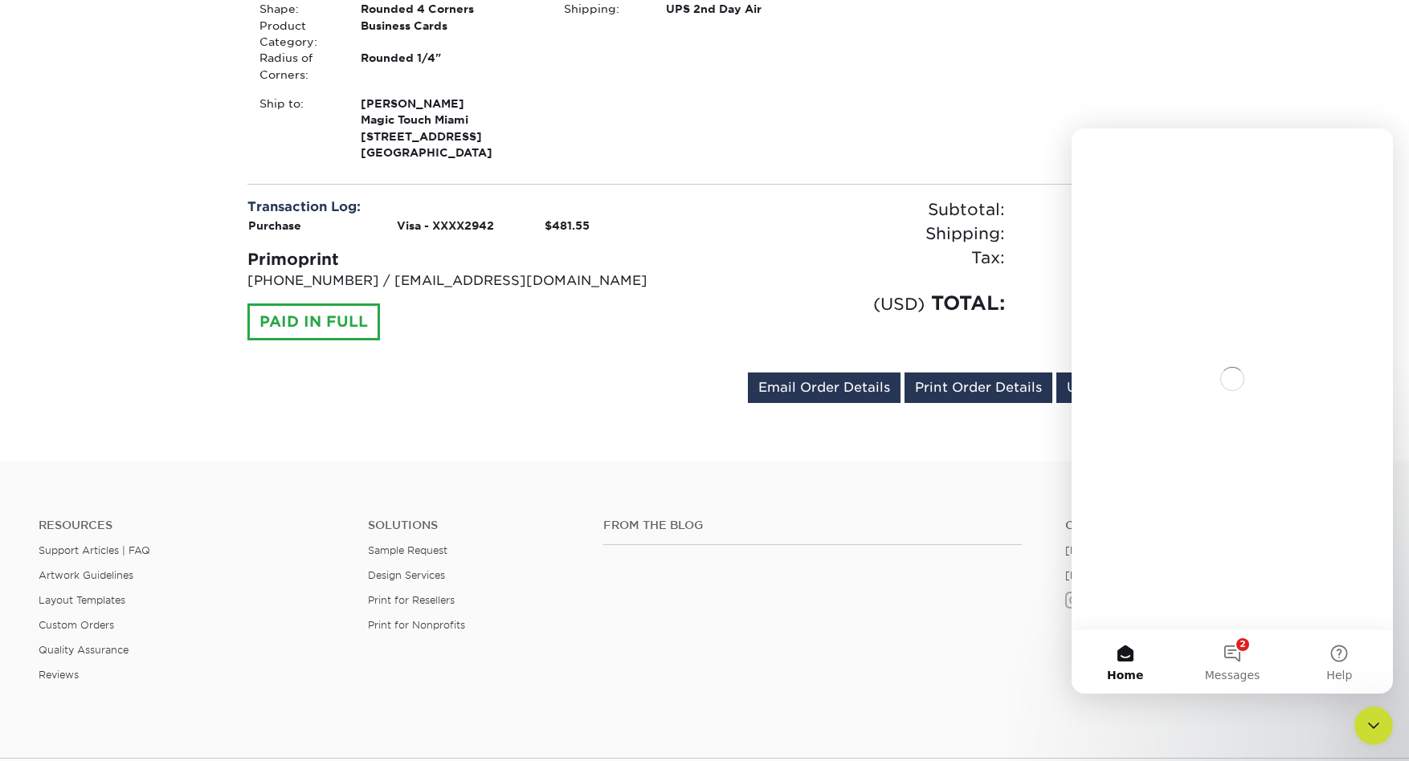
scroll to position [0, 0]
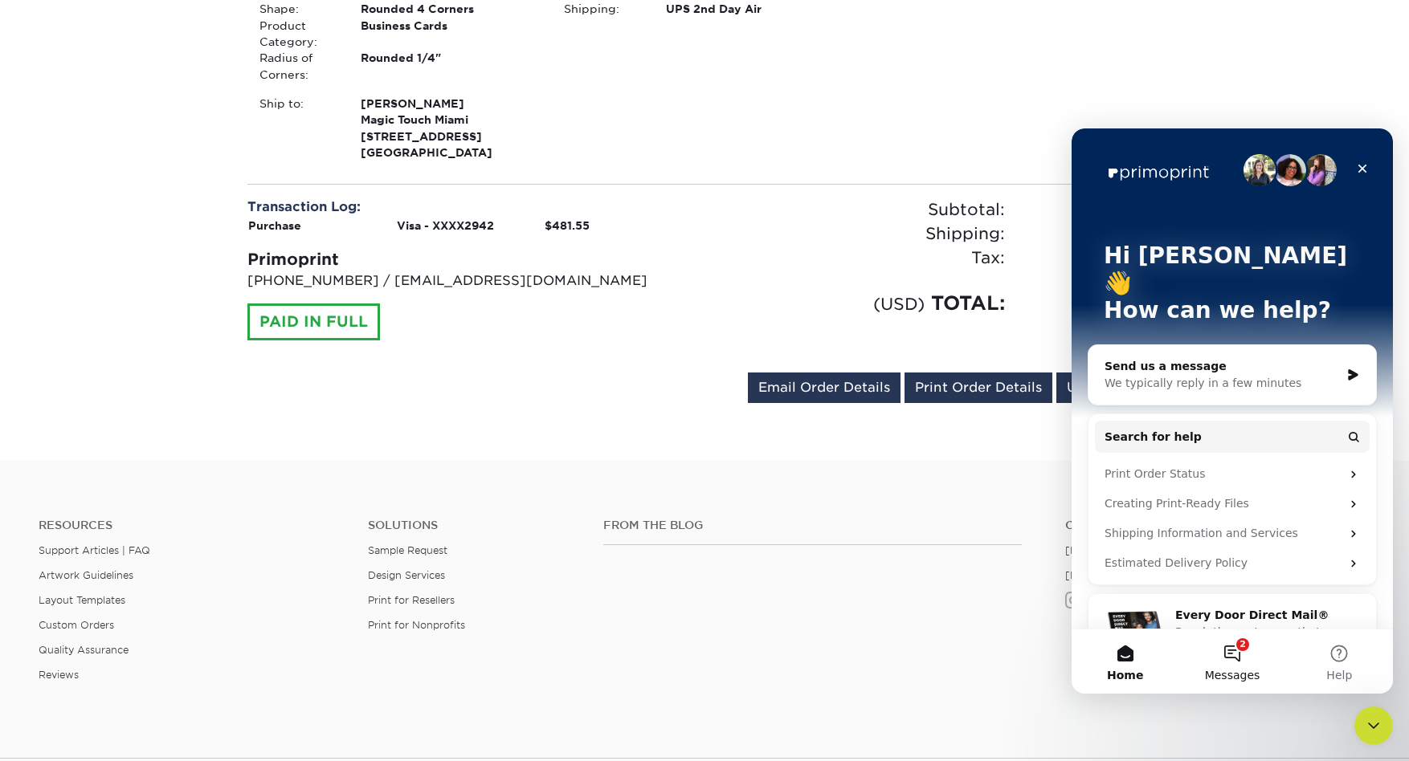
click at [1235, 651] on button "2 Messages" at bounding box center [1231, 662] width 107 height 64
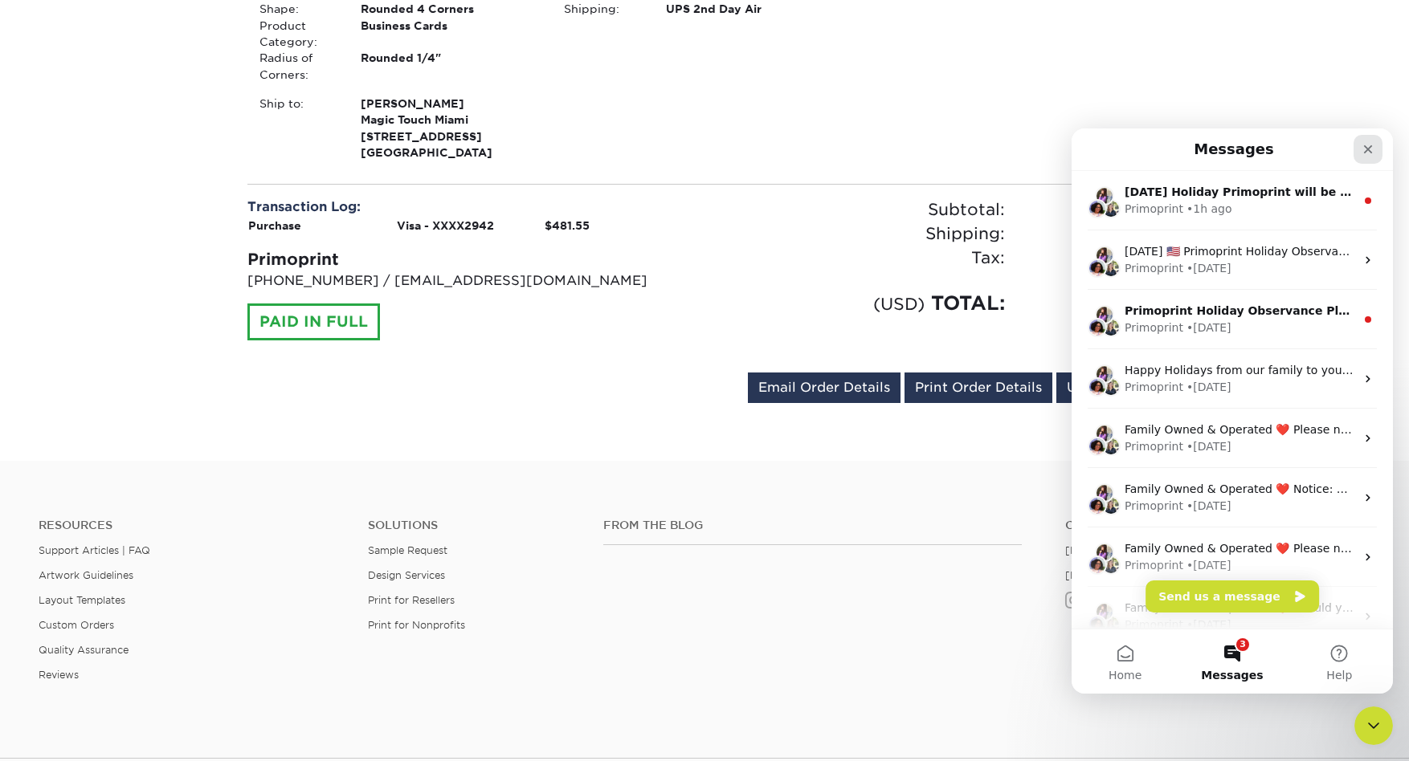
click at [1369, 149] on icon "Close" at bounding box center [1368, 149] width 9 height 9
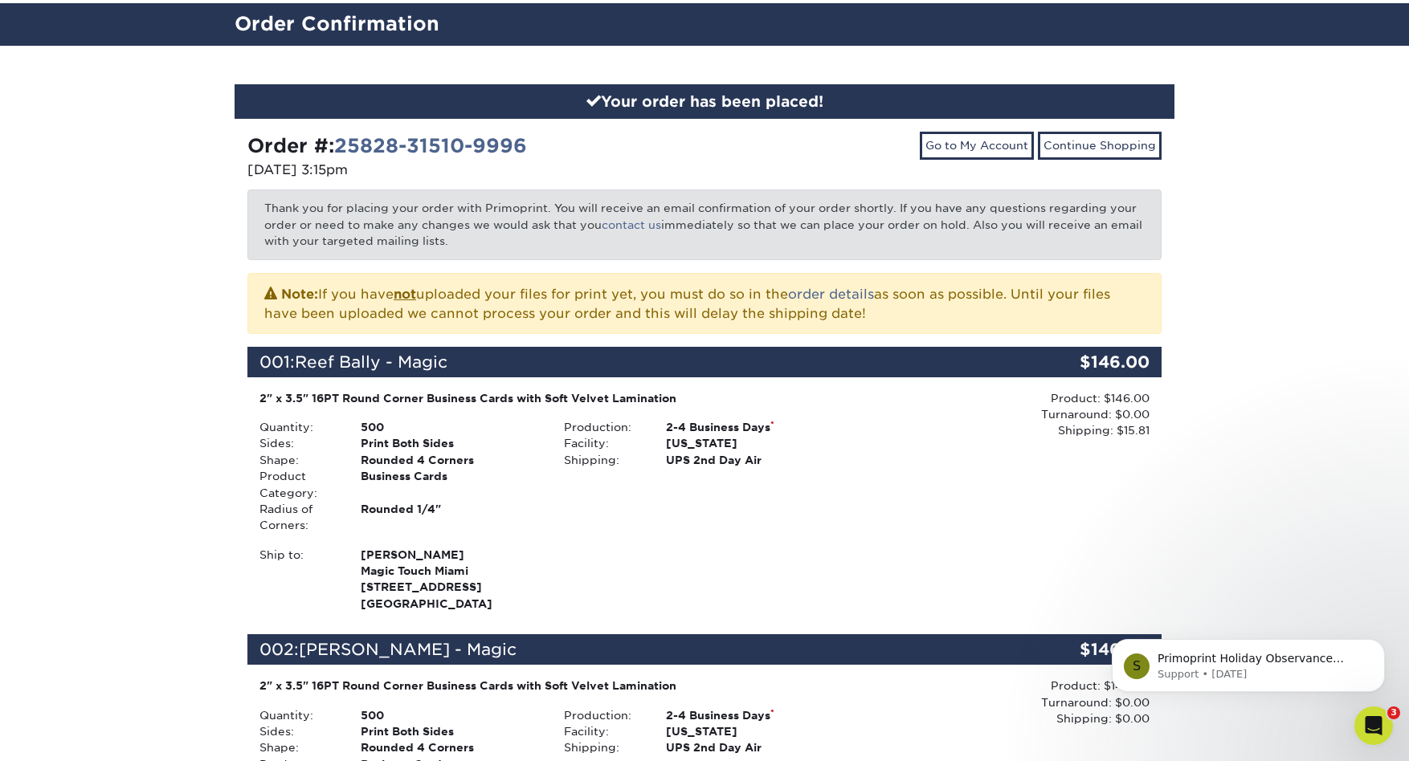
scroll to position [104, 0]
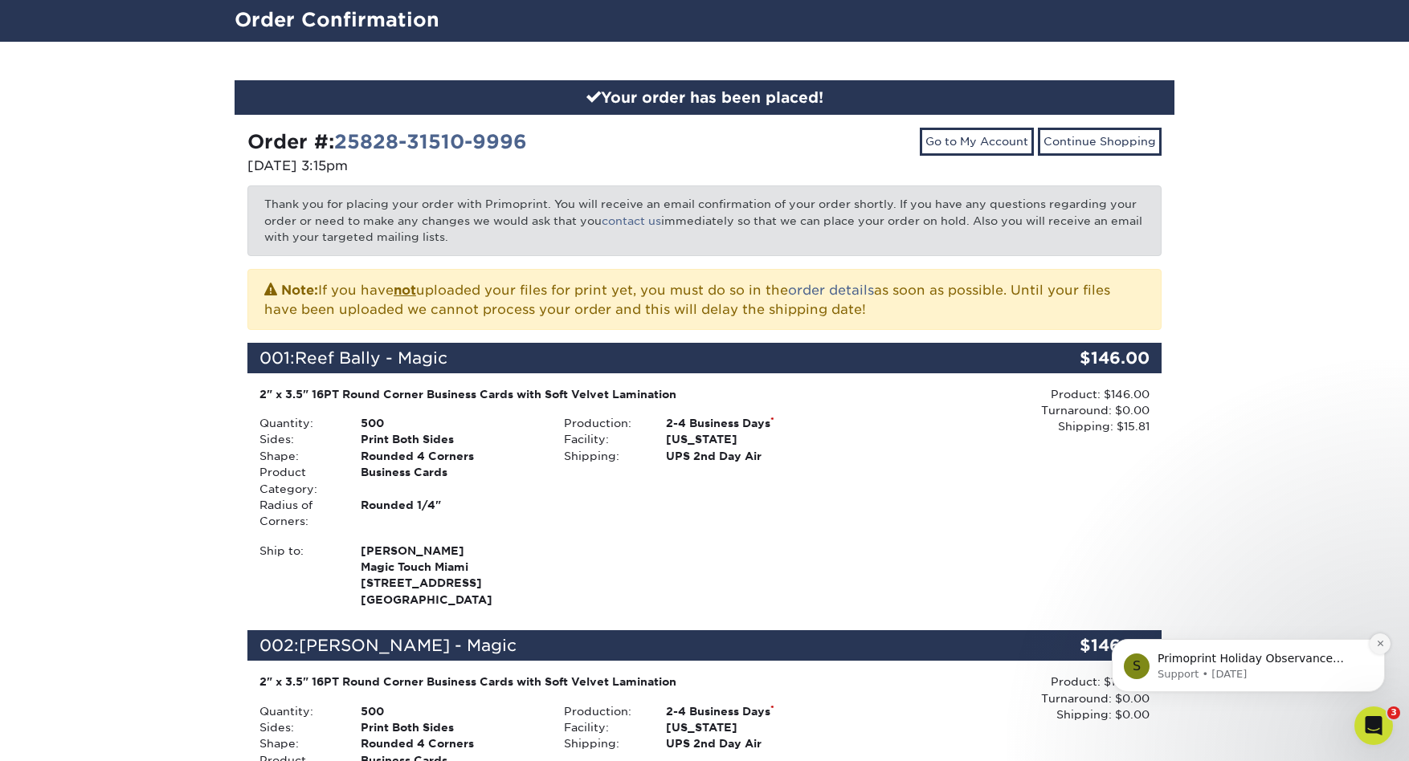
click at [1384, 643] on icon "Dismiss notification" at bounding box center [1380, 643] width 9 height 9
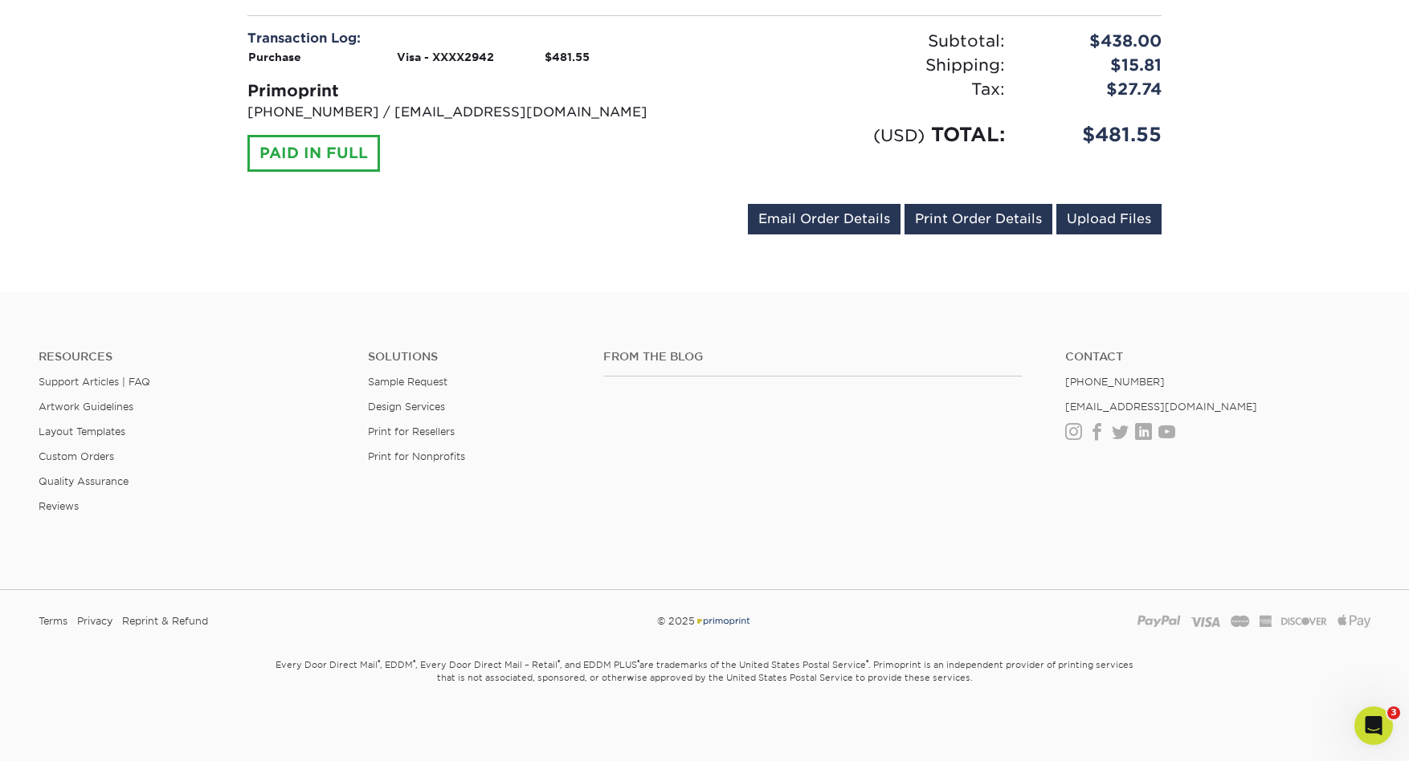
scroll to position [0, 0]
